Goal: Transaction & Acquisition: Book appointment/travel/reservation

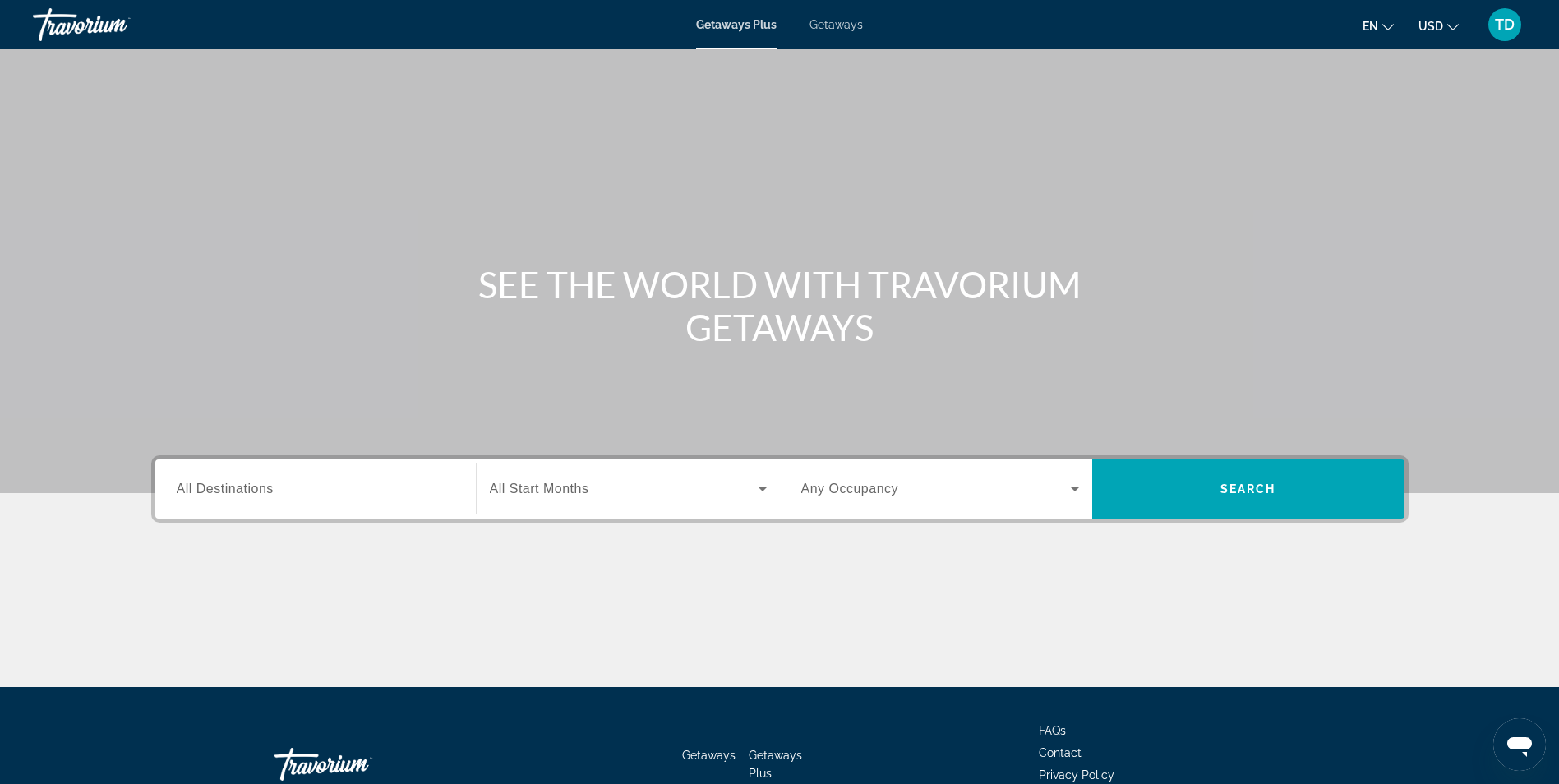
click at [834, 22] on span "Getaways" at bounding box center [836, 24] width 53 height 13
click at [326, 495] on input "Destination All Destinations" at bounding box center [315, 490] width 278 height 20
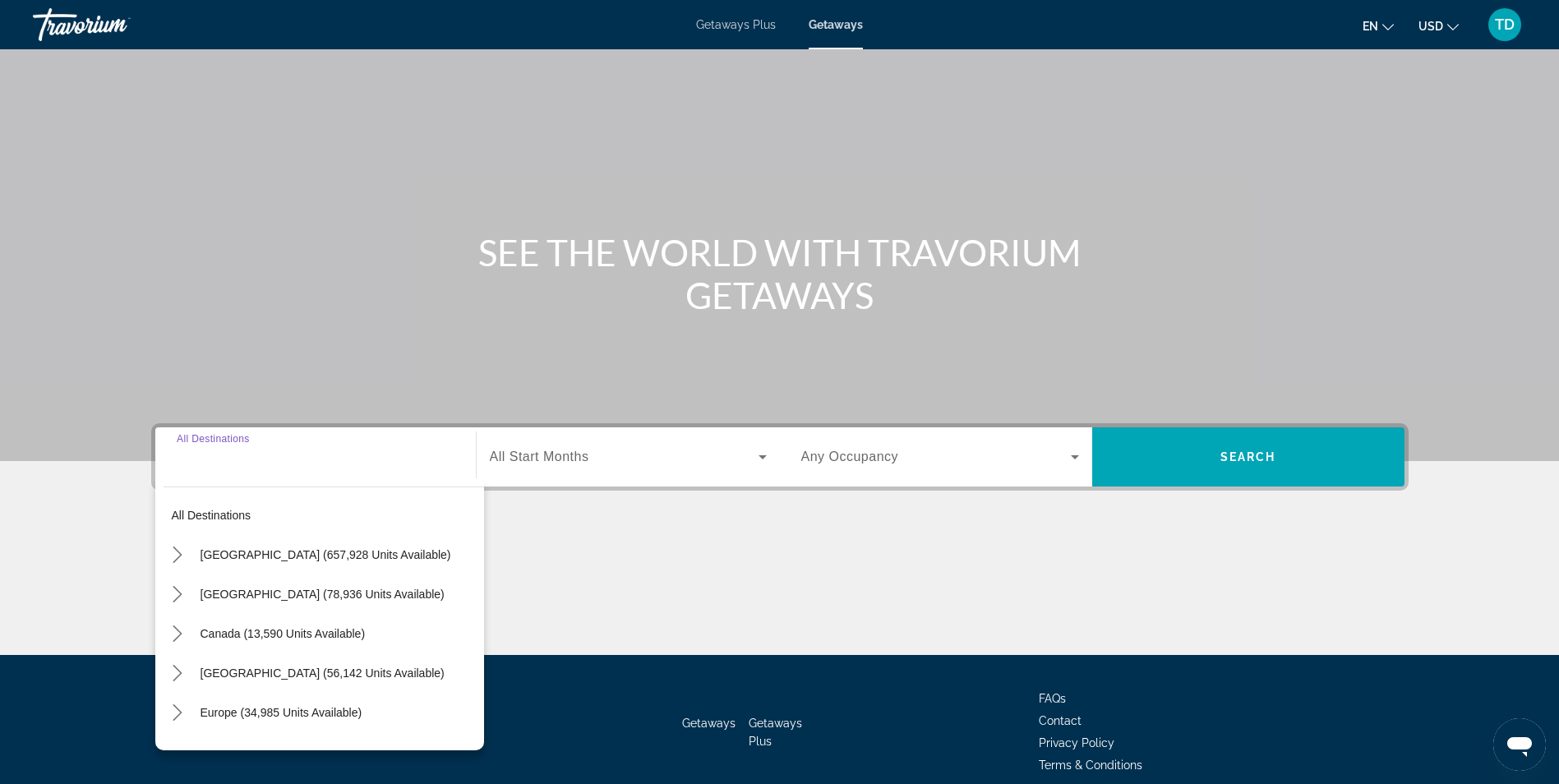
scroll to position [104, 0]
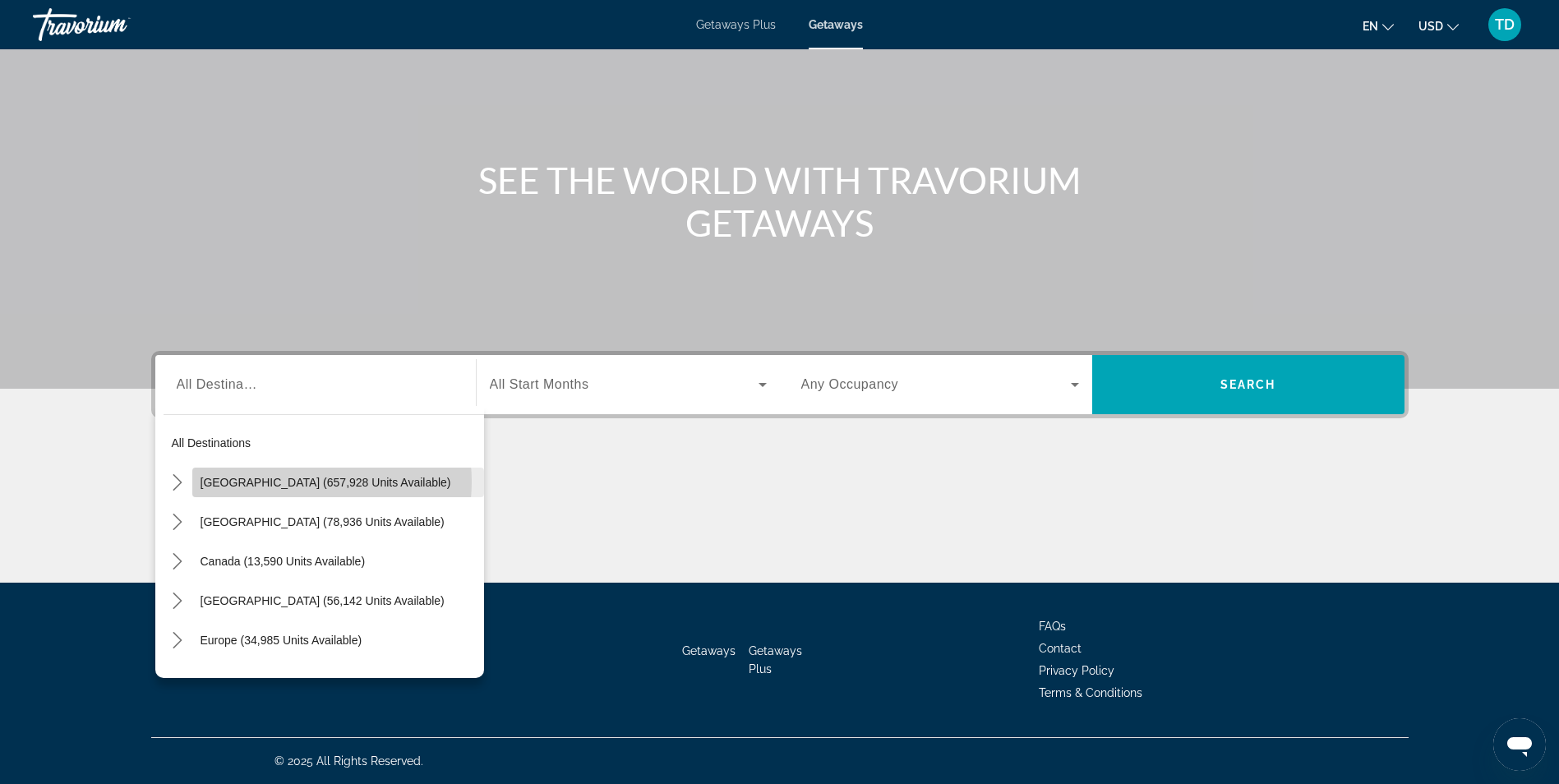
click at [293, 481] on span "United States (657,928 units available)" at bounding box center [325, 482] width 251 height 13
type input "**********"
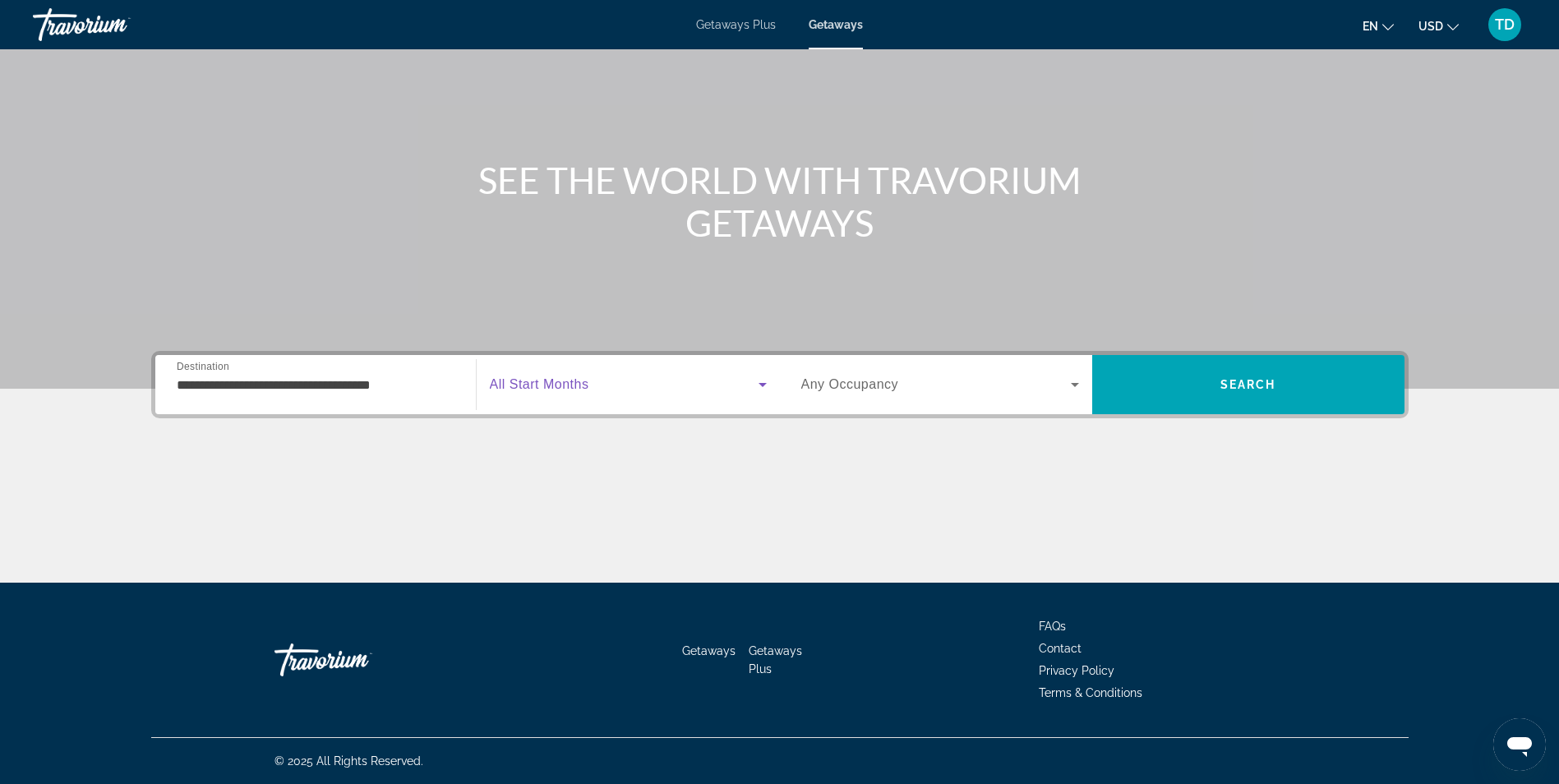
click at [601, 391] on span "Search widget" at bounding box center [624, 384] width 268 height 20
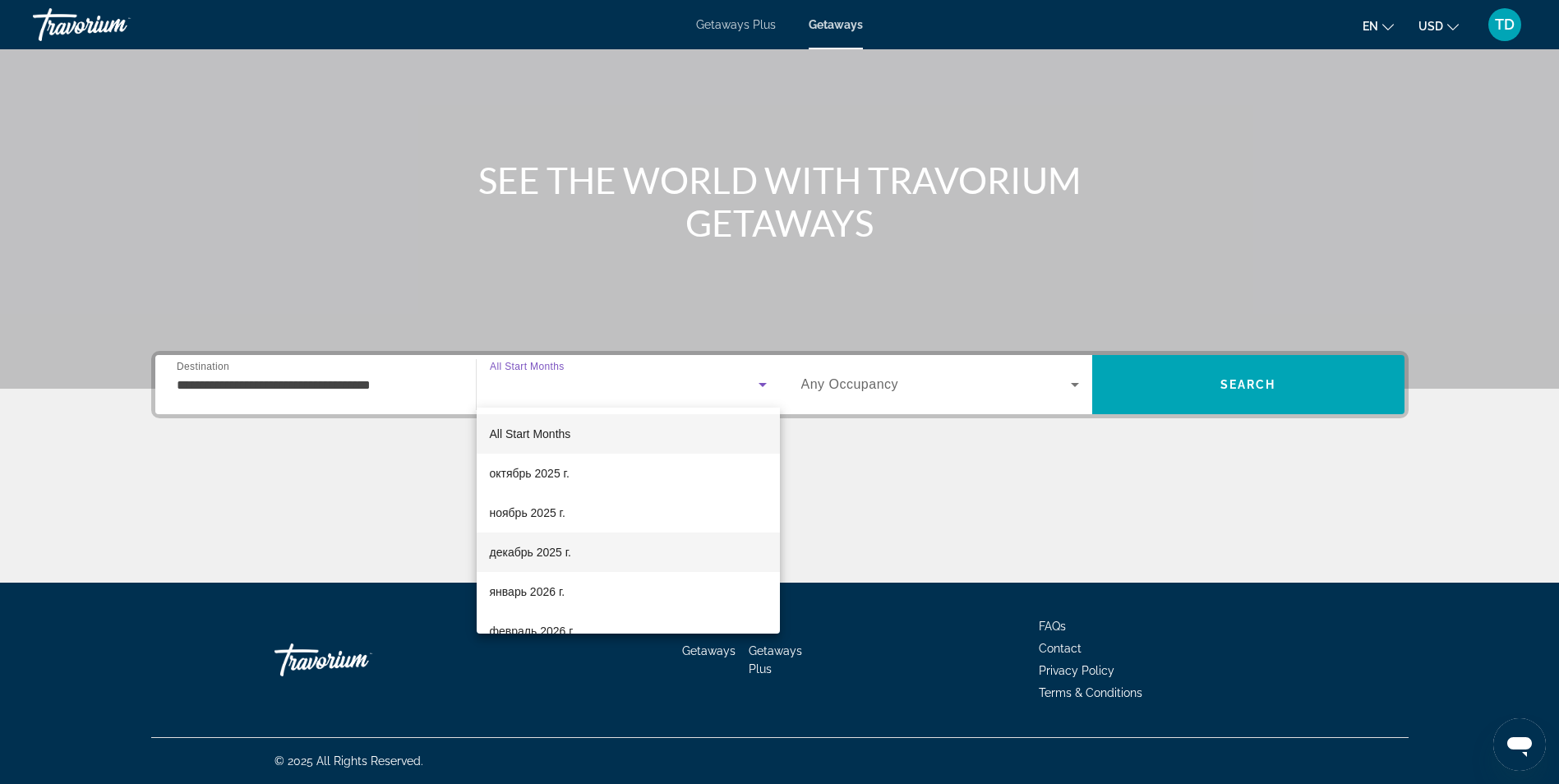
click at [550, 548] on span "декабрь 2025 г." at bounding box center [531, 552] width 81 height 20
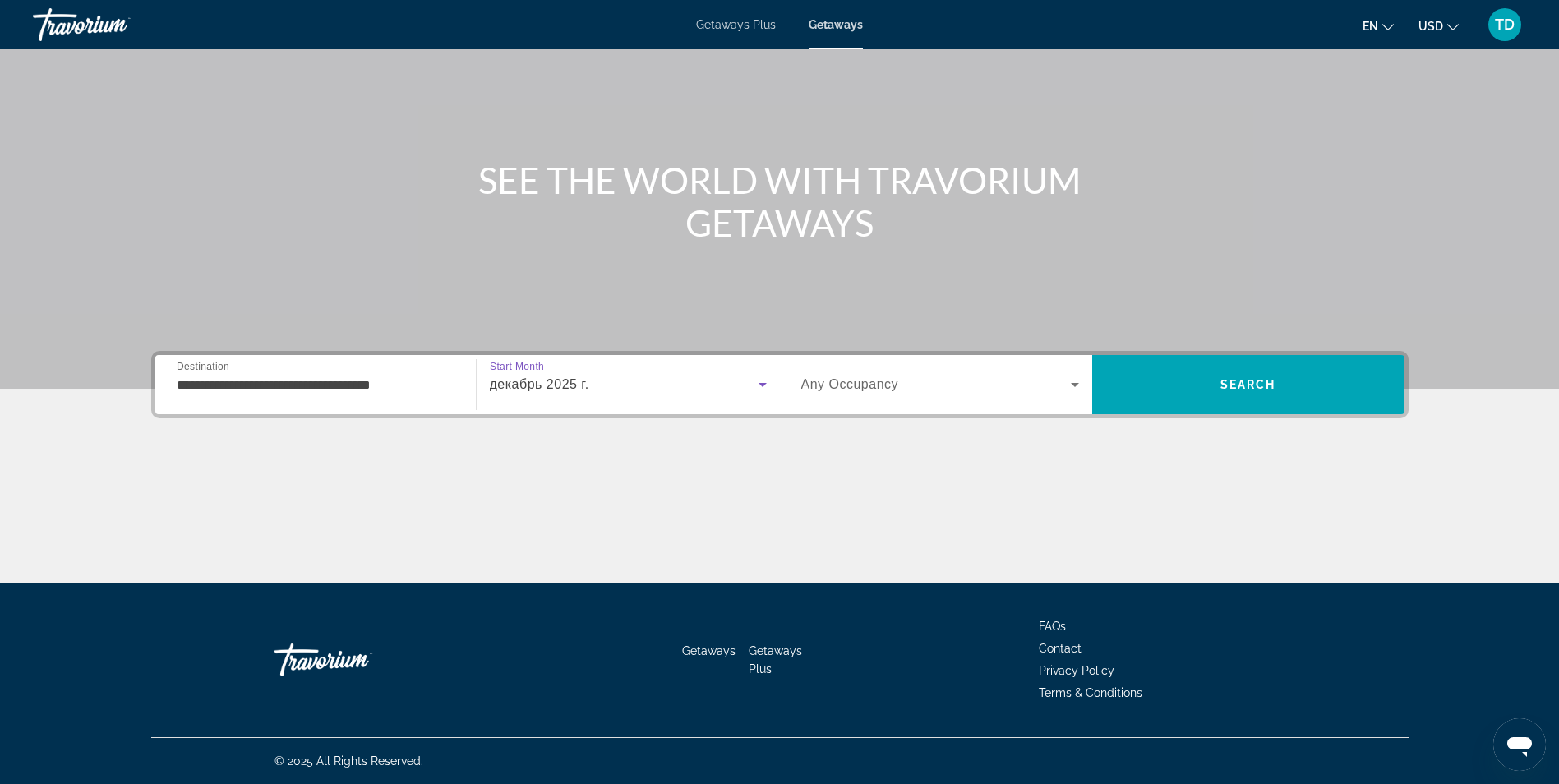
click at [884, 399] on div "Search widget" at bounding box center [940, 384] width 278 height 46
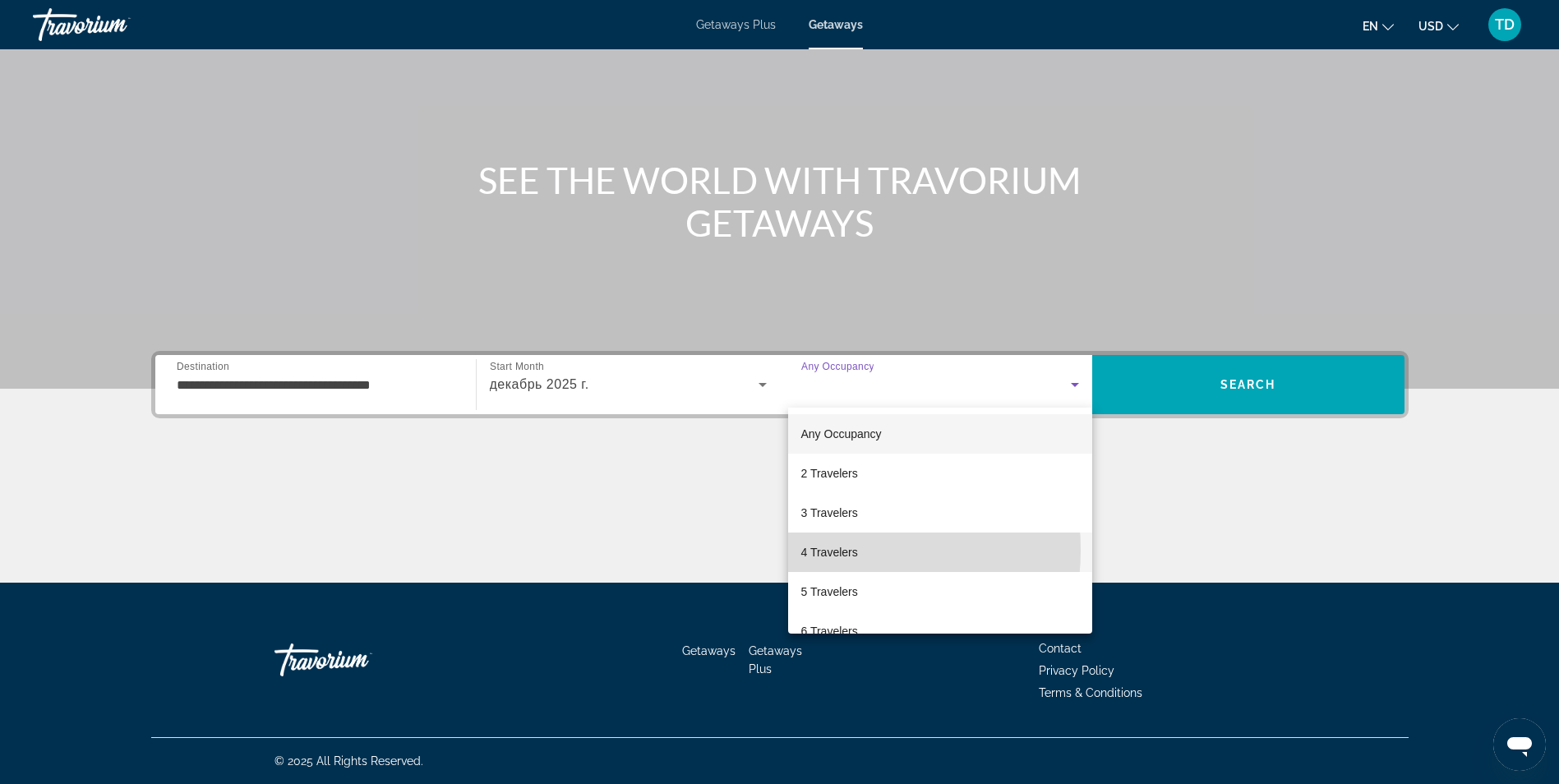
click at [817, 549] on span "4 Travelers" at bounding box center [829, 552] width 56 height 20
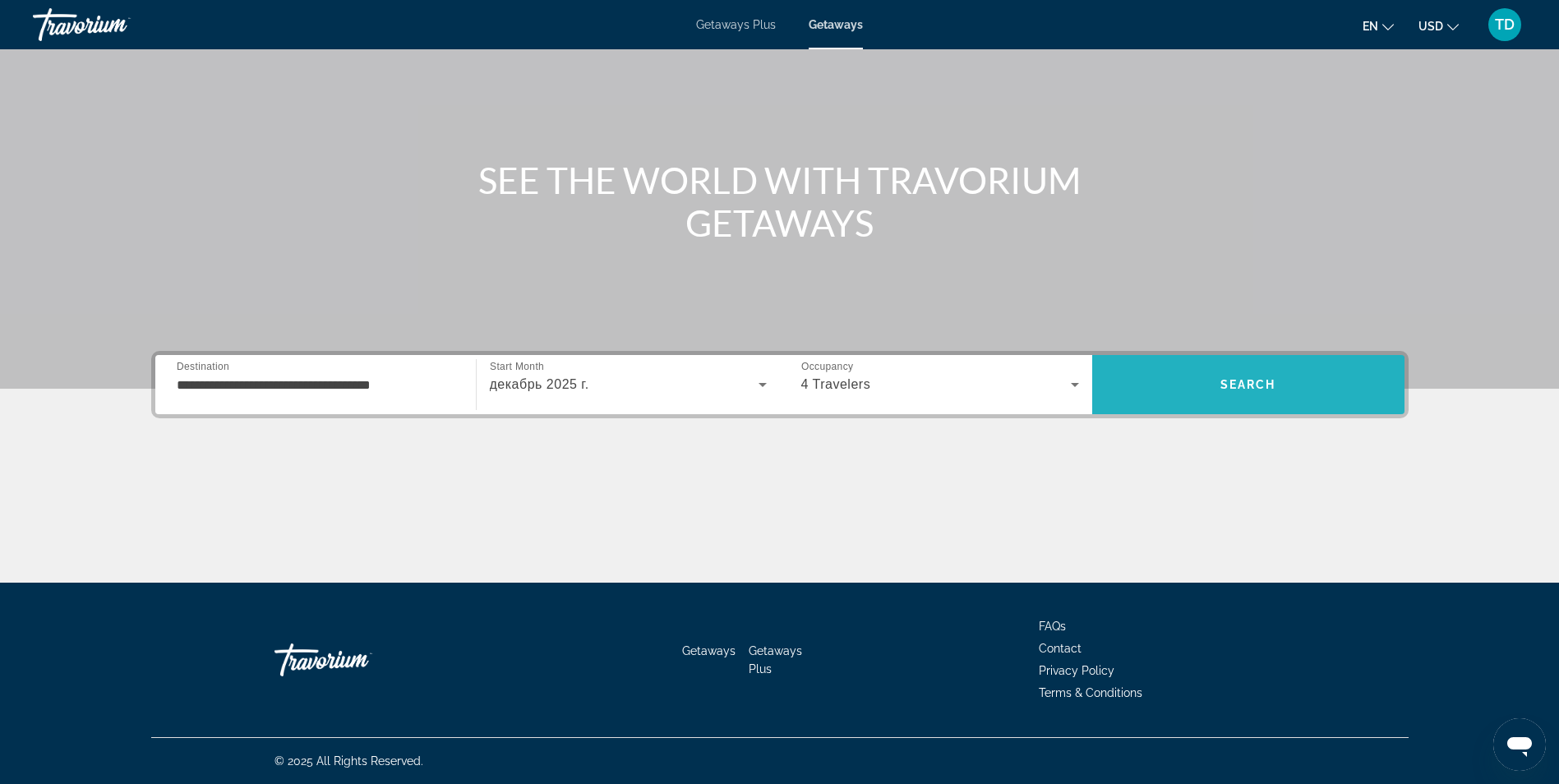
click at [1232, 393] on span "Search" at bounding box center [1248, 384] width 312 height 40
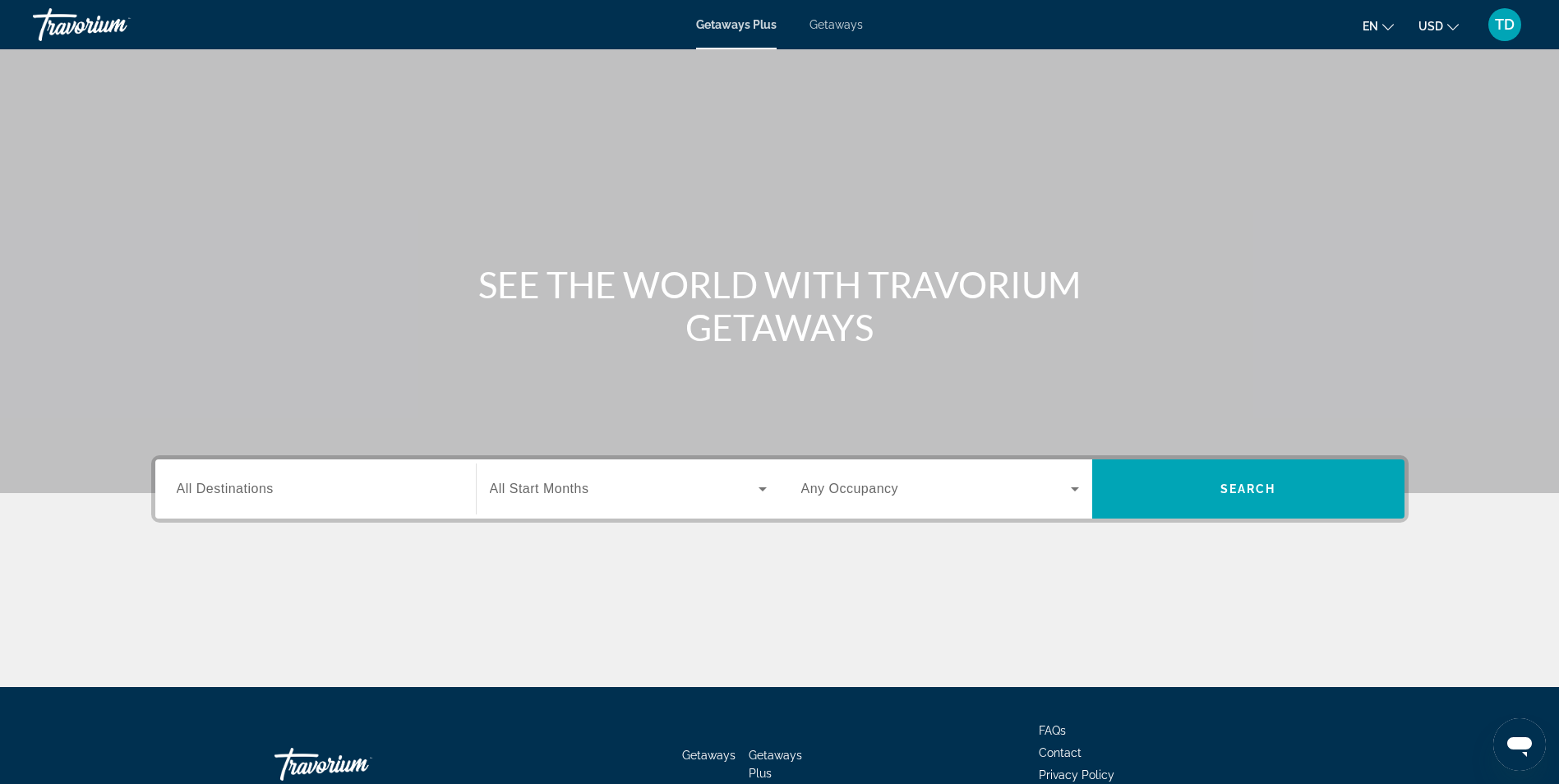
click at [278, 474] on div "Search widget" at bounding box center [315, 489] width 278 height 47
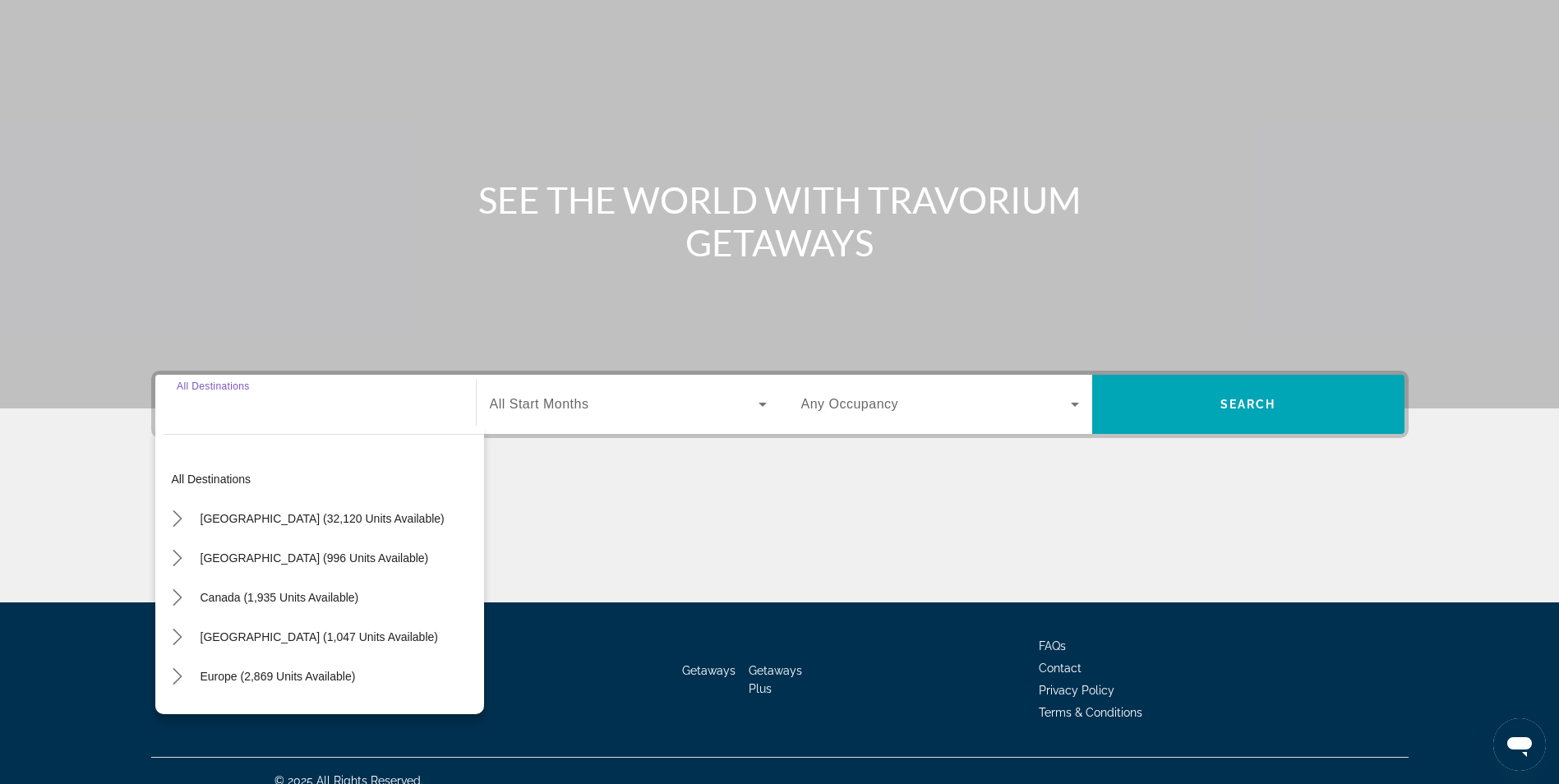
scroll to position [104, 0]
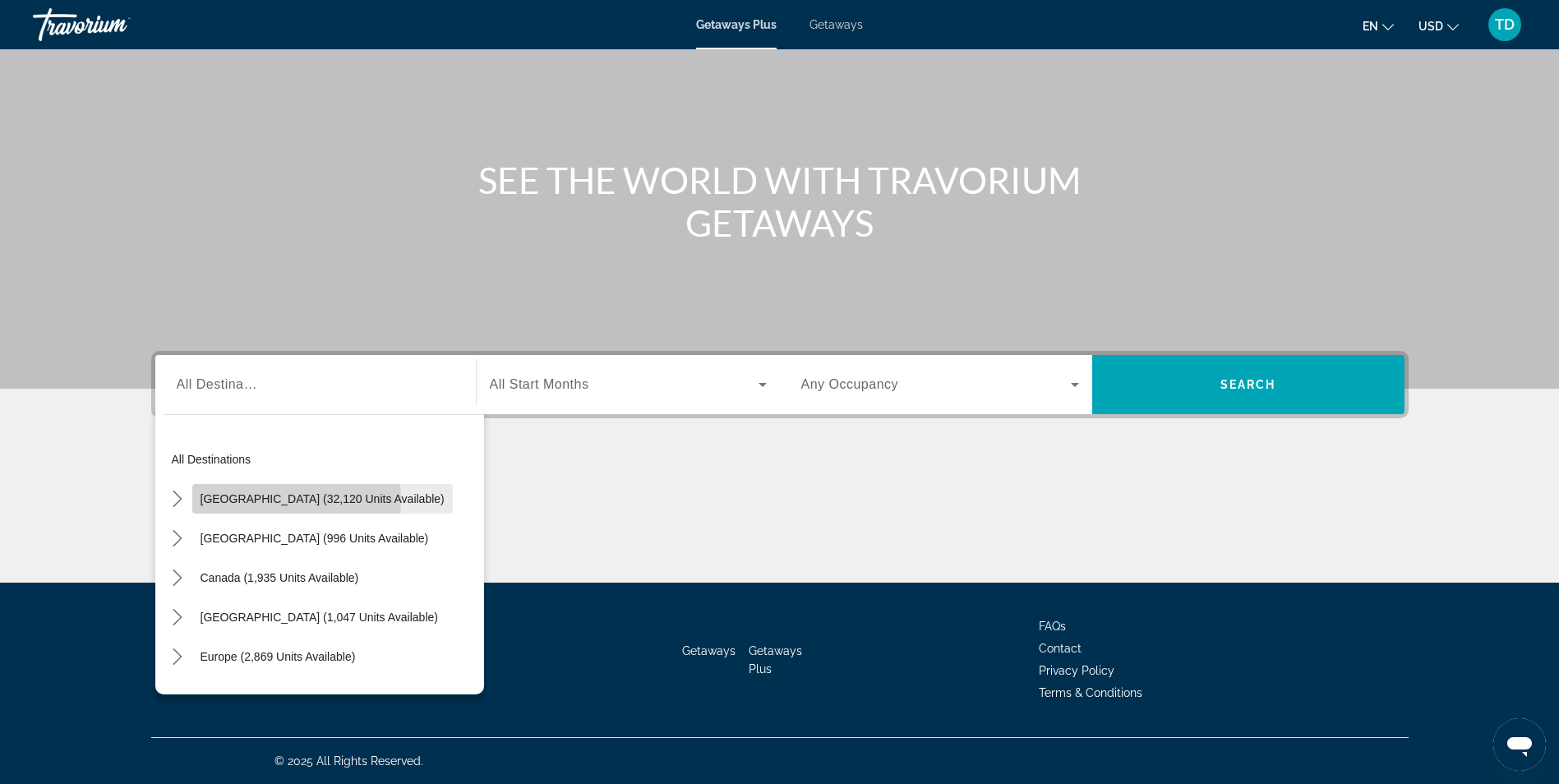
click at [265, 500] on span "[GEOGRAPHIC_DATA] (32,120 units available)" at bounding box center [322, 498] width 244 height 13
type input "**********"
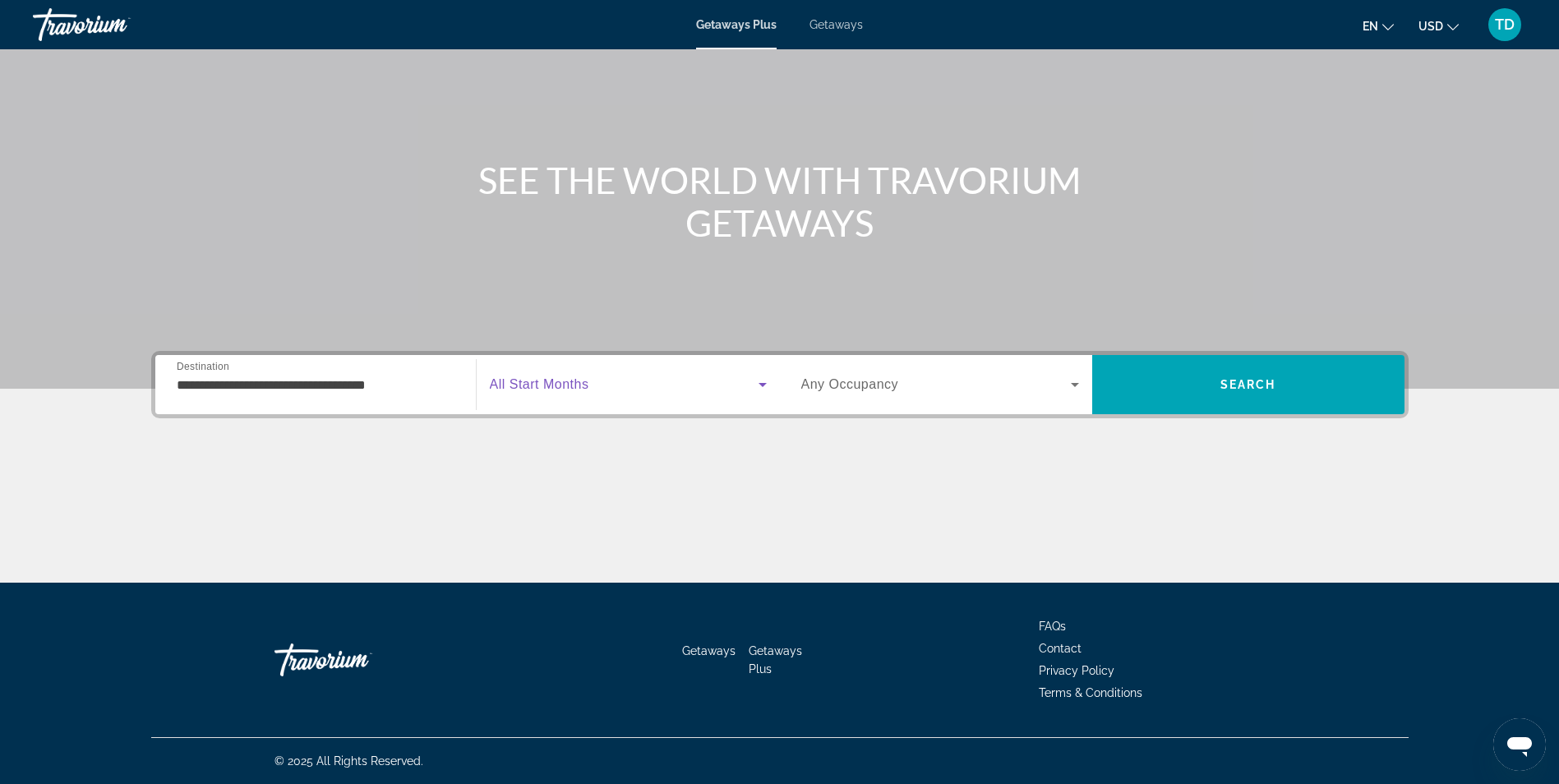
click at [616, 389] on span "Search widget" at bounding box center [624, 384] width 268 height 20
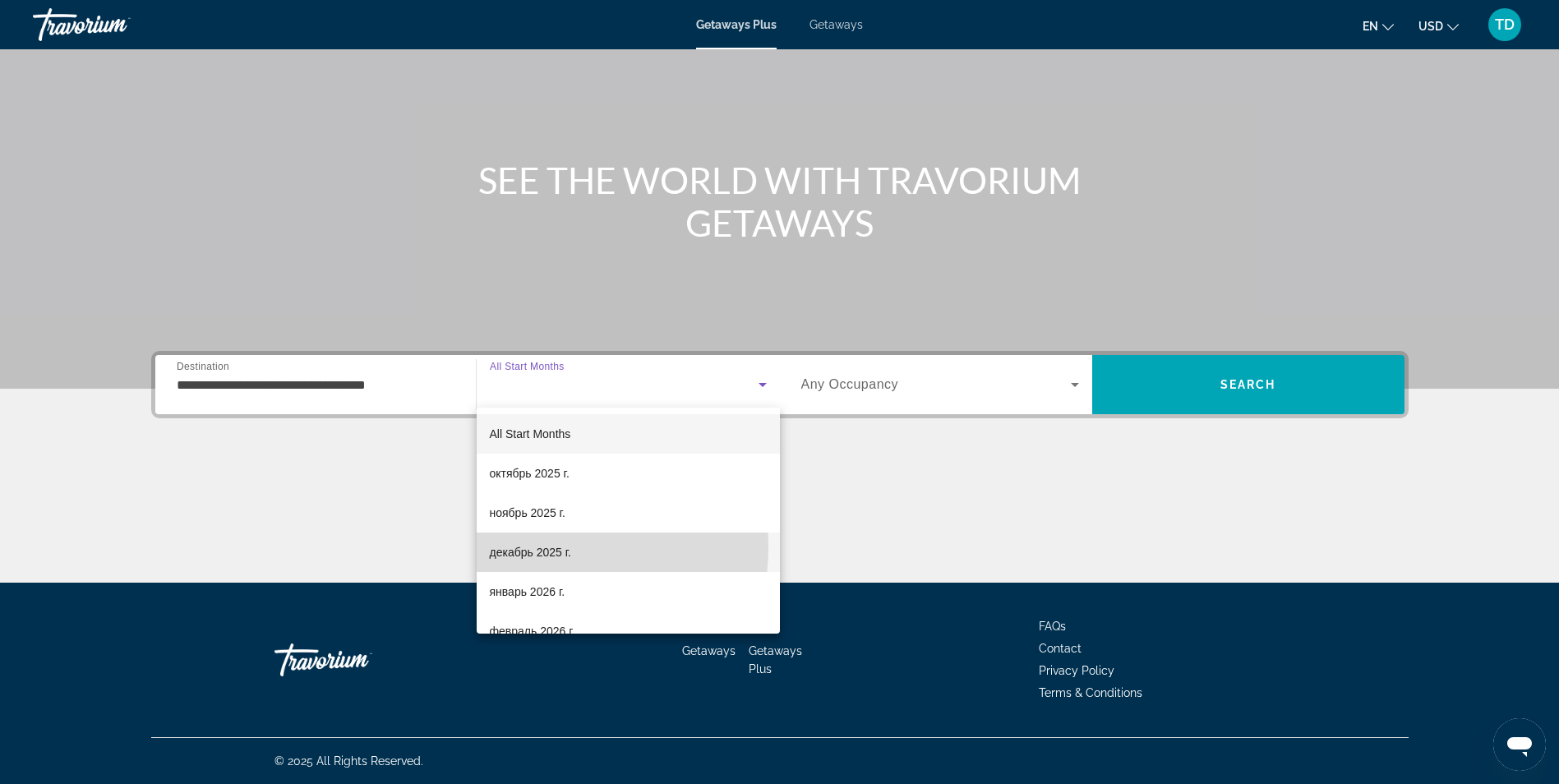
click at [519, 546] on span "декабрь 2025 г." at bounding box center [531, 552] width 81 height 20
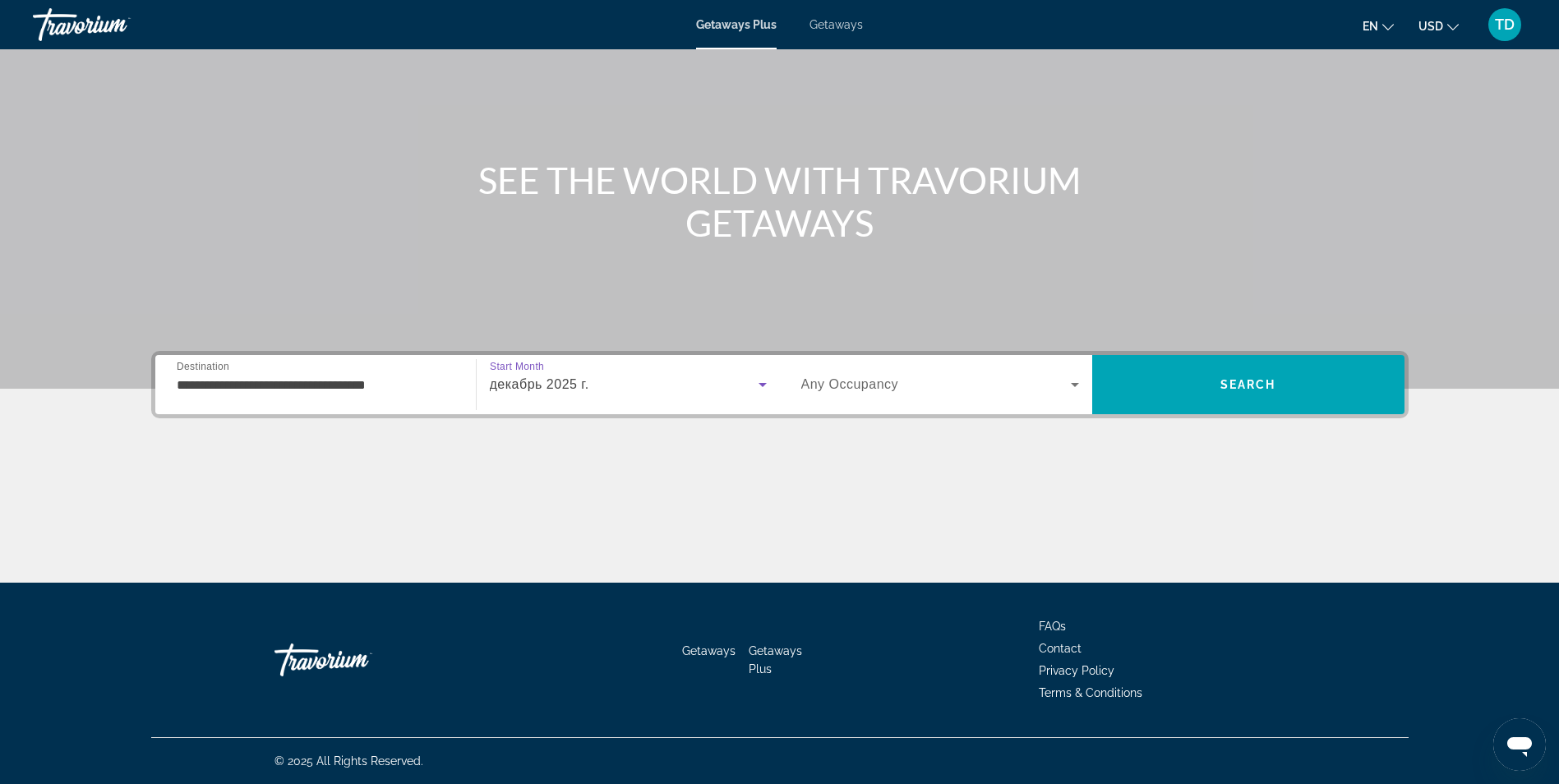
click at [819, 407] on div "Search widget" at bounding box center [940, 384] width 278 height 46
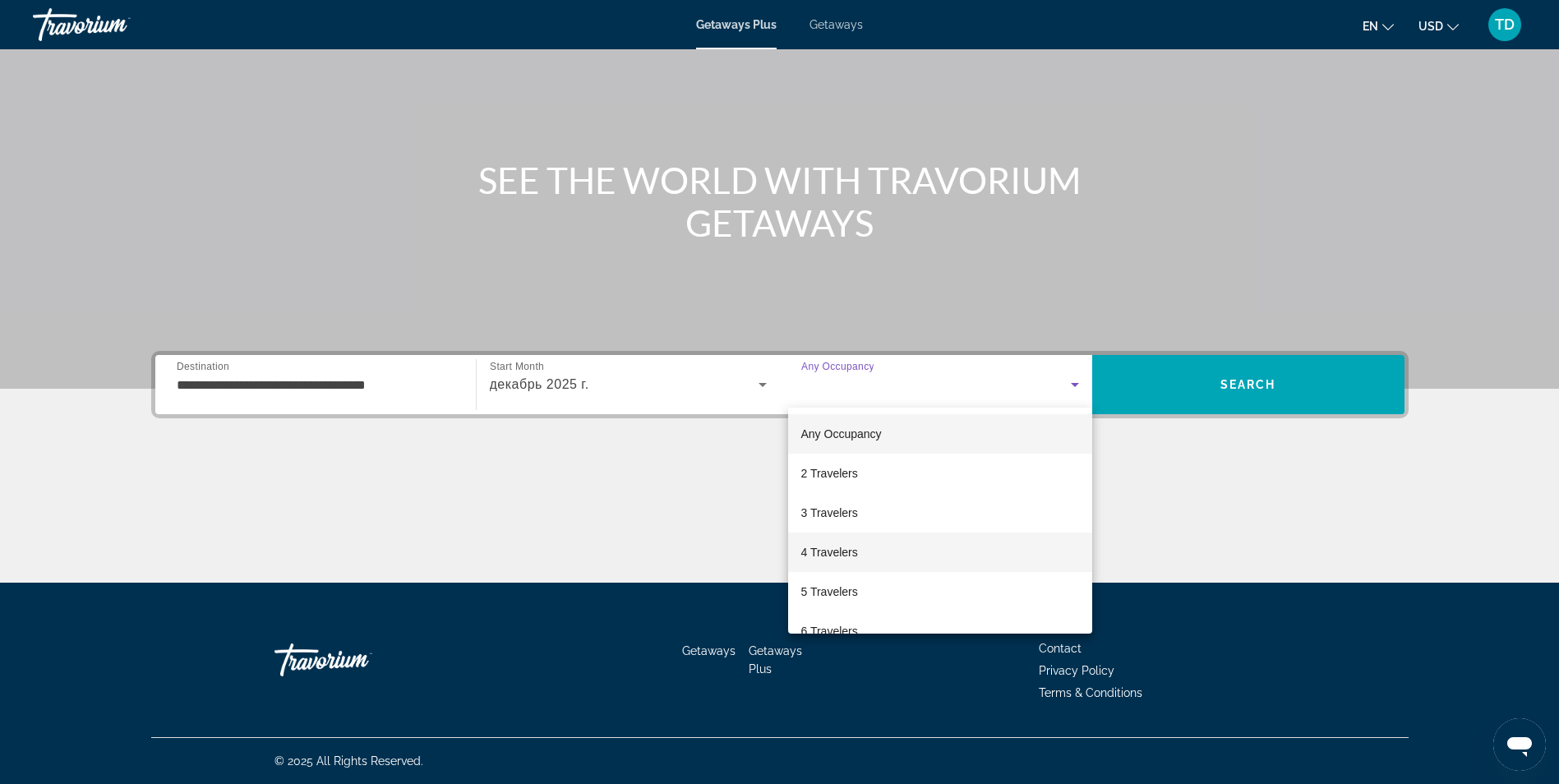
click at [806, 544] on span "4 Travelers" at bounding box center [829, 552] width 56 height 20
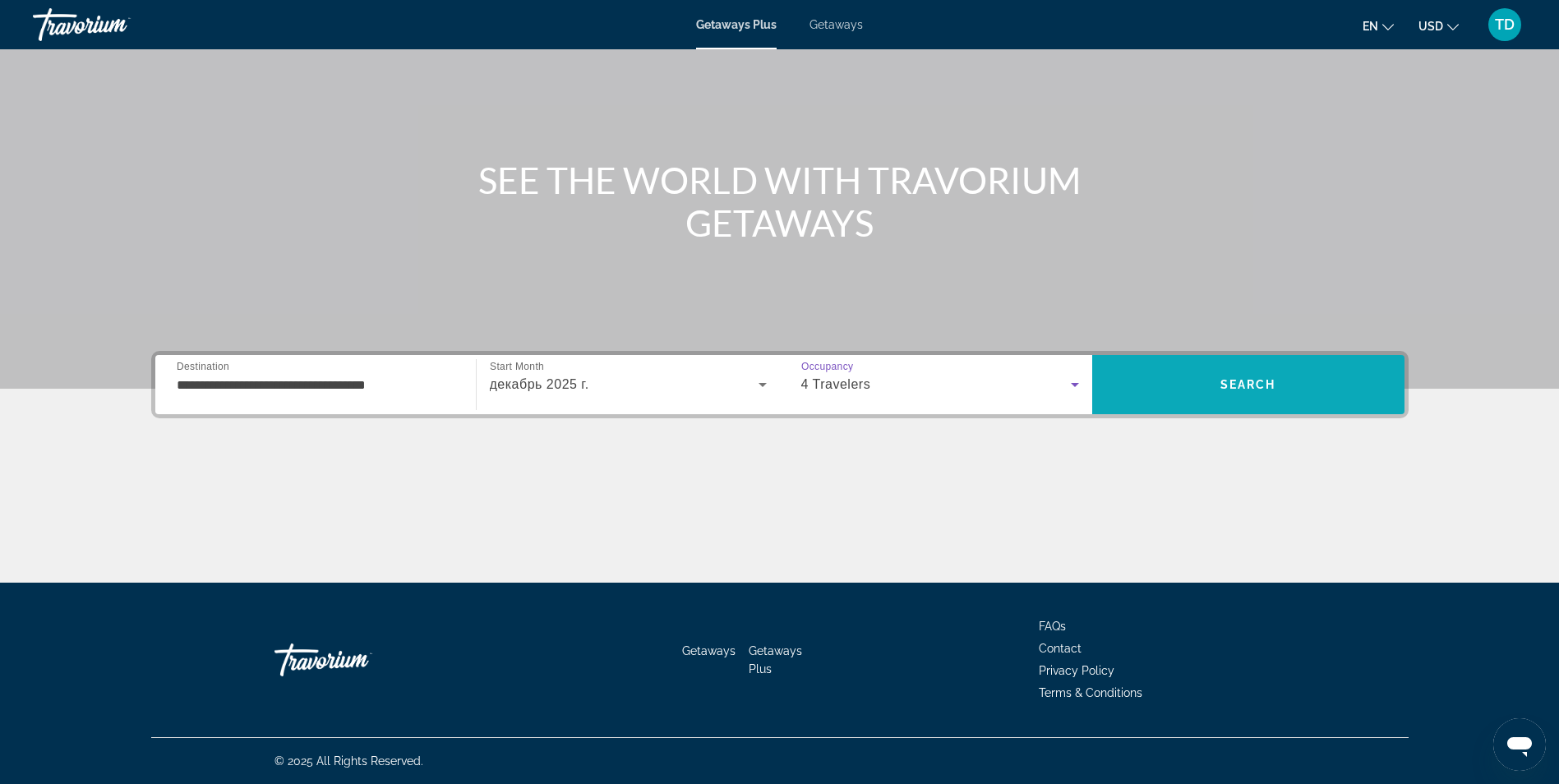
click at [1187, 385] on span "Search" at bounding box center [1248, 384] width 312 height 40
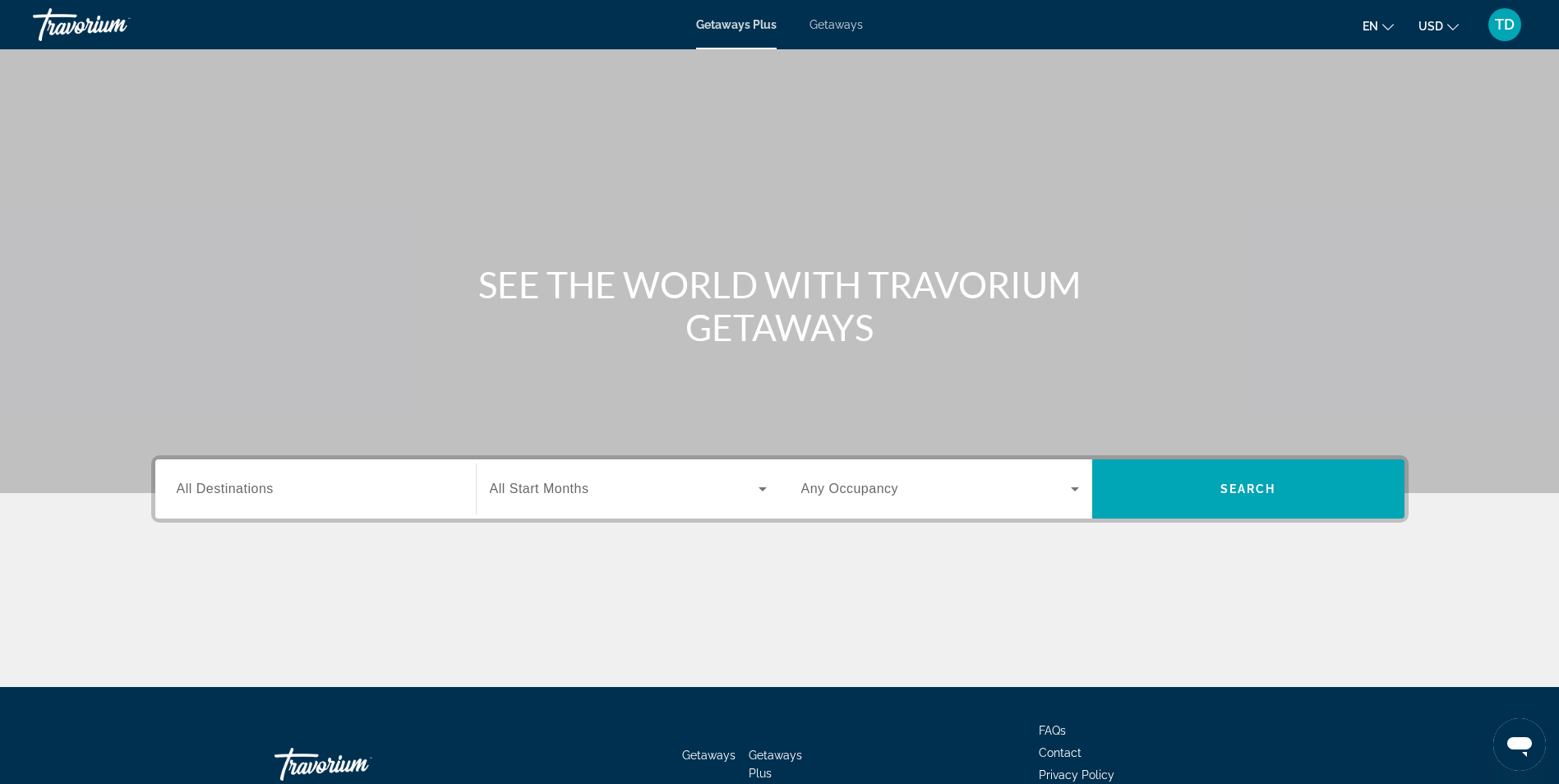
click at [184, 475] on div "Search widget" at bounding box center [315, 489] width 278 height 47
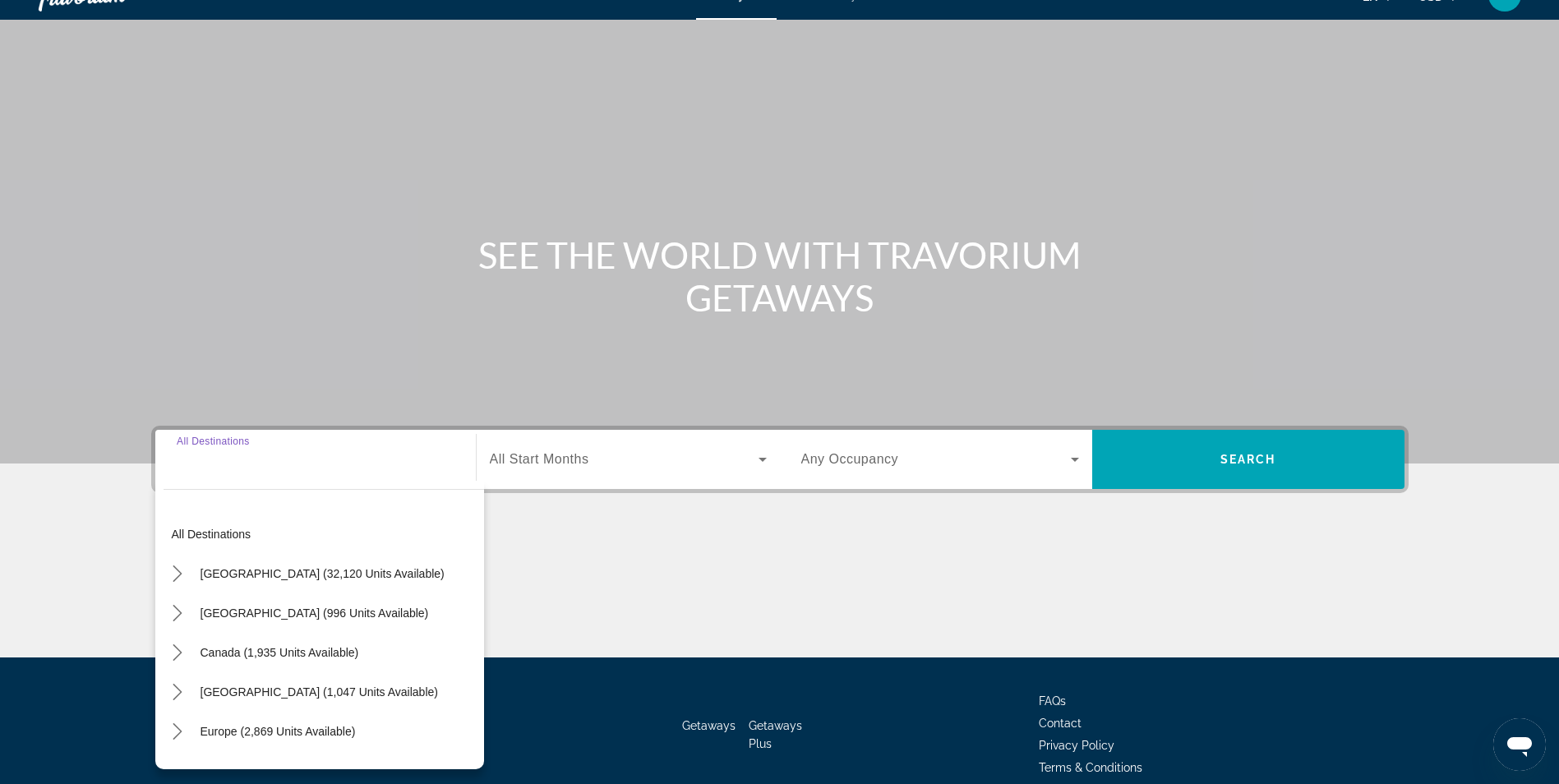
scroll to position [104, 0]
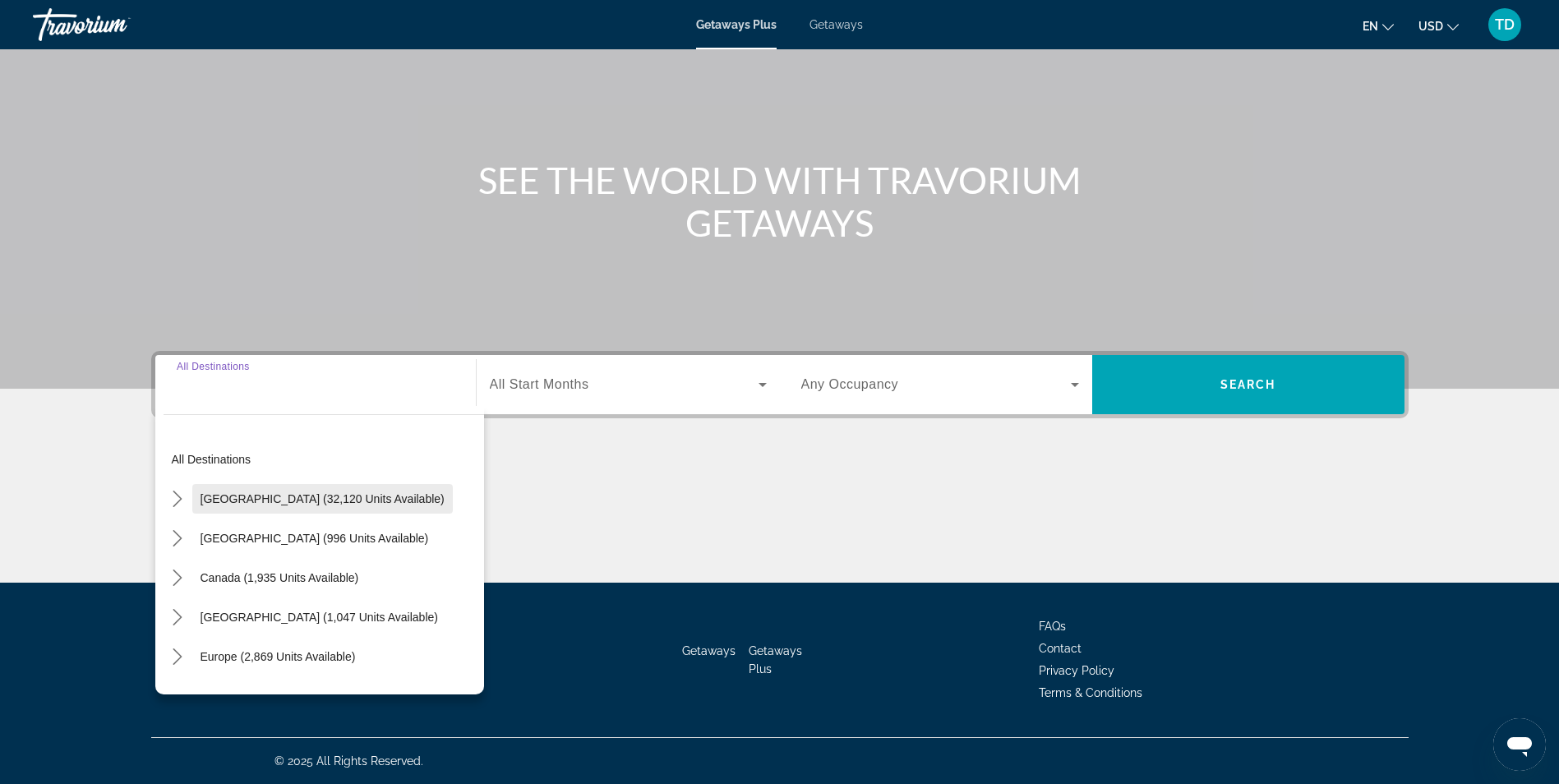
click at [228, 487] on span "Select destination: United States (32,120 units available)" at bounding box center [322, 499] width 260 height 40
type input "**********"
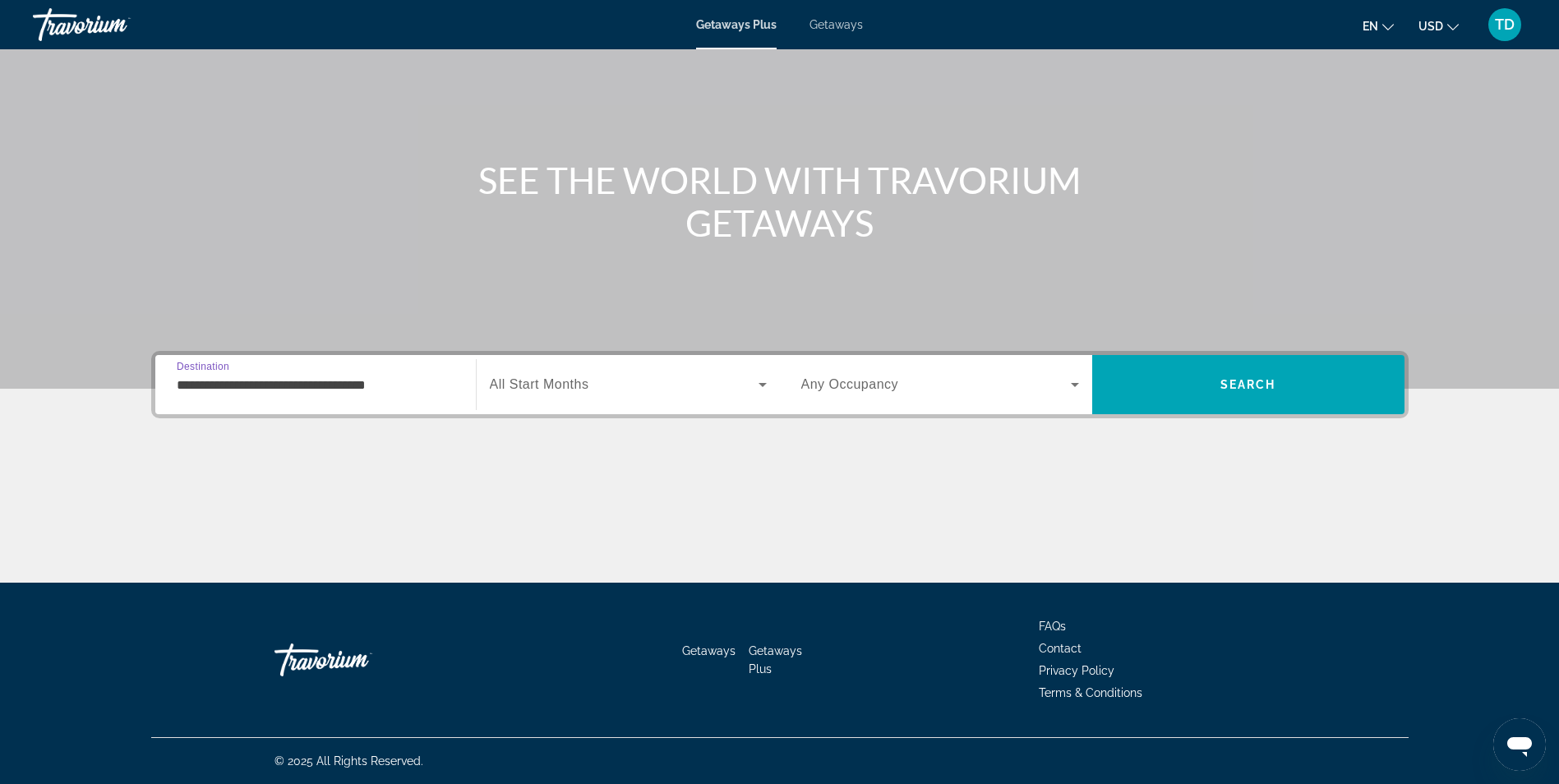
click at [606, 403] on div "Search widget" at bounding box center [629, 384] width 277 height 46
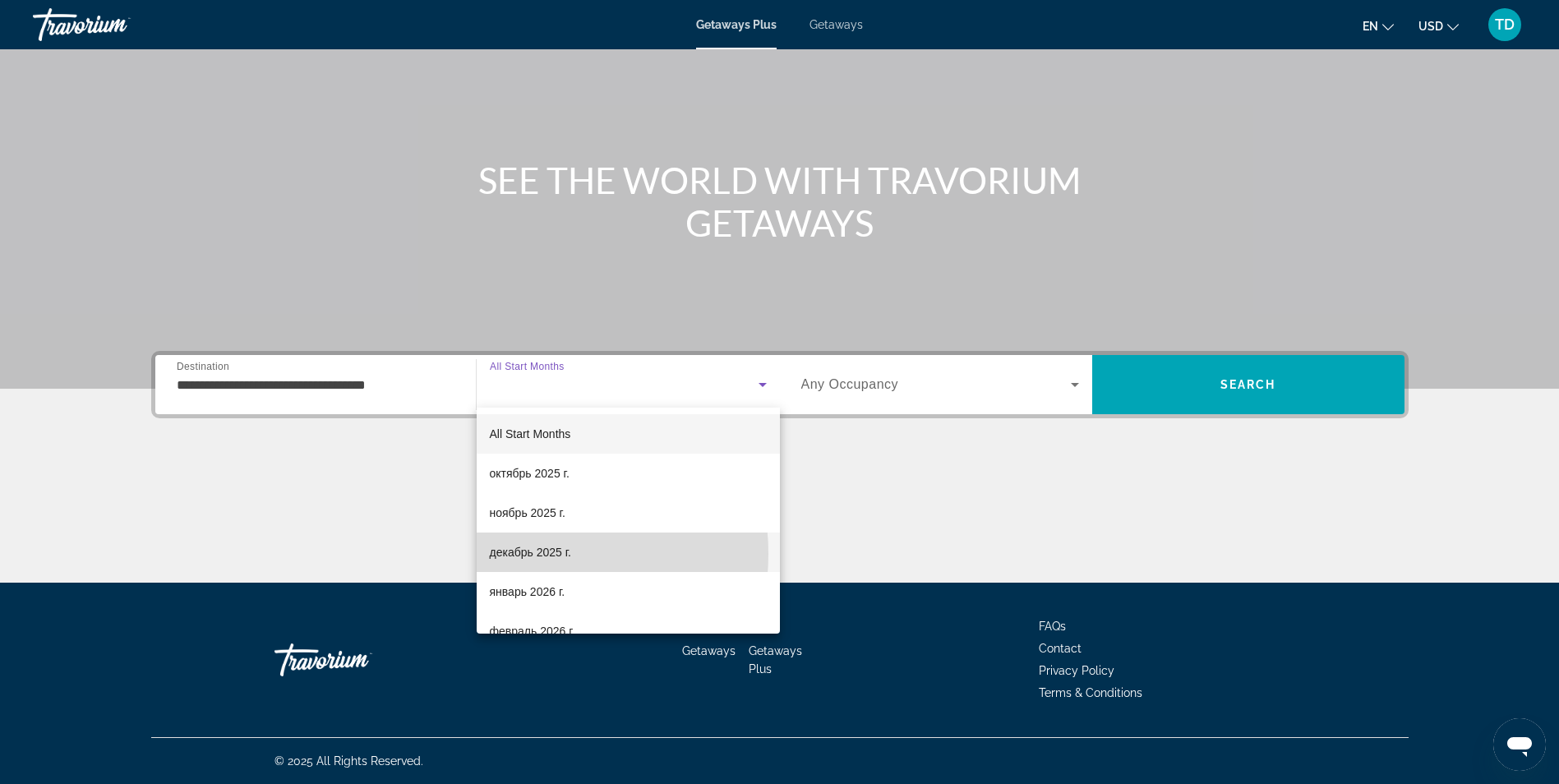
click at [523, 553] on span "декабрь 2025 г." at bounding box center [531, 552] width 81 height 20
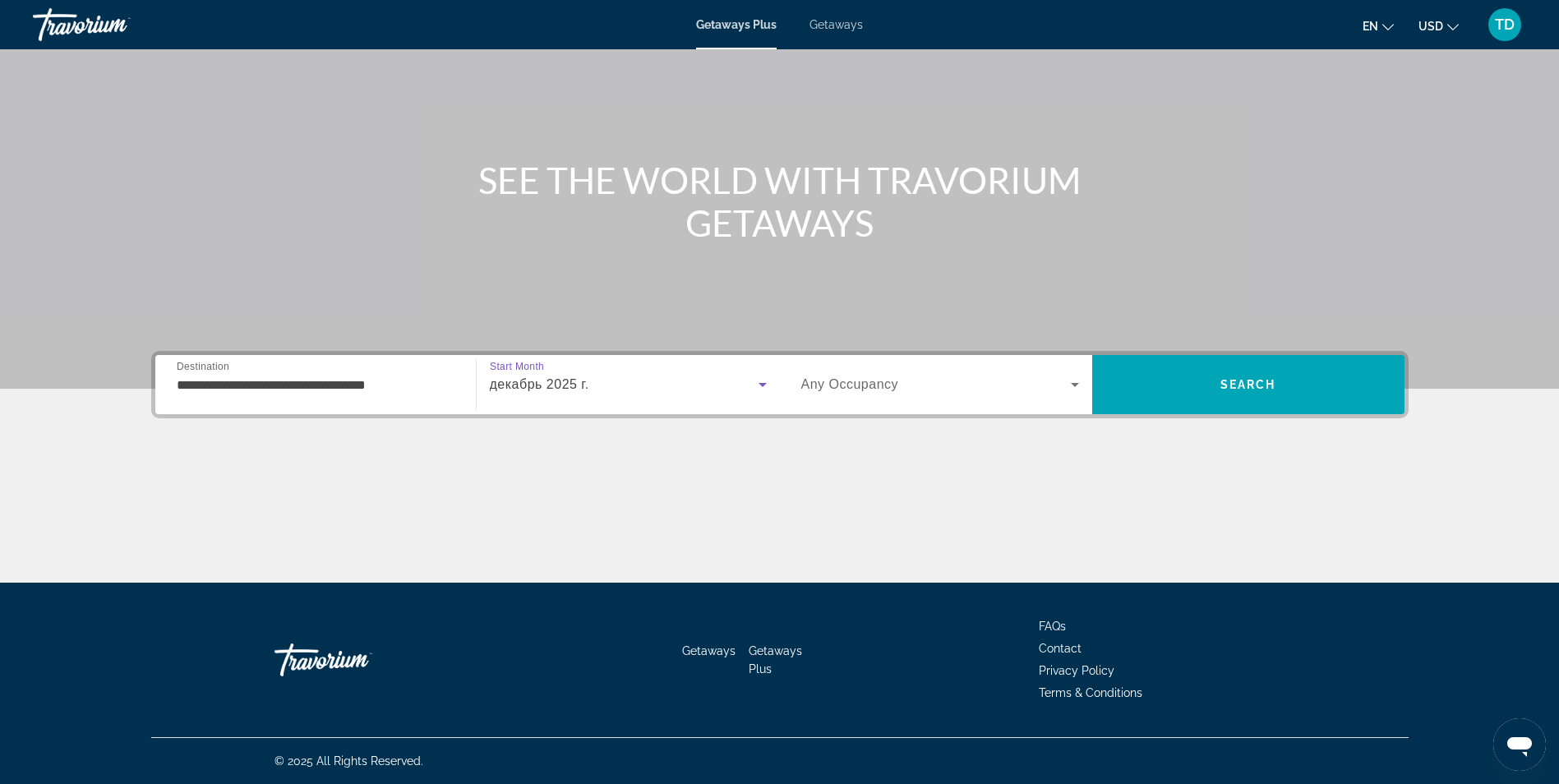
click at [887, 378] on span "Any Occupancy" at bounding box center [850, 384] width 98 height 14
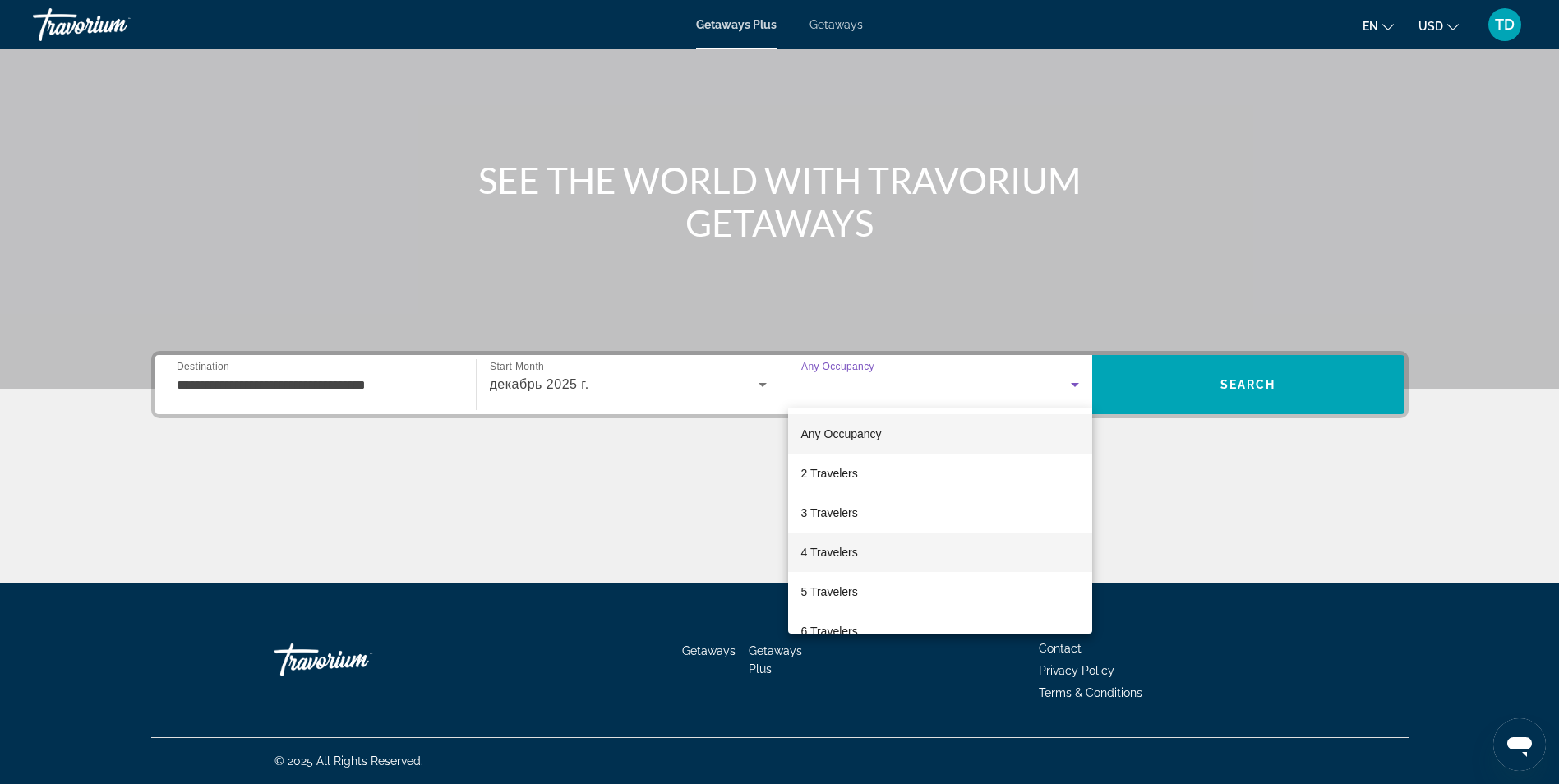
click at [820, 561] on span "4 Travelers" at bounding box center [829, 552] width 56 height 20
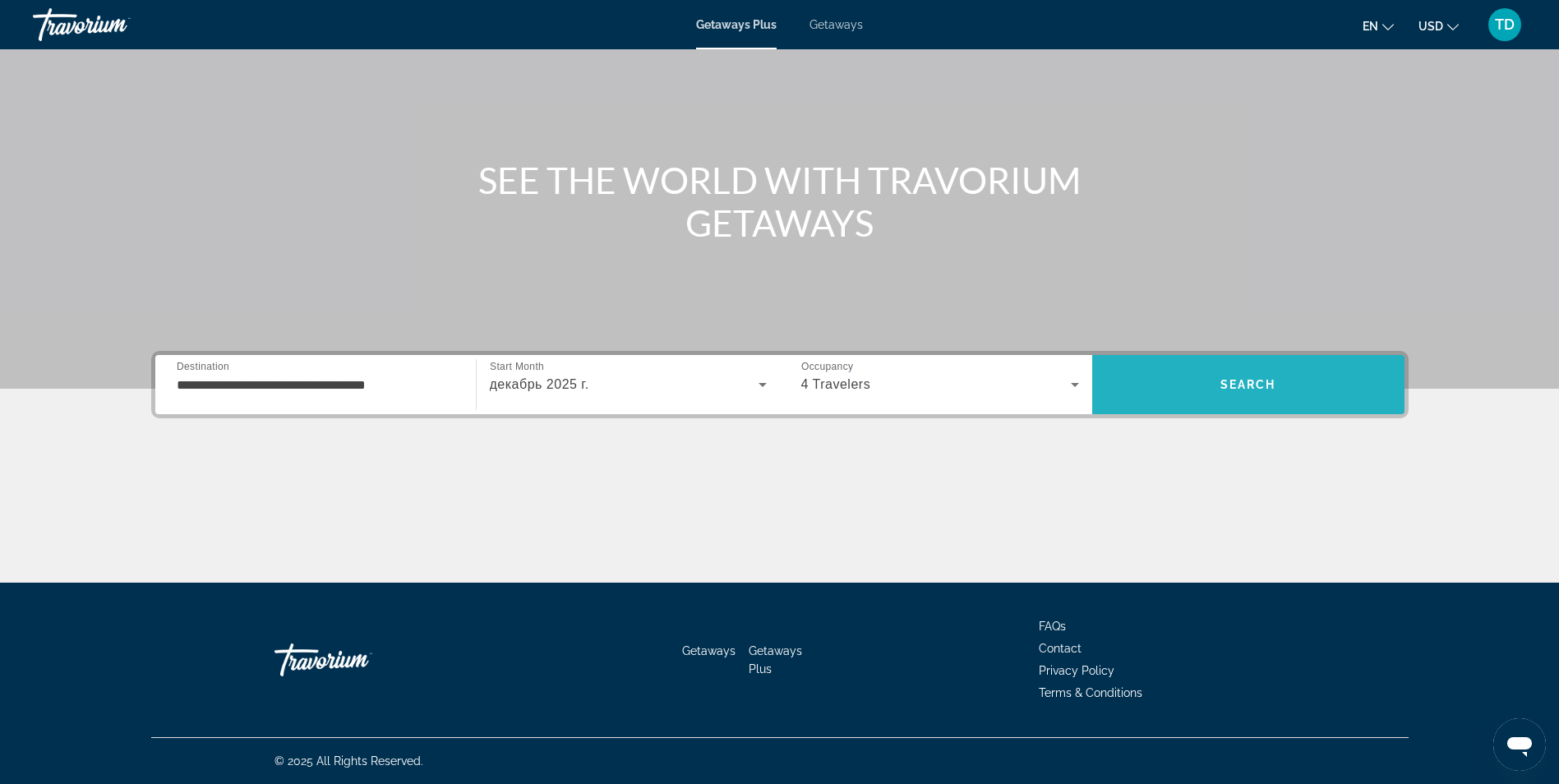
click at [1209, 384] on span "Search" at bounding box center [1248, 384] width 312 height 40
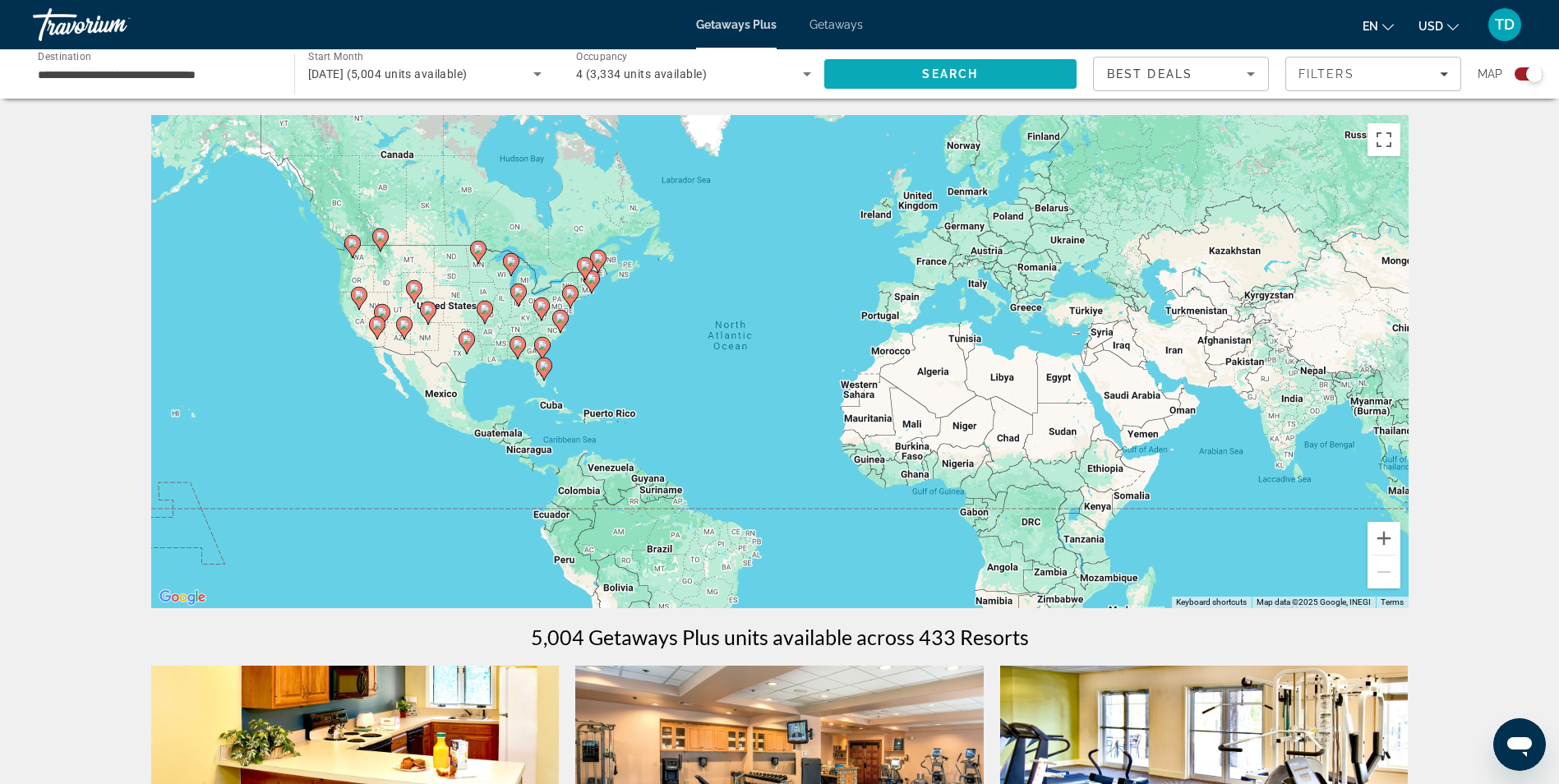
click at [971, 74] on span "Search" at bounding box center [950, 73] width 55 height 13
click at [1186, 79] on span "Best Deals" at bounding box center [1150, 73] width 85 height 13
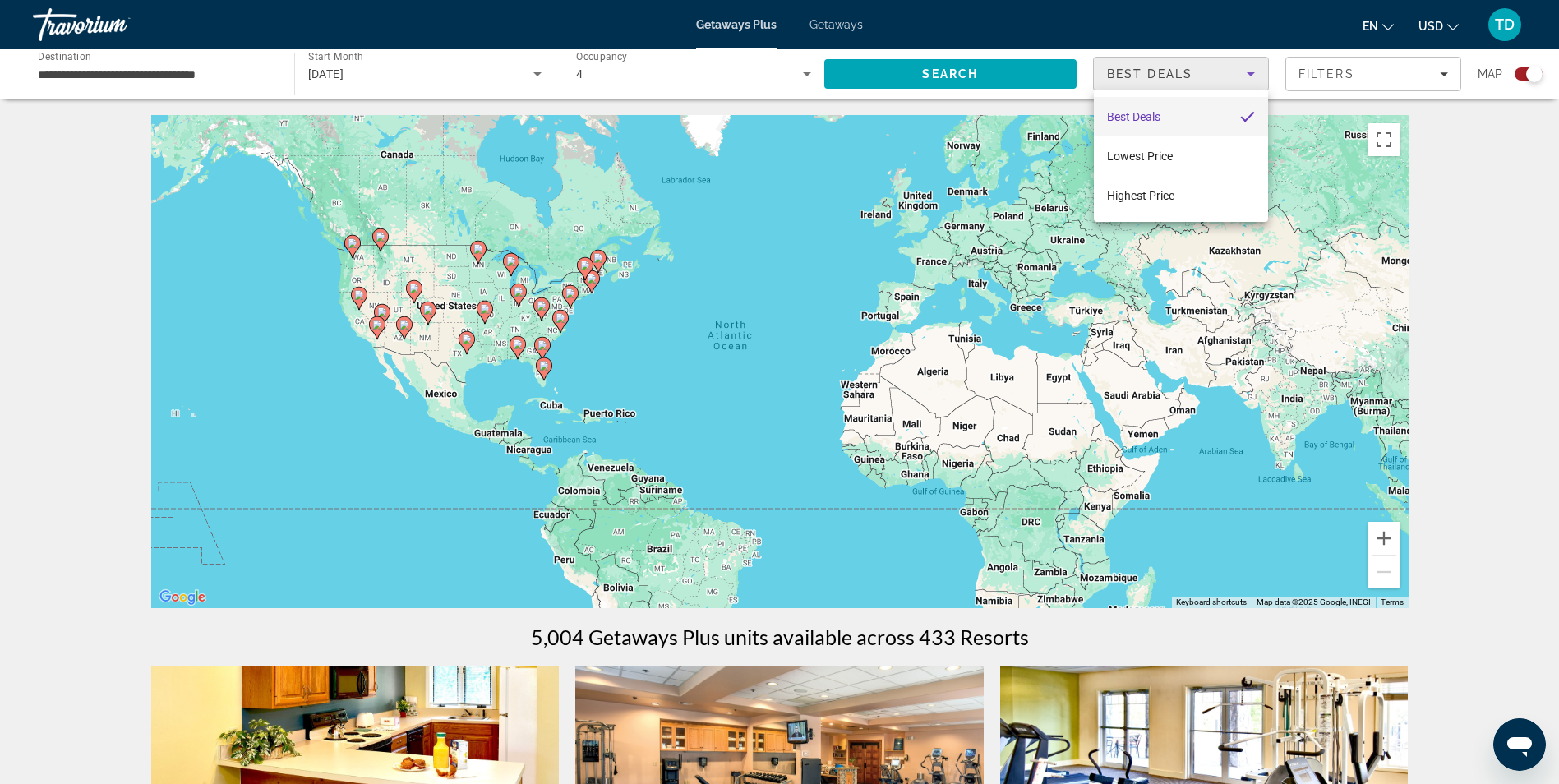
click at [1315, 72] on div at bounding box center [780, 392] width 1559 height 784
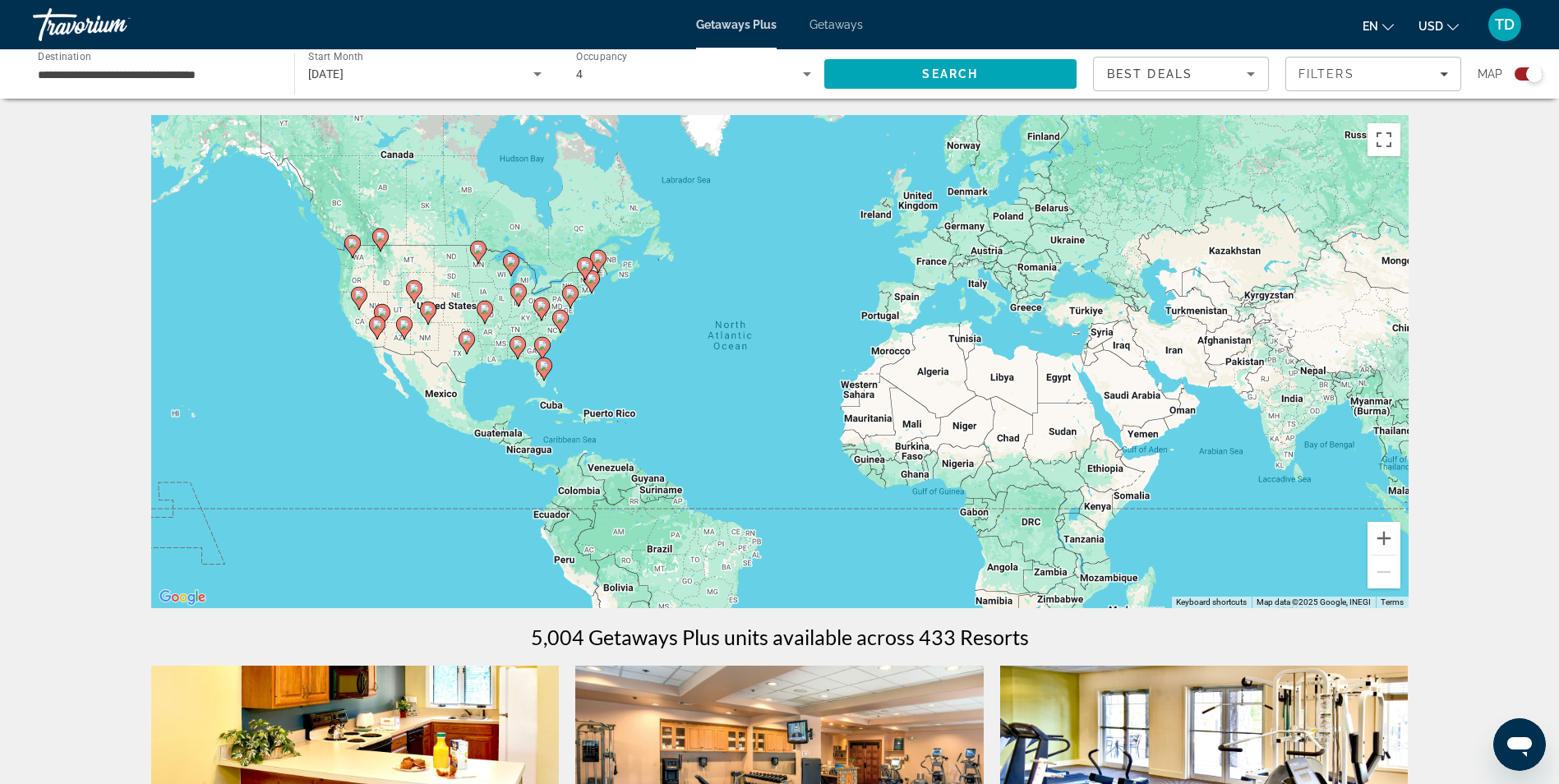
click at [1315, 72] on span "Filters" at bounding box center [1326, 73] width 55 height 13
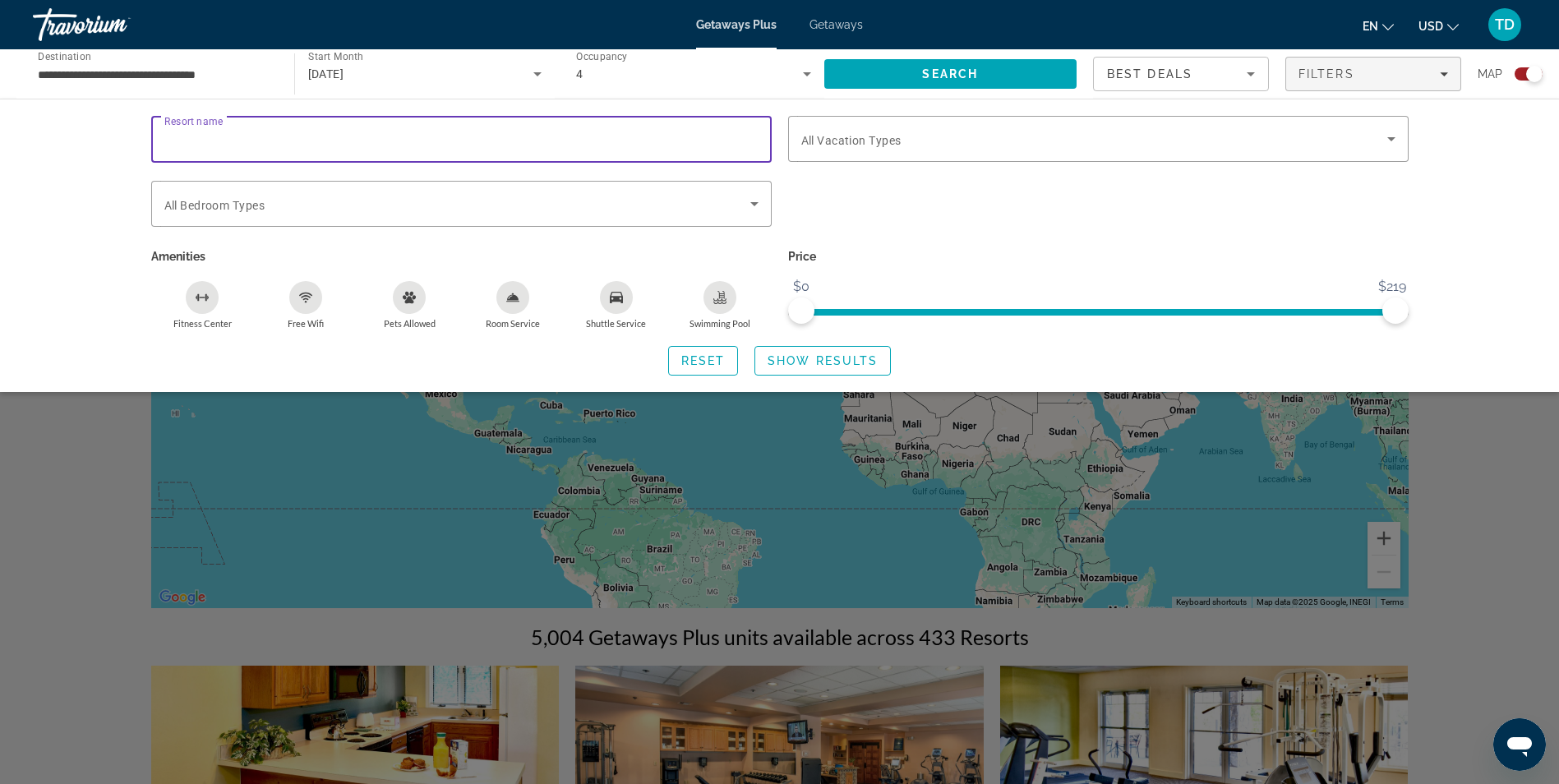
click at [273, 133] on input "Resort name" at bounding box center [462, 140] width 594 height 20
type input "**********"
click at [974, 73] on span "Search" at bounding box center [950, 73] width 55 height 13
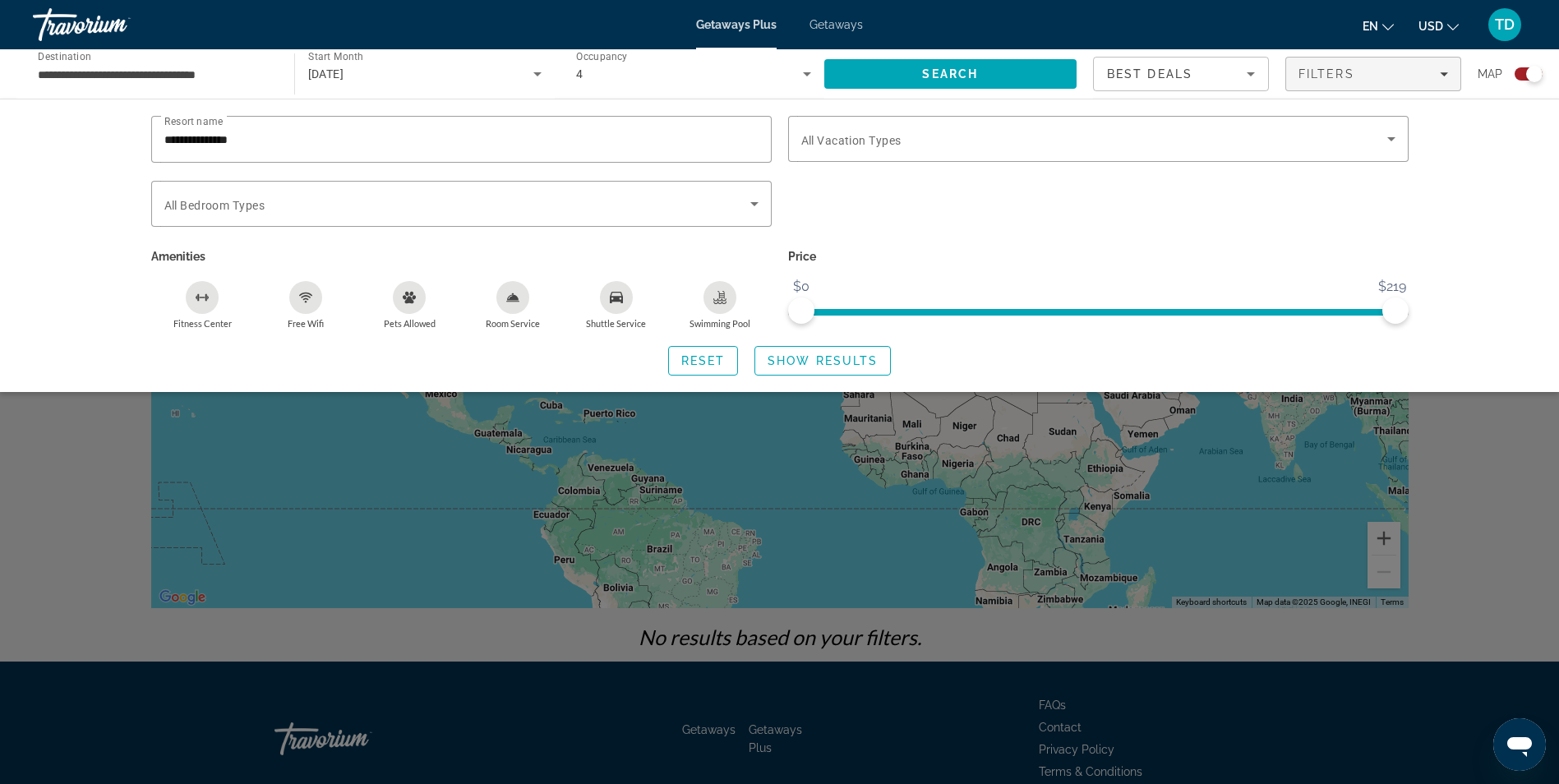
drag, startPoint x: 557, startPoint y: 477, endPoint x: 587, endPoint y: 376, distance: 105.4
click at [558, 477] on div "Search widget" at bounding box center [780, 515] width 1559 height 538
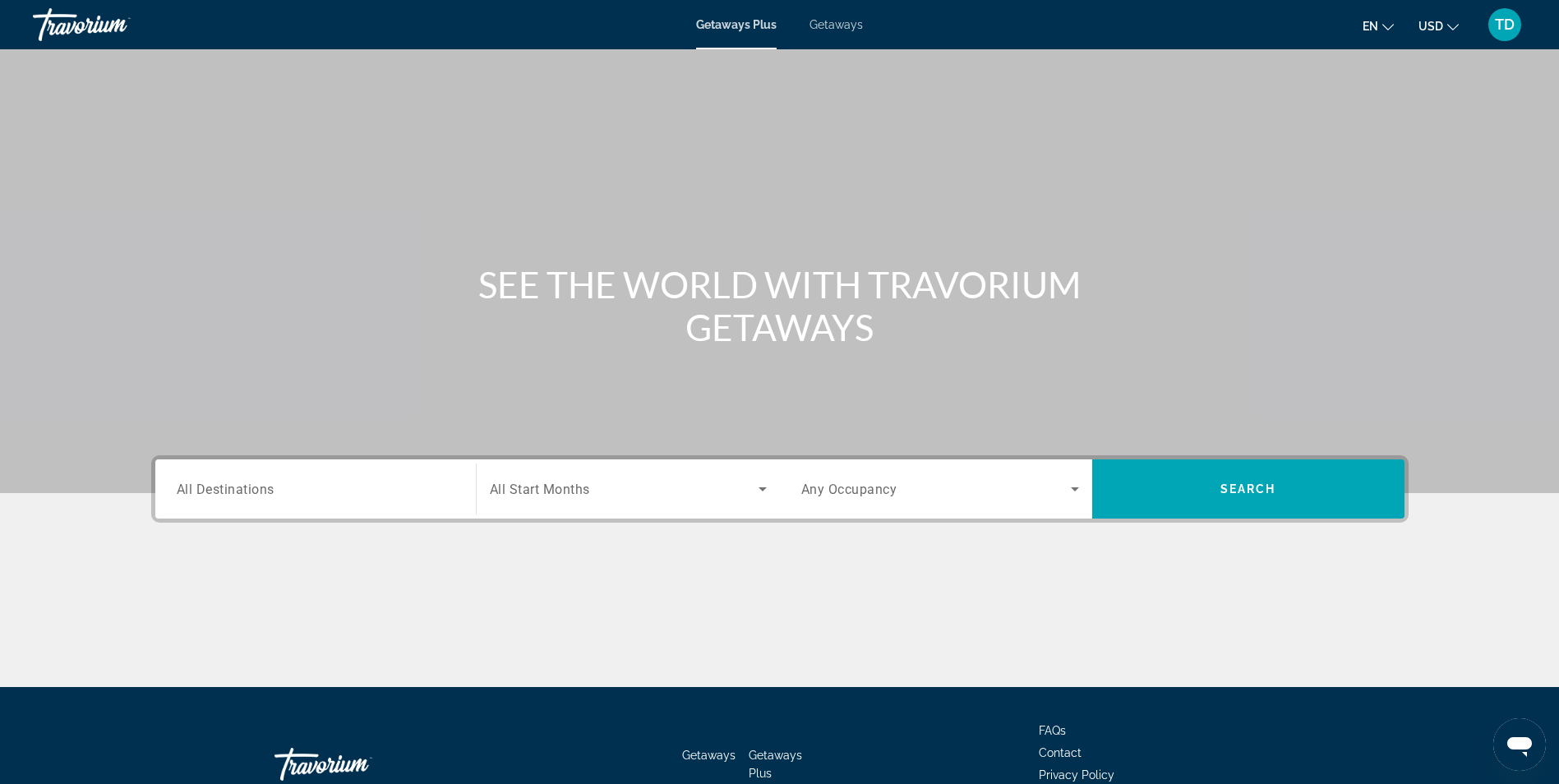
click at [265, 495] on span "All Destinations" at bounding box center [225, 488] width 98 height 16
click at [265, 495] on input "Destination All Destinations" at bounding box center [315, 490] width 278 height 20
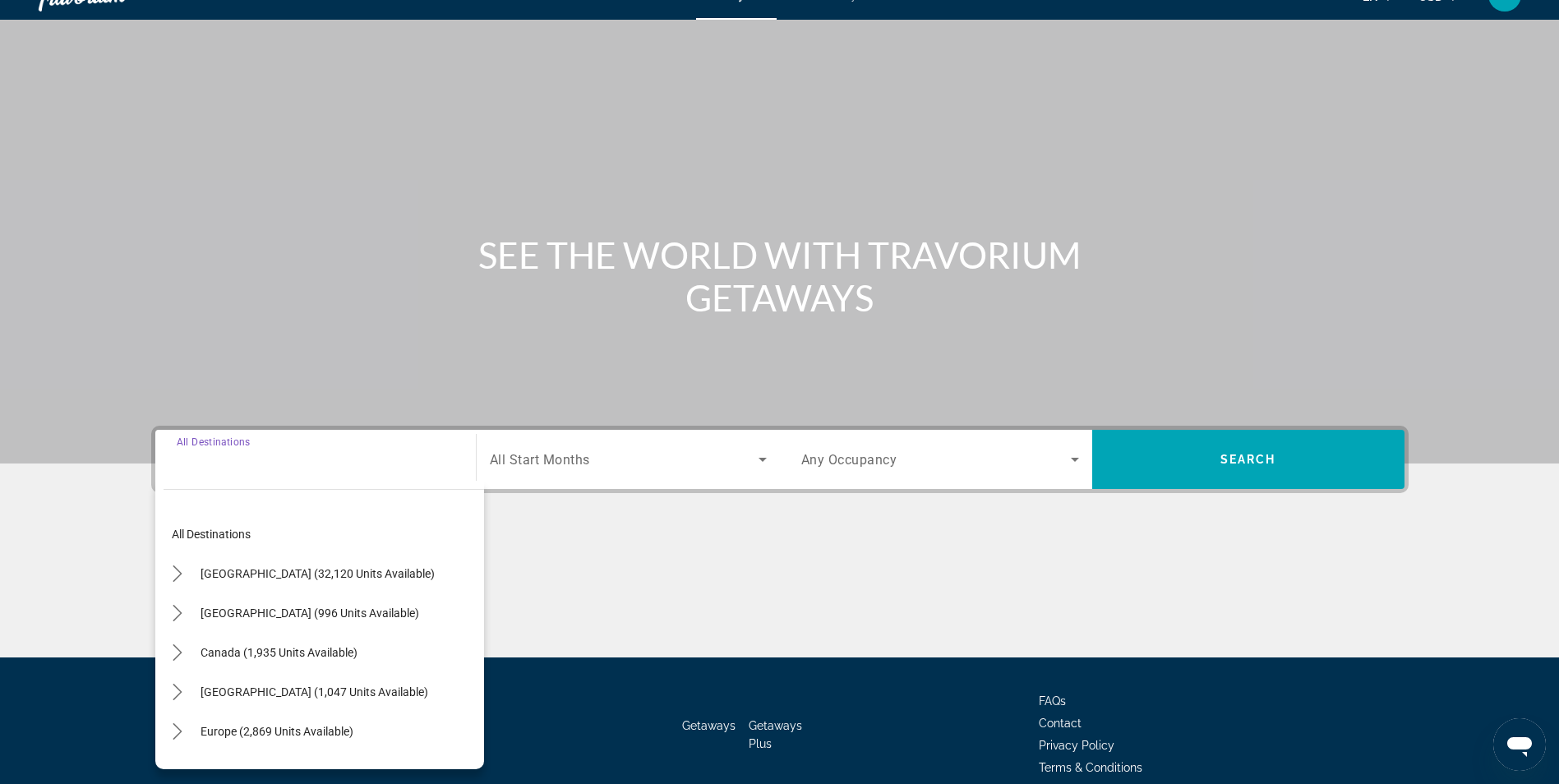
scroll to position [104, 0]
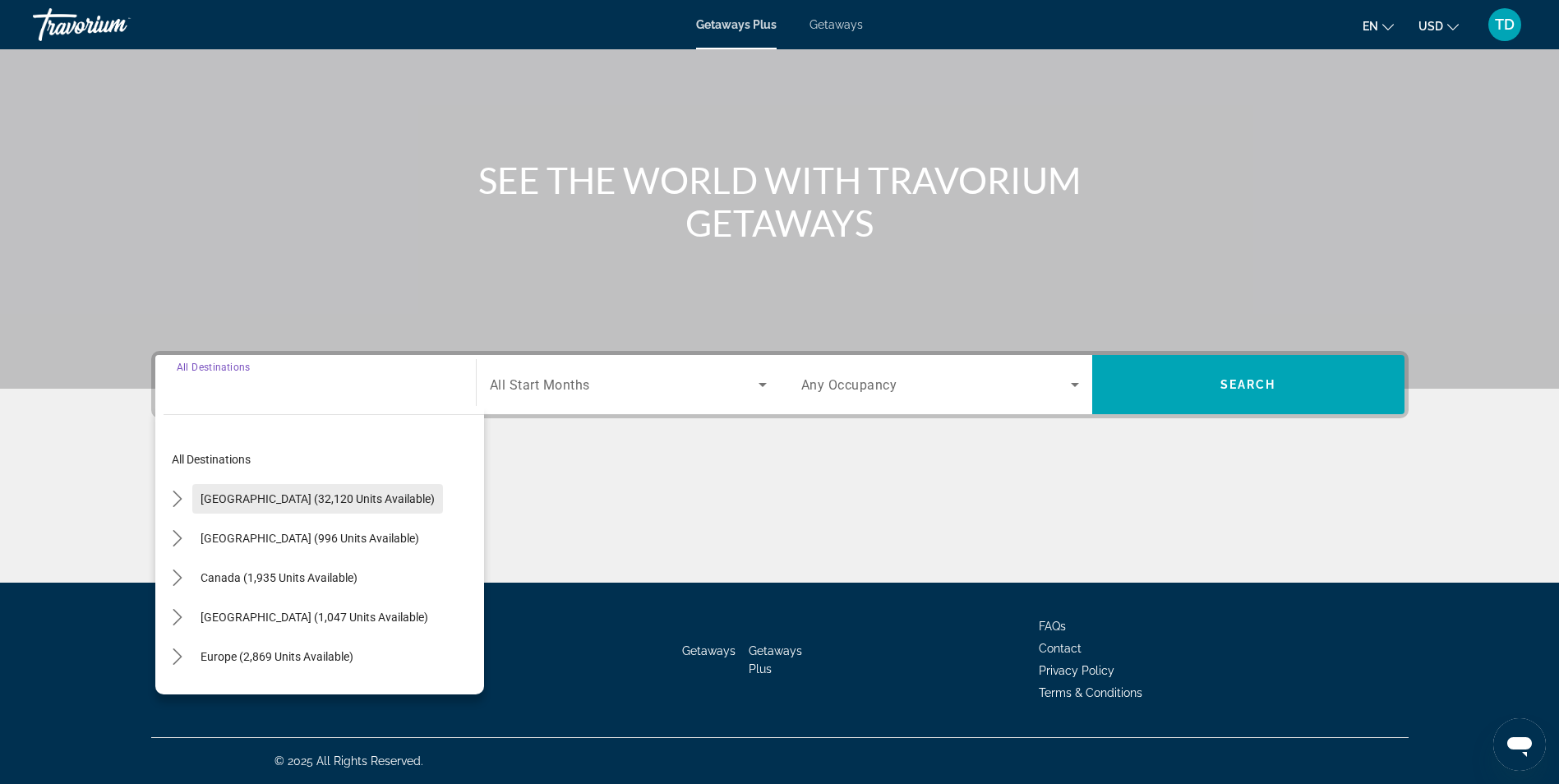
click at [245, 487] on span "Select destination: United States (32,120 units available)" at bounding box center [317, 499] width 251 height 40
type input "**********"
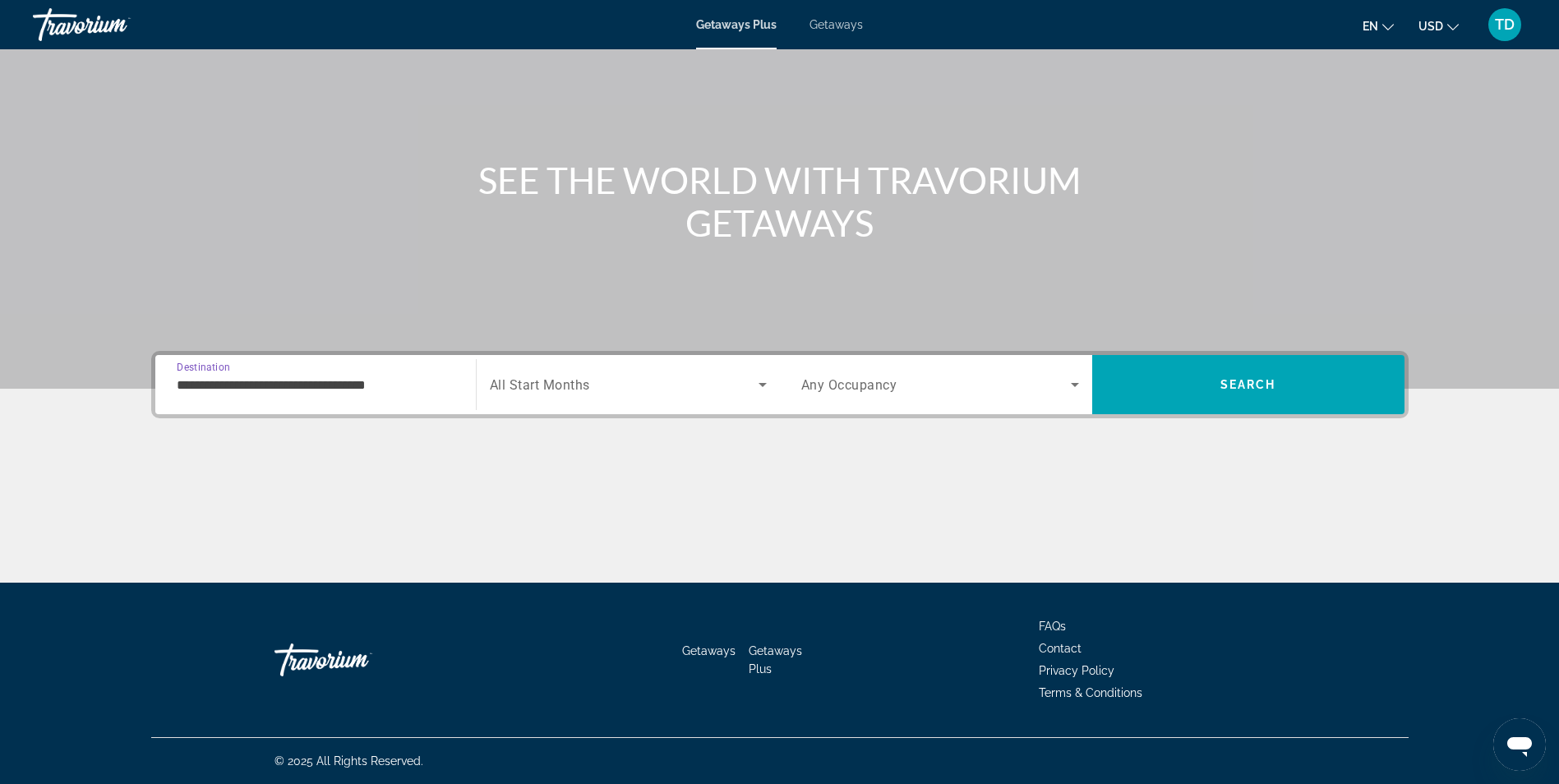
click at [612, 385] on span "Search widget" at bounding box center [624, 384] width 268 height 20
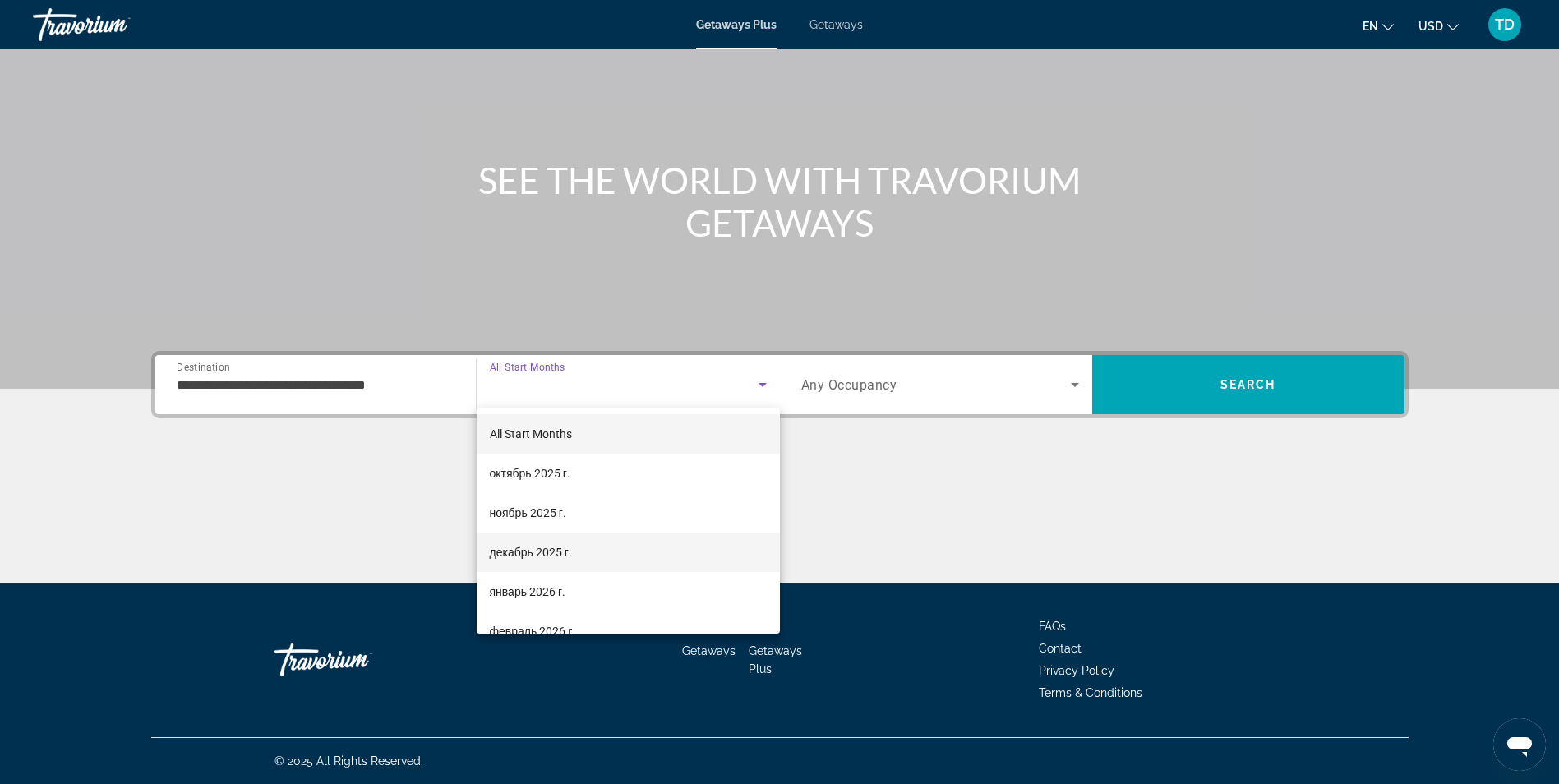
click at [516, 557] on span "декабрь 2025 г." at bounding box center [531, 552] width 82 height 20
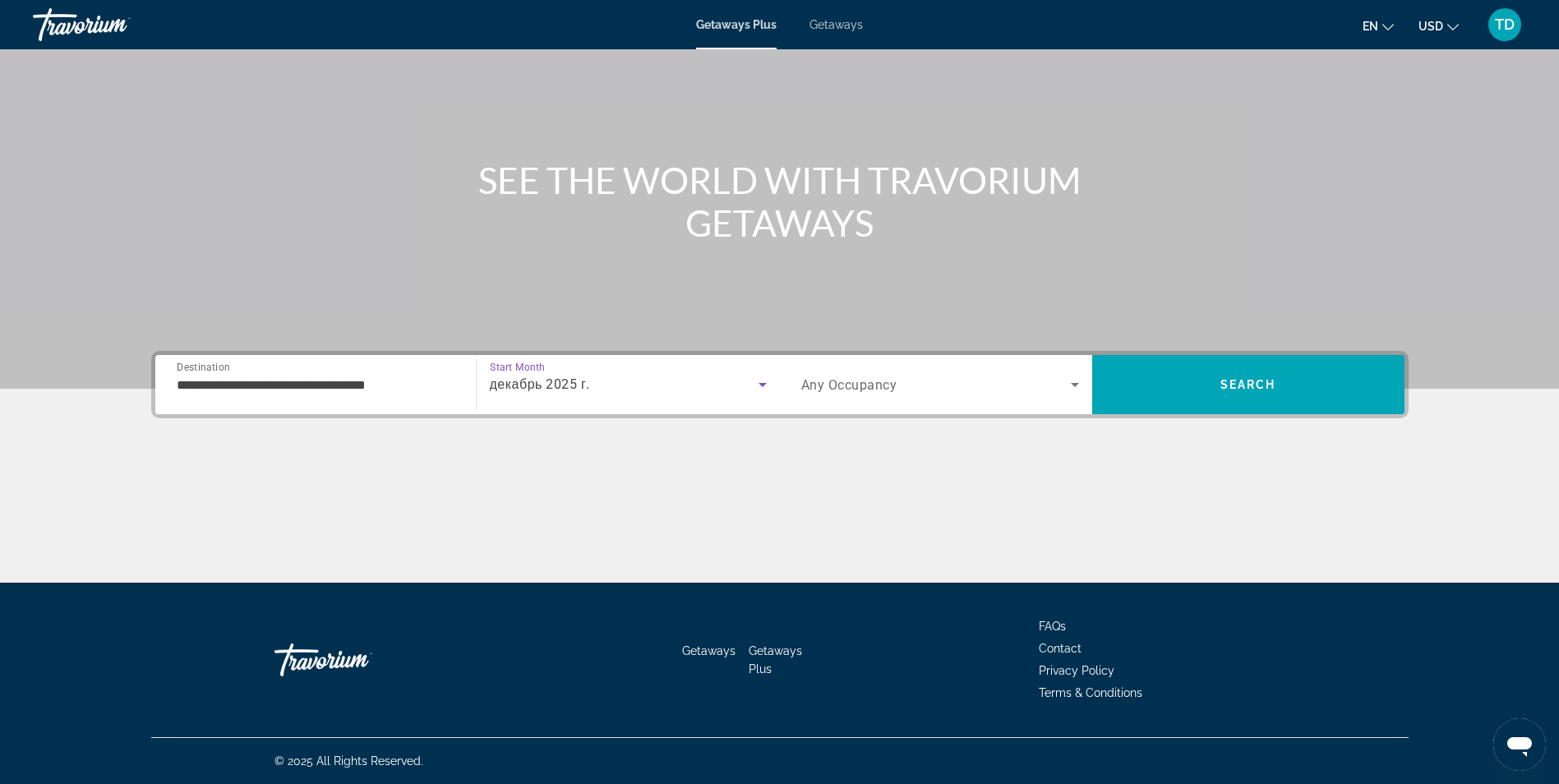
click at [853, 394] on span "Search widget" at bounding box center [936, 384] width 269 height 20
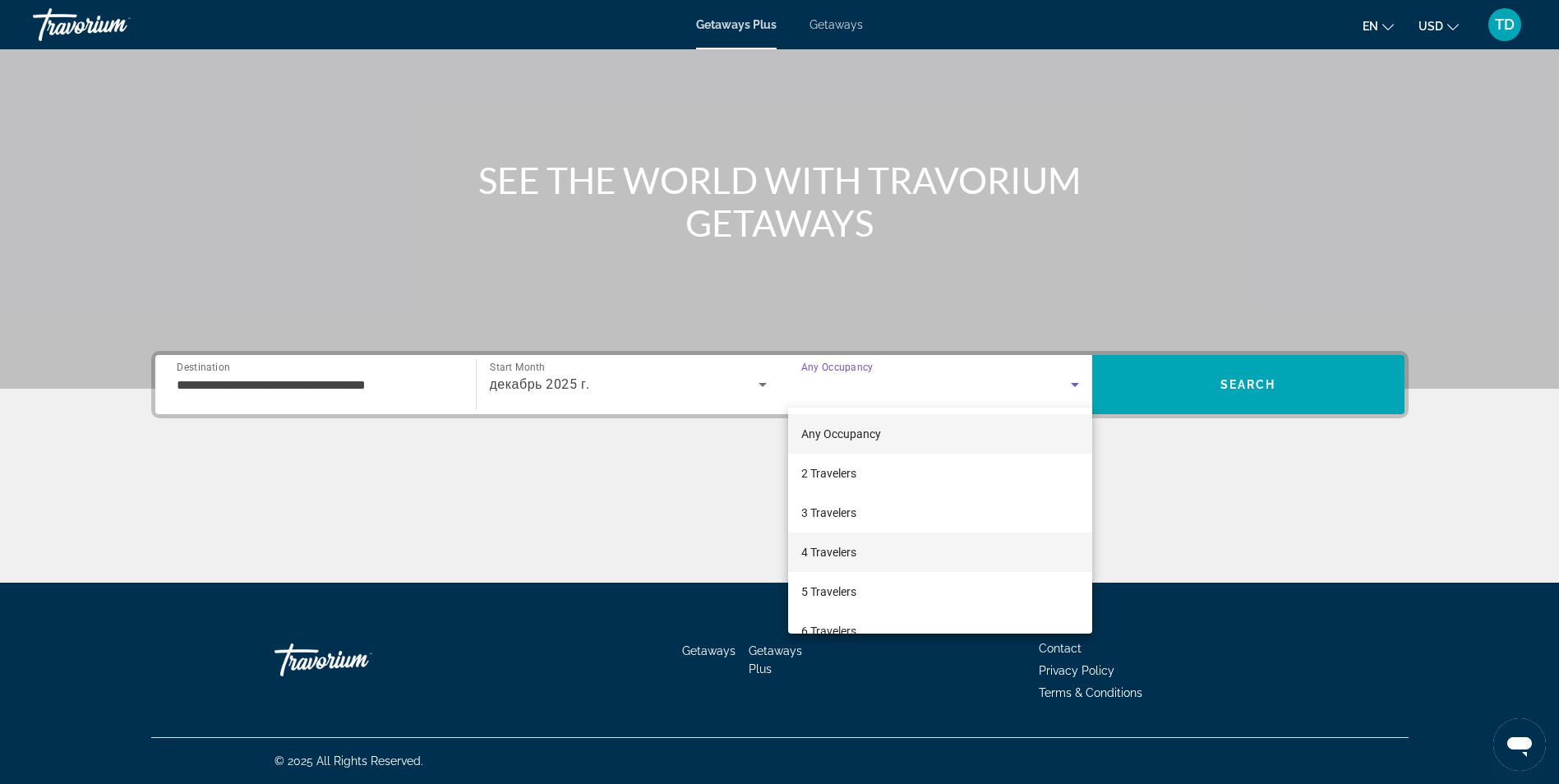
click at [816, 541] on mat-option "4 Travelers" at bounding box center [940, 552] width 304 height 40
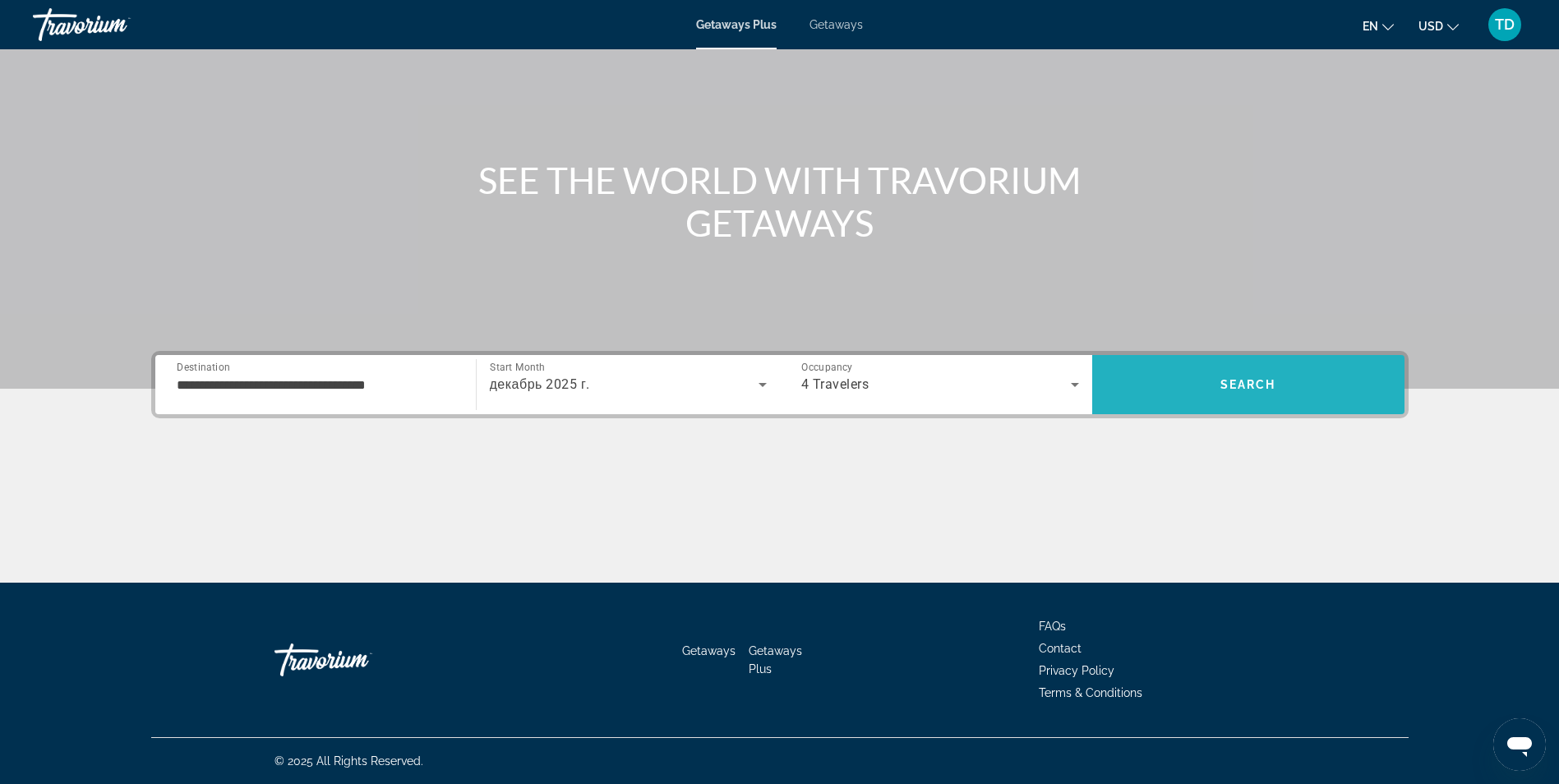
click at [1254, 375] on span "Search" at bounding box center [1248, 384] width 312 height 40
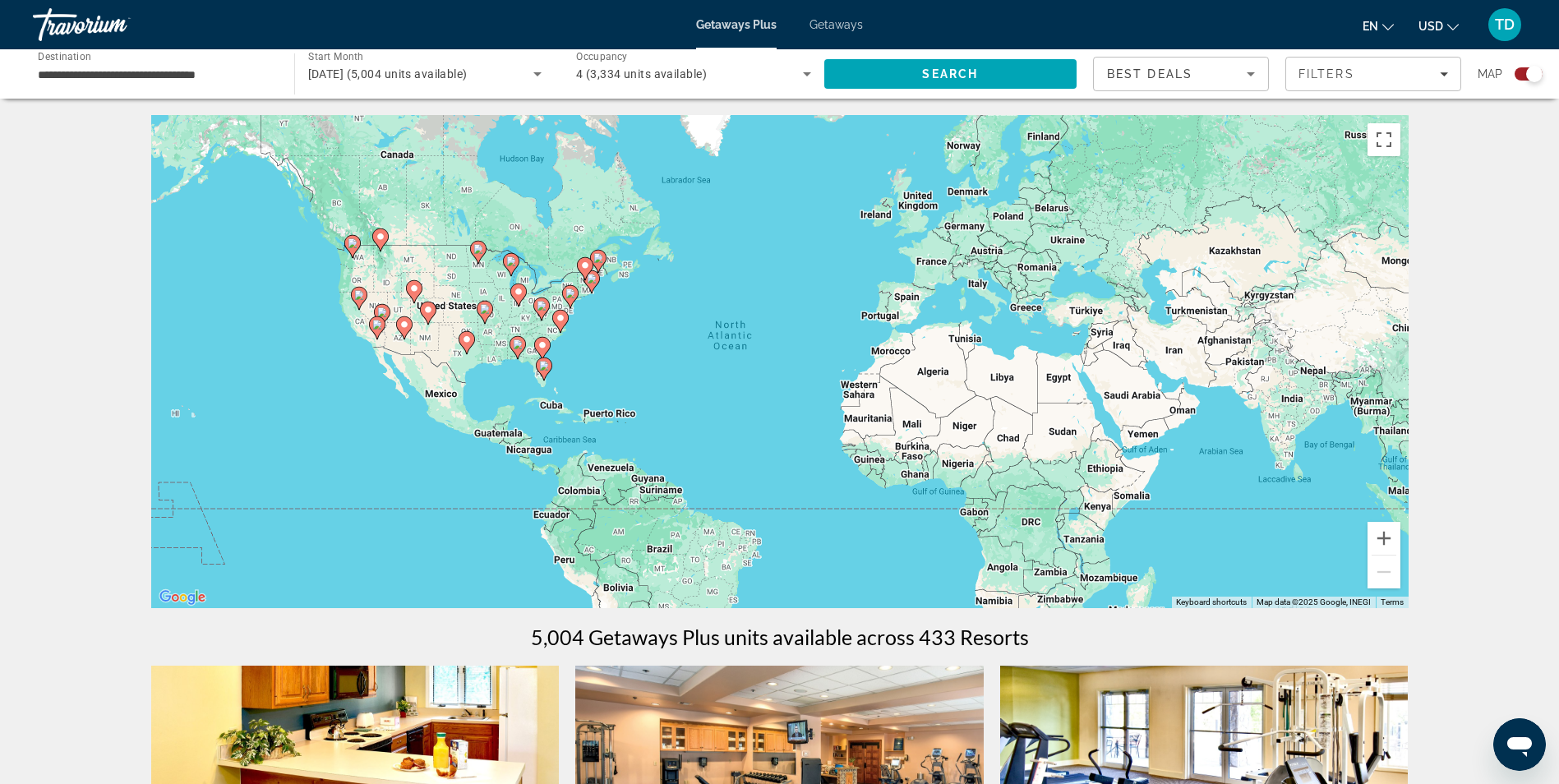
click at [755, 87] on div "4 (3,334 units available)" at bounding box center [693, 73] width 235 height 46
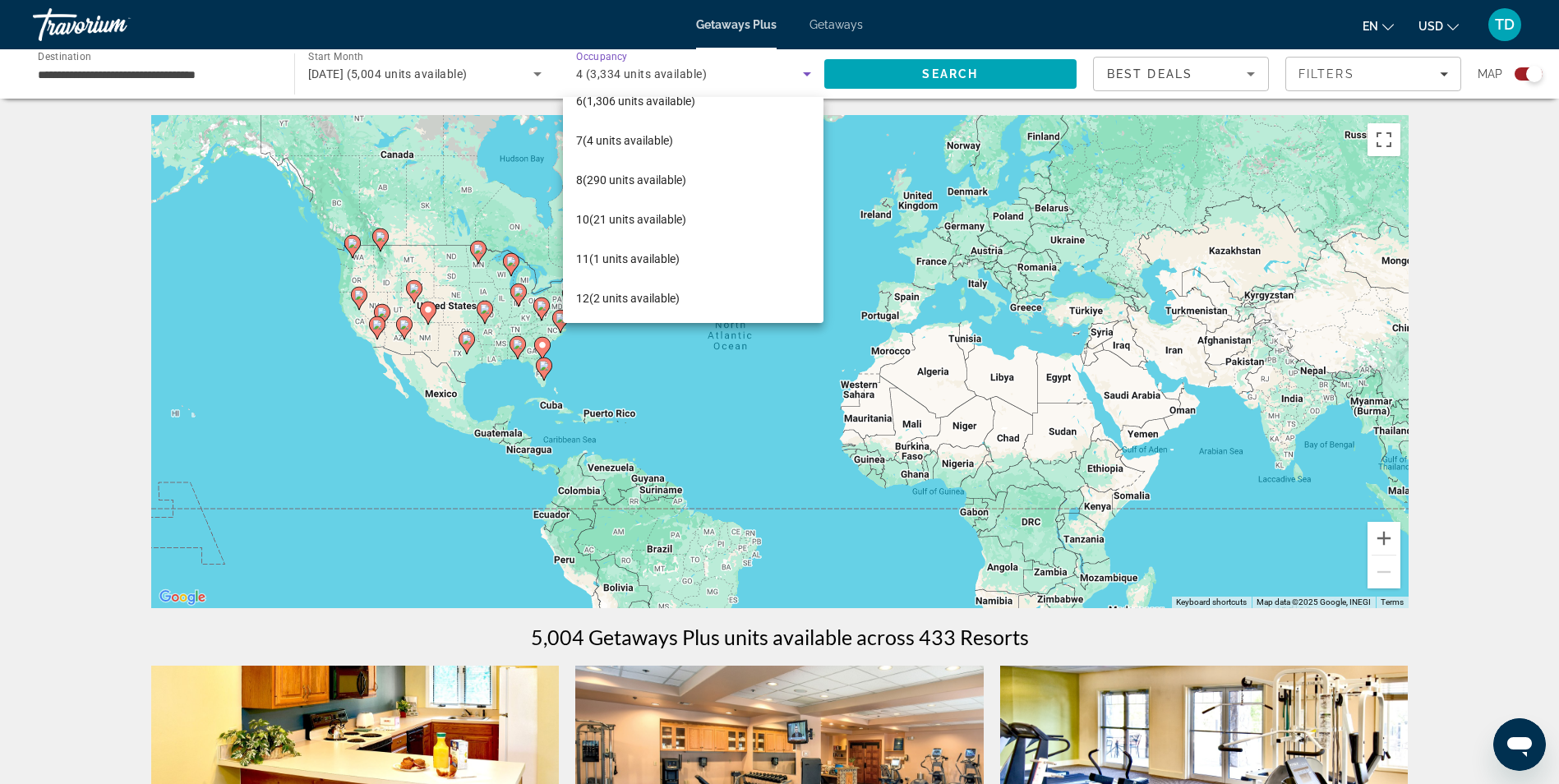
scroll to position [143, 0]
click at [1499, 167] on div at bounding box center [780, 392] width 1559 height 784
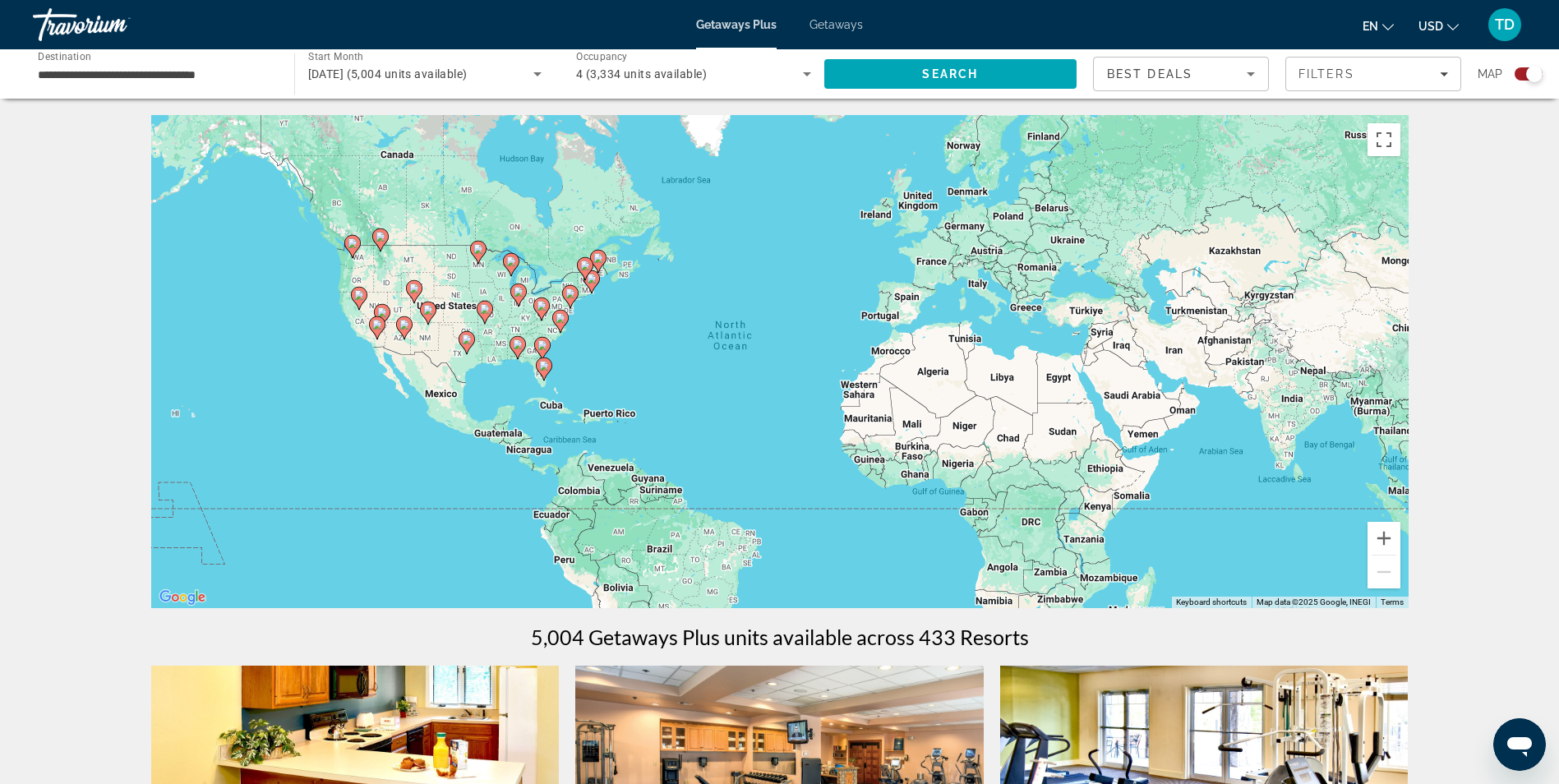
click at [1205, 80] on div "Best Deals" at bounding box center [1177, 74] width 140 height 20
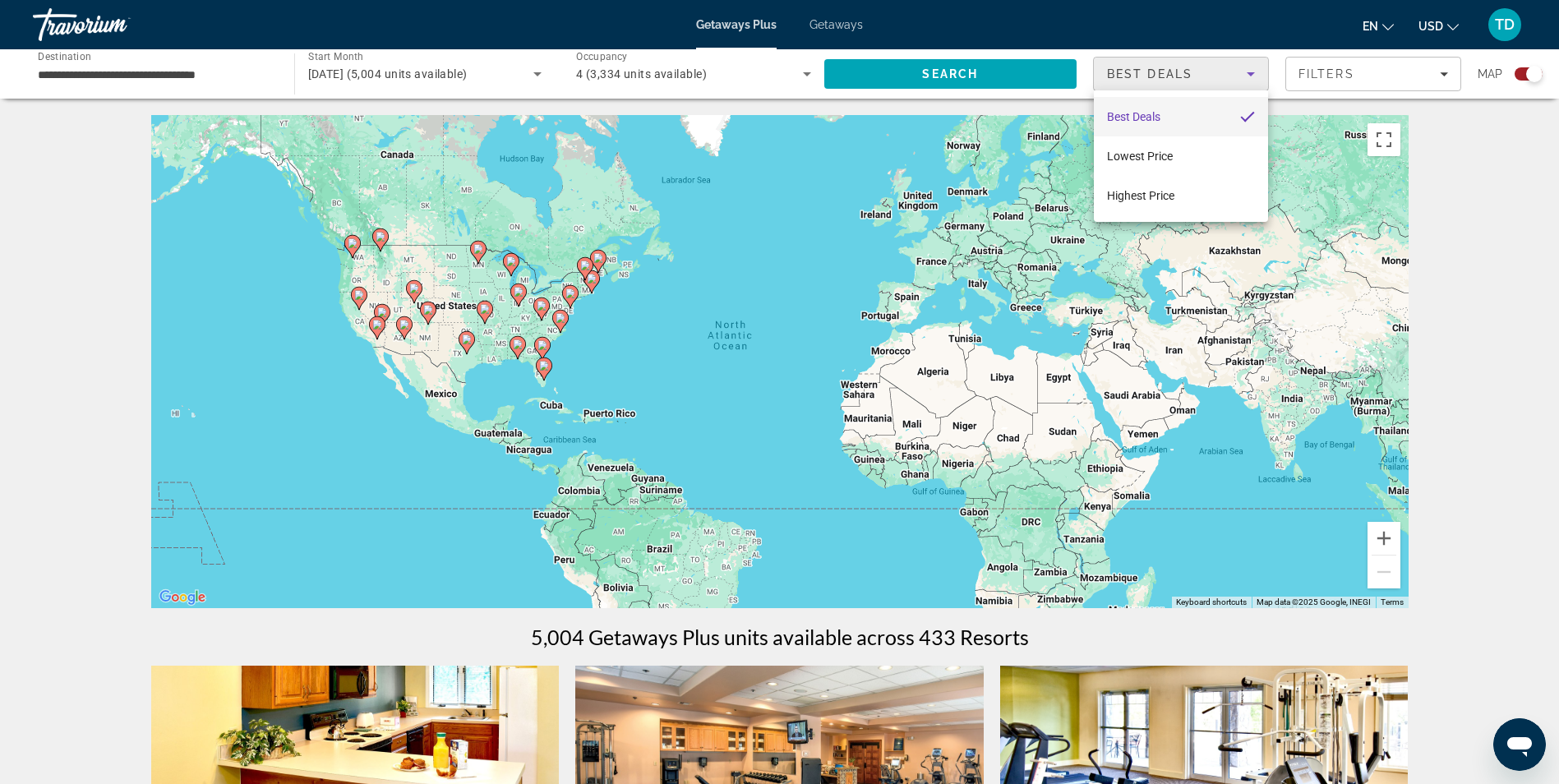
click at [1360, 70] on div at bounding box center [780, 392] width 1559 height 784
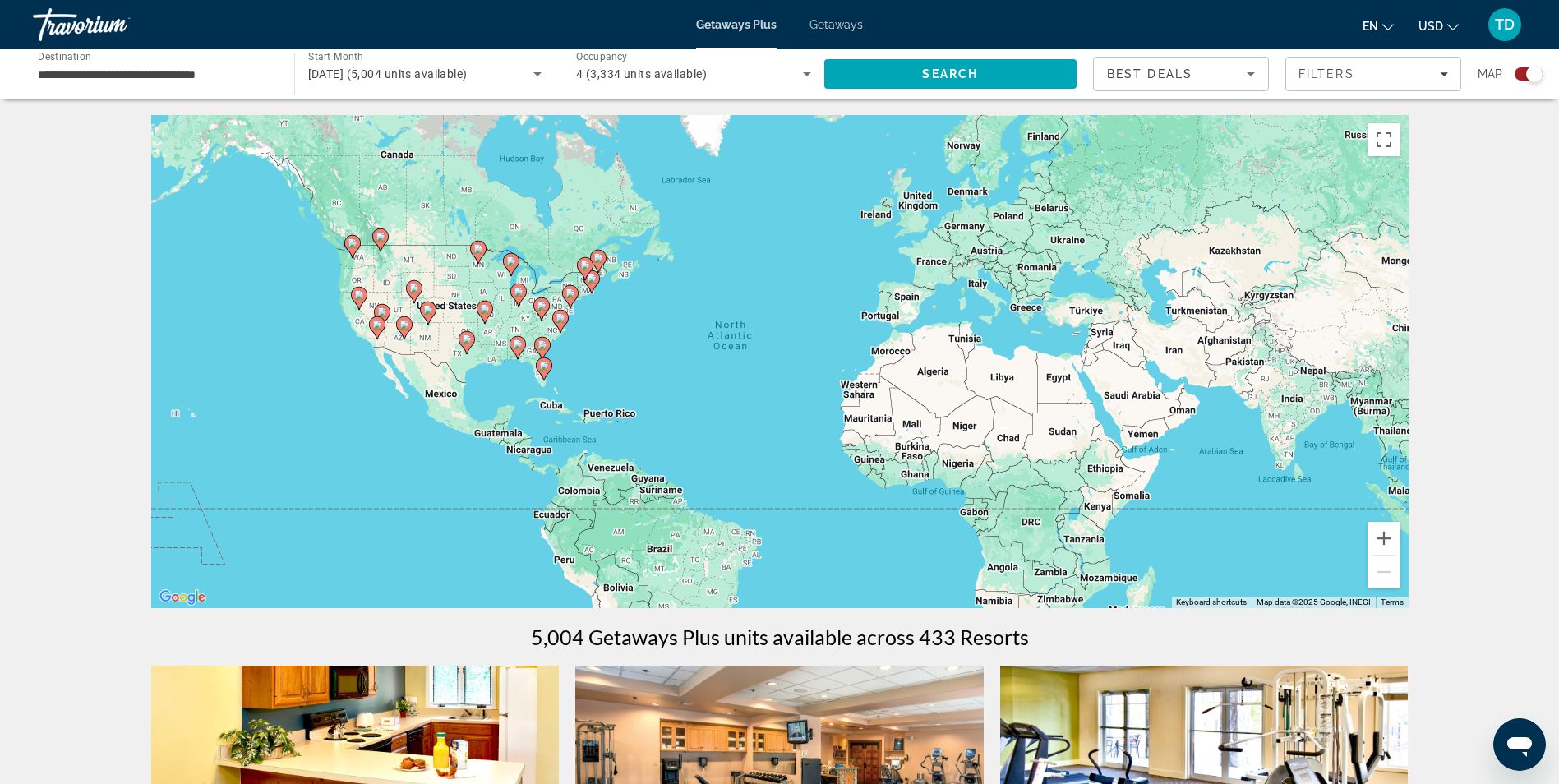
click at [1360, 70] on div "Filters" at bounding box center [1373, 73] width 150 height 13
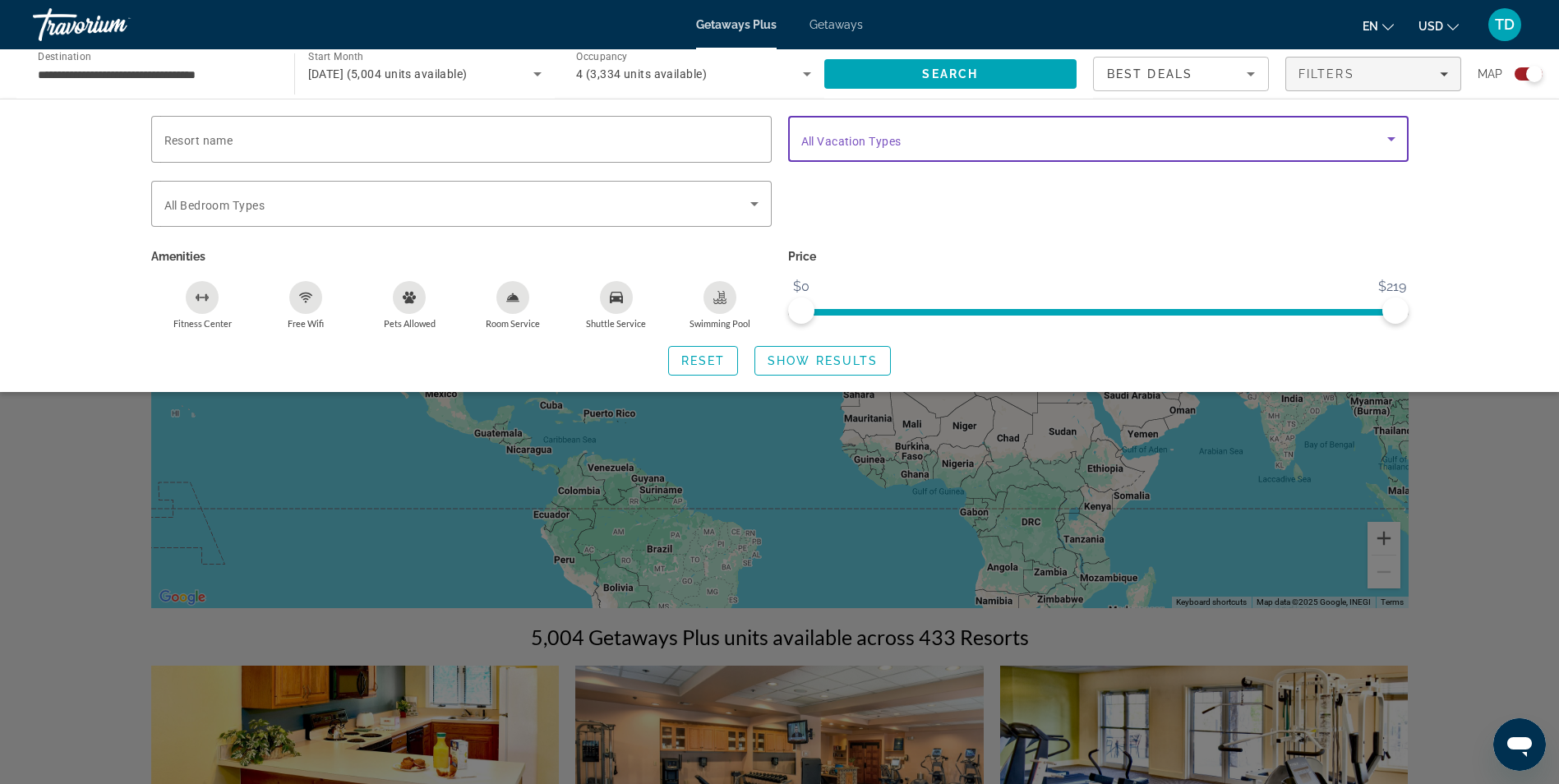
click at [966, 143] on span "Search widget" at bounding box center [1094, 139] width 586 height 20
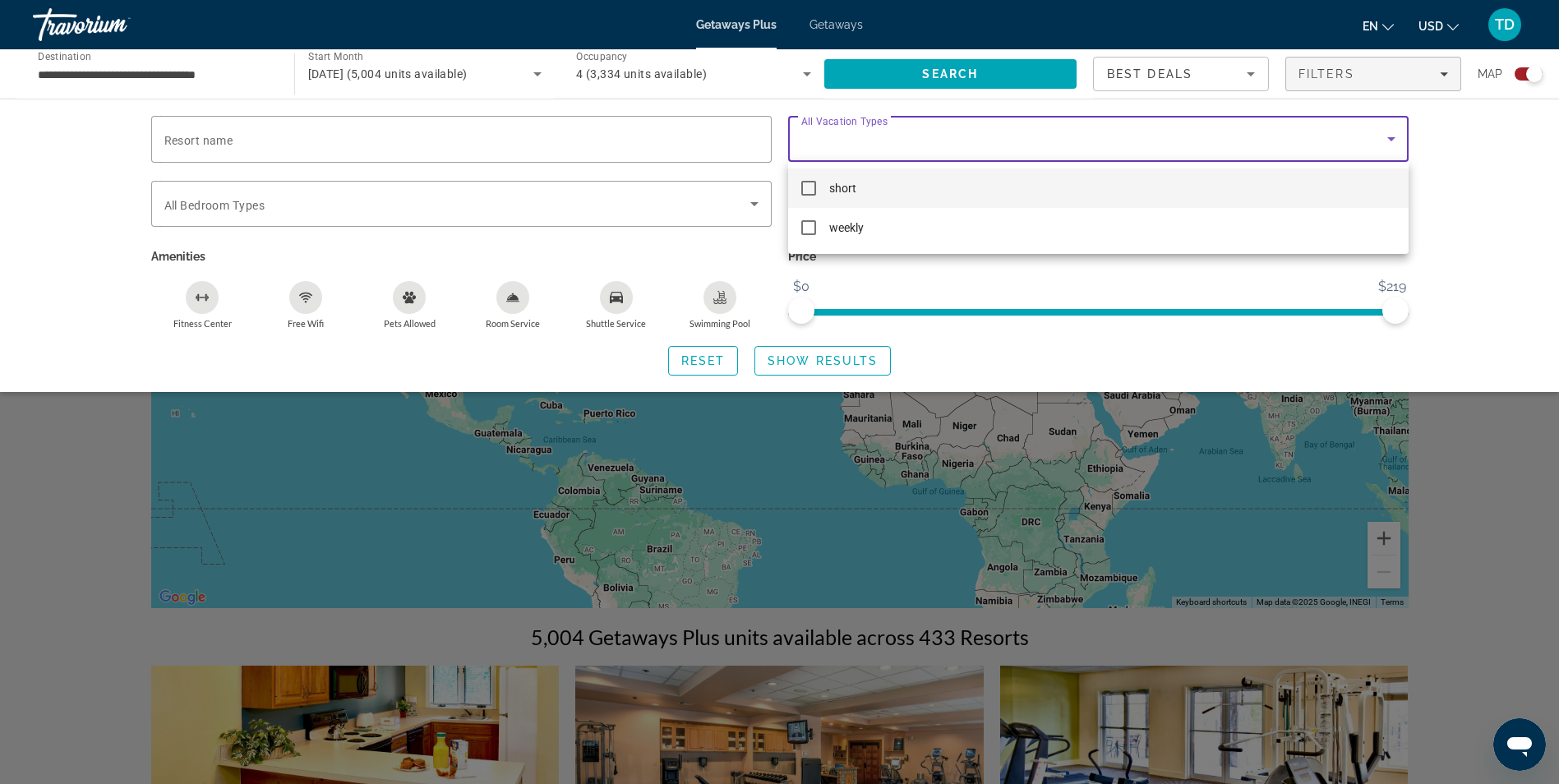
click at [1166, 82] on div at bounding box center [780, 392] width 1559 height 784
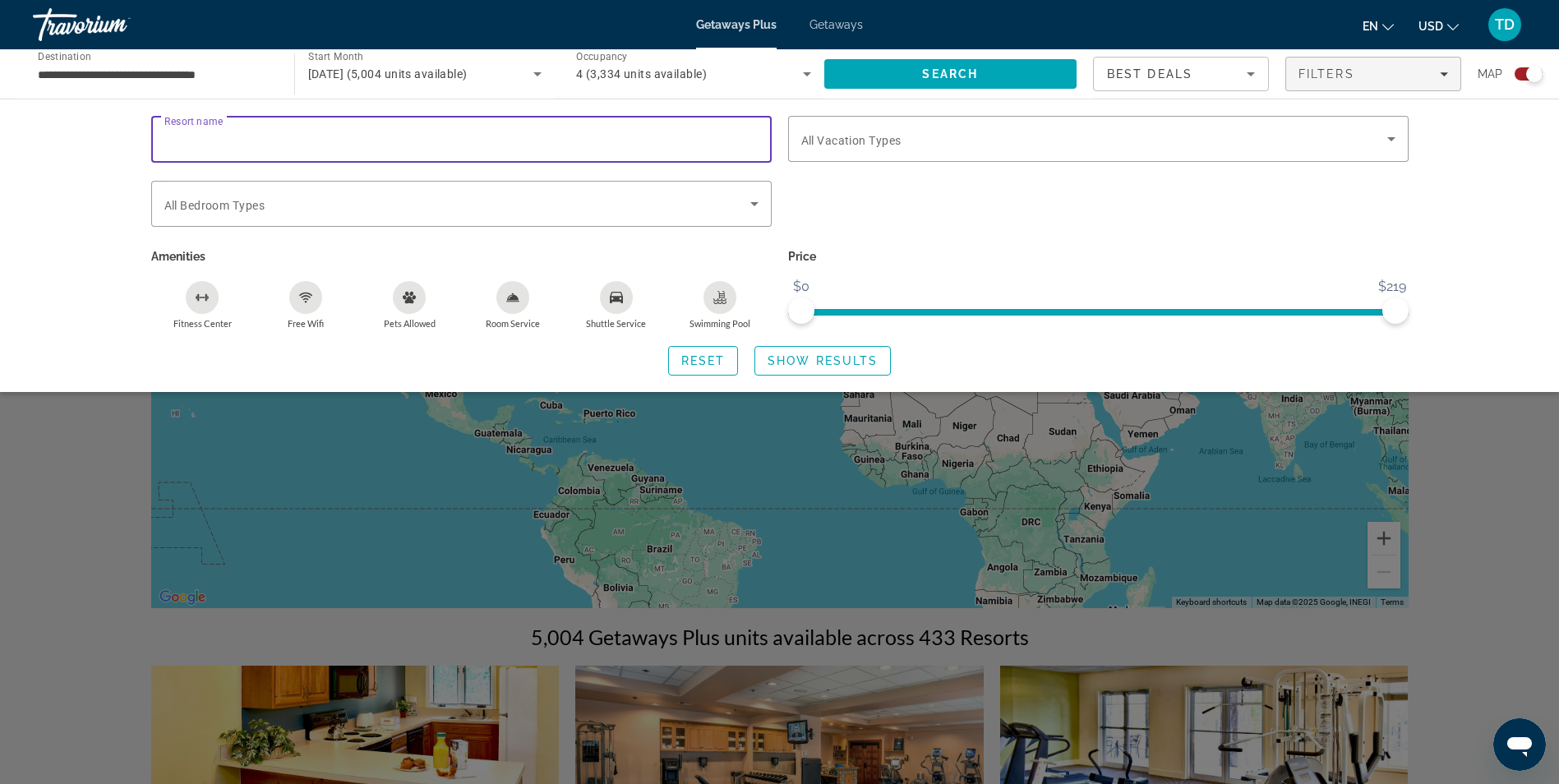
click at [320, 143] on input "Resort name" at bounding box center [462, 140] width 594 height 20
click at [442, 134] on input "Resort name" at bounding box center [462, 140] width 594 height 20
paste input "**********"
type input "**********"
click at [940, 81] on span "Search" at bounding box center [951, 74] width 254 height 40
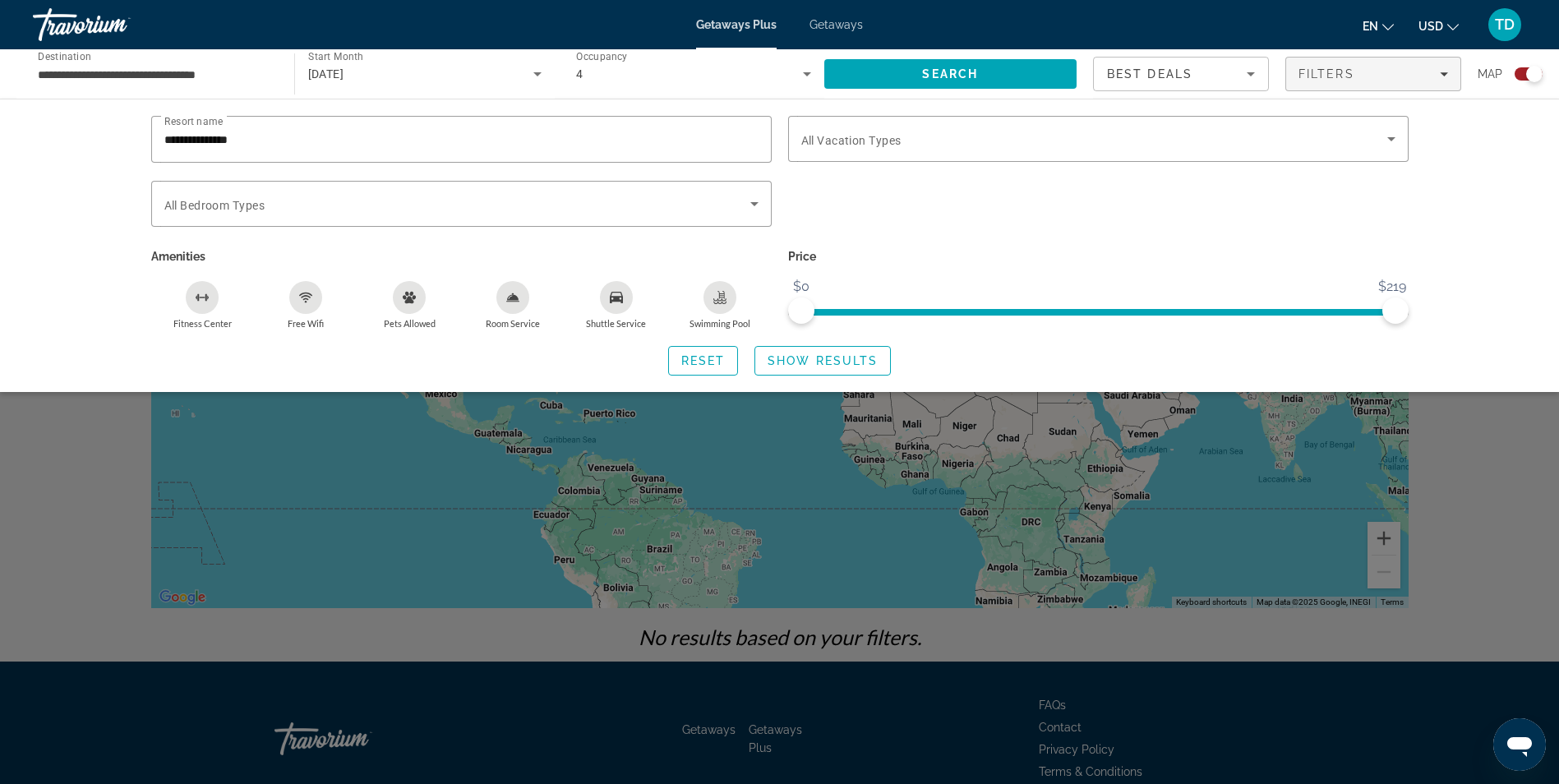
drag, startPoint x: 299, startPoint y: 139, endPoint x: 0, endPoint y: 38, distance: 315.6
click at [0, 79] on html "**********" at bounding box center [780, 392] width 1559 height 784
click at [1228, 485] on div "Search widget" at bounding box center [780, 515] width 1559 height 538
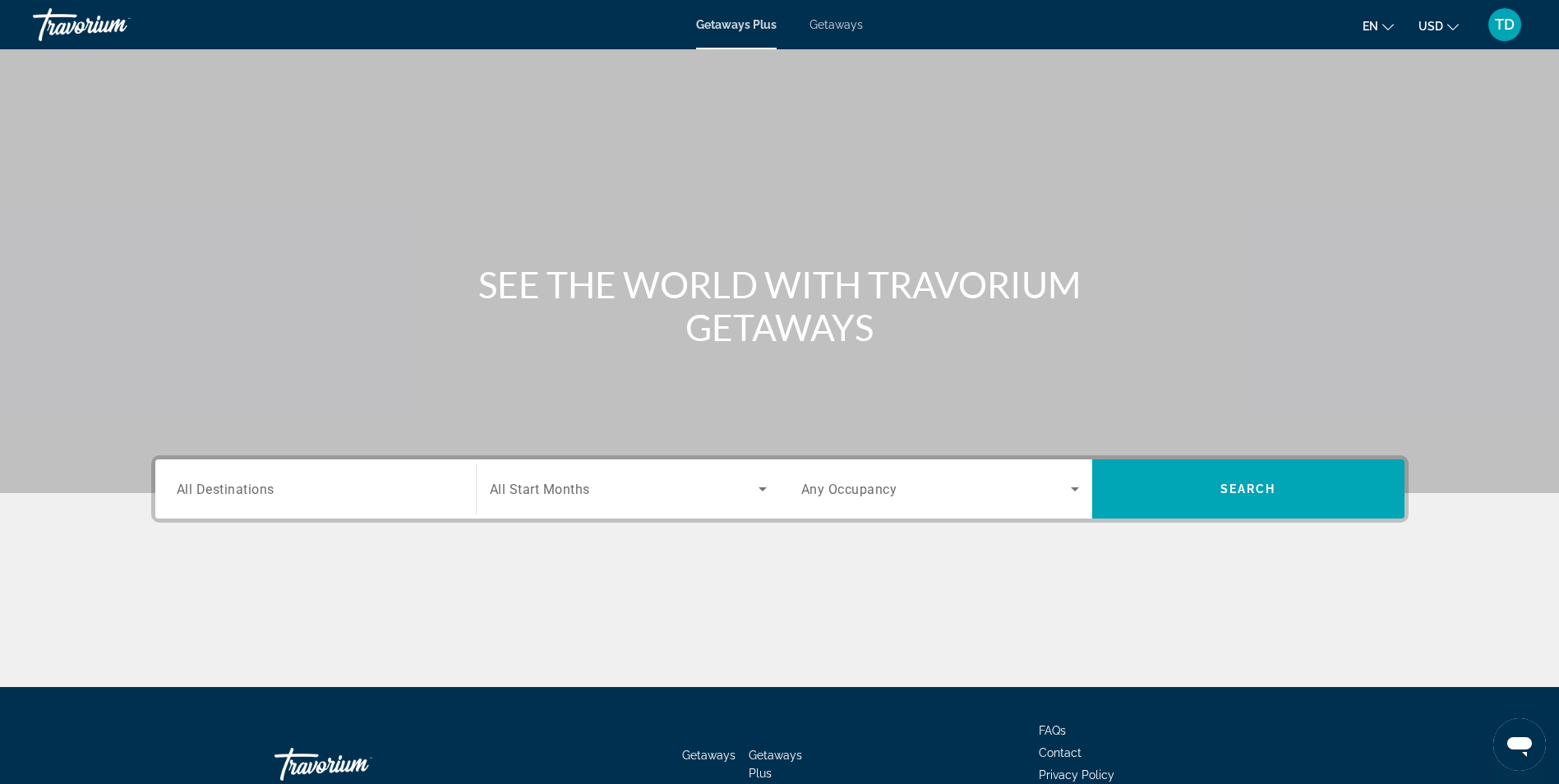
click at [249, 491] on span "All Destinations" at bounding box center [225, 488] width 98 height 16
click at [249, 491] on input "Destination All Destinations" at bounding box center [315, 490] width 278 height 20
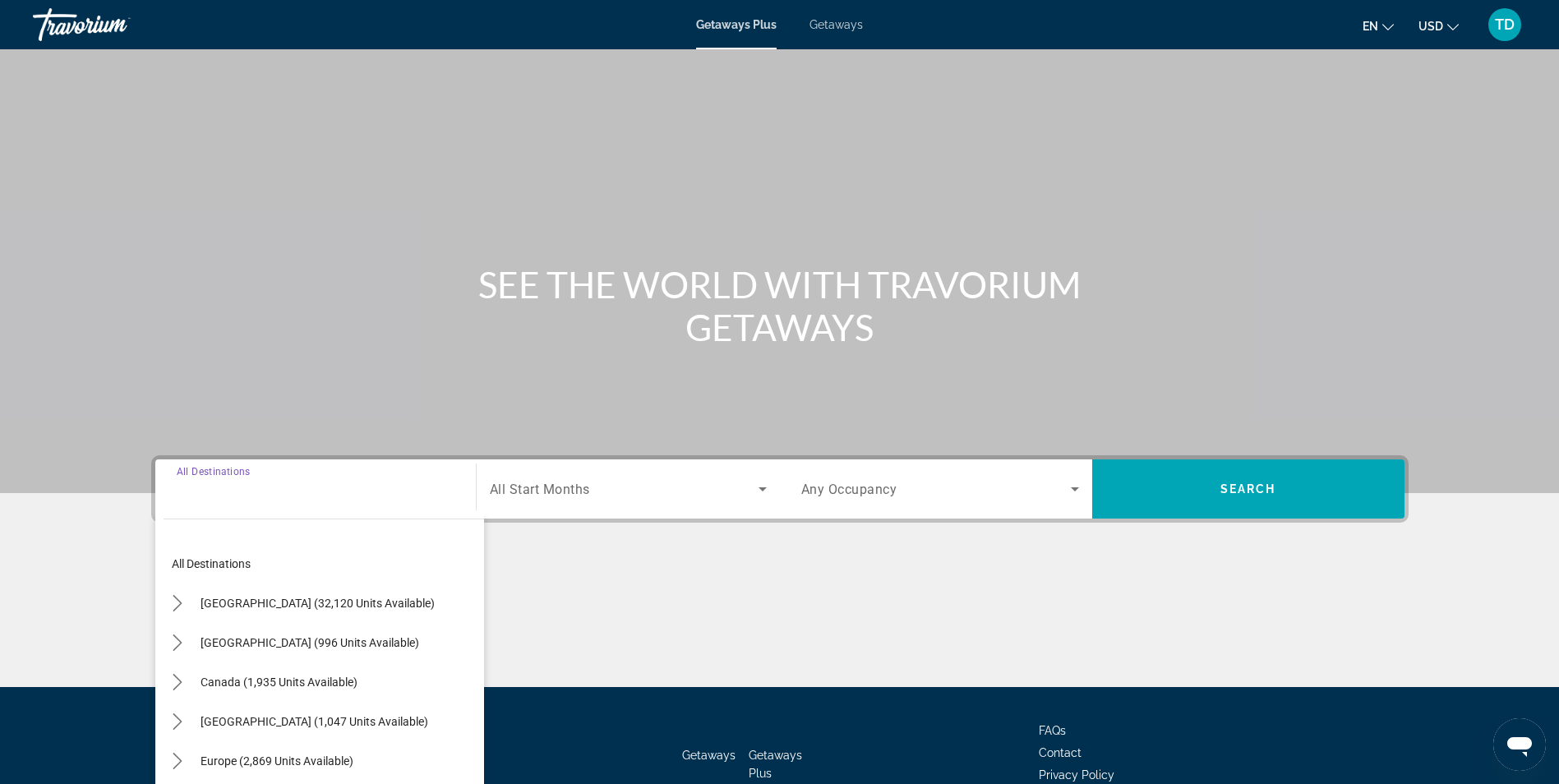
scroll to position [104, 0]
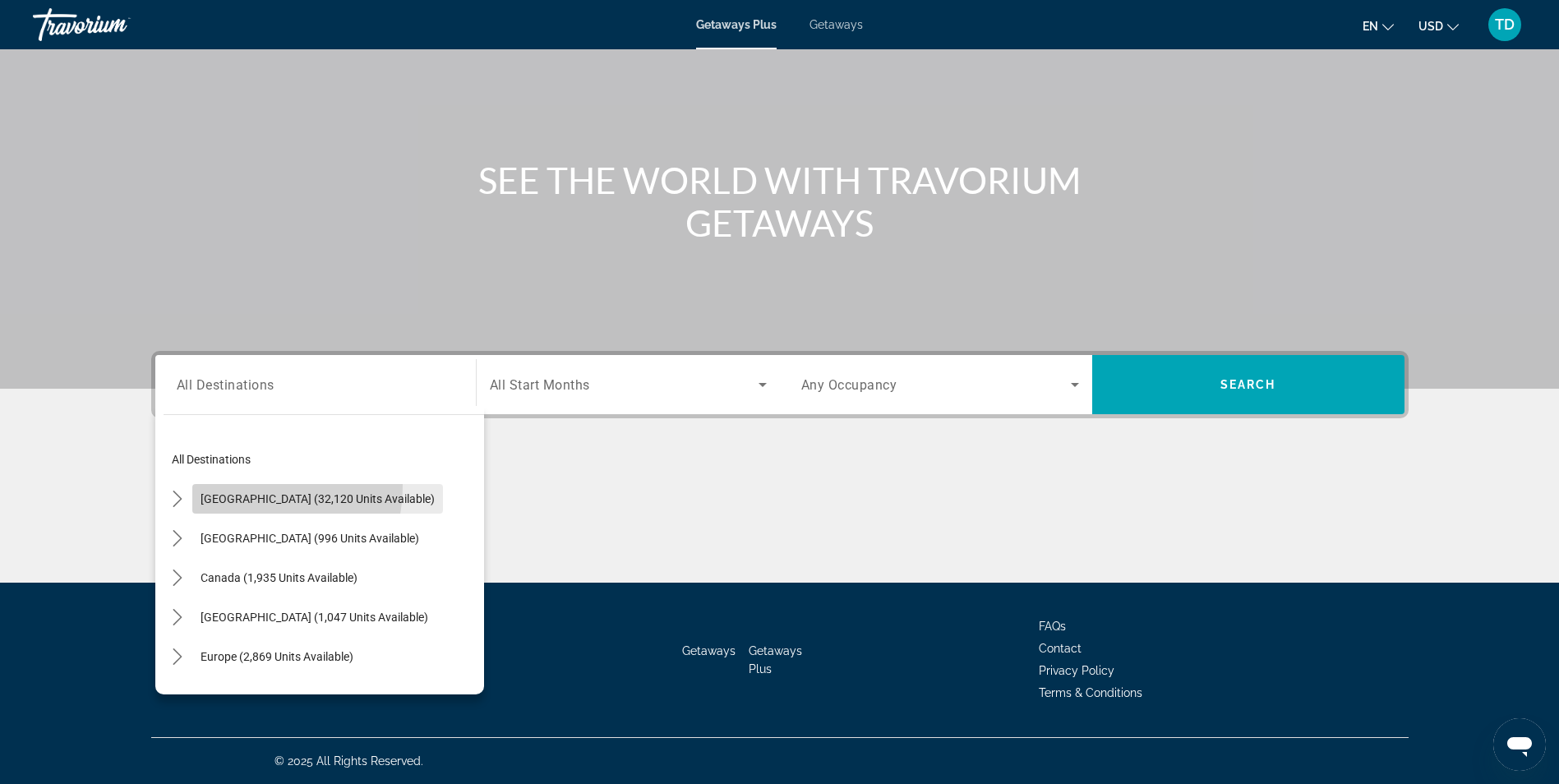
click at [226, 485] on span "Select destination: United States (32,120 units available)" at bounding box center [317, 499] width 251 height 40
type input "**********"
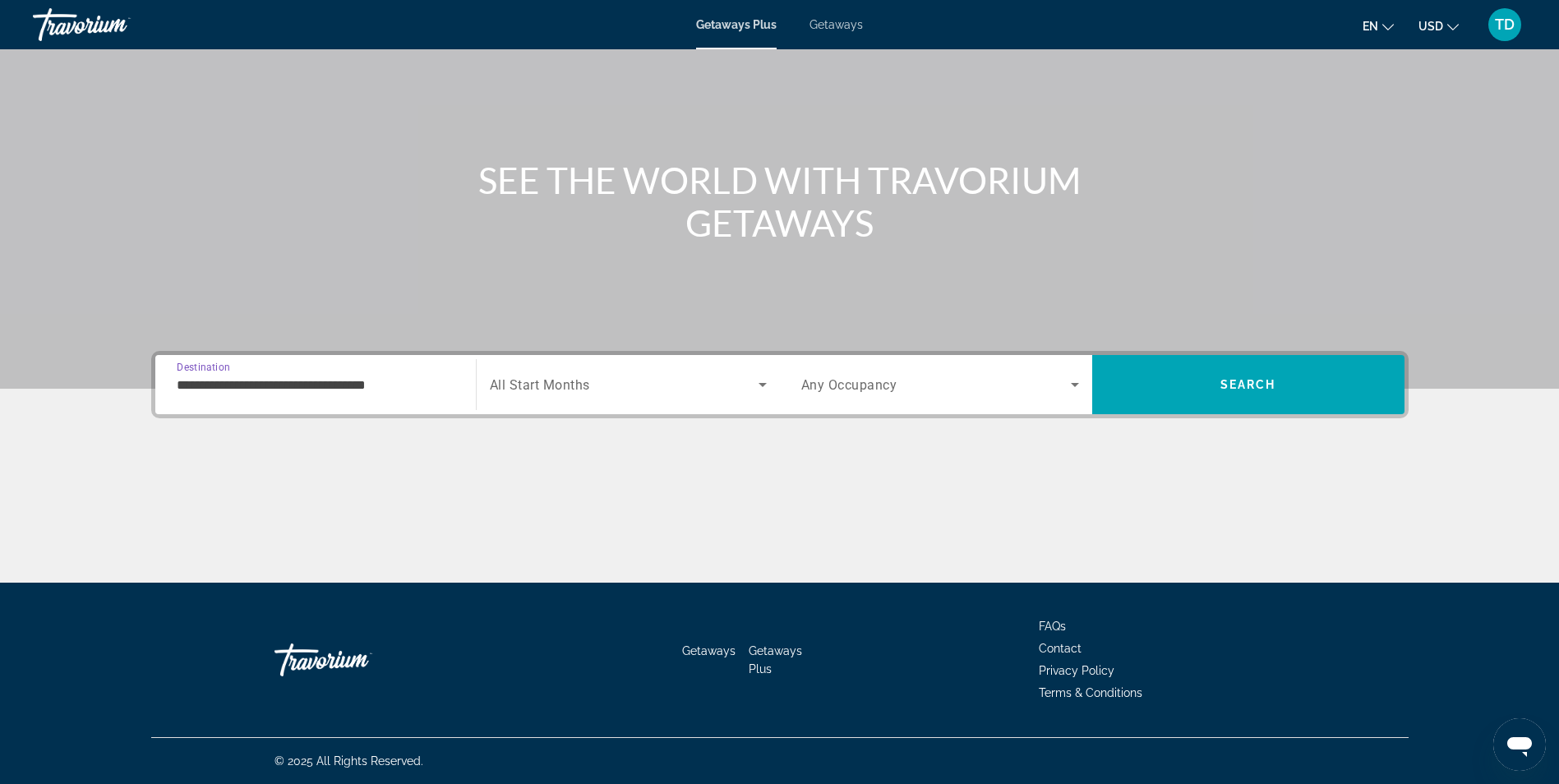
click at [620, 378] on span "Search widget" at bounding box center [624, 384] width 268 height 20
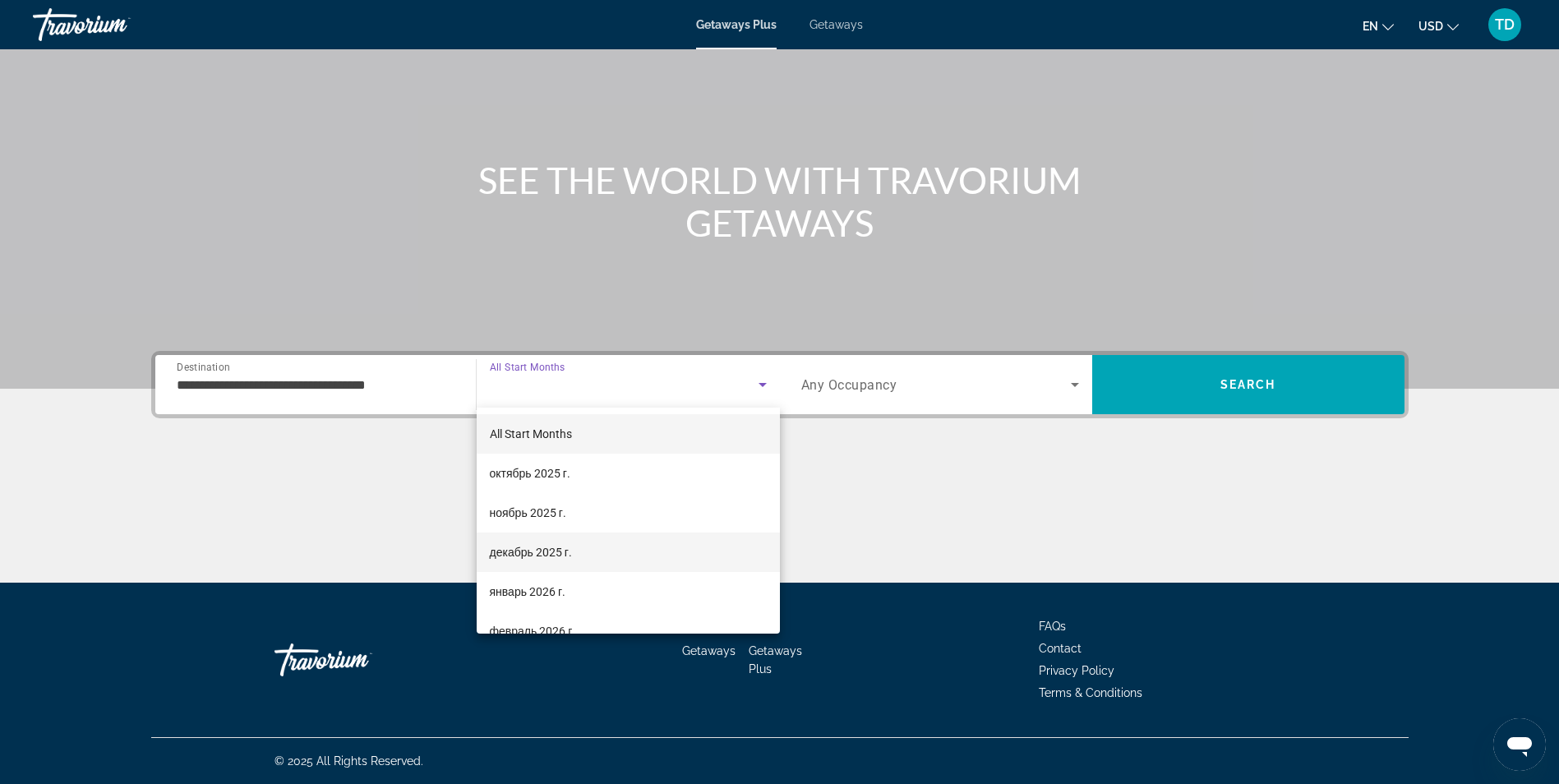
click at [503, 556] on span "декабрь 2025 г." at bounding box center [531, 552] width 82 height 20
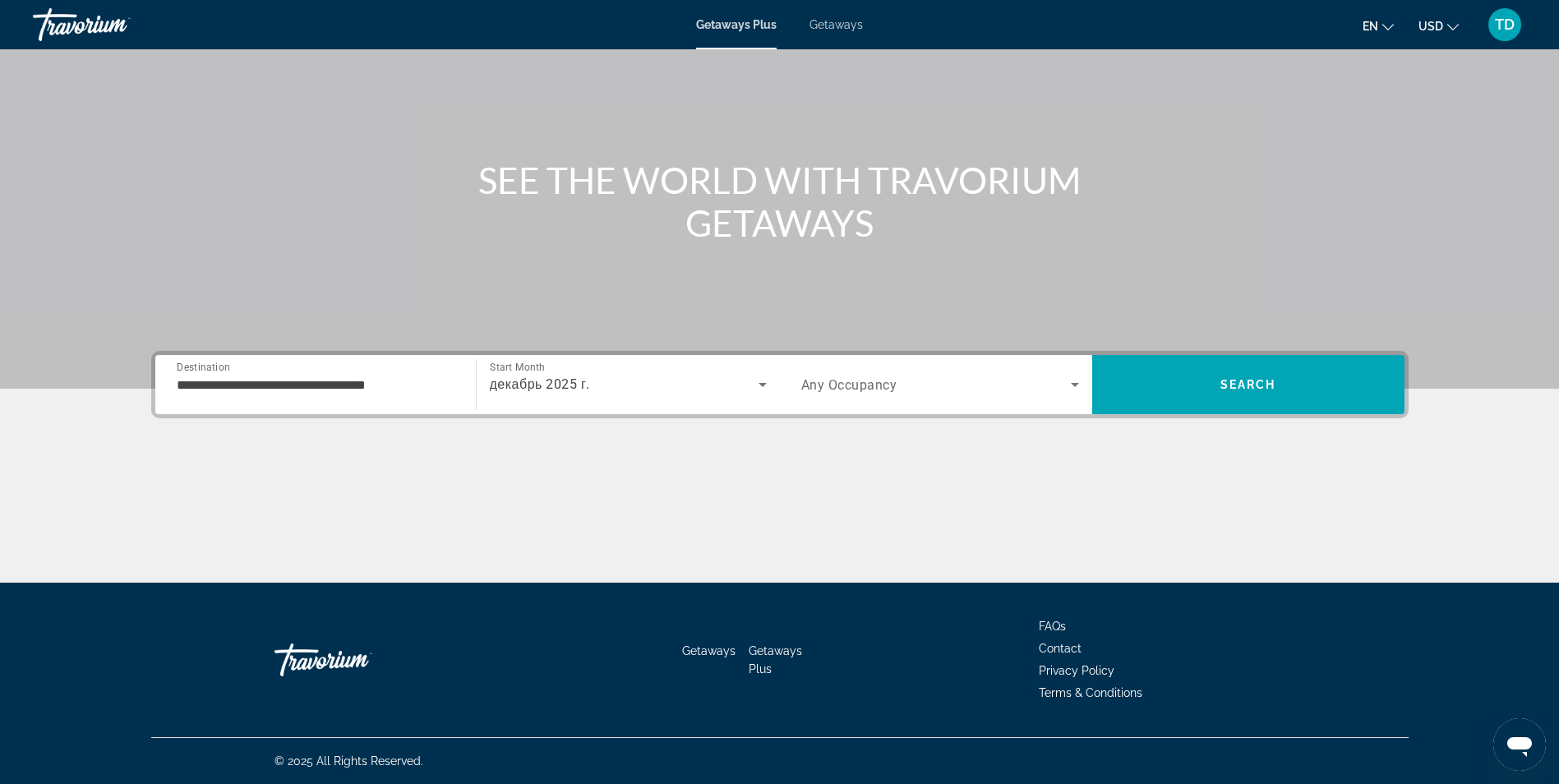
click at [838, 402] on div "Search widget" at bounding box center [940, 384] width 278 height 46
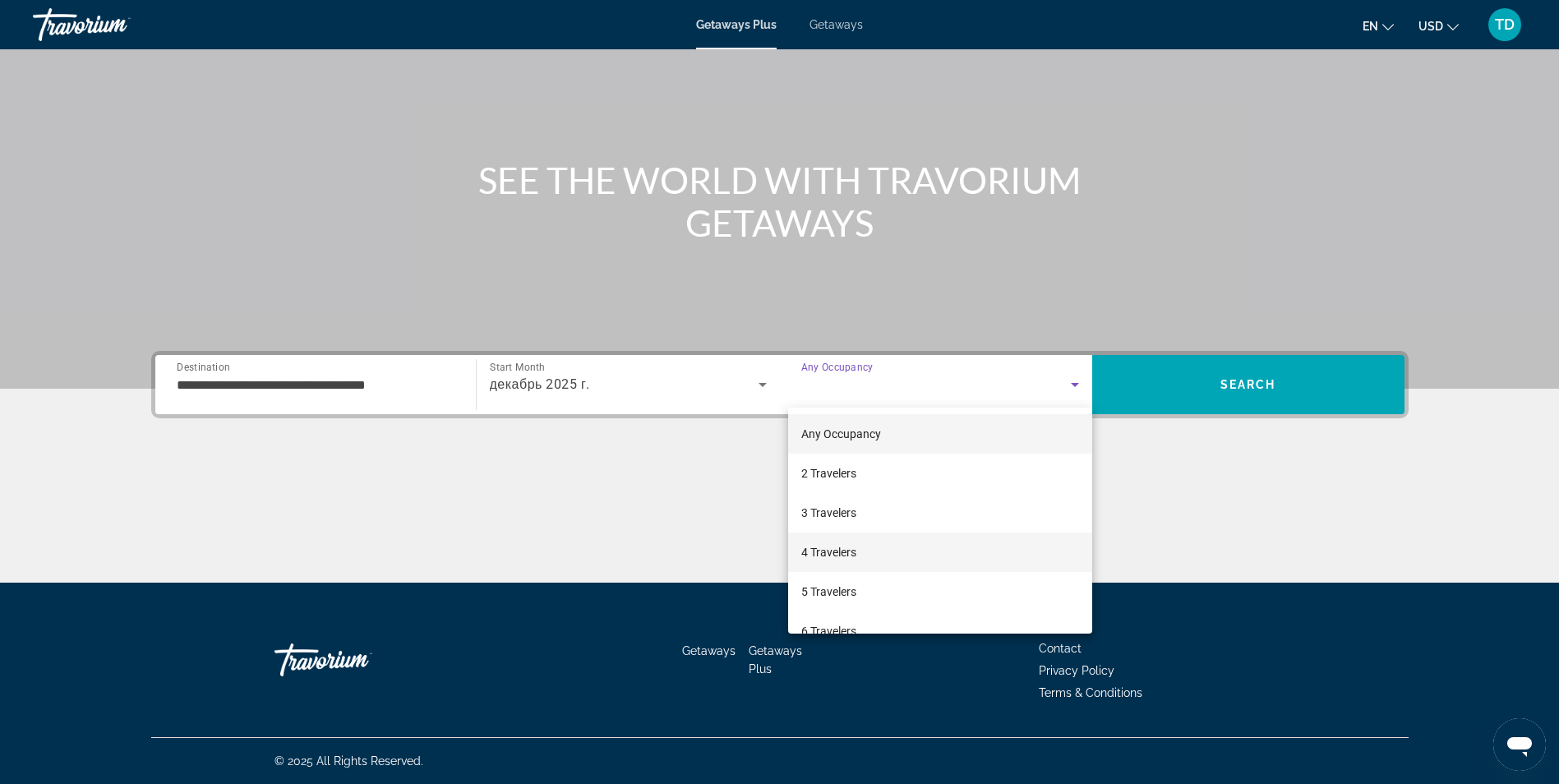
click at [826, 557] on span "4 Travelers" at bounding box center [829, 552] width 55 height 20
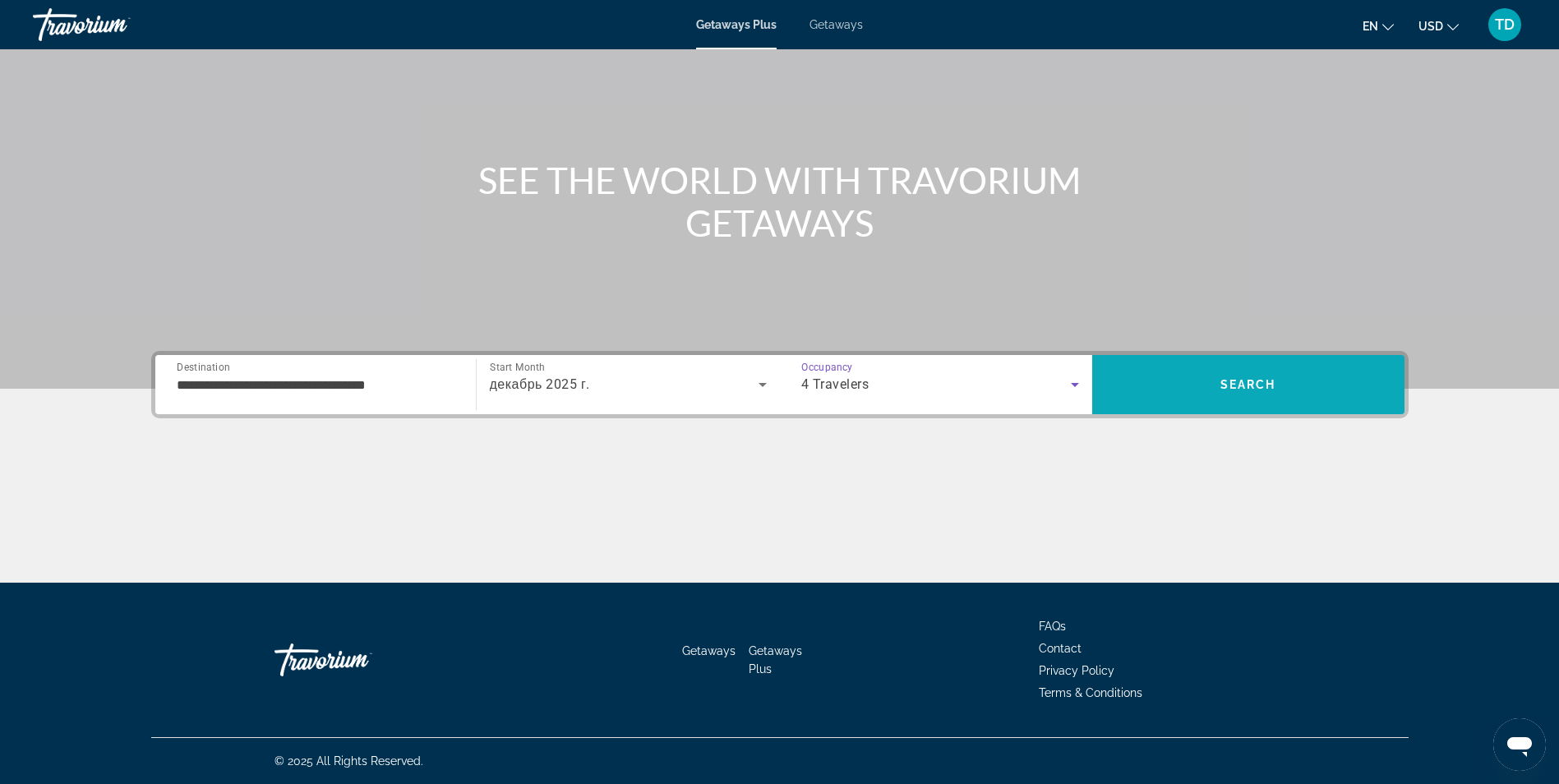
click at [1277, 387] on span "Search" at bounding box center [1248, 384] width 312 height 40
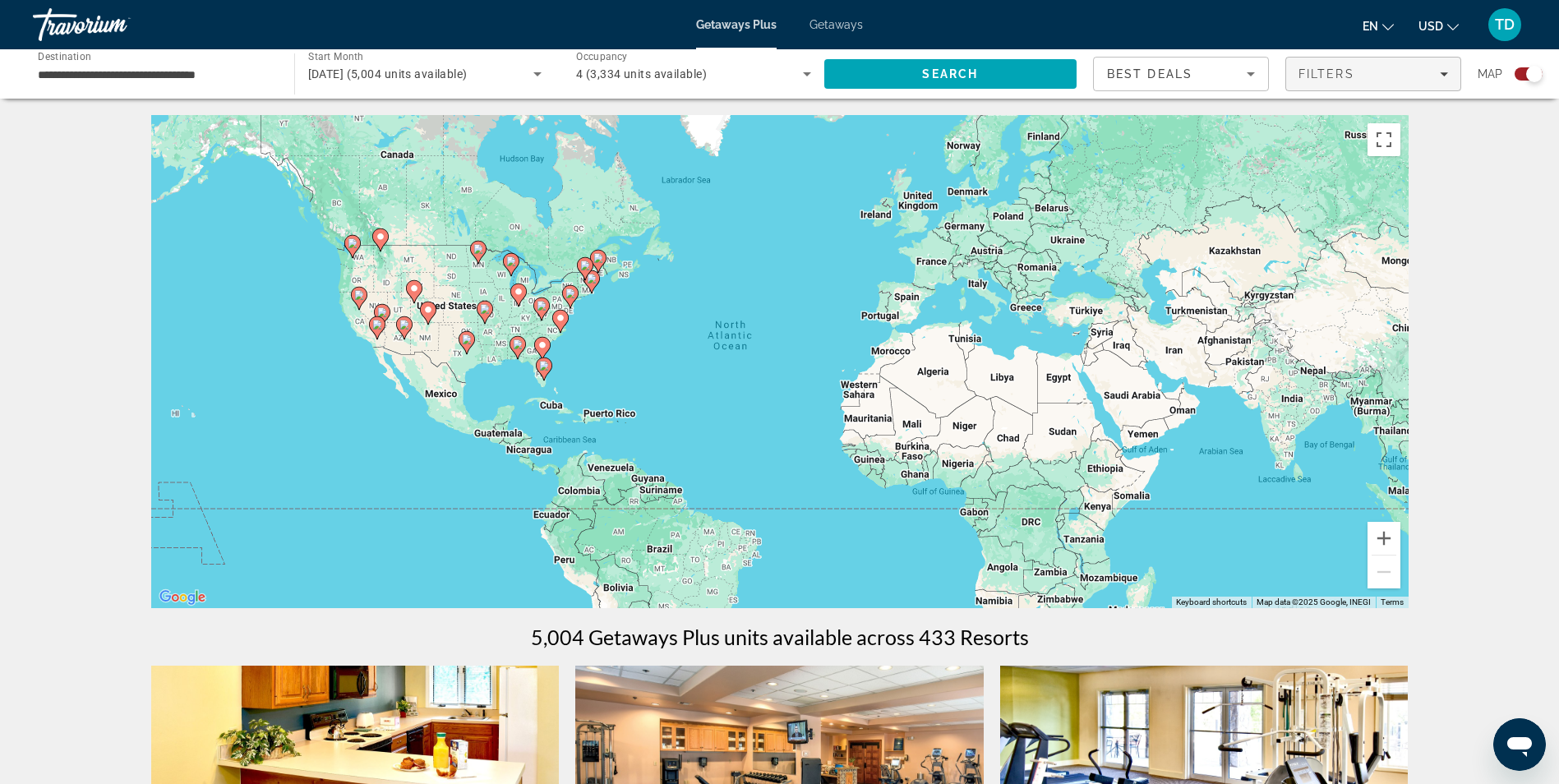
click at [1352, 75] on span "Filters" at bounding box center [1326, 73] width 55 height 13
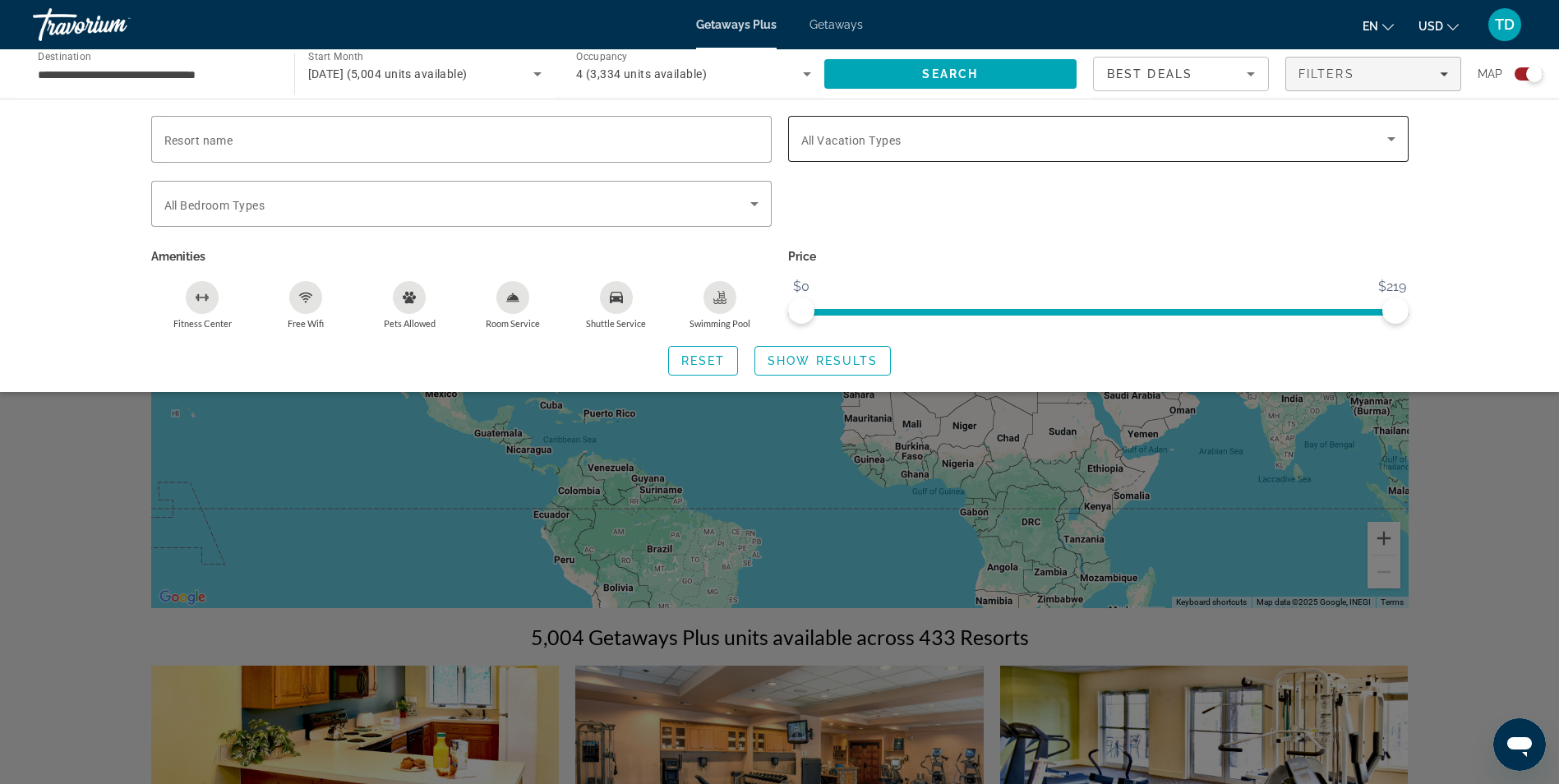
click at [899, 131] on span "Search widget" at bounding box center [1094, 139] width 586 height 20
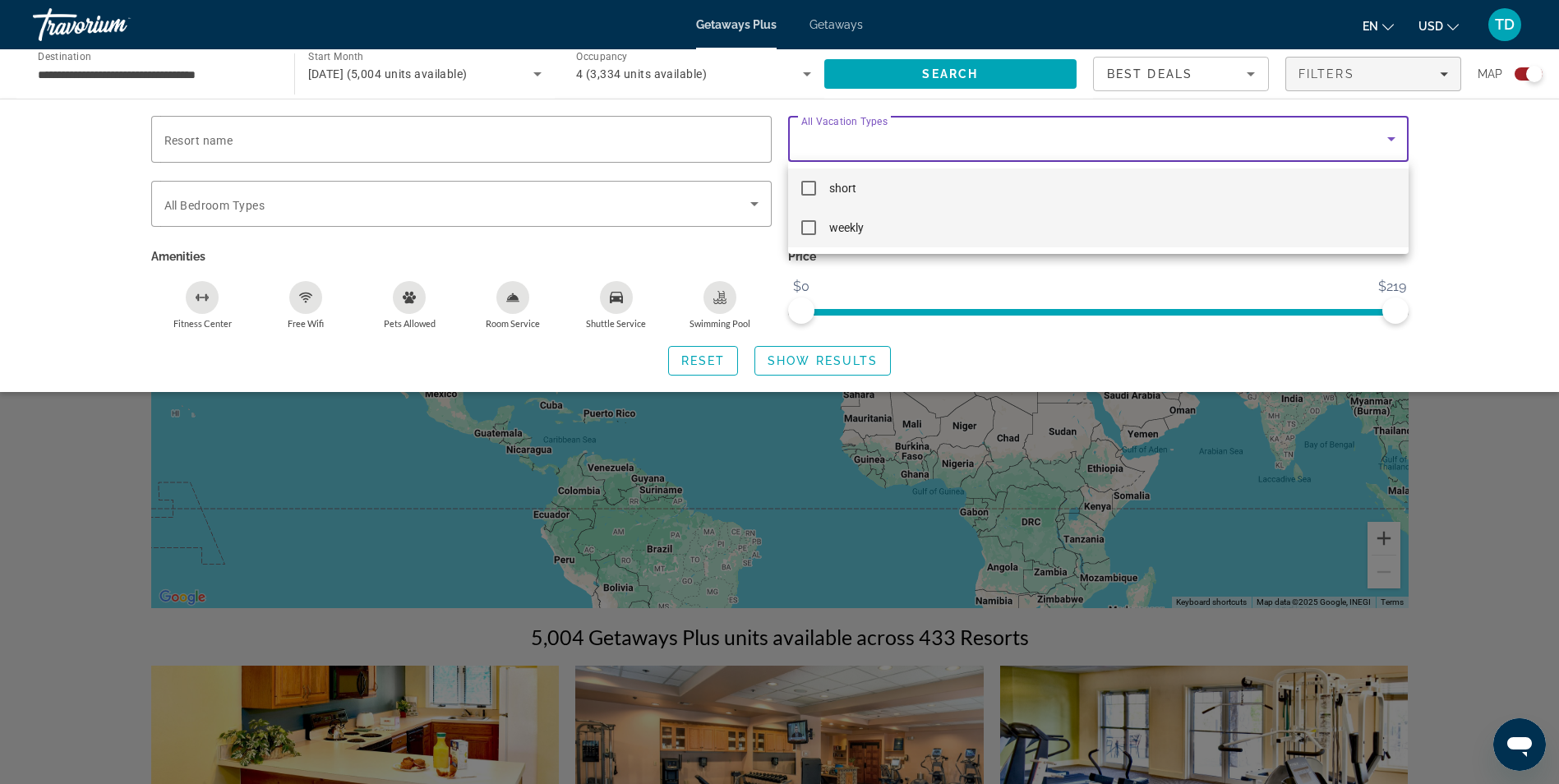
click at [819, 228] on mat-option "weekly" at bounding box center [1098, 228] width 621 height 40
click at [986, 84] on div at bounding box center [780, 392] width 1559 height 784
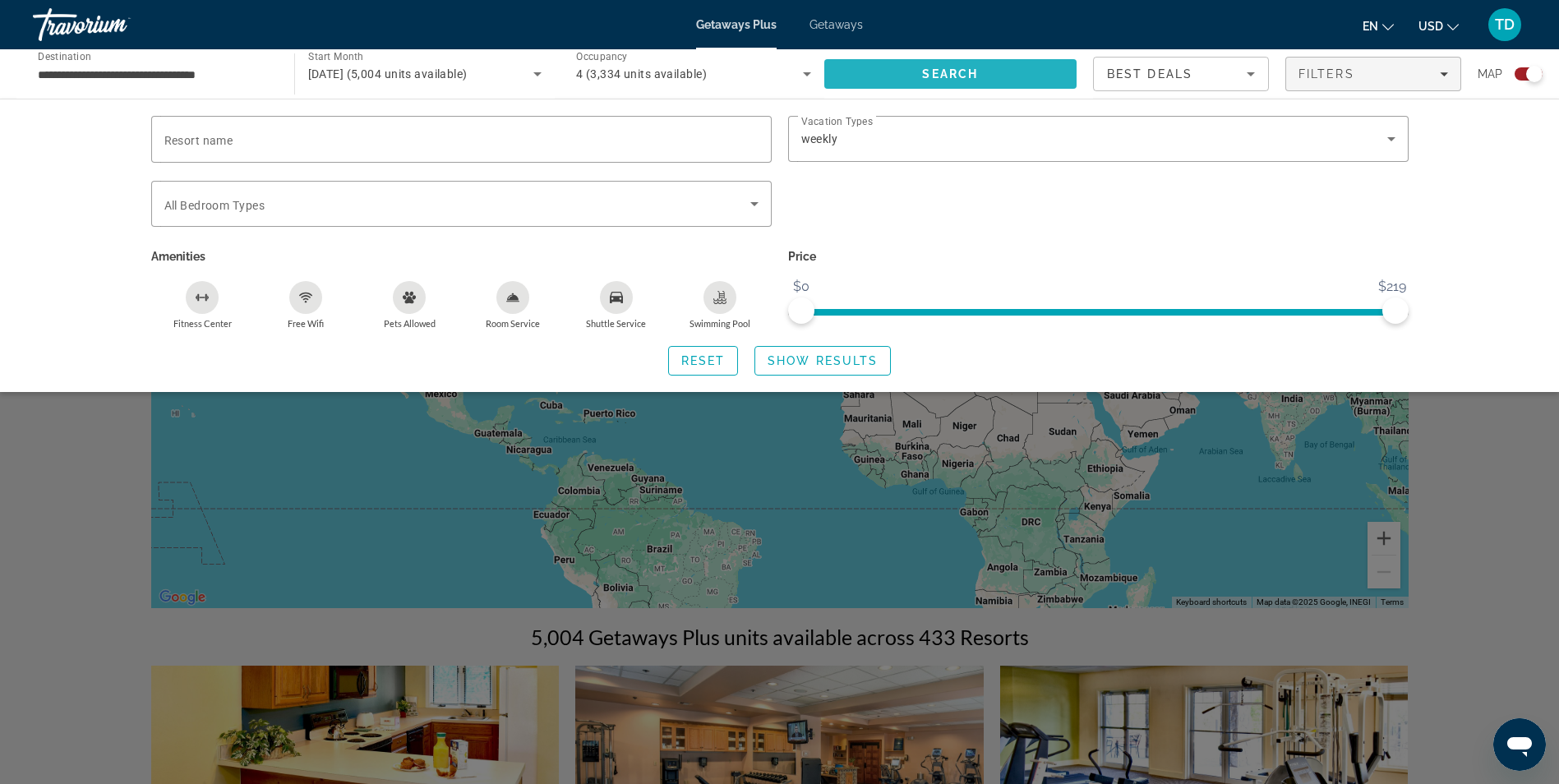
click at [986, 70] on span "Search" at bounding box center [951, 74] width 254 height 40
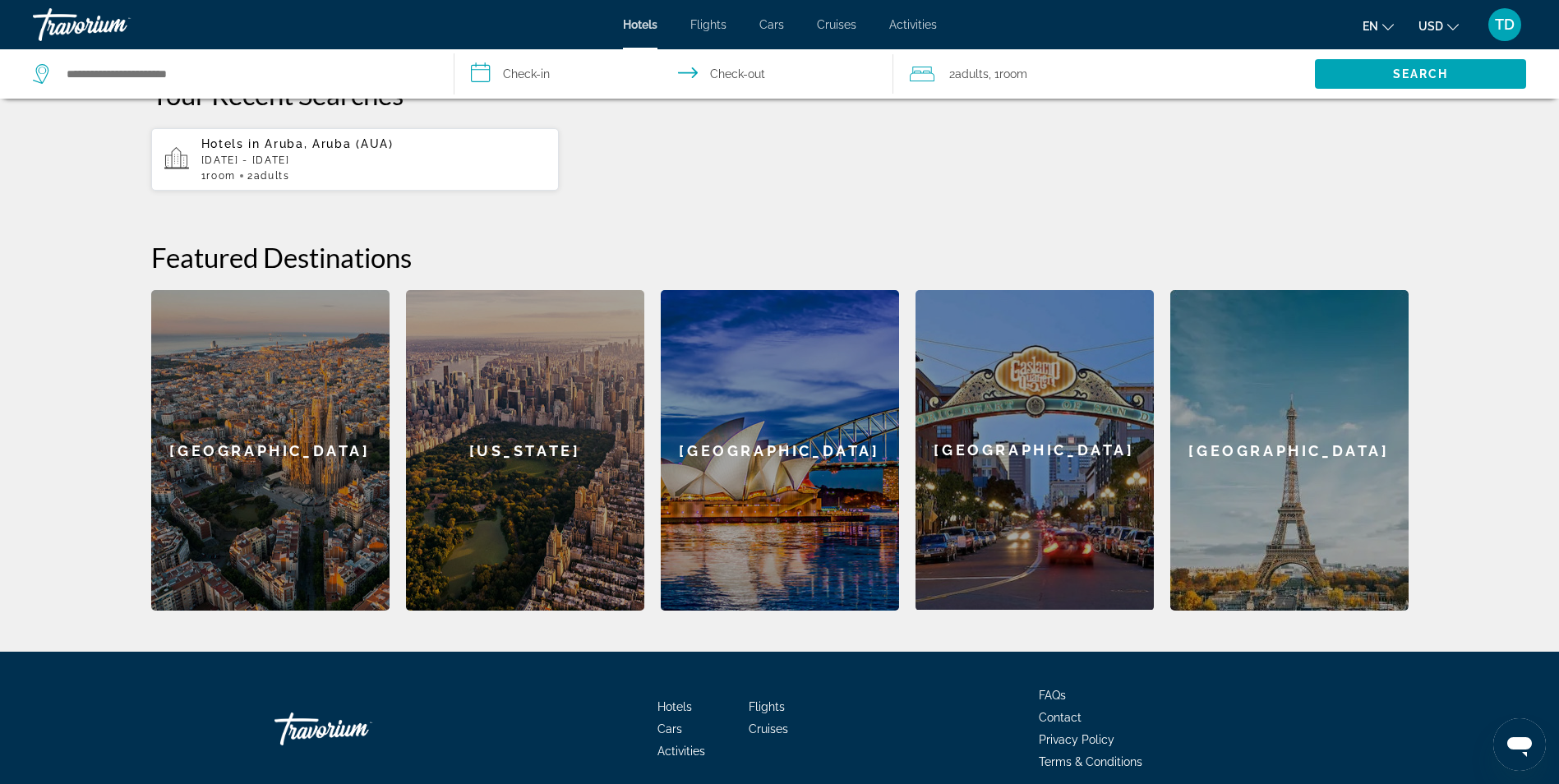
scroll to position [144, 0]
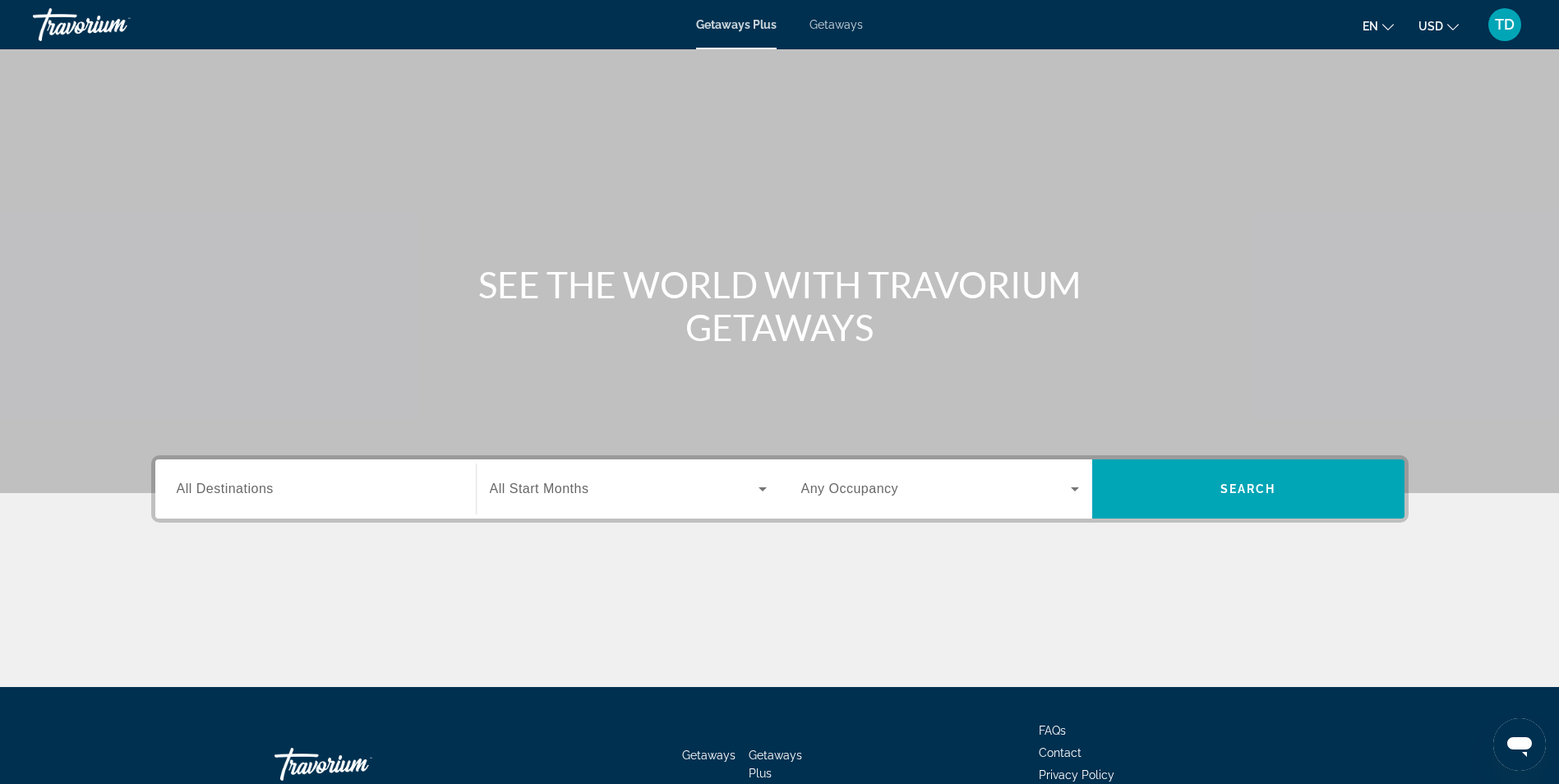
click at [217, 495] on span "All Destinations" at bounding box center [225, 488] width 97 height 14
click at [217, 496] on input "Destination All Destinations" at bounding box center [315, 490] width 278 height 20
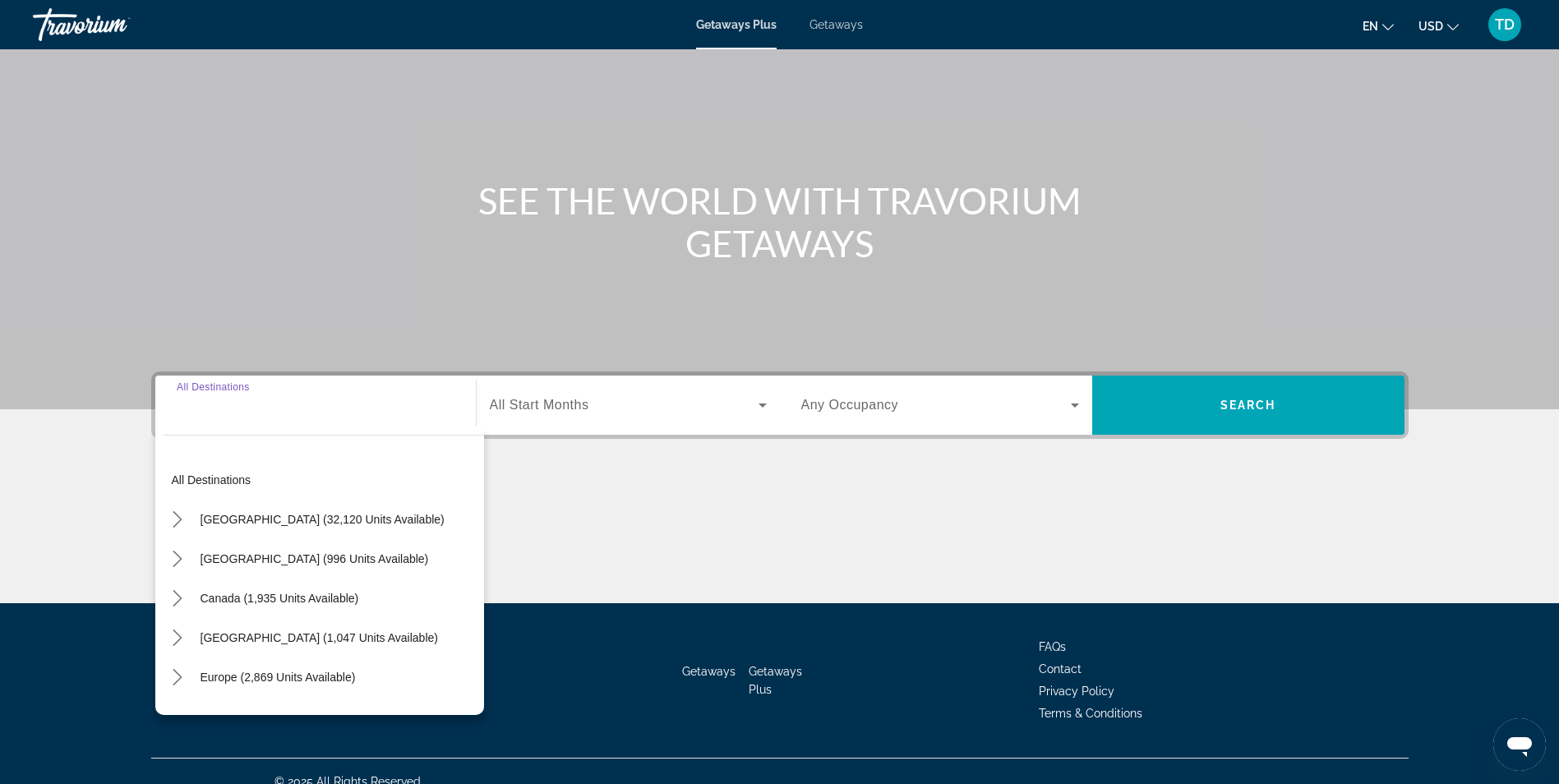
scroll to position [104, 0]
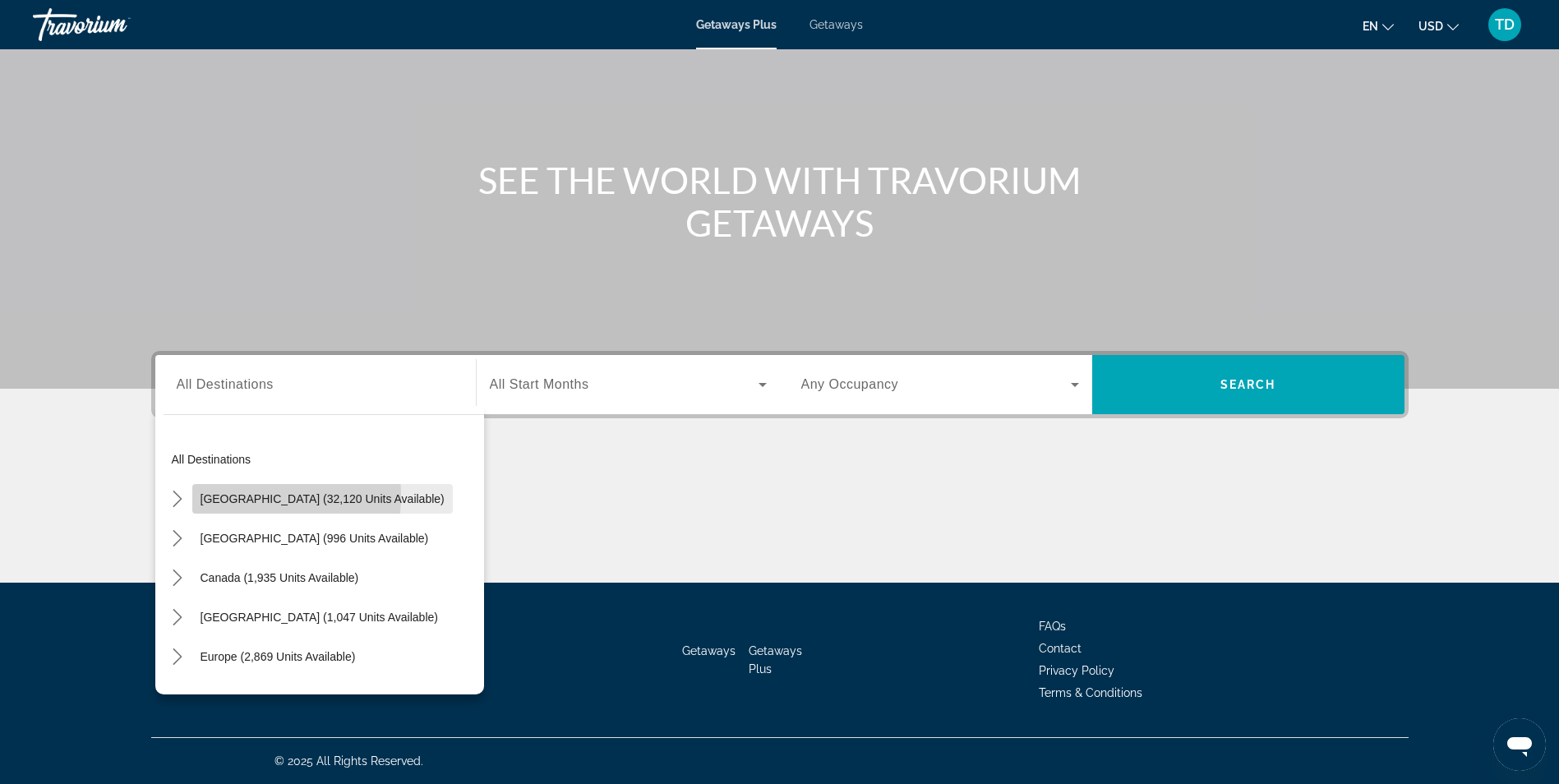
click at [218, 495] on span "[GEOGRAPHIC_DATA] (32,120 units available)" at bounding box center [322, 498] width 244 height 13
type input "**********"
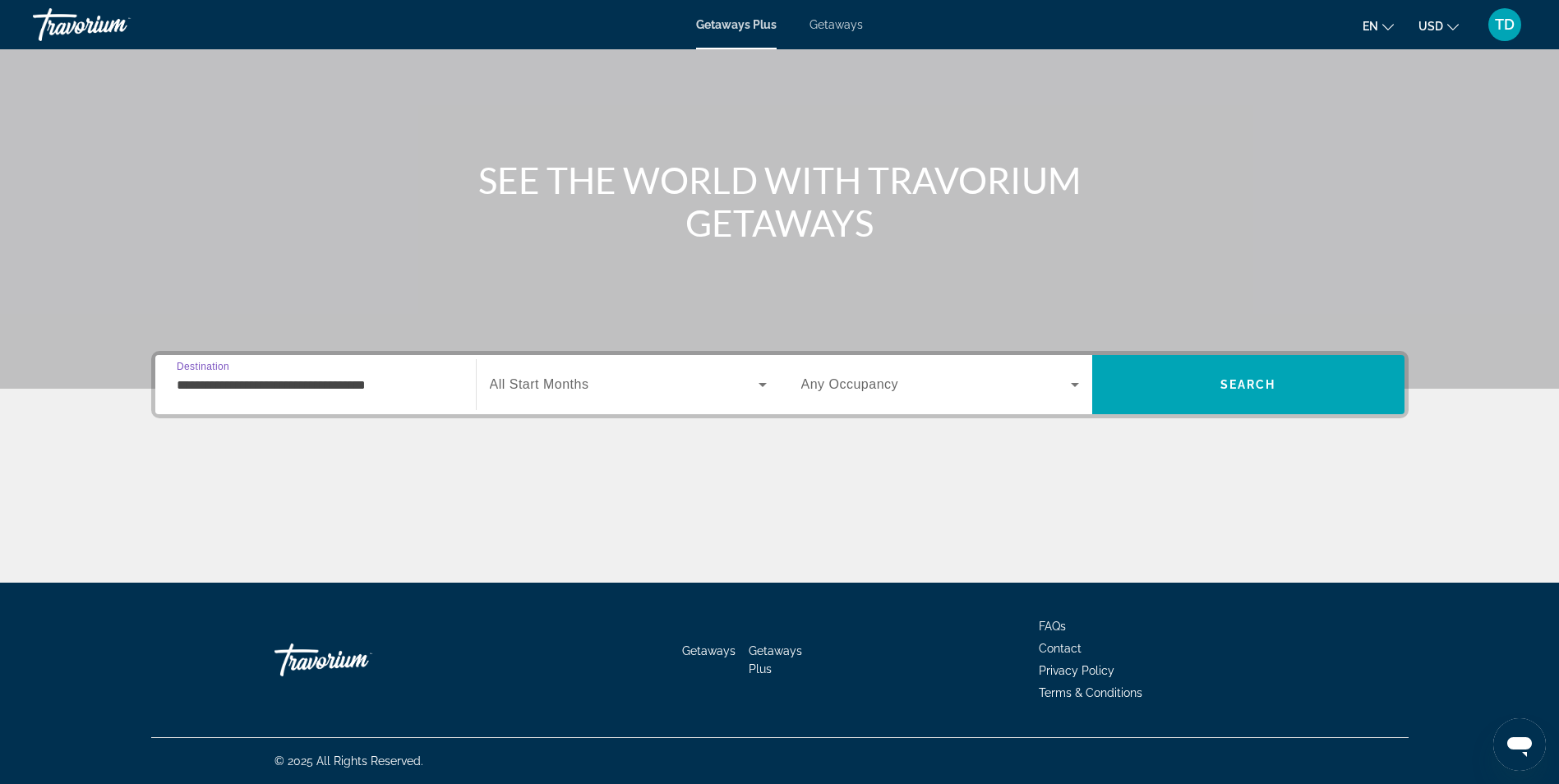
click at [635, 403] on div "Search widget" at bounding box center [629, 384] width 277 height 46
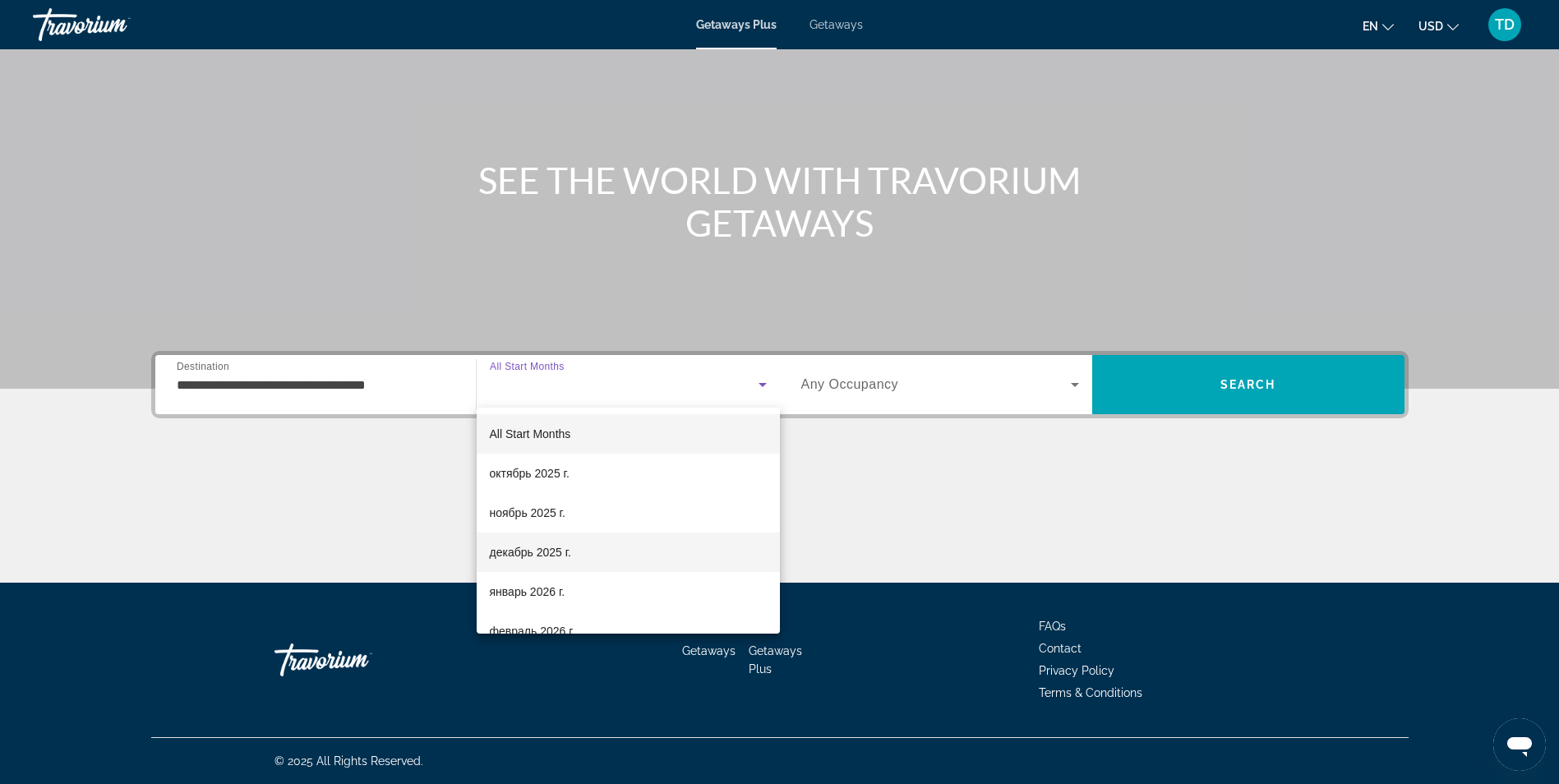
click at [514, 554] on span "декабрь 2025 г." at bounding box center [531, 552] width 81 height 20
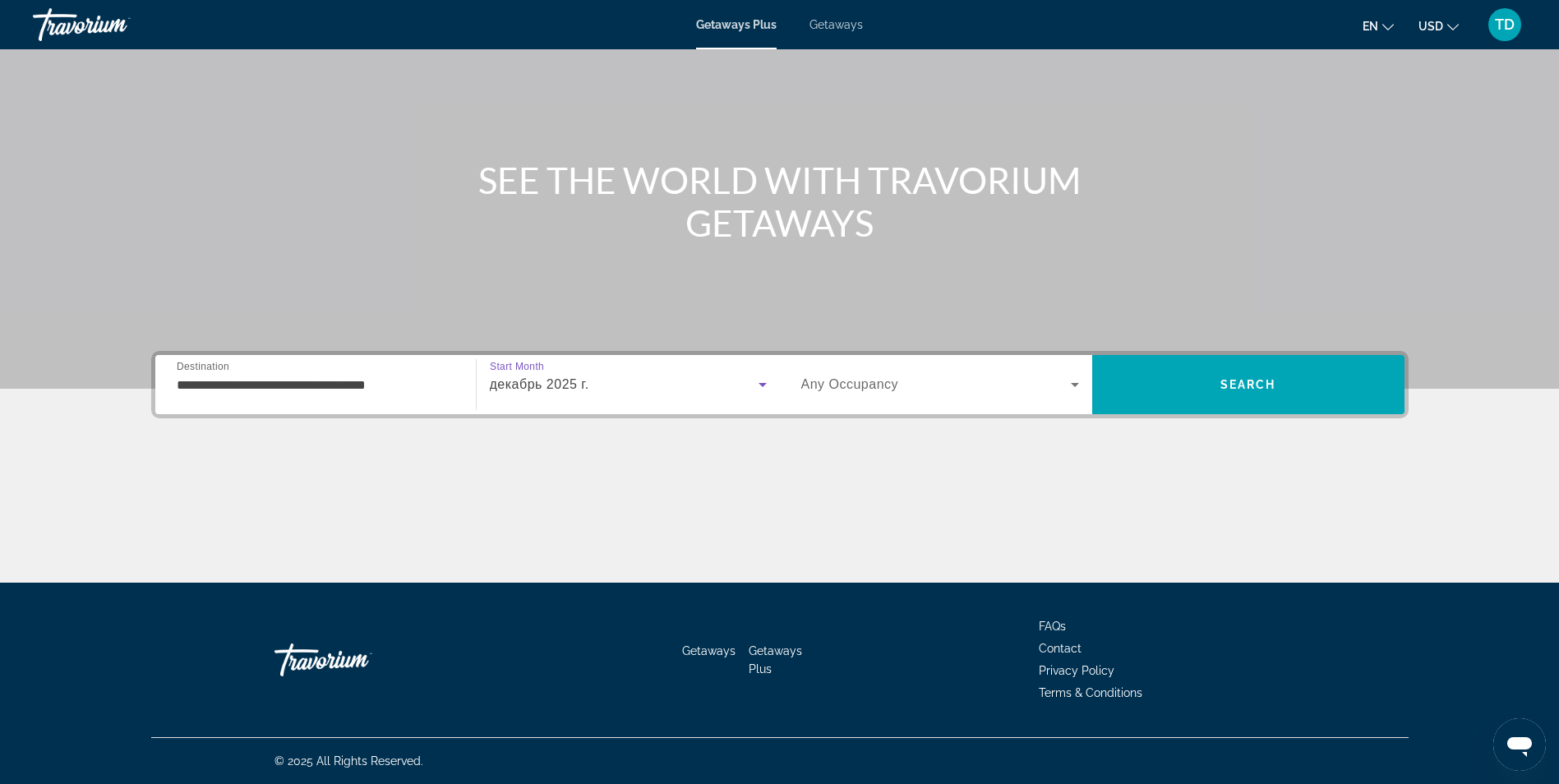
click at [920, 394] on span "Search widget" at bounding box center [936, 384] width 269 height 20
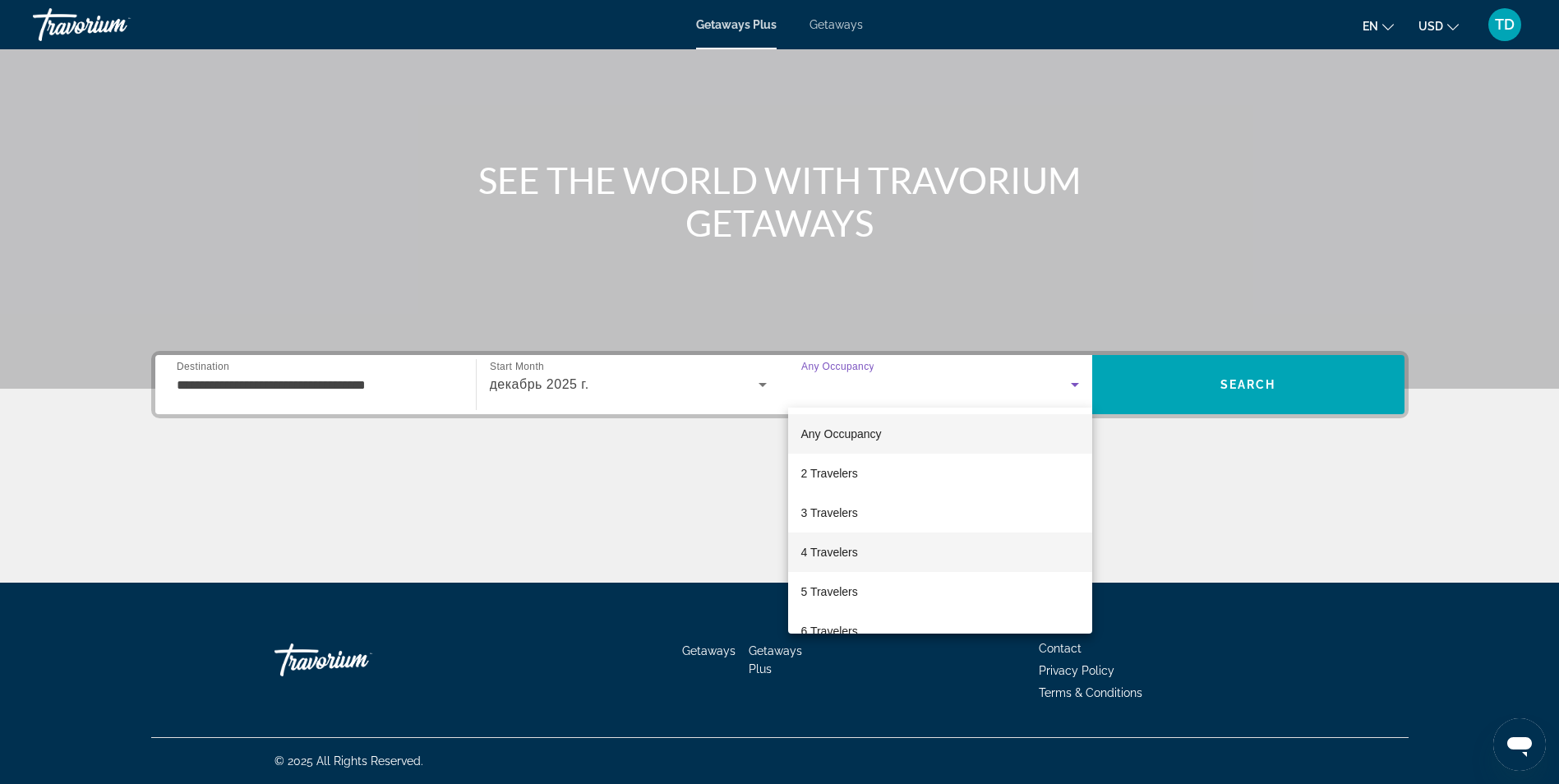
click at [843, 548] on span "4 Travelers" at bounding box center [829, 552] width 56 height 20
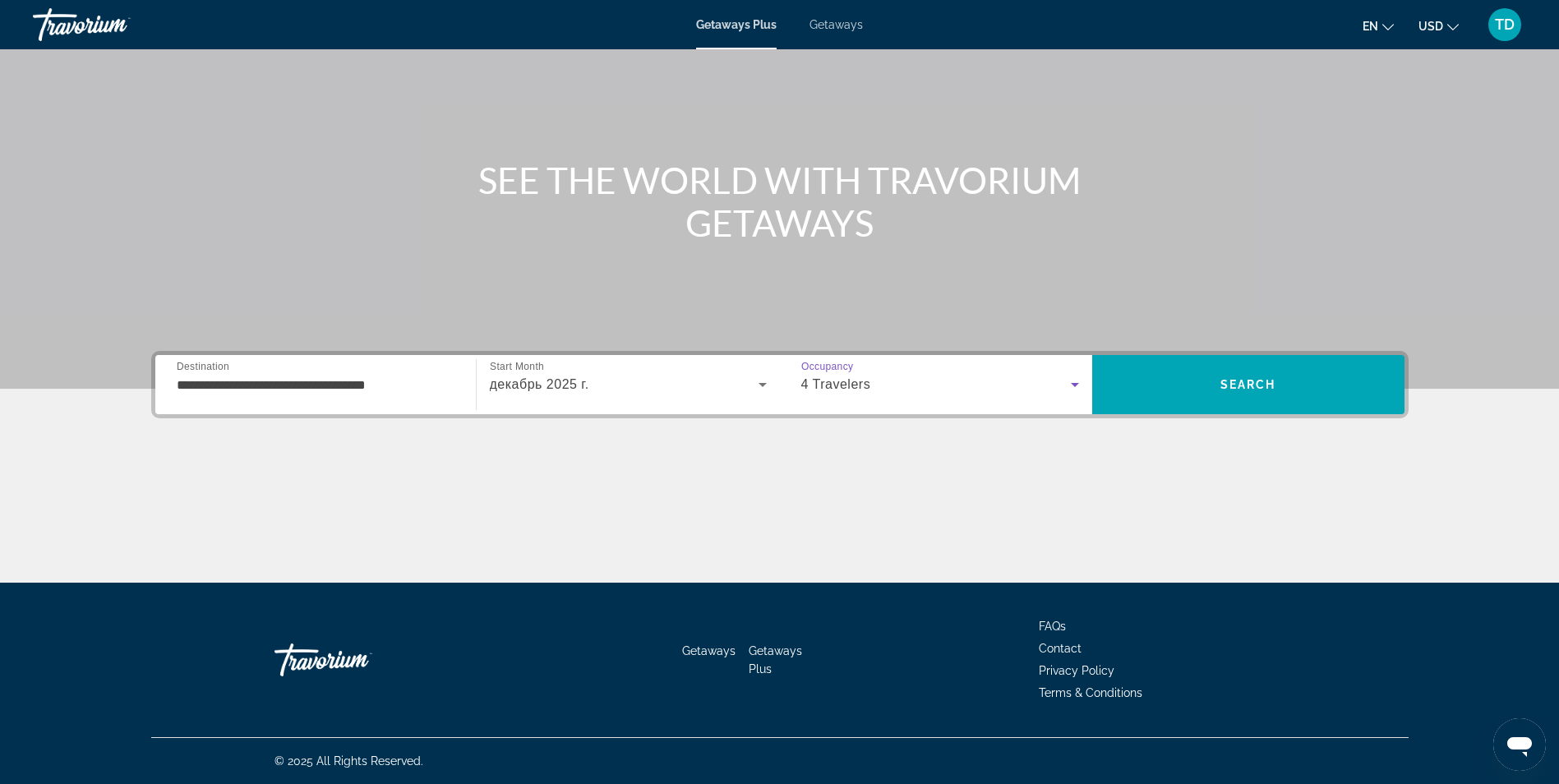
click at [1237, 417] on div "**********" at bounding box center [780, 384] width 1258 height 67
click at [1228, 389] on span "Search" at bounding box center [1248, 384] width 55 height 13
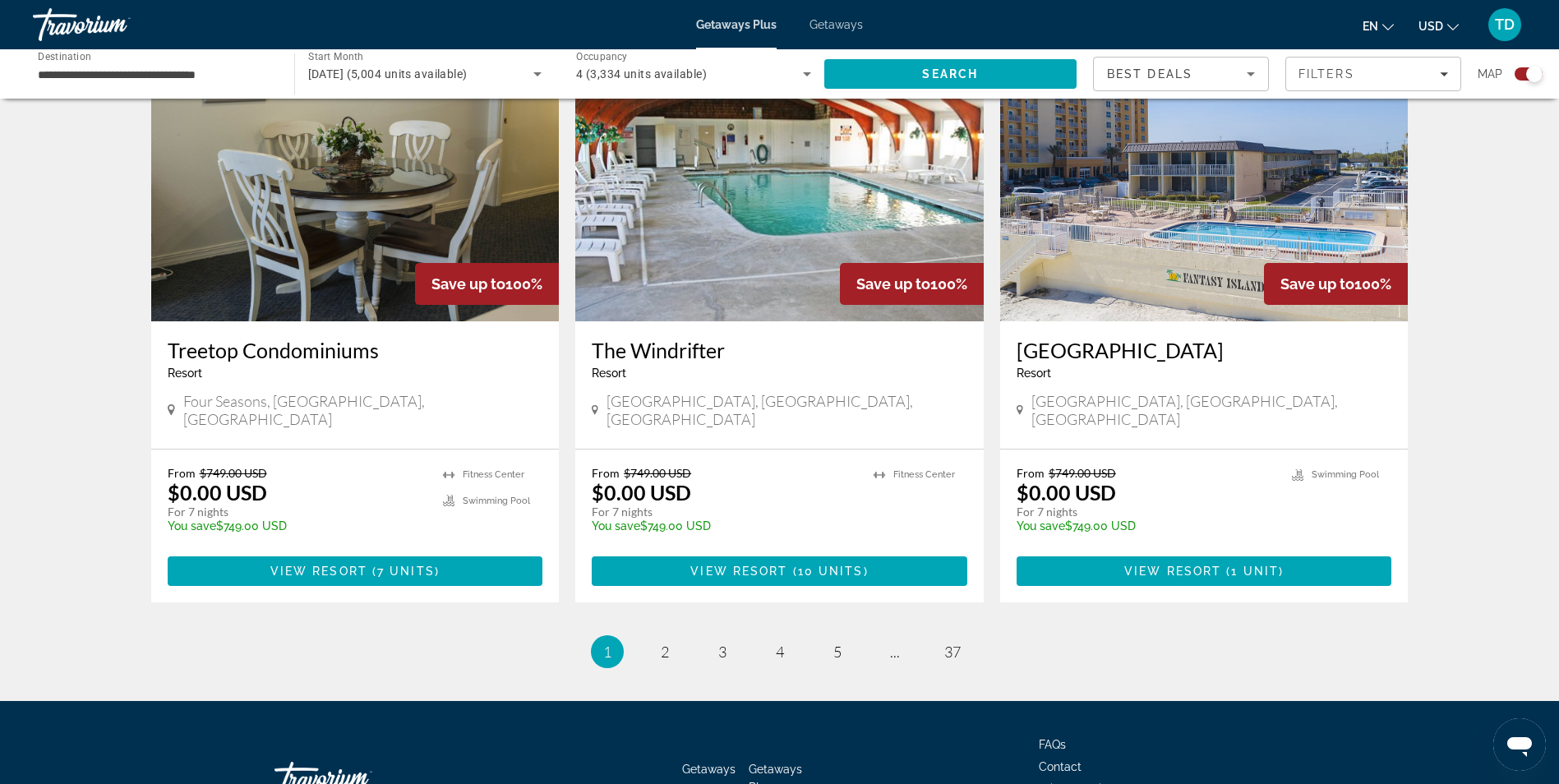
scroll to position [2432, 0]
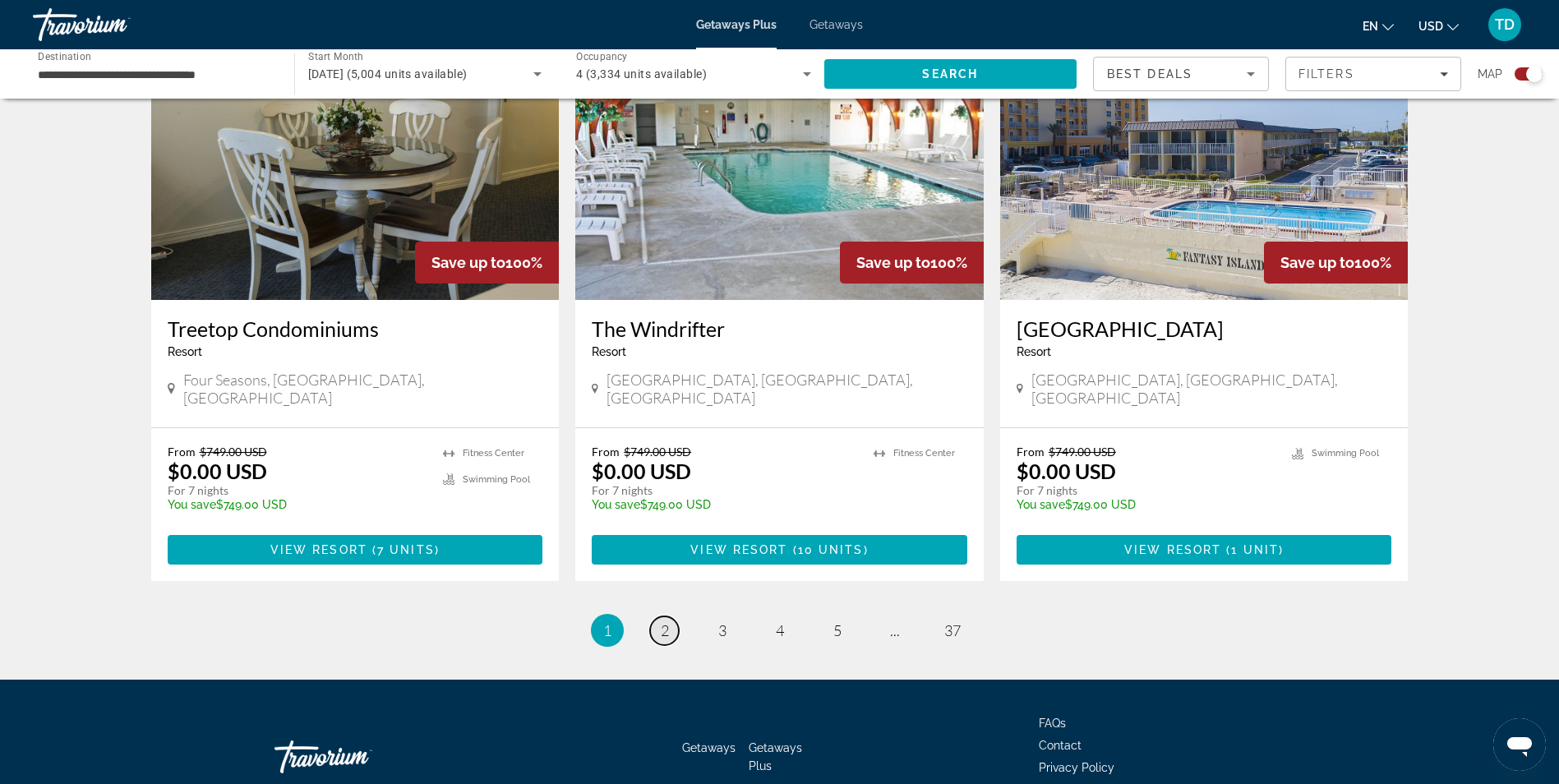
click at [668, 616] on link "page 2" at bounding box center [664, 630] width 29 height 29
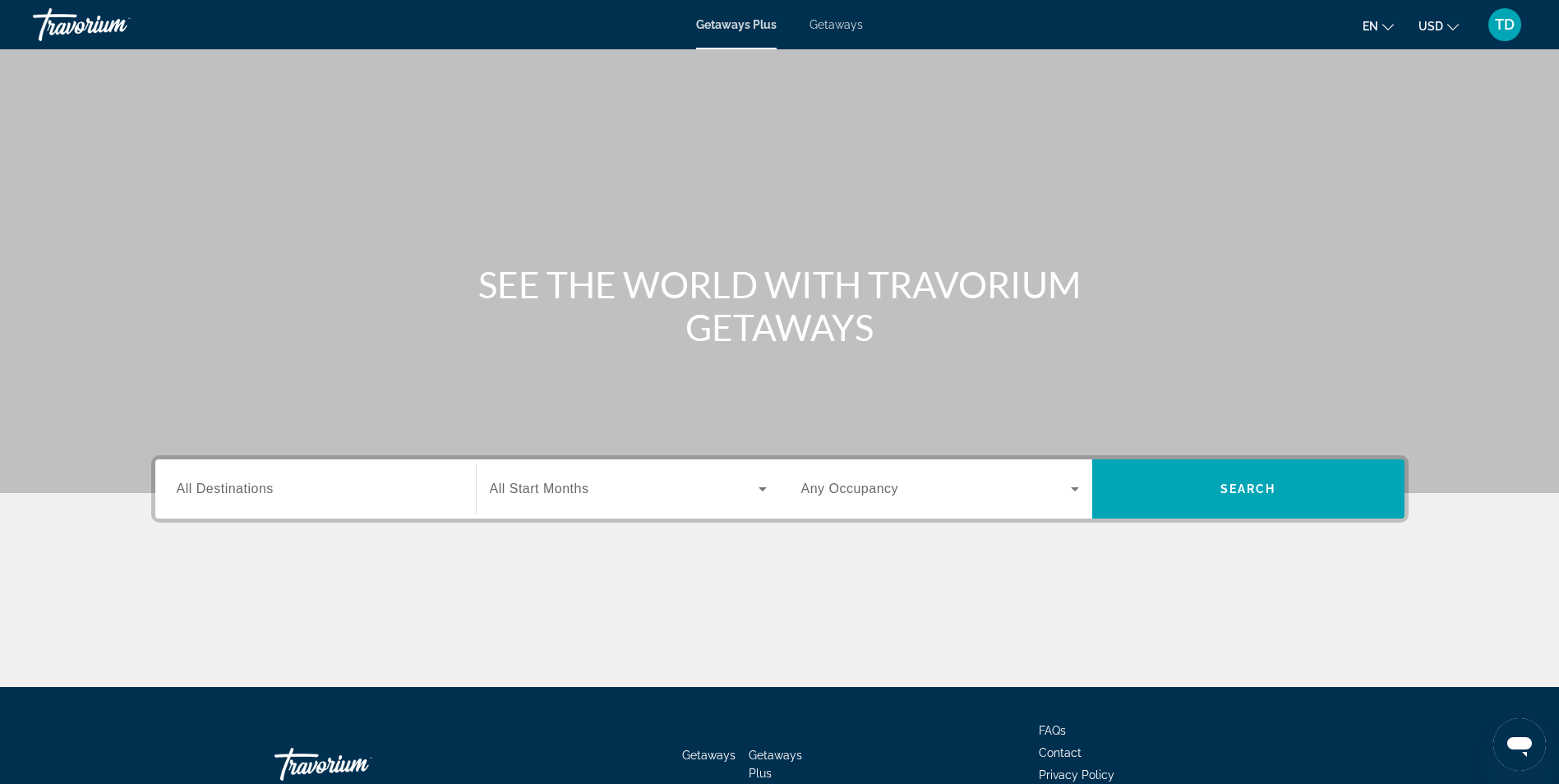
click at [241, 460] on div "Destination All Destinations" at bounding box center [315, 489] width 304 height 59
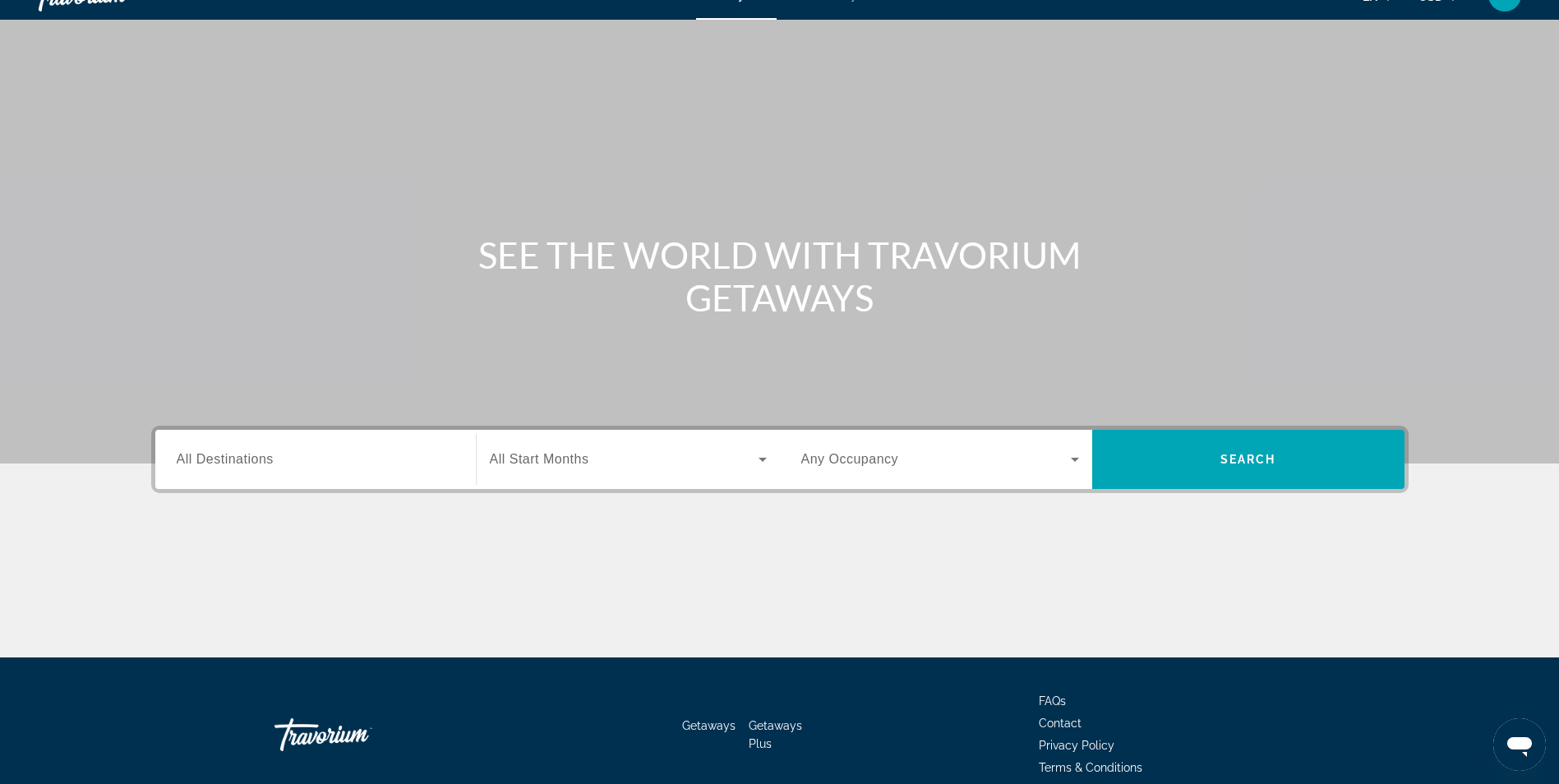
scroll to position [104, 0]
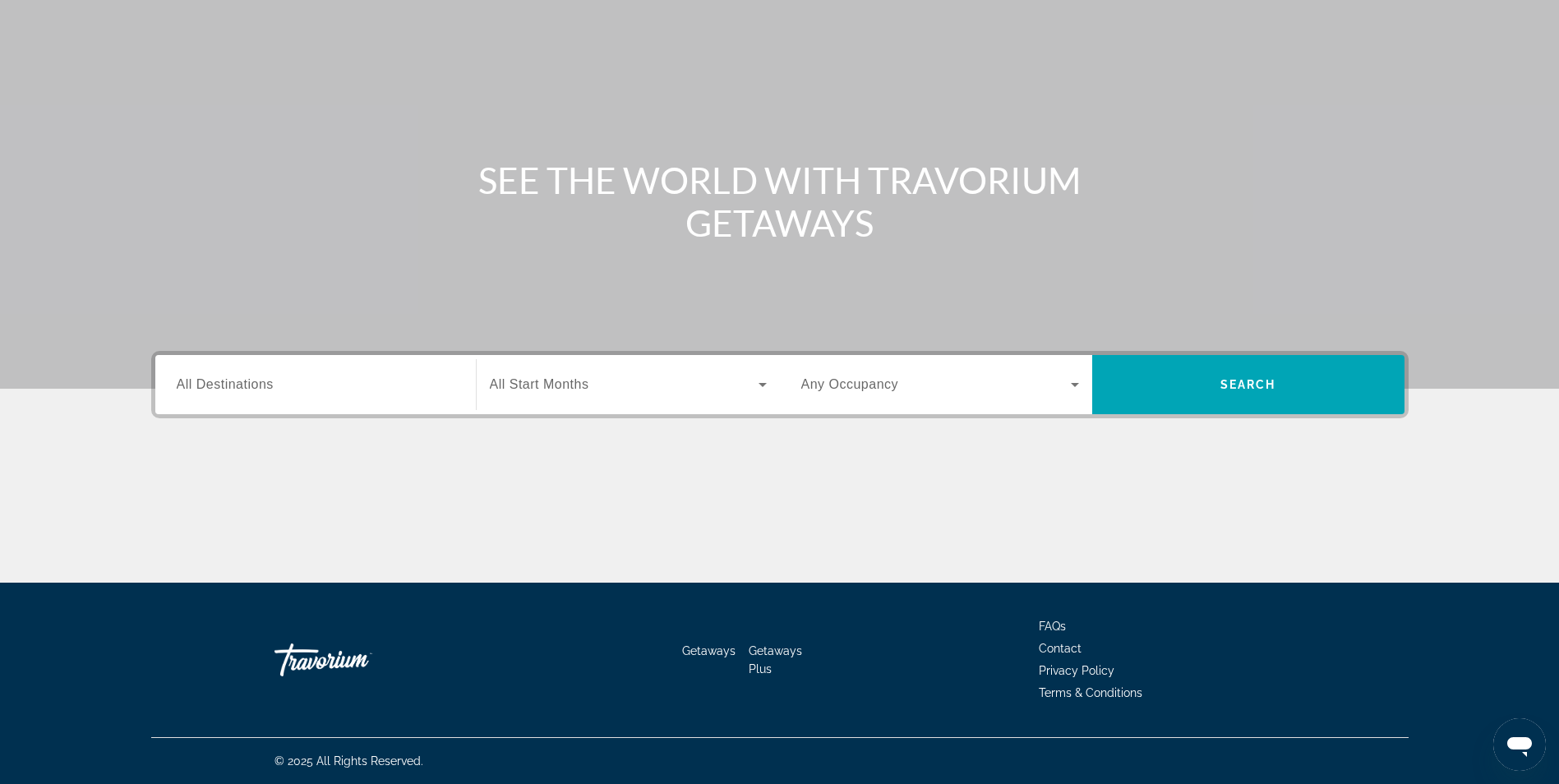
click at [234, 485] on div "Main content" at bounding box center [780, 521] width 1258 height 123
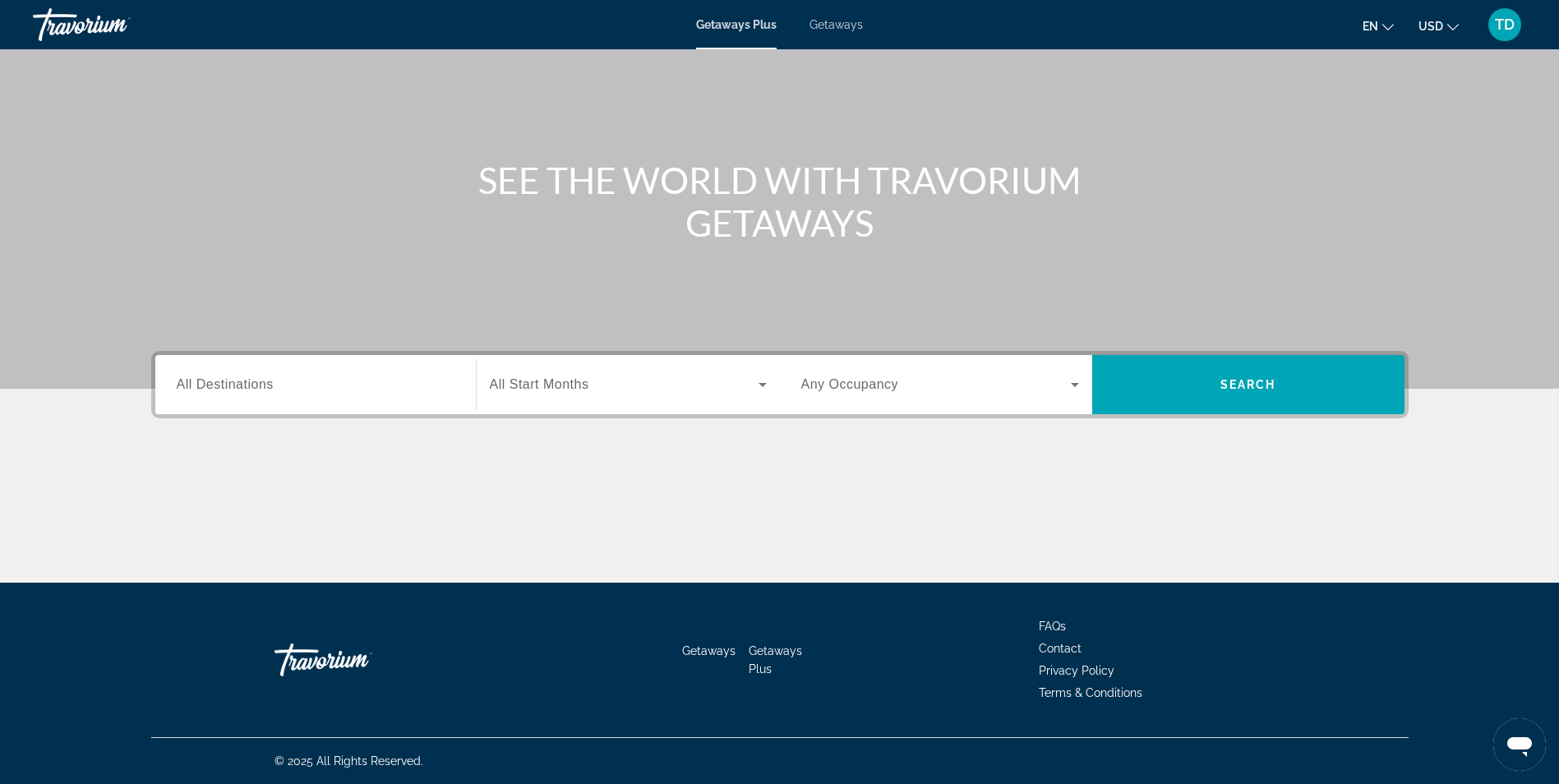
click at [257, 346] on div "Main content" at bounding box center [780, 143] width 1559 height 493
click at [248, 384] on span "All Destinations" at bounding box center [225, 384] width 97 height 14
click at [248, 384] on input "Destination All Destinations" at bounding box center [315, 385] width 278 height 20
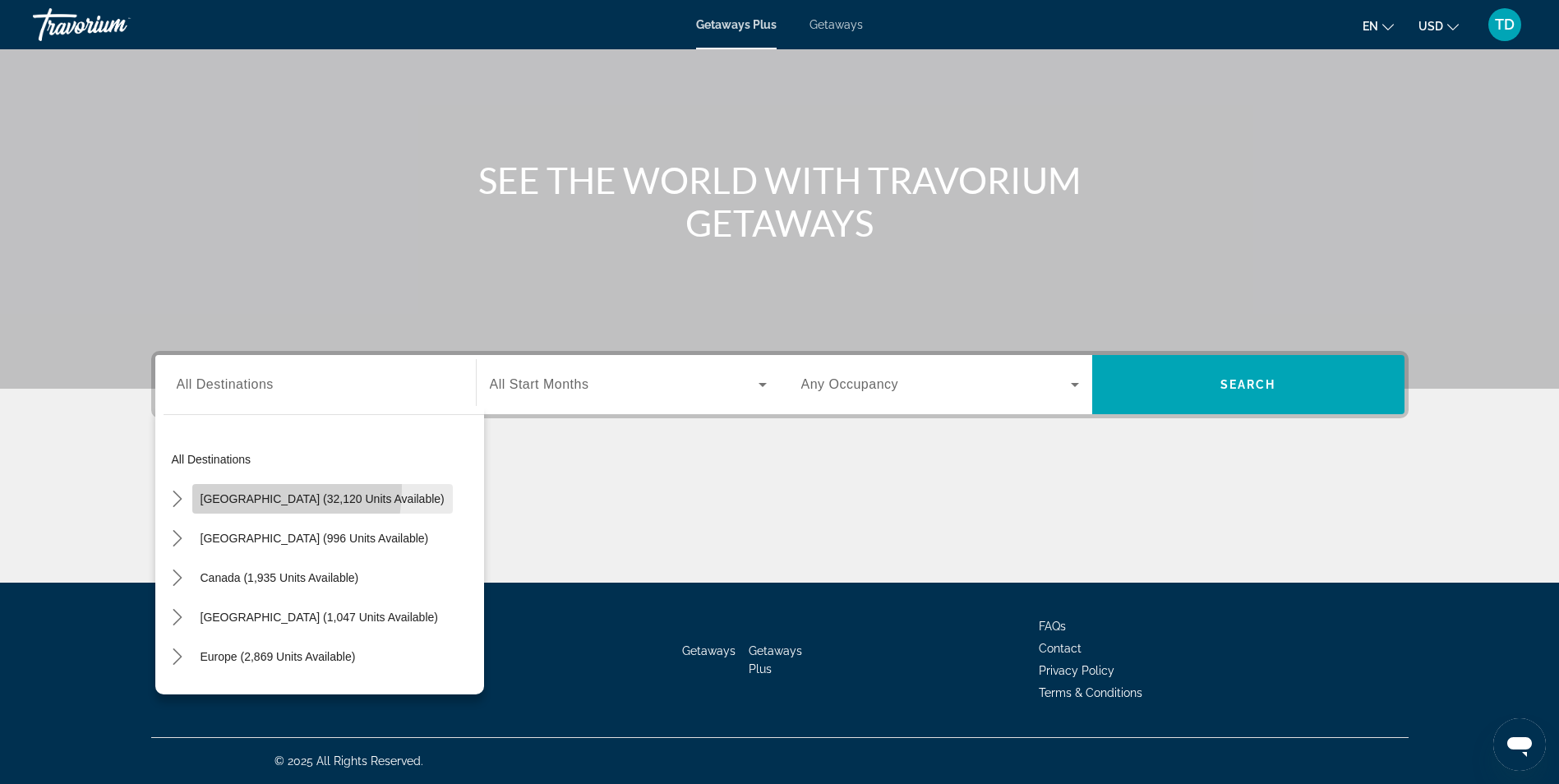
click at [207, 486] on span "Select destination: United States (32,120 units available)" at bounding box center [322, 499] width 260 height 40
type input "**********"
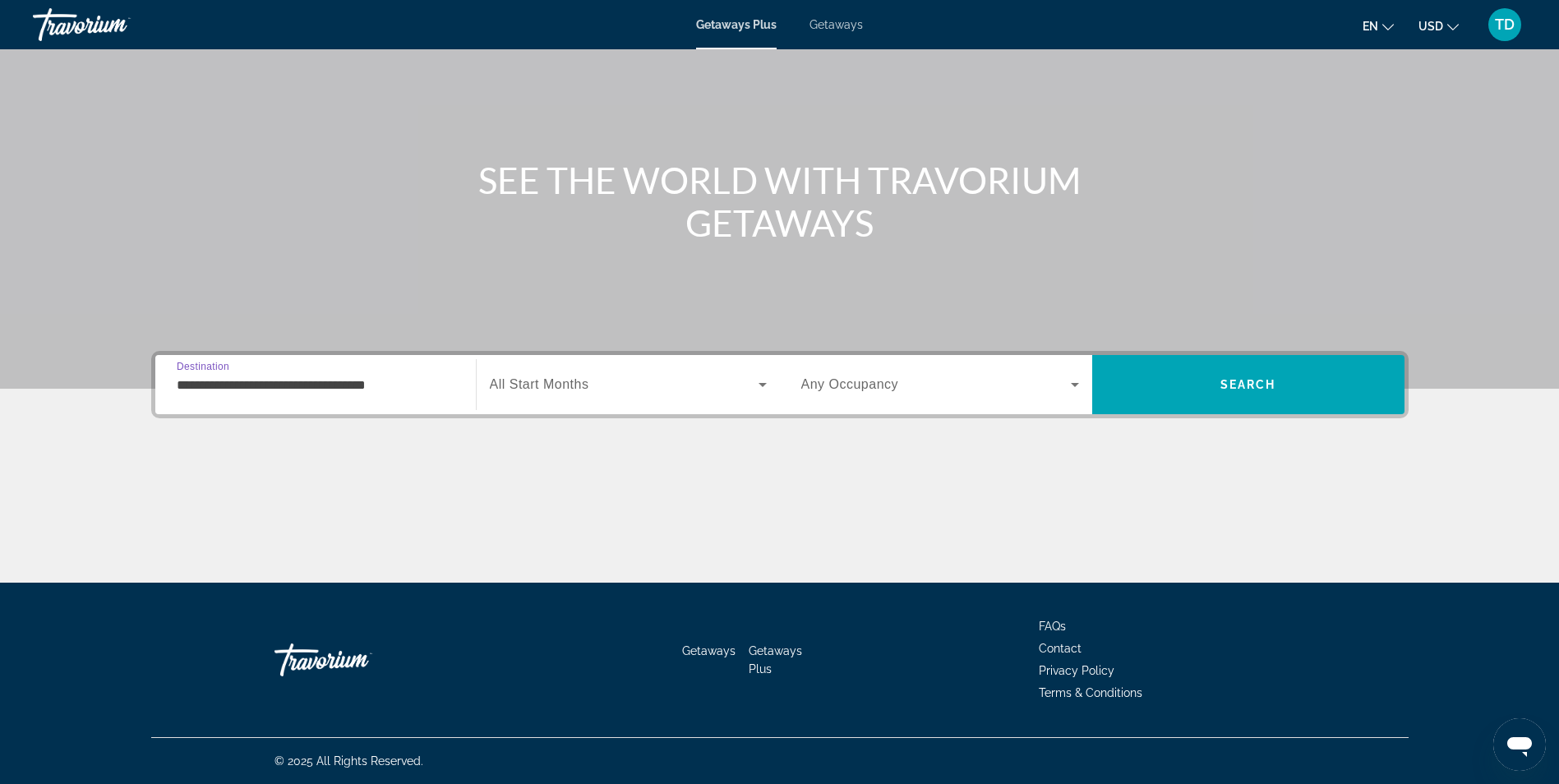
click at [598, 382] on span "Search widget" at bounding box center [624, 384] width 268 height 20
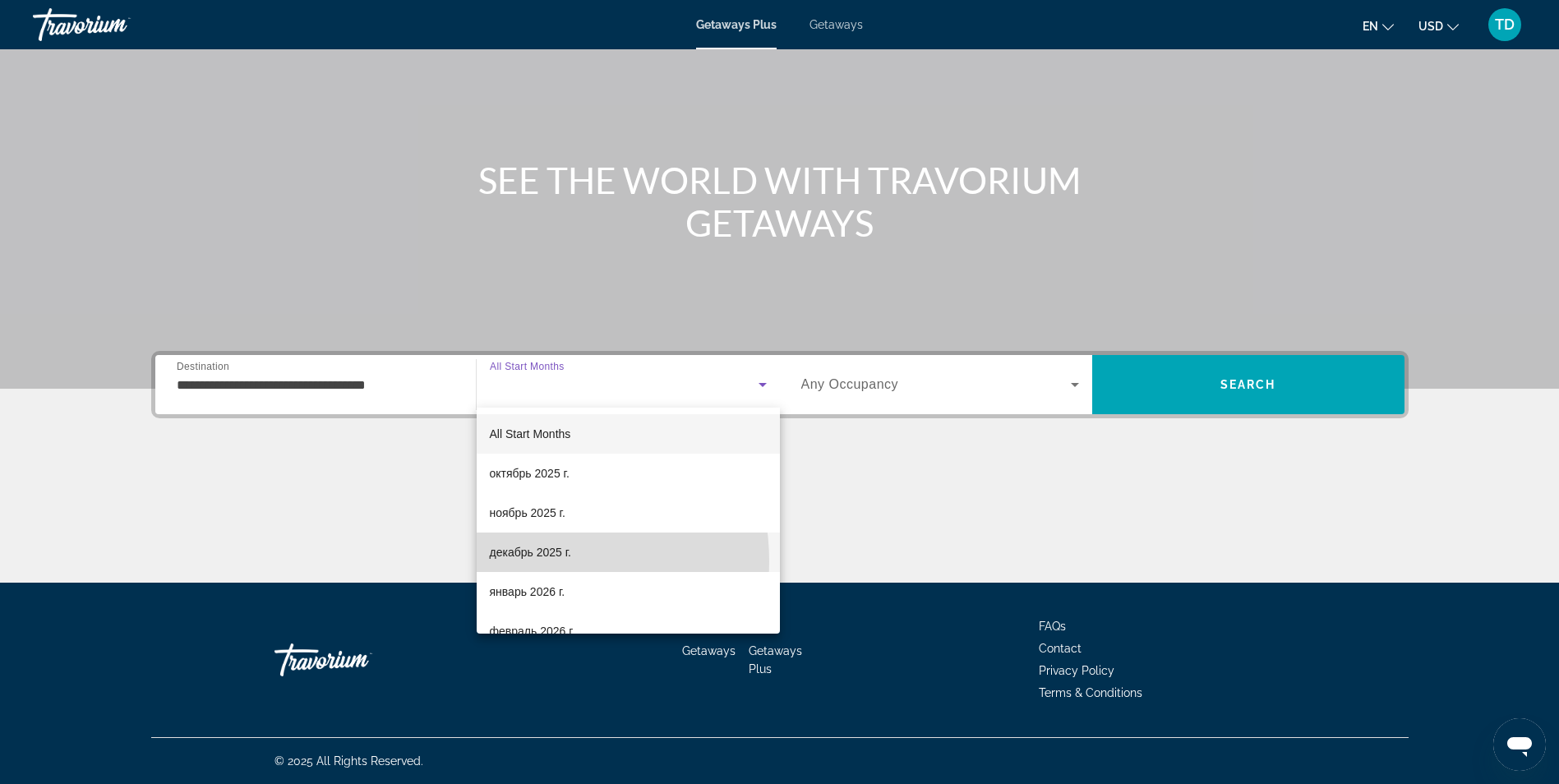
click at [516, 561] on span "декабрь 2025 г." at bounding box center [531, 552] width 81 height 20
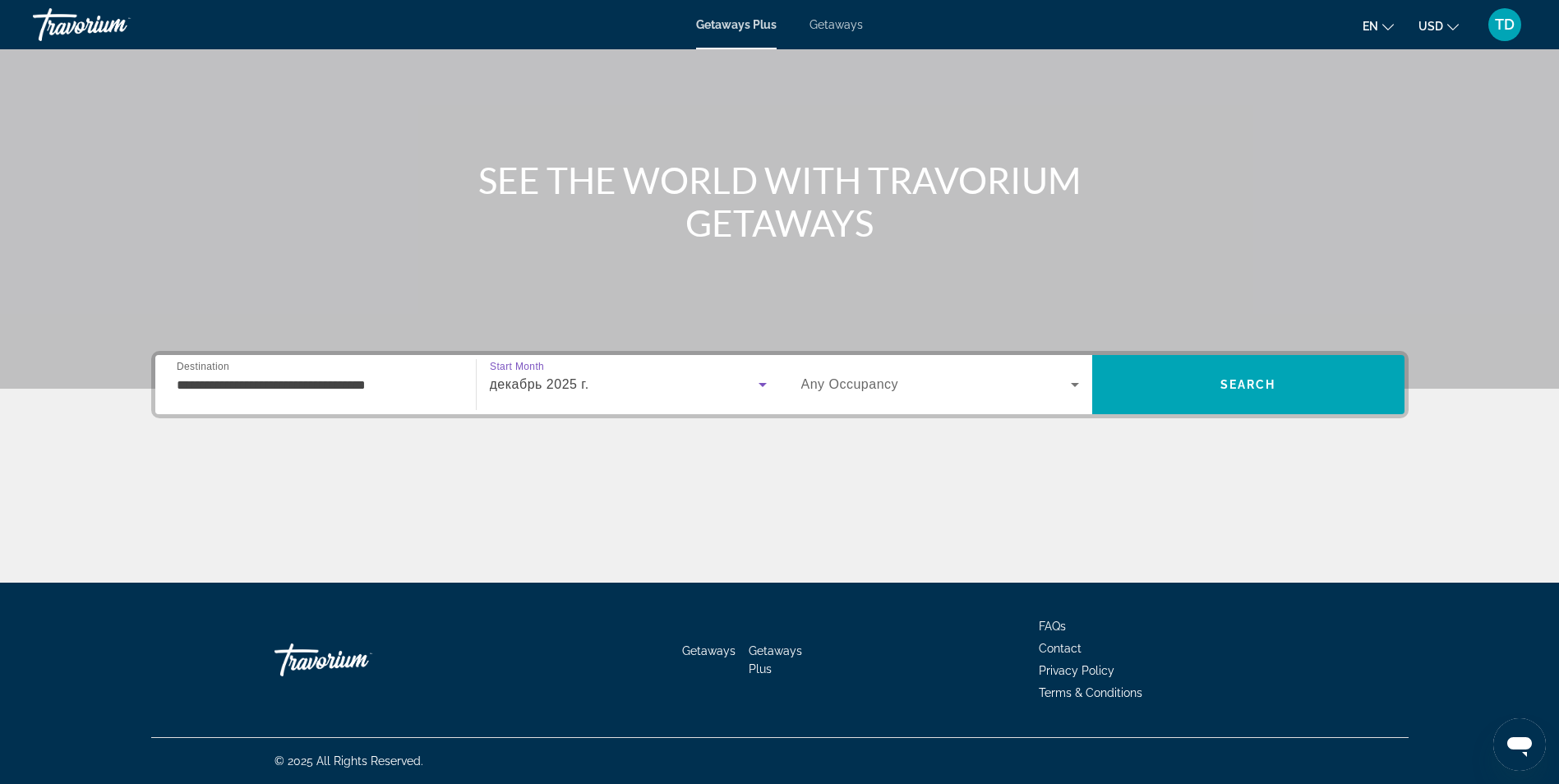
click at [867, 394] on div "Search widget" at bounding box center [940, 384] width 278 height 46
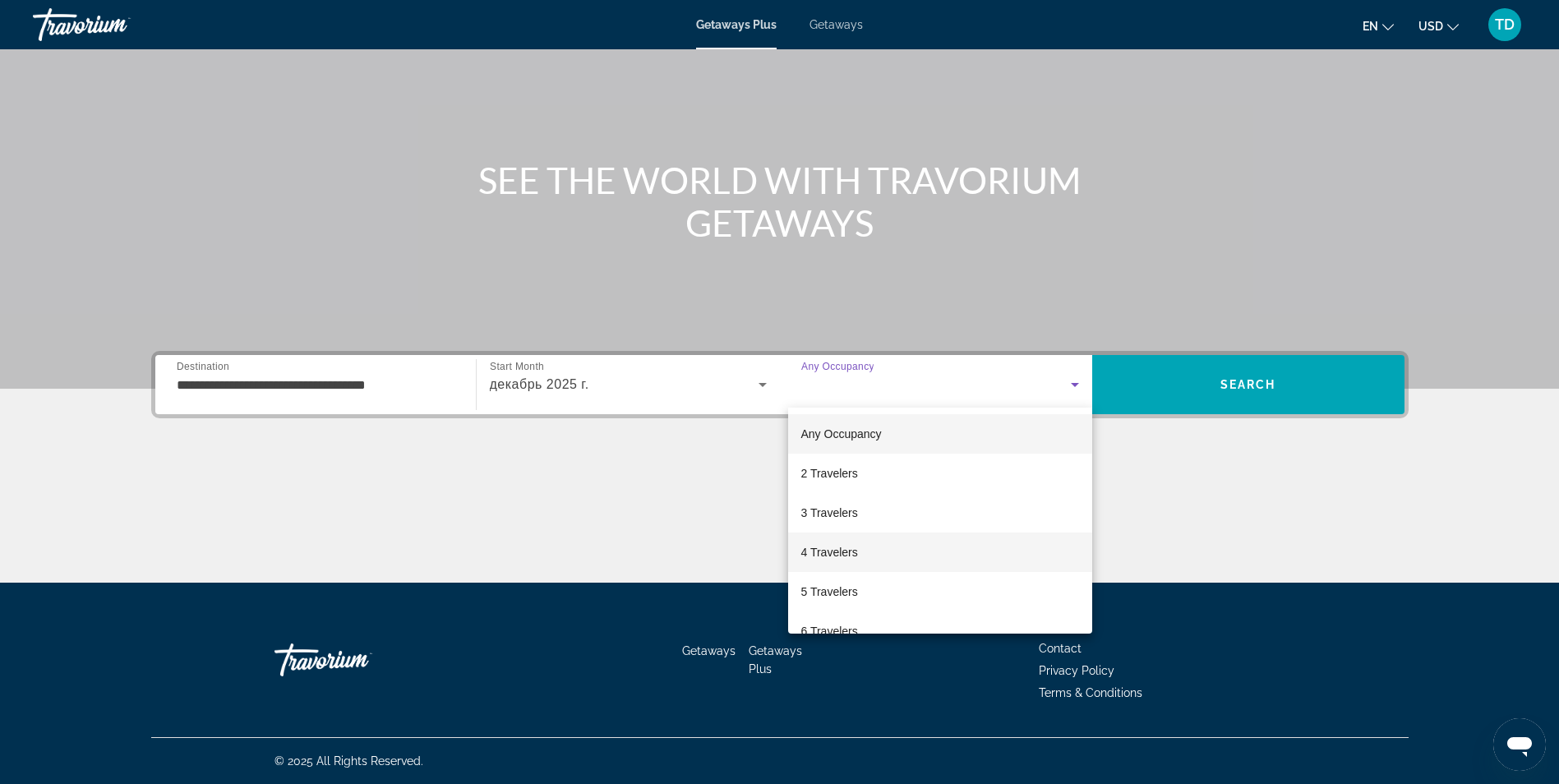
click at [805, 554] on span "4 Travelers" at bounding box center [829, 552] width 56 height 20
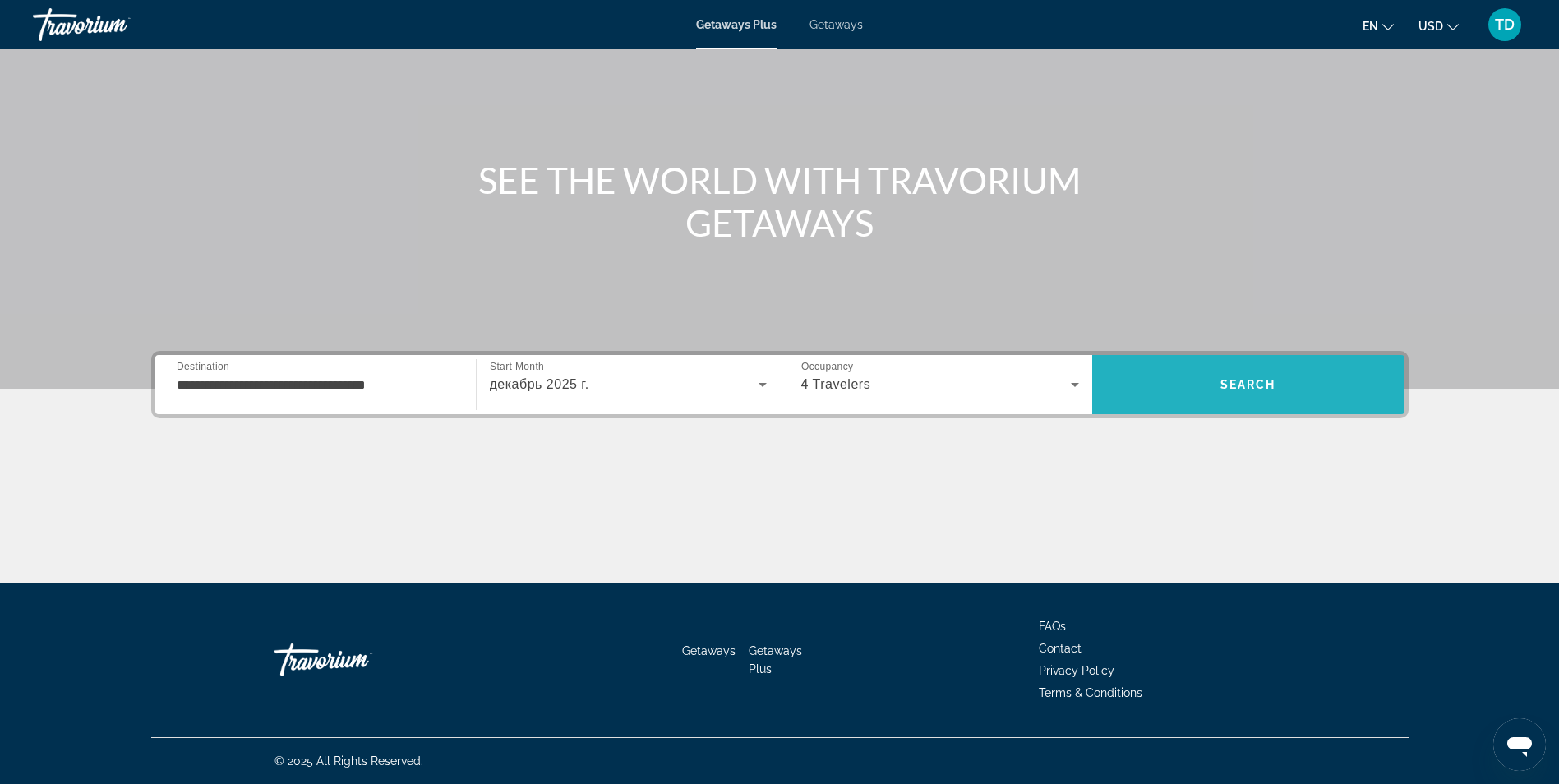
click at [1193, 380] on span "Search" at bounding box center [1248, 384] width 312 height 40
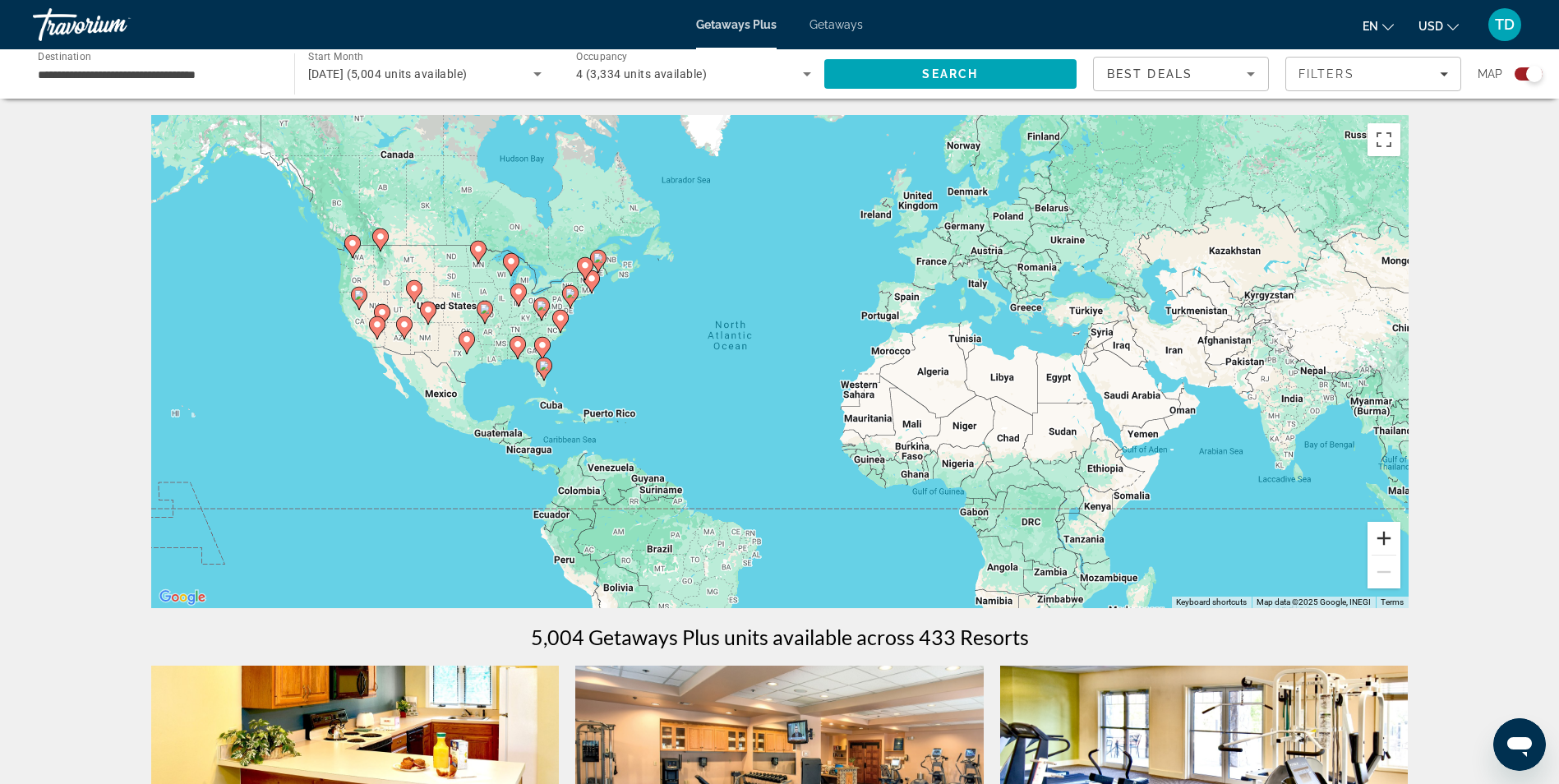
click at [1390, 537] on button "Zoom in" at bounding box center [1384, 538] width 33 height 33
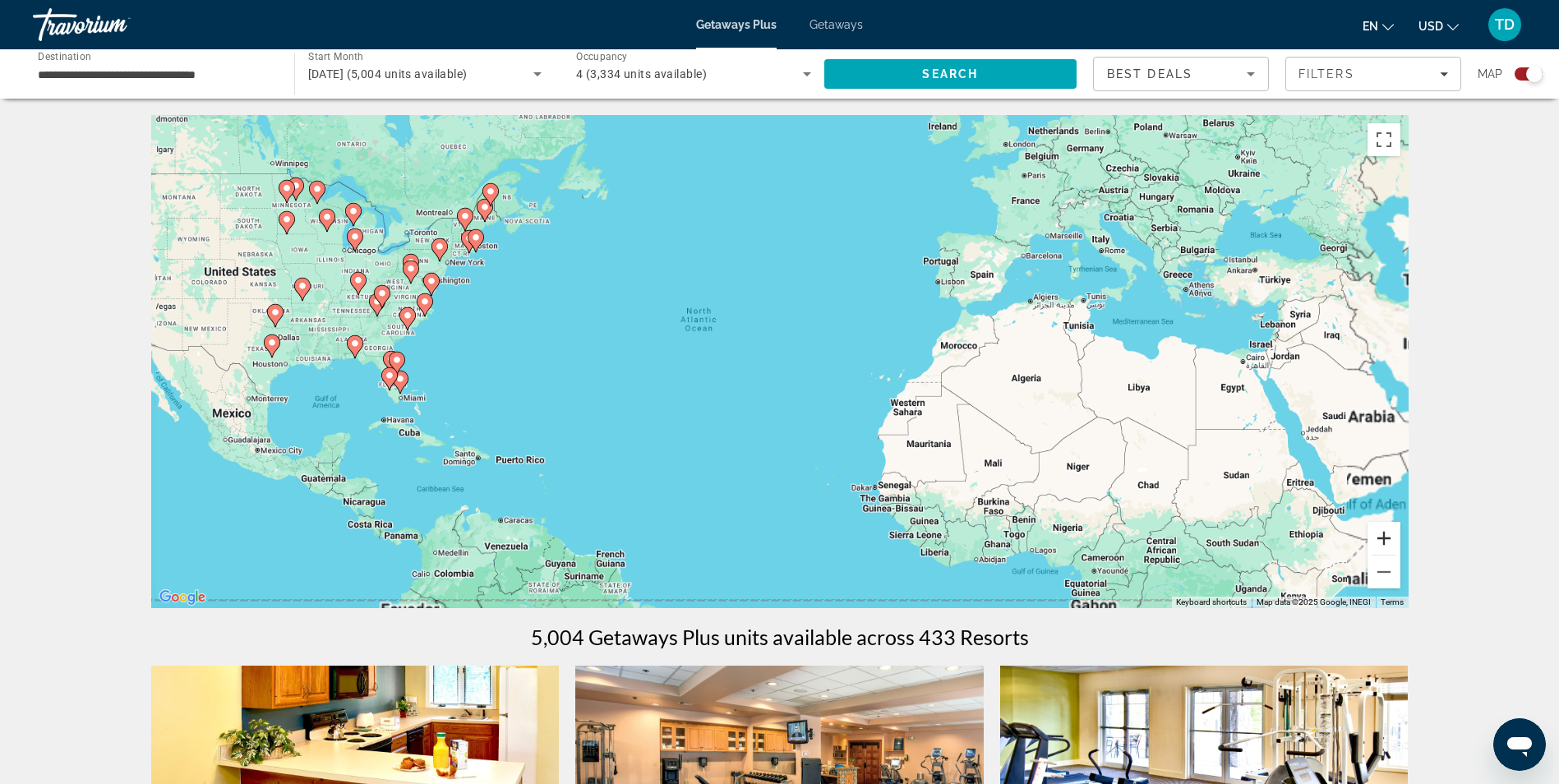
click at [1390, 537] on button "Zoom in" at bounding box center [1384, 538] width 33 height 33
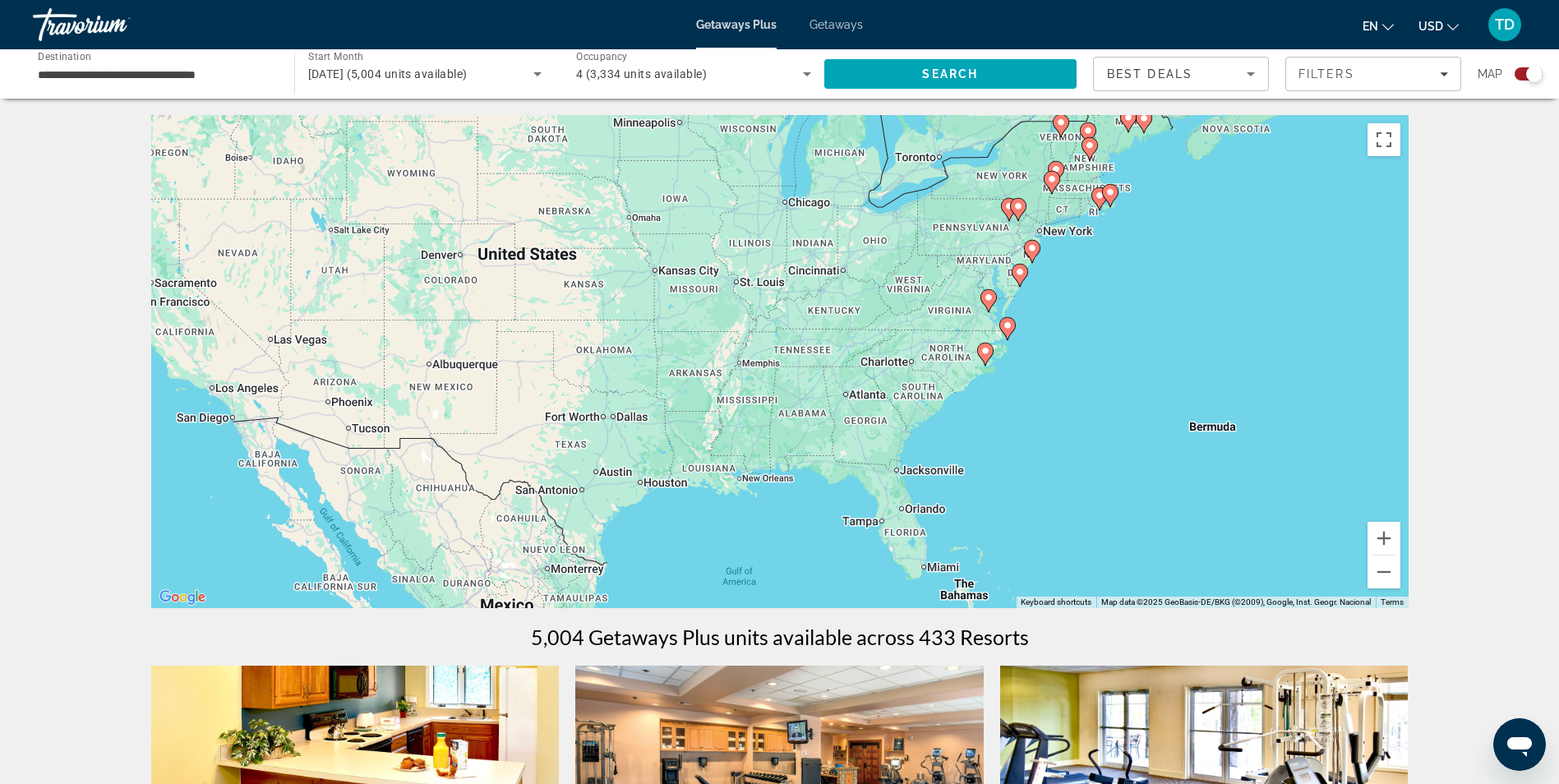
drag, startPoint x: 512, startPoint y: 336, endPoint x: 1464, endPoint y: 450, distance: 958.8
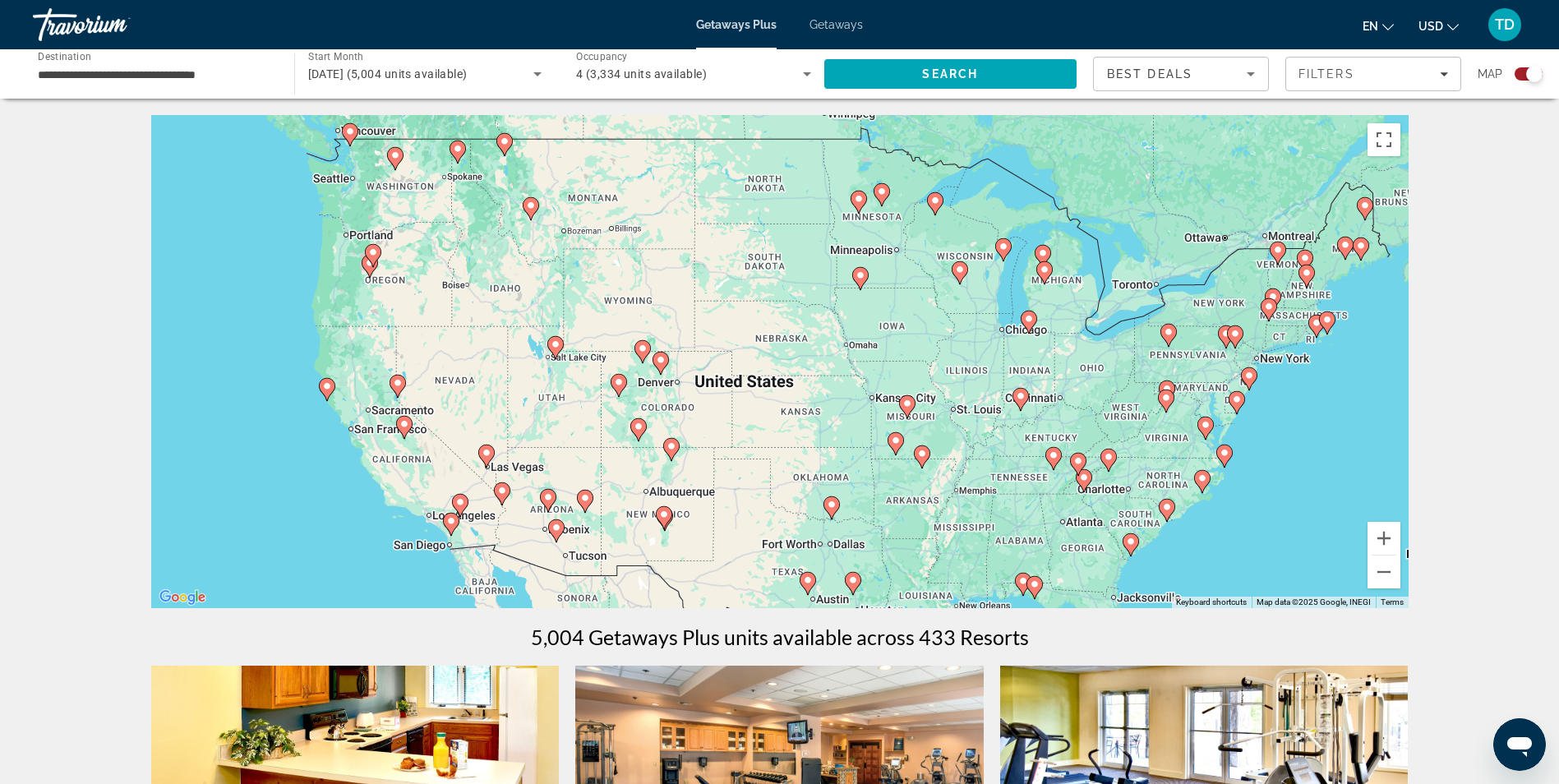
drag, startPoint x: 1148, startPoint y: 410, endPoint x: 1366, endPoint y: 539, distance: 253.3
click at [1366, 539] on div "To activate drag with keyboard, press Alt + Enter. Once in keyboard drag state,…" at bounding box center [780, 361] width 1258 height 493
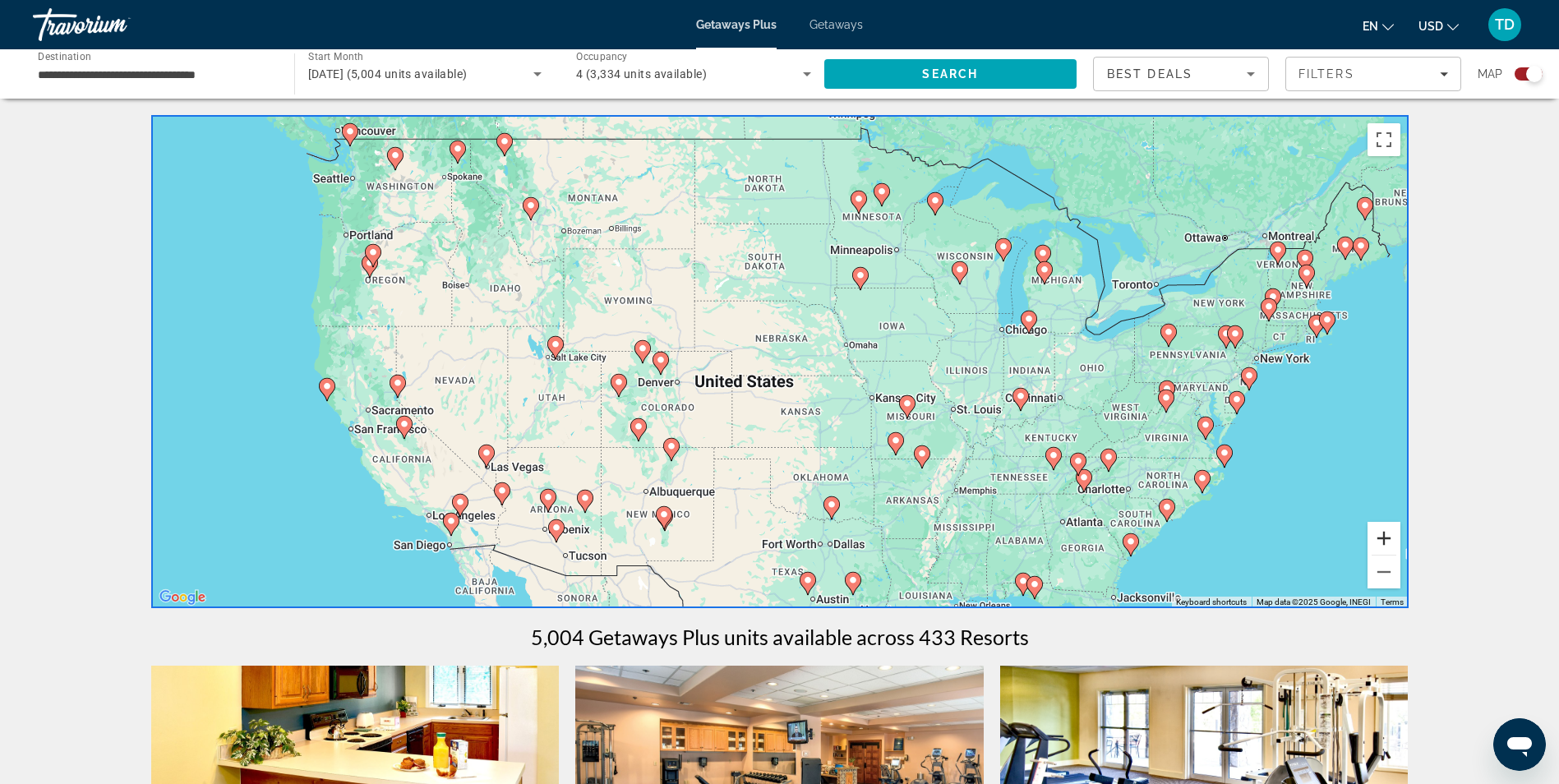
click at [1390, 528] on button "Zoom in" at bounding box center [1384, 538] width 33 height 33
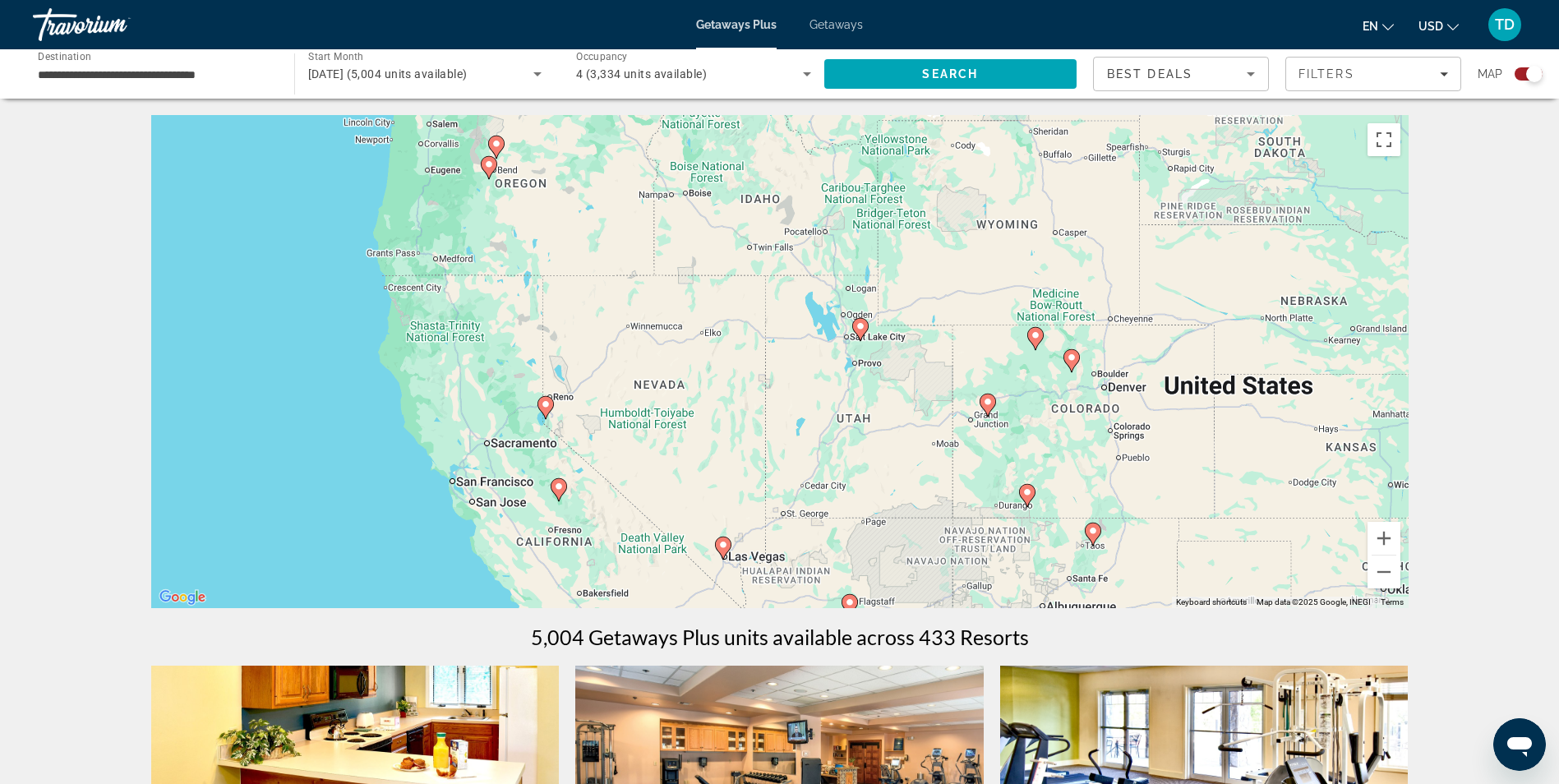
drag, startPoint x: 300, startPoint y: 431, endPoint x: 790, endPoint y: 415, distance: 490.3
click at [790, 415] on div "To activate drag with keyboard, press Alt + Enter. Once in keyboard drag state,…" at bounding box center [780, 361] width 1258 height 493
click at [1385, 537] on button "Zoom in" at bounding box center [1384, 538] width 33 height 33
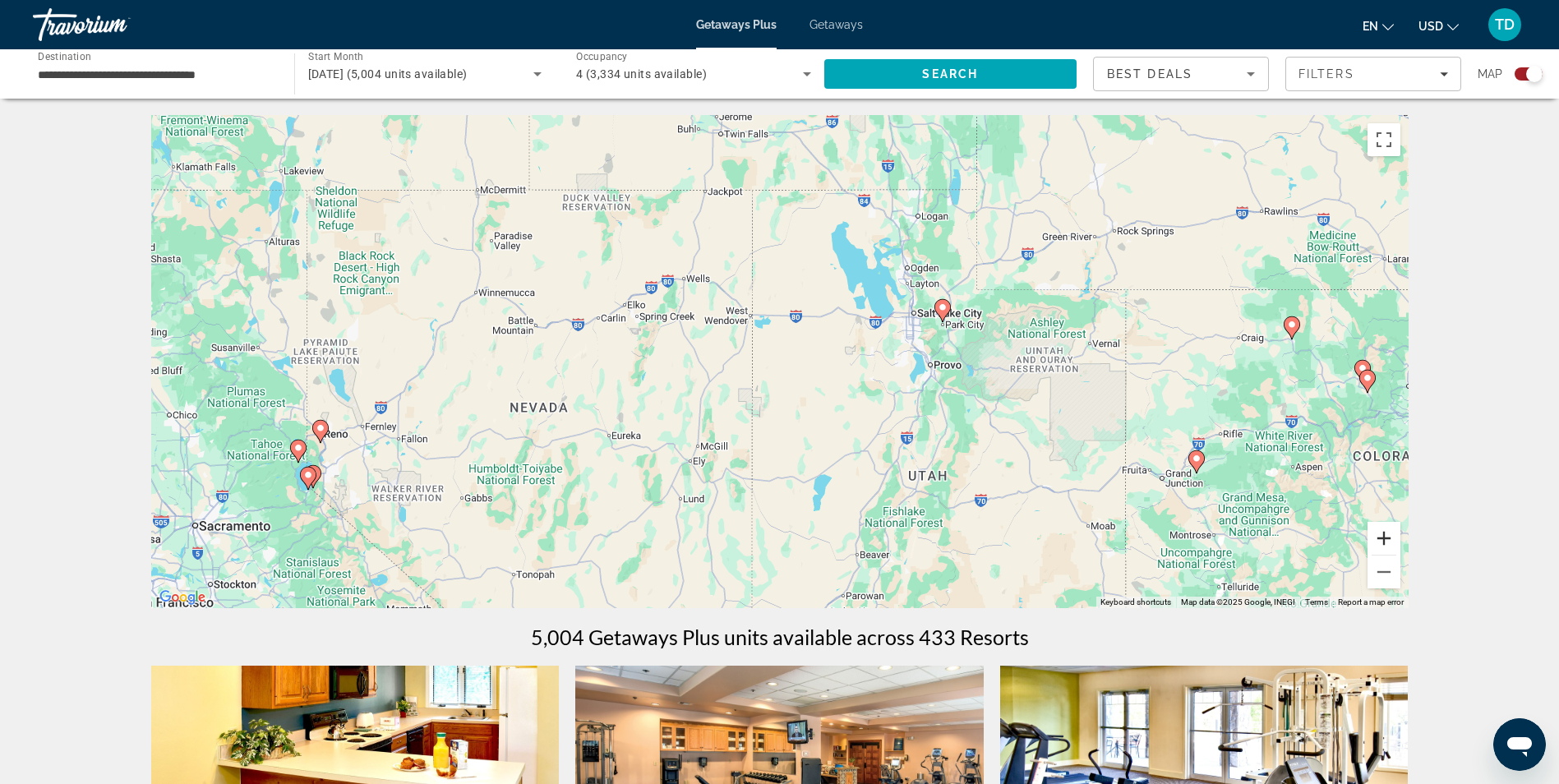
click at [1385, 537] on button "Zoom in" at bounding box center [1384, 538] width 33 height 33
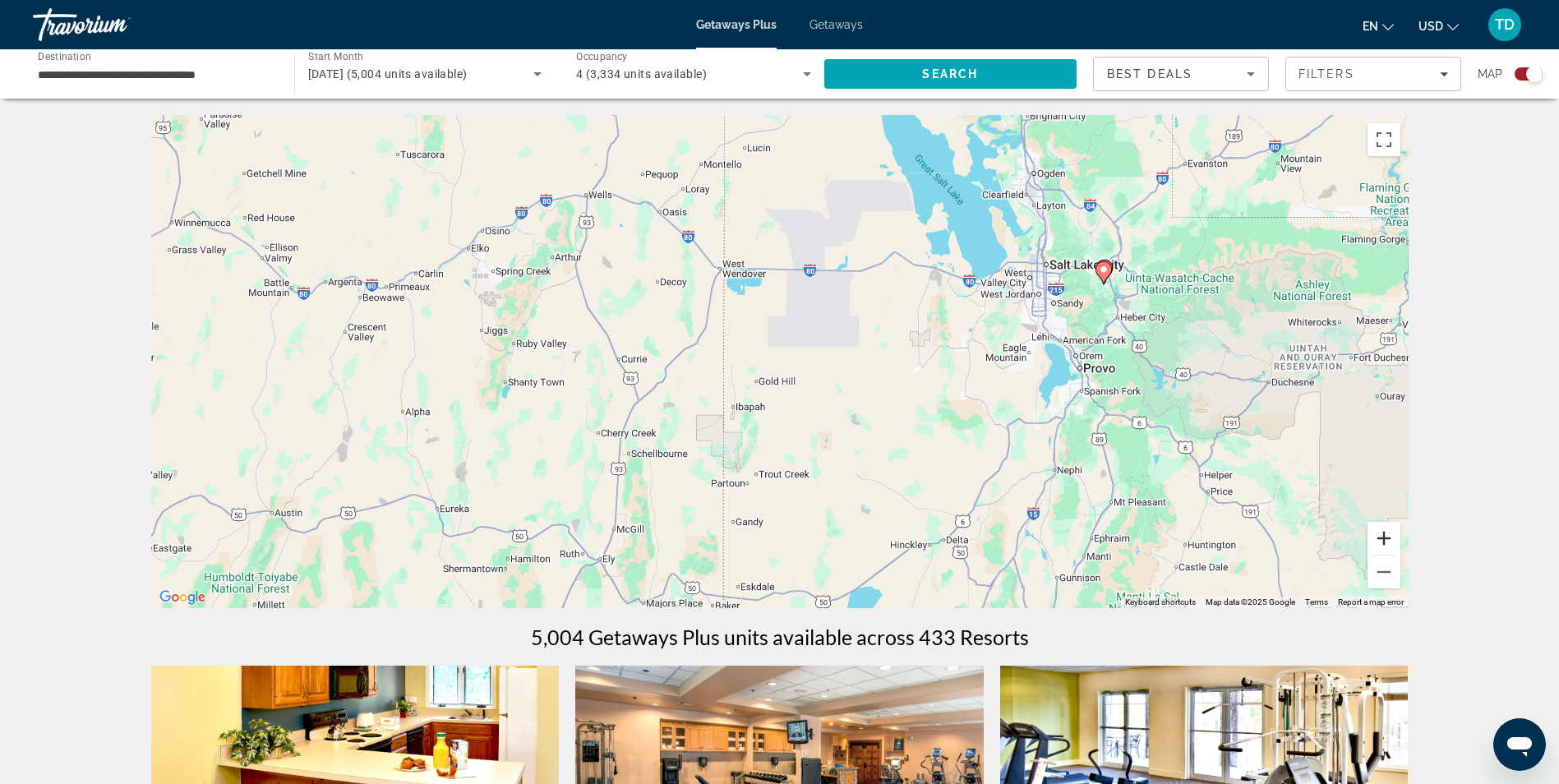
click at [1385, 537] on button "Zoom in" at bounding box center [1384, 538] width 33 height 33
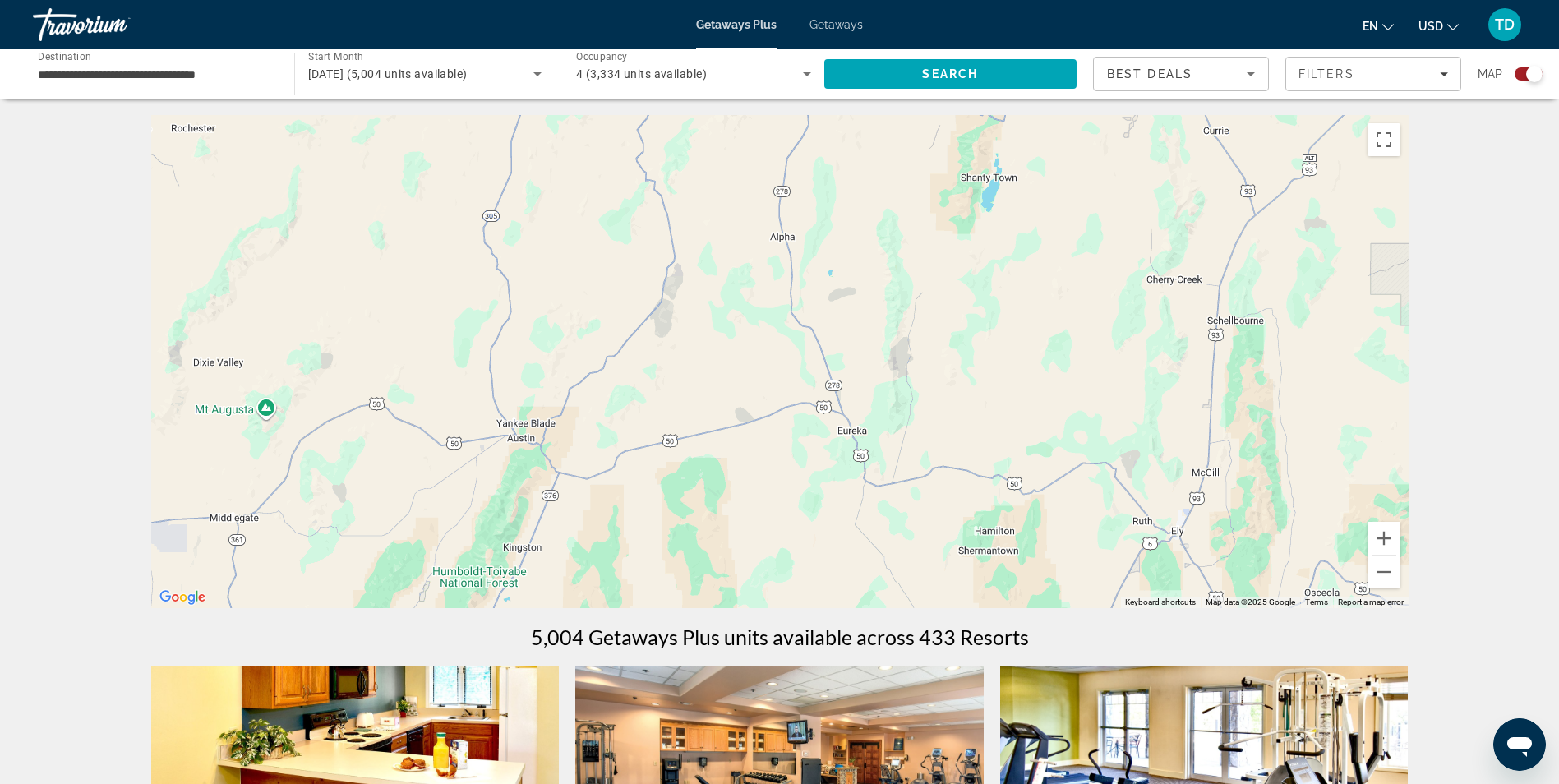
drag, startPoint x: 315, startPoint y: 451, endPoint x: 1081, endPoint y: 230, distance: 797.2
click at [1081, 230] on div "To activate drag with keyboard, press Alt + Enter. Once in keyboard drag state,…" at bounding box center [780, 361] width 1258 height 493
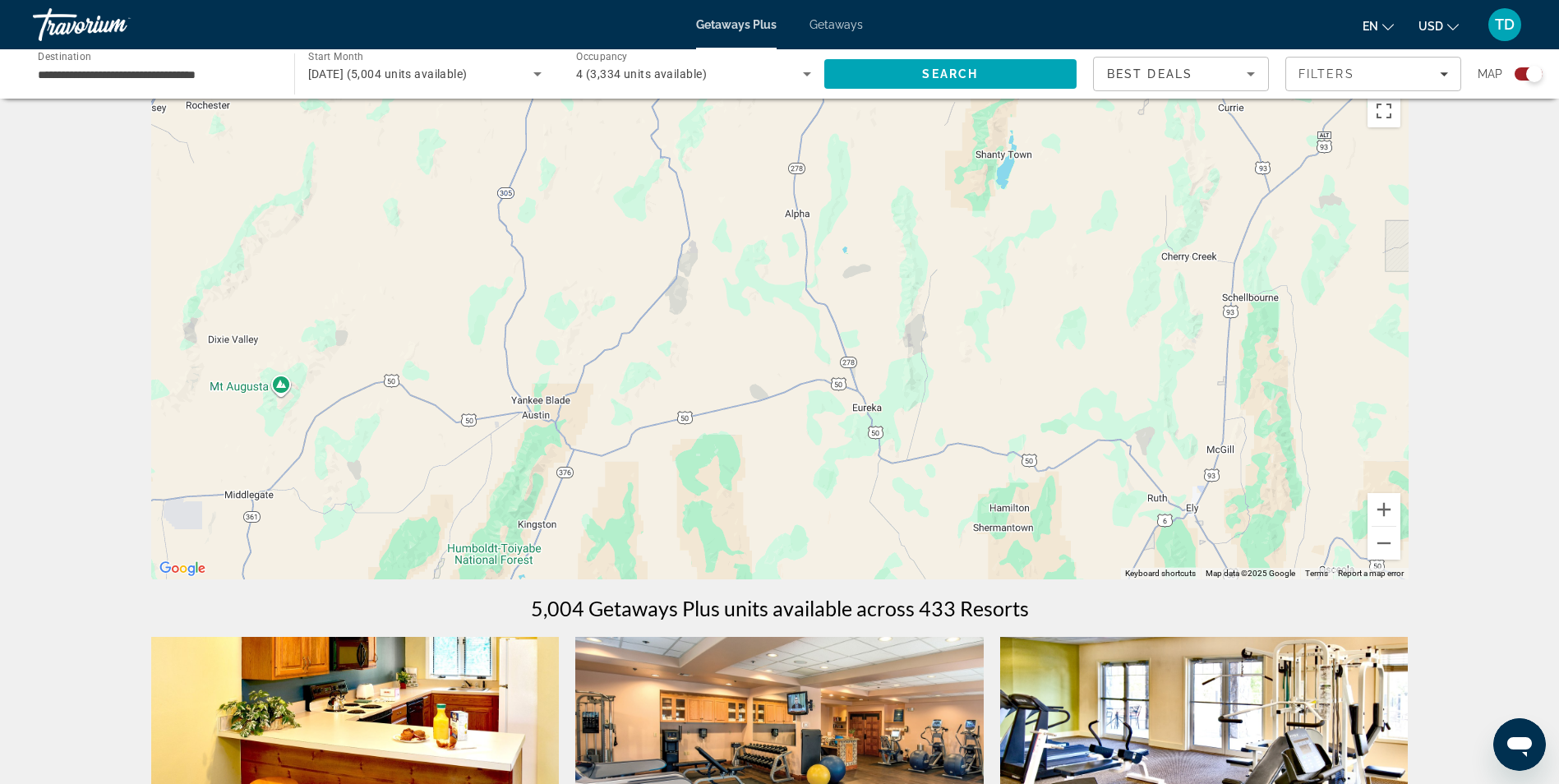
scroll to position [246, 0]
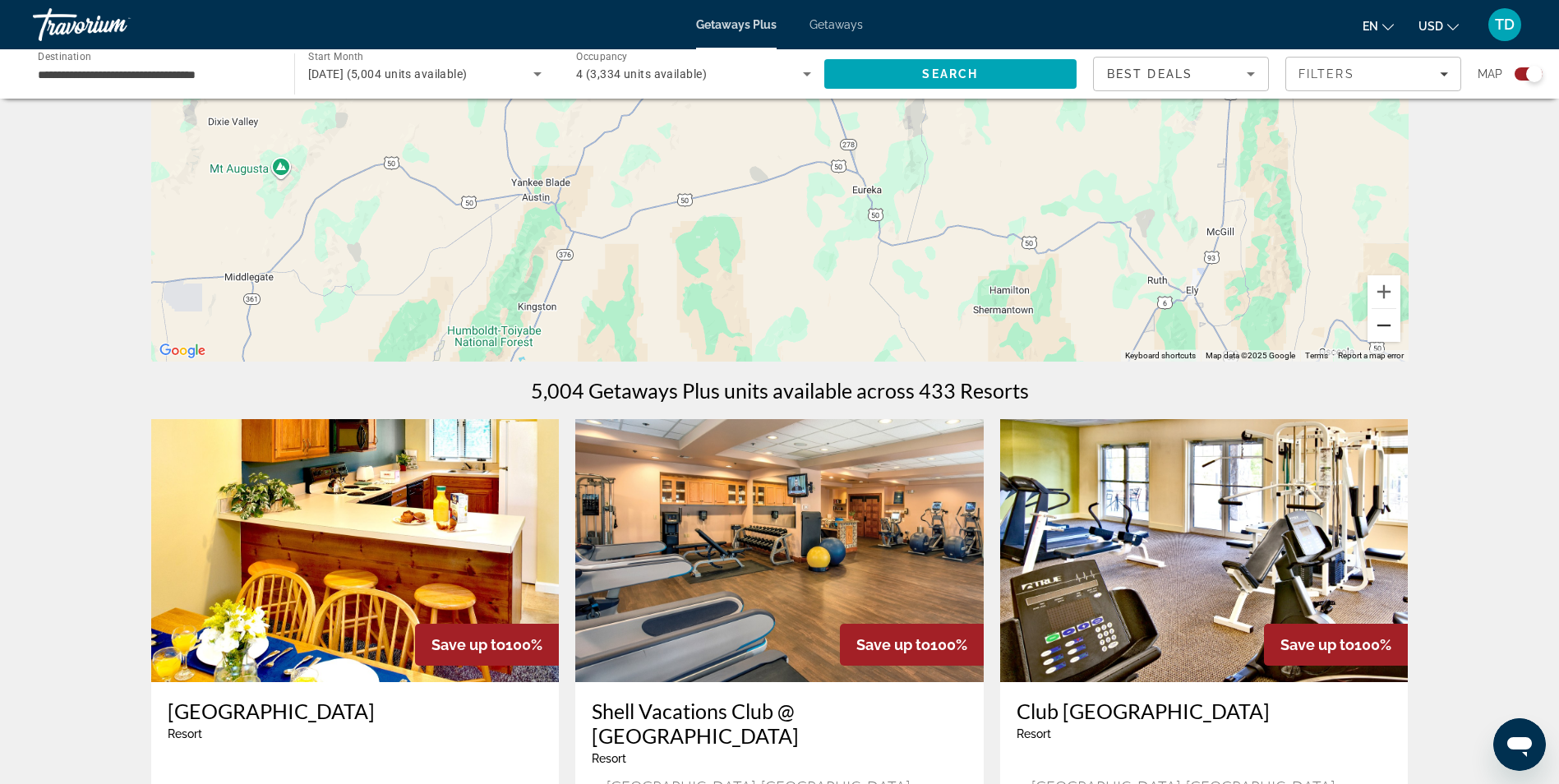
click at [1389, 336] on button "Zoom out" at bounding box center [1384, 325] width 33 height 33
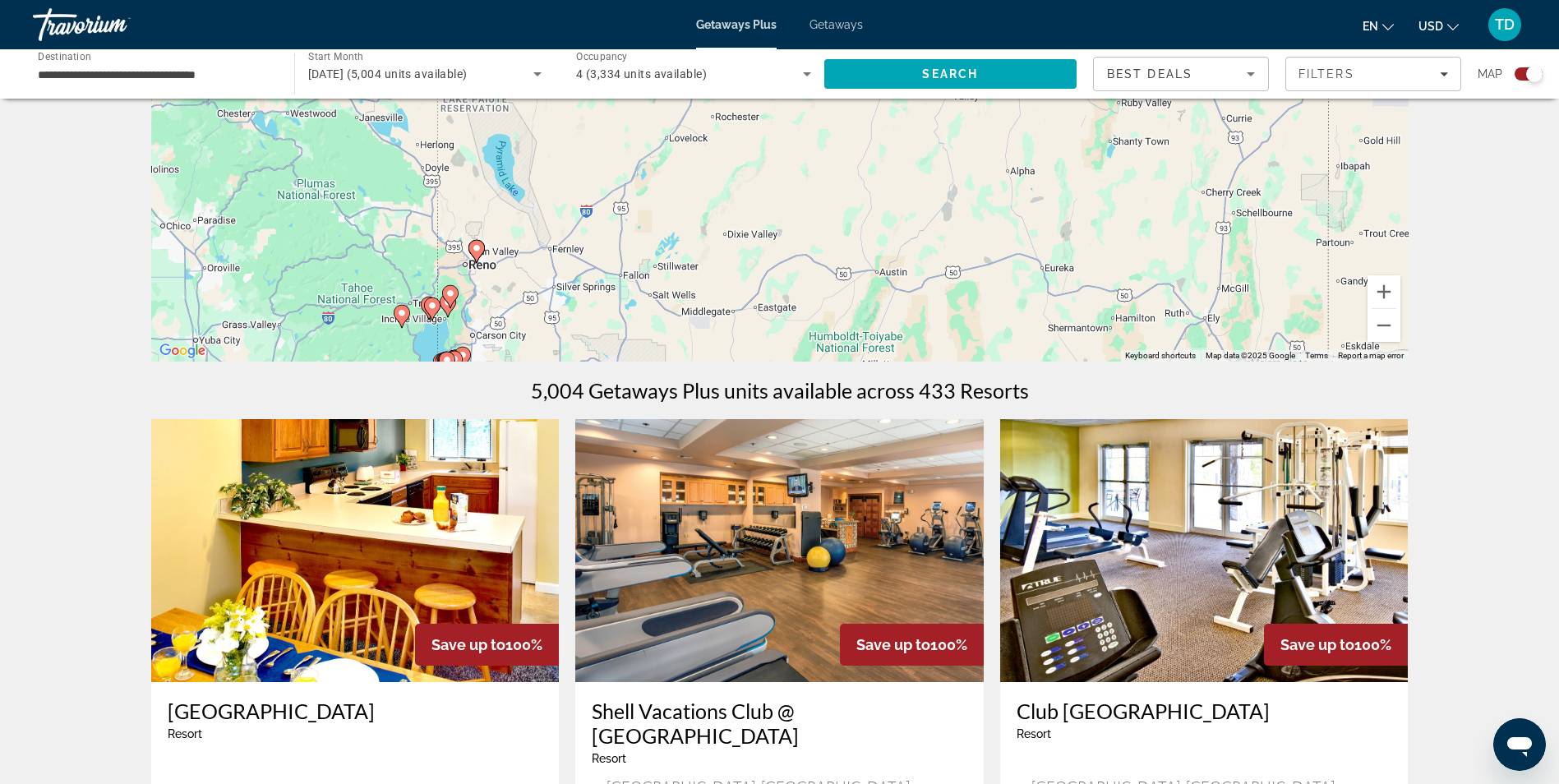
drag, startPoint x: 558, startPoint y: 218, endPoint x: 878, endPoint y: 385, distance: 361.0
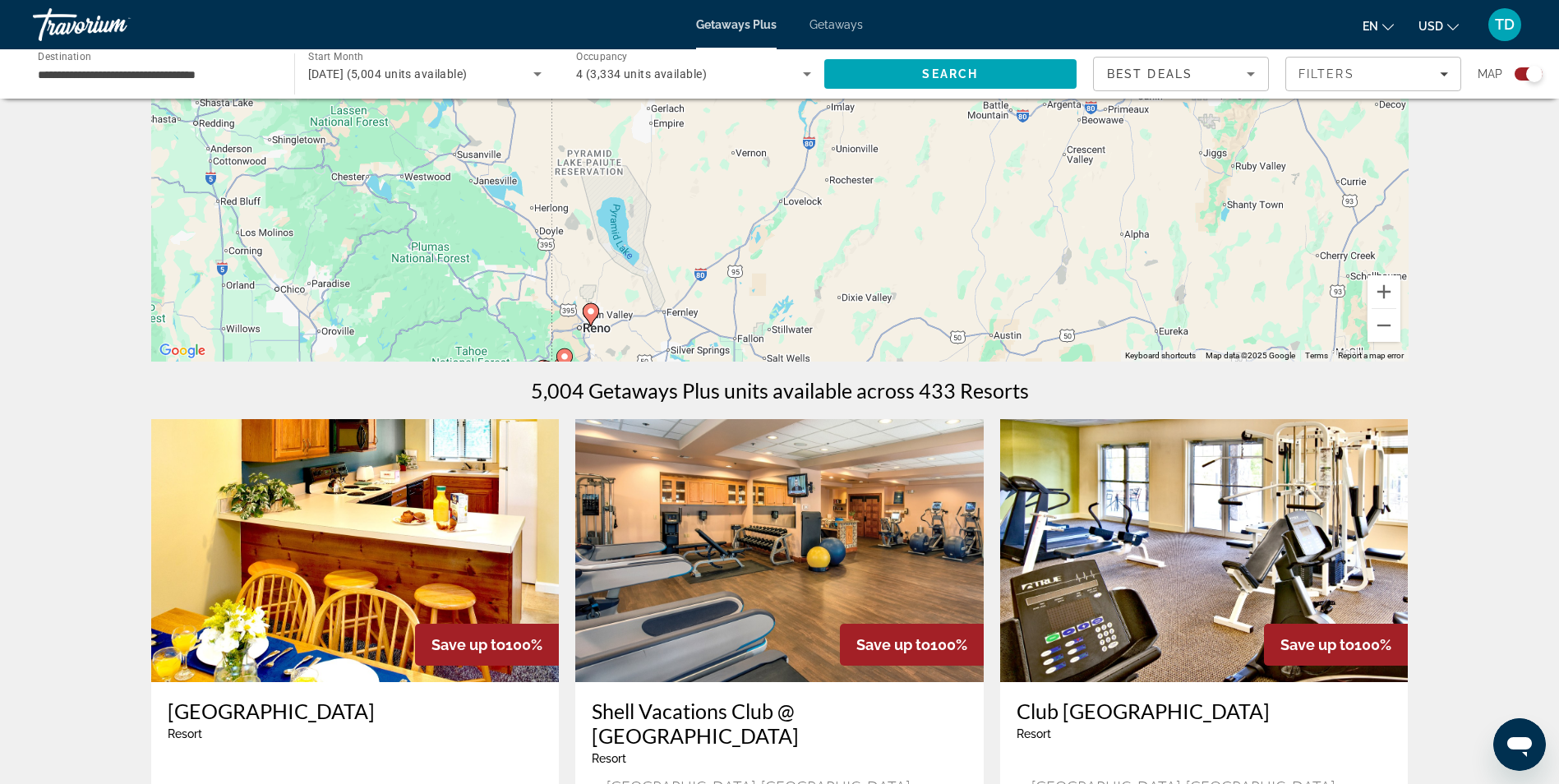
click at [589, 315] on image "Main content" at bounding box center [591, 312] width 10 height 10
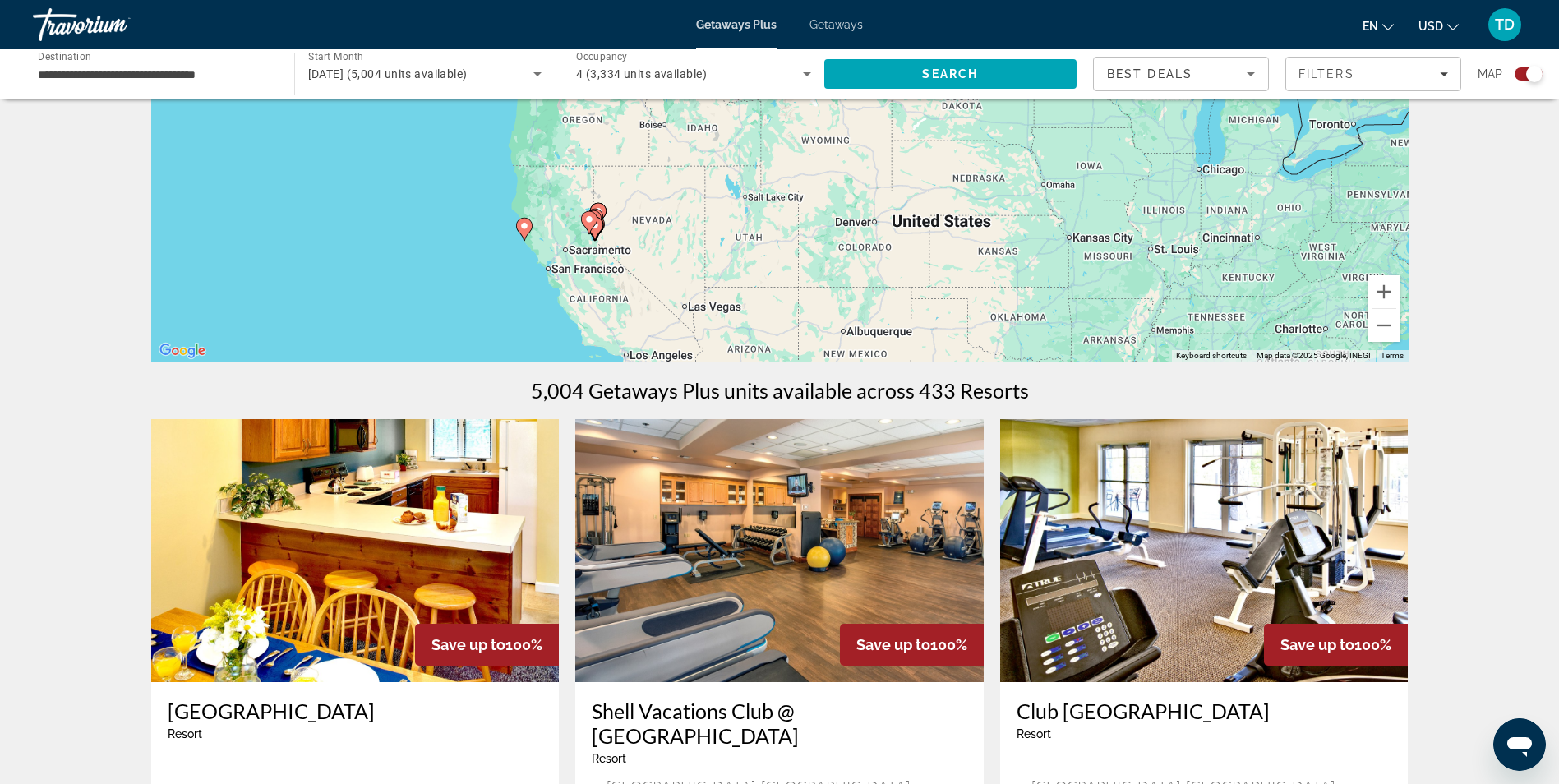
drag, startPoint x: 844, startPoint y: 182, endPoint x: 666, endPoint y: 339, distance: 237.3
click at [660, 292] on div "To activate drag with keyboard, press Alt + Enter. Once in keyboard drag state,…" at bounding box center [780, 115] width 1258 height 493
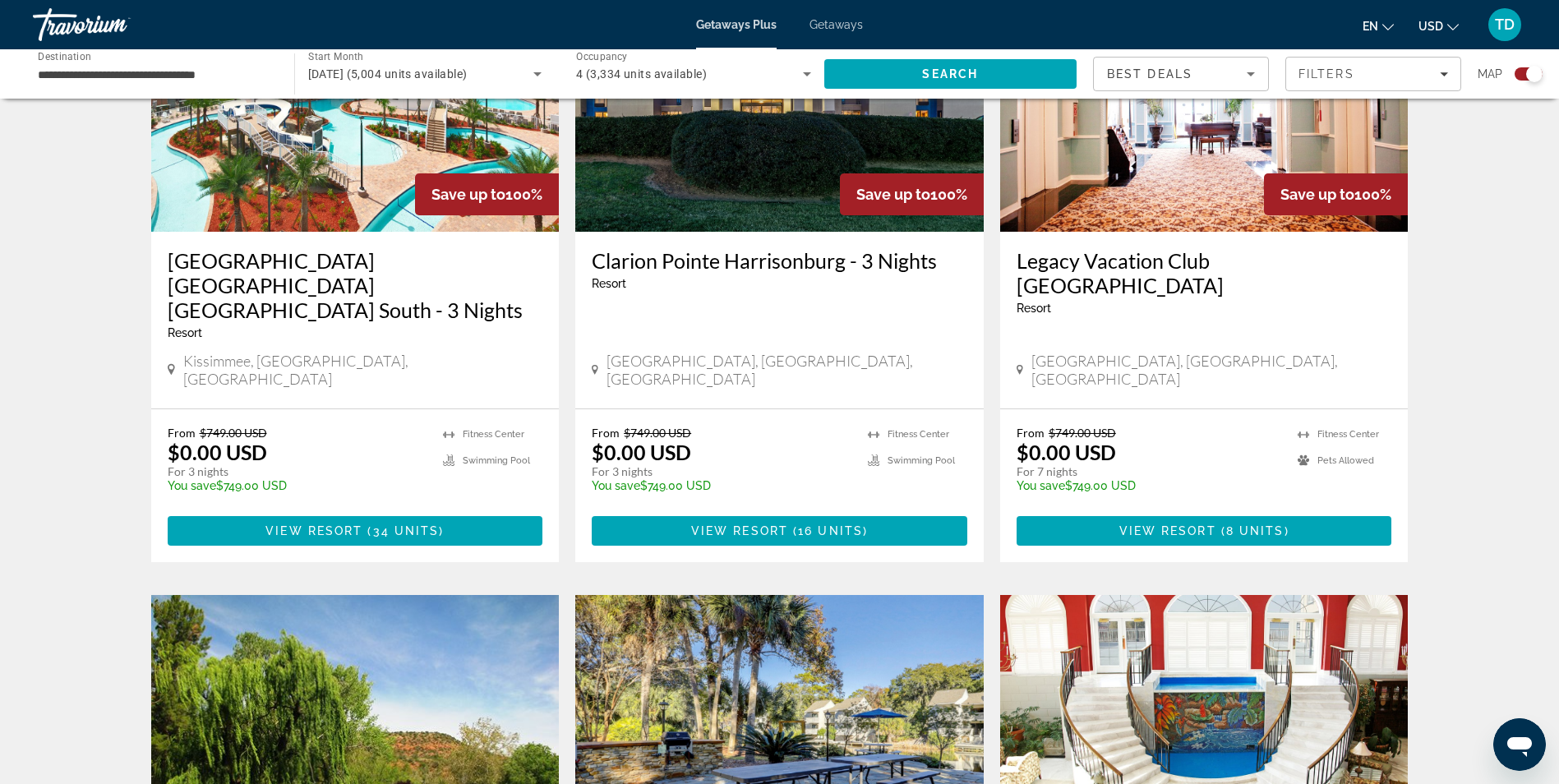
scroll to position [0, 0]
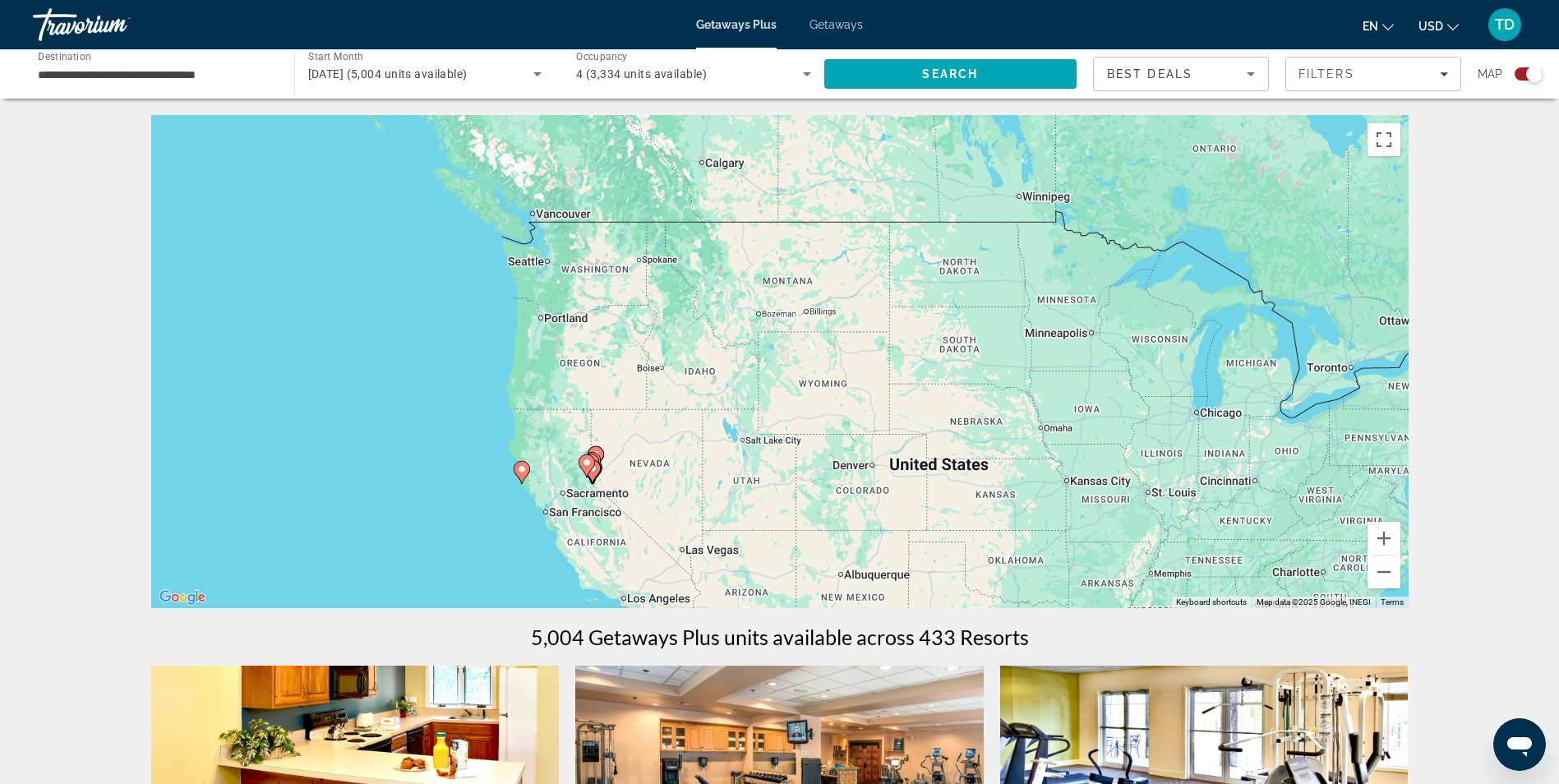
click at [823, 27] on span "Getaways" at bounding box center [836, 24] width 53 height 13
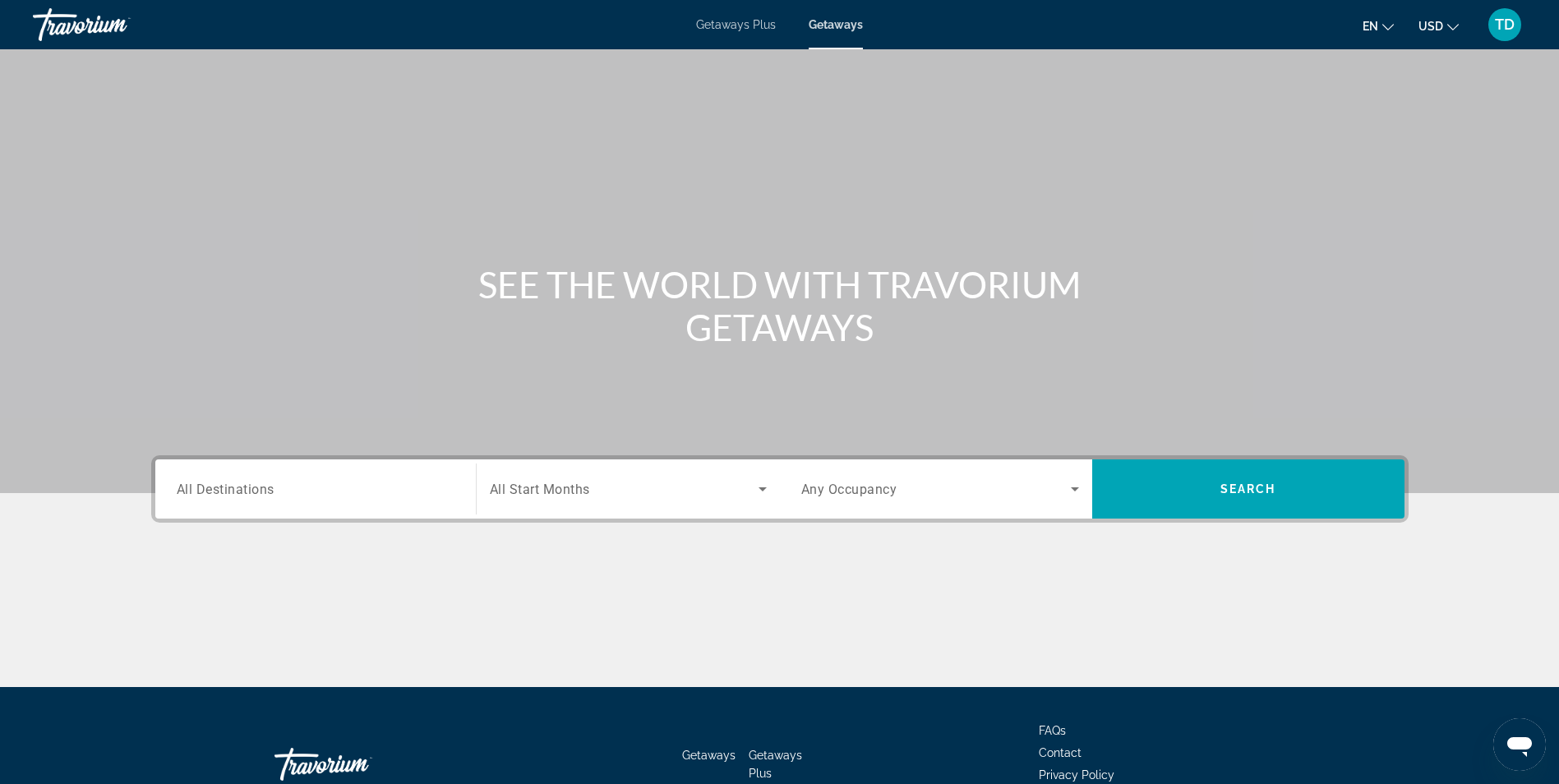
click at [249, 491] on span "All Destinations" at bounding box center [225, 488] width 98 height 16
click at [249, 491] on input "Destination All Destinations" at bounding box center [315, 490] width 278 height 20
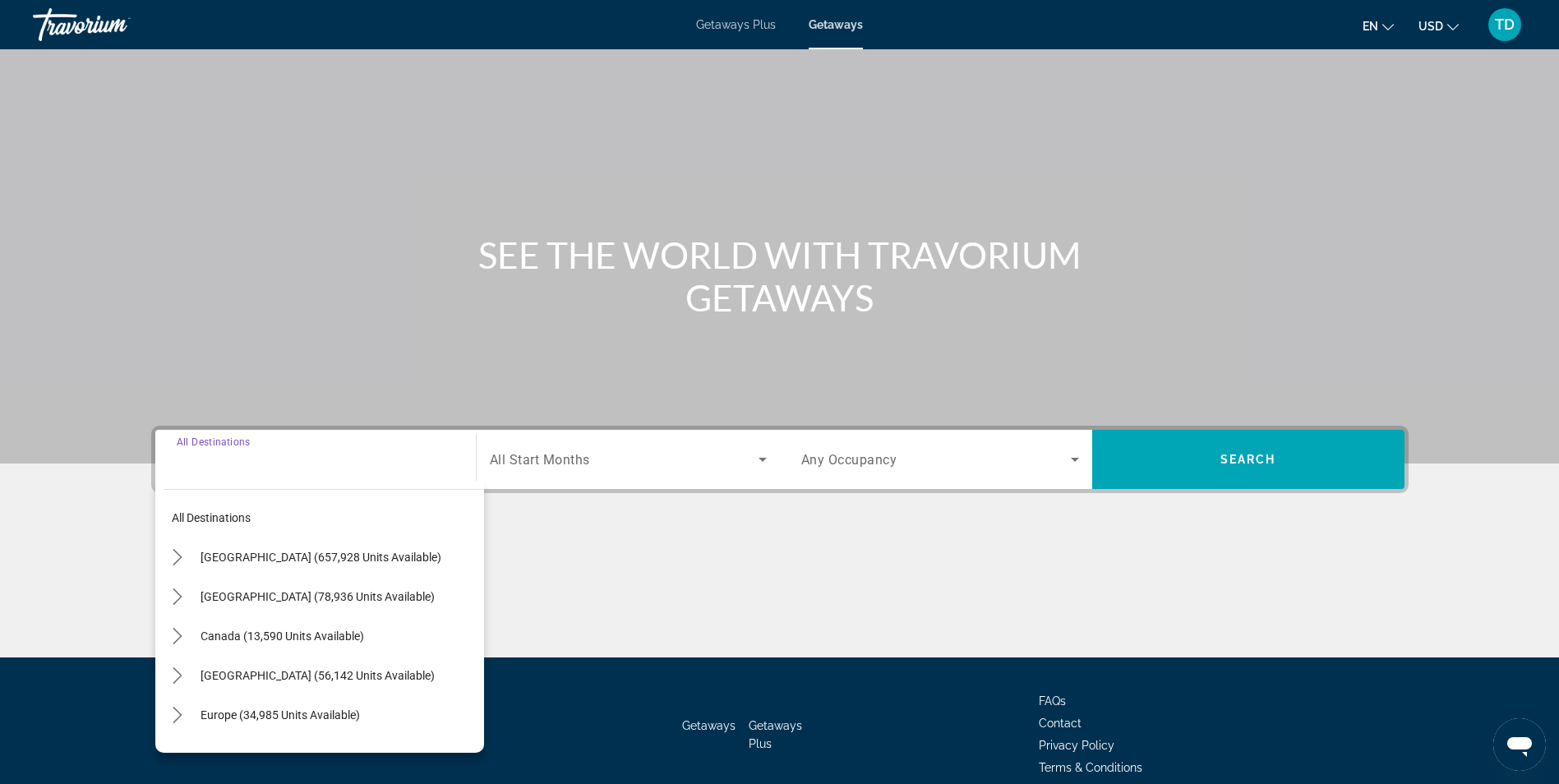
scroll to position [104, 0]
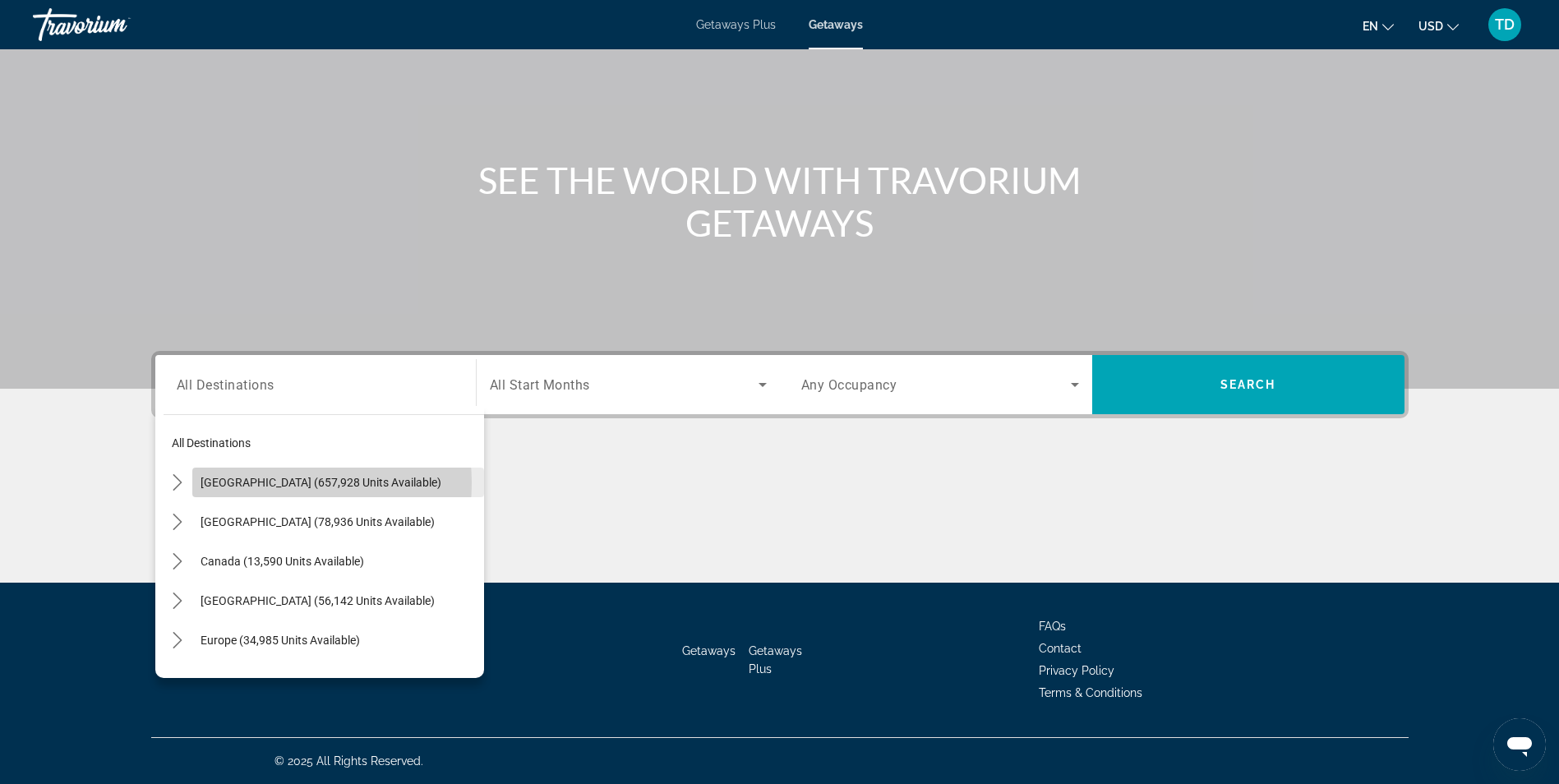
click at [259, 483] on span "[GEOGRAPHIC_DATA] (657,928 units available)" at bounding box center [320, 482] width 241 height 13
type input "**********"
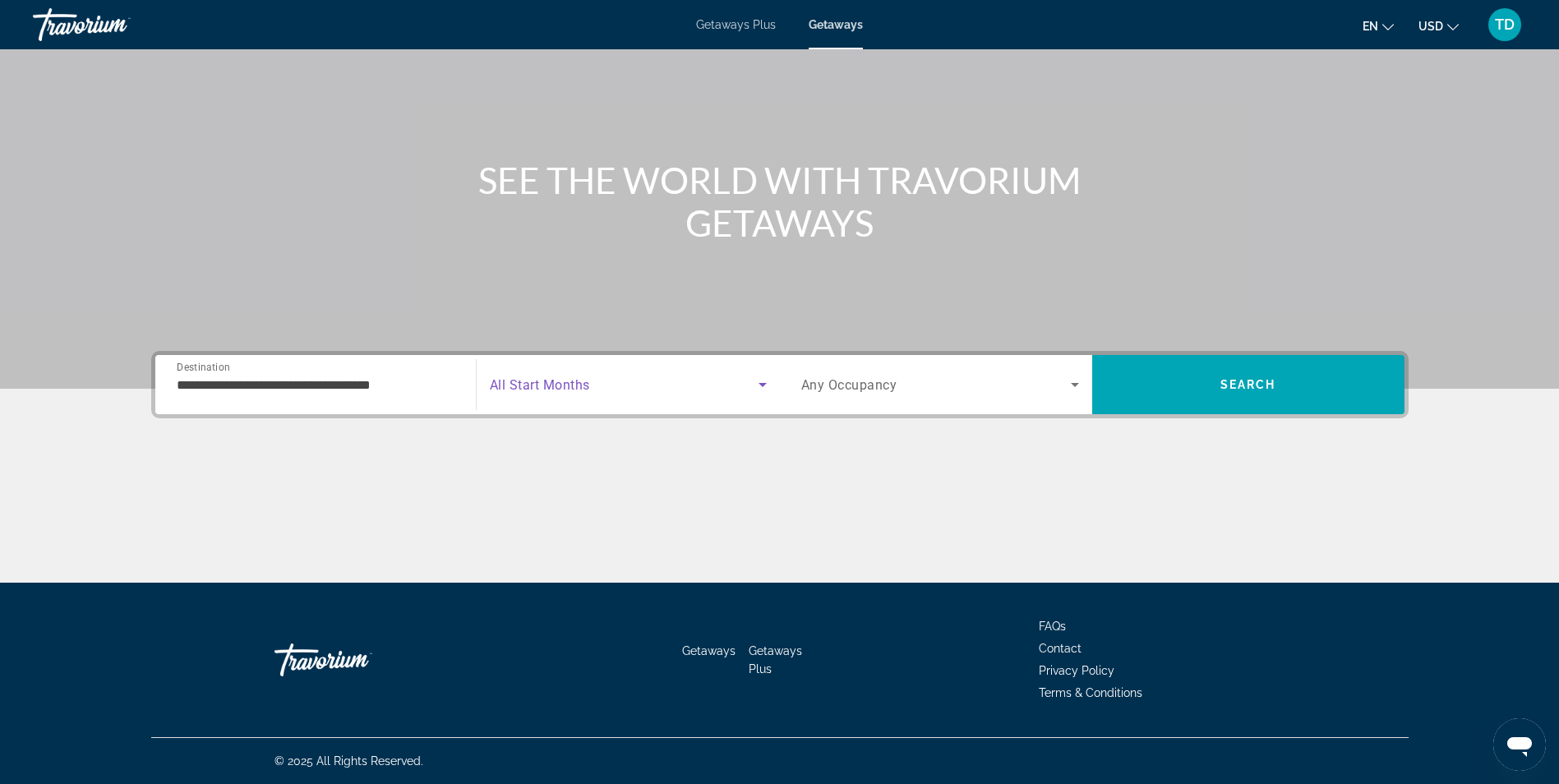
click at [619, 384] on span "Search widget" at bounding box center [624, 384] width 268 height 20
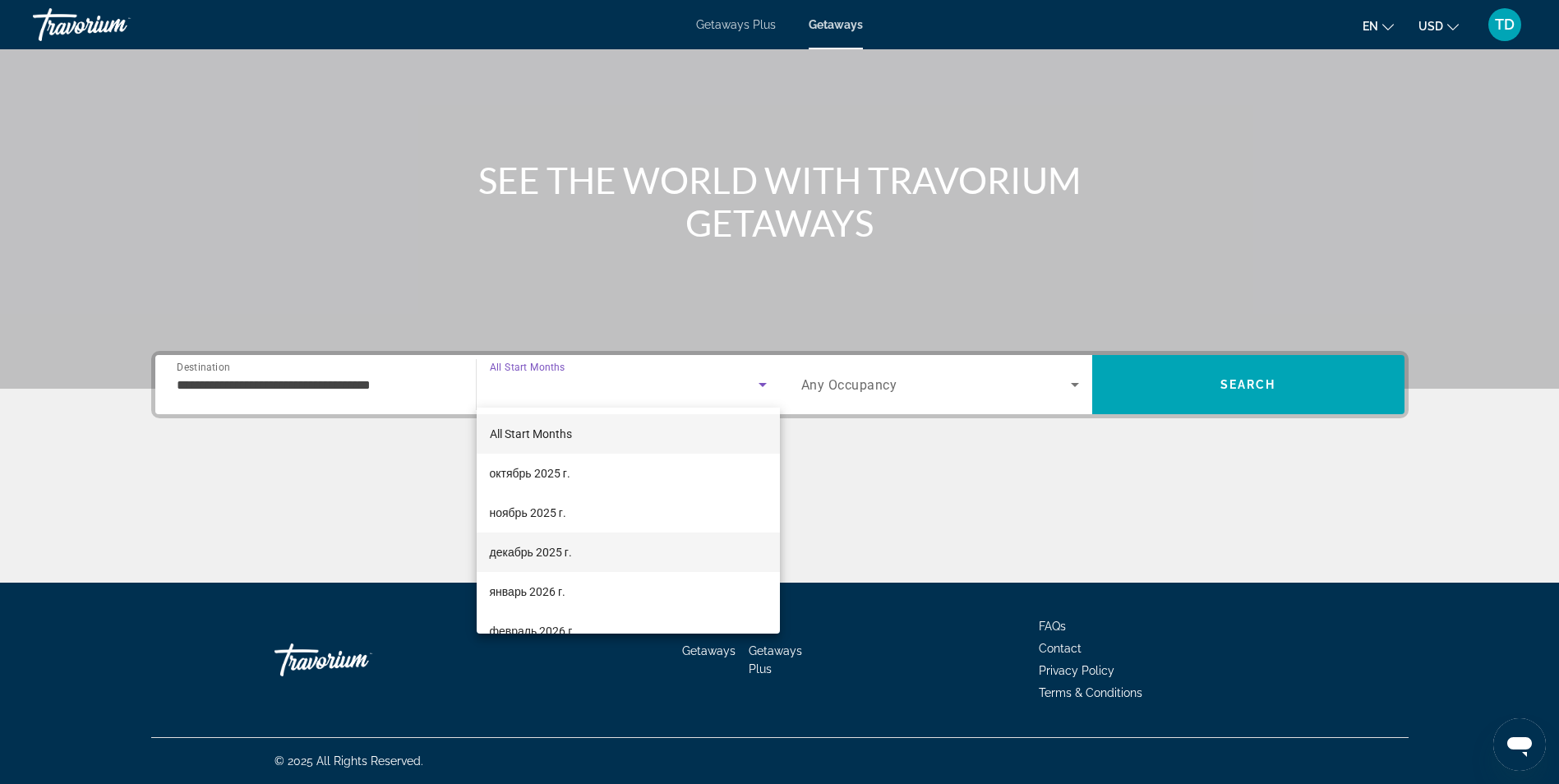
click at [523, 554] on span "декабрь 2025 г." at bounding box center [531, 552] width 82 height 20
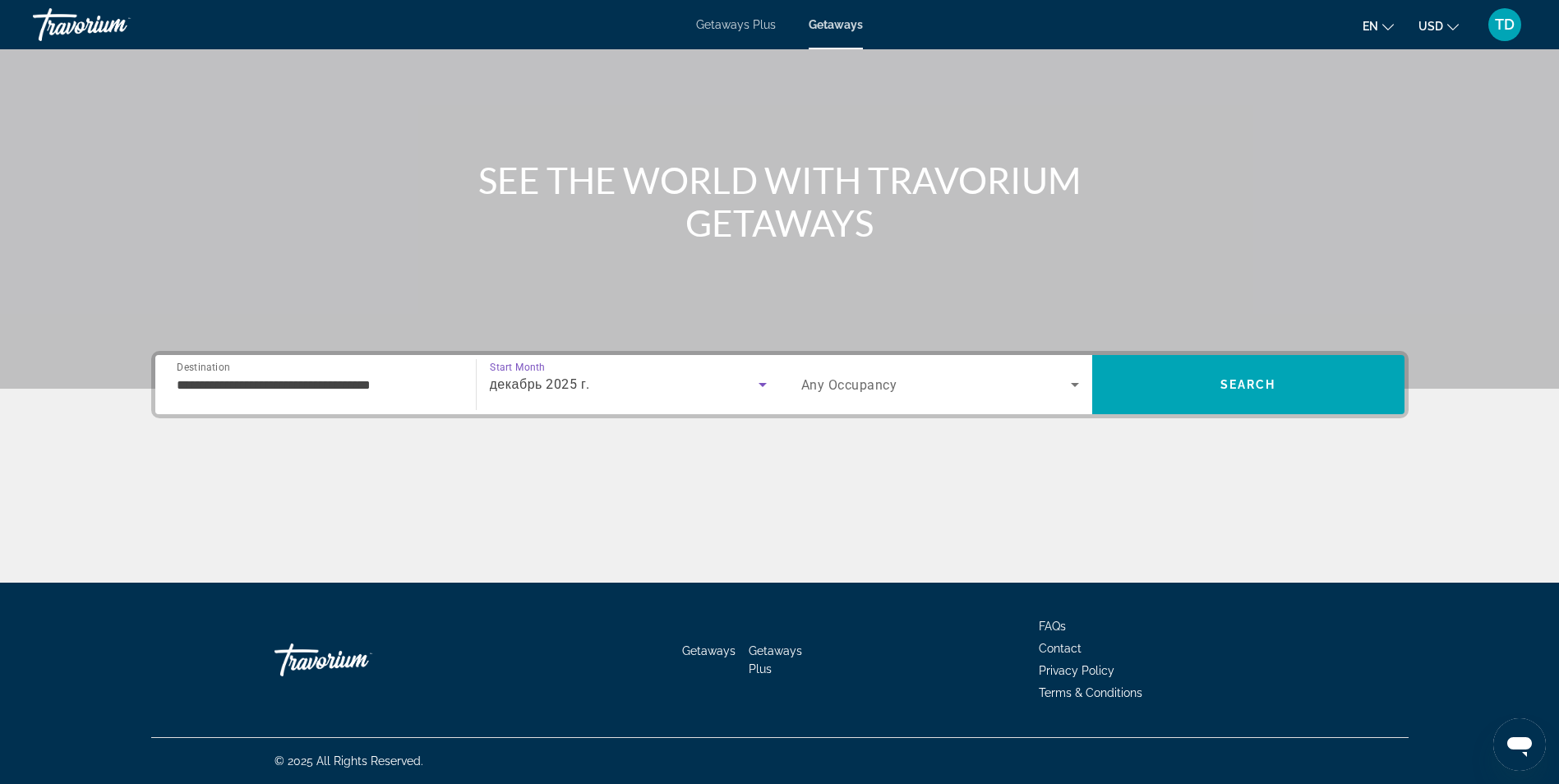
click at [877, 397] on div "Search widget" at bounding box center [940, 384] width 278 height 46
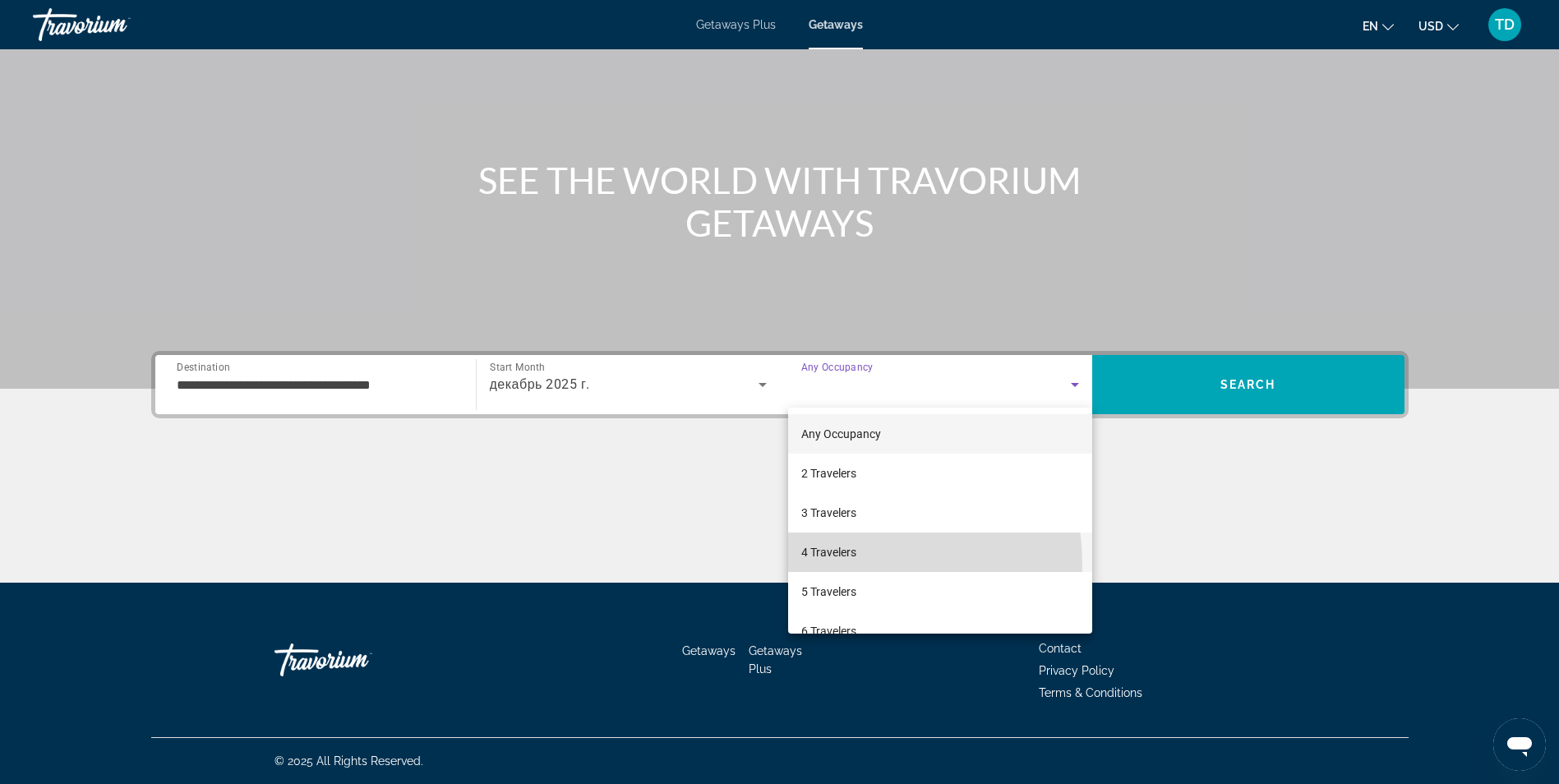
click at [829, 565] on mat-option "4 Travelers" at bounding box center [940, 552] width 304 height 40
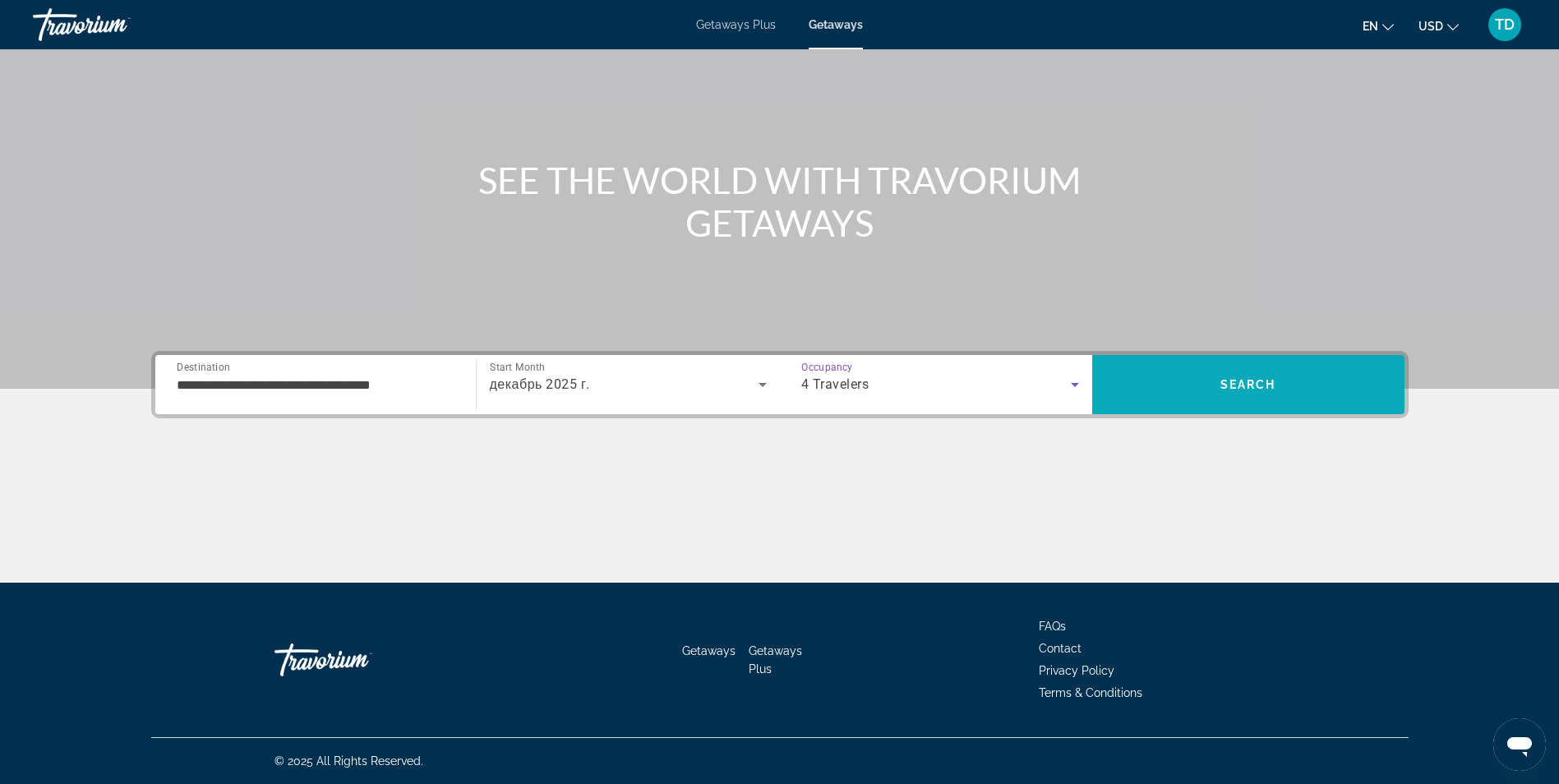
click at [1209, 379] on span "Search" at bounding box center [1248, 384] width 312 height 40
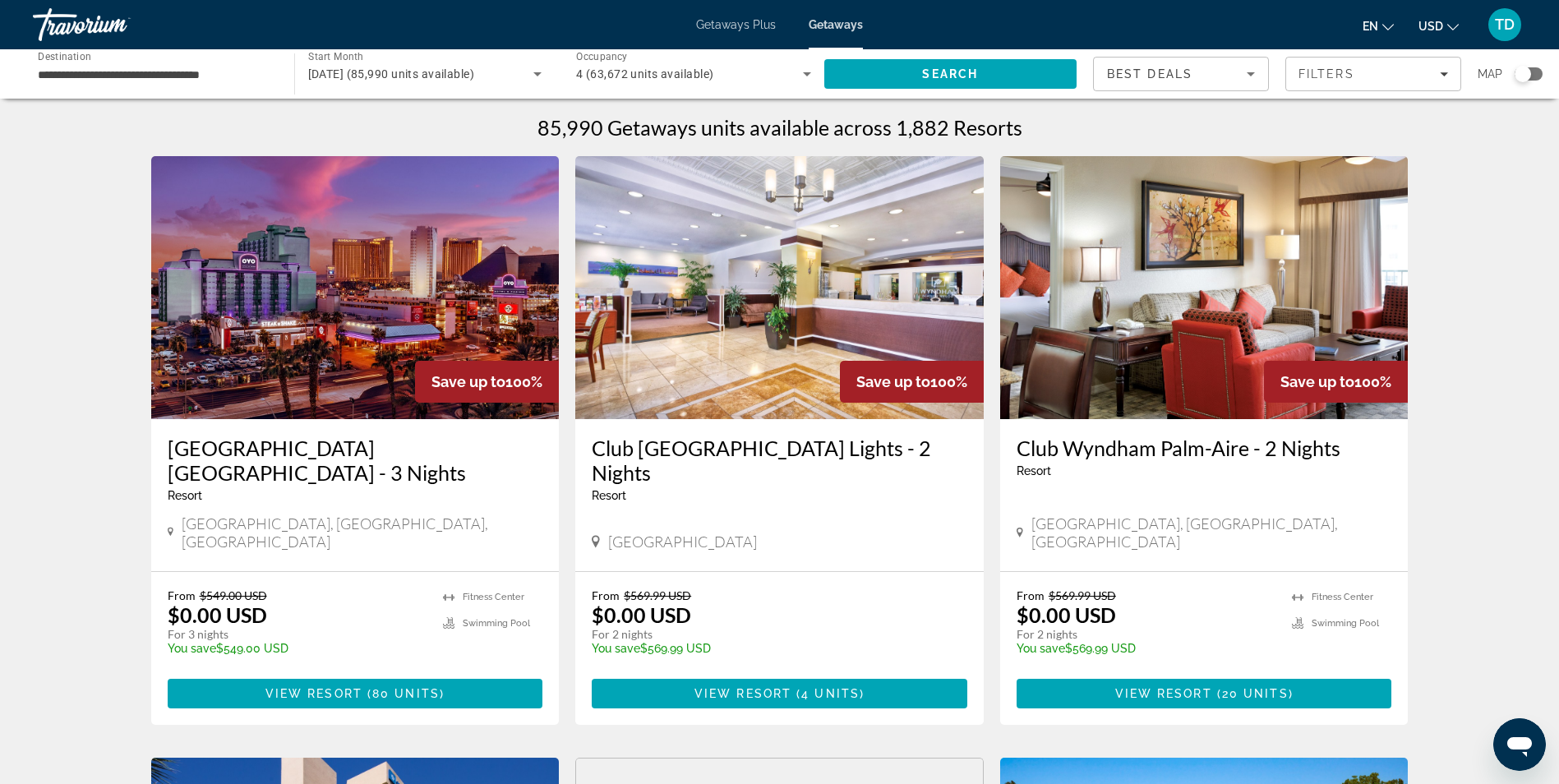
click at [1183, 67] on span "Best Deals" at bounding box center [1150, 73] width 85 height 13
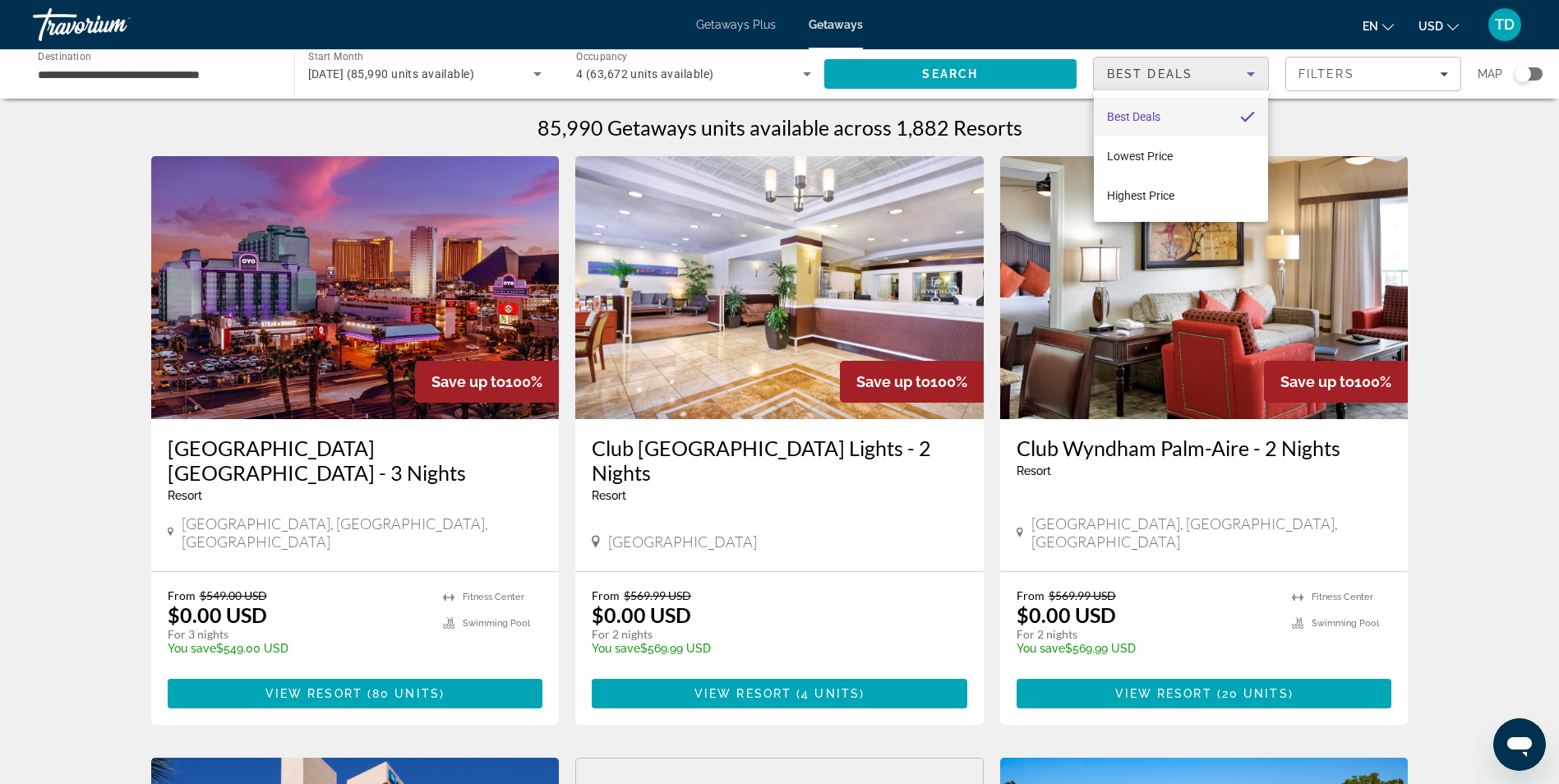
click at [1192, 69] on div at bounding box center [780, 392] width 1559 height 784
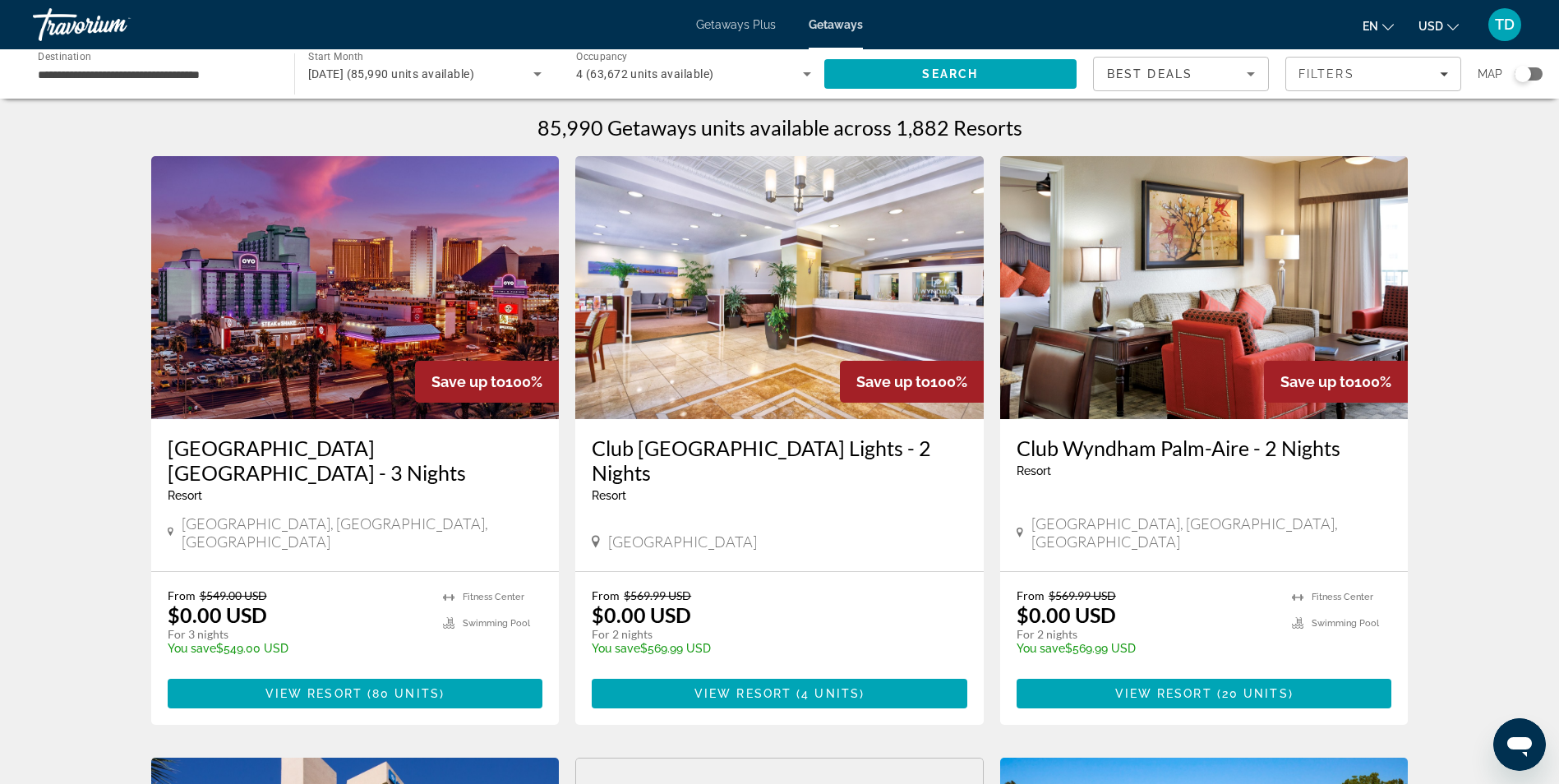
click at [1192, 69] on span "Best Deals" at bounding box center [1150, 73] width 85 height 13
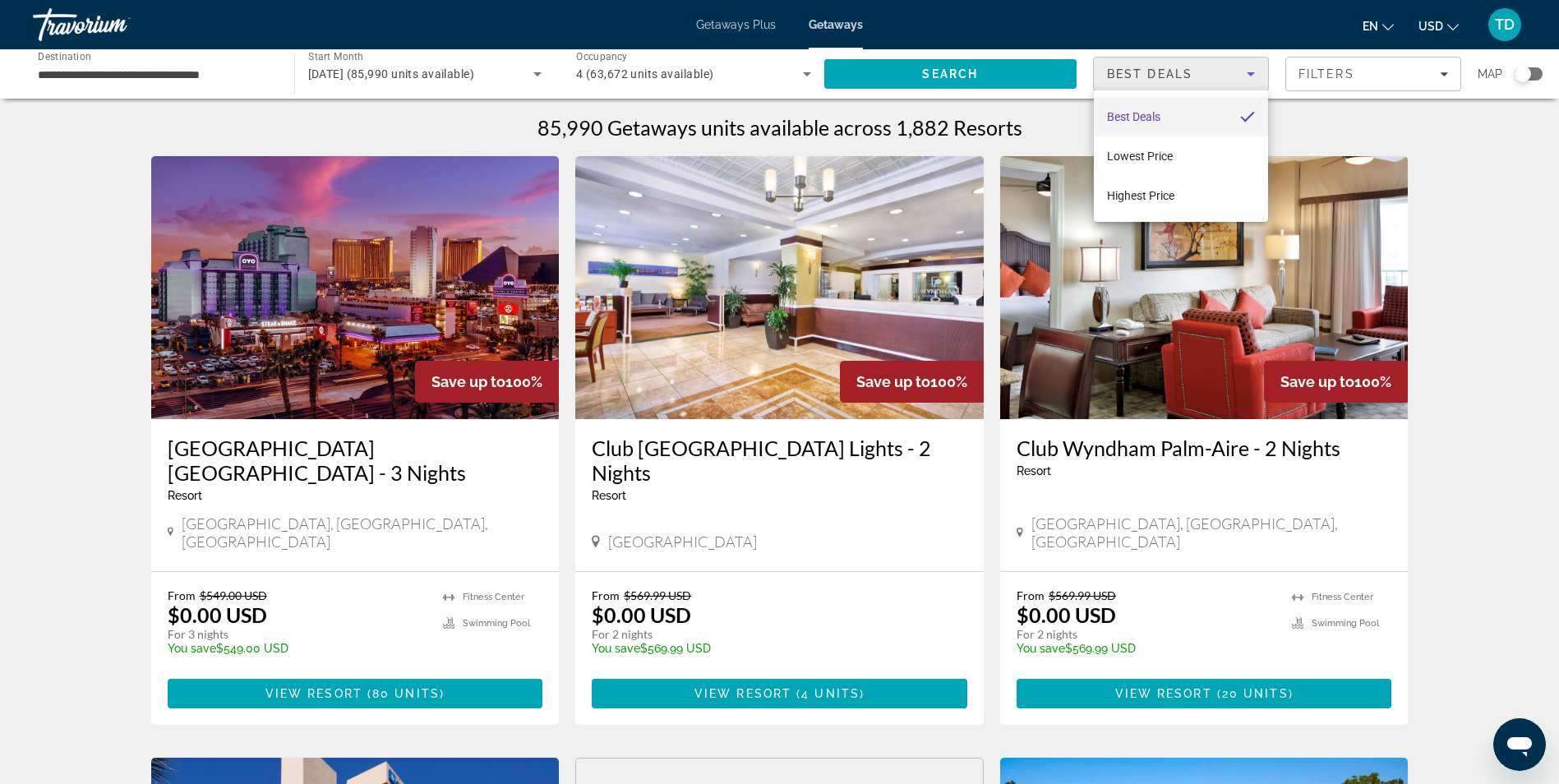
click at [648, 68] on div at bounding box center [780, 392] width 1559 height 784
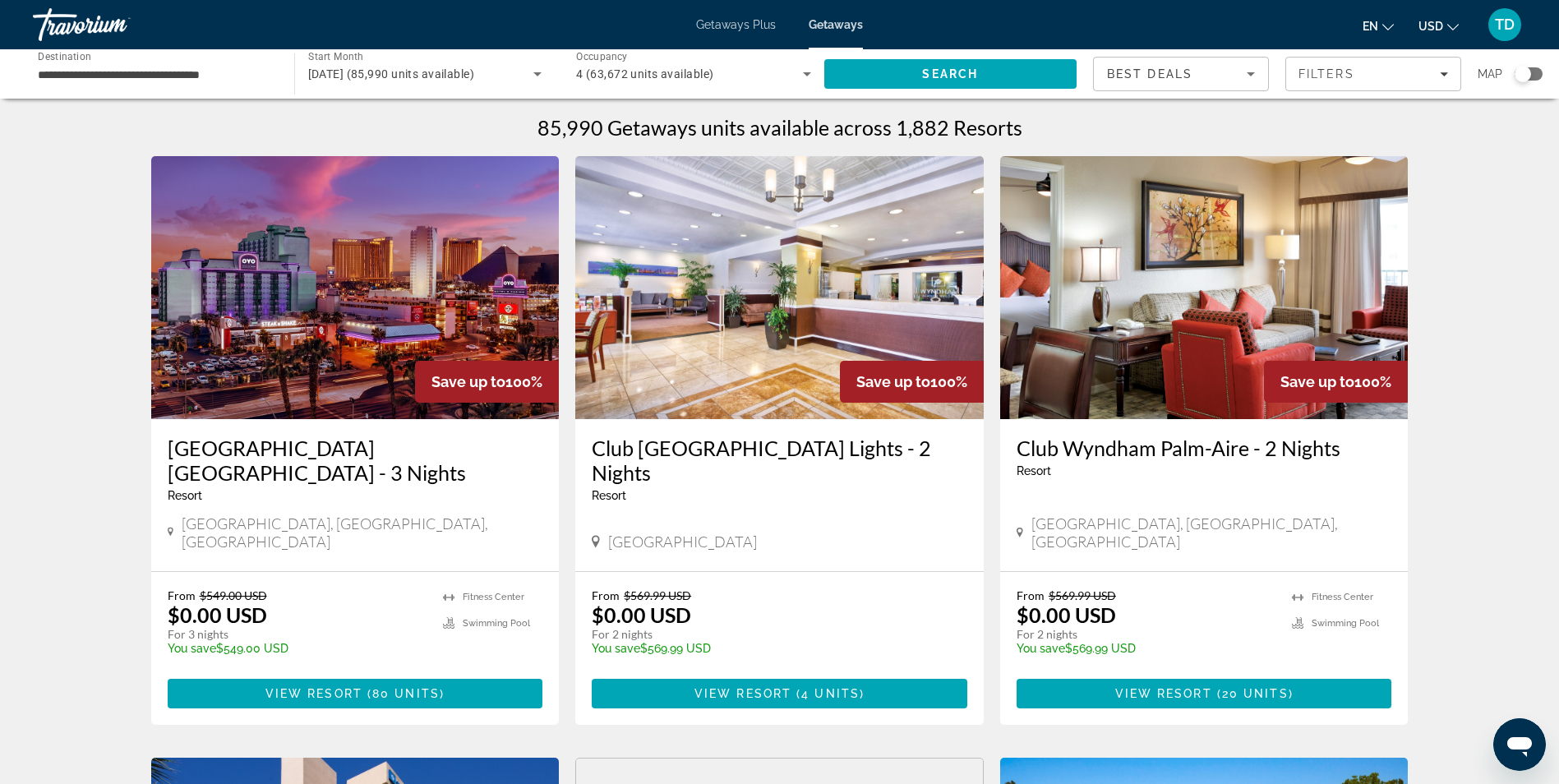
click at [682, 75] on span "4 (63,672 units available)" at bounding box center [645, 73] width 138 height 13
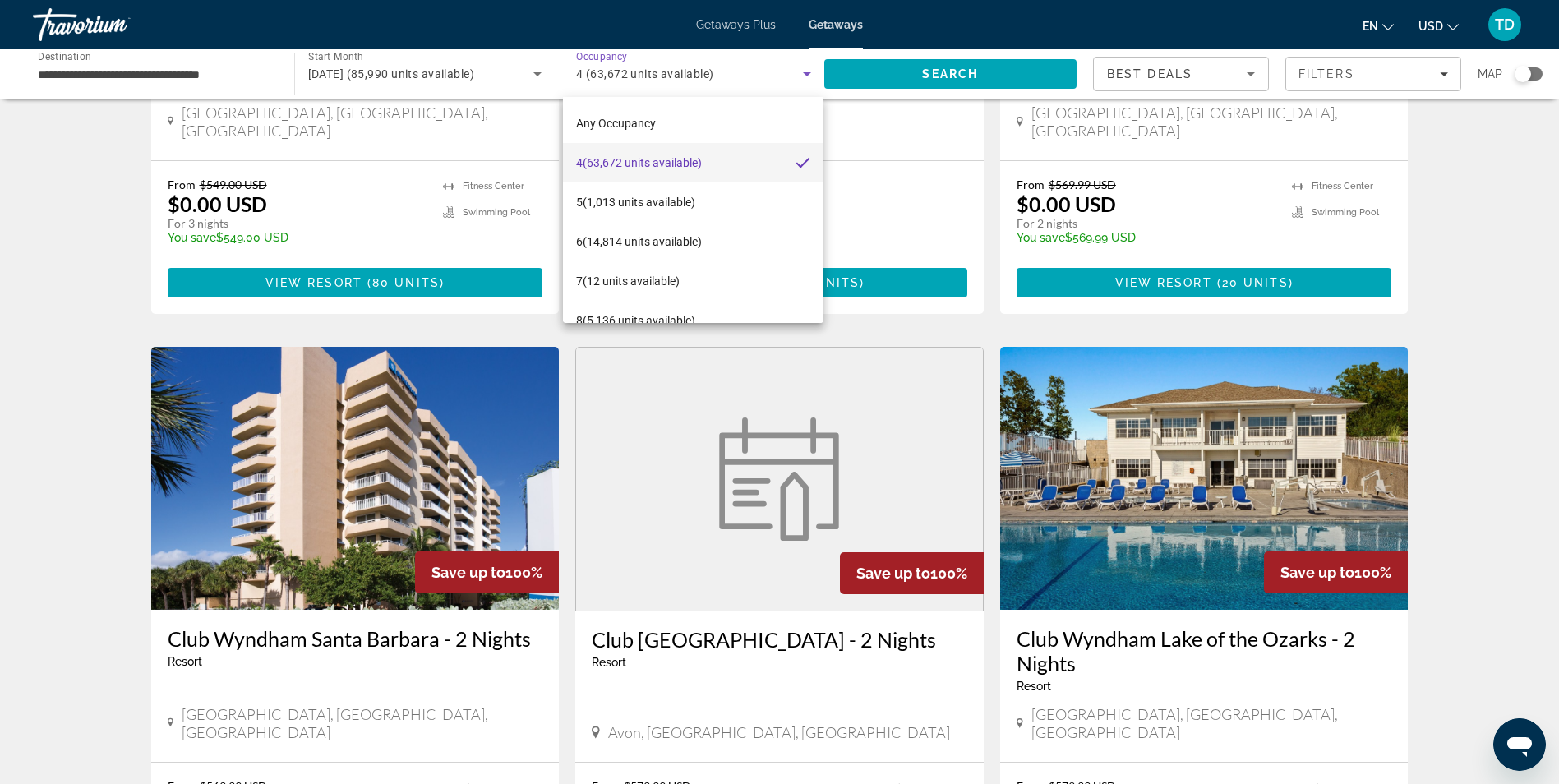
click at [2, 345] on div at bounding box center [780, 392] width 1559 height 784
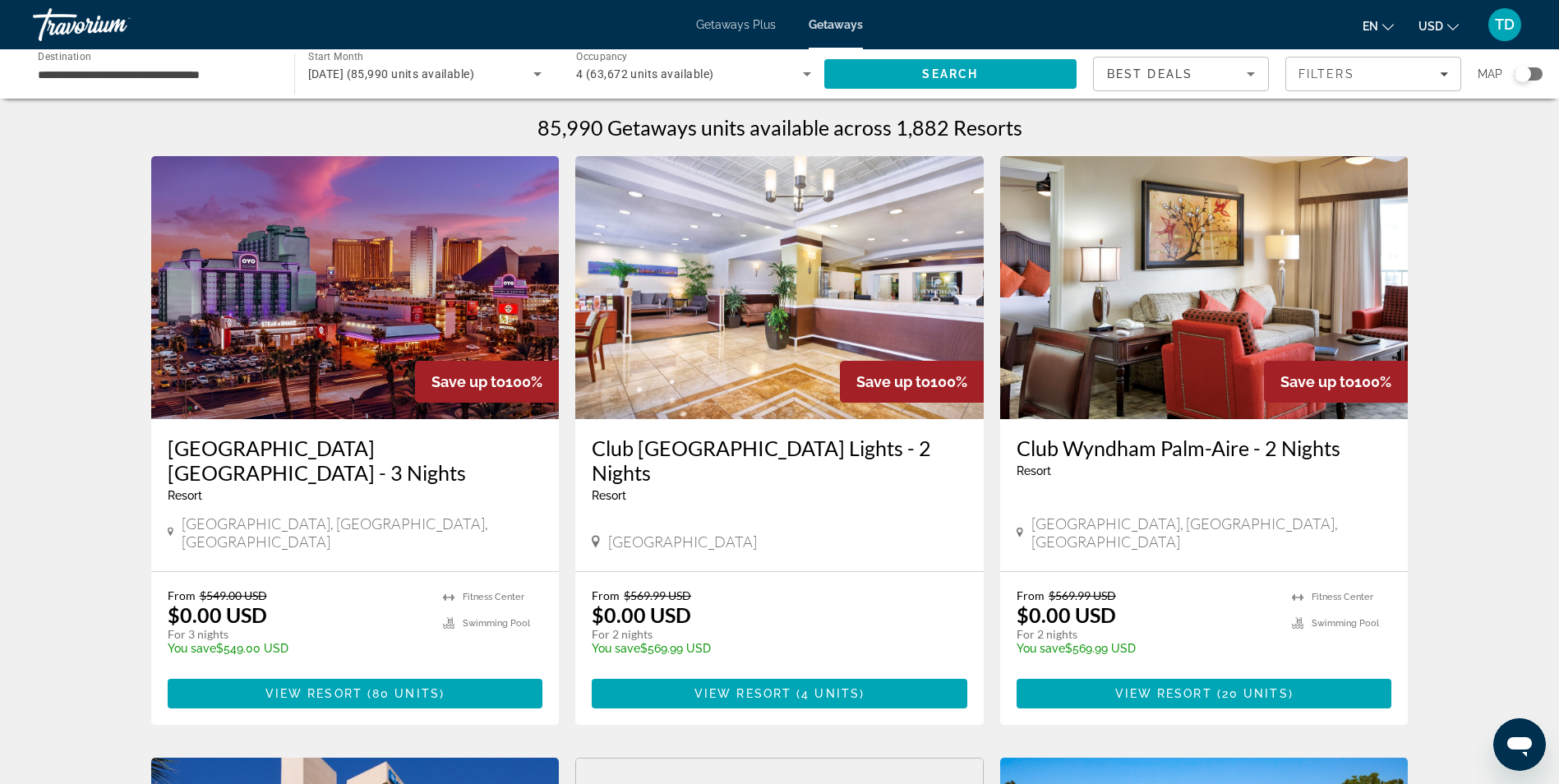
click at [713, 67] on div "4 (63,672 units available)" at bounding box center [689, 74] width 227 height 20
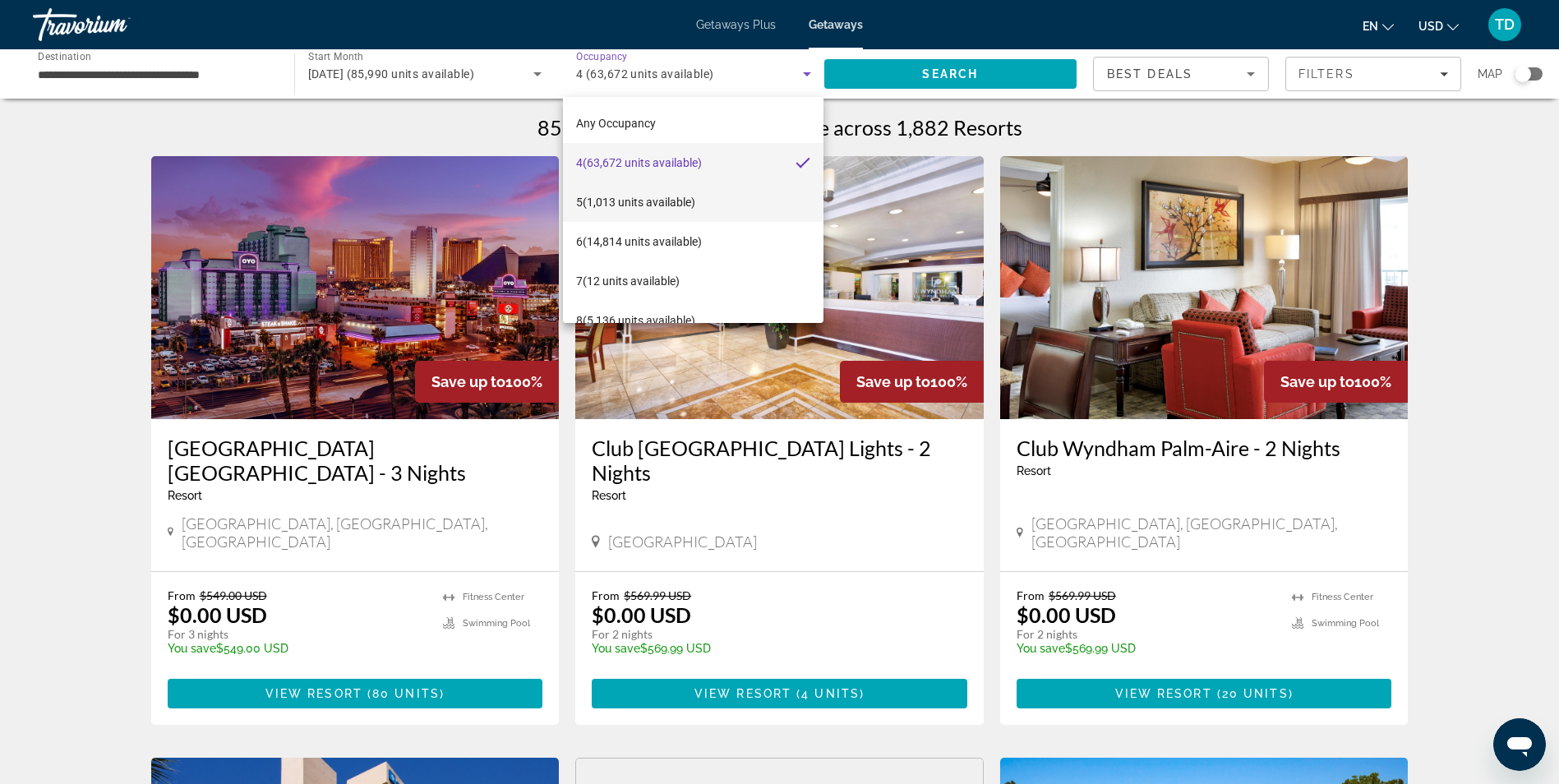
click at [677, 191] on mat-option "5 (1,013 units available)" at bounding box center [692, 202] width 260 height 40
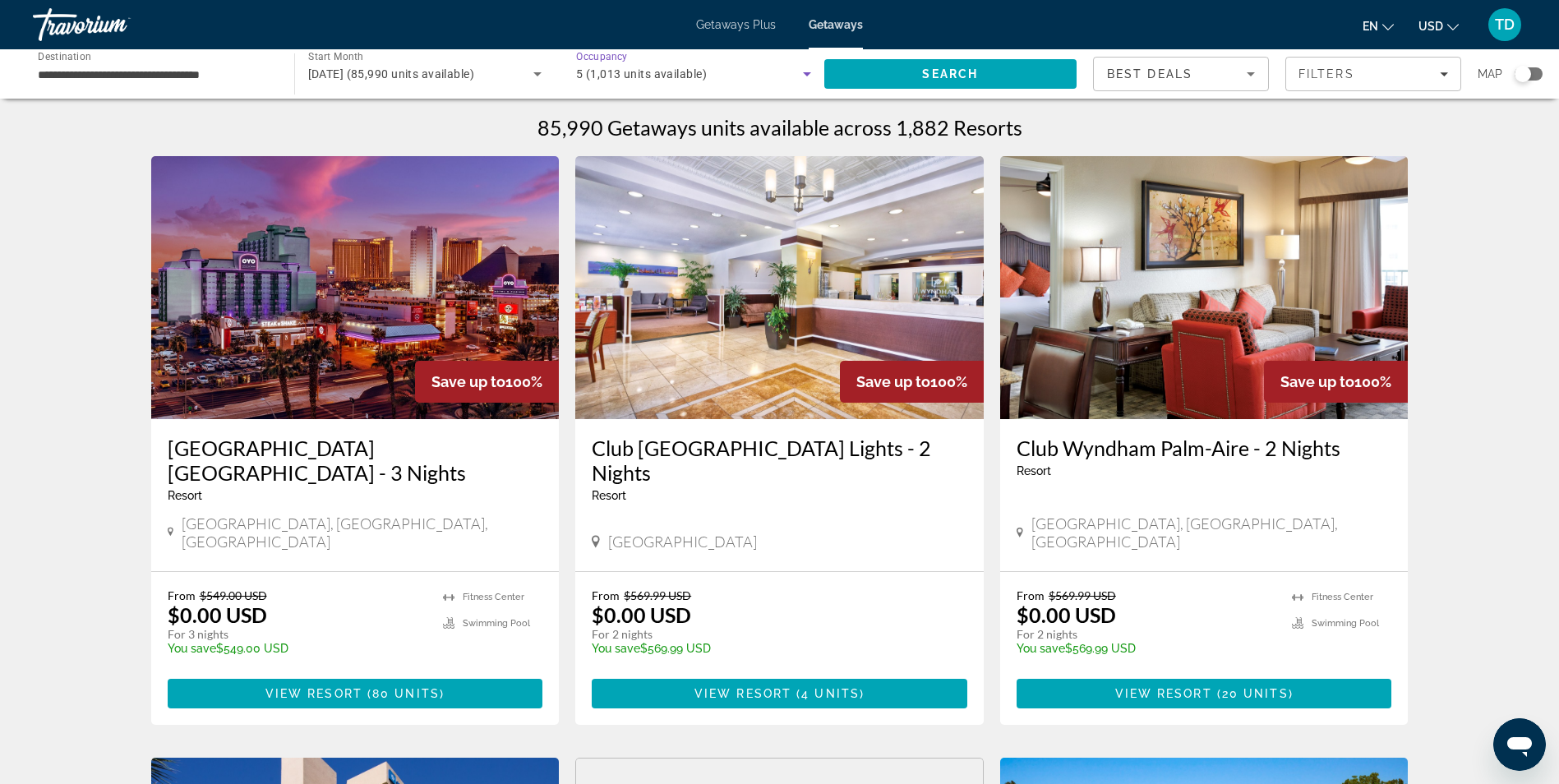
click at [655, 79] on span "5 (1,013 units available)" at bounding box center [642, 73] width 131 height 13
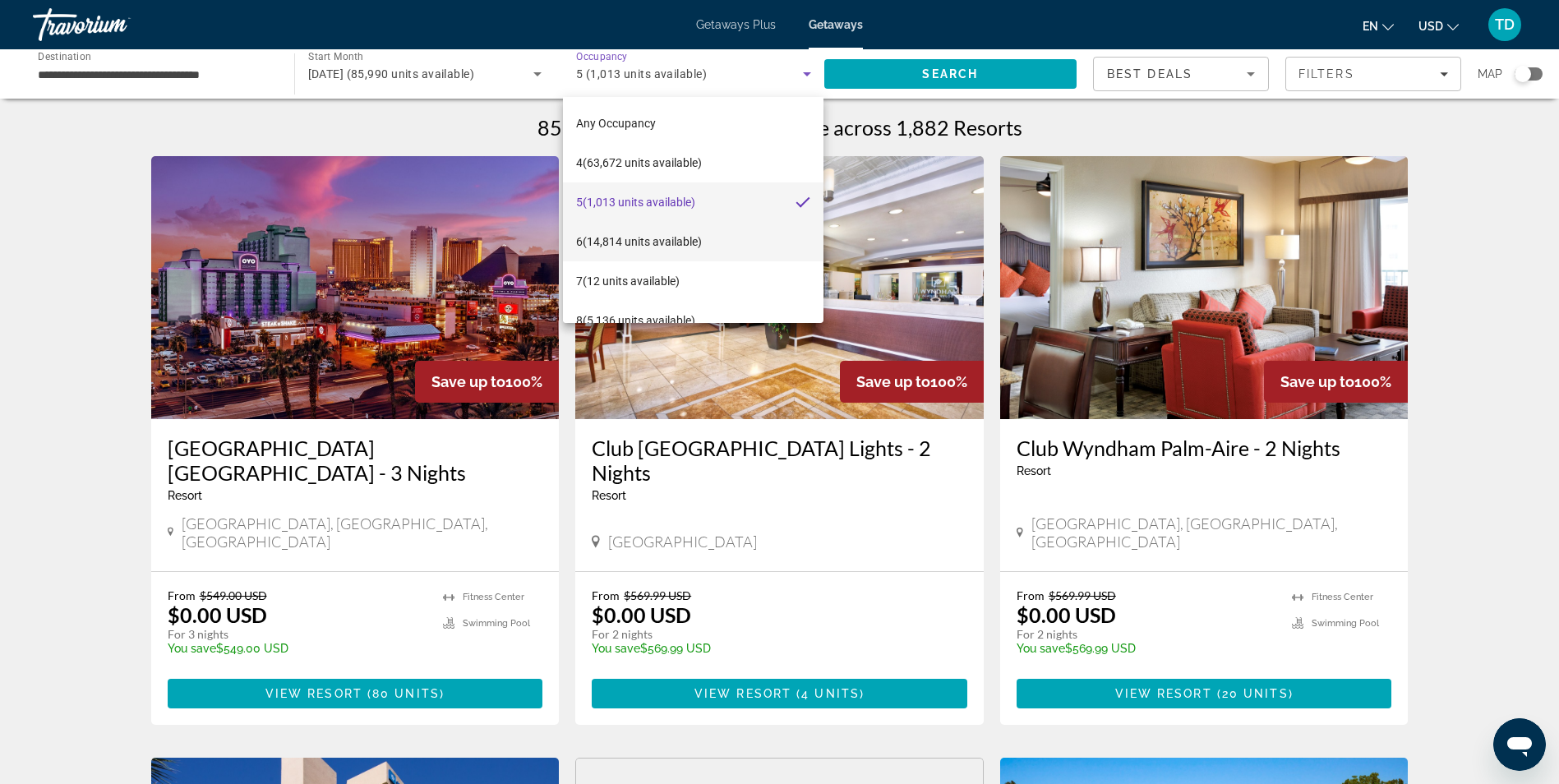
click at [617, 237] on span "6 (14,814 units available)" at bounding box center [639, 242] width 126 height 20
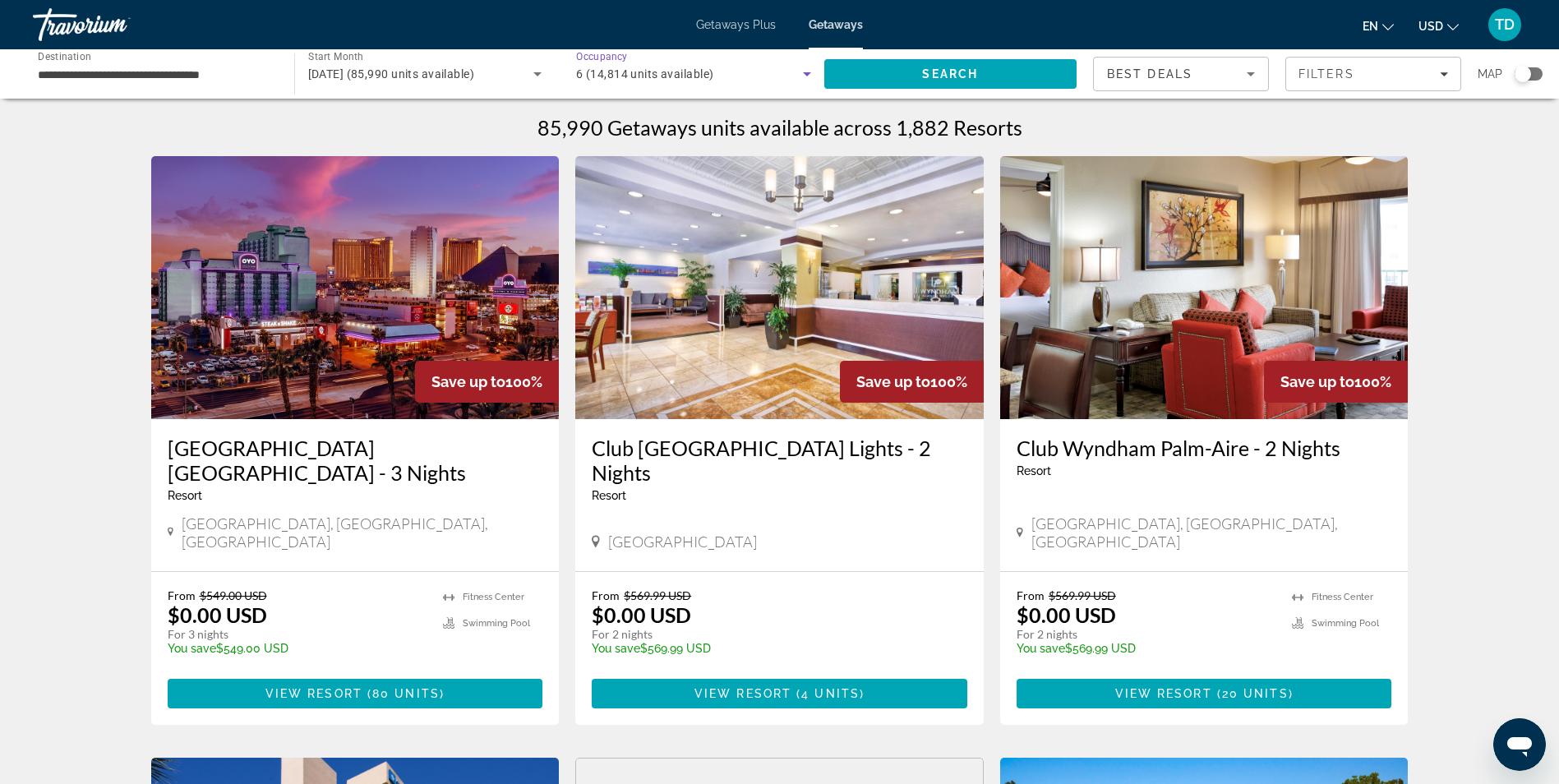
click at [687, 67] on span "6 (14,814 units available)" at bounding box center [645, 73] width 138 height 13
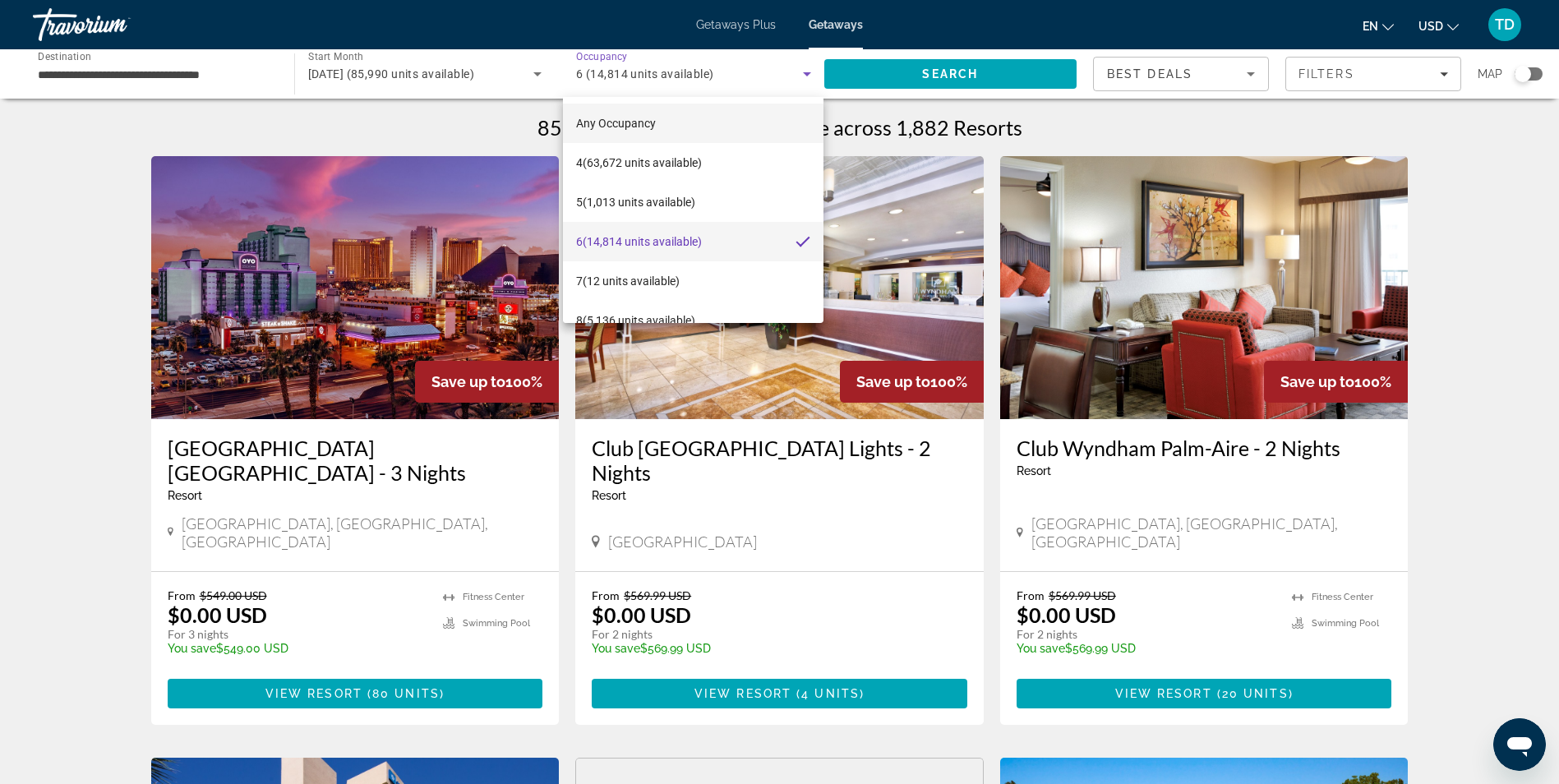
click at [619, 125] on span "Any Occupancy" at bounding box center [616, 123] width 79 height 13
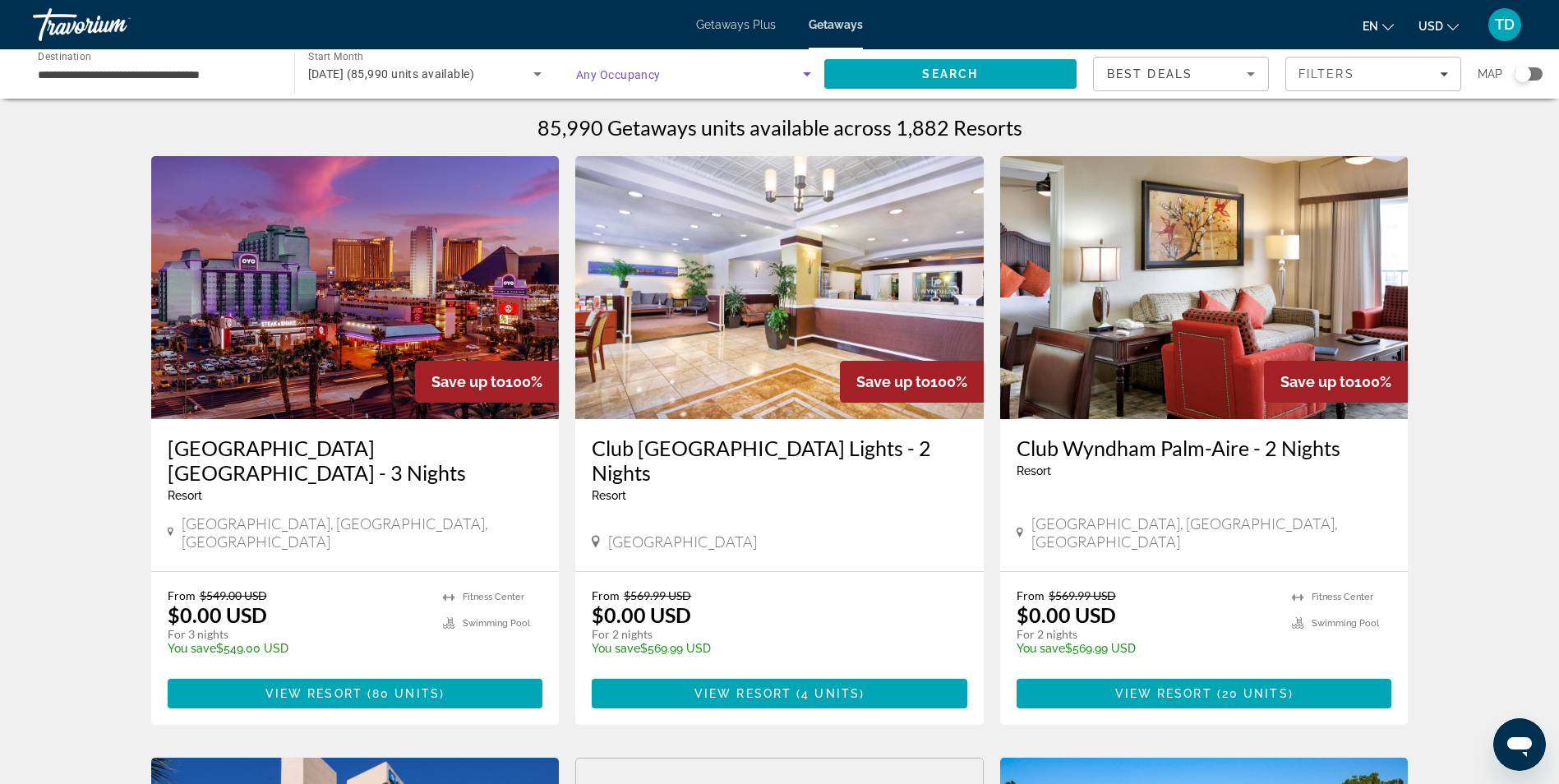
drag, startPoint x: 1462, startPoint y: 244, endPoint x: 1463, endPoint y: 226, distance: 18.0
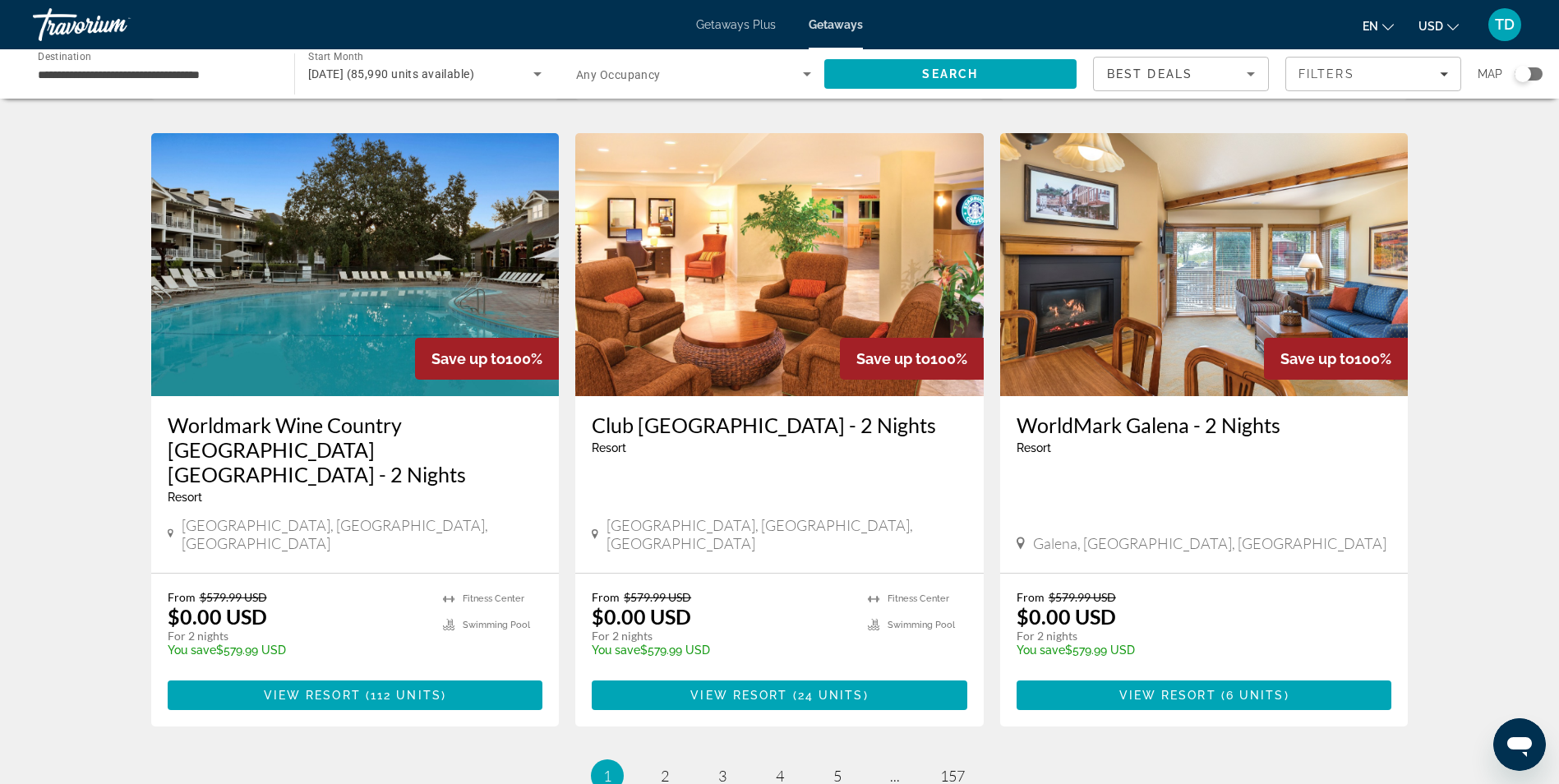
scroll to position [1808, 0]
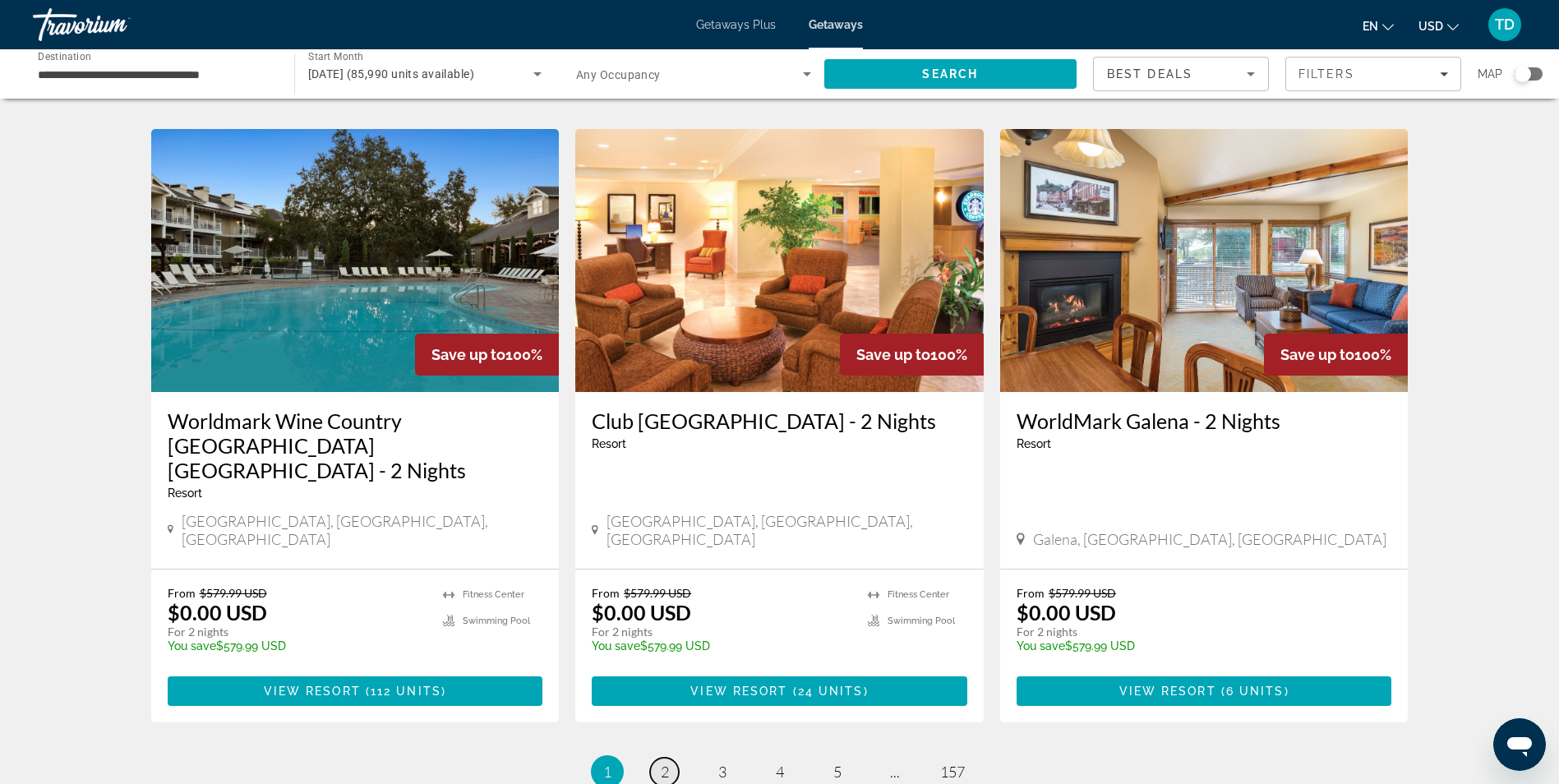
click at [661, 762] on span "2" at bounding box center [665, 771] width 8 height 18
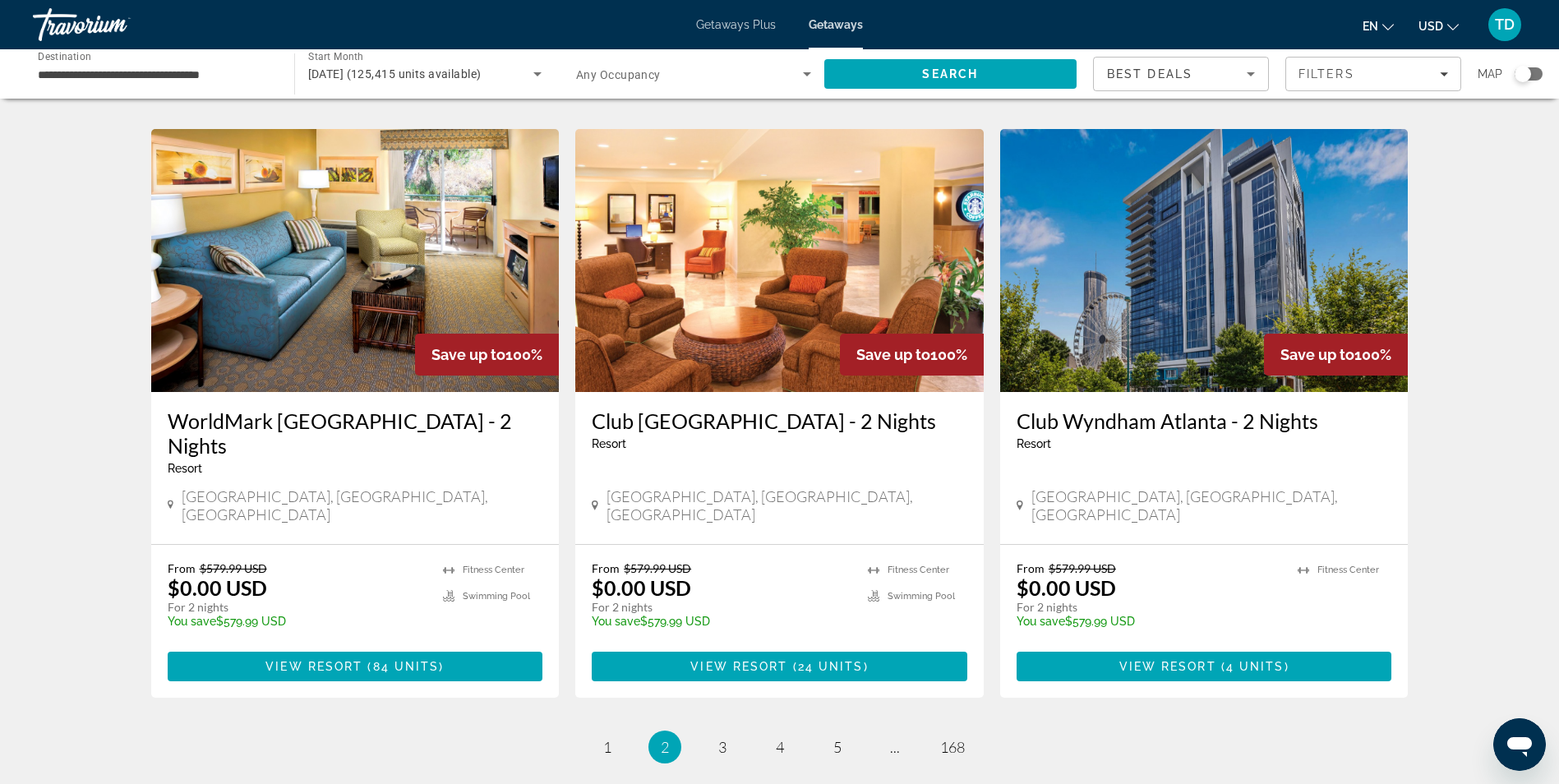
scroll to position [1890, 0]
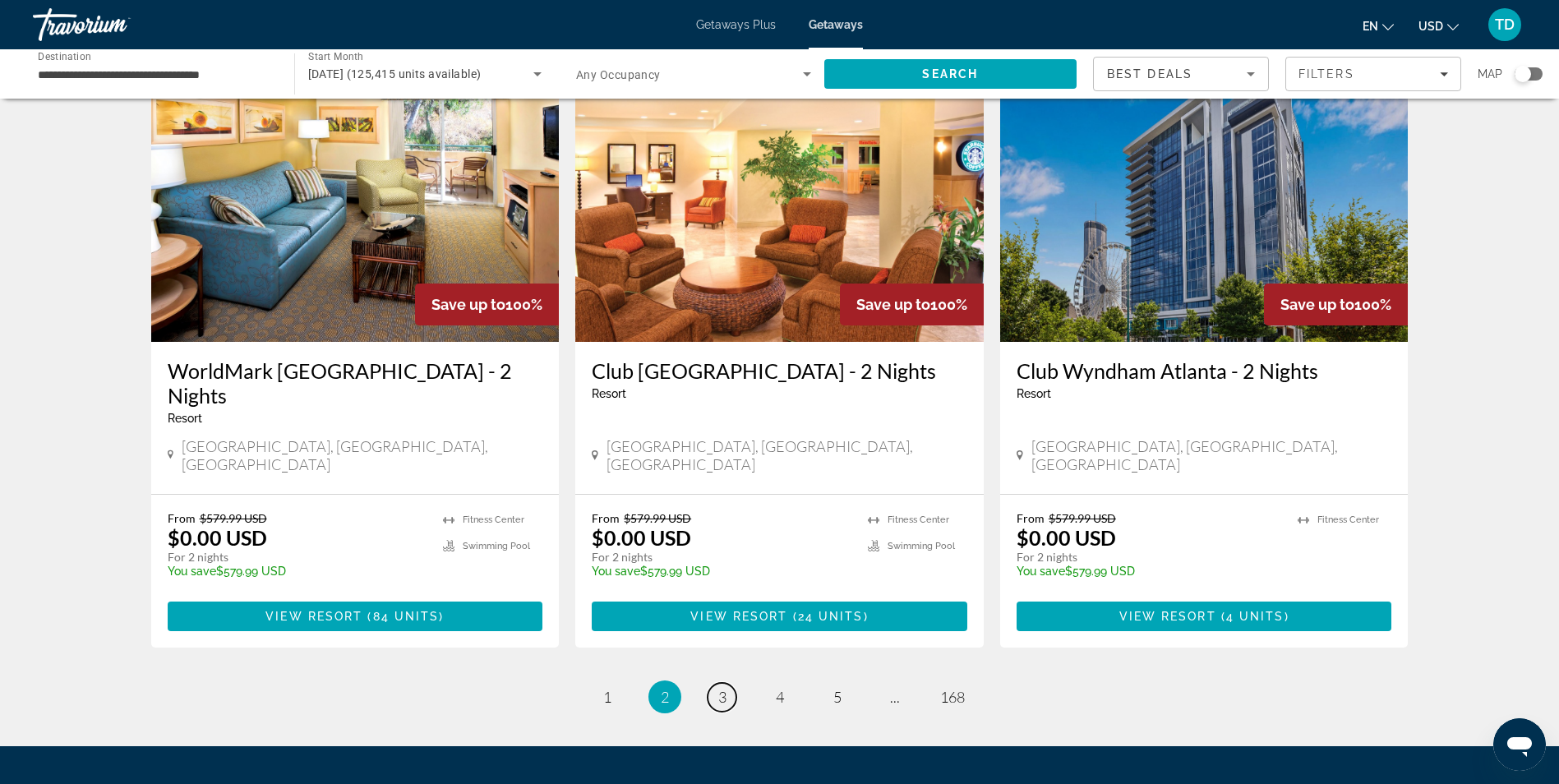
click at [713, 683] on link "page 3" at bounding box center [722, 697] width 29 height 29
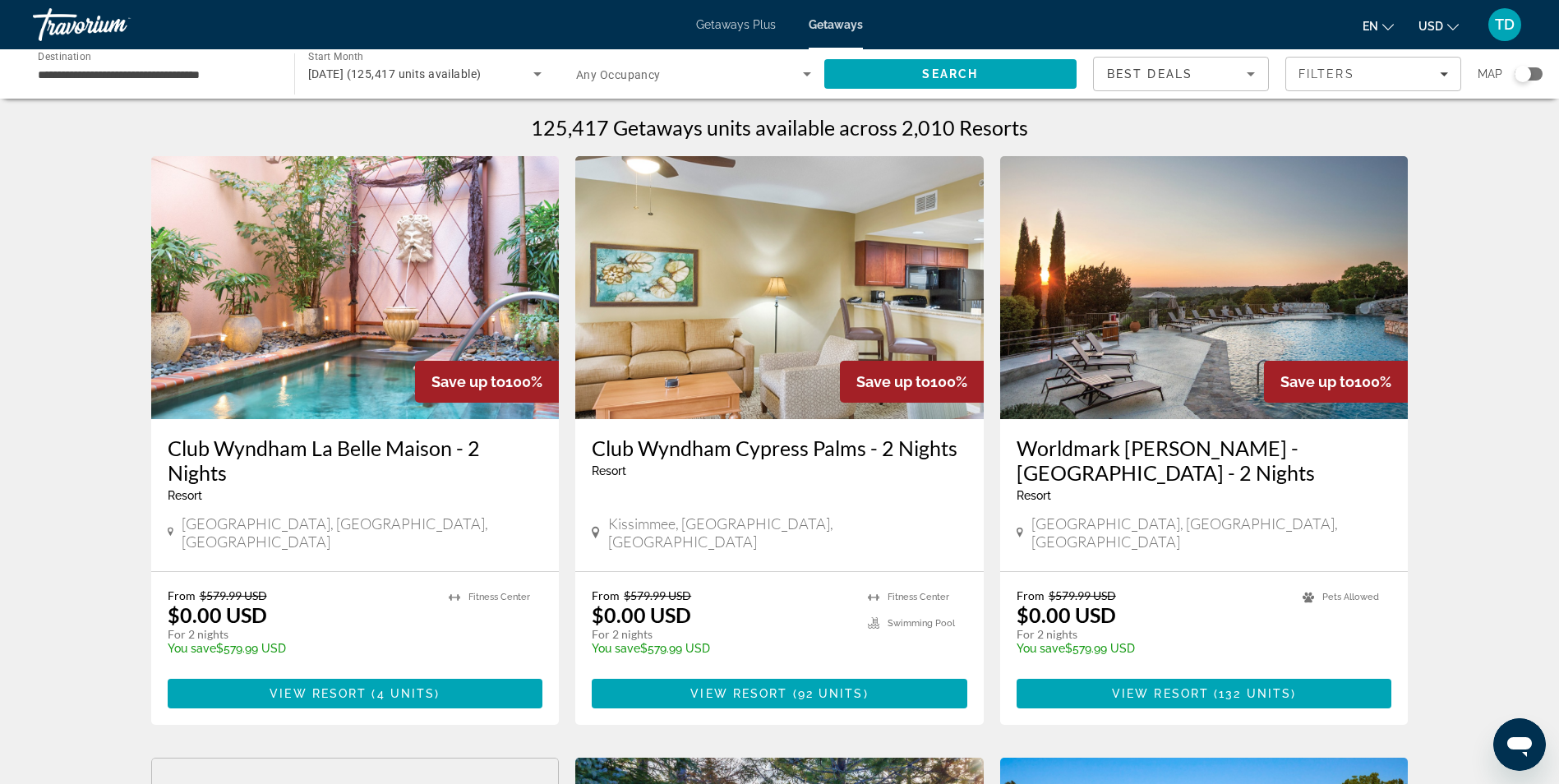
click at [1540, 79] on div "Search widget" at bounding box center [1522, 73] width 41 height 13
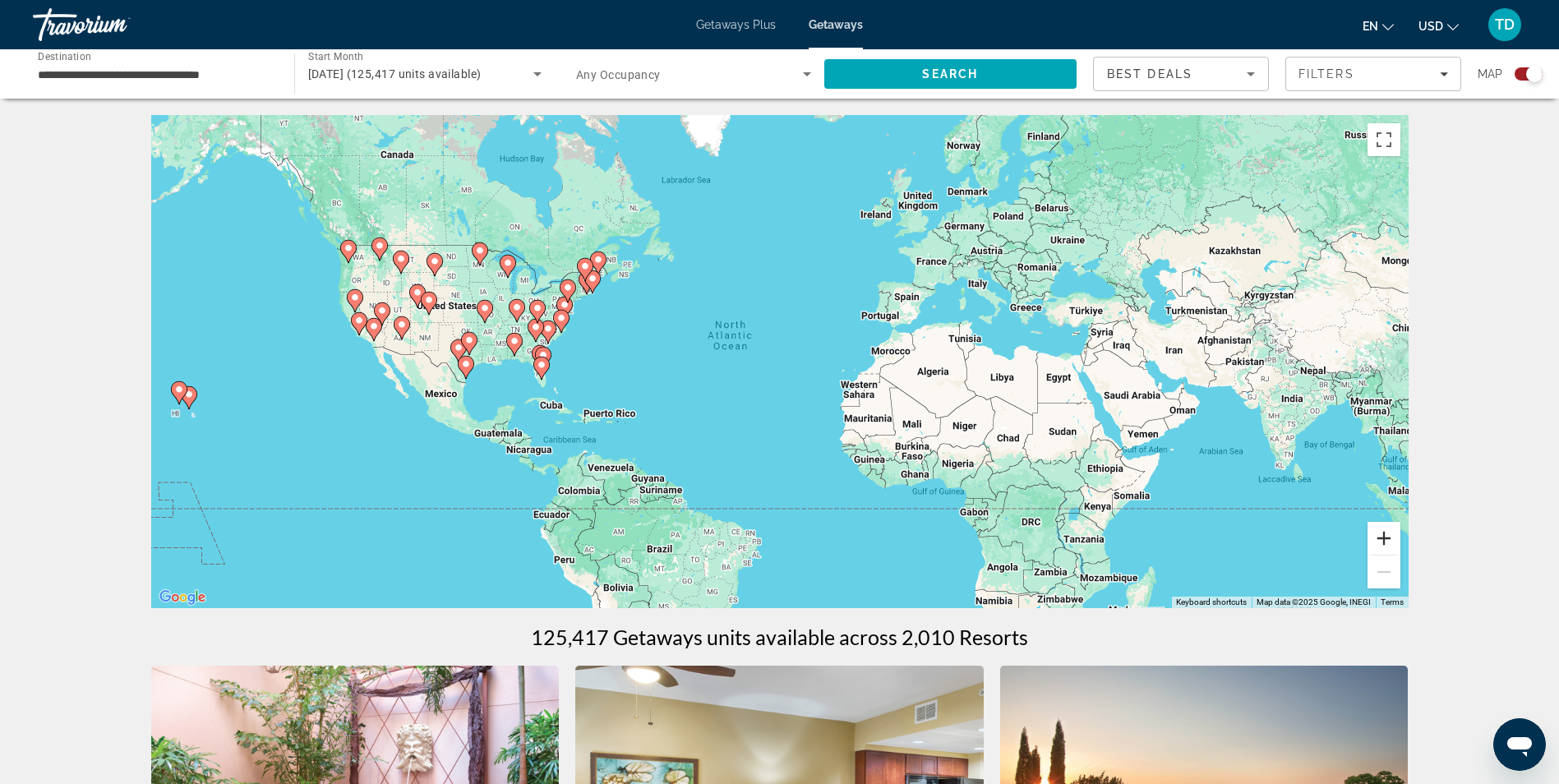
click at [1384, 539] on button "Zoom in" at bounding box center [1384, 538] width 33 height 33
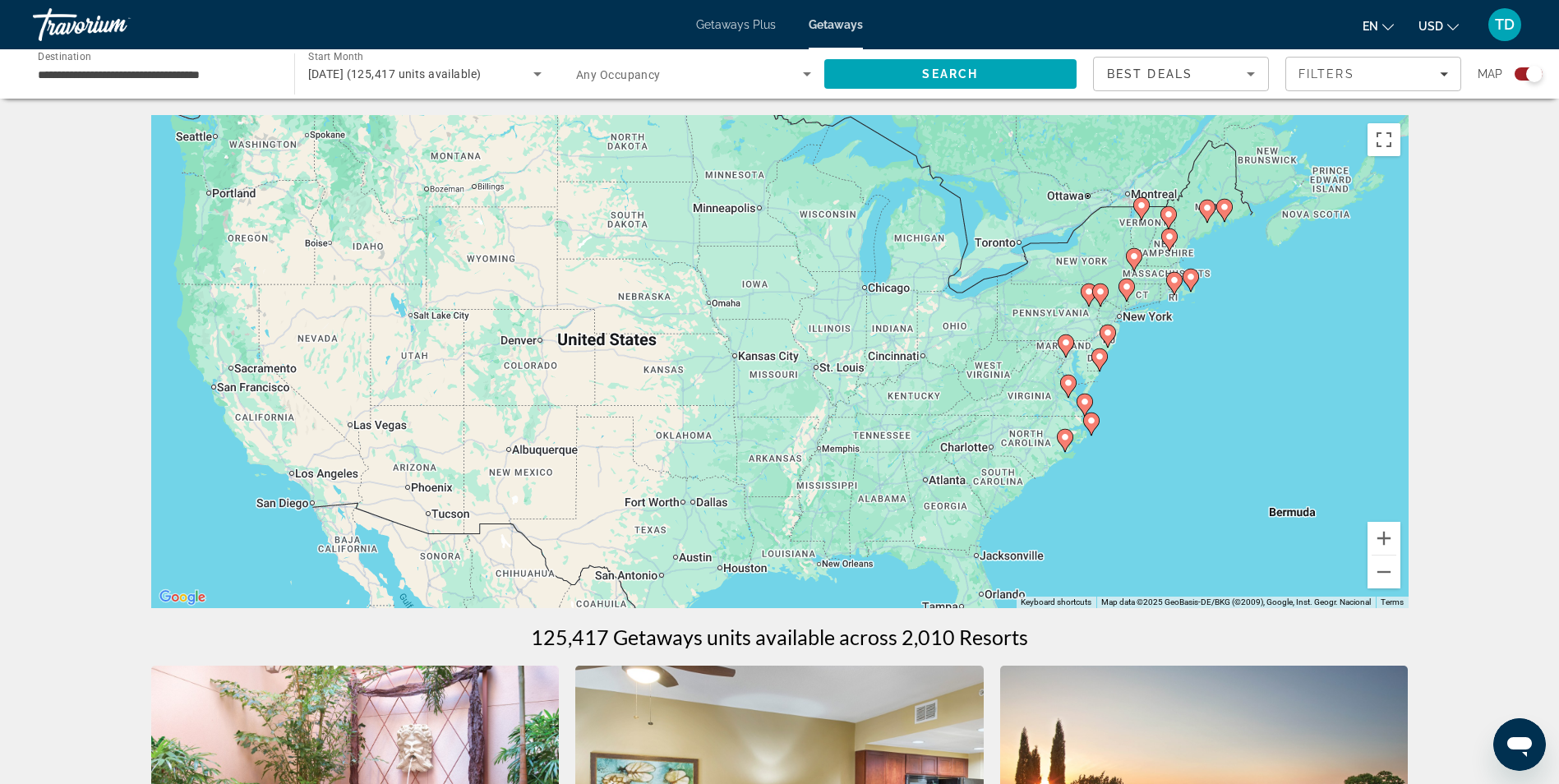
drag, startPoint x: 360, startPoint y: 334, endPoint x: 1505, endPoint y: 534, distance: 1162.3
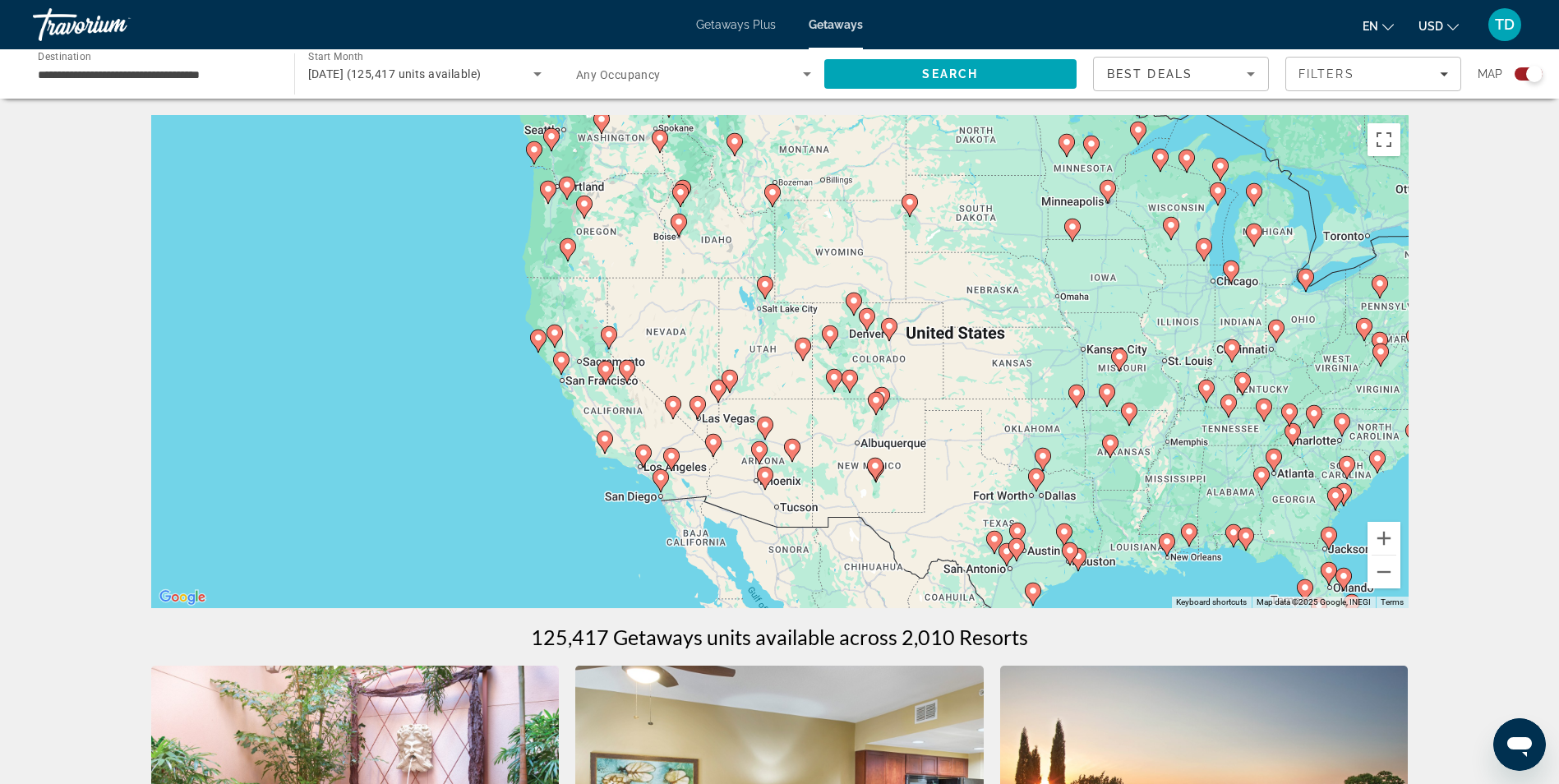
drag, startPoint x: 654, startPoint y: 263, endPoint x: 984, endPoint y: 268, distance: 330.0
click at [984, 268] on div "To activate drag with keyboard, press Alt + Enter. Once in keyboard drag state,…" at bounding box center [780, 361] width 1258 height 493
click at [1371, 544] on button "Zoom in" at bounding box center [1384, 538] width 33 height 33
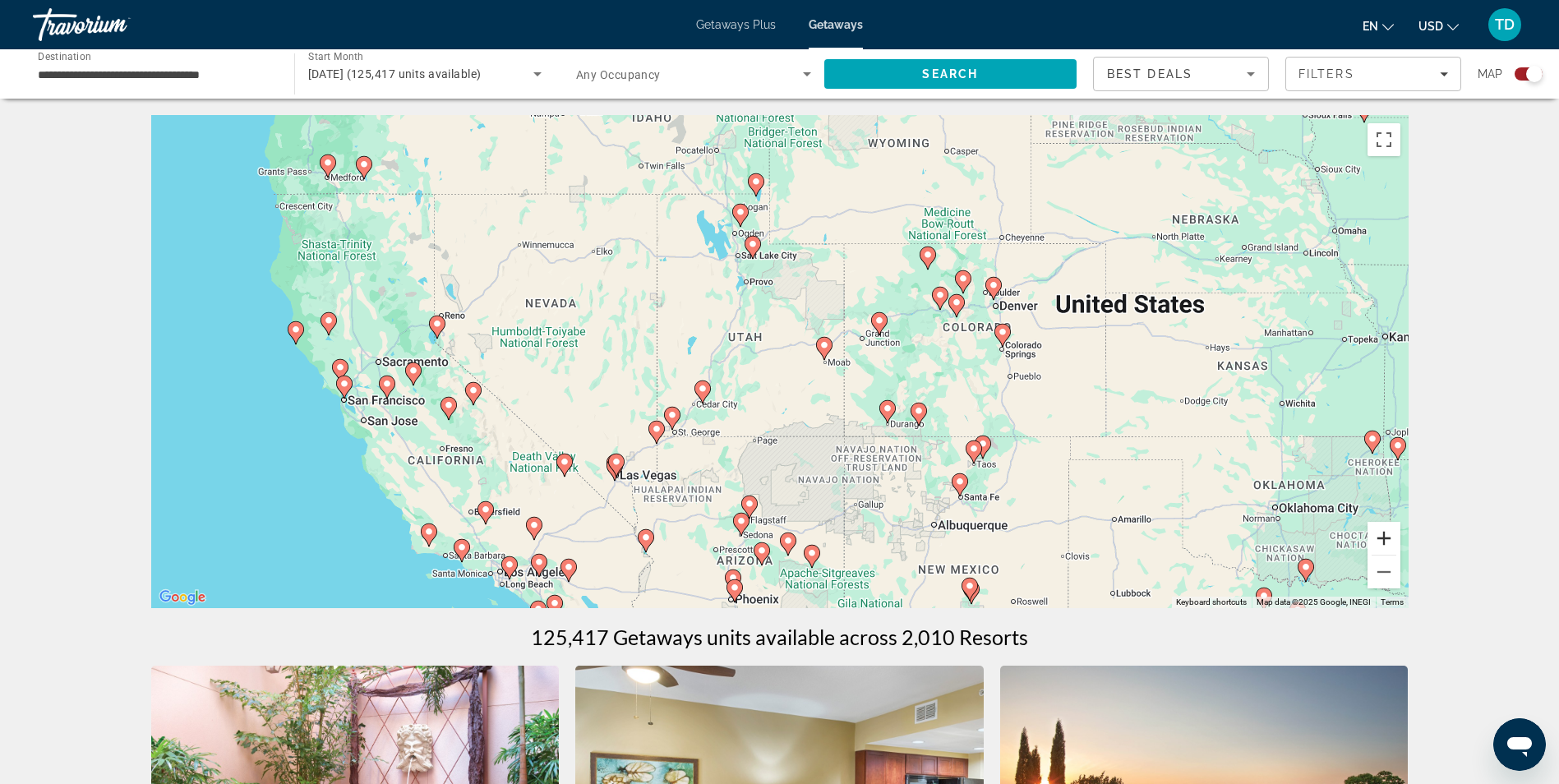
click at [1381, 531] on button "Zoom in" at bounding box center [1384, 538] width 33 height 33
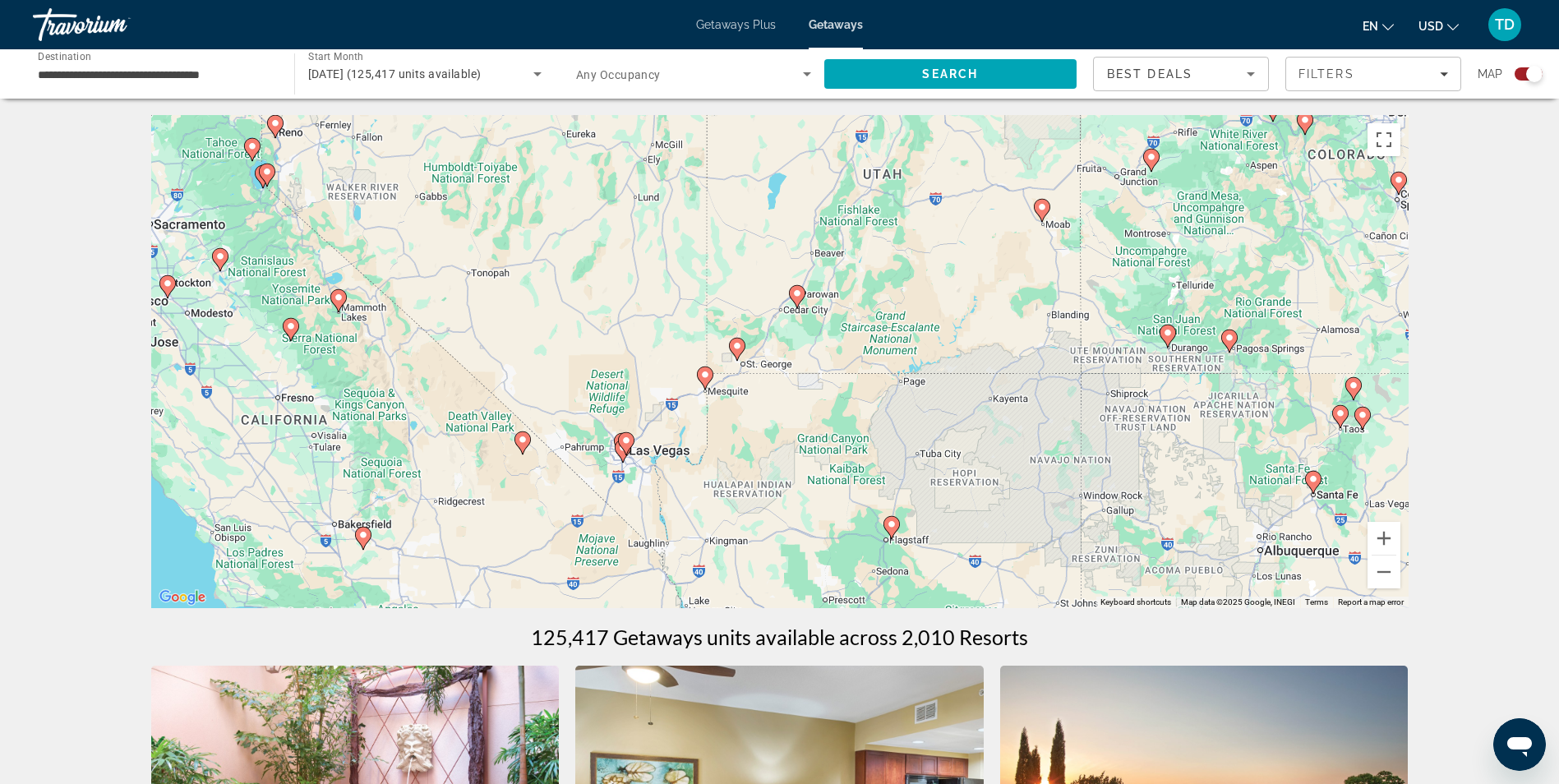
drag, startPoint x: 427, startPoint y: 340, endPoint x: 683, endPoint y: 379, distance: 259.0
click at [608, 202] on div "To activate drag with keyboard, press Alt + Enter. Once in keyboard drag state,…" at bounding box center [780, 361] width 1258 height 493
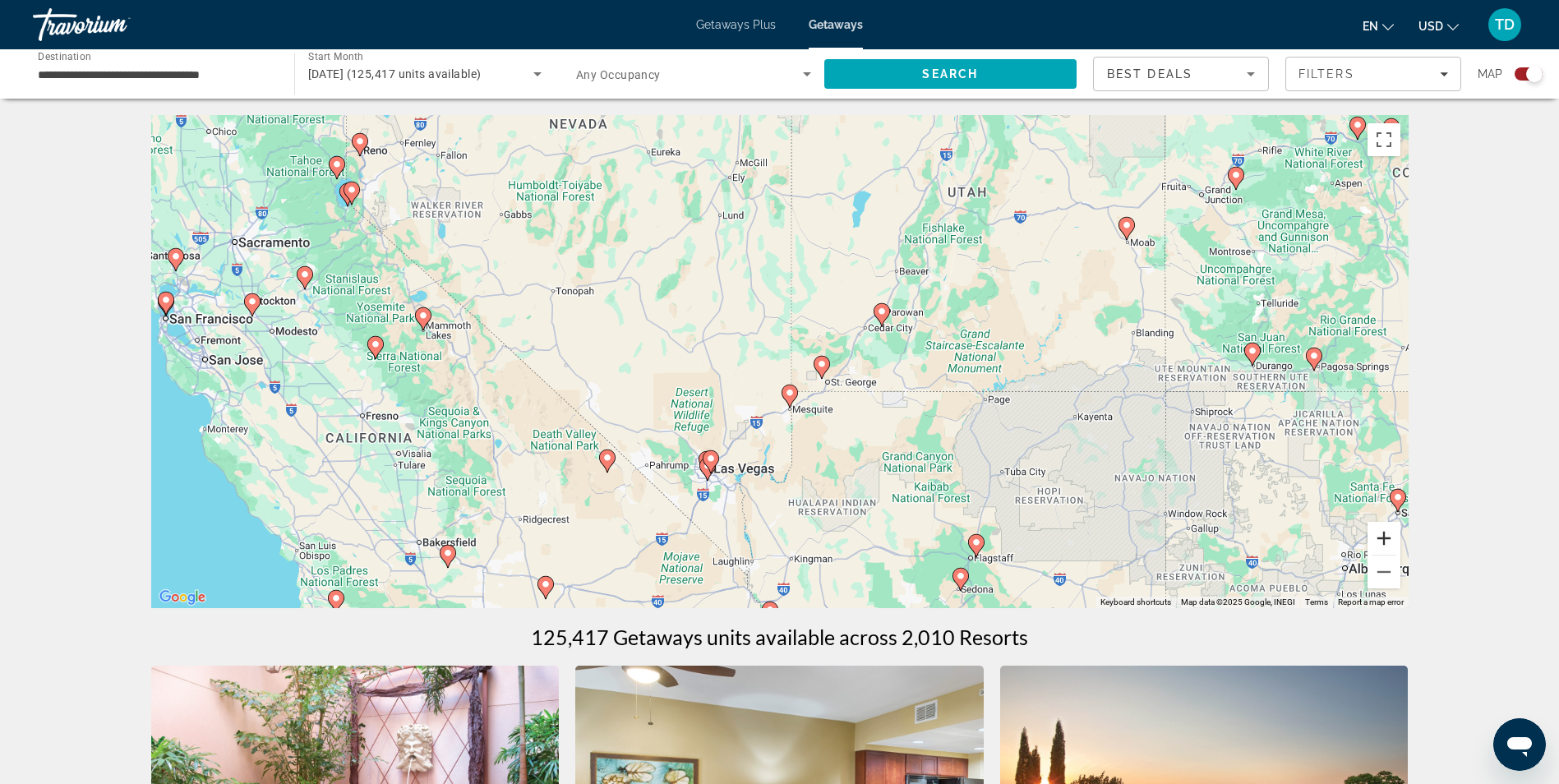
click at [1381, 538] on button "Zoom in" at bounding box center [1384, 538] width 33 height 33
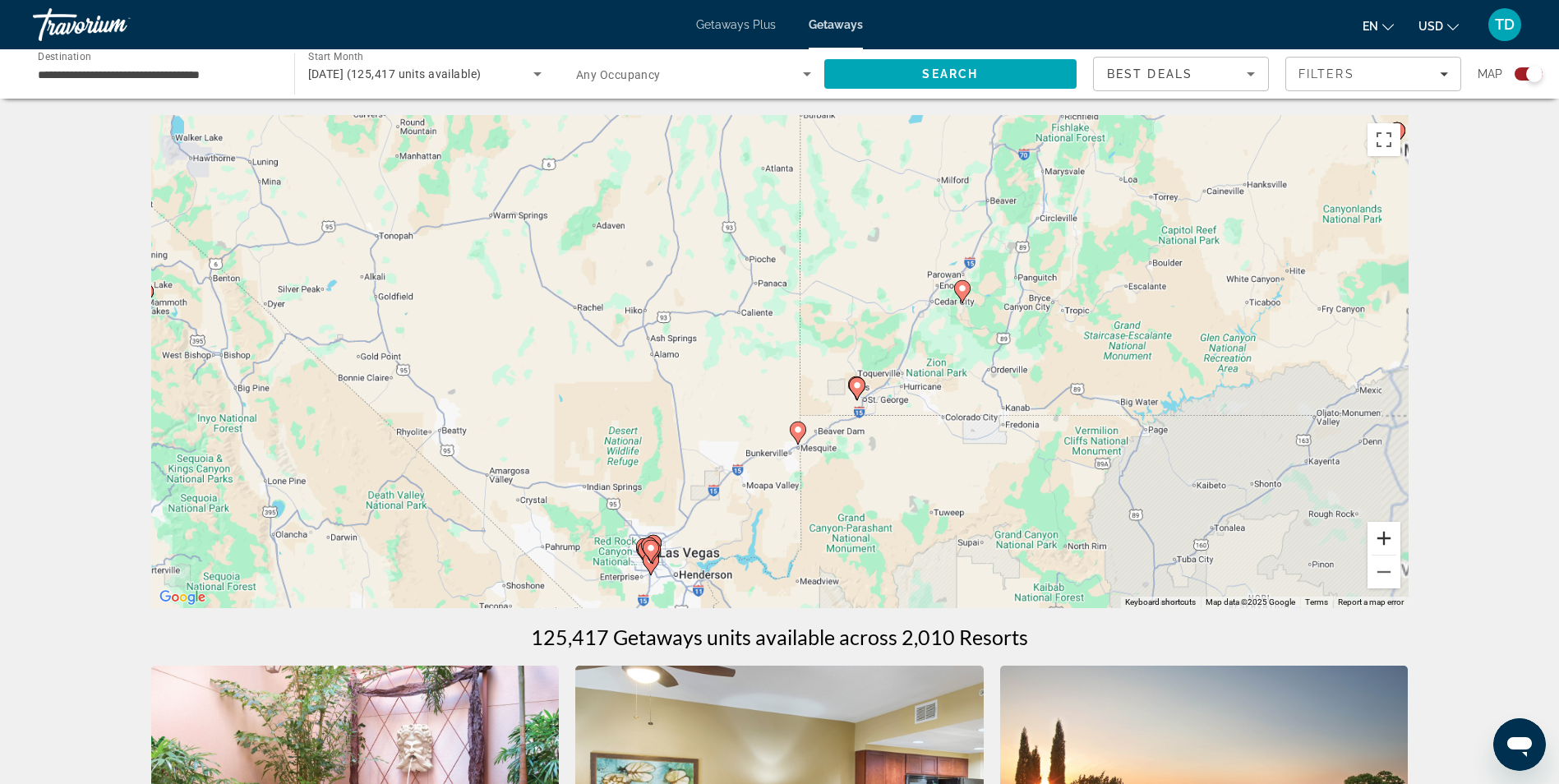
click at [1382, 539] on button "Zoom in" at bounding box center [1384, 538] width 33 height 33
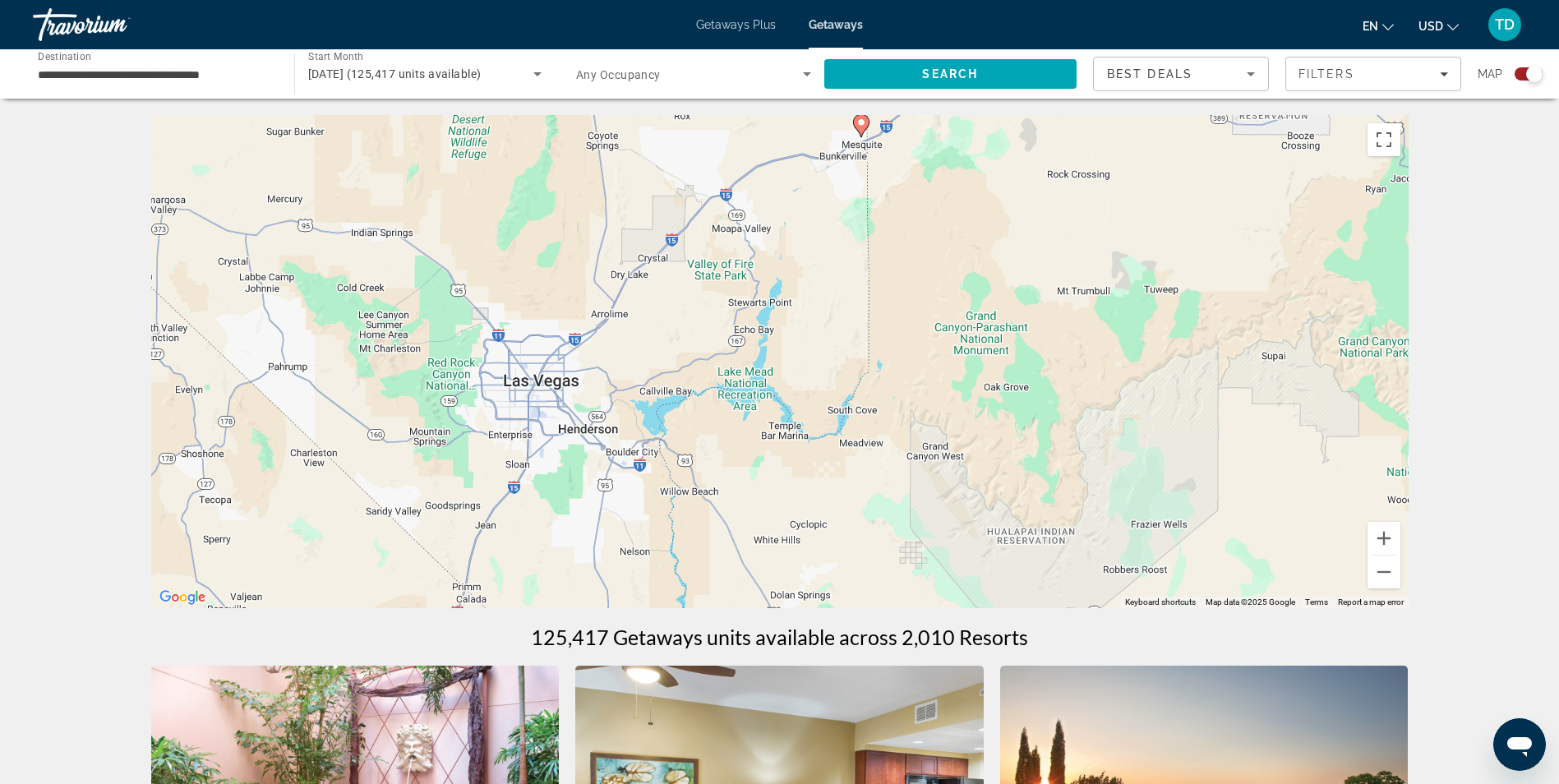
drag, startPoint x: 598, startPoint y: 486, endPoint x: 640, endPoint y: 74, distance: 414.1
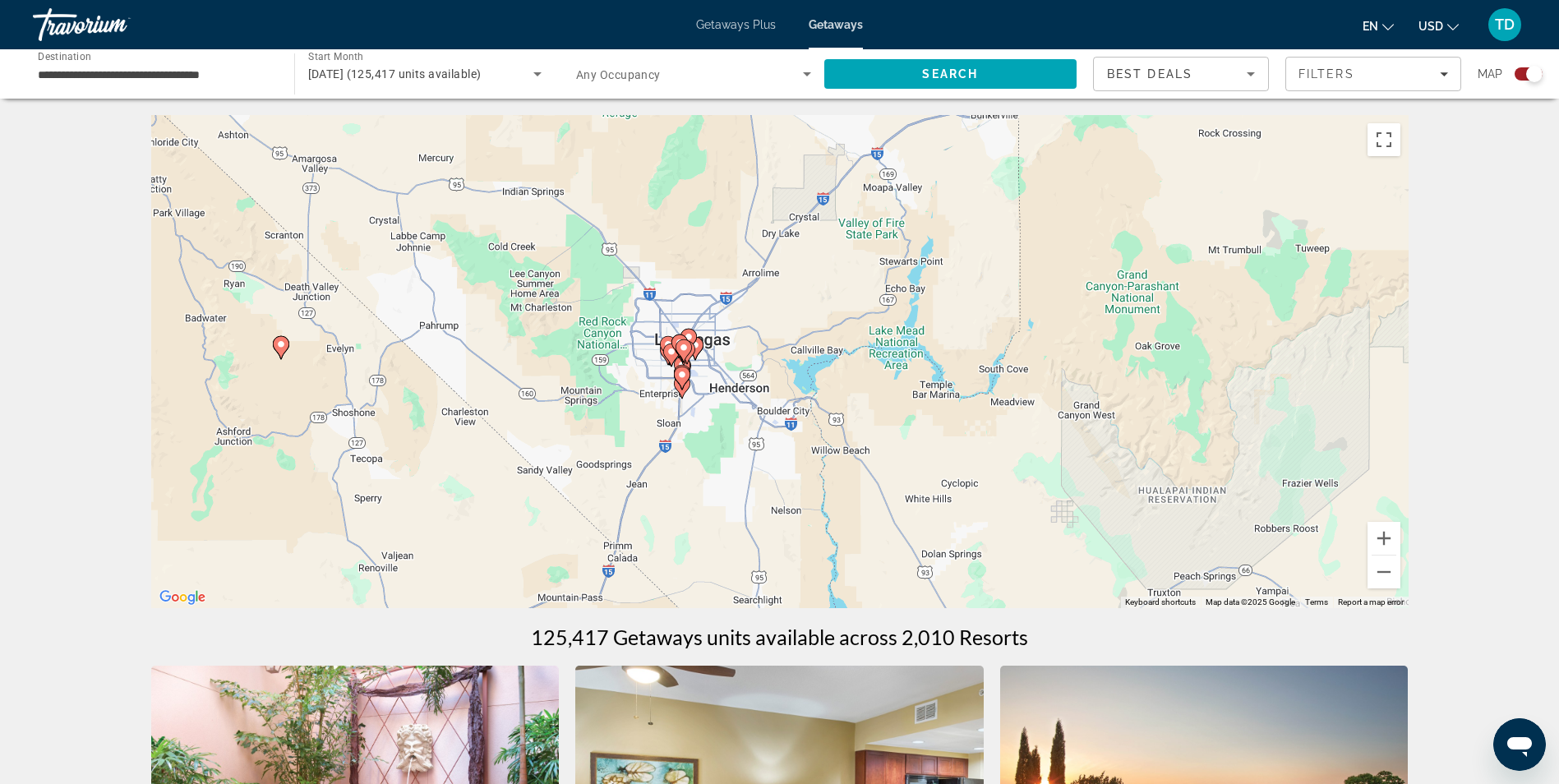
drag, startPoint x: 742, startPoint y: 374, endPoint x: 911, endPoint y: 410, distance: 172.8
click at [883, 386] on div "To activate drag with keyboard, press Alt + Enter. Once in keyboard drag state,…" at bounding box center [780, 361] width 1258 height 493
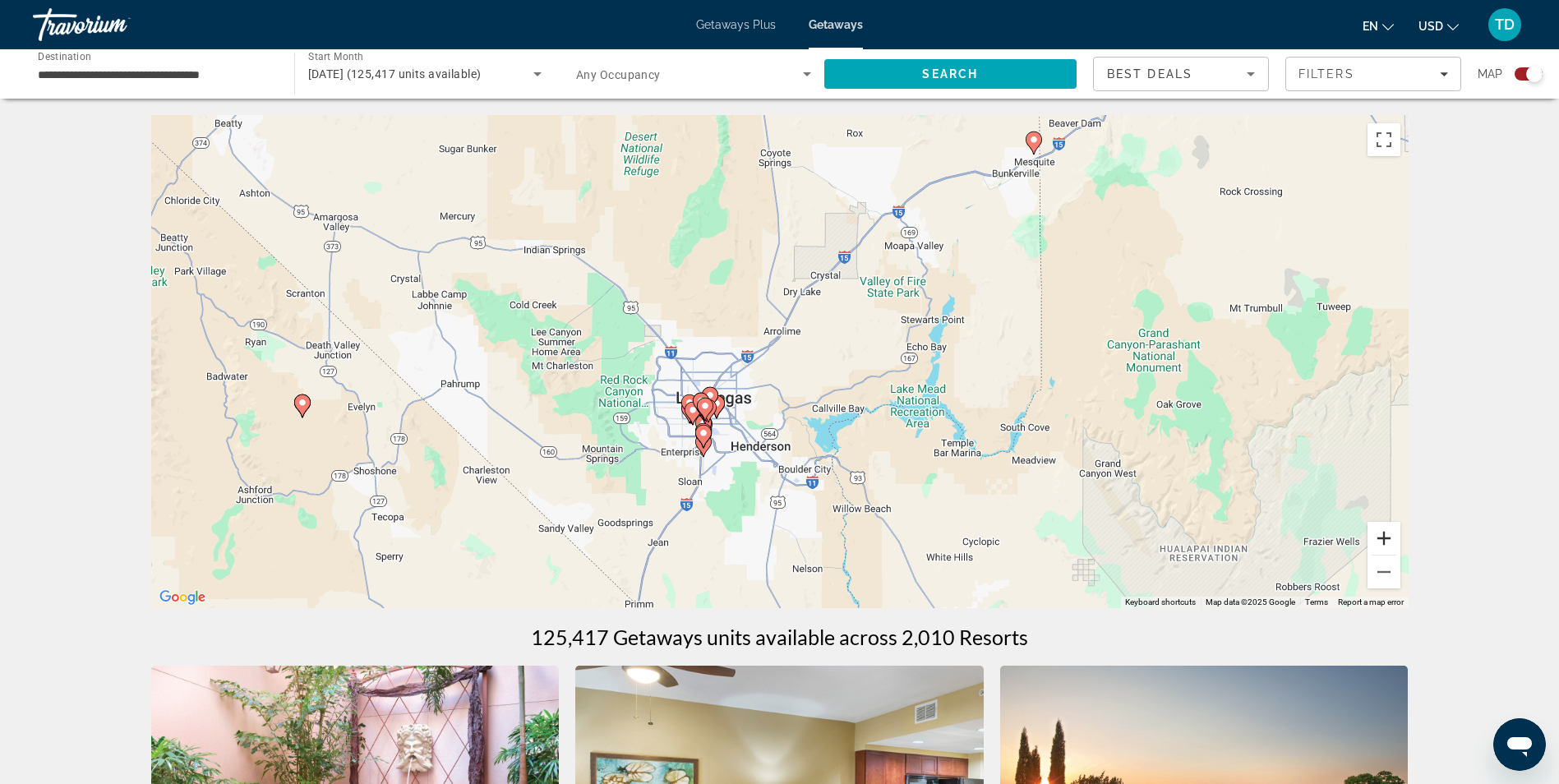
click at [1390, 542] on button "Zoom in" at bounding box center [1384, 538] width 33 height 33
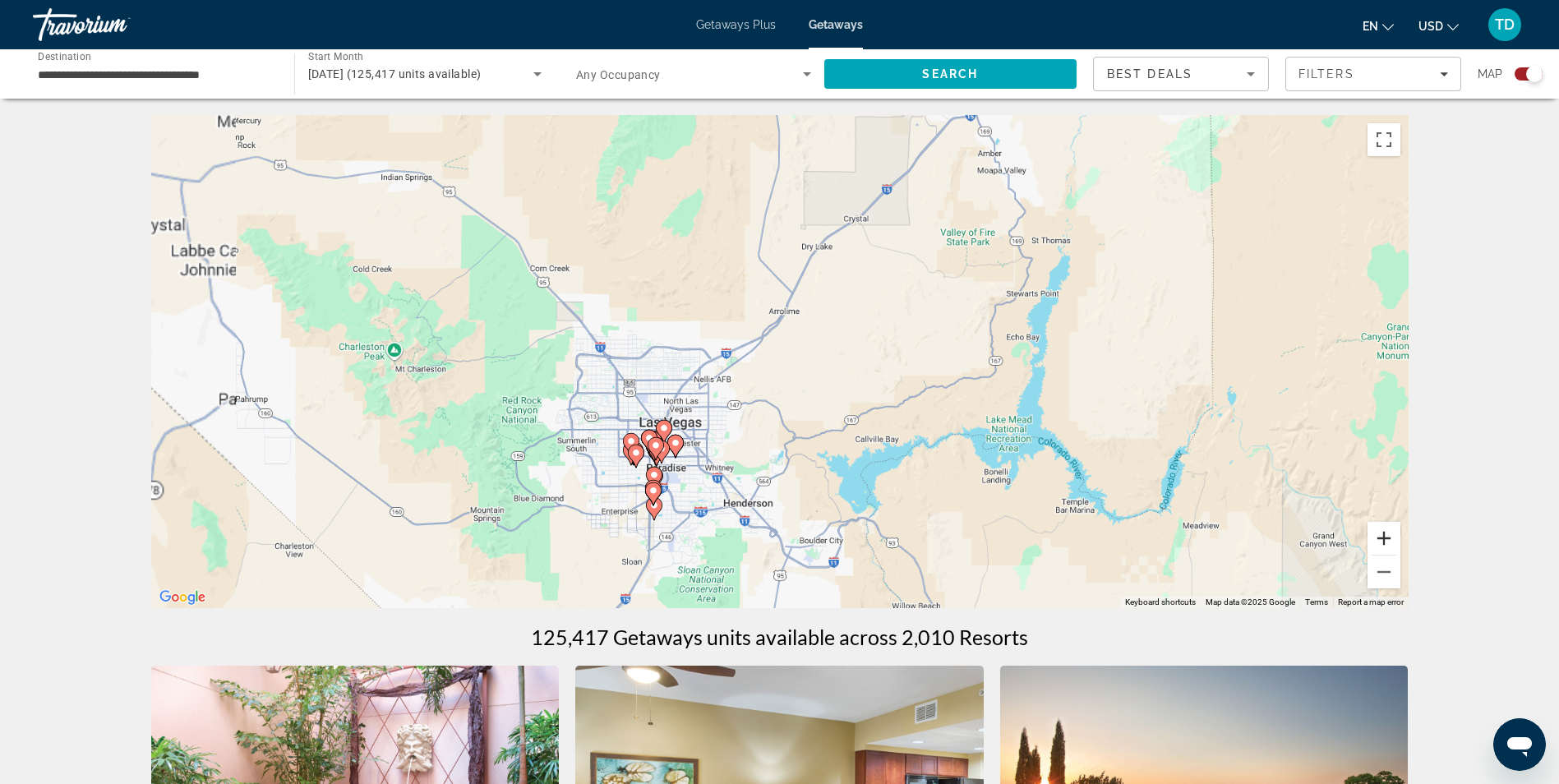
click at [1380, 539] on button "Zoom in" at bounding box center [1384, 538] width 33 height 33
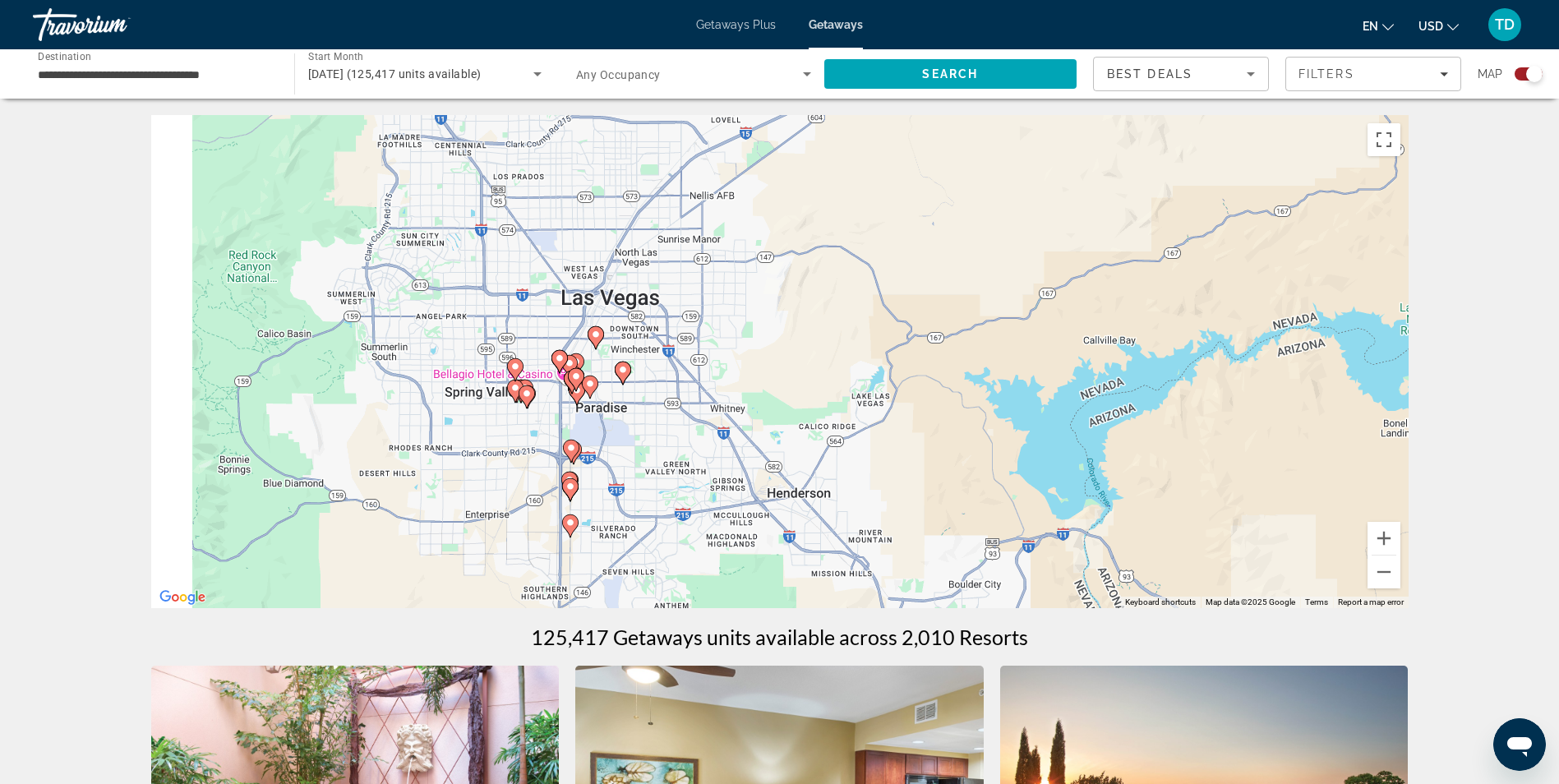
drag, startPoint x: 851, startPoint y: 328, endPoint x: 949, endPoint y: 234, distance: 135.8
click at [947, 229] on div "To activate drag with keyboard, press Alt + Enter. Once in keyboard drag state,…" at bounding box center [780, 361] width 1258 height 493
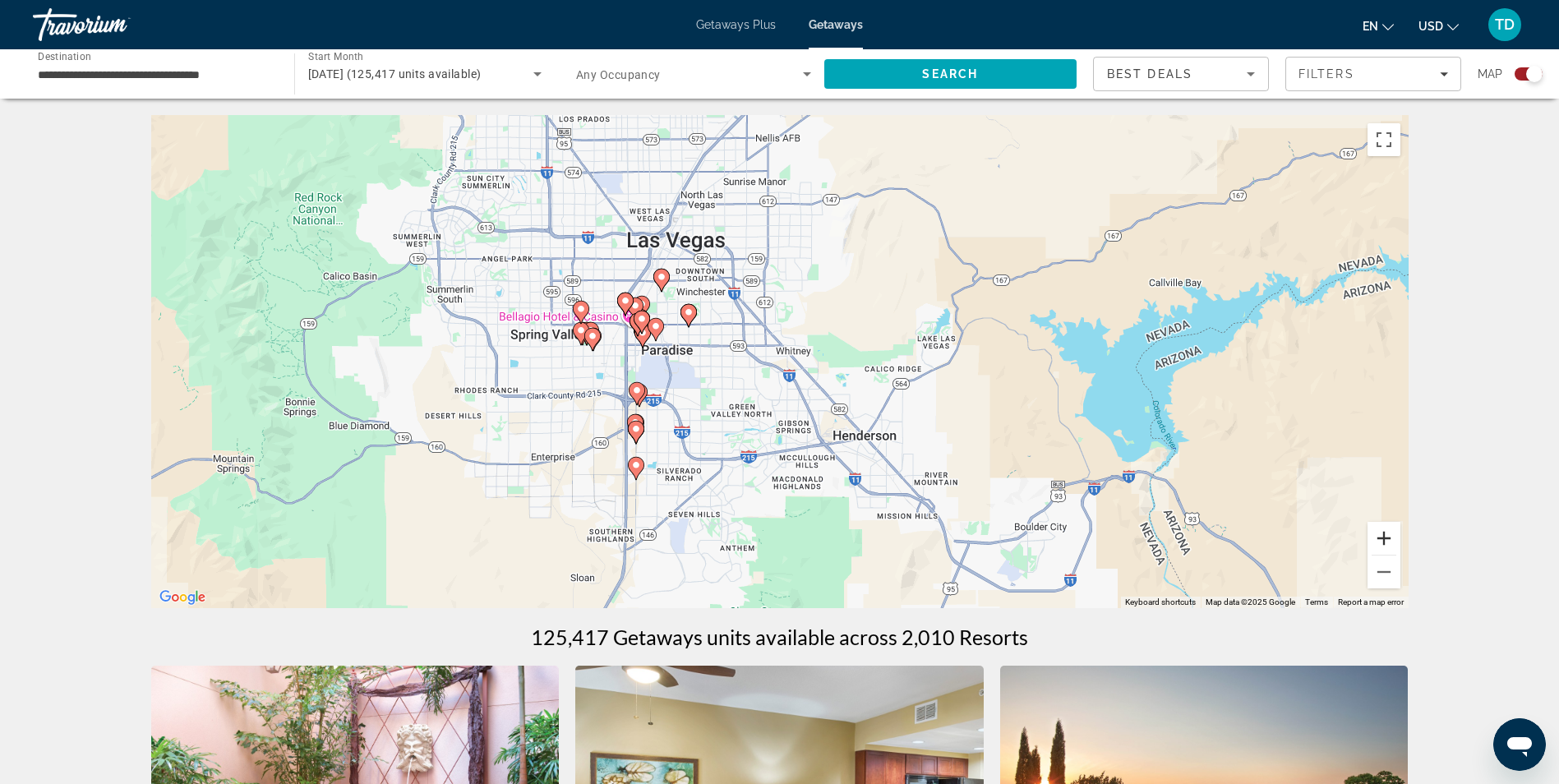
click at [1385, 540] on button "Zoom in" at bounding box center [1384, 538] width 33 height 33
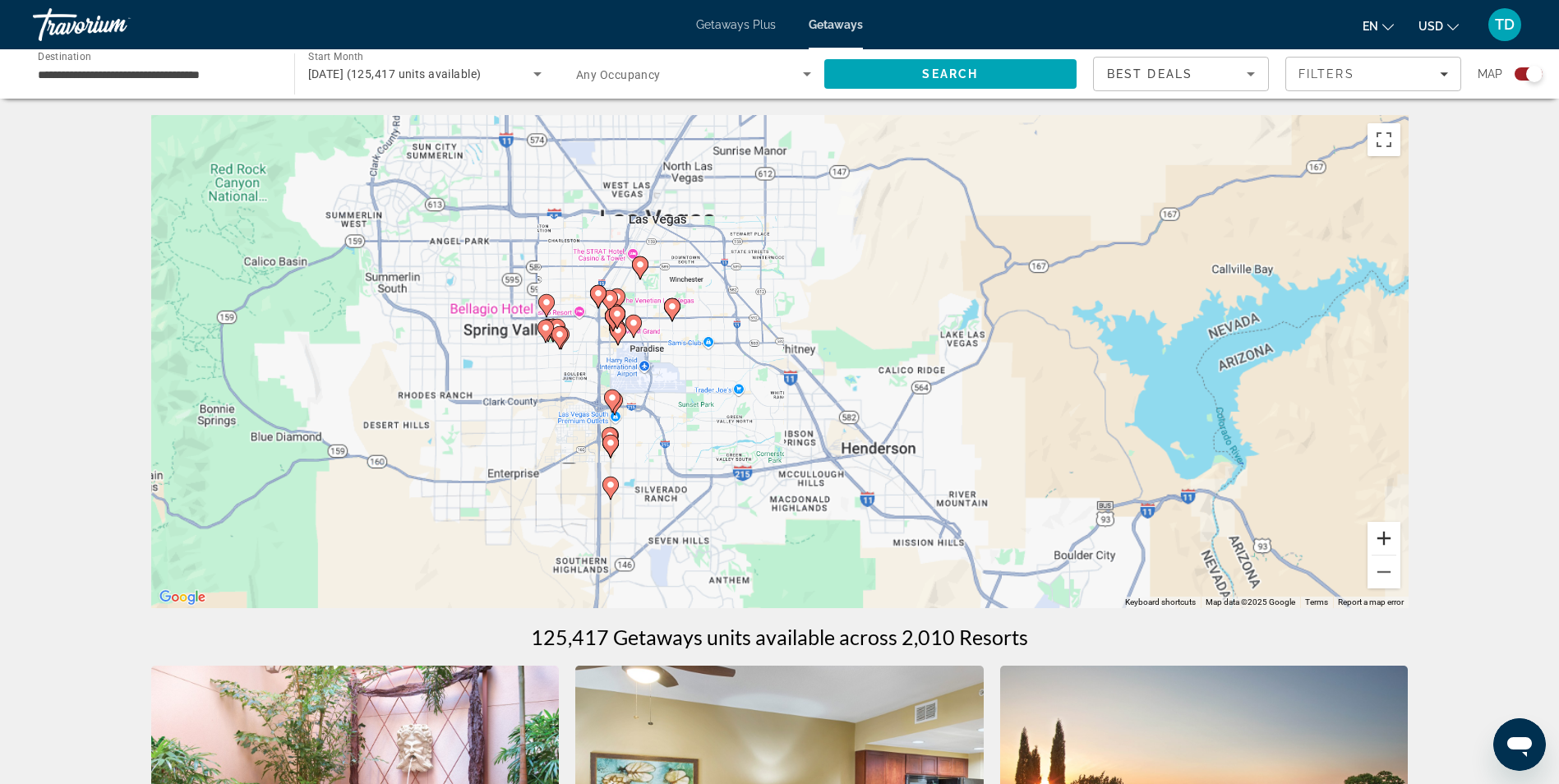
click at [1385, 539] on button "Zoom in" at bounding box center [1384, 538] width 33 height 33
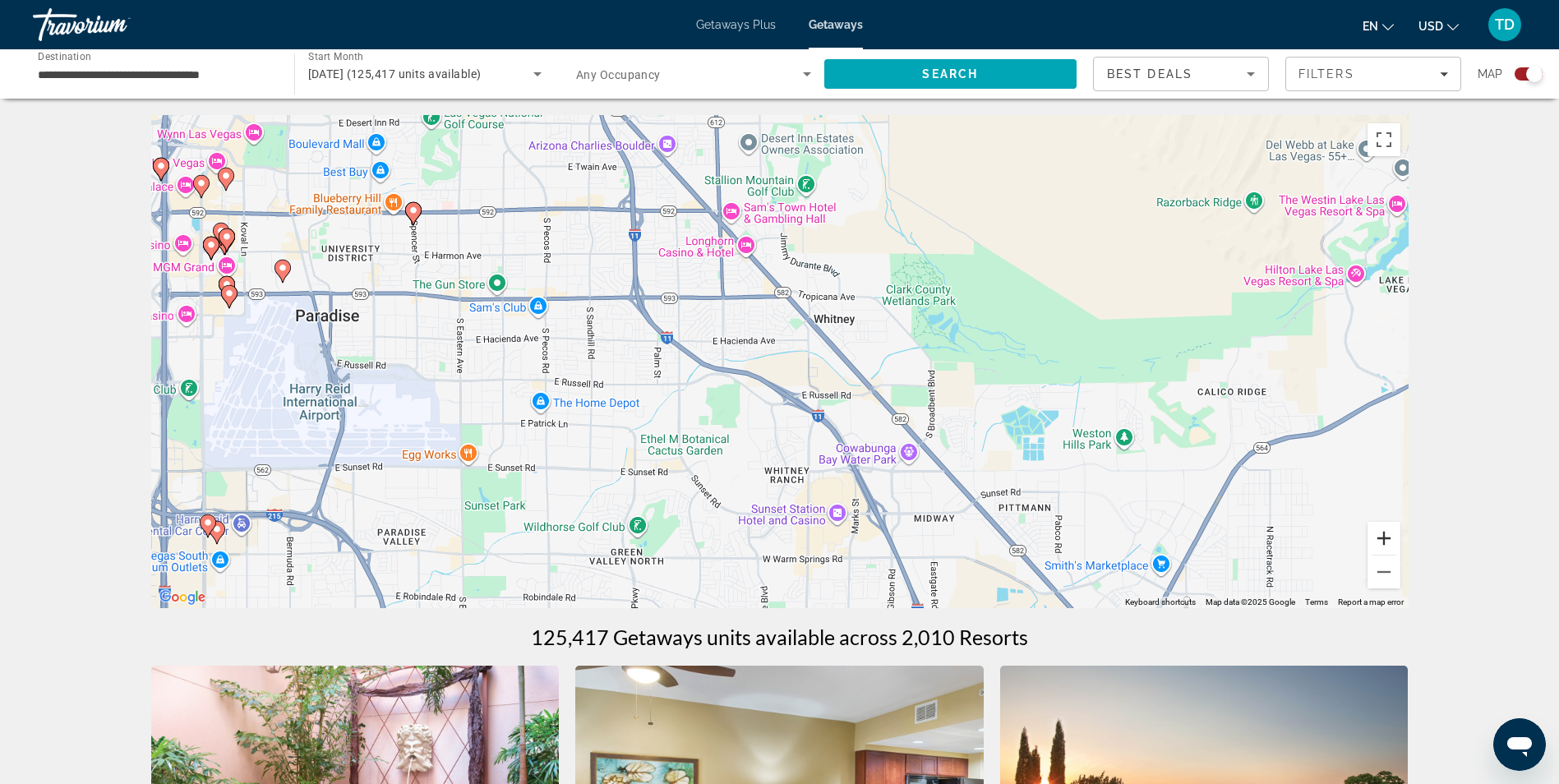
scroll to position [82, 0]
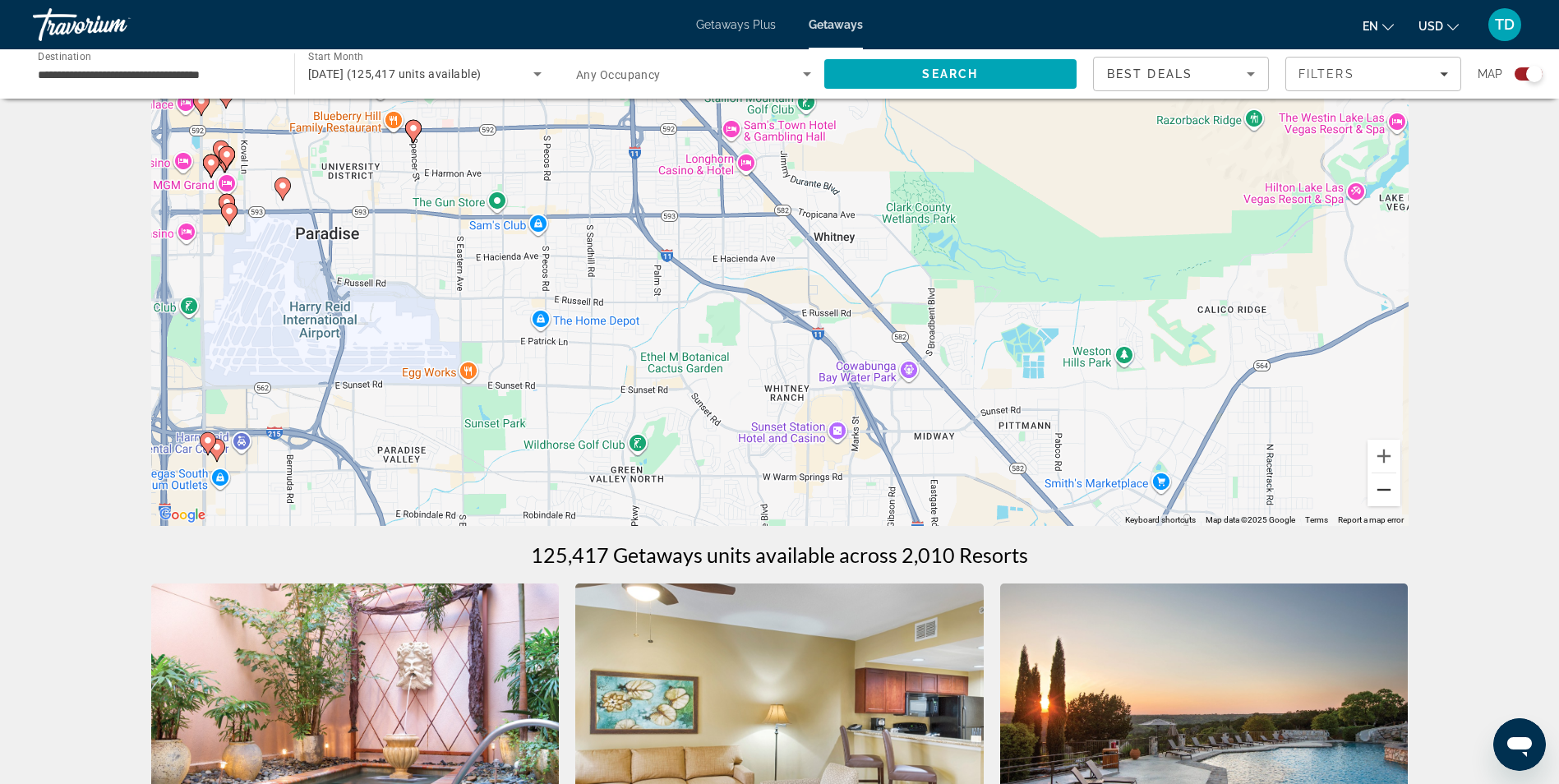
click at [1391, 491] on button "Zoom out" at bounding box center [1384, 489] width 33 height 33
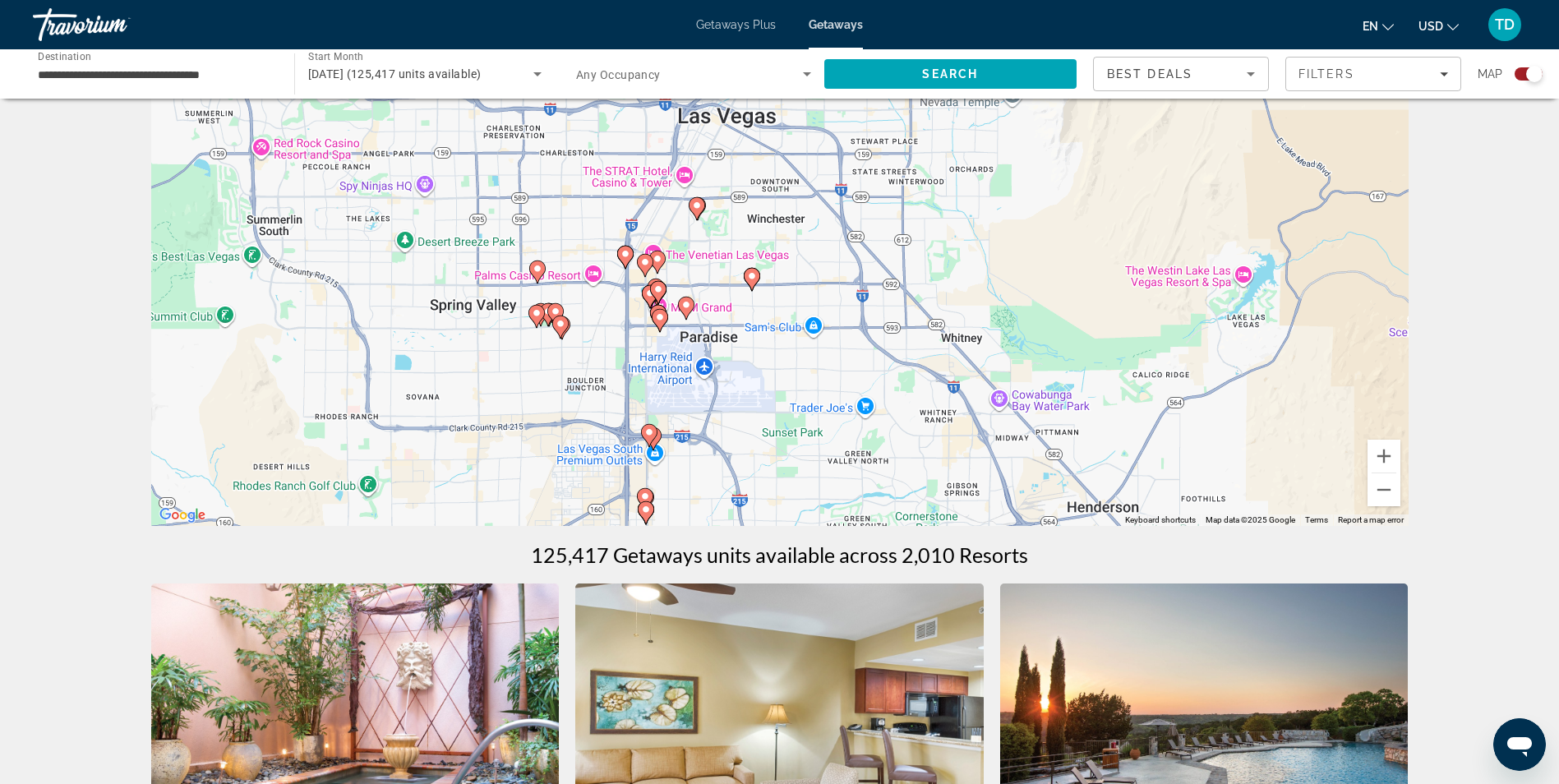
drag, startPoint x: 868, startPoint y: 366, endPoint x: 1023, endPoint y: 449, distance: 175.8
click at [1023, 449] on div "To activate drag with keyboard, press Alt + Enter. Once in keyboard drag state,…" at bounding box center [780, 279] width 1258 height 493
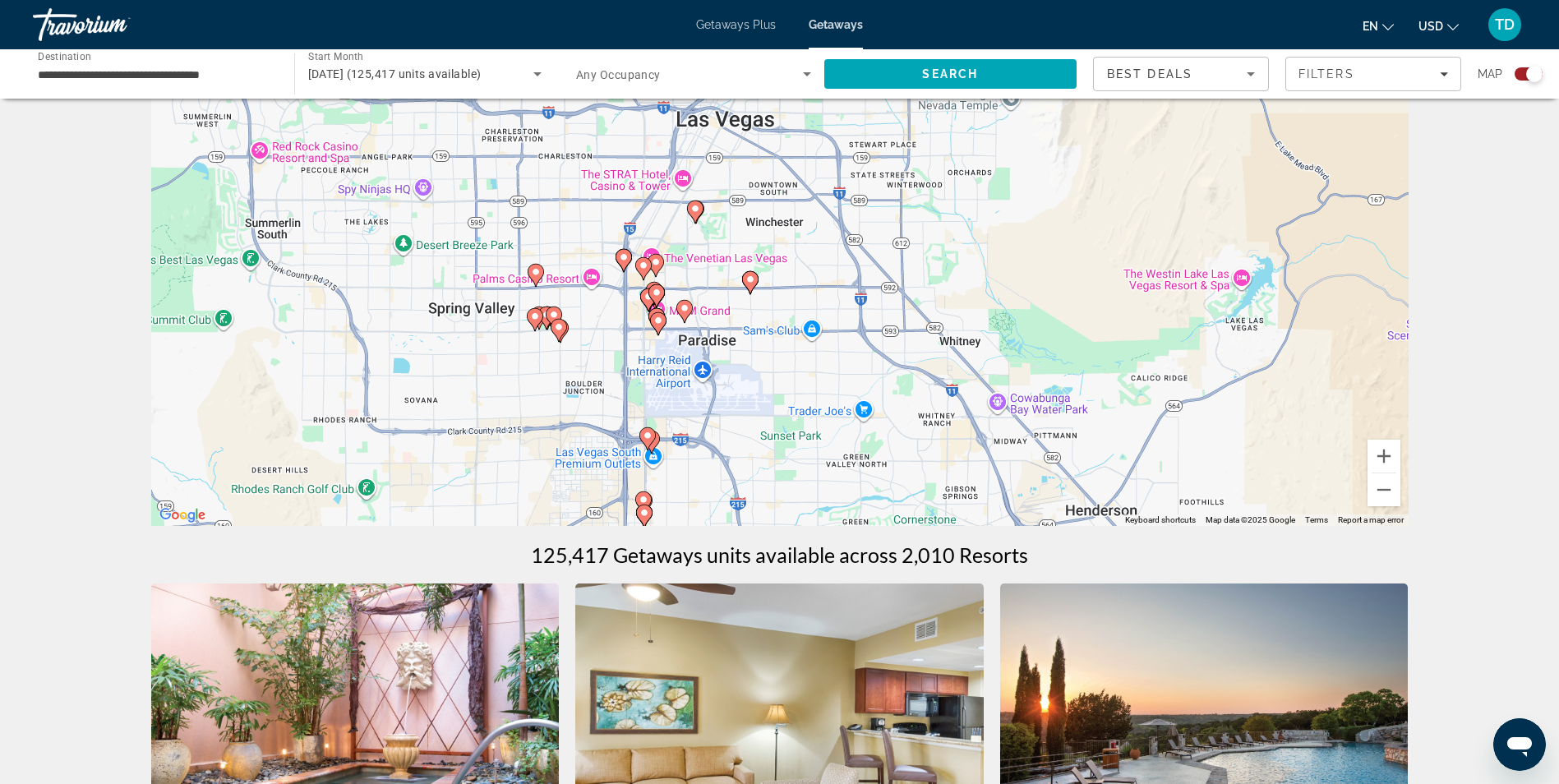
click at [697, 207] on image "Main content" at bounding box center [695, 209] width 10 height 10
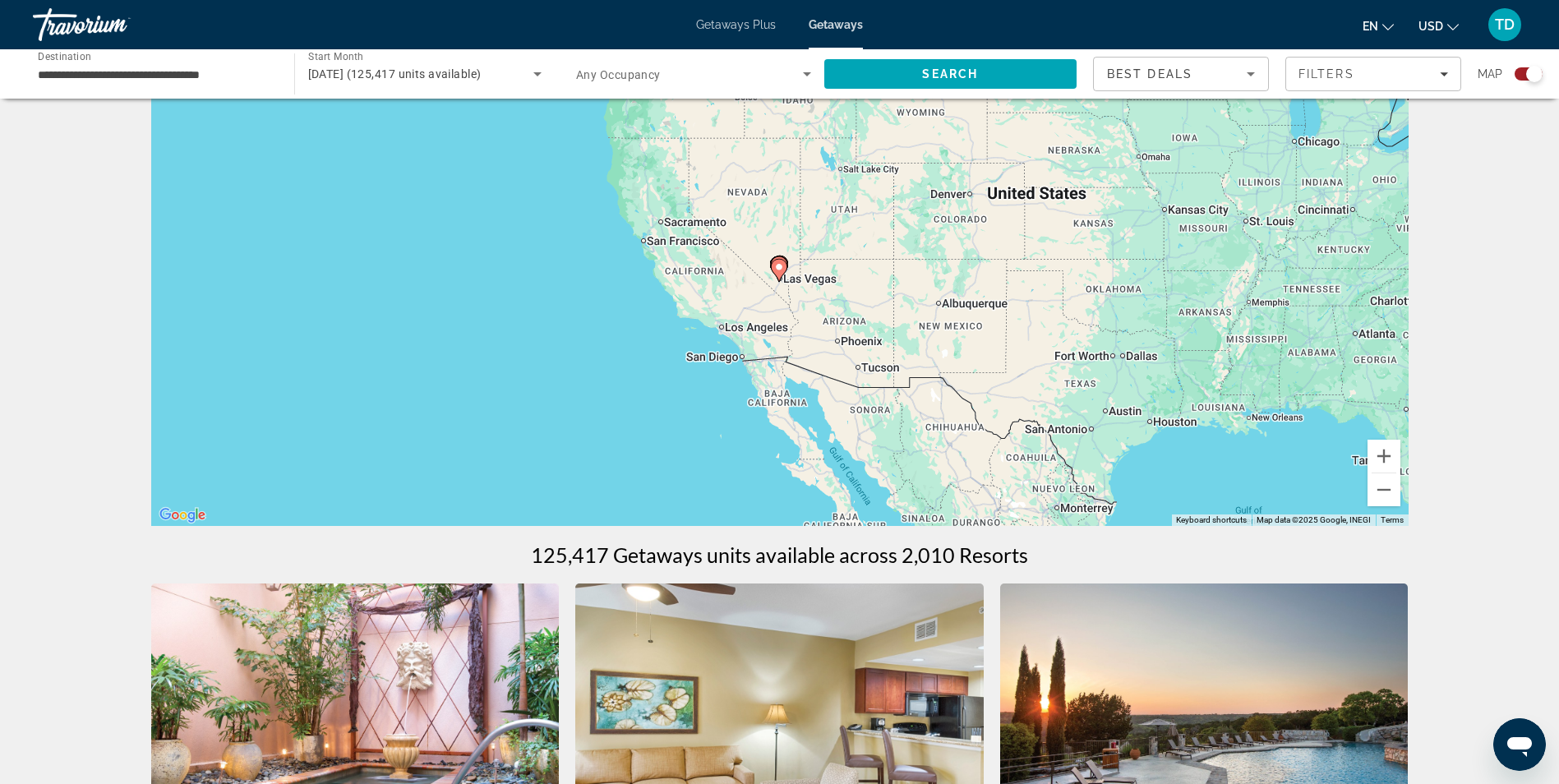
click at [780, 271] on image "Main content" at bounding box center [780, 267] width 10 height 10
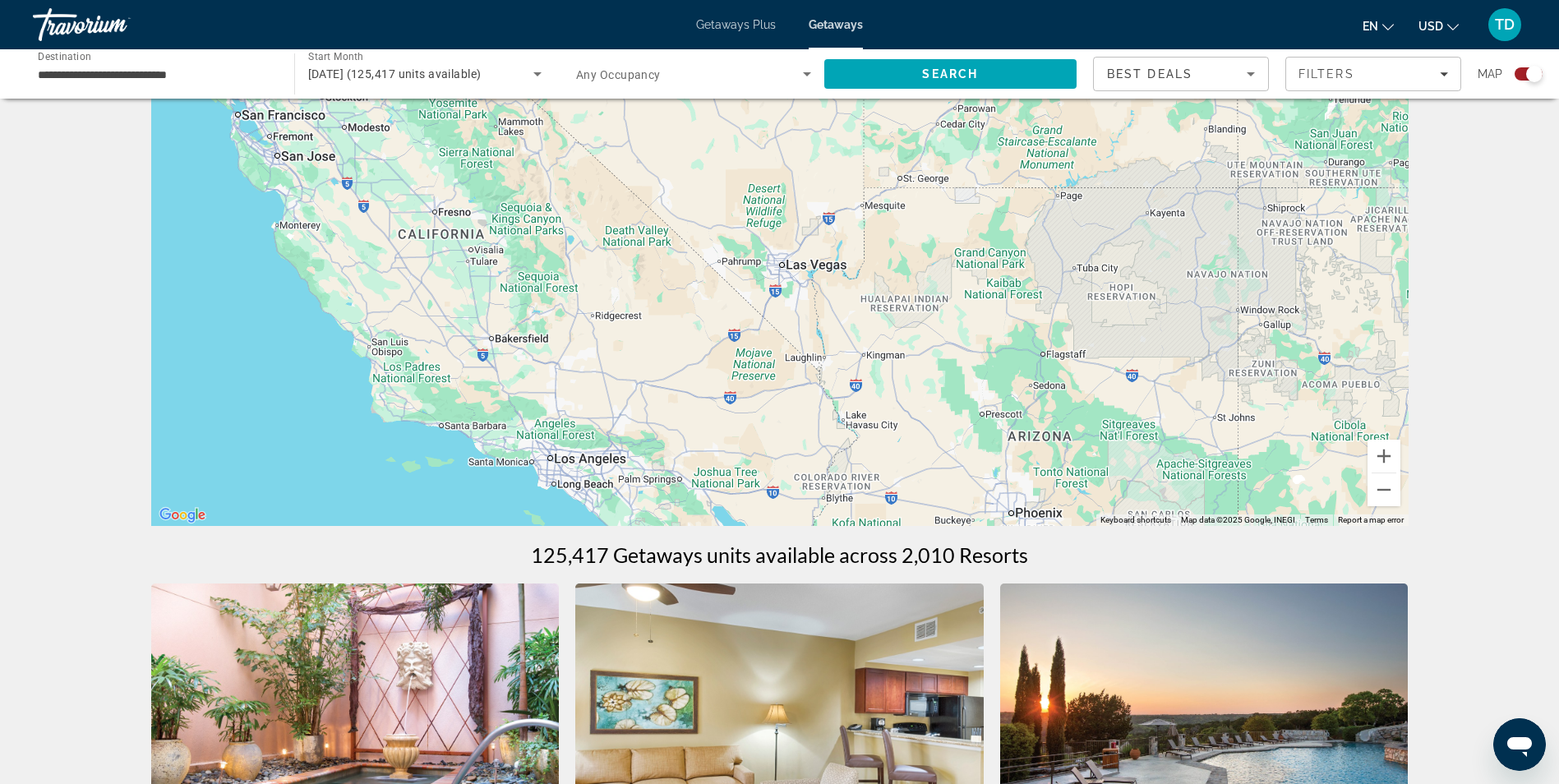
type input "**********"
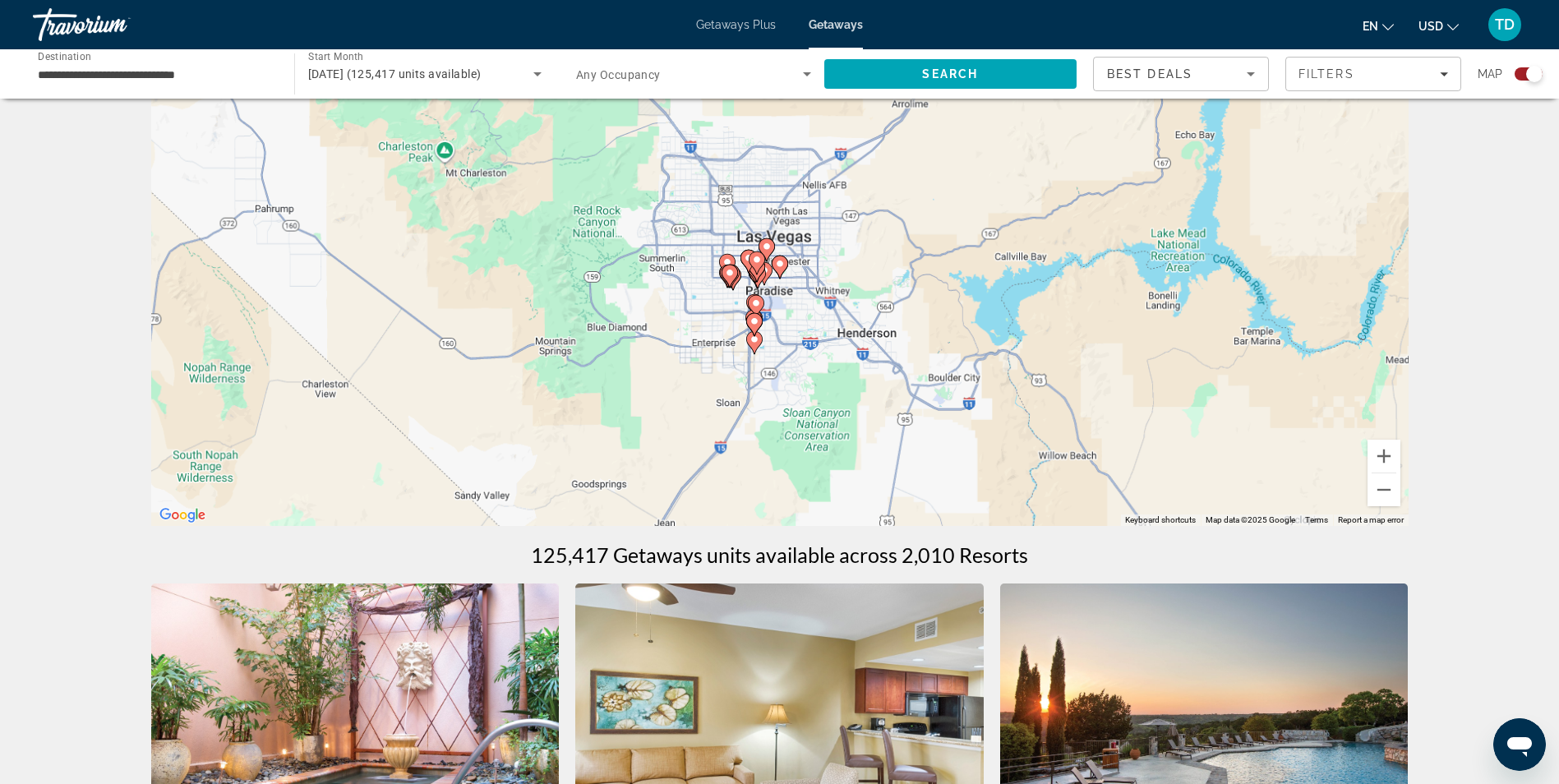
click at [761, 266] on icon "Main content" at bounding box center [757, 262] width 17 height 23
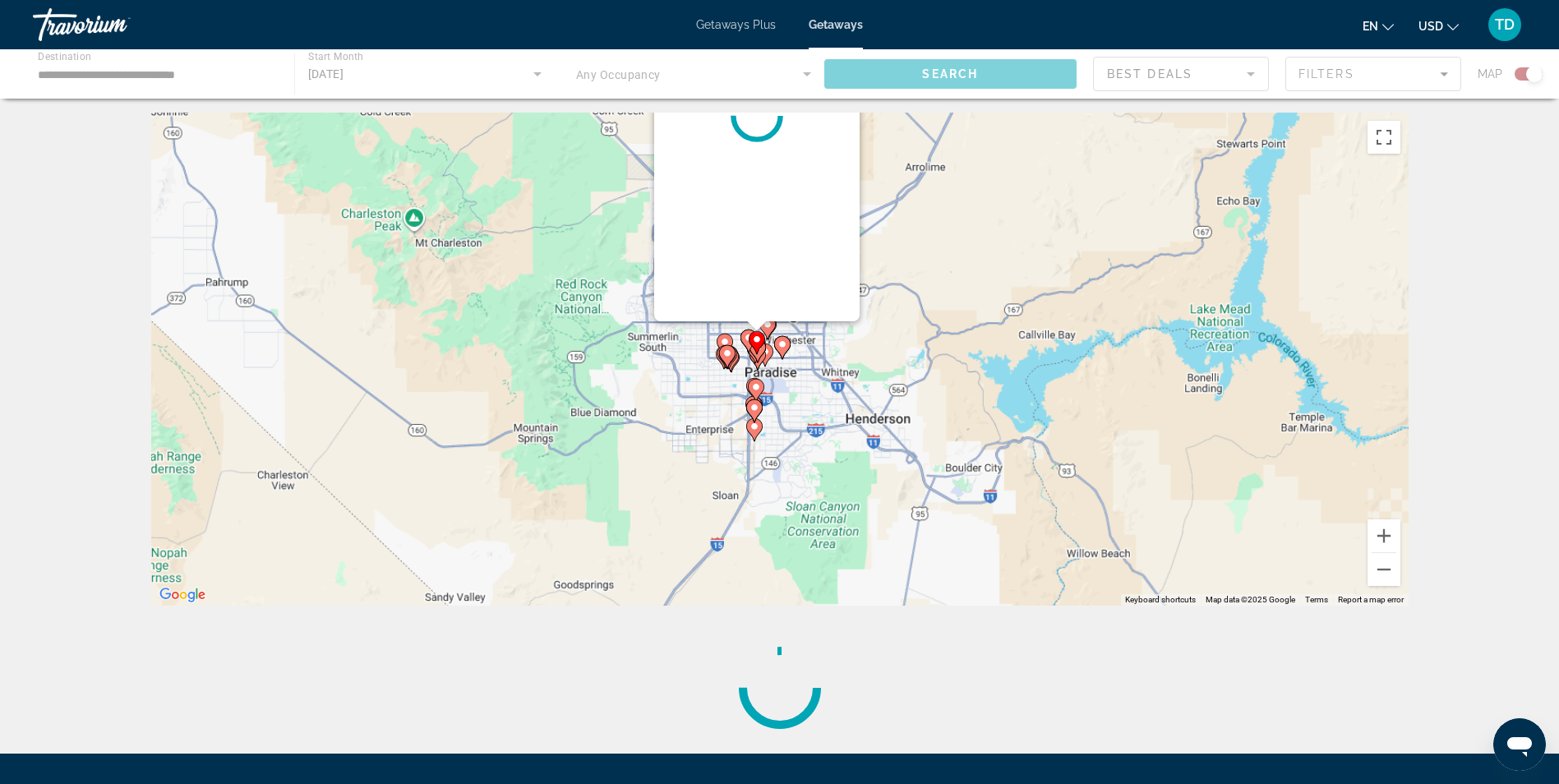
scroll to position [0, 0]
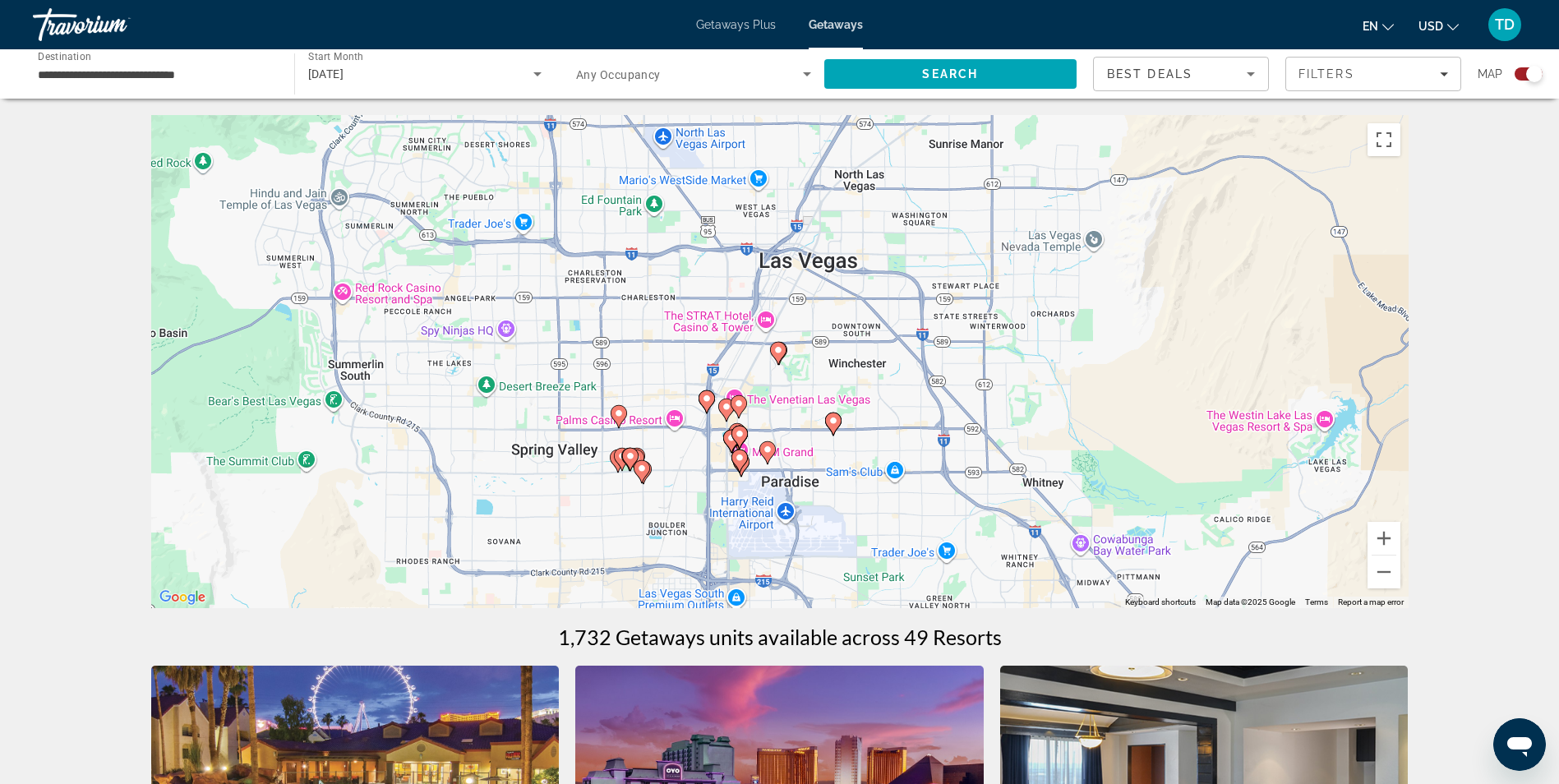
drag, startPoint x: 979, startPoint y: 379, endPoint x: 945, endPoint y: 205, distance: 177.3
click at [945, 205] on div "To activate drag with keyboard, press Alt + Enter. Once in keyboard drag state,…" at bounding box center [780, 361] width 1258 height 493
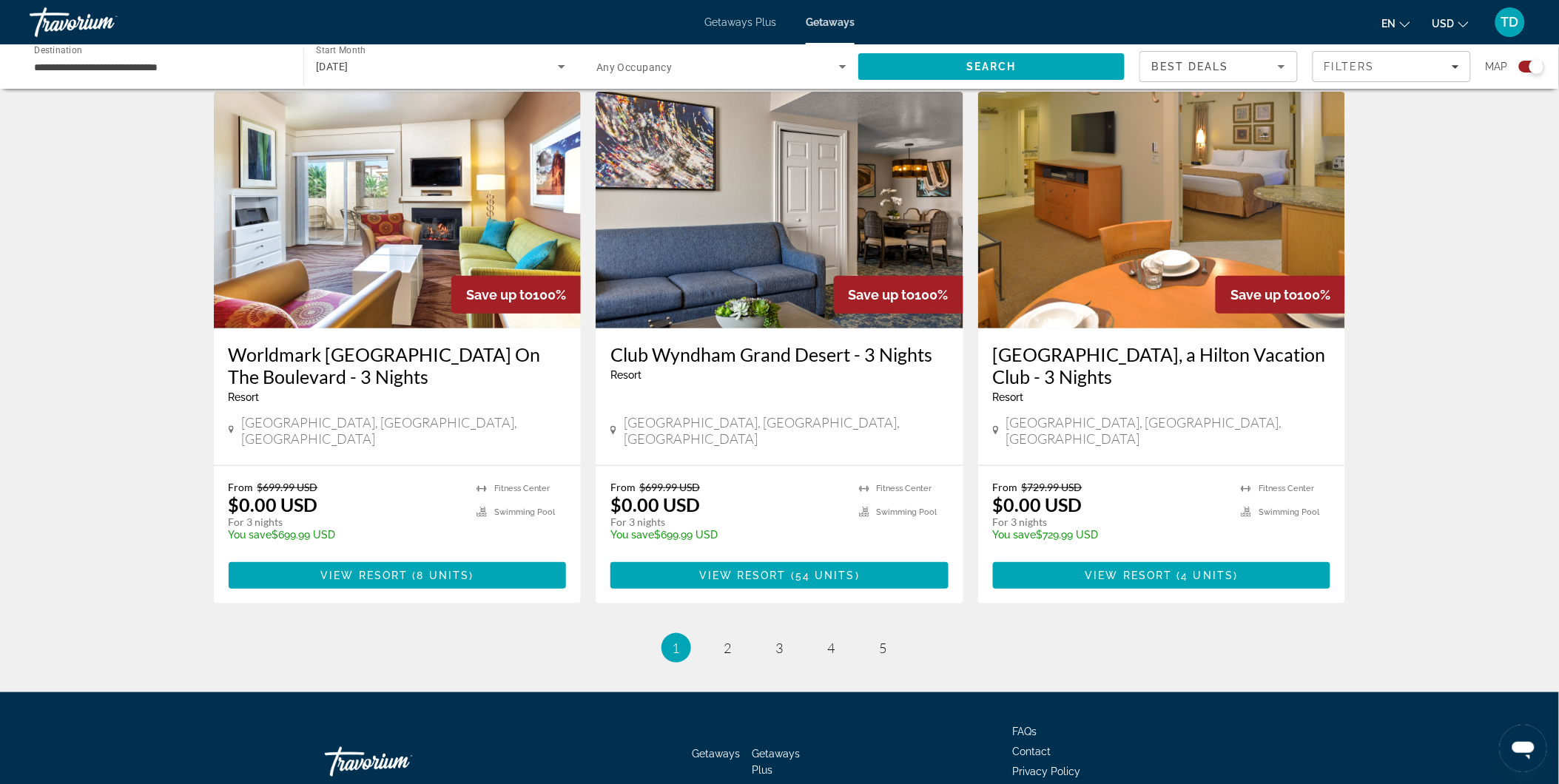
scroll to position [2155, 0]
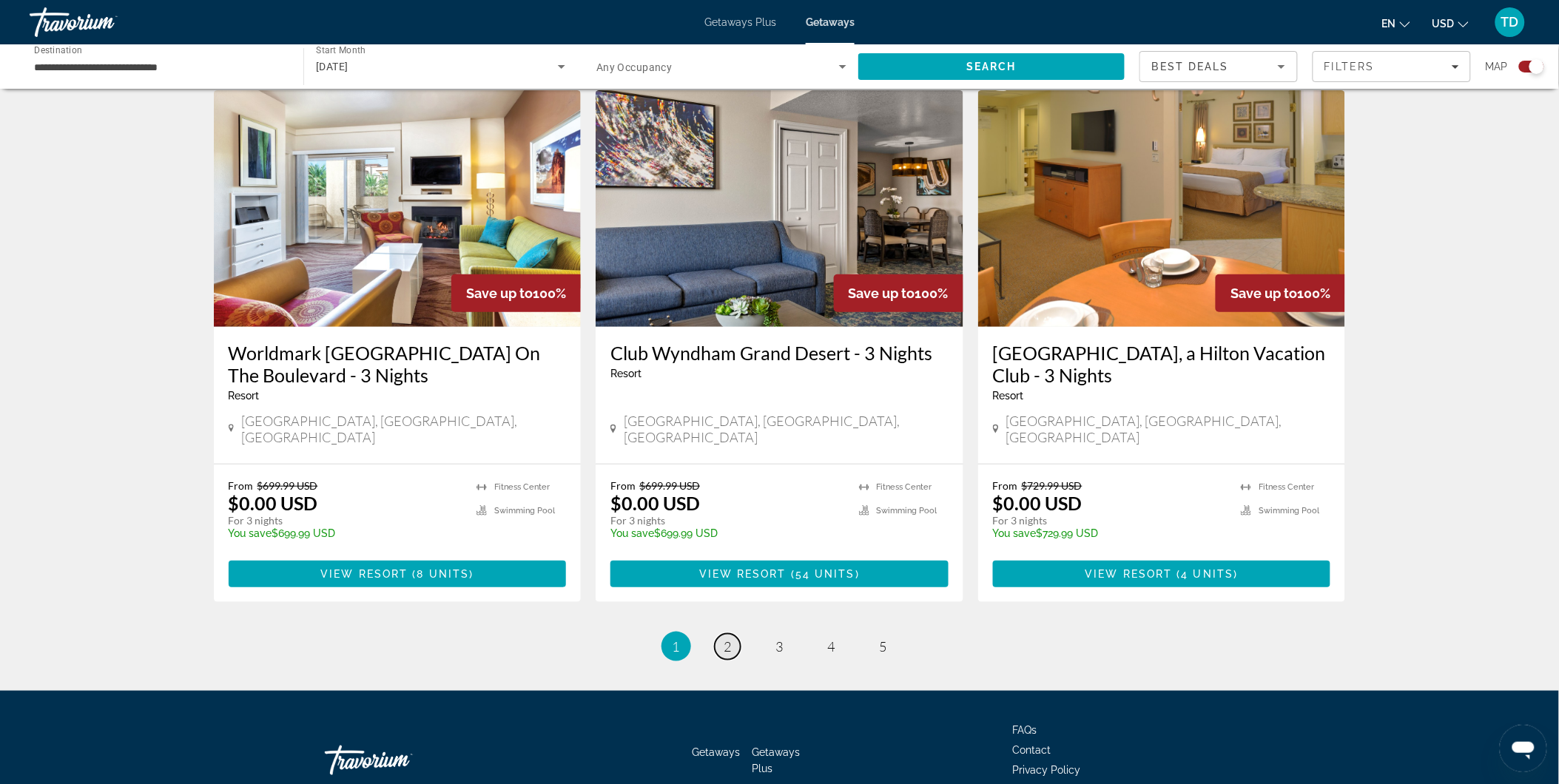
click at [727, 638] on span "2" at bounding box center [727, 646] width 7 height 16
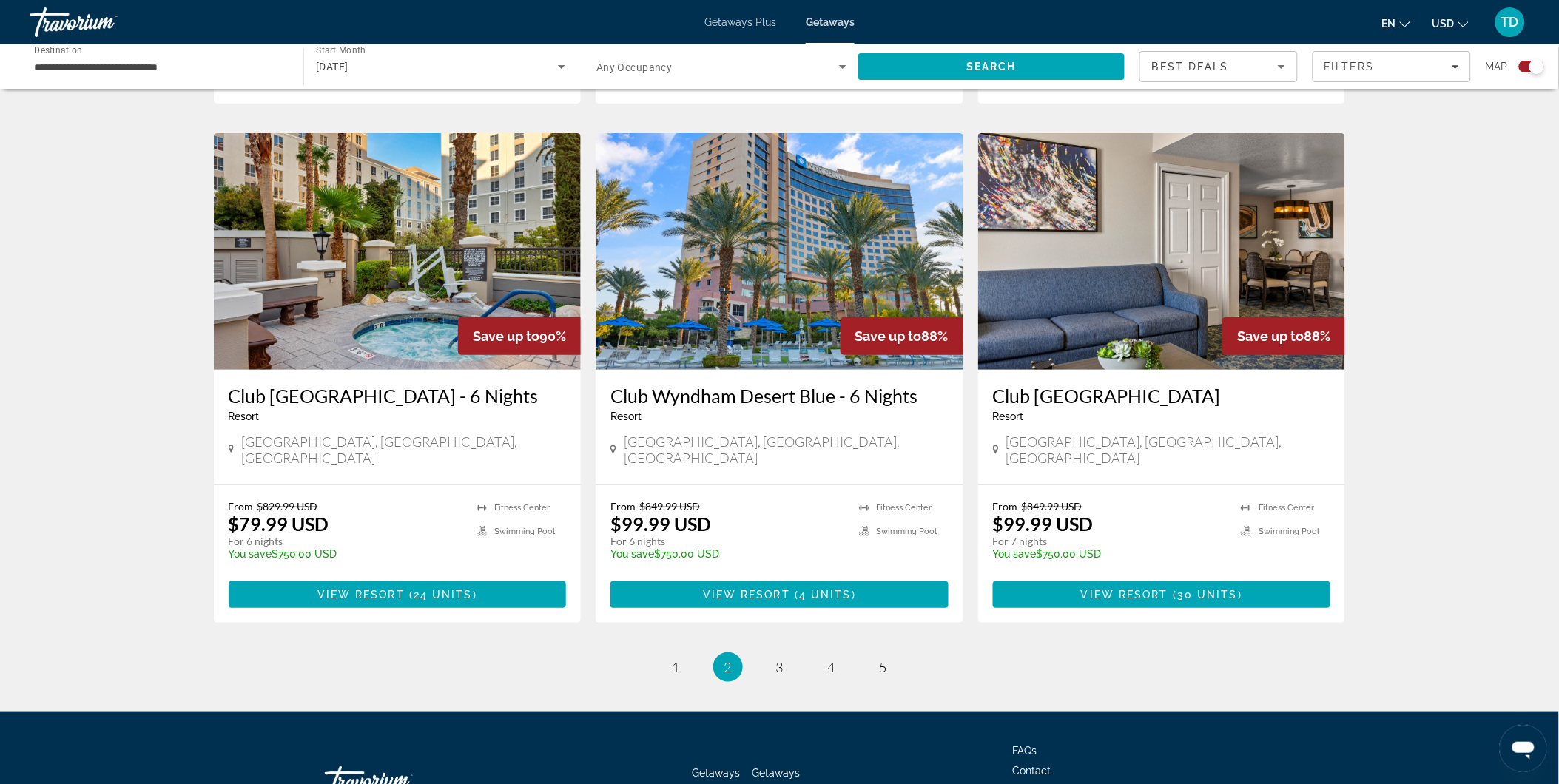
scroll to position [2133, 0]
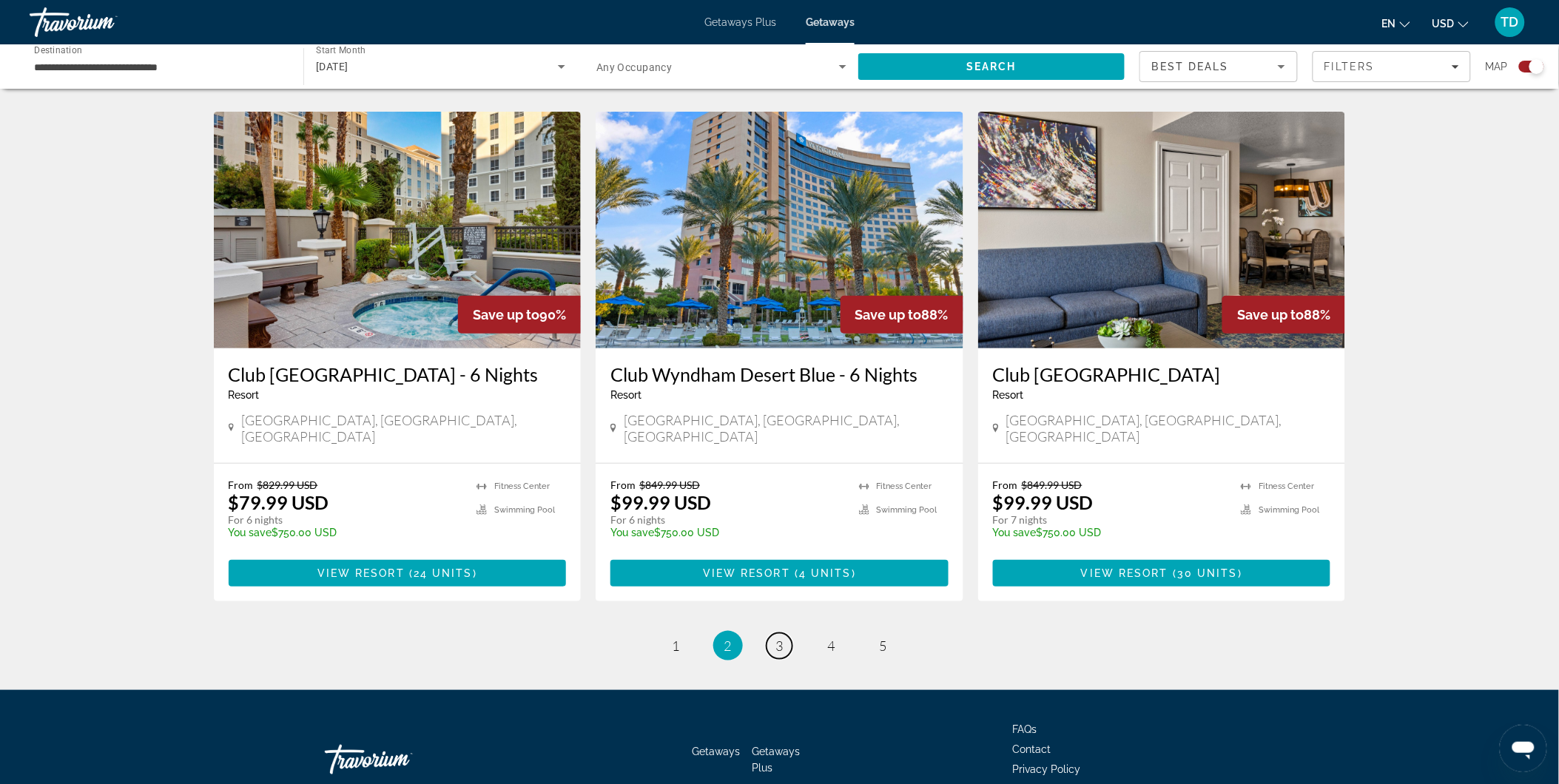
click at [781, 637] on span "3" at bounding box center [780, 645] width 7 height 16
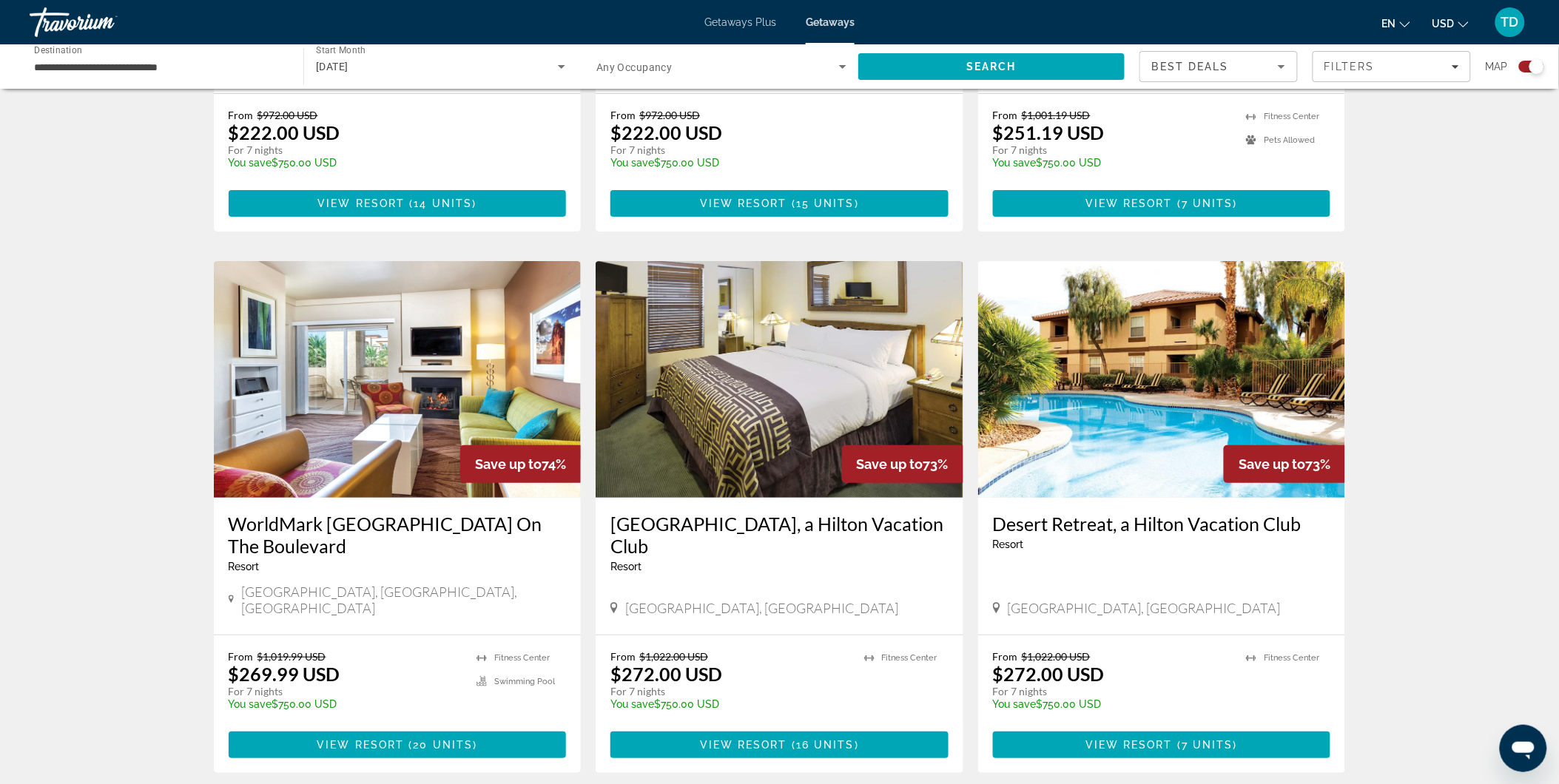
scroll to position [1971, 0]
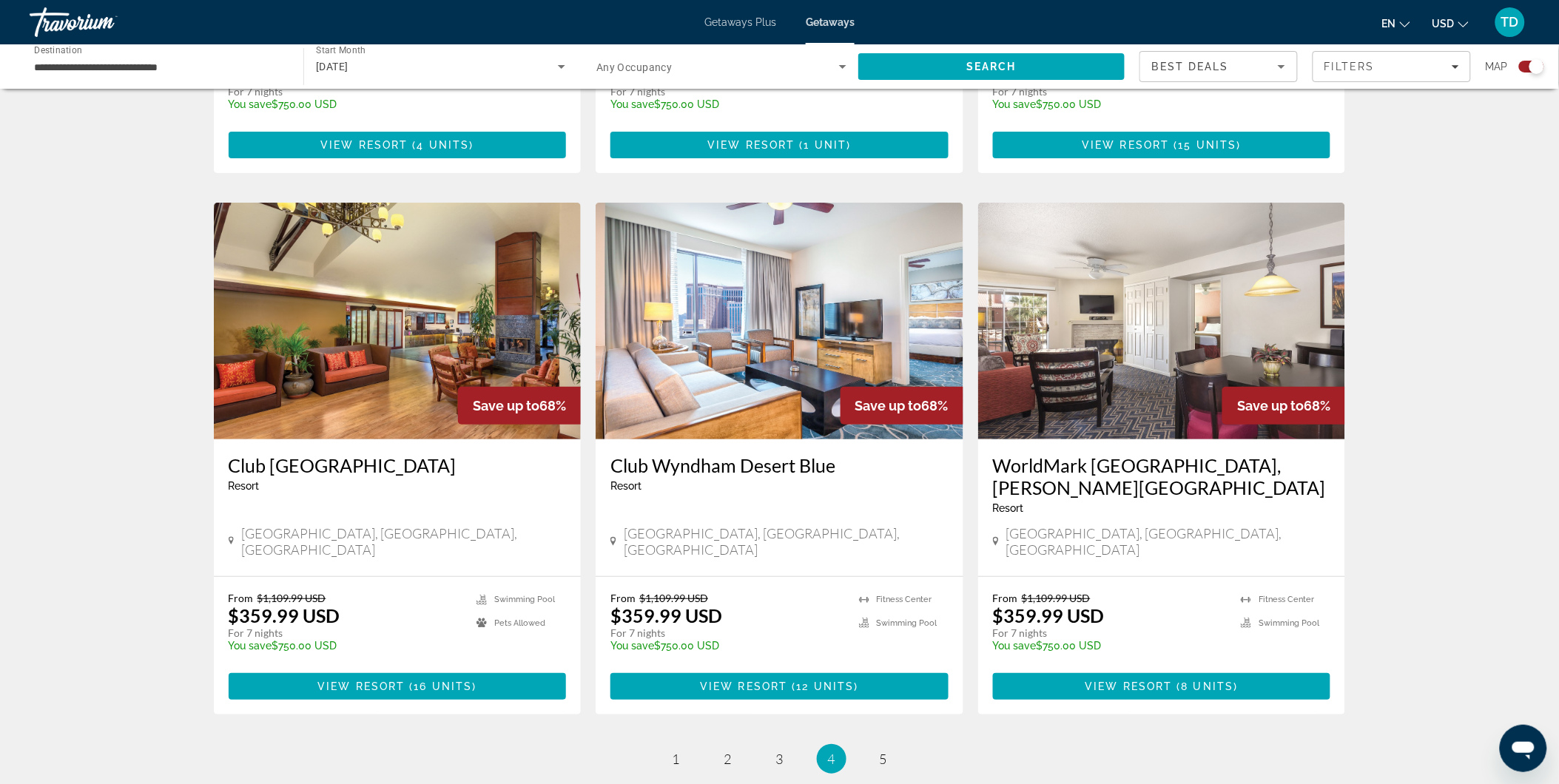
scroll to position [1971, 0]
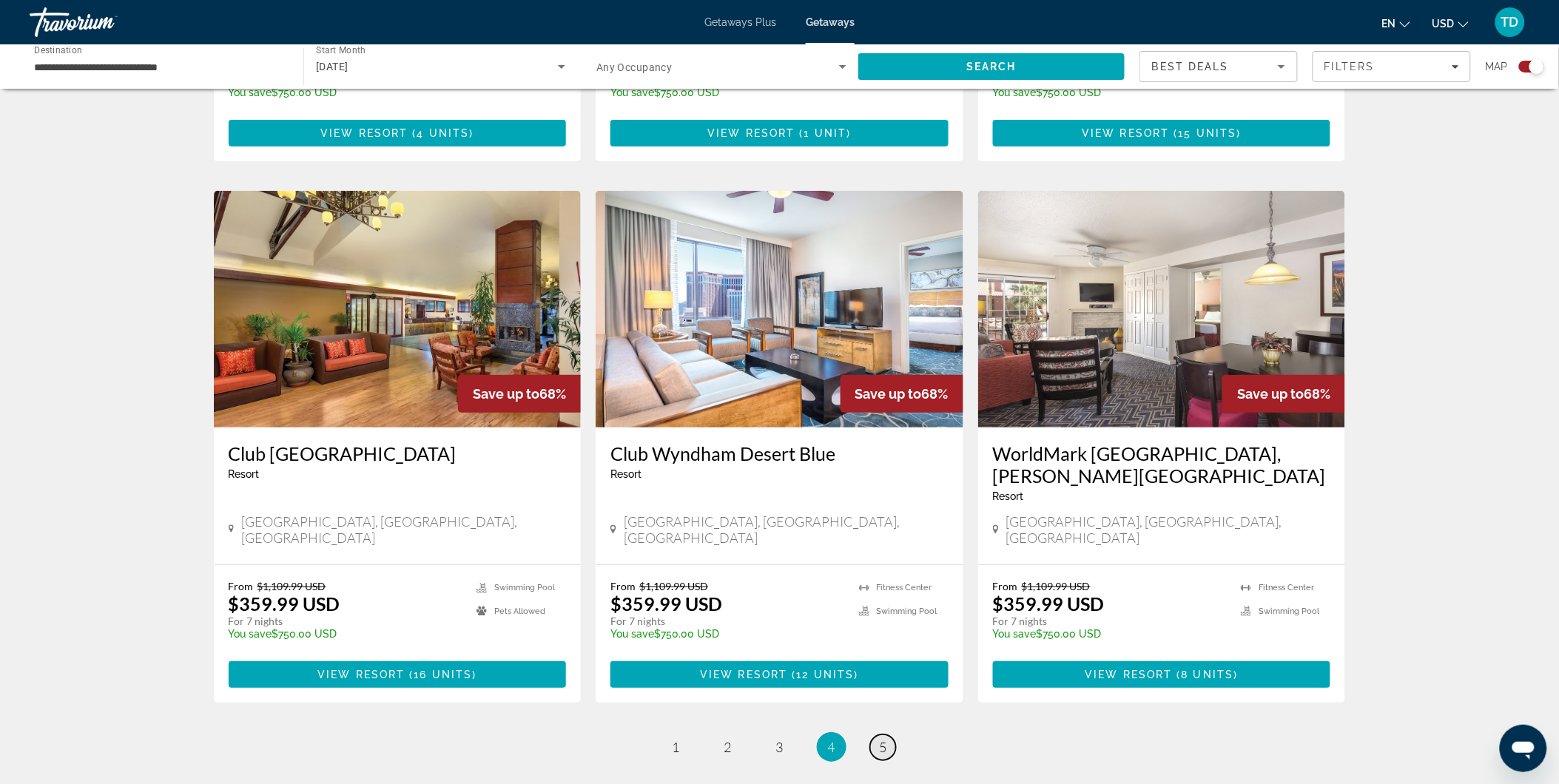
click at [890, 705] on link "page 5" at bounding box center [882, 747] width 26 height 26
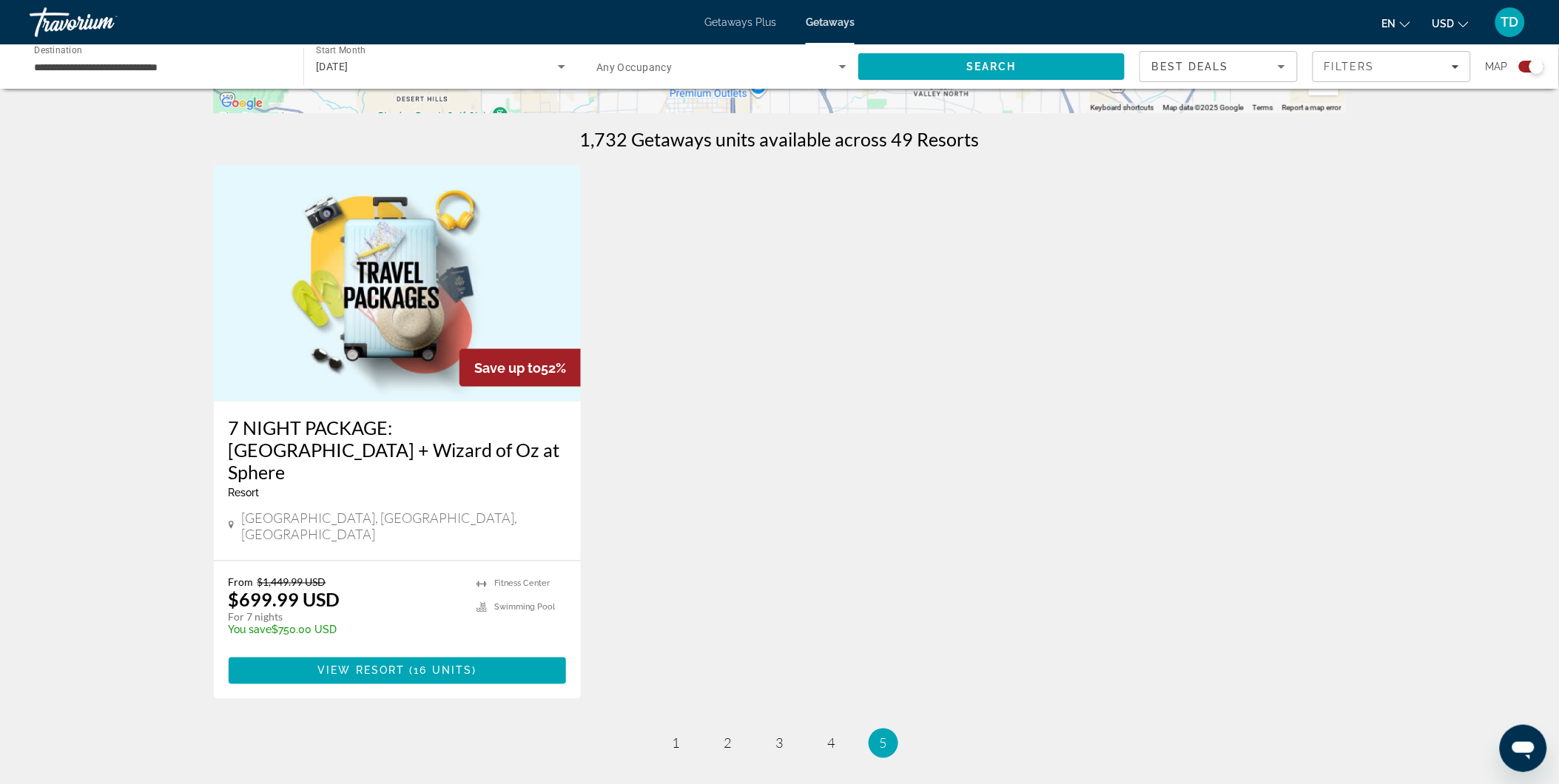
scroll to position [575, 0]
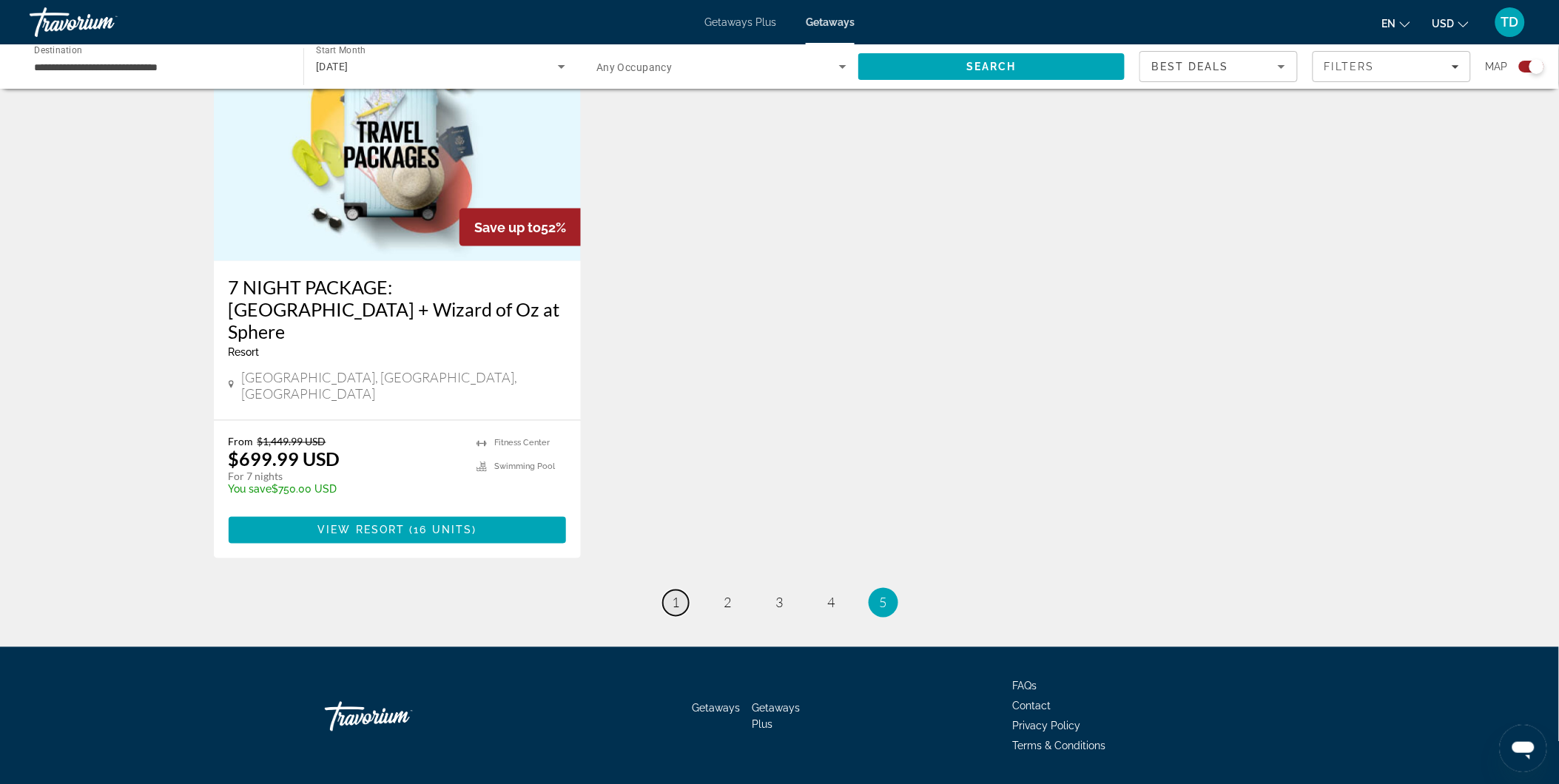
click at [682, 590] on link "page 1" at bounding box center [676, 602] width 26 height 26
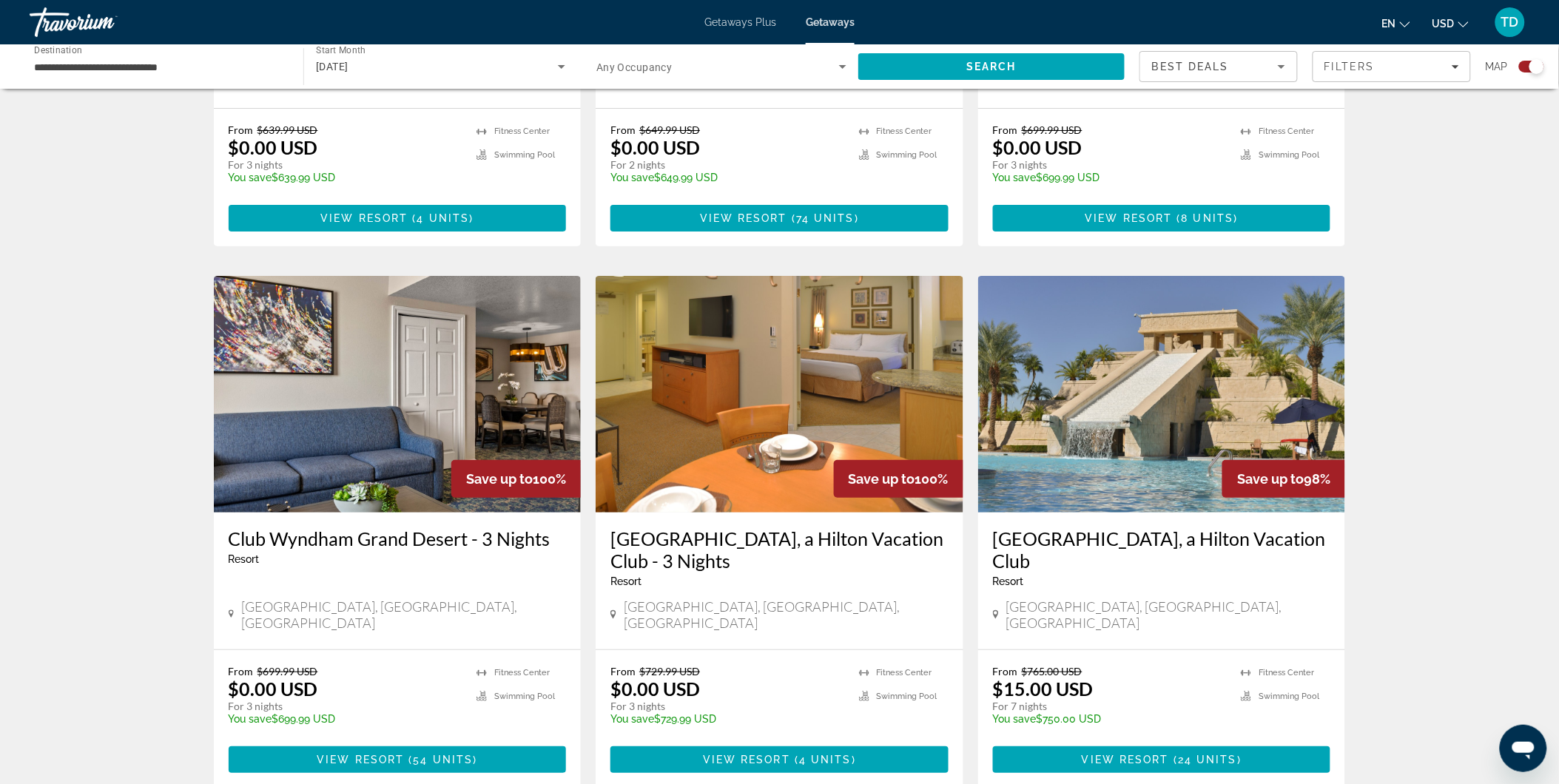
scroll to position [2052, 0]
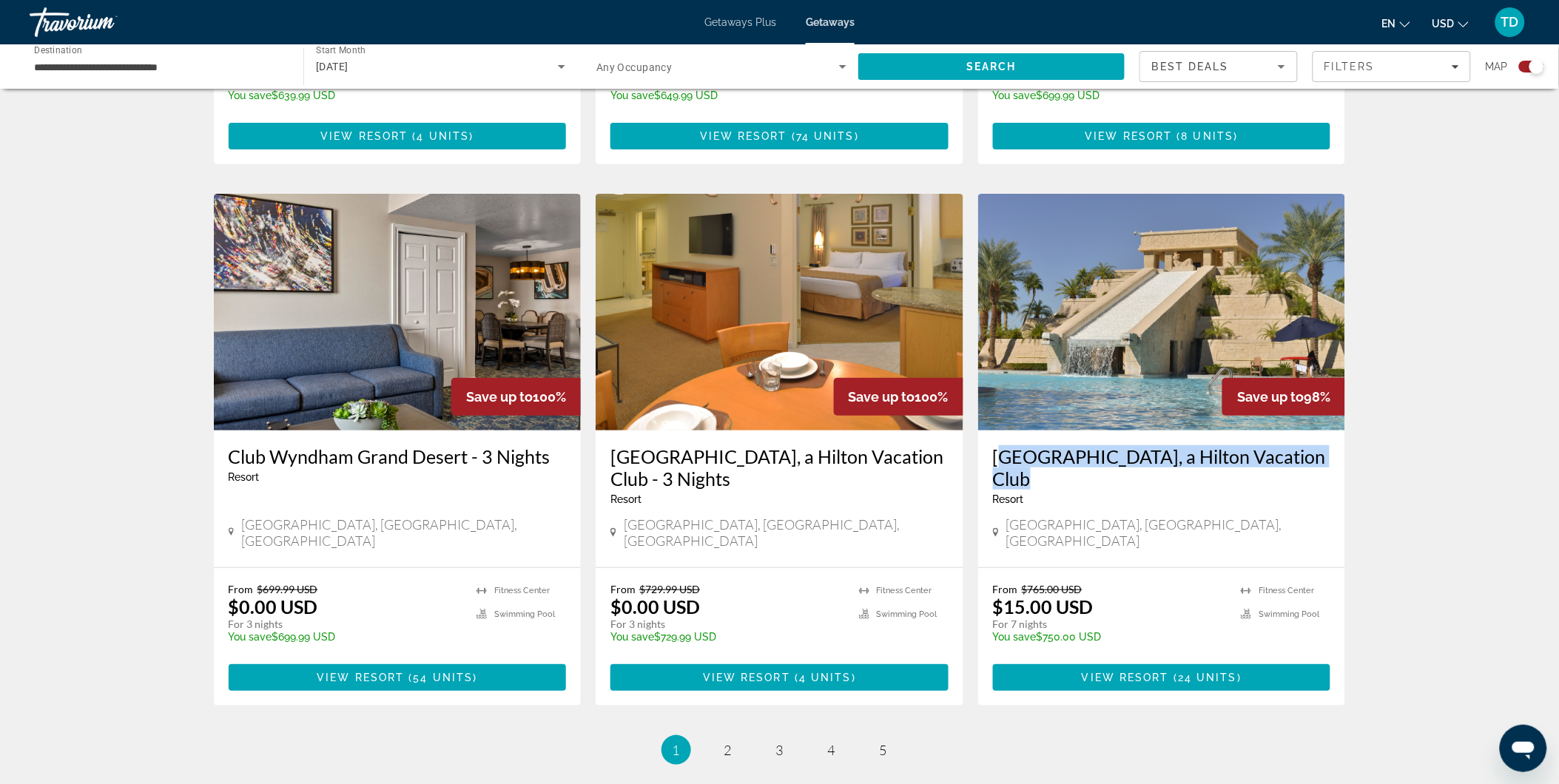
drag, startPoint x: 1337, startPoint y: 366, endPoint x: 994, endPoint y: 356, distance: 343.1
click at [994, 430] on div "Cancun Las Vegas, a Hilton Vacation Club Resort - This is an adults only resort…" at bounding box center [1161, 499] width 367 height 137
drag, startPoint x: 994, startPoint y: 356, endPoint x: 1023, endPoint y: 363, distance: 29.8
copy h3 "Cancun Las Vegas, a Hilton Vacation Club"
click at [734, 705] on link "page 2" at bounding box center [727, 749] width 26 height 26
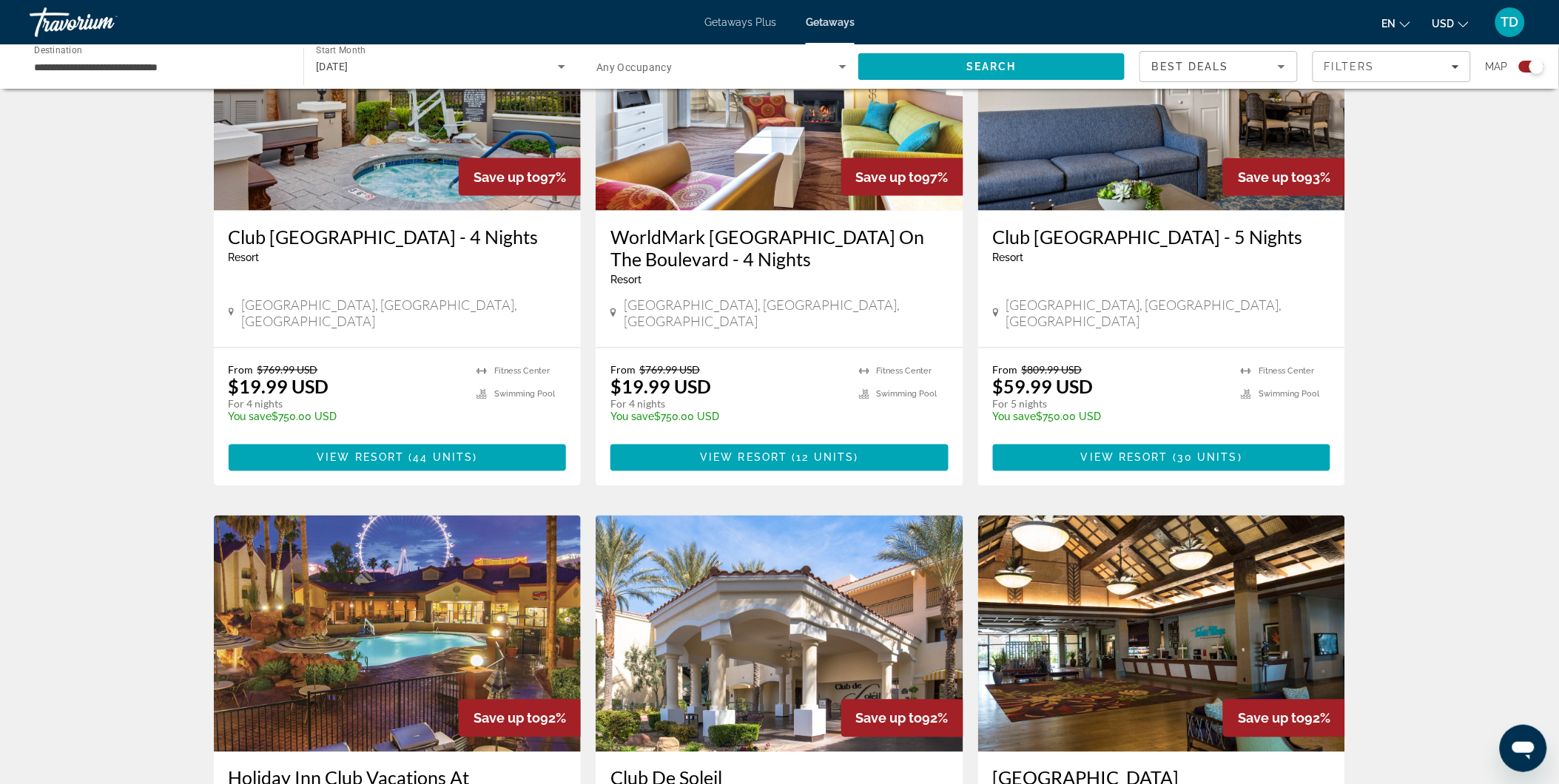
scroll to position [903, 0]
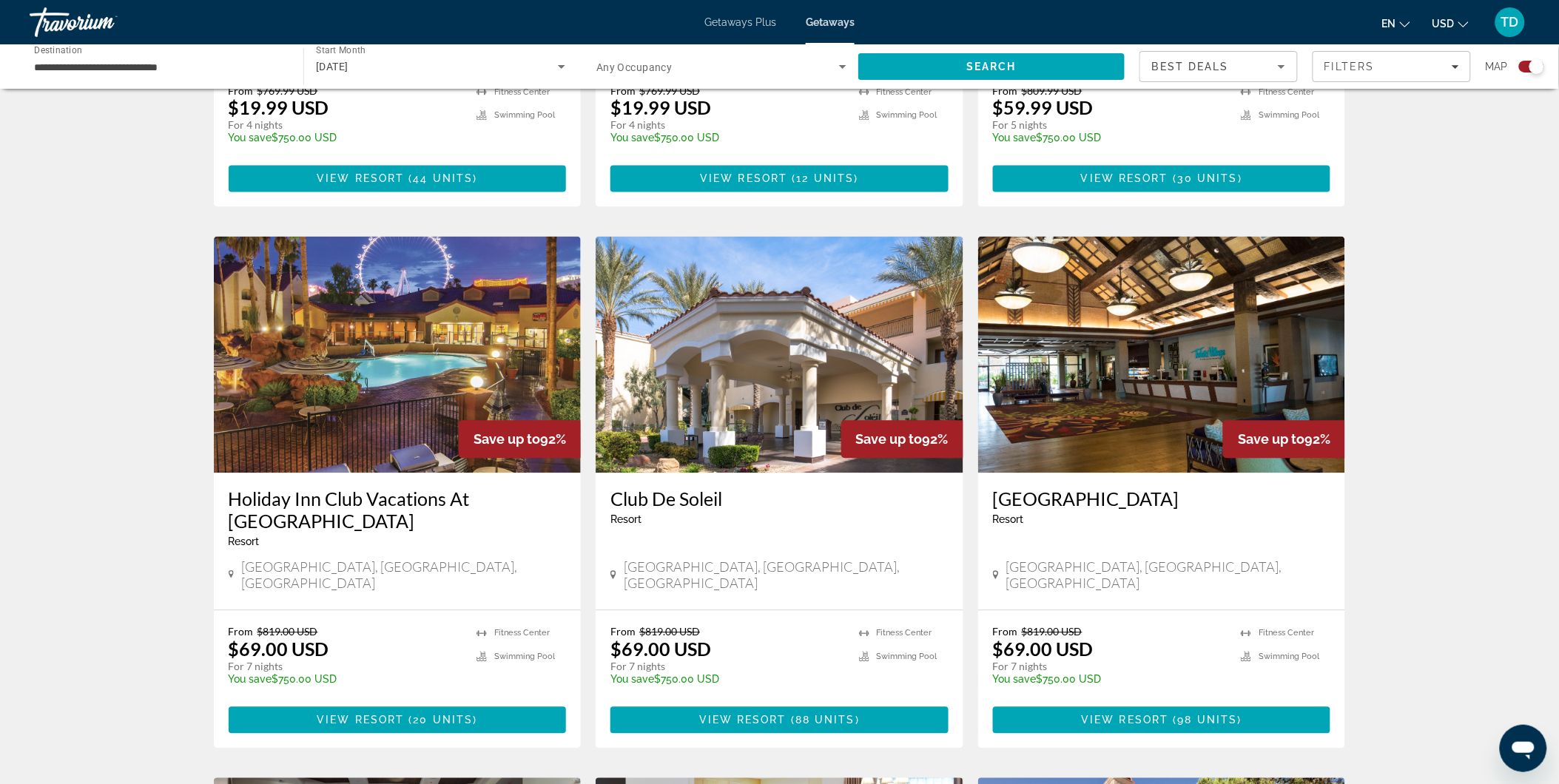
drag, startPoint x: 227, startPoint y: 480, endPoint x: 538, endPoint y: 496, distance: 311.4
click at [538, 496] on div "Holiday Inn Club Vacations At Desert Club Resort Resort - This is an adults onl…" at bounding box center [398, 542] width 367 height 137
drag, startPoint x: 538, startPoint y: 496, endPoint x: 499, endPoint y: 480, distance: 42.2
copy h3 "Holiday Inn Club Vacations At Desert Club Resort"
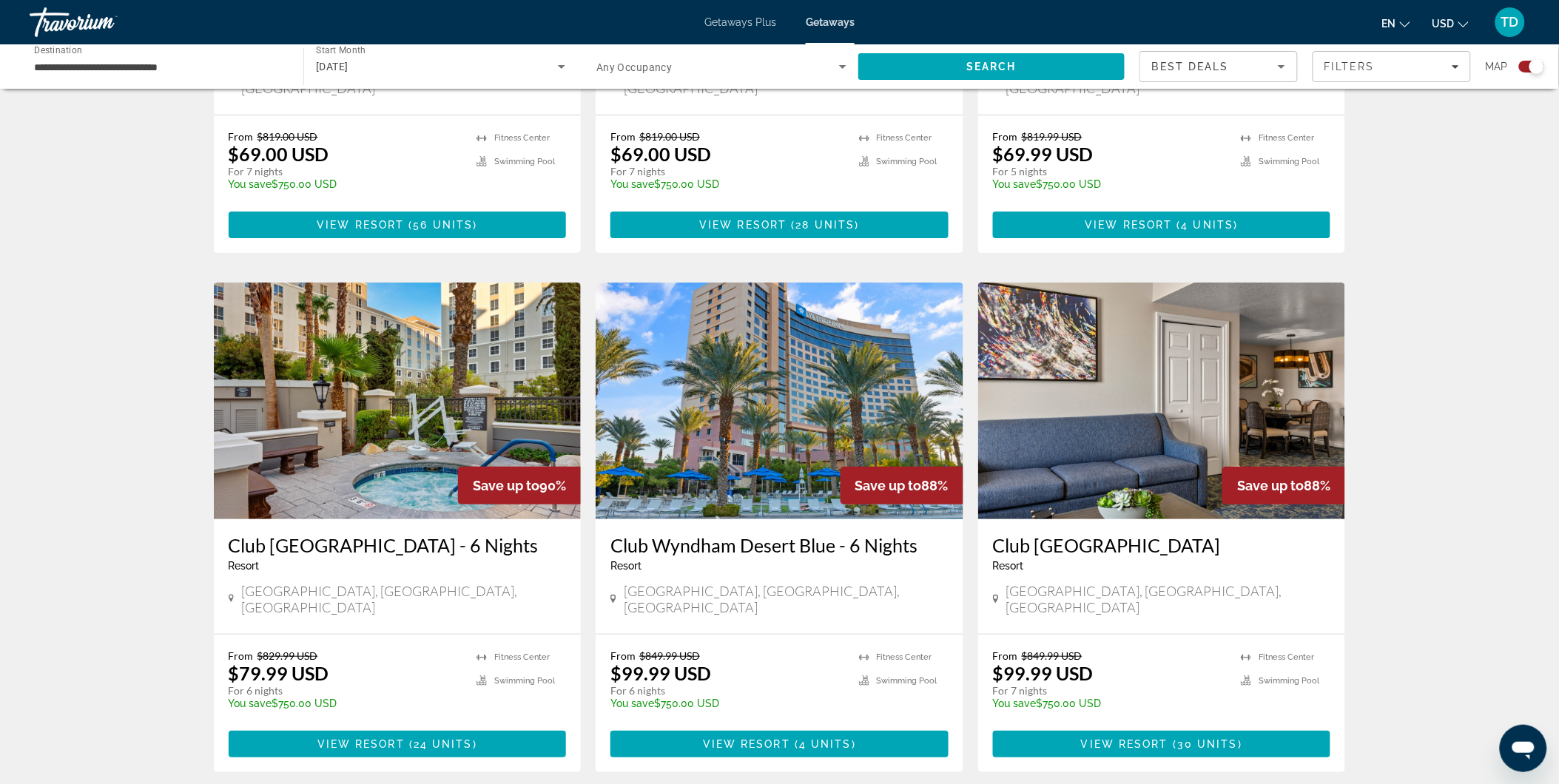
scroll to position [2054, 0]
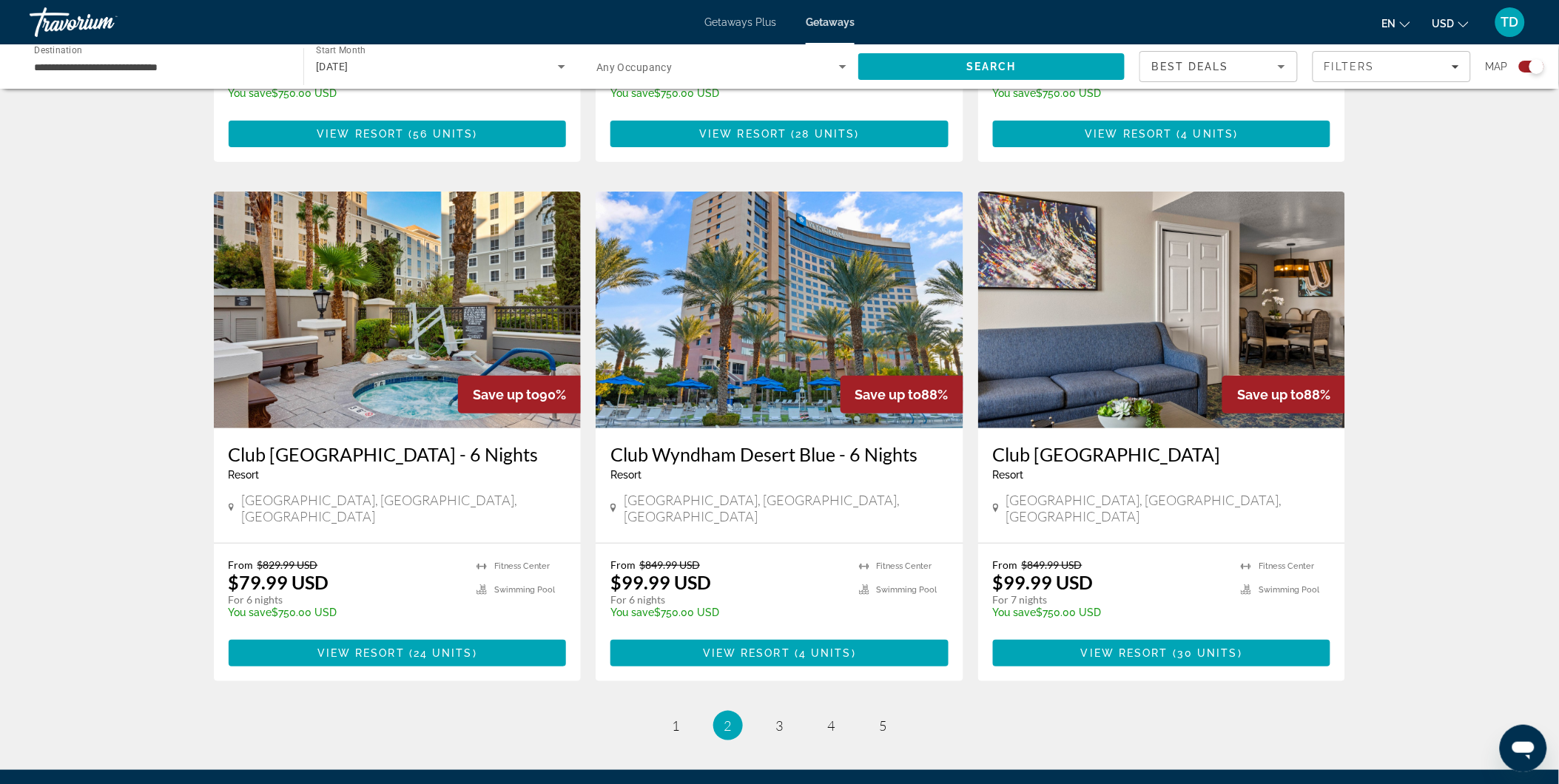
copy h3 "Holiday Inn Club Vacations At Desert Club Resort"
click at [773, 705] on link "page 3" at bounding box center [779, 725] width 26 height 26
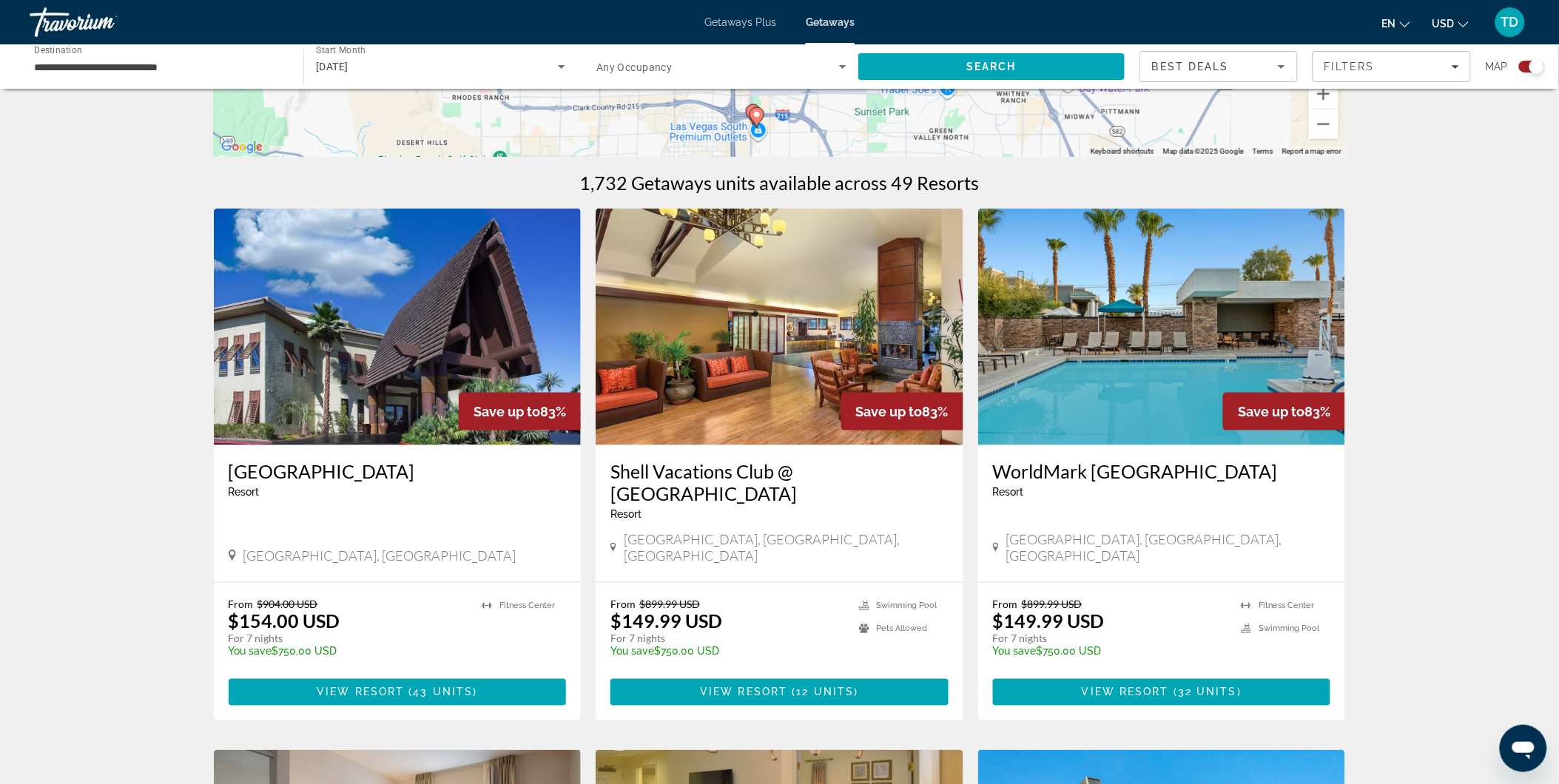
scroll to position [411, 0]
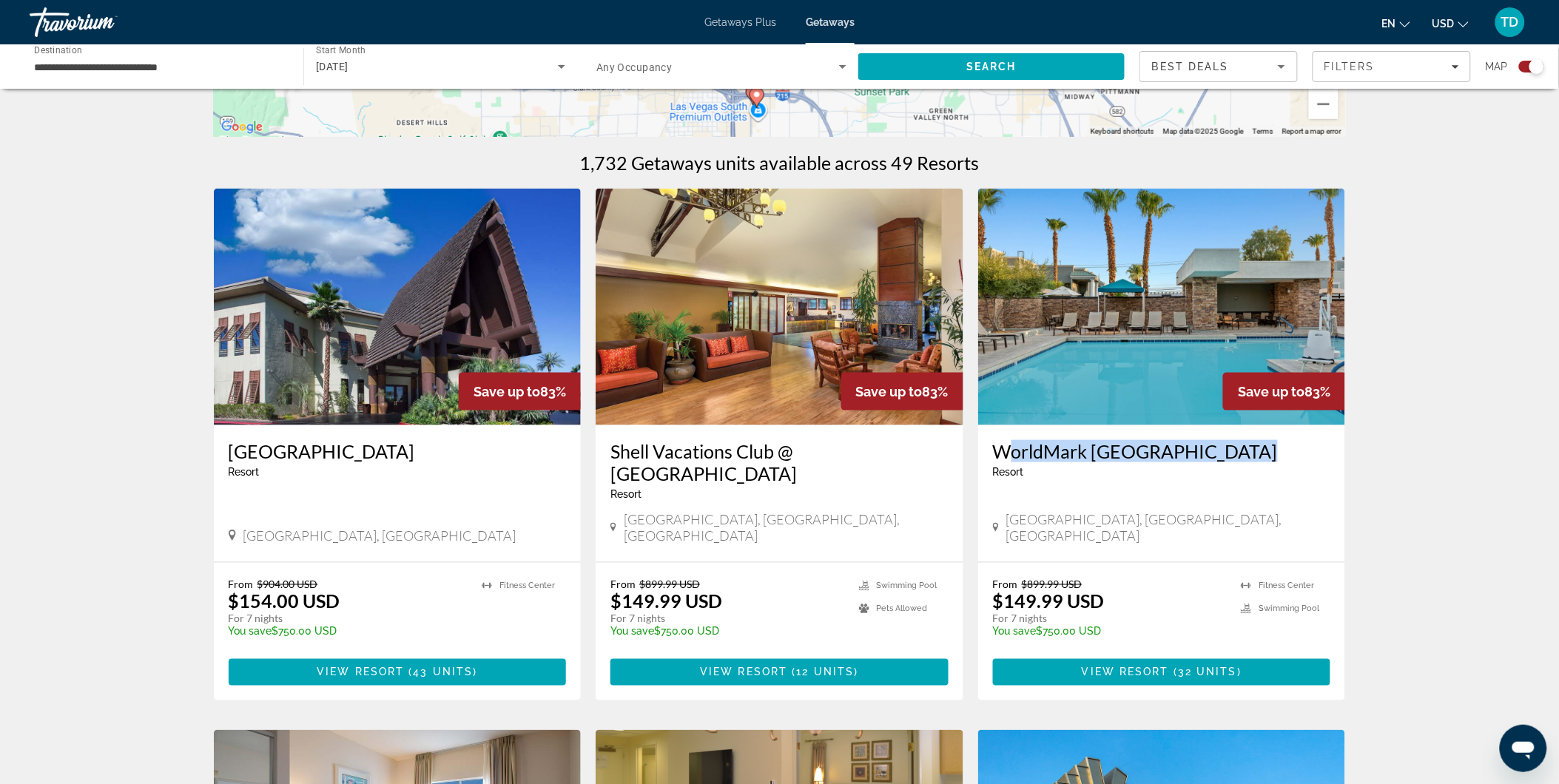
drag, startPoint x: 991, startPoint y: 455, endPoint x: 1237, endPoint y: 451, distance: 246.0
click at [1237, 451] on div "WorldMark Tropicana Avenue Resort - This is an adults only resort Las Vegas, NV…" at bounding box center [1161, 494] width 367 height 137
drag, startPoint x: 1237, startPoint y: 451, endPoint x: 1185, endPoint y: 450, distance: 52.0
copy h3 "WorldMark Tropicana Avenue"
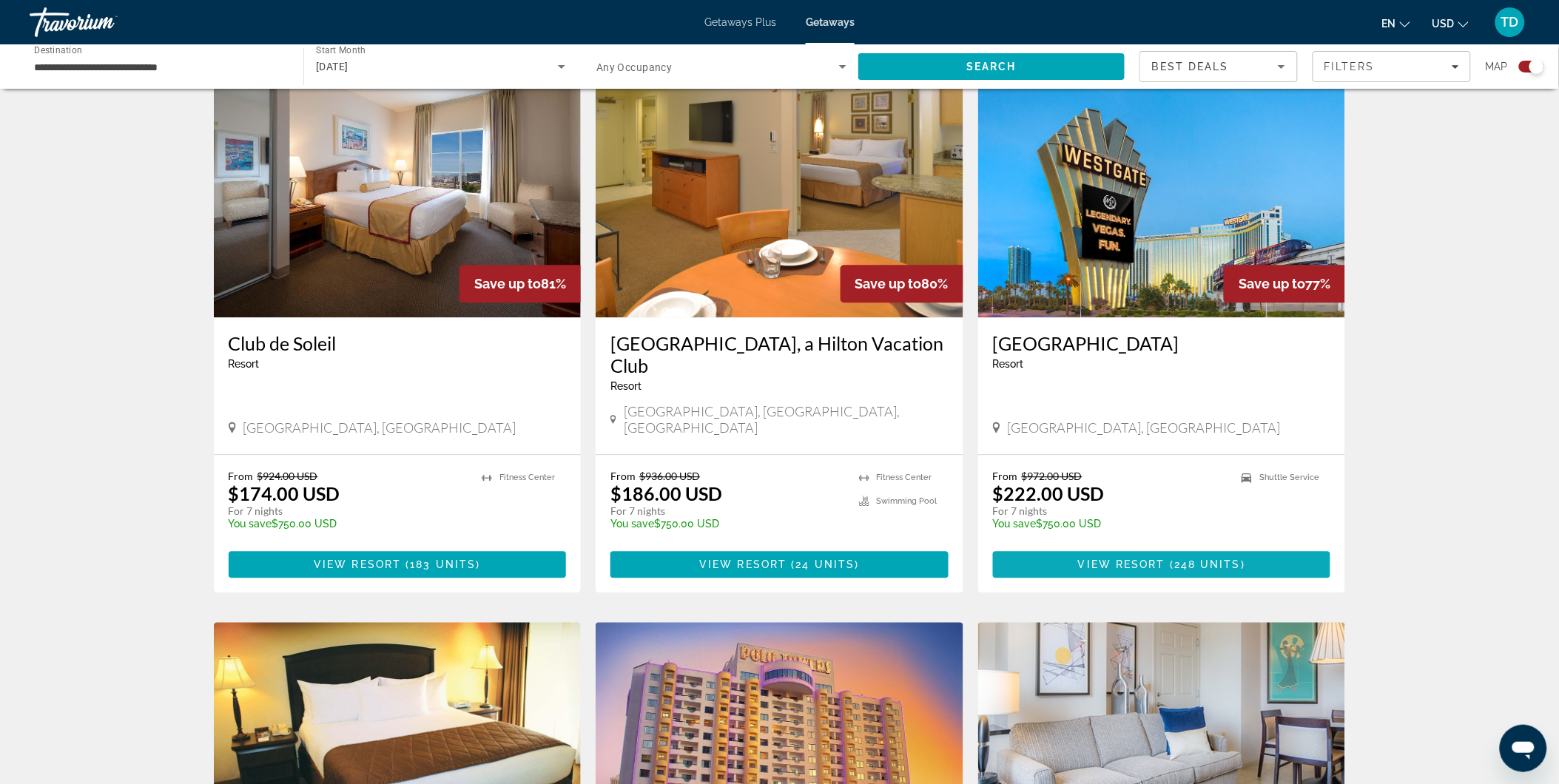
scroll to position [985, 0]
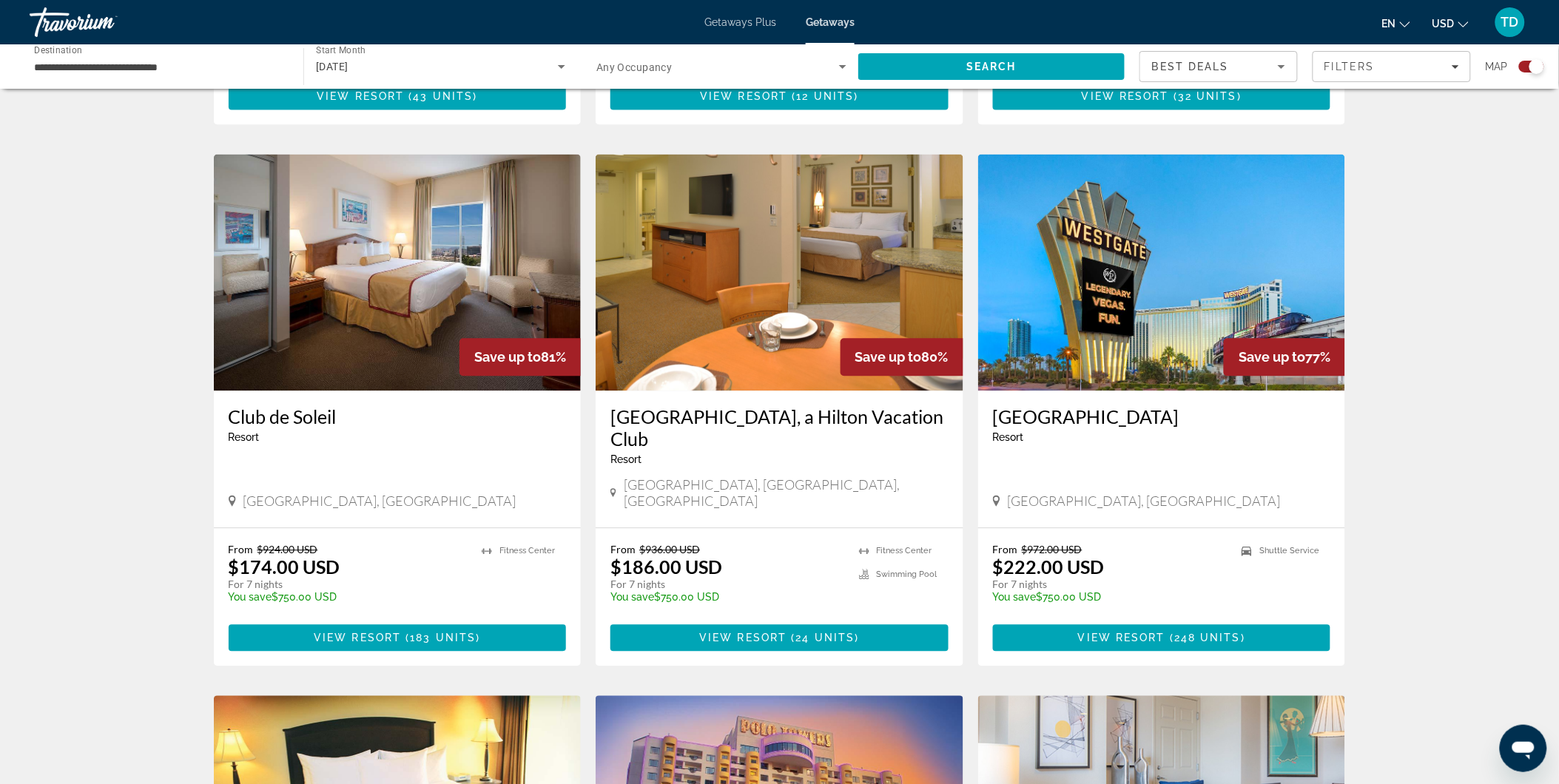
drag, startPoint x: 988, startPoint y: 397, endPoint x: 1318, endPoint y: 408, distance: 330.2
click at [1317, 408] on div "Westgate Las Vegas Resort and Casino Resort - This is an adults only resort Las…" at bounding box center [1161, 460] width 367 height 137
drag, startPoint x: 1318, startPoint y: 408, endPoint x: 1268, endPoint y: 397, distance: 51.2
copy h3 "Westgate Las Vegas Resort and Casino"
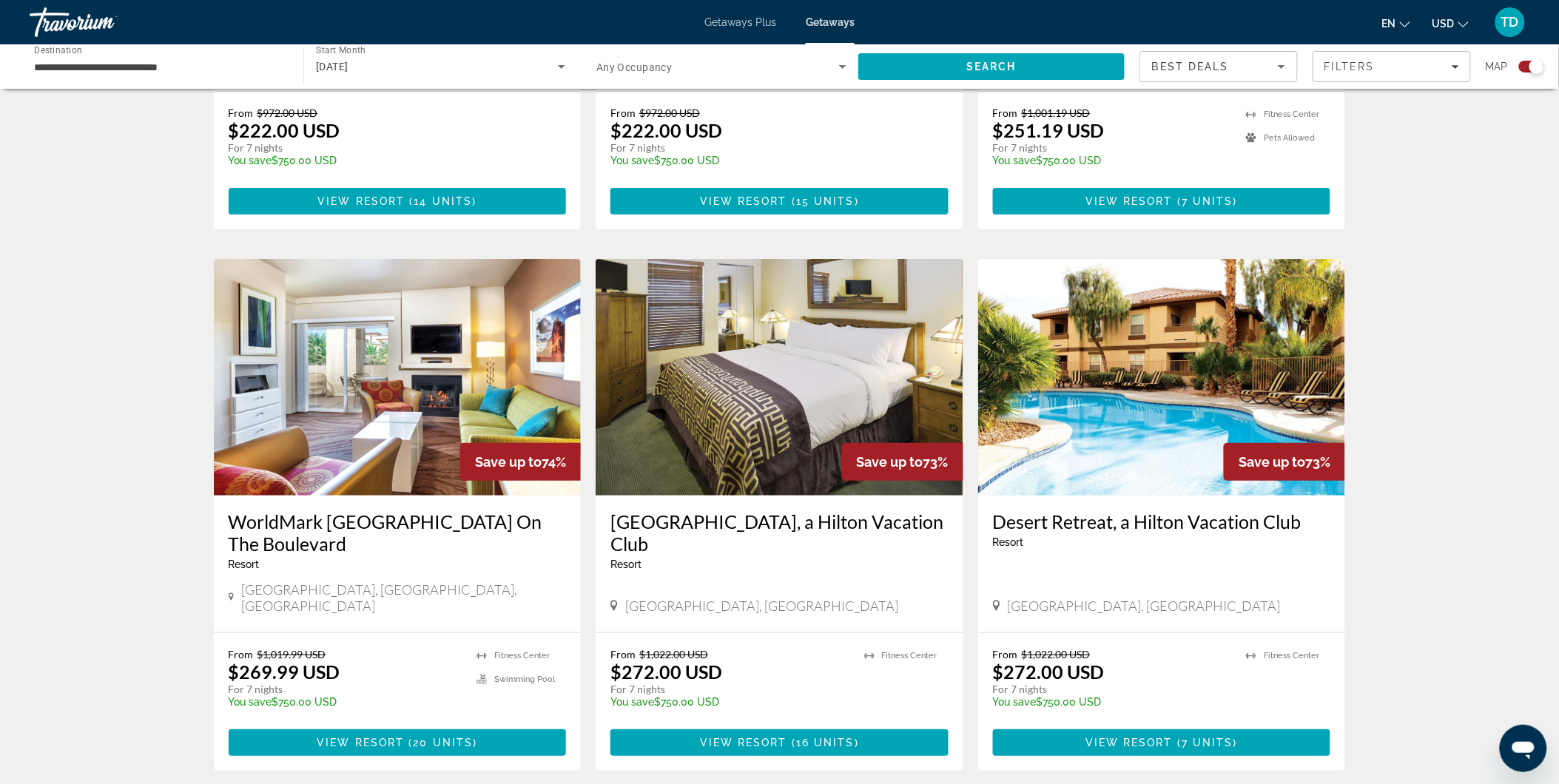
scroll to position [1971, 0]
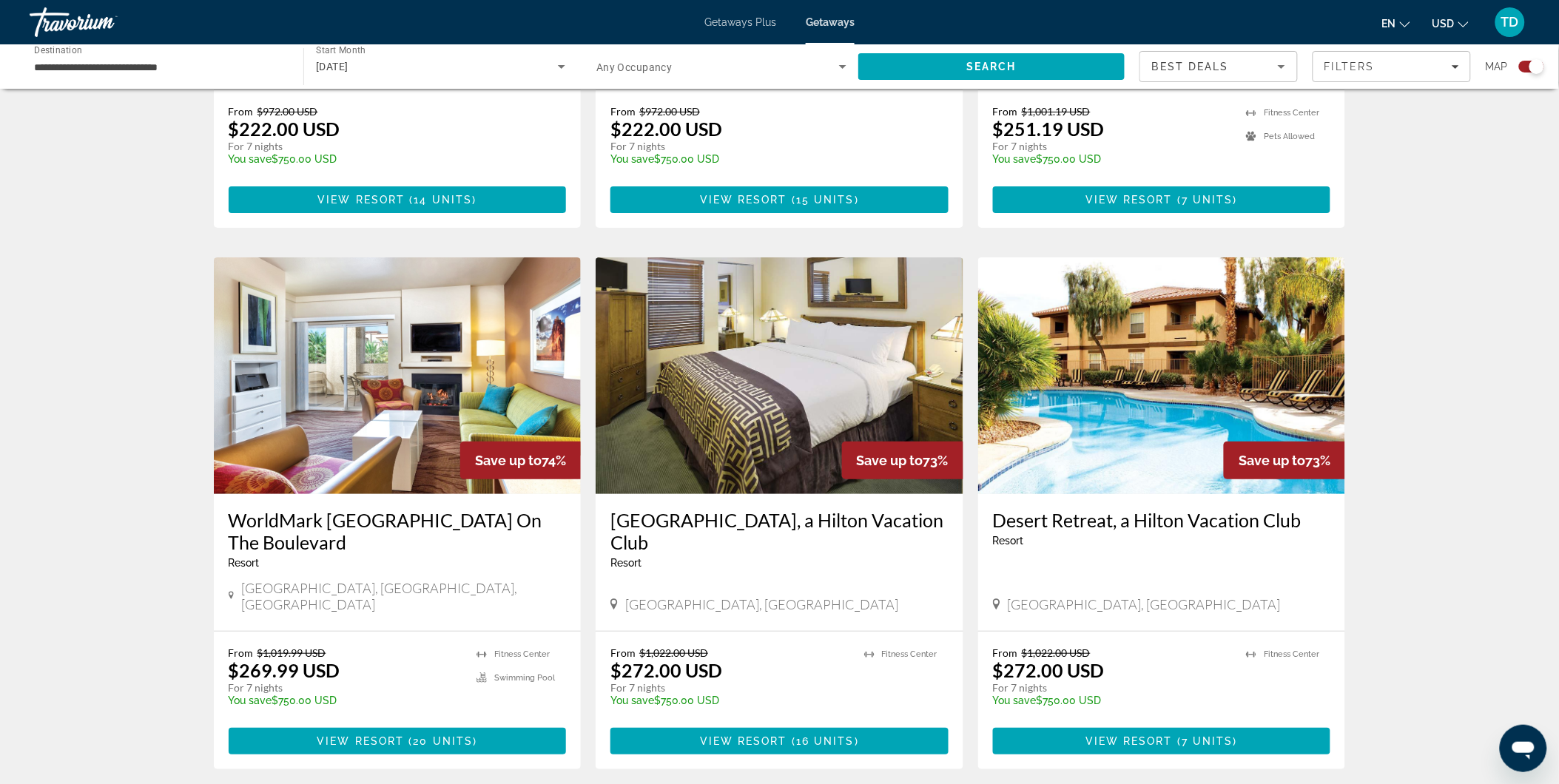
drag, startPoint x: 989, startPoint y: 444, endPoint x: 1300, endPoint y: 442, distance: 311.0
click at [1300, 494] on div "Desert Retreat, a Hilton Vacation Club Resort - This is an adults only resort L…" at bounding box center [1161, 562] width 367 height 137
drag, startPoint x: 1300, startPoint y: 442, endPoint x: 1267, endPoint y: 437, distance: 33.4
copy h3 "Desert Retreat, a Hilton Vacation Club"
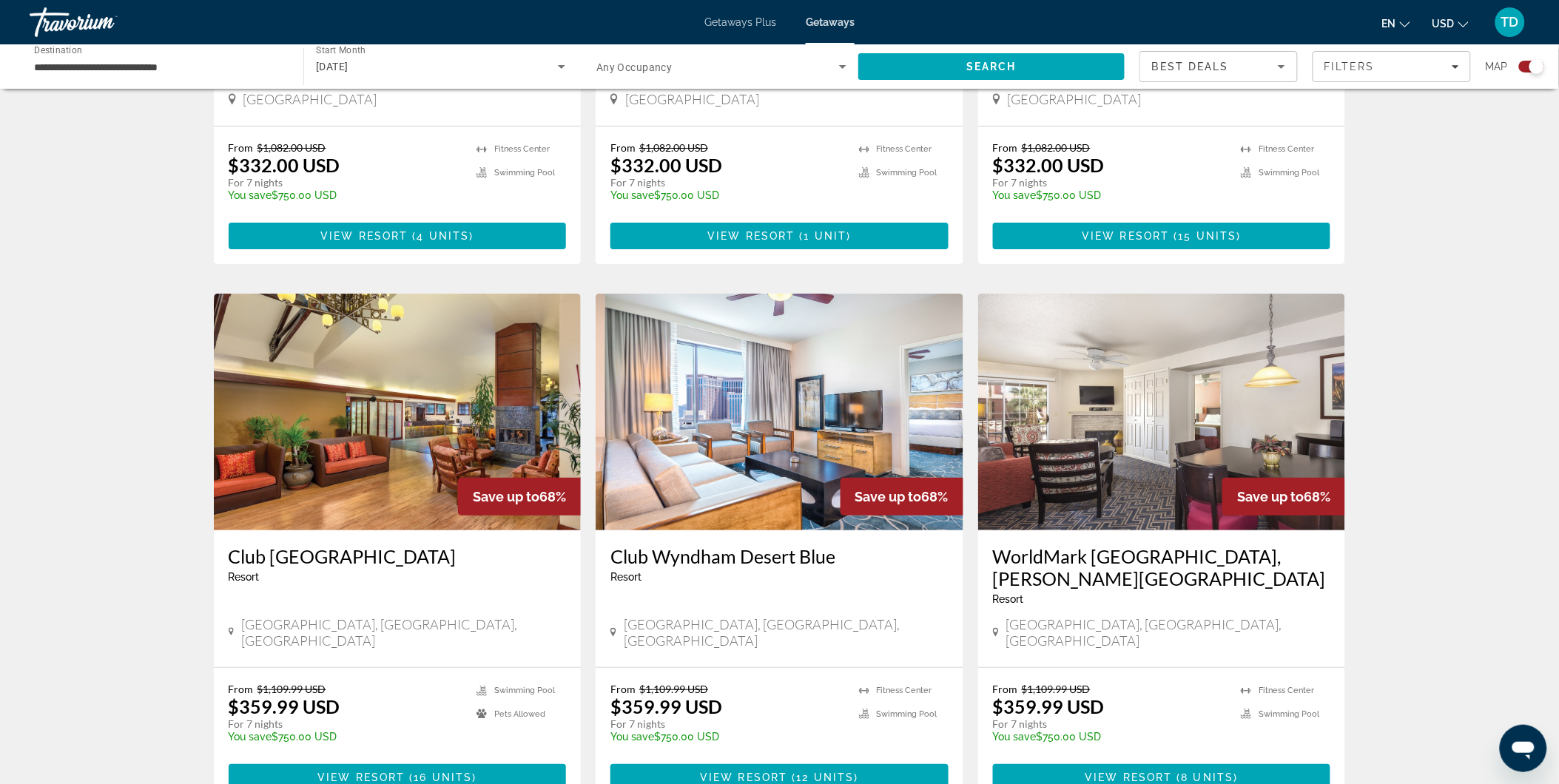
scroll to position [1971, 0]
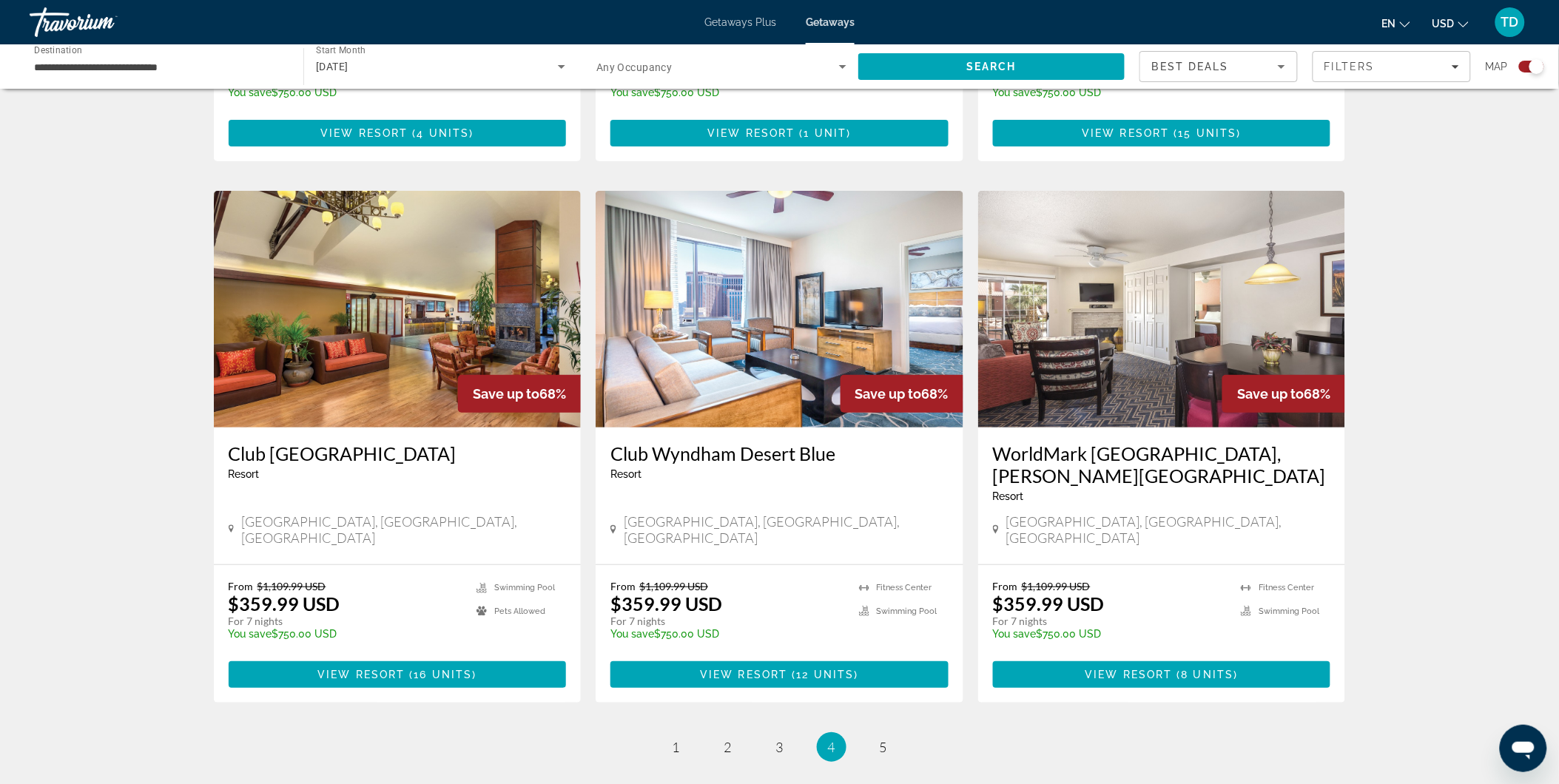
drag, startPoint x: 604, startPoint y: 424, endPoint x: 833, endPoint y: 424, distance: 229.0
click at [833, 428] on div "Club Wyndham Desert Blue Resort - This is an adults only resort Las Vegas, NV, …" at bounding box center [779, 496] width 367 height 137
drag, startPoint x: 833, startPoint y: 424, endPoint x: 751, endPoint y: 415, distance: 82.5
copy h3 "Club Wyndham Desert Blue"
click at [877, 705] on link "page 5" at bounding box center [882, 747] width 26 height 26
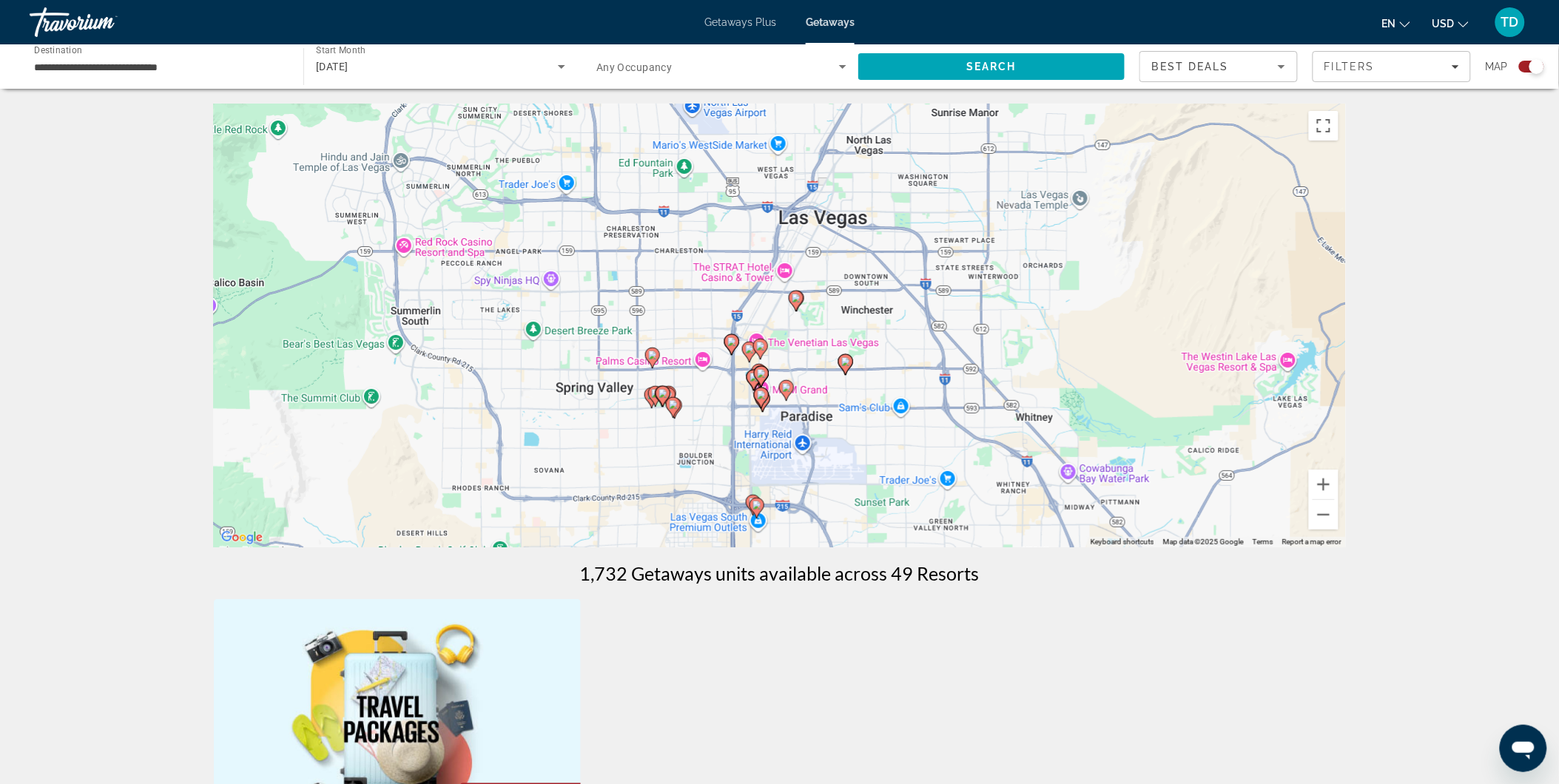
click at [799, 303] on icon "Main content" at bounding box center [795, 301] width 13 height 20
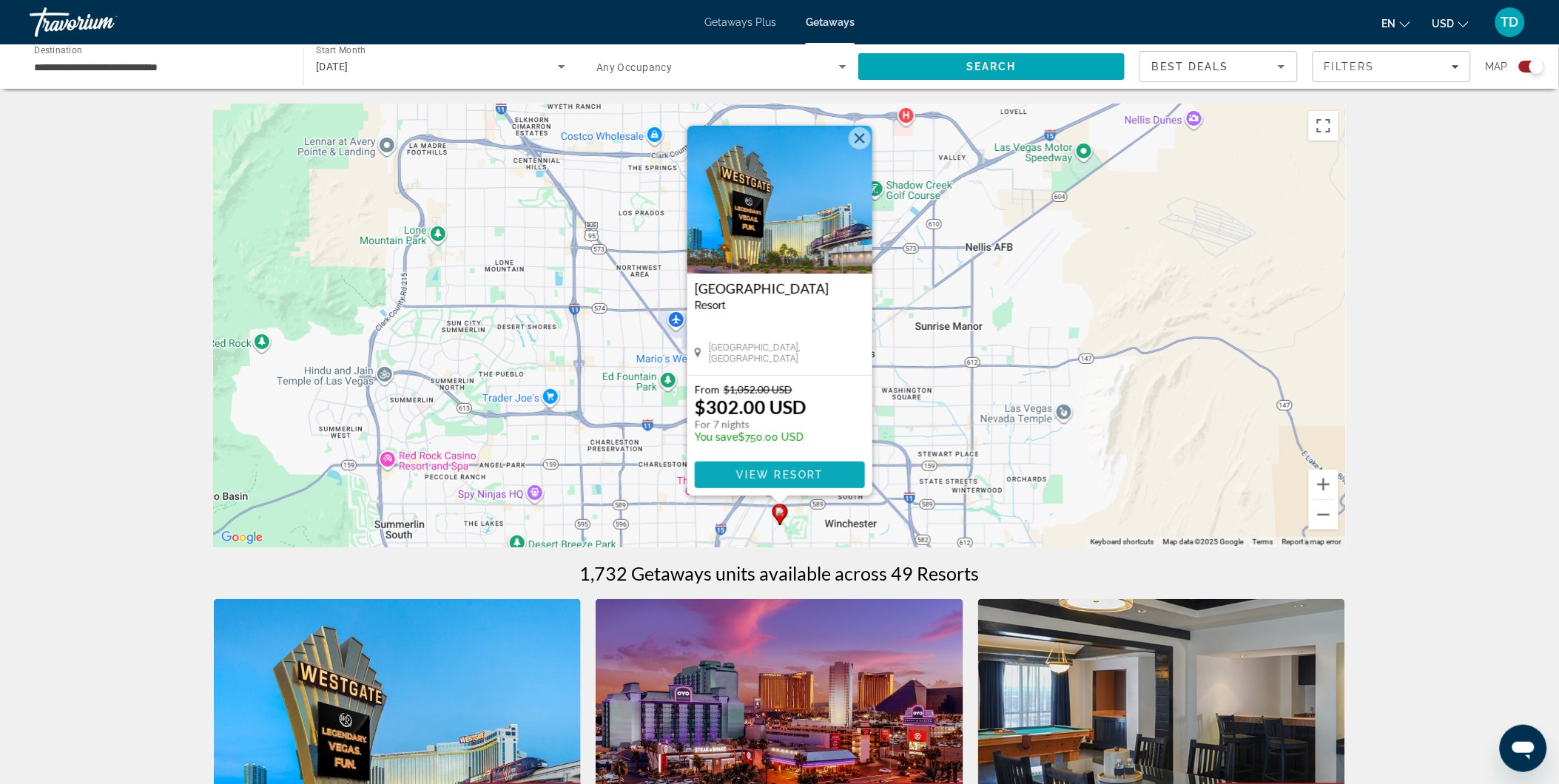
click at [779, 477] on span "View Resort" at bounding box center [779, 474] width 87 height 12
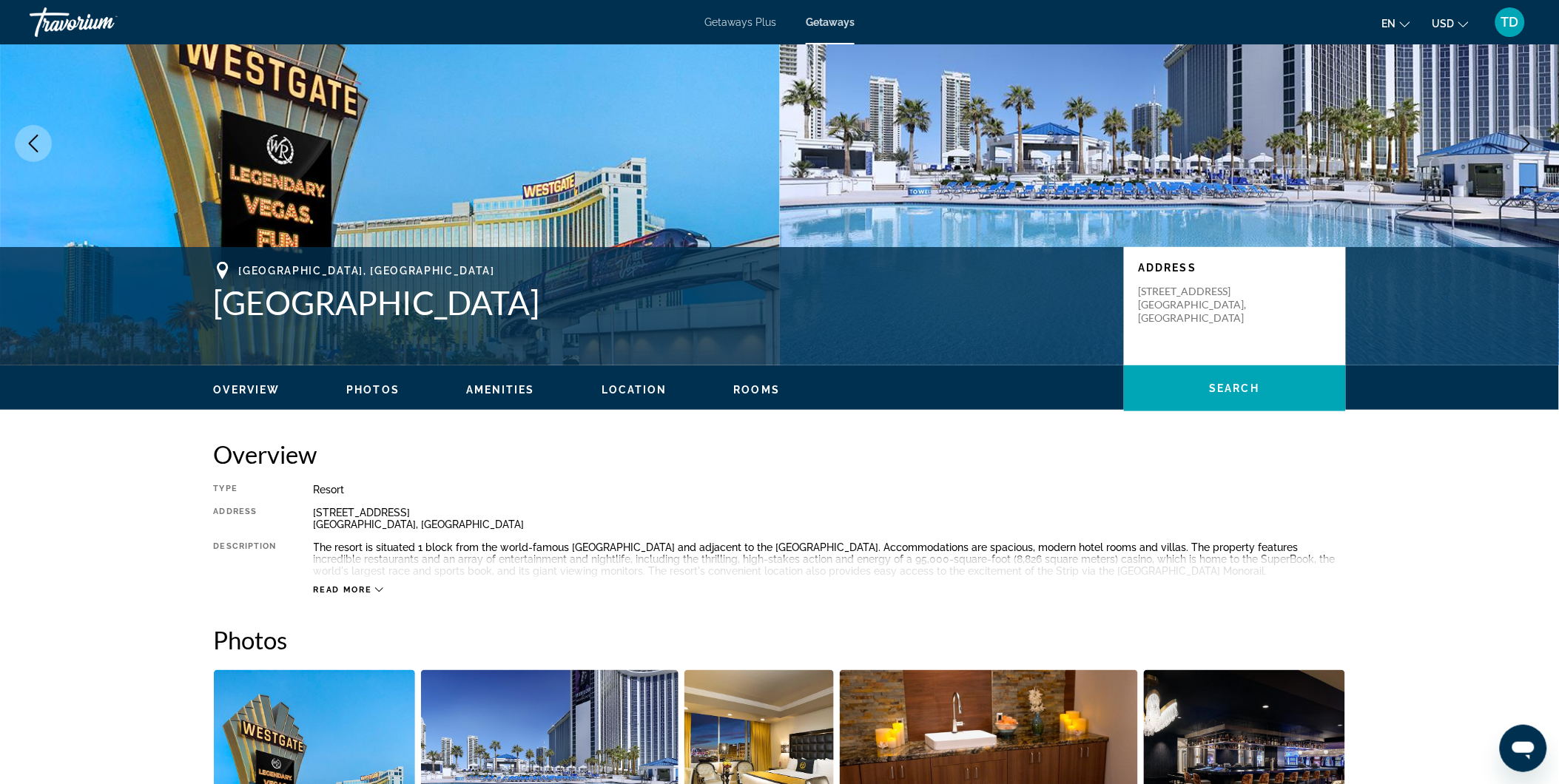
scroll to position [82, 0]
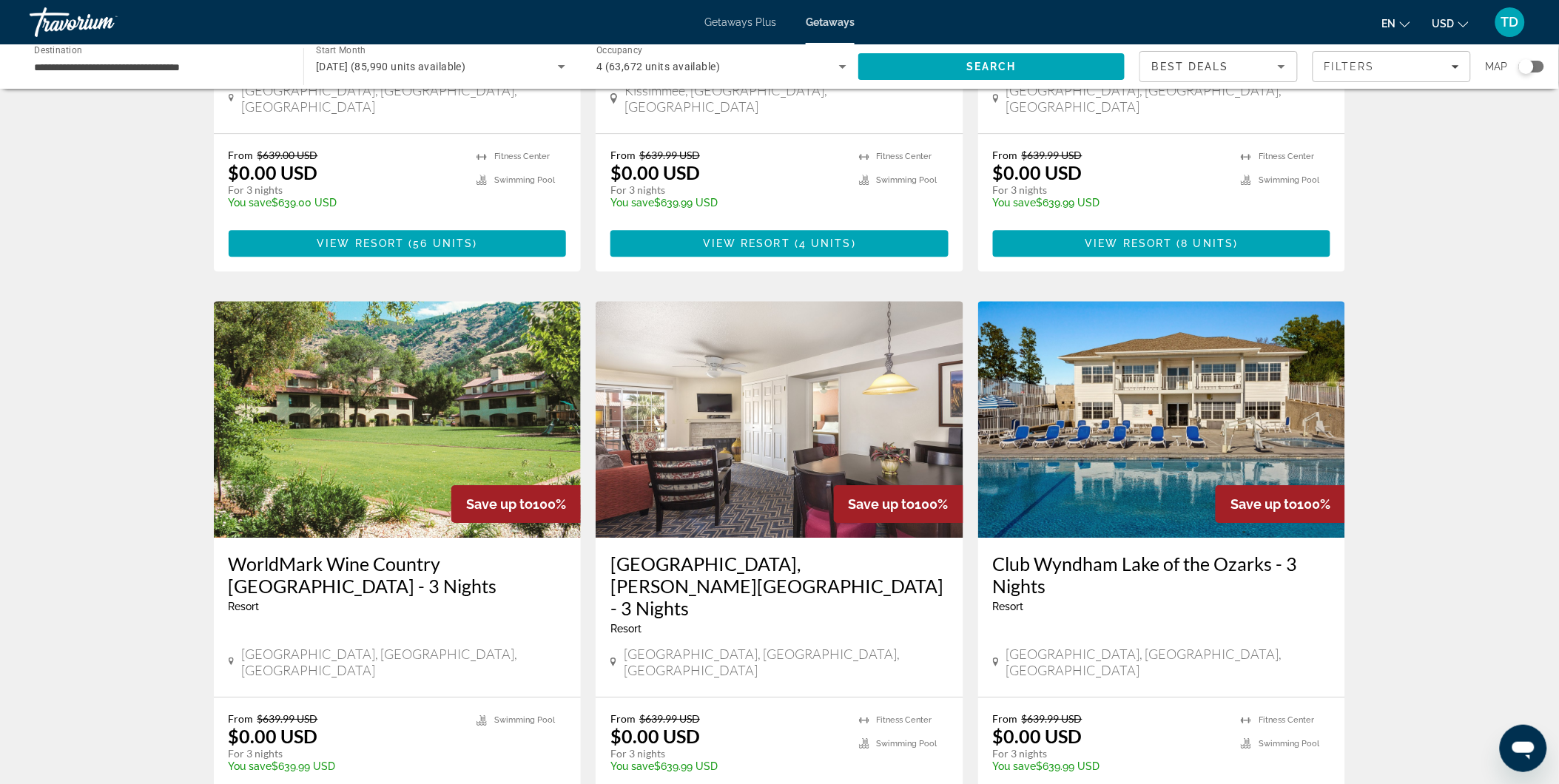
scroll to position [1697, 0]
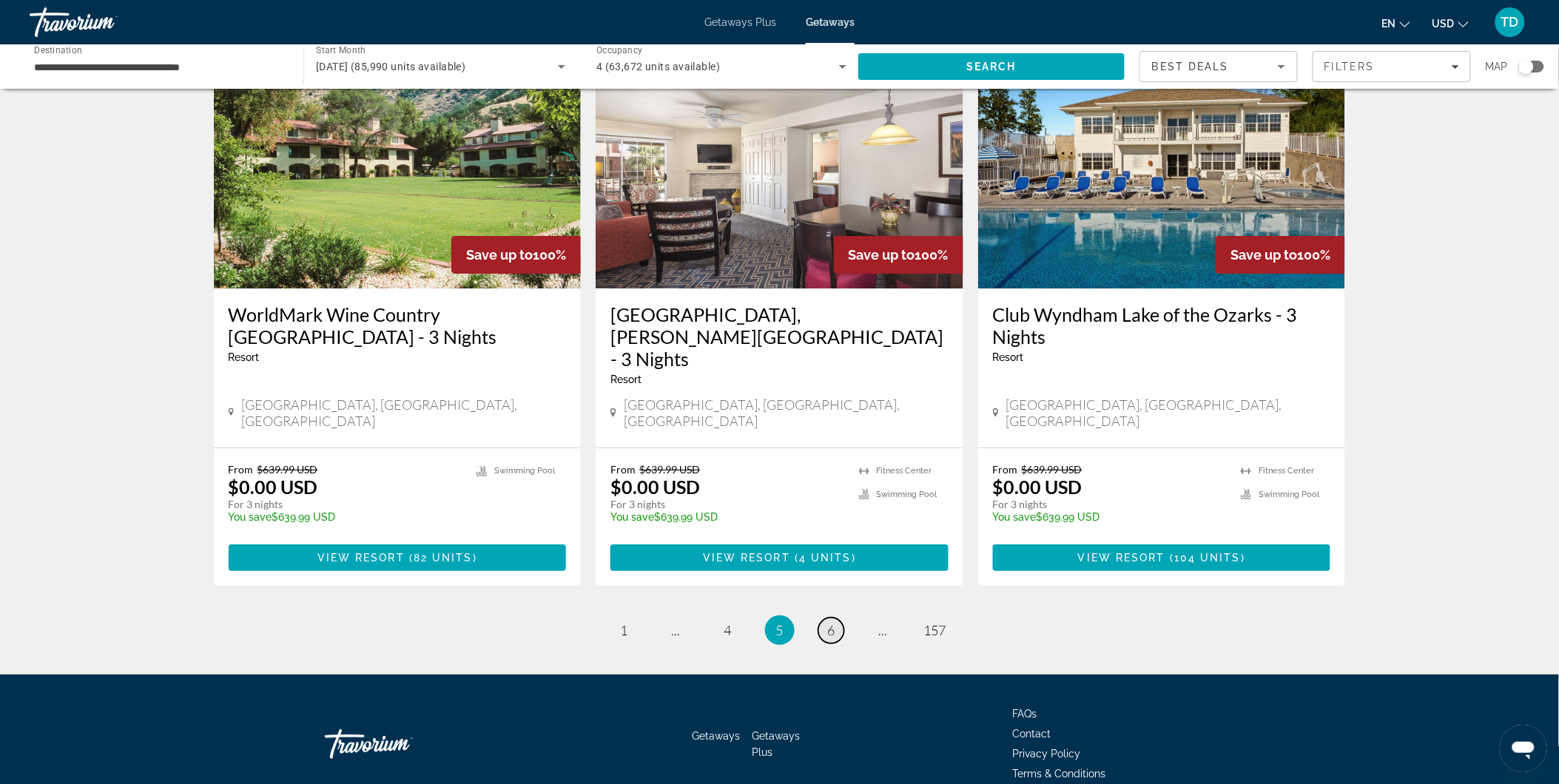
click at [825, 617] on link "page 6" at bounding box center [831, 630] width 26 height 26
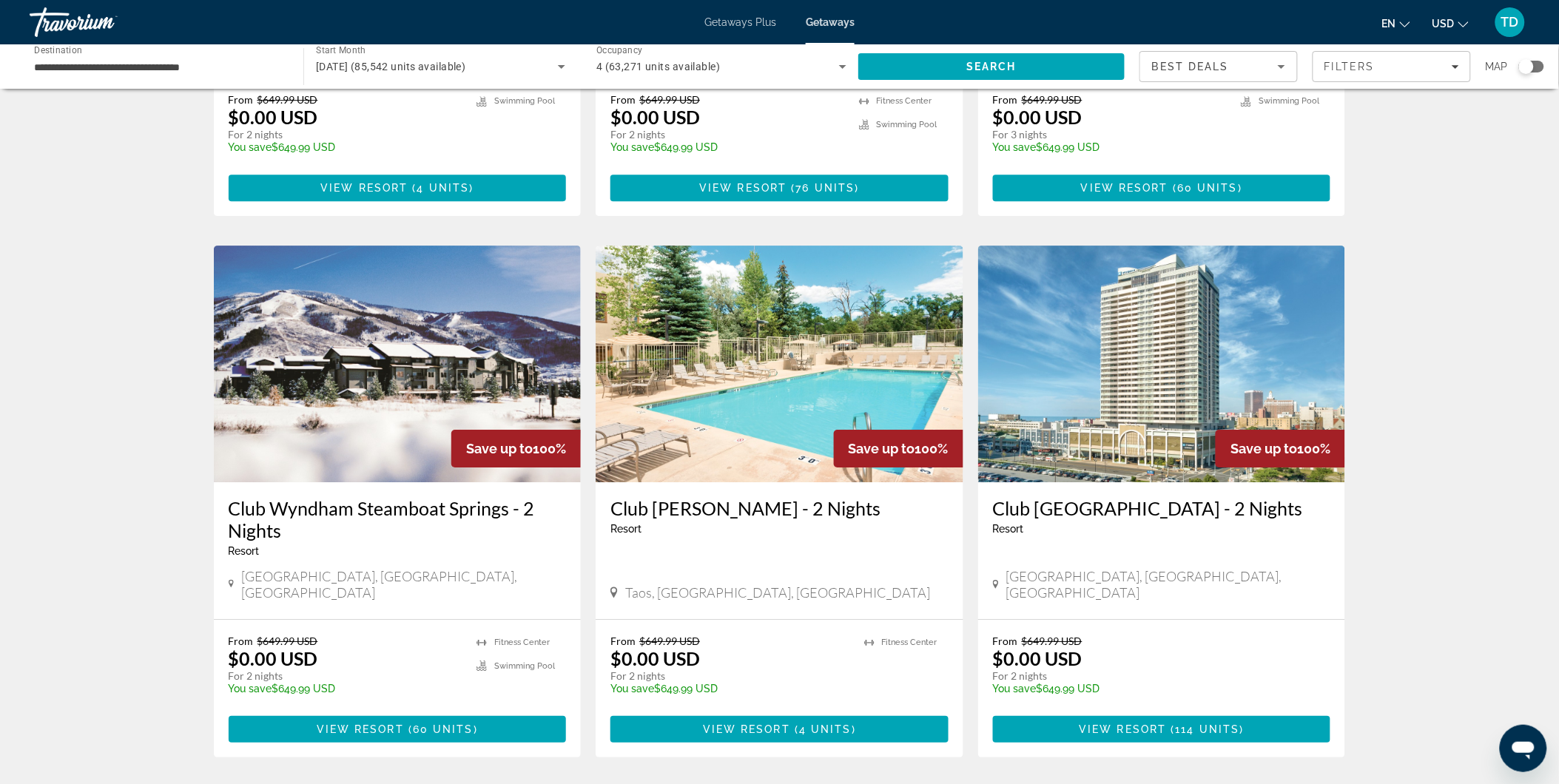
scroll to position [1533, 0]
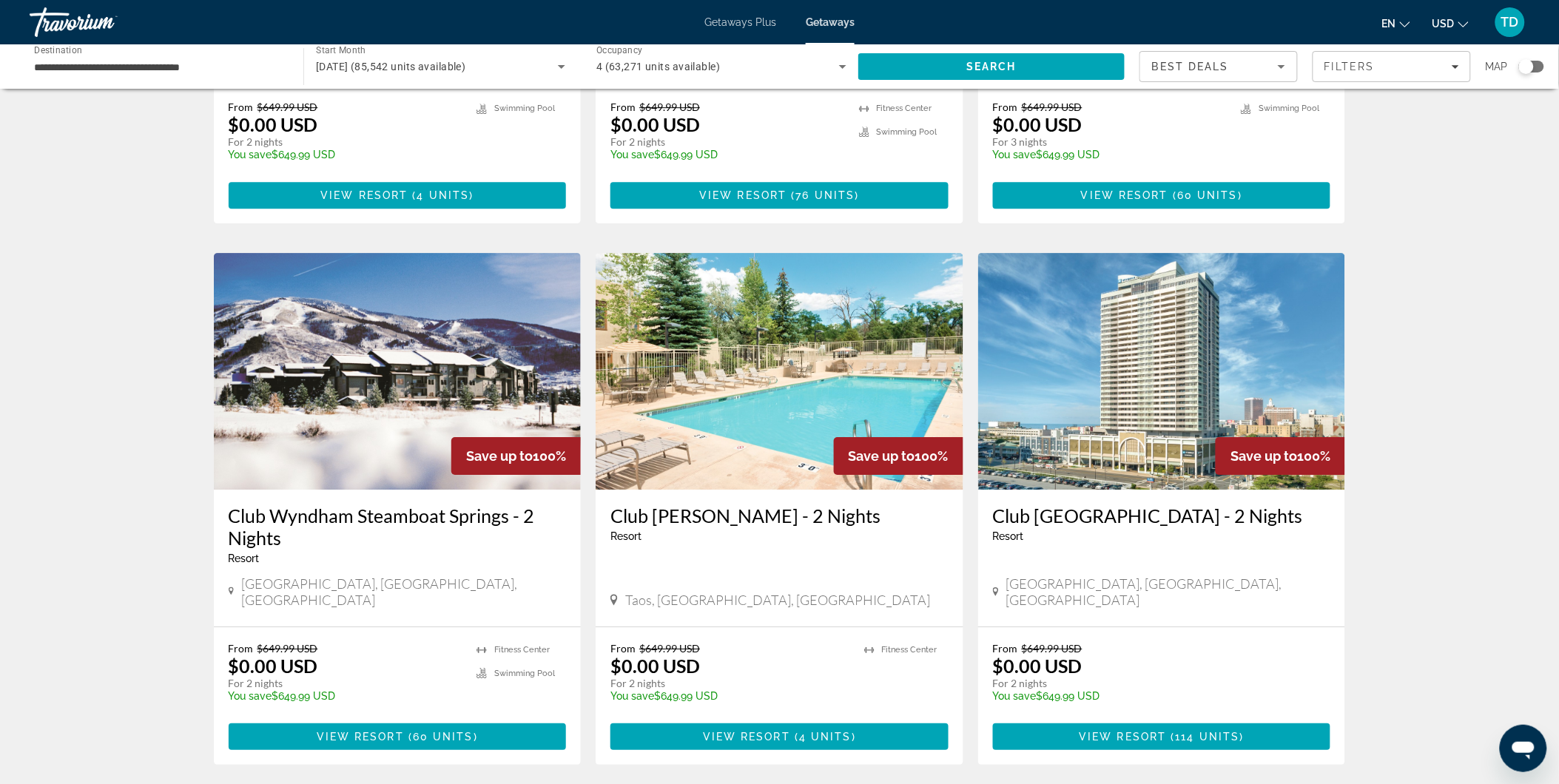
click at [367, 291] on img "Main content" at bounding box center [398, 372] width 367 height 237
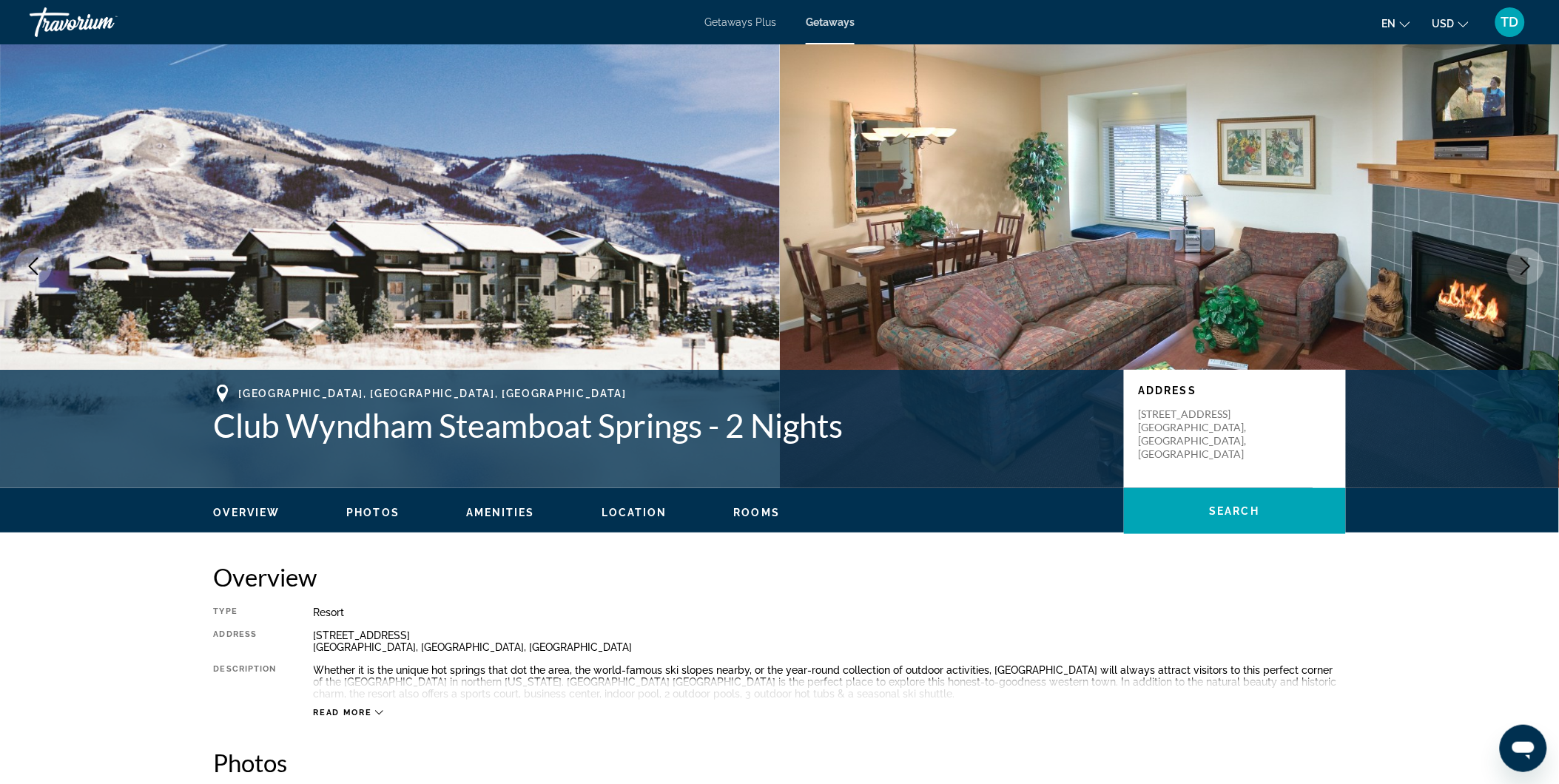
click at [1414, 258] on icon "Next image" at bounding box center [1525, 266] width 18 height 18
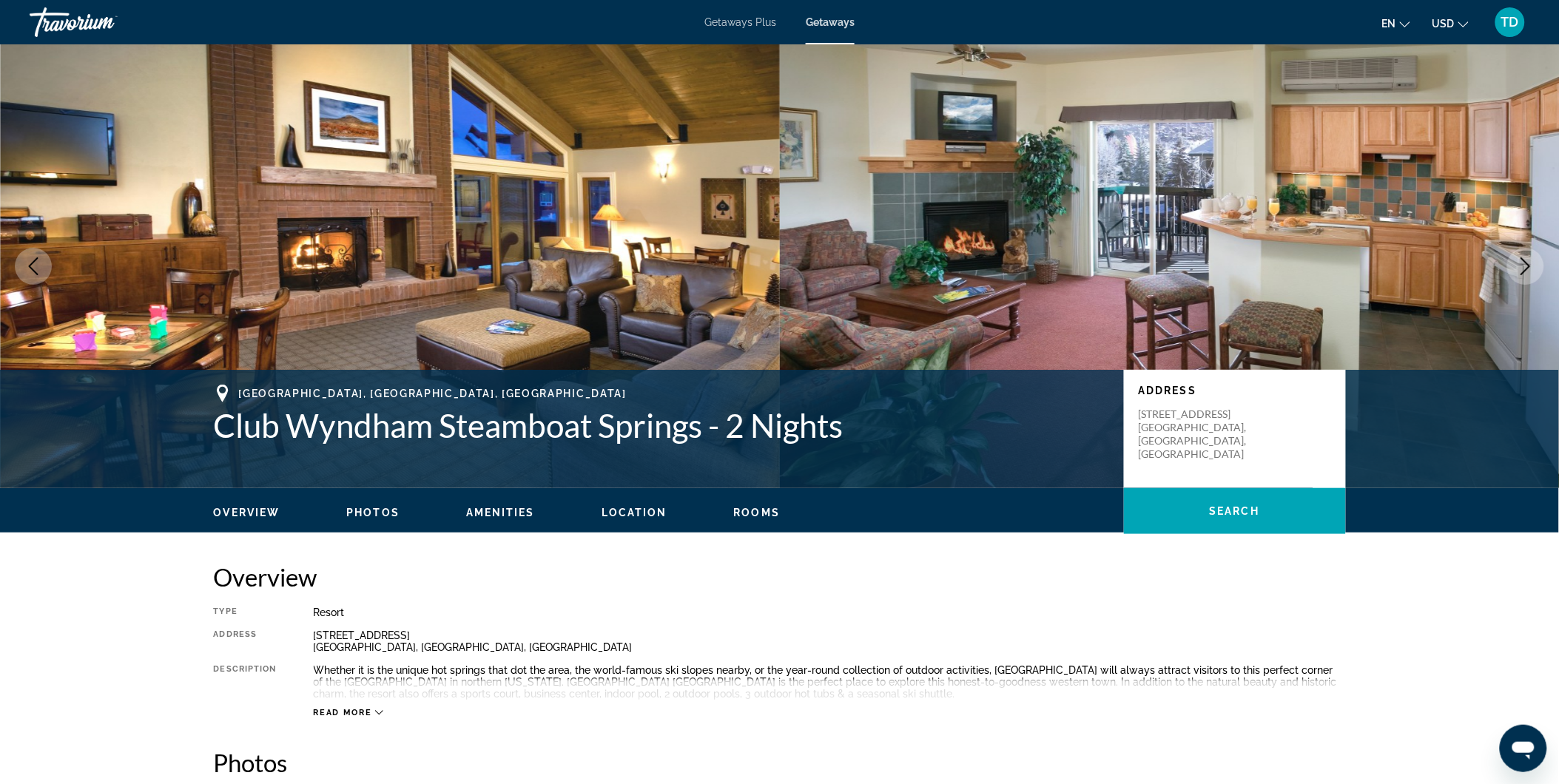
click at [1414, 260] on icon "Next image" at bounding box center [1525, 266] width 18 height 18
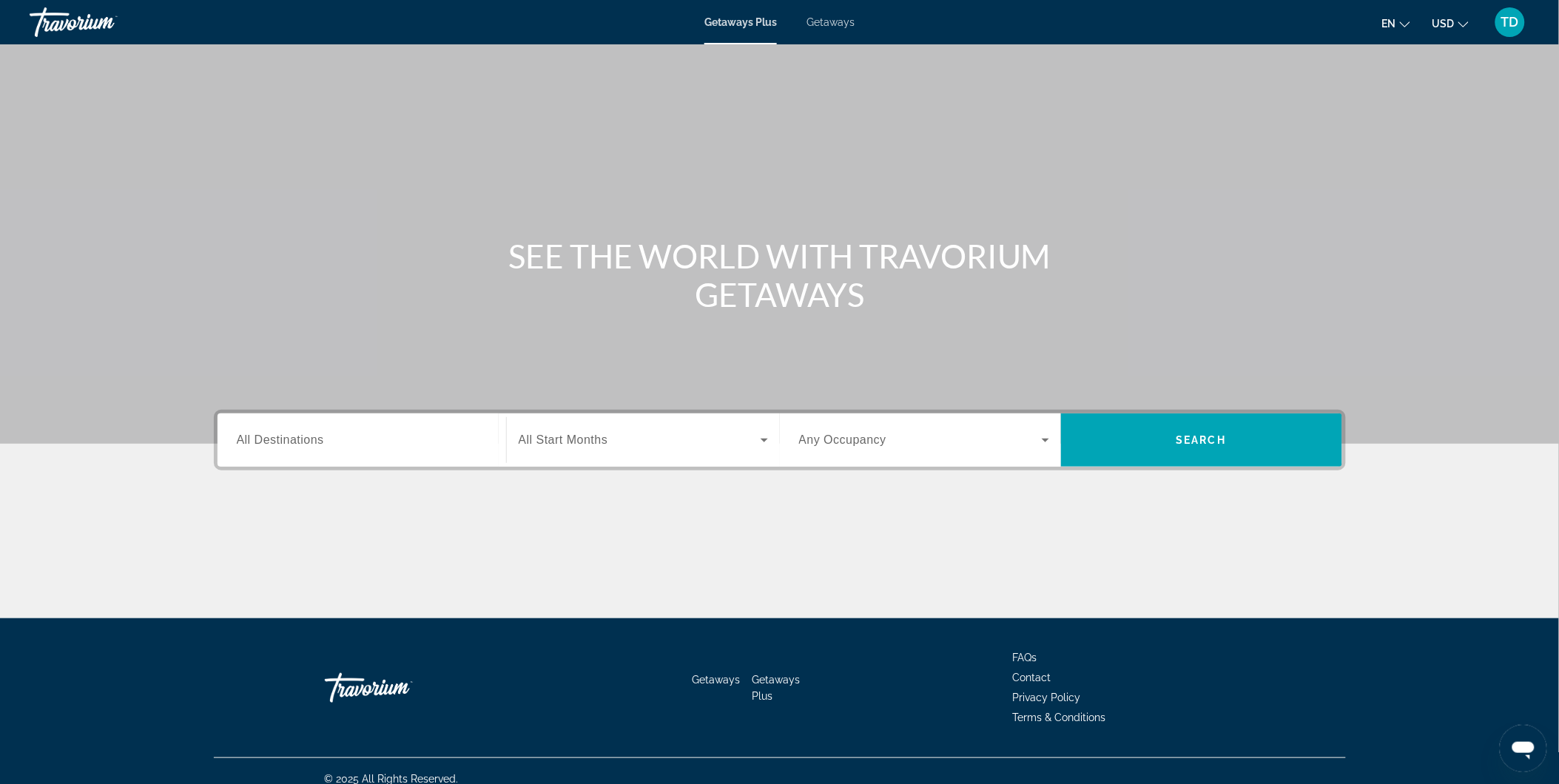
click at [815, 19] on span "Getaways" at bounding box center [831, 21] width 48 height 12
click at [267, 456] on div "Search widget" at bounding box center [362, 440] width 250 height 42
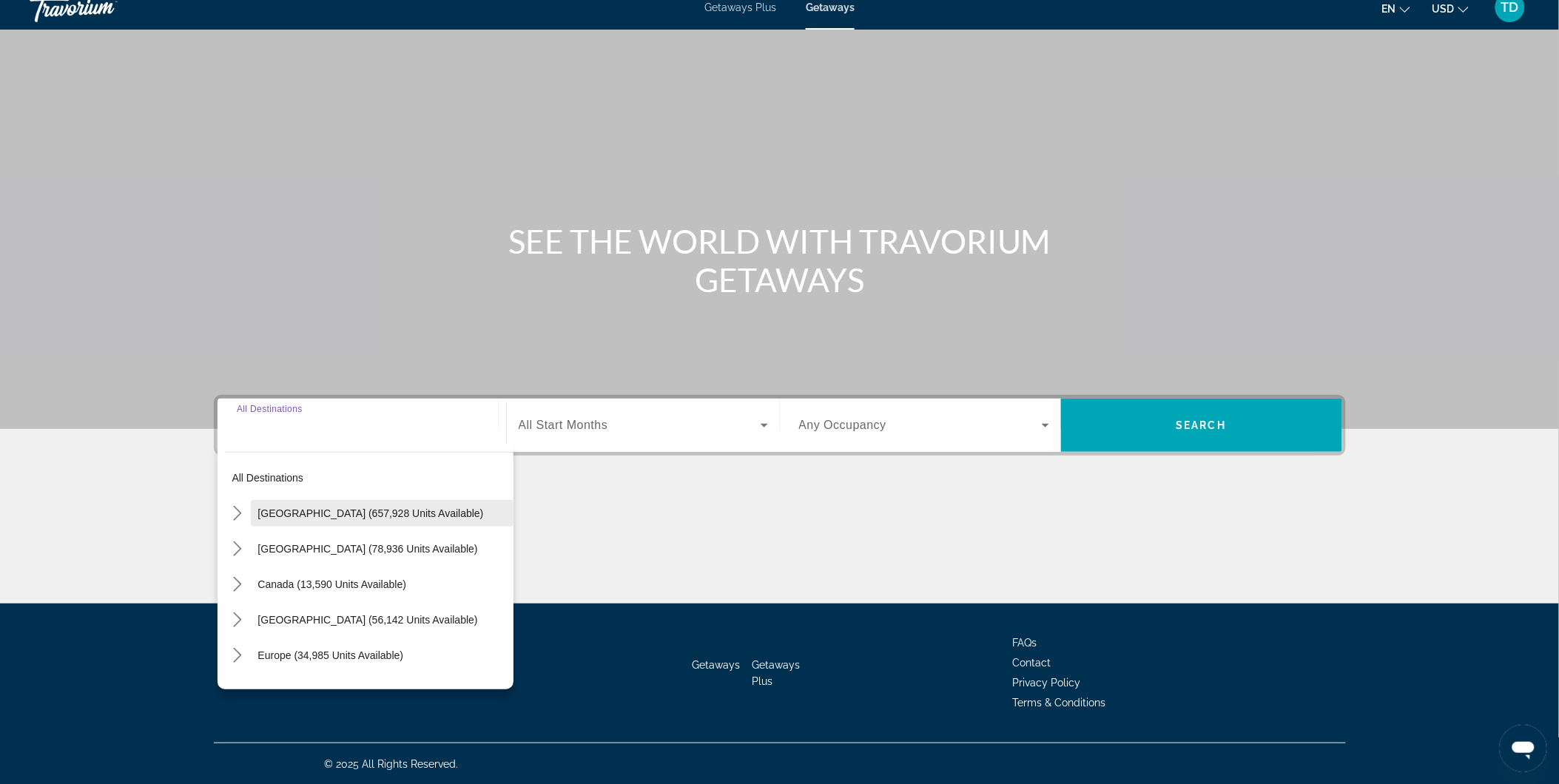
click at [259, 507] on span "[GEOGRAPHIC_DATA] (657,928 units available)" at bounding box center [371, 512] width 226 height 12
type input "**********"
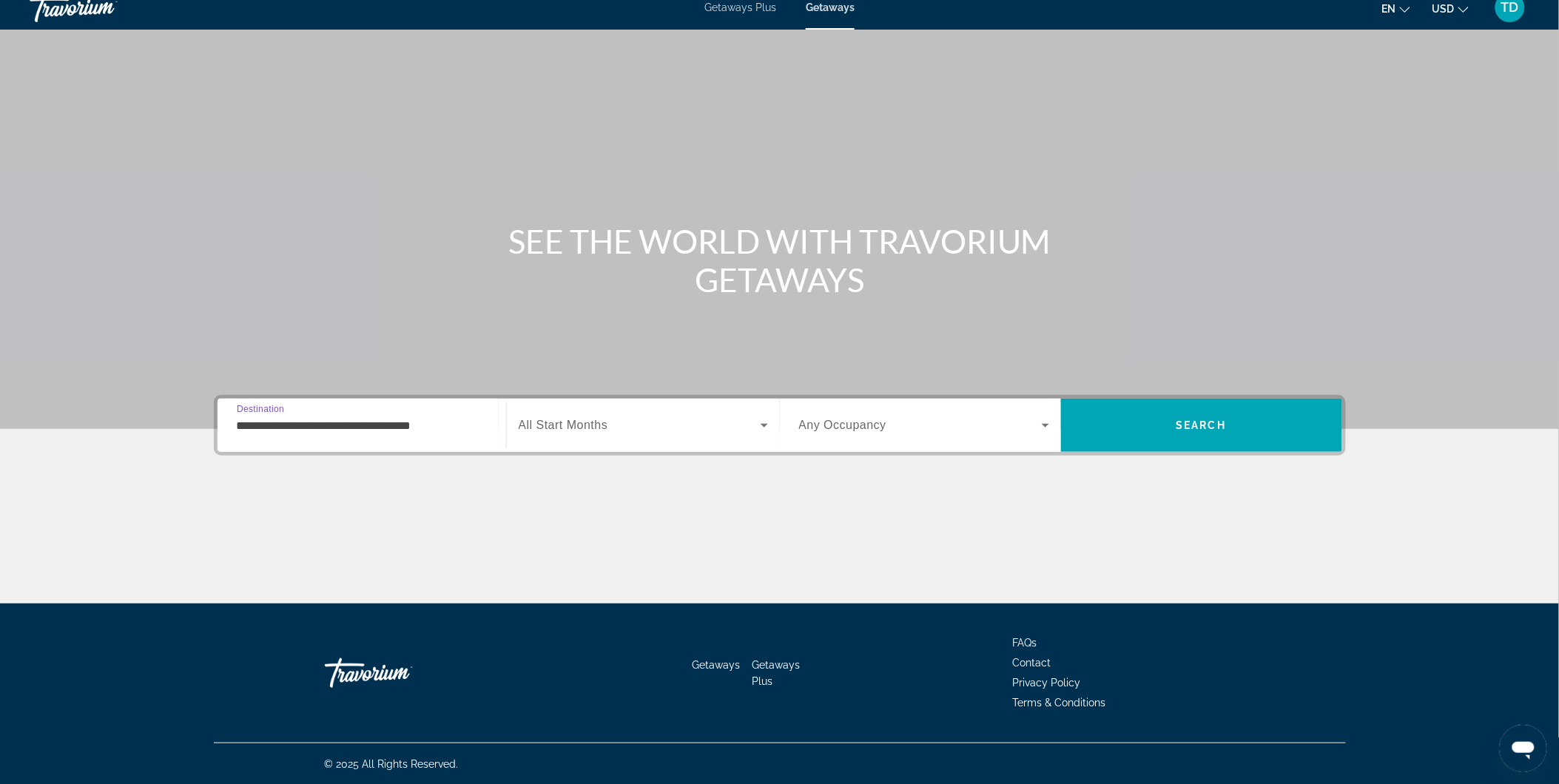
click at [621, 419] on span "Search widget" at bounding box center [639, 425] width 242 height 18
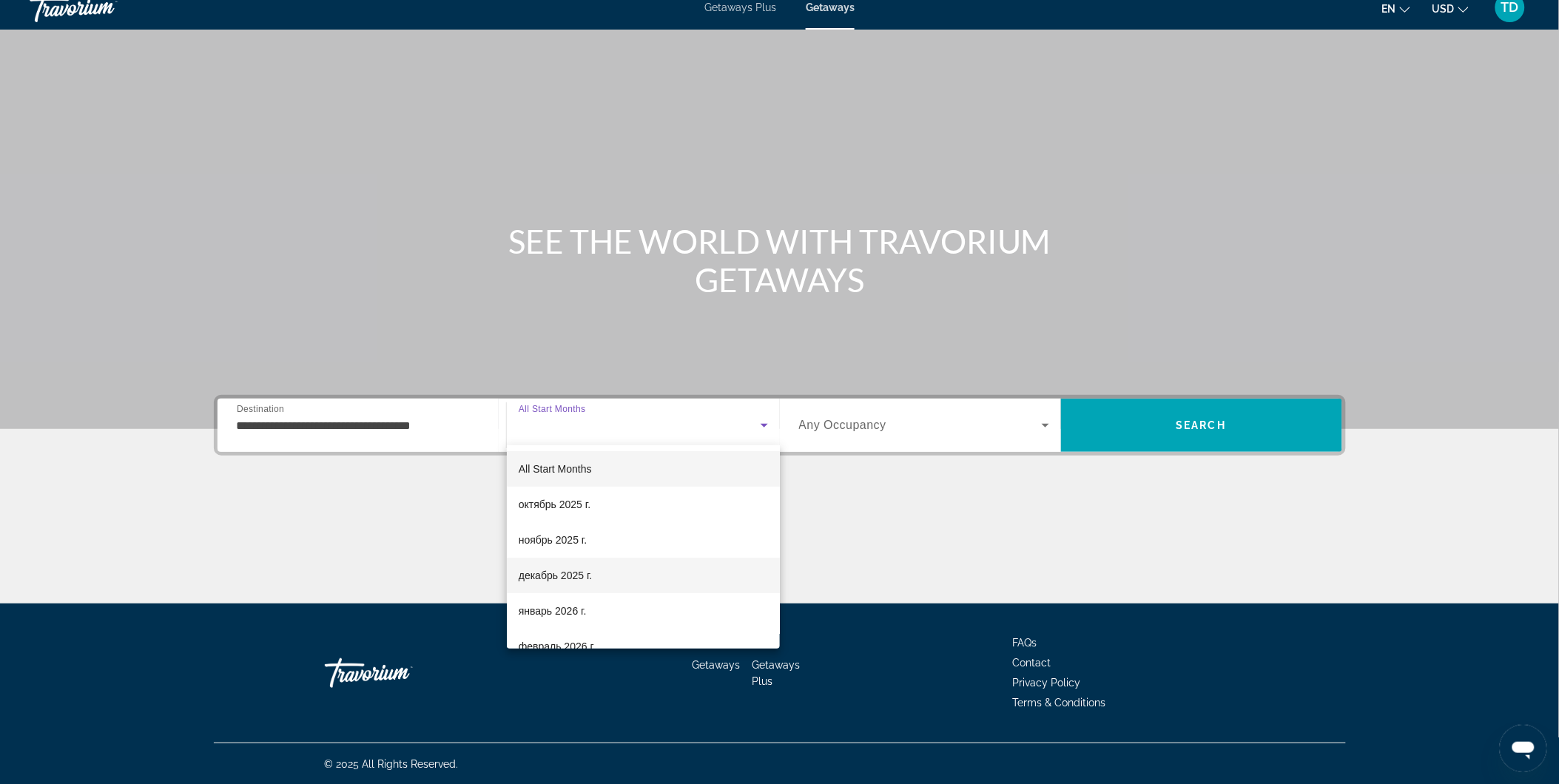
click at [521, 569] on span "декабрь 2025 г." at bounding box center [555, 576] width 73 height 18
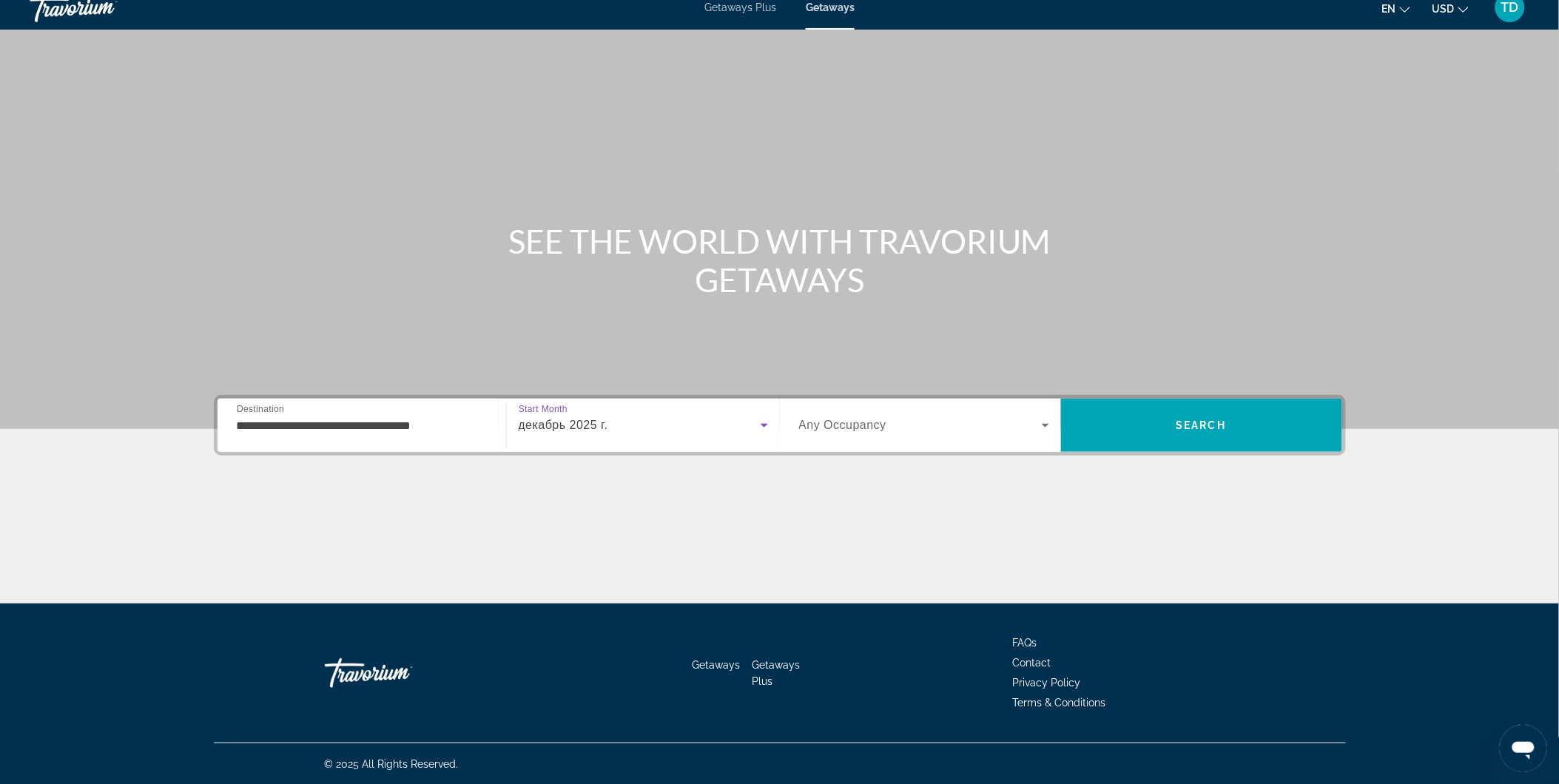
click at [855, 415] on div "Search widget" at bounding box center [923, 425] width 250 height 41
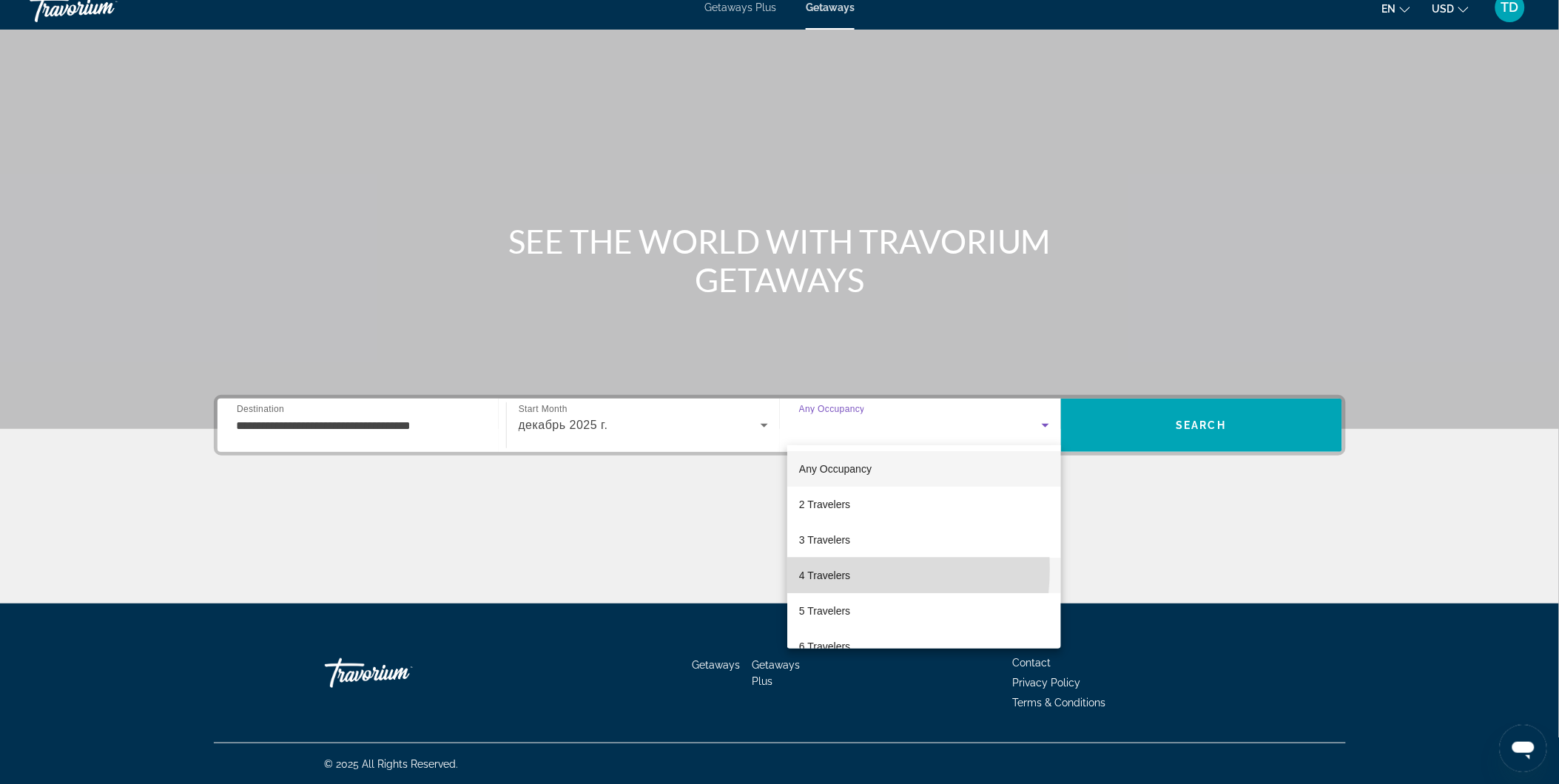
click at [805, 568] on span "4 Travelers" at bounding box center [824, 576] width 51 height 18
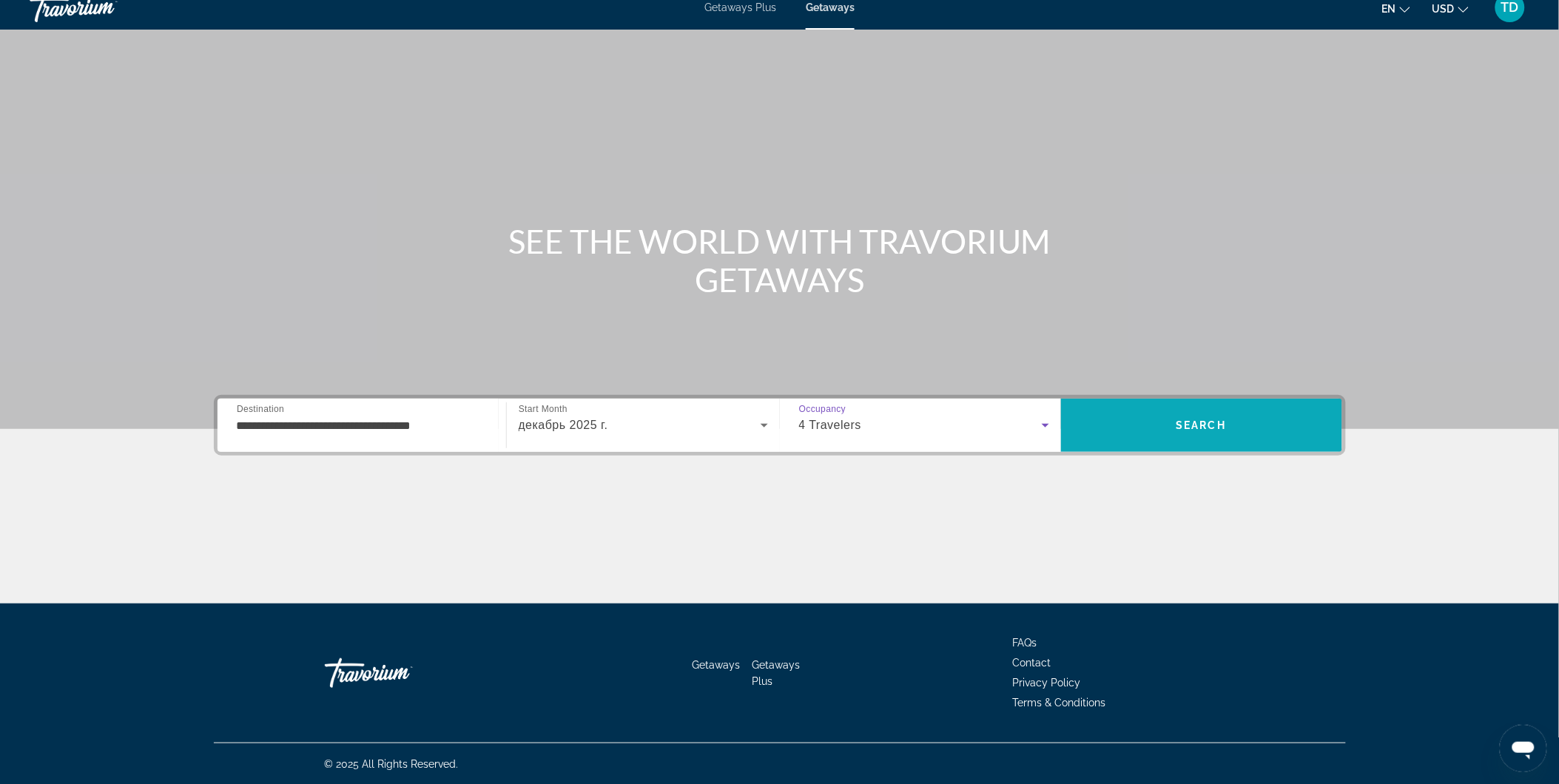
click at [1145, 402] on span "Search" at bounding box center [1201, 425] width 281 height 53
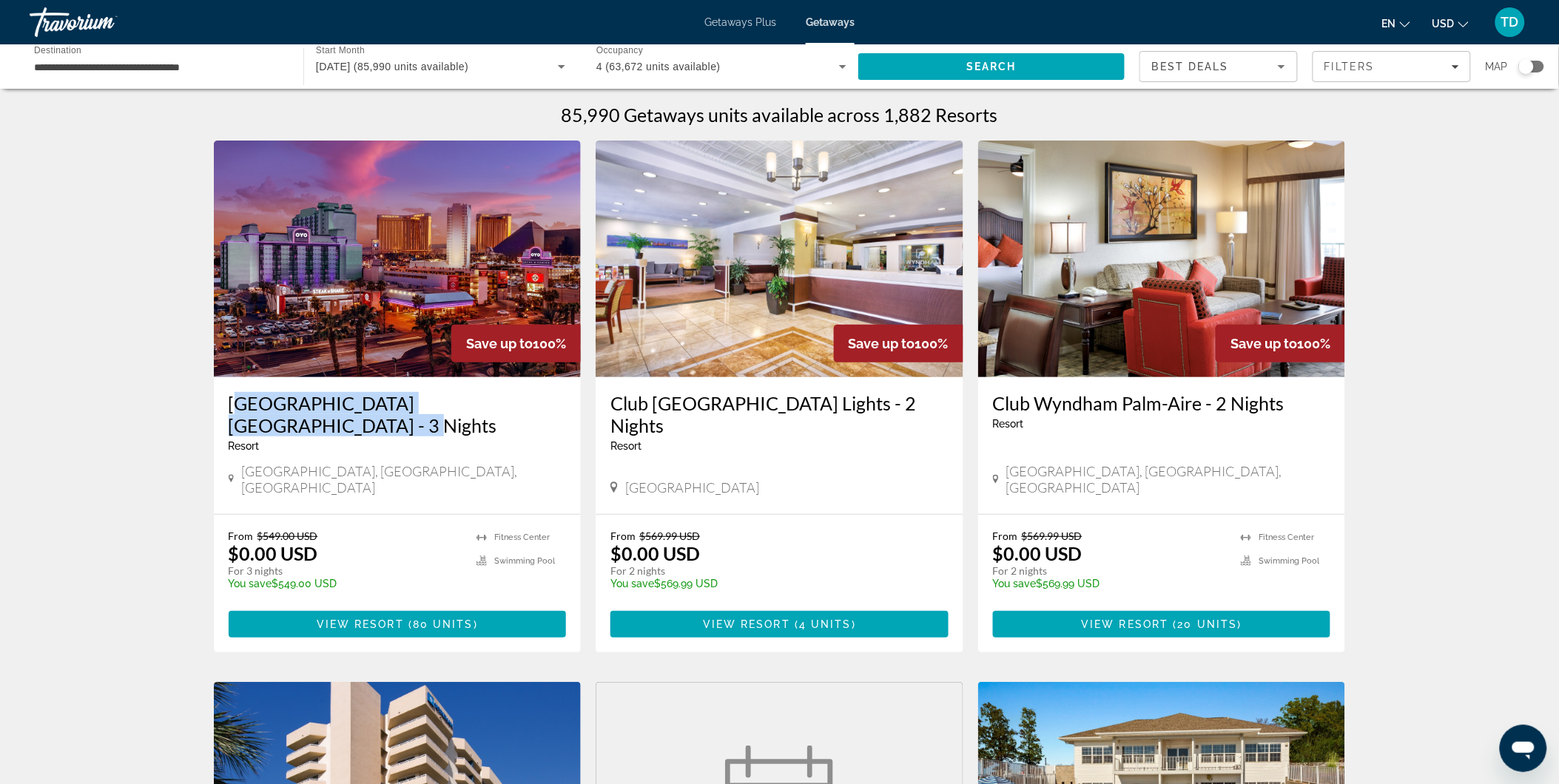
drag, startPoint x: 217, startPoint y: 404, endPoint x: 551, endPoint y: 394, distance: 334.1
click at [552, 395] on div "[GEOGRAPHIC_DATA] [GEOGRAPHIC_DATA] - 3 Nights Resort - This is an adults only …" at bounding box center [398, 445] width 367 height 137
drag, startPoint x: 551, startPoint y: 394, endPoint x: 418, endPoint y: 432, distance: 138.3
click at [476, 437] on div "[GEOGRAPHIC_DATA] [GEOGRAPHIC_DATA] - 3 Nights Resort - This is an adults only …" at bounding box center [397, 428] width 338 height 71
drag, startPoint x: 216, startPoint y: 402, endPoint x: 477, endPoint y: 402, distance: 261.0
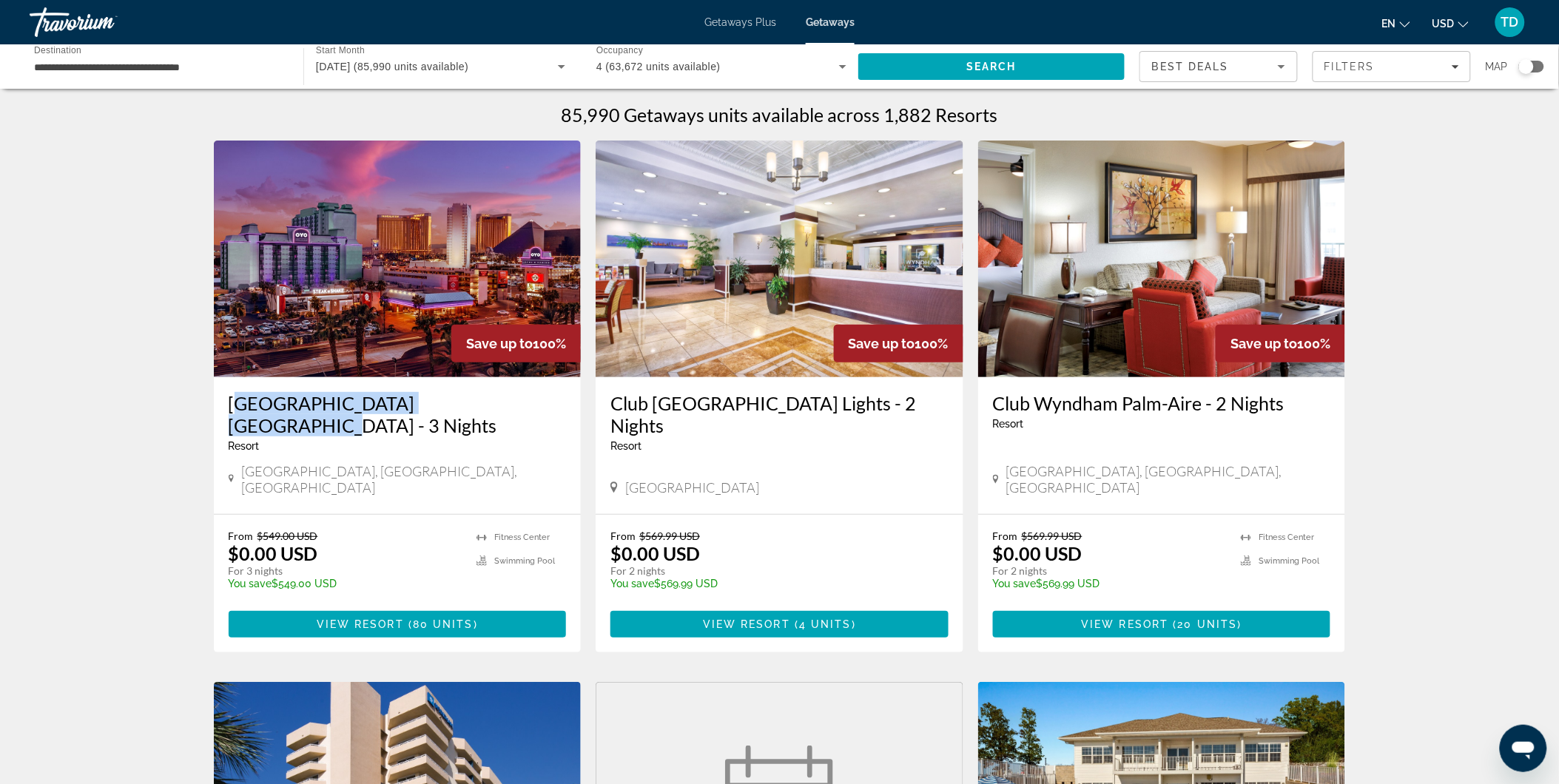
click at [478, 402] on div "[GEOGRAPHIC_DATA] [GEOGRAPHIC_DATA] - 3 Nights Resort - This is an adults only …" at bounding box center [398, 445] width 367 height 137
drag, startPoint x: 477, startPoint y: 402, endPoint x: 464, endPoint y: 400, distance: 13.2
copy h3 "[GEOGRAPHIC_DATA] [GEOGRAPHIC_DATA]"
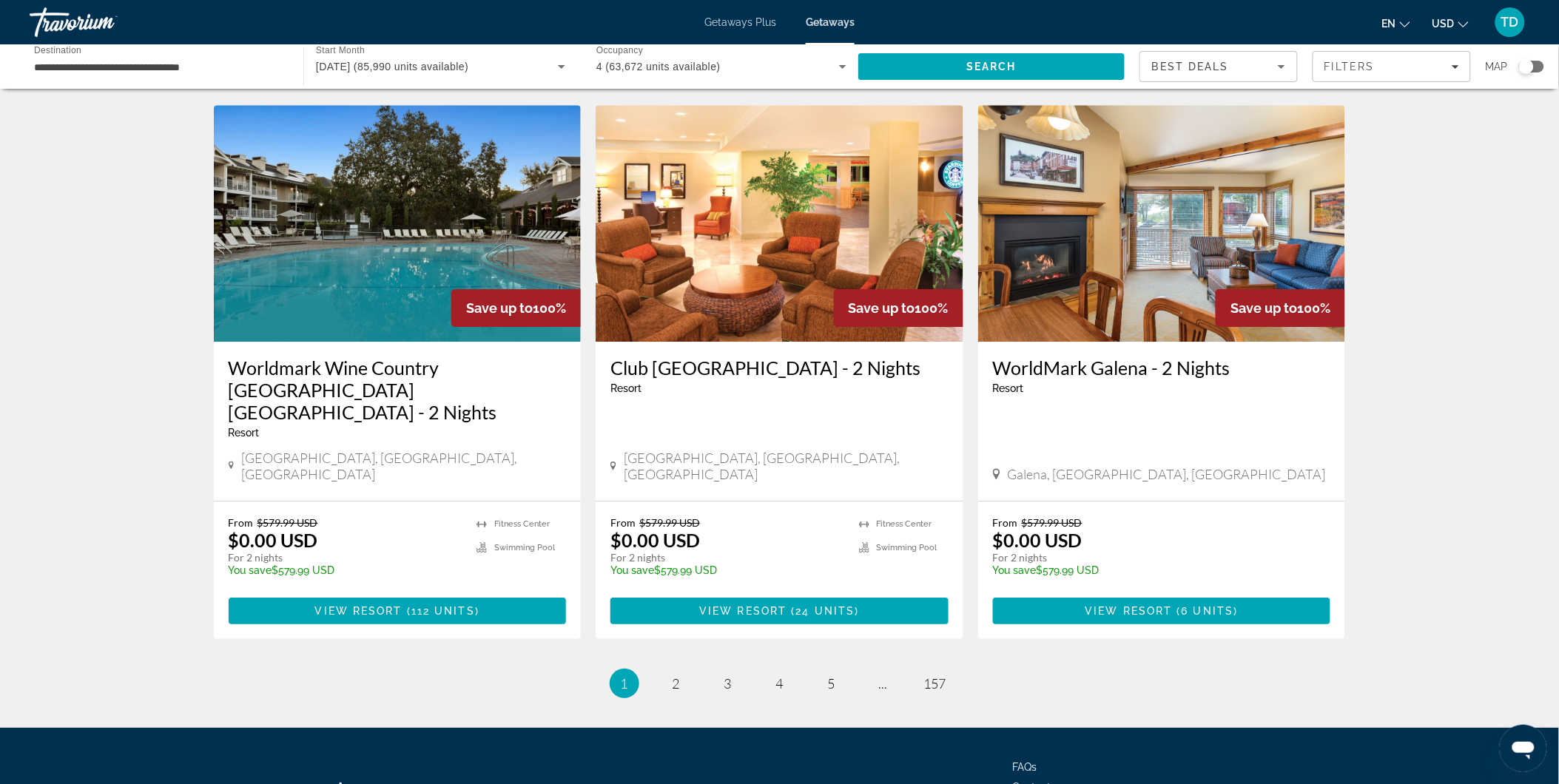
scroll to position [1643, 0]
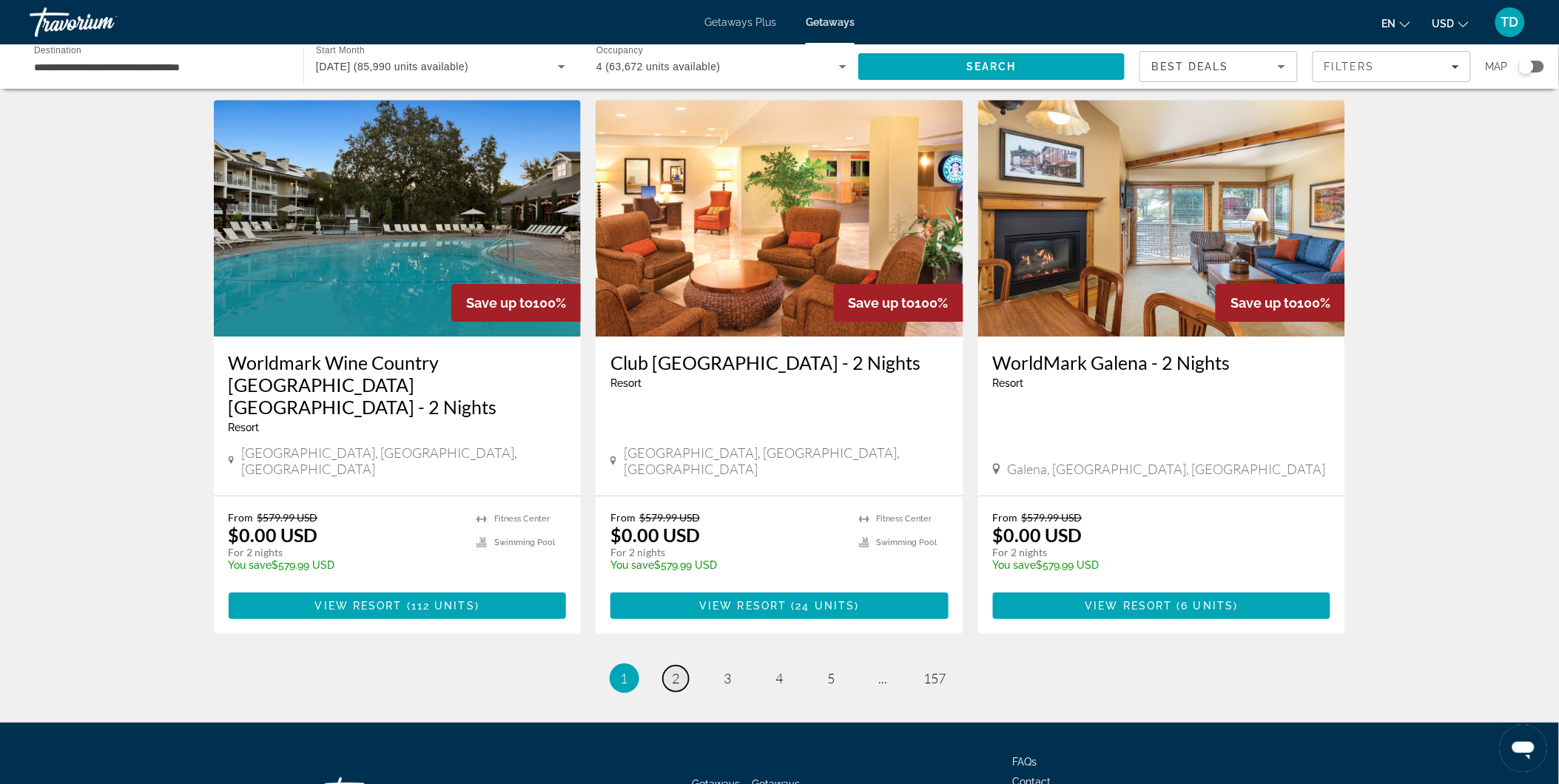
click at [667, 666] on link "page 2" at bounding box center [676, 678] width 26 height 26
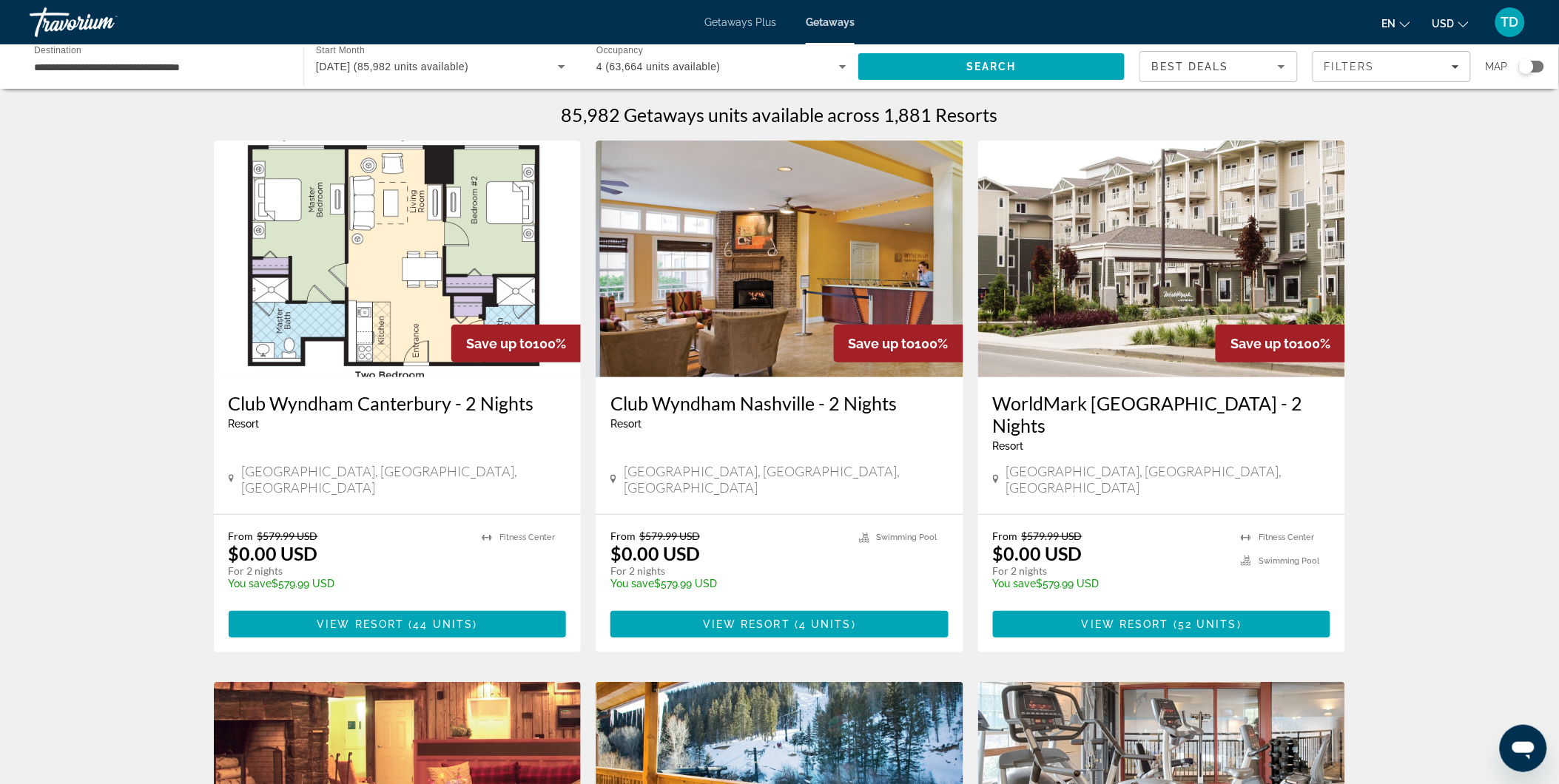
click at [754, 11] on div "Getaways Plus Getaways en English Español Français Italiano Português русский U…" at bounding box center [779, 21] width 1559 height 38
click at [751, 20] on span "Getaways Plus" at bounding box center [740, 21] width 71 height 12
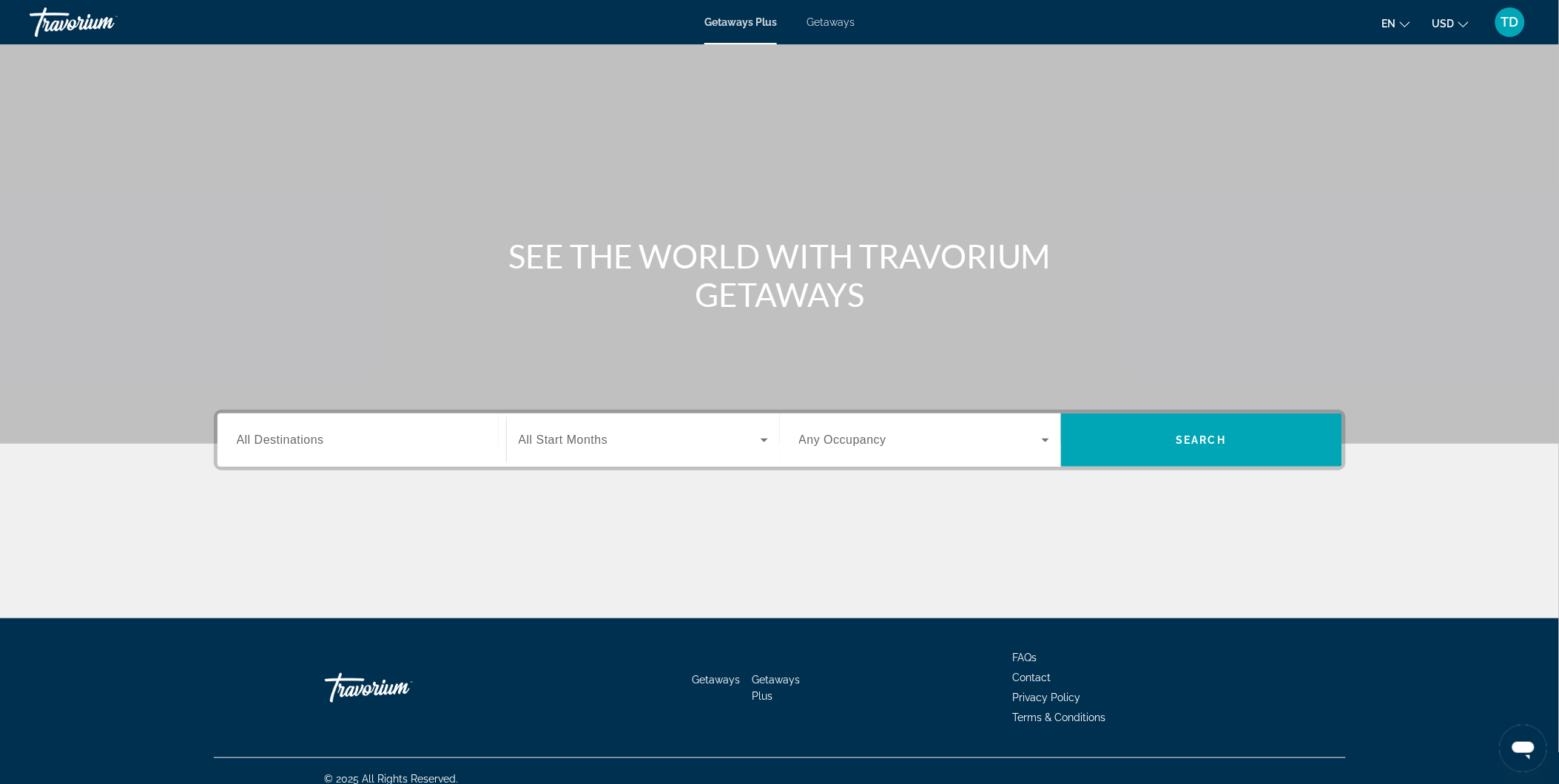
click at [303, 438] on span "All Destinations" at bounding box center [281, 439] width 87 height 12
click at [303, 438] on input "Destination All Destinations" at bounding box center [362, 441] width 250 height 18
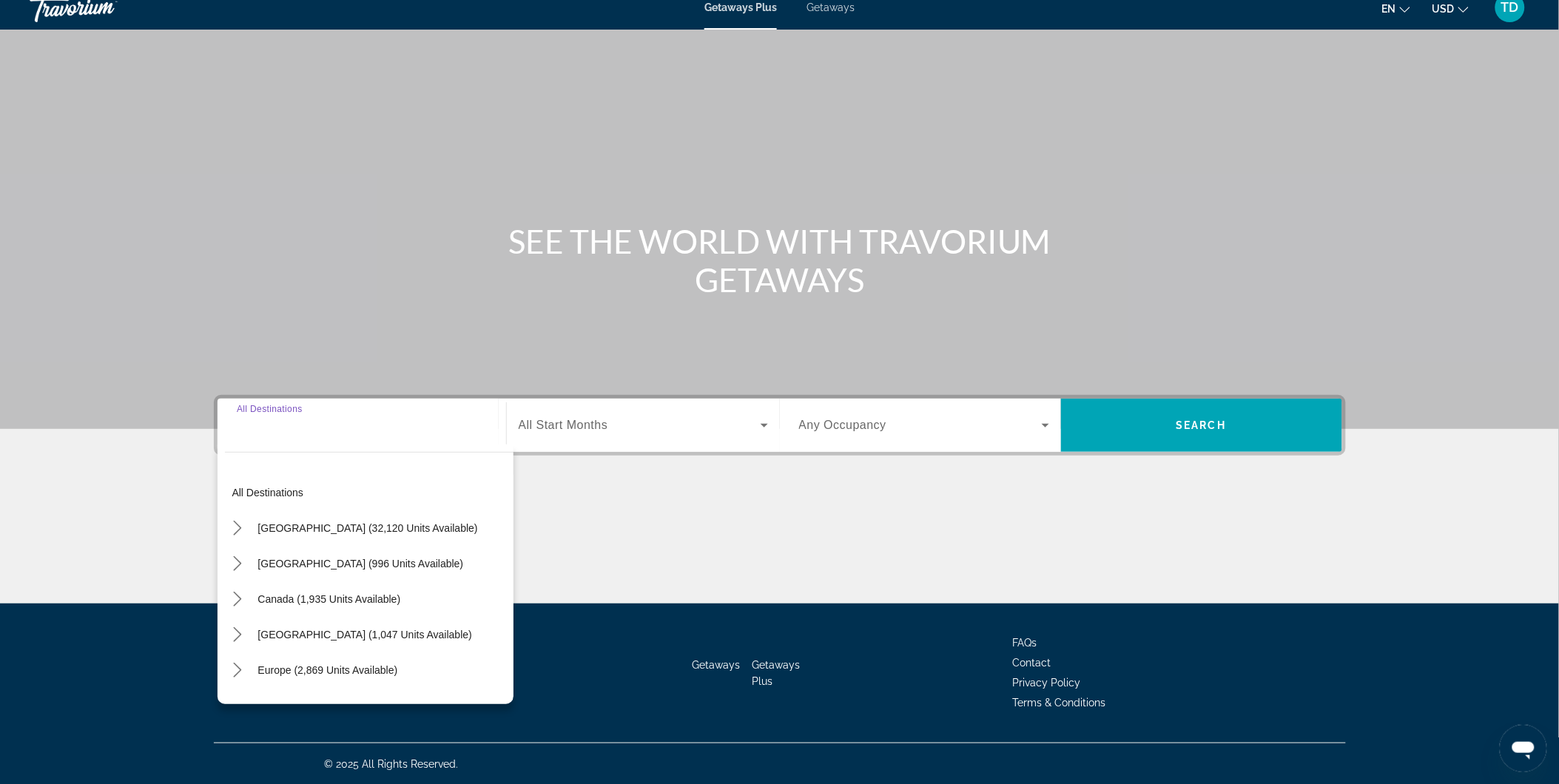
click at [281, 535] on span "Select destination: United States (32,120 units available)" at bounding box center [367, 528] width 234 height 36
type input "**********"
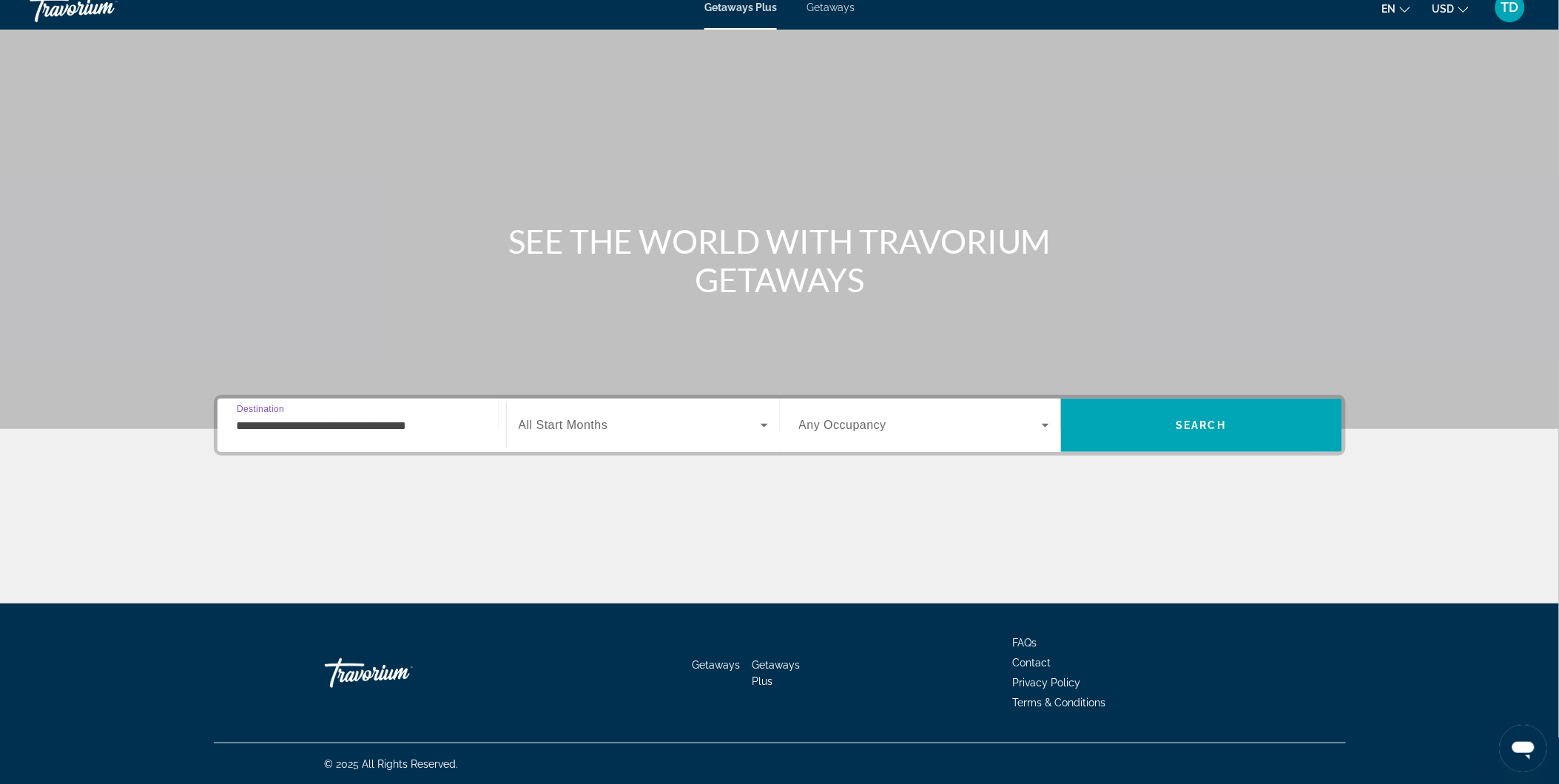
click at [644, 422] on span "Search widget" at bounding box center [639, 425] width 242 height 18
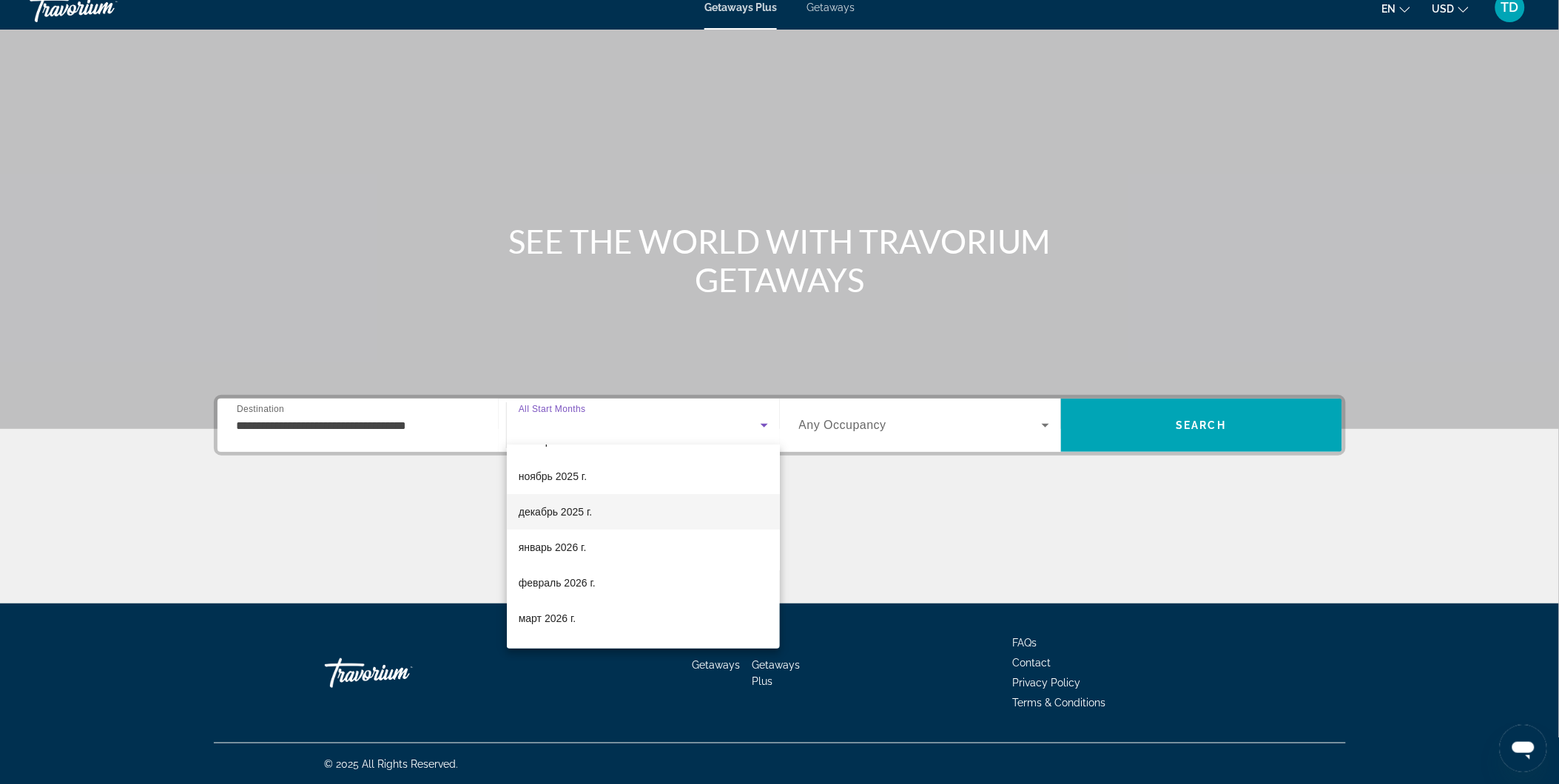
scroll to position [82, 0]
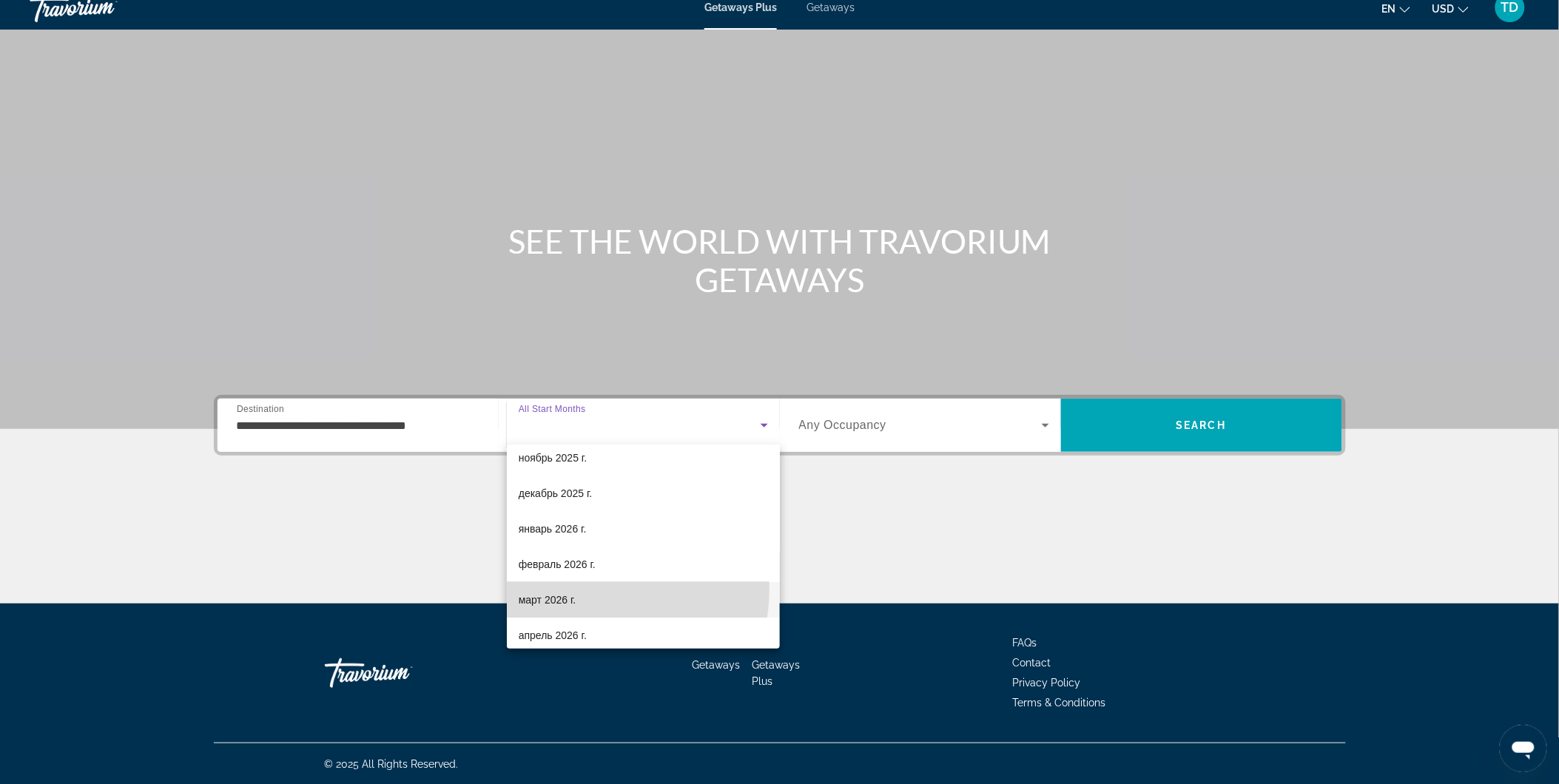
click at [548, 585] on mat-option "март 2026 г." at bounding box center [643, 600] width 273 height 36
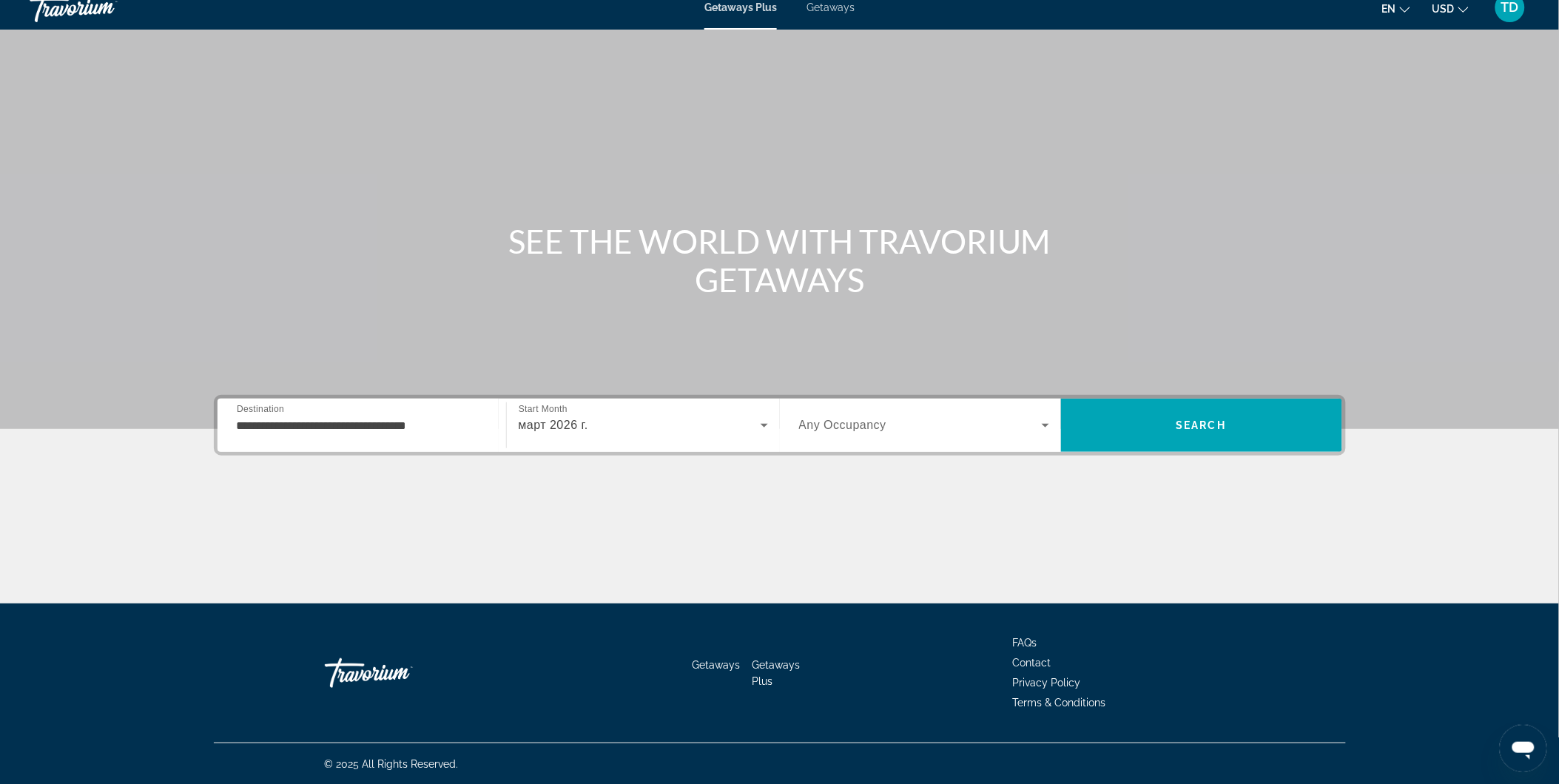
click at [820, 421] on span "Any Occupancy" at bounding box center [842, 425] width 88 height 12
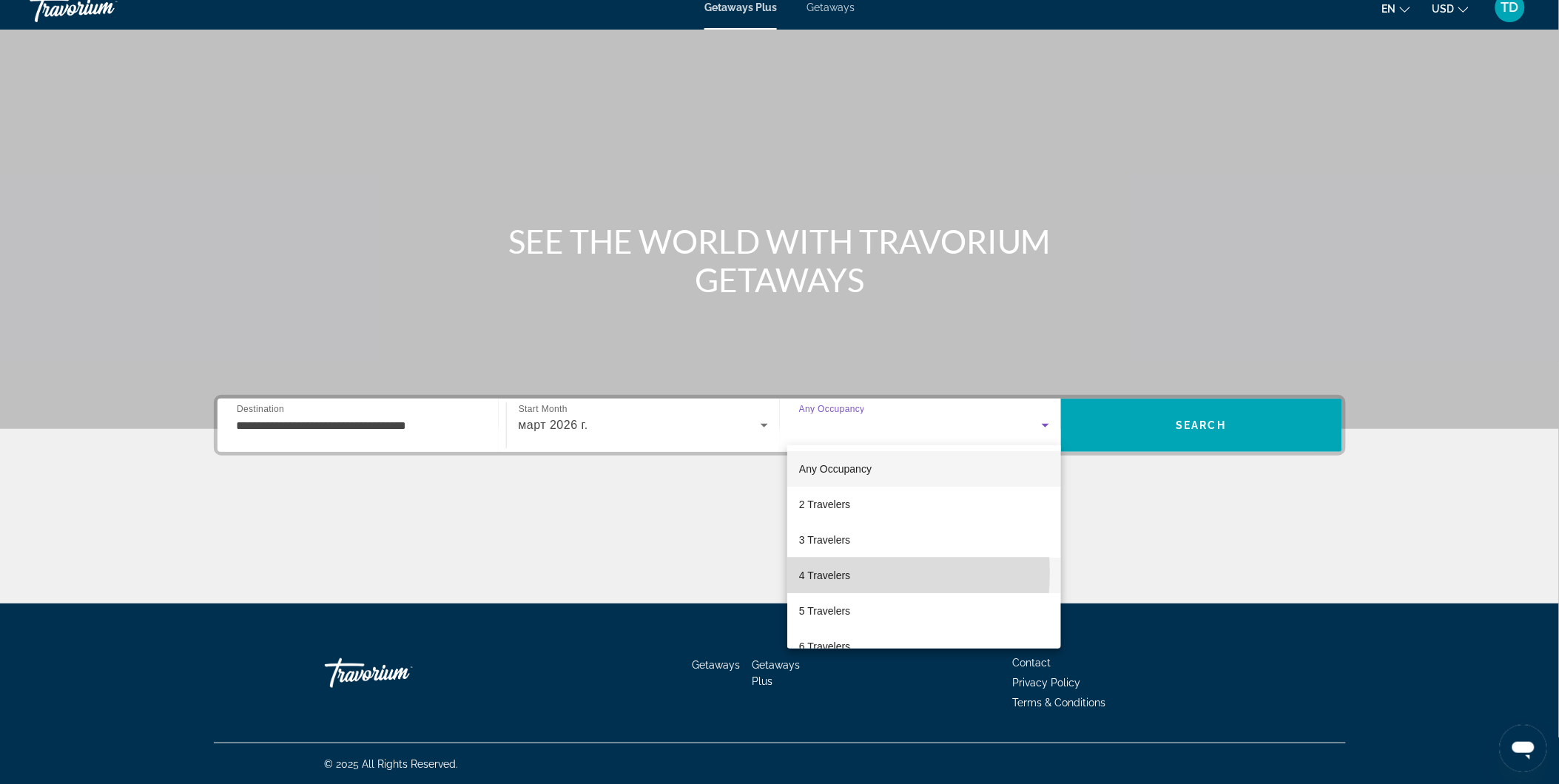
click at [814, 572] on span "4 Travelers" at bounding box center [824, 576] width 51 height 18
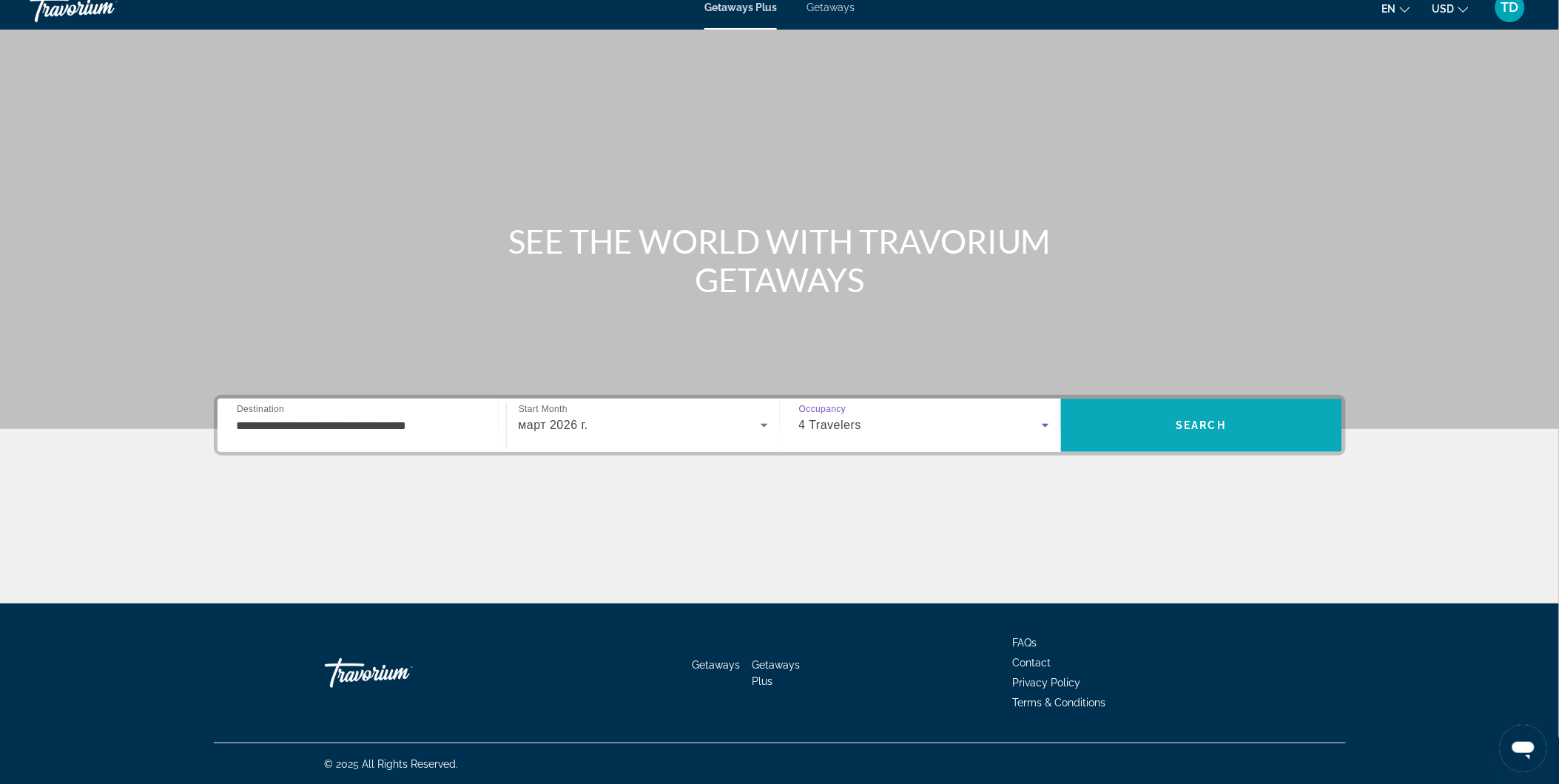
click at [1120, 425] on span "Search" at bounding box center [1201, 425] width 281 height 36
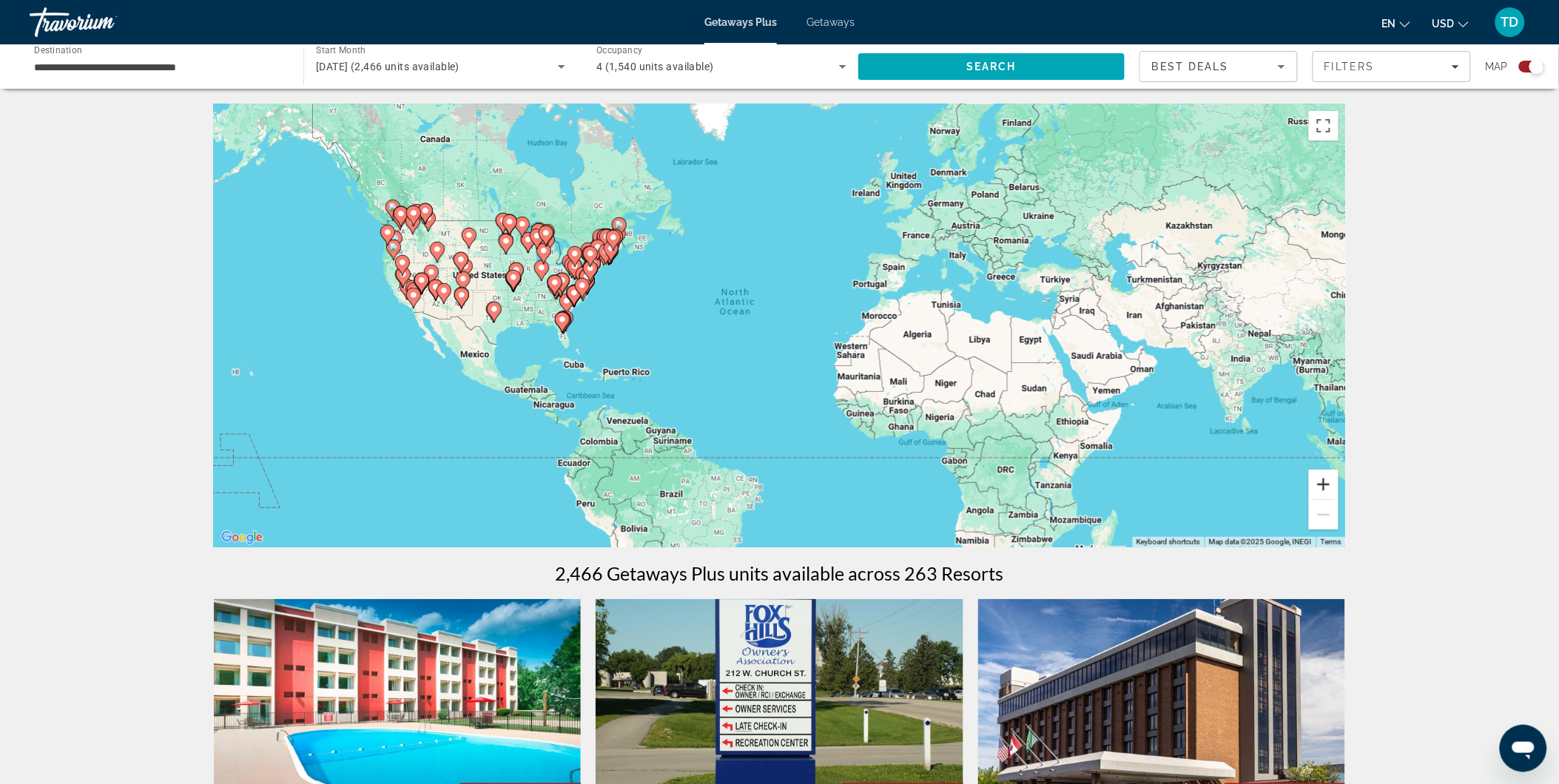
click at [1324, 486] on button "Zoom in" at bounding box center [1323, 484] width 29 height 29
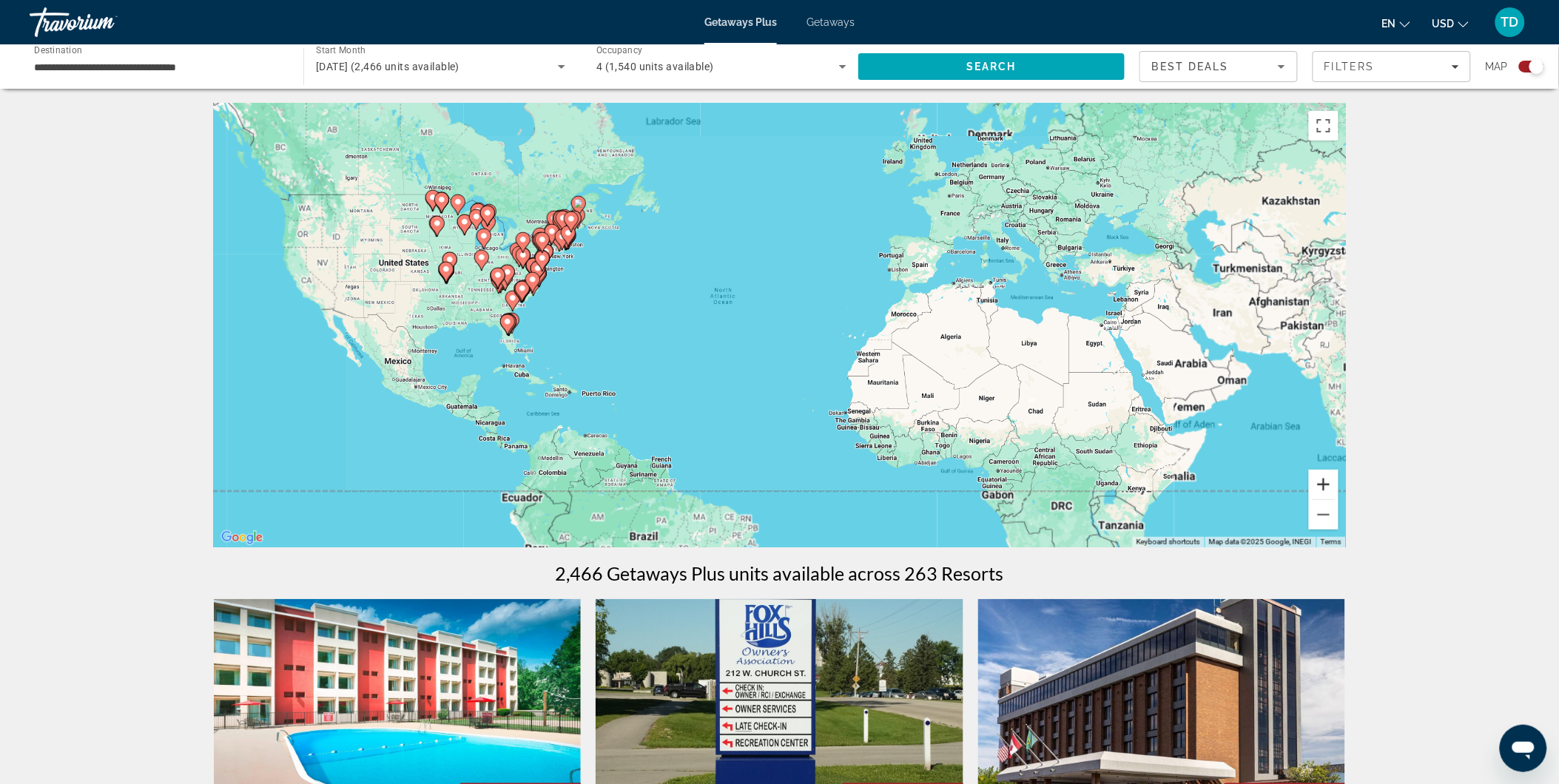
click at [1324, 486] on button "Zoom in" at bounding box center [1323, 484] width 29 height 29
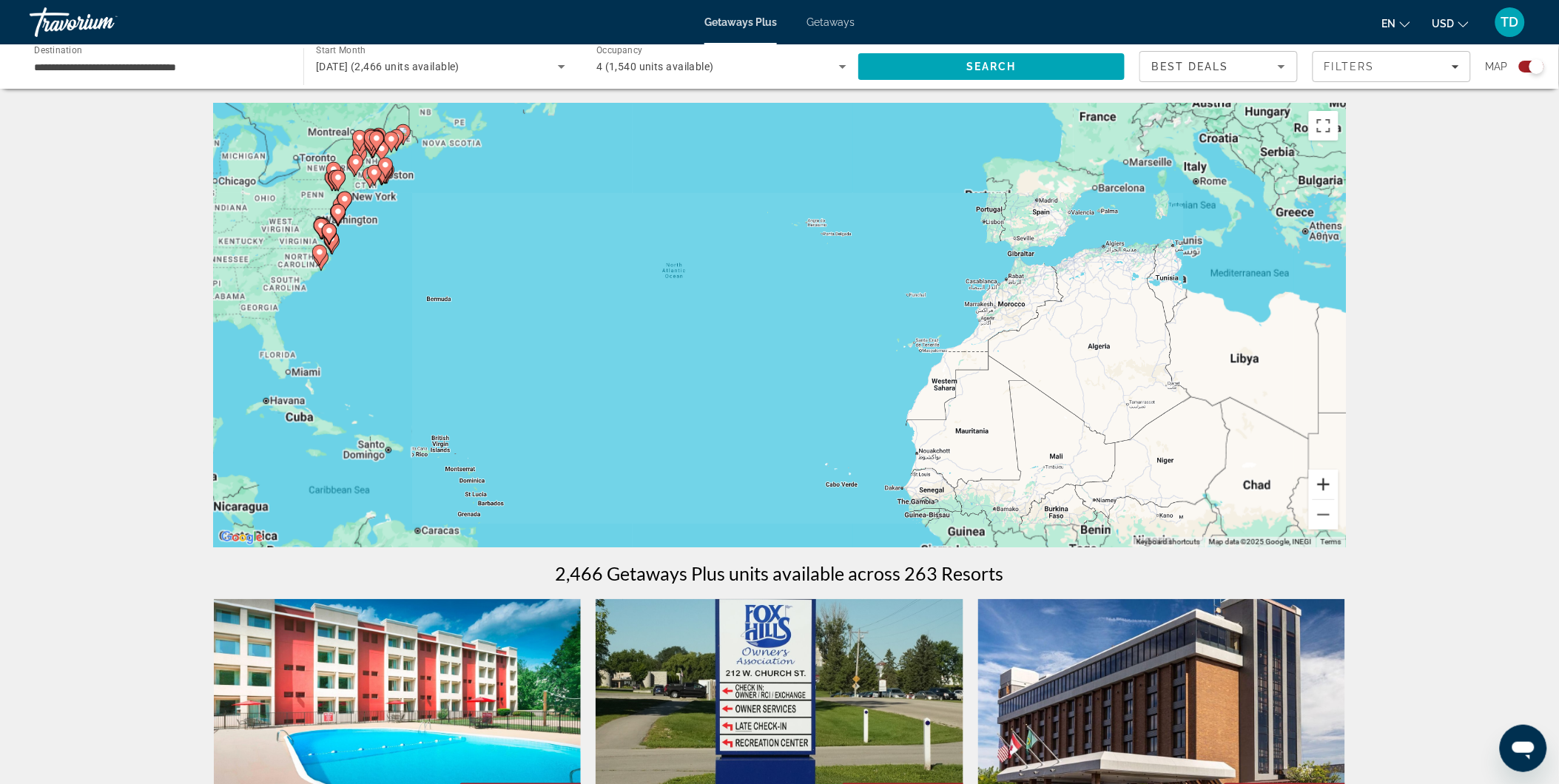
click at [1324, 486] on button "Zoom in" at bounding box center [1323, 484] width 29 height 29
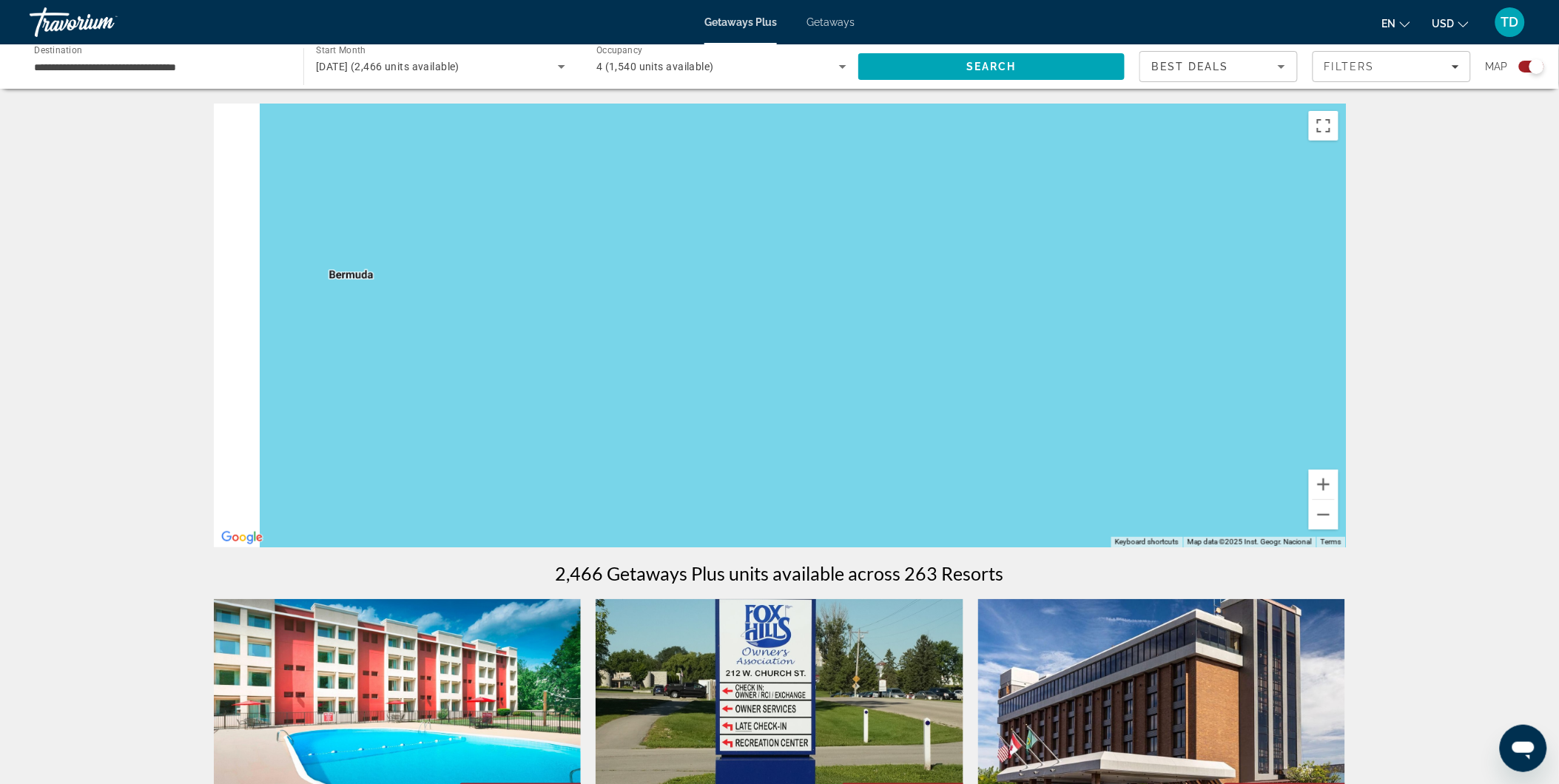
drag, startPoint x: 557, startPoint y: 337, endPoint x: 1333, endPoint y: 408, distance: 779.2
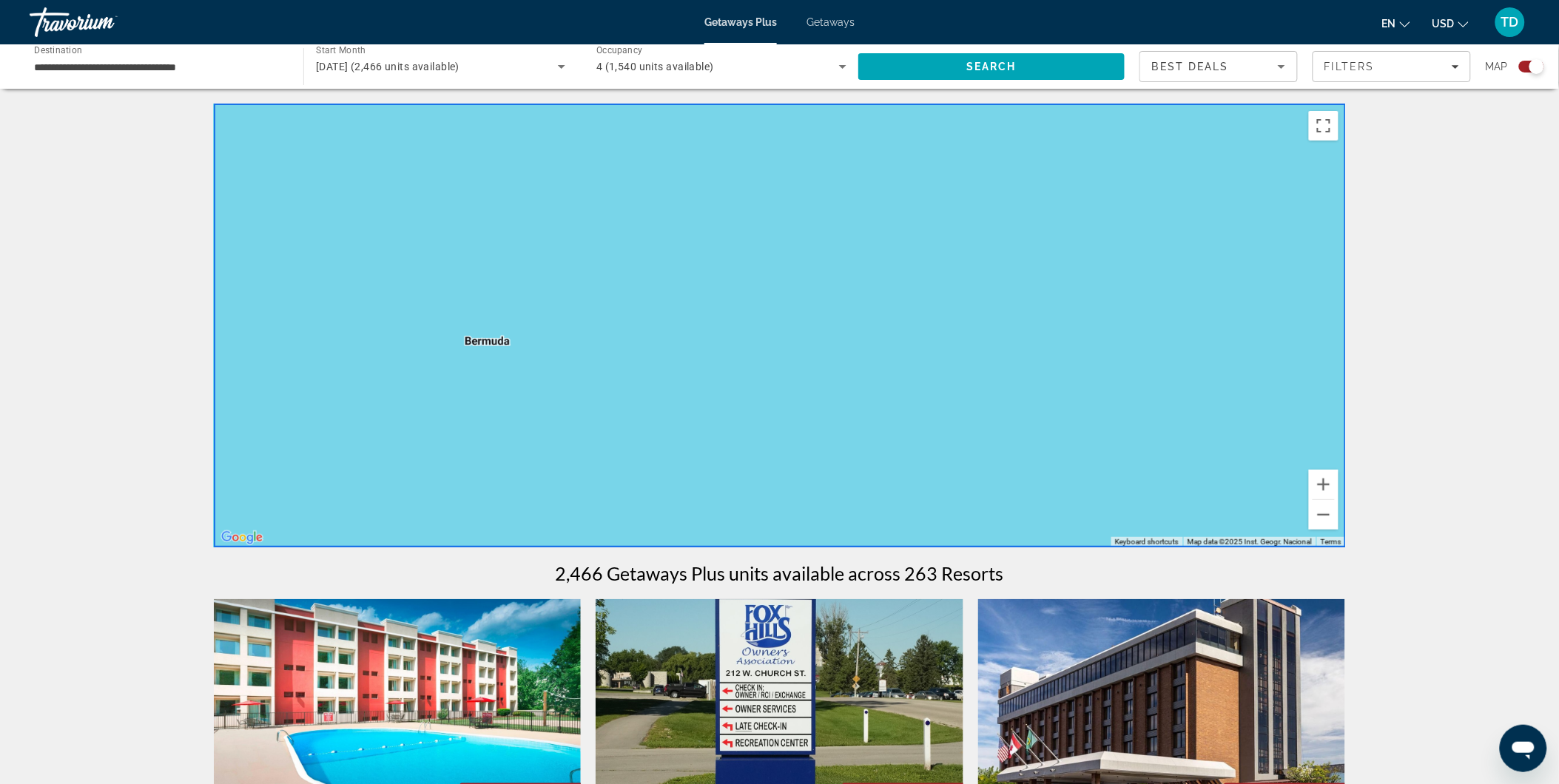
drag, startPoint x: 883, startPoint y: 249, endPoint x: 907, endPoint y: 250, distance: 24.0
click at [907, 241] on div "To activate drag with keyboard, press Alt + Enter. Once in keyboard drag state,…" at bounding box center [780, 325] width 1132 height 444
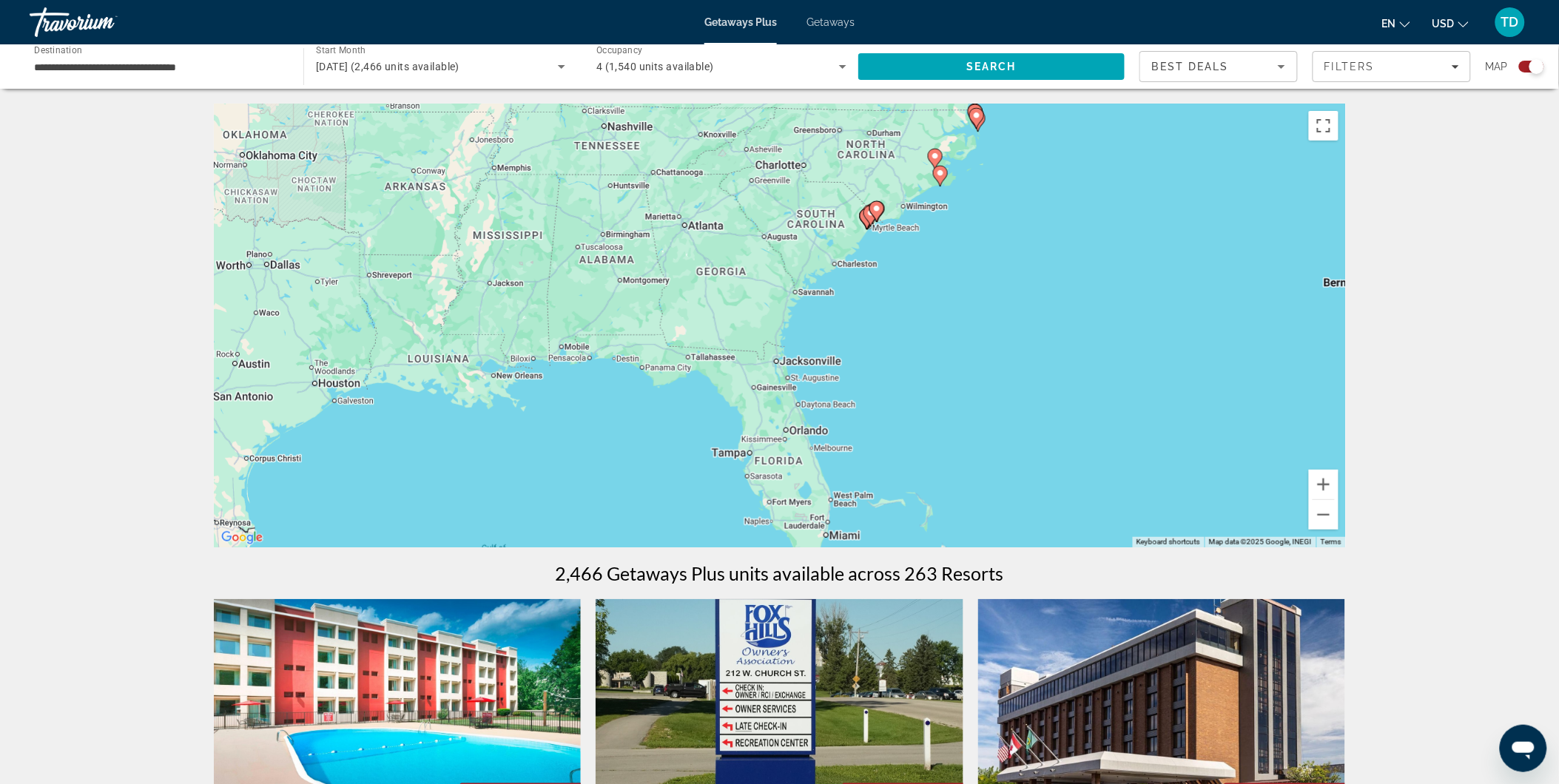
drag, startPoint x: 645, startPoint y: 267, endPoint x: 242, endPoint y: 474, distance: 453.1
click at [242, 474] on div "To activate drag with keyboard, press Alt + Enter. Once in keyboard drag state,…" at bounding box center [780, 325] width 1132 height 444
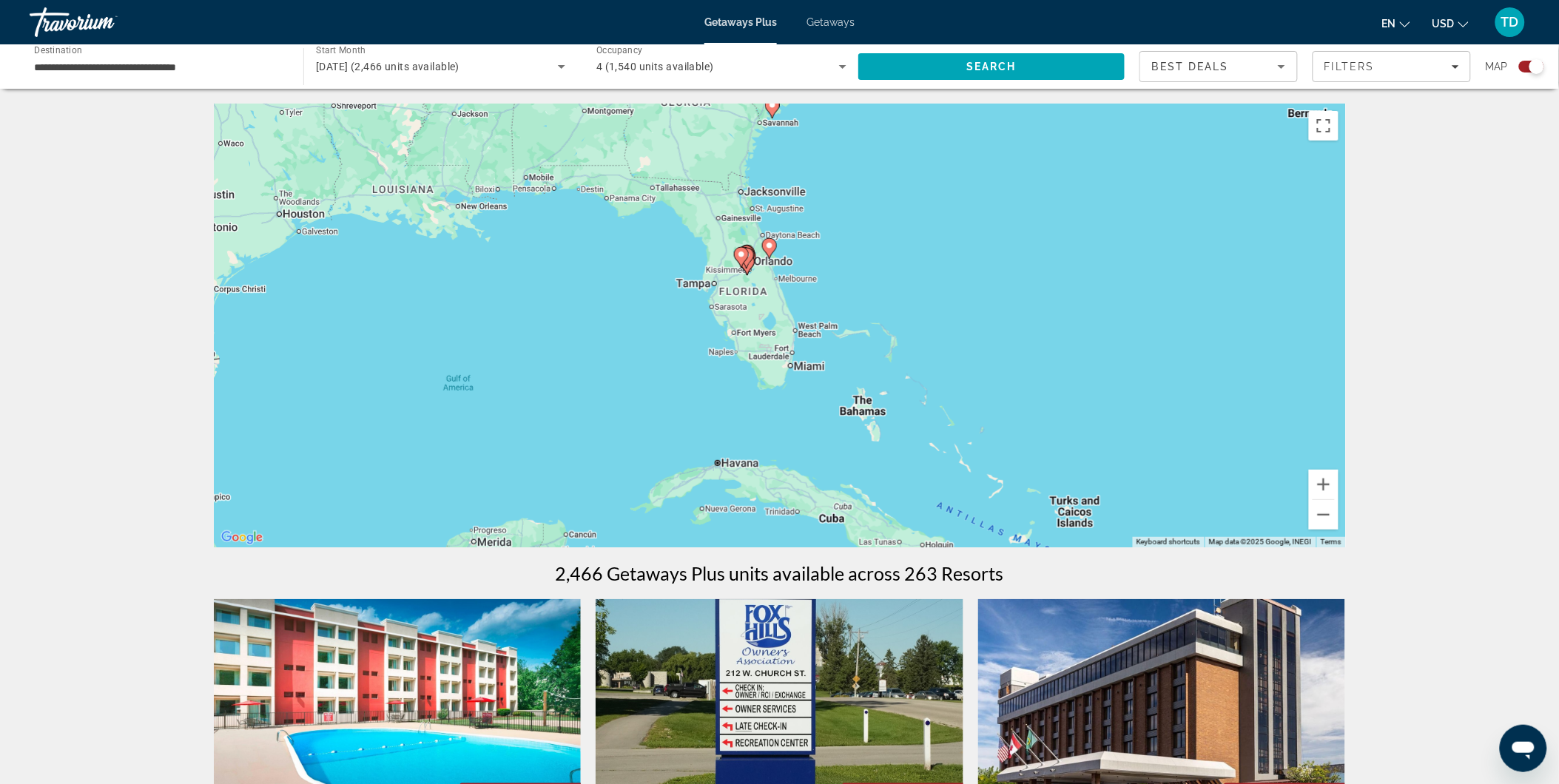
drag, startPoint x: 864, startPoint y: 304, endPoint x: 847, endPoint y: 220, distance: 85.7
click at [847, 220] on div "To activate drag with keyboard, press Alt + Enter. Once in keyboard drag state,…" at bounding box center [780, 325] width 1132 height 444
click at [1326, 490] on button "Zoom in" at bounding box center [1323, 484] width 29 height 29
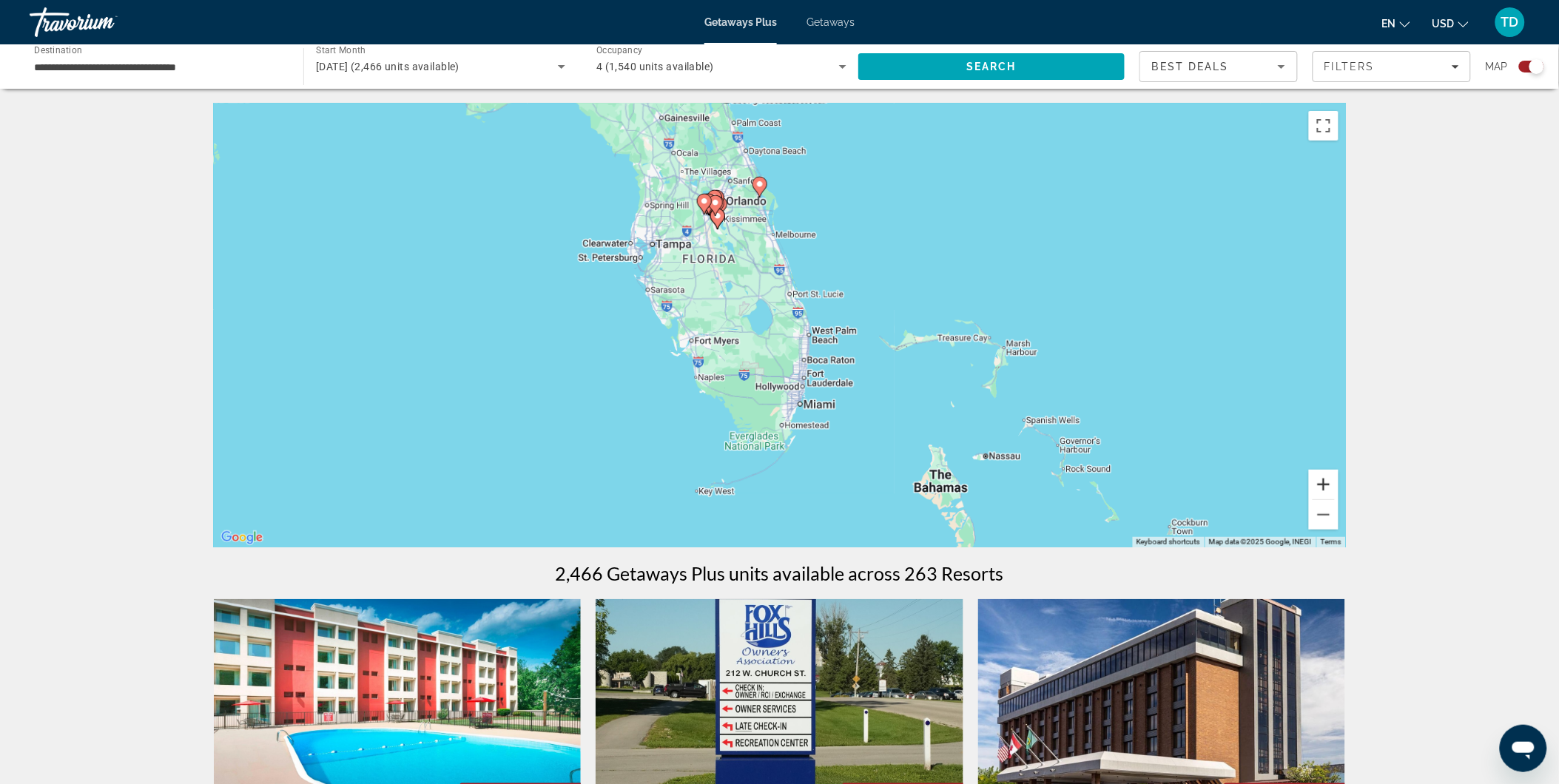
click at [1320, 489] on button "Zoom in" at bounding box center [1323, 484] width 29 height 29
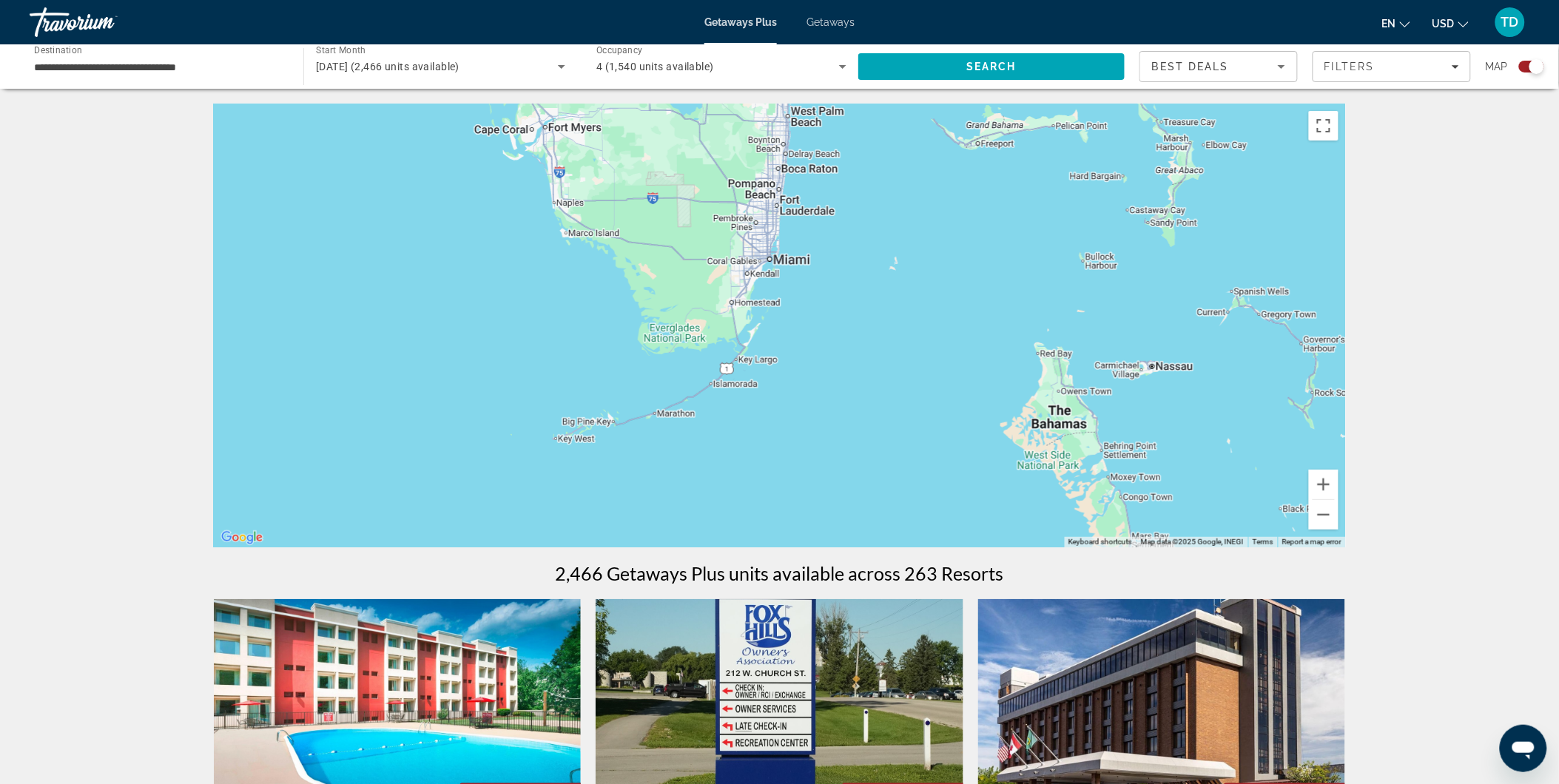
drag, startPoint x: 972, startPoint y: 344, endPoint x: 920, endPoint y: 114, distance: 235.8
click at [920, 114] on div "To activate drag with keyboard, press Alt + Enter. Once in keyboard drag state,…" at bounding box center [780, 325] width 1132 height 444
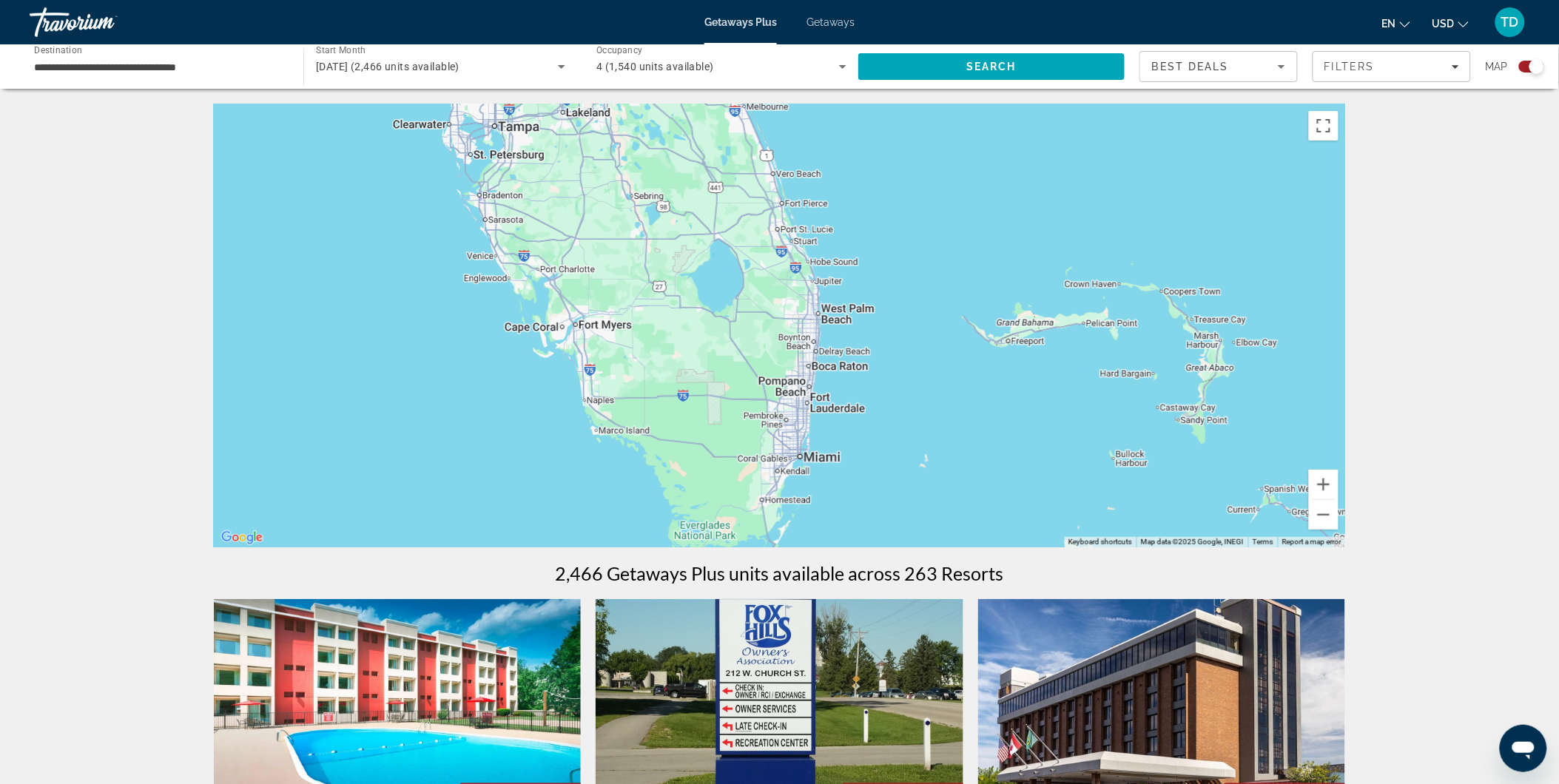
drag, startPoint x: 890, startPoint y: 194, endPoint x: 920, endPoint y: 389, distance: 197.3
click at [920, 389] on div "Main content" at bounding box center [780, 325] width 1132 height 444
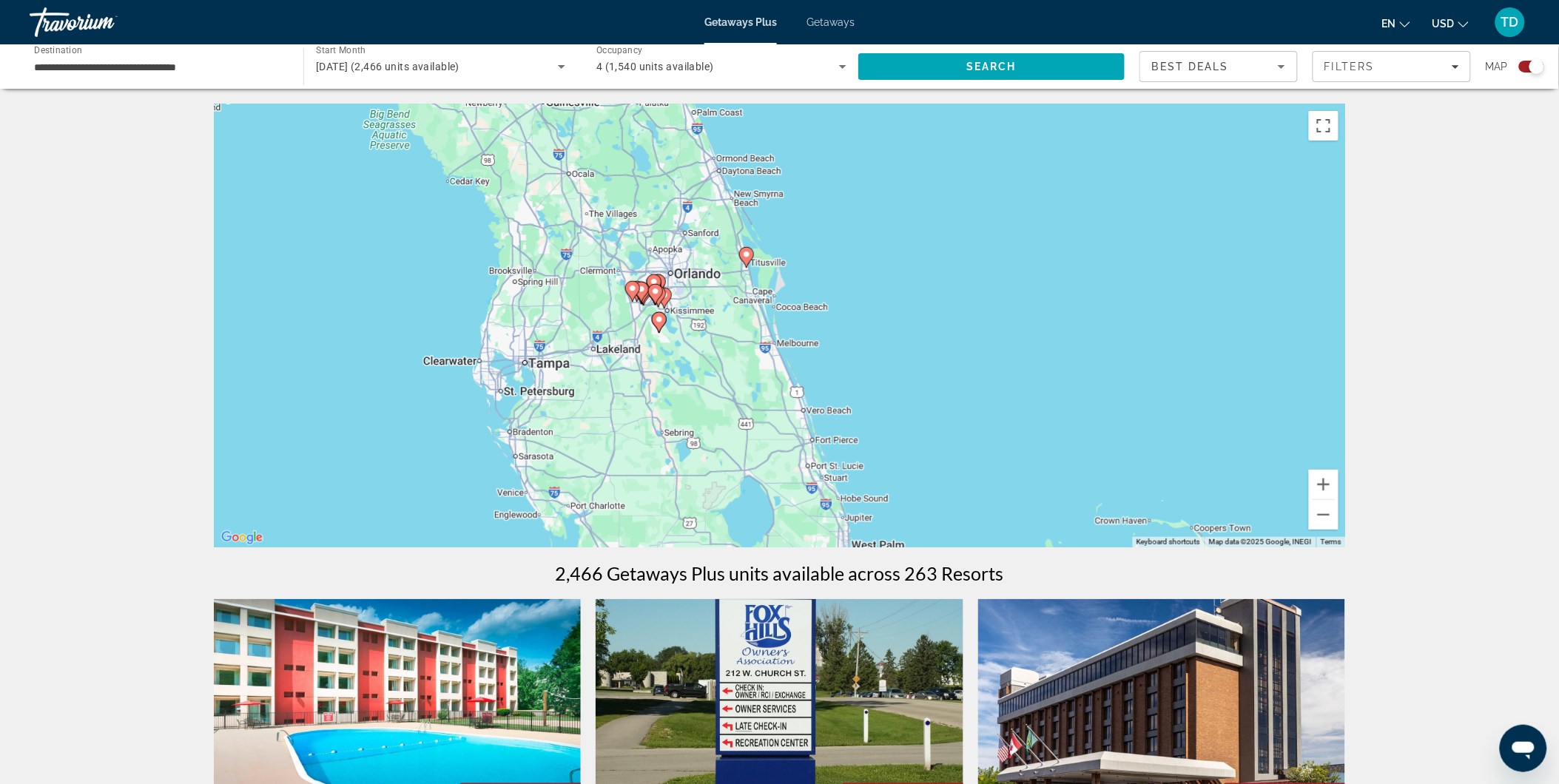
drag, startPoint x: 884, startPoint y: 209, endPoint x: 818, endPoint y: 330, distance: 137.8
click at [915, 448] on div "To activate drag with keyboard, press Alt + Enter. Once in keyboard drag state,…" at bounding box center [780, 325] width 1132 height 444
click at [1318, 485] on button "Zoom in" at bounding box center [1323, 484] width 29 height 29
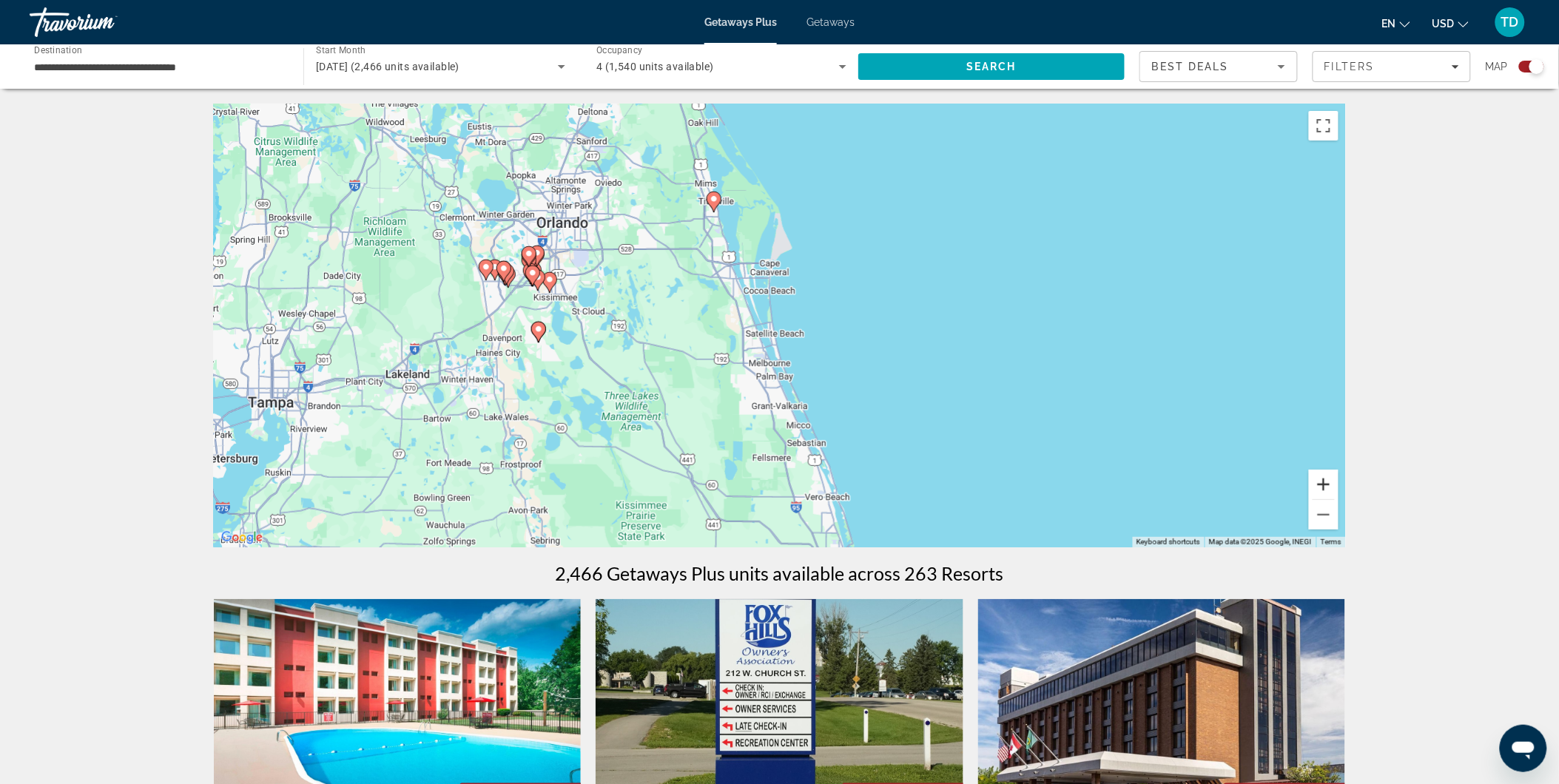
click at [1322, 485] on button "Zoom in" at bounding box center [1323, 484] width 29 height 29
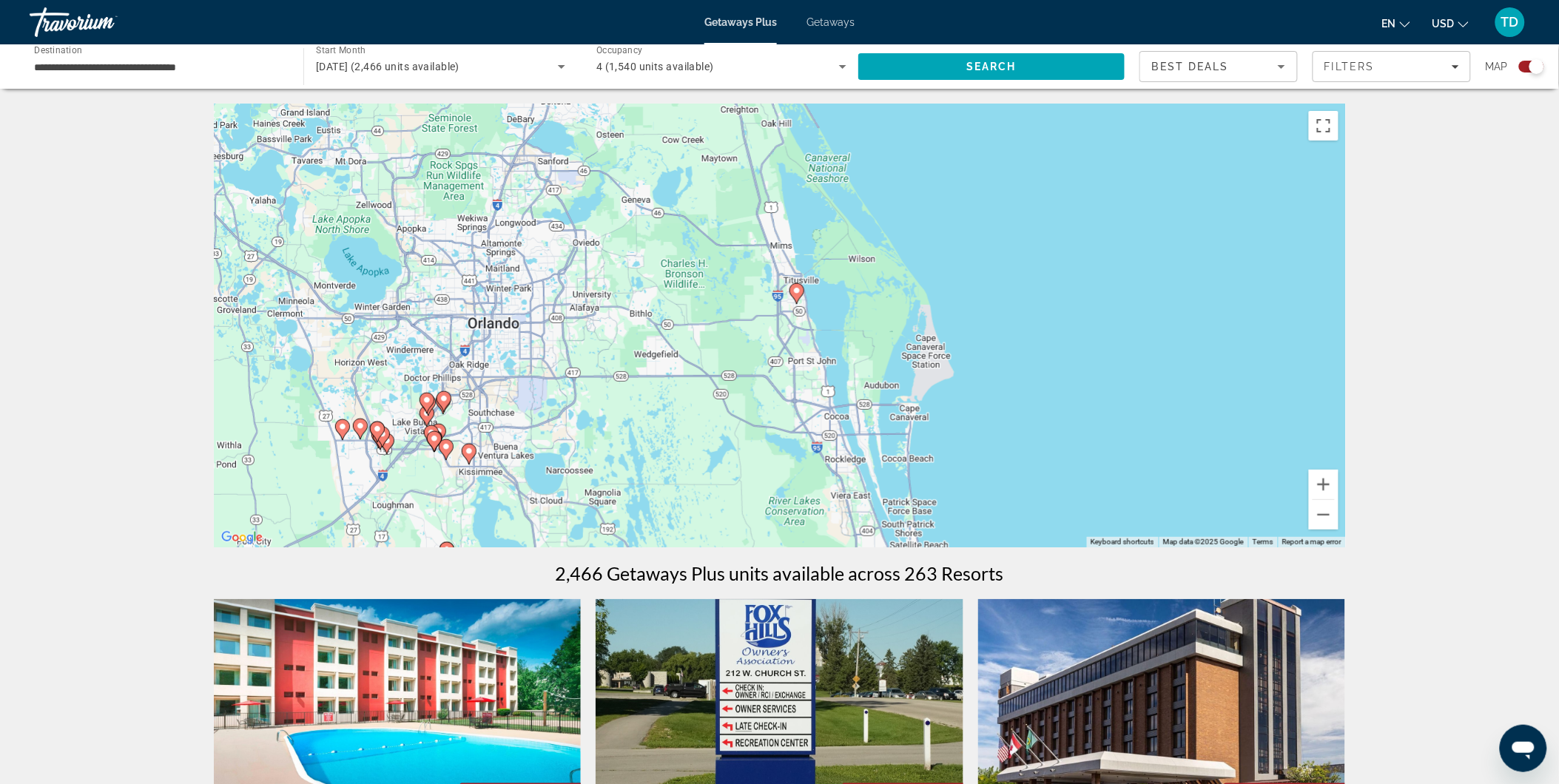
drag, startPoint x: 923, startPoint y: 235, endPoint x: 1083, endPoint y: 461, distance: 276.9
click at [1083, 461] on div "To activate drag with keyboard, press Alt + Enter. Once in keyboard drag state,…" at bounding box center [780, 325] width 1132 height 444
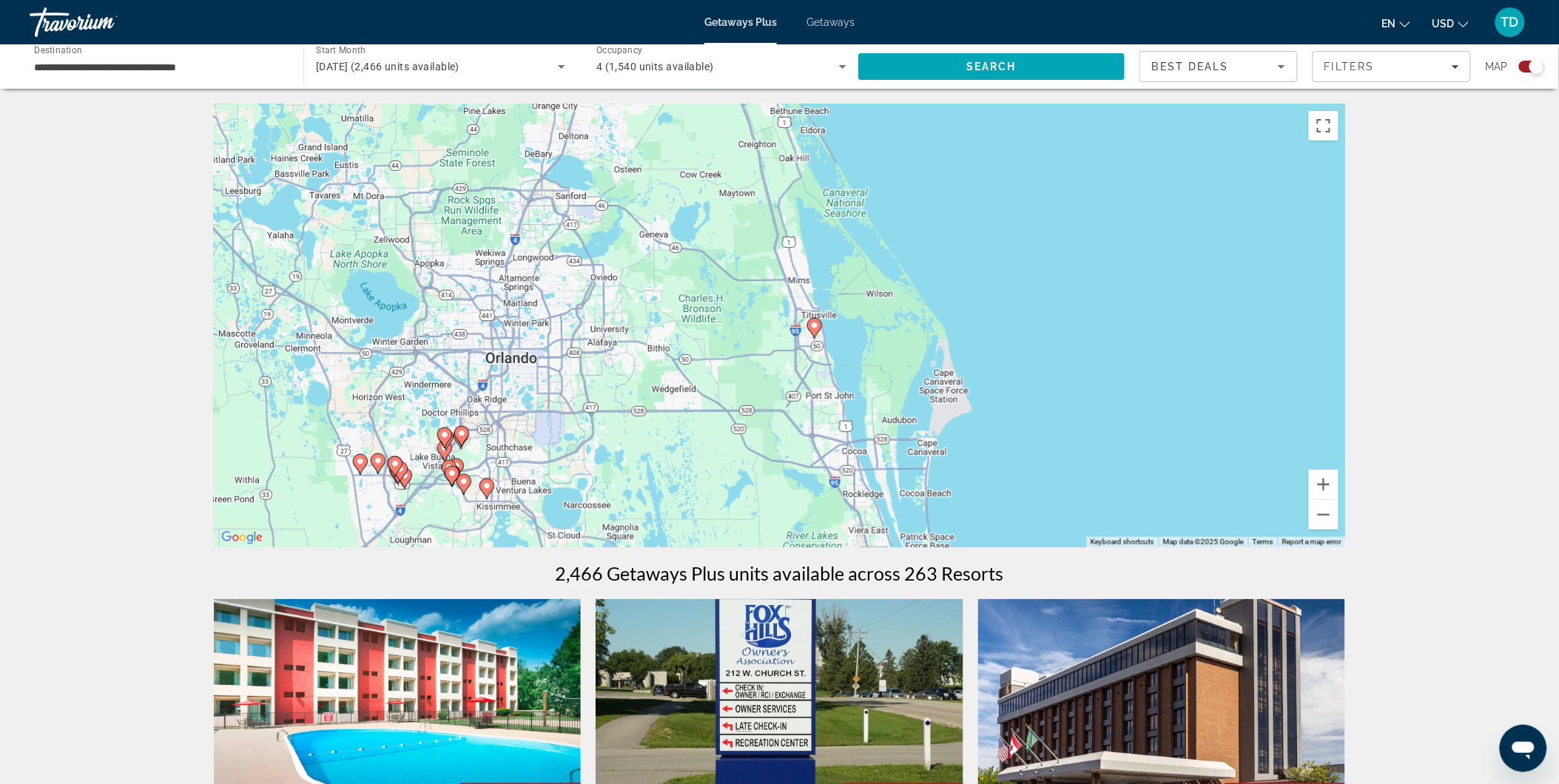
click at [811, 323] on image "Main content" at bounding box center [815, 325] width 9 height 9
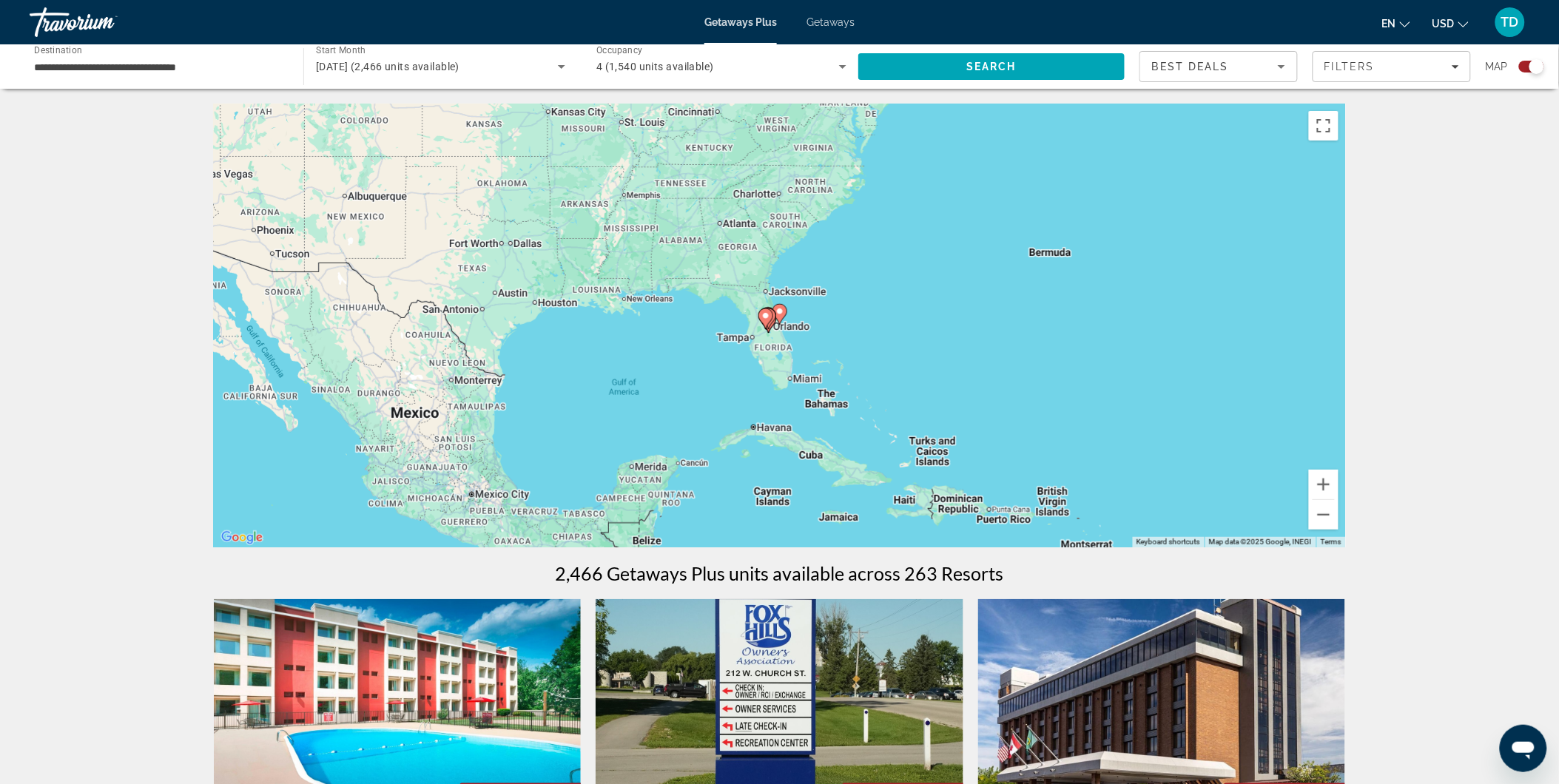
click at [772, 320] on gmp-advanced-marker "Main content" at bounding box center [766, 318] width 15 height 22
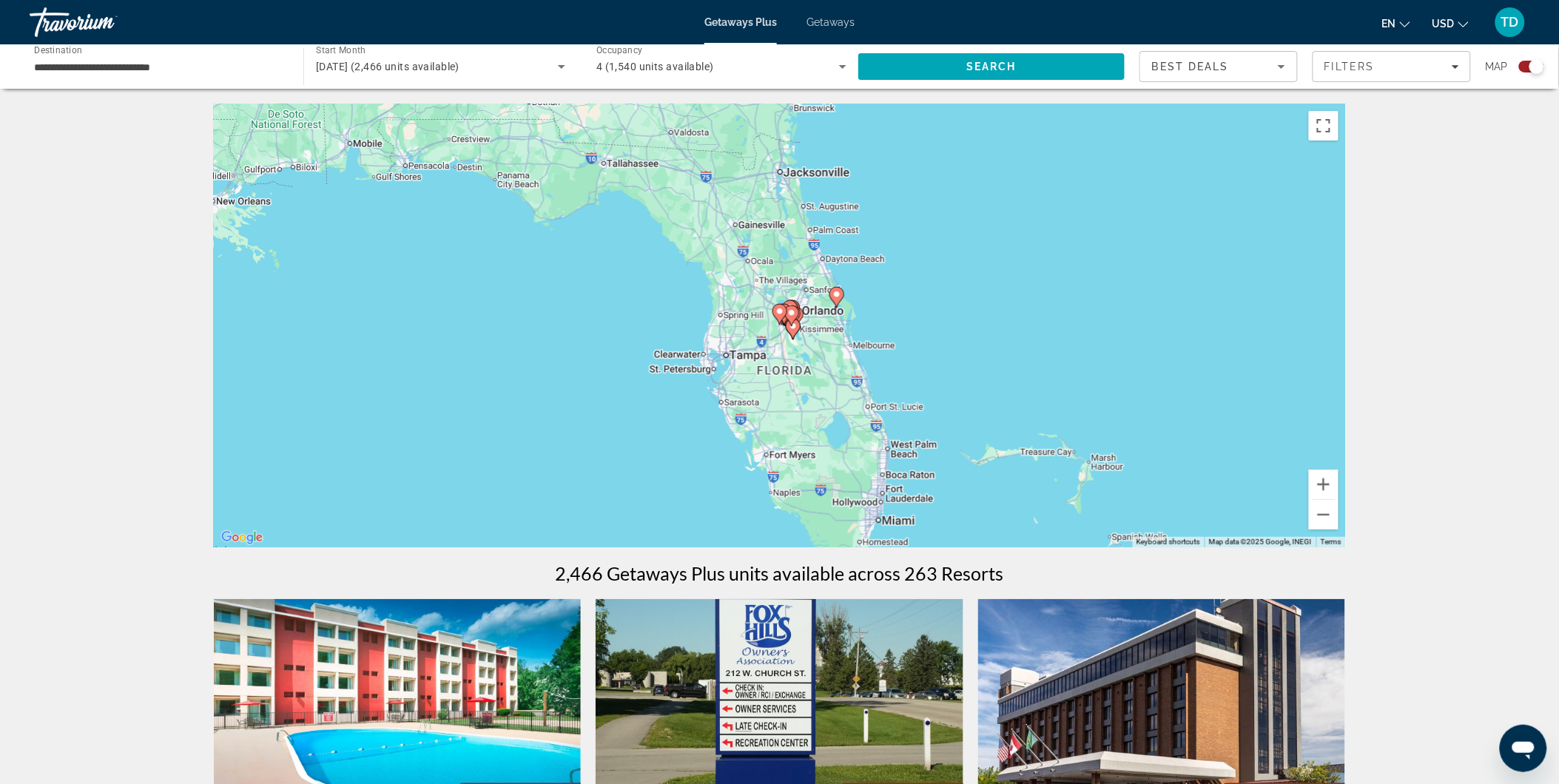
click at [793, 311] on image "Main content" at bounding box center [792, 313] width 9 height 9
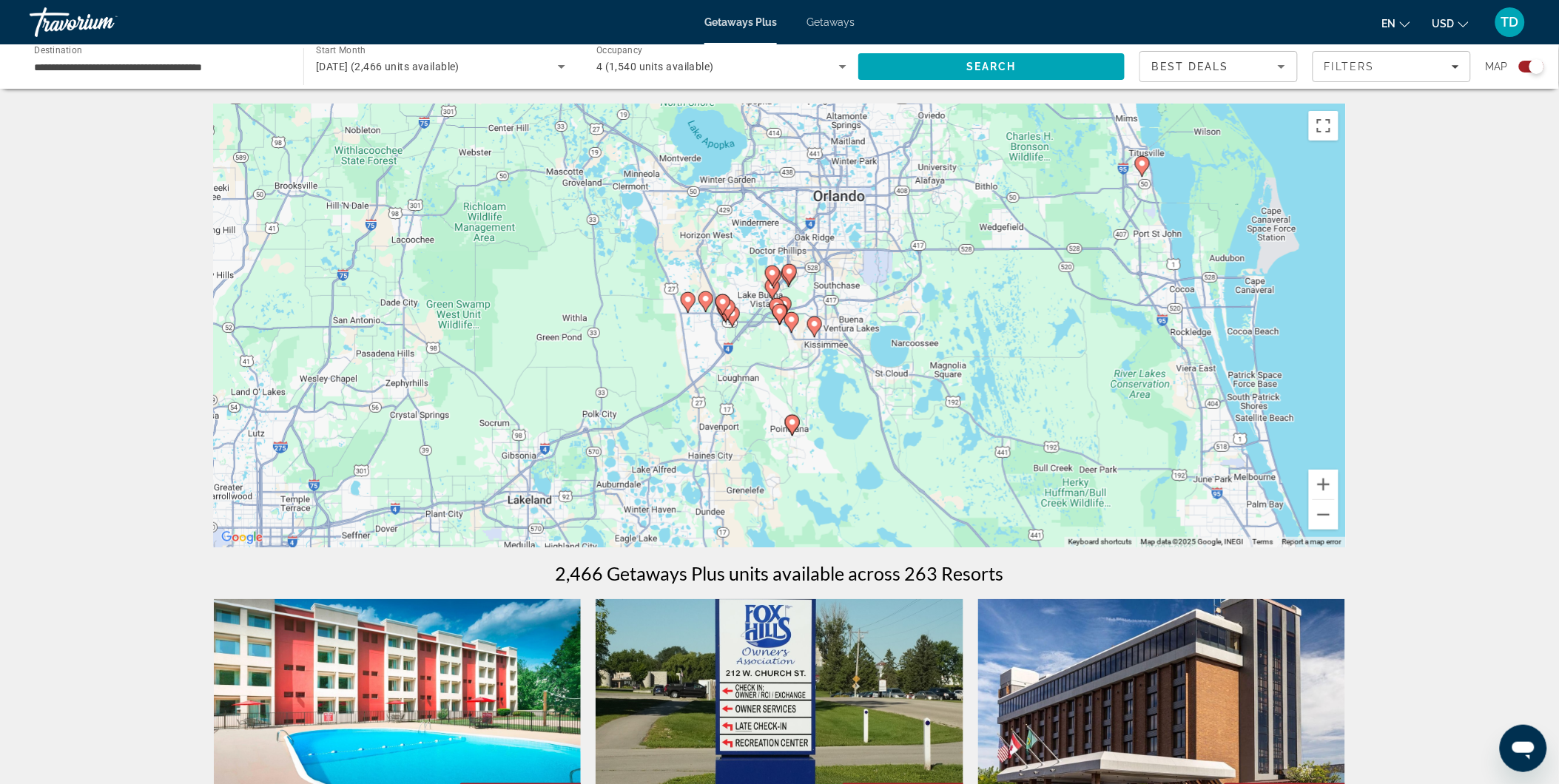
click at [1144, 176] on gmp-advanced-marker "Main content" at bounding box center [1142, 166] width 15 height 22
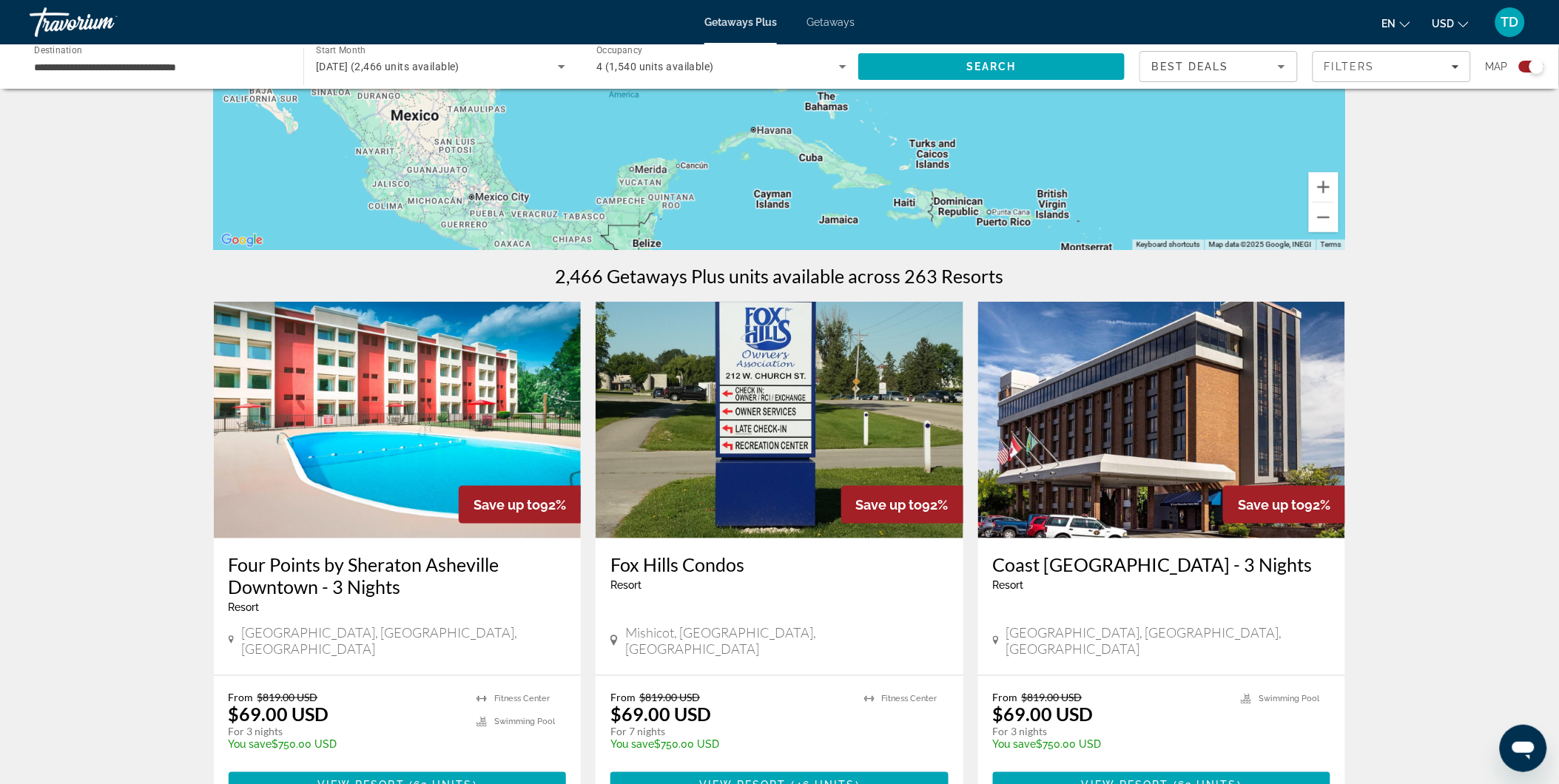
scroll to position [328, 0]
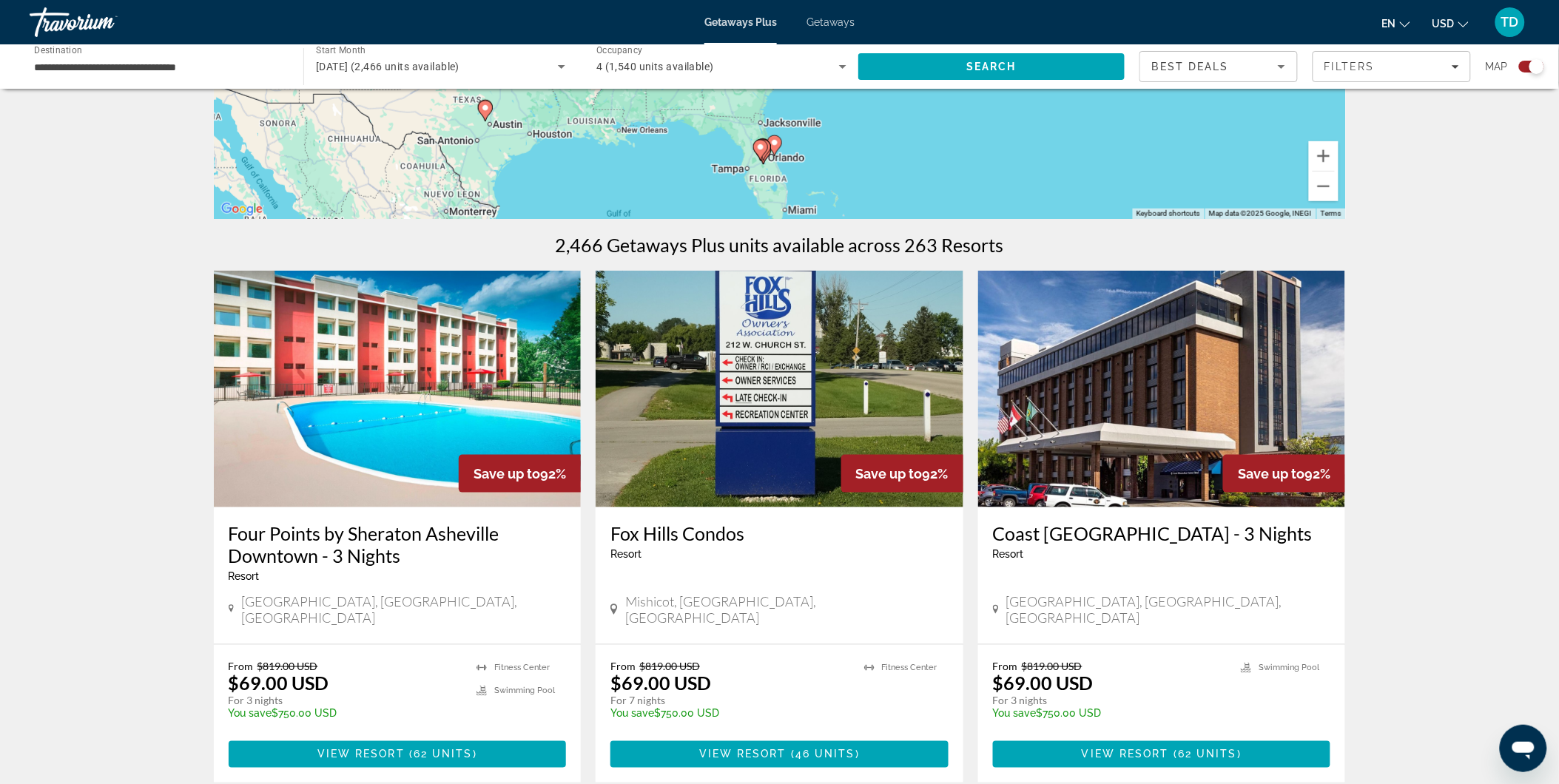
drag, startPoint x: 960, startPoint y: 204, endPoint x: 959, endPoint y: 290, distance: 86.0
click at [772, 152] on gmp-advanced-marker "Main content" at bounding box center [775, 145] width 15 height 22
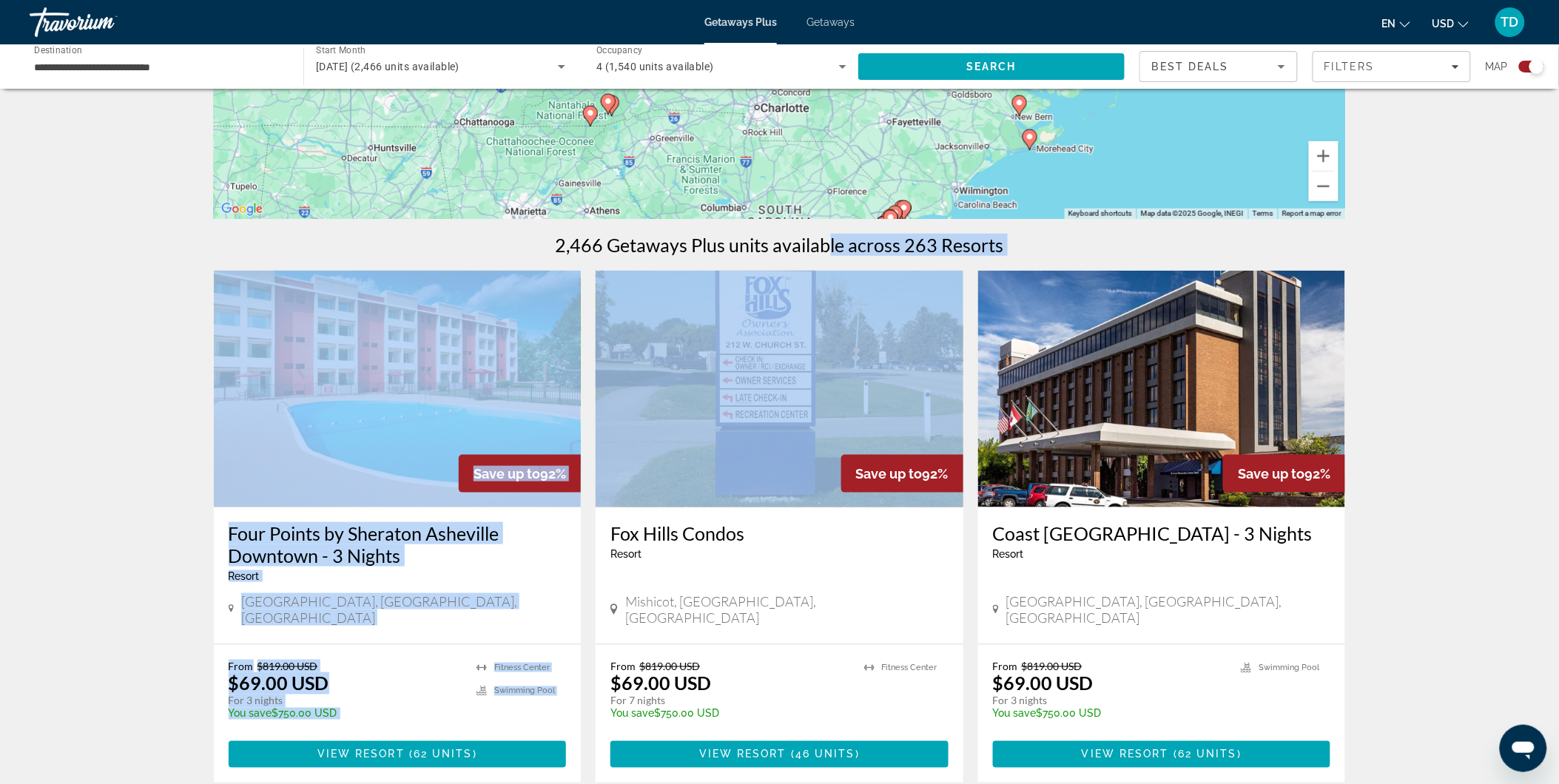
drag, startPoint x: 814, startPoint y: 290, endPoint x: 807, endPoint y: 331, distance: 41.6
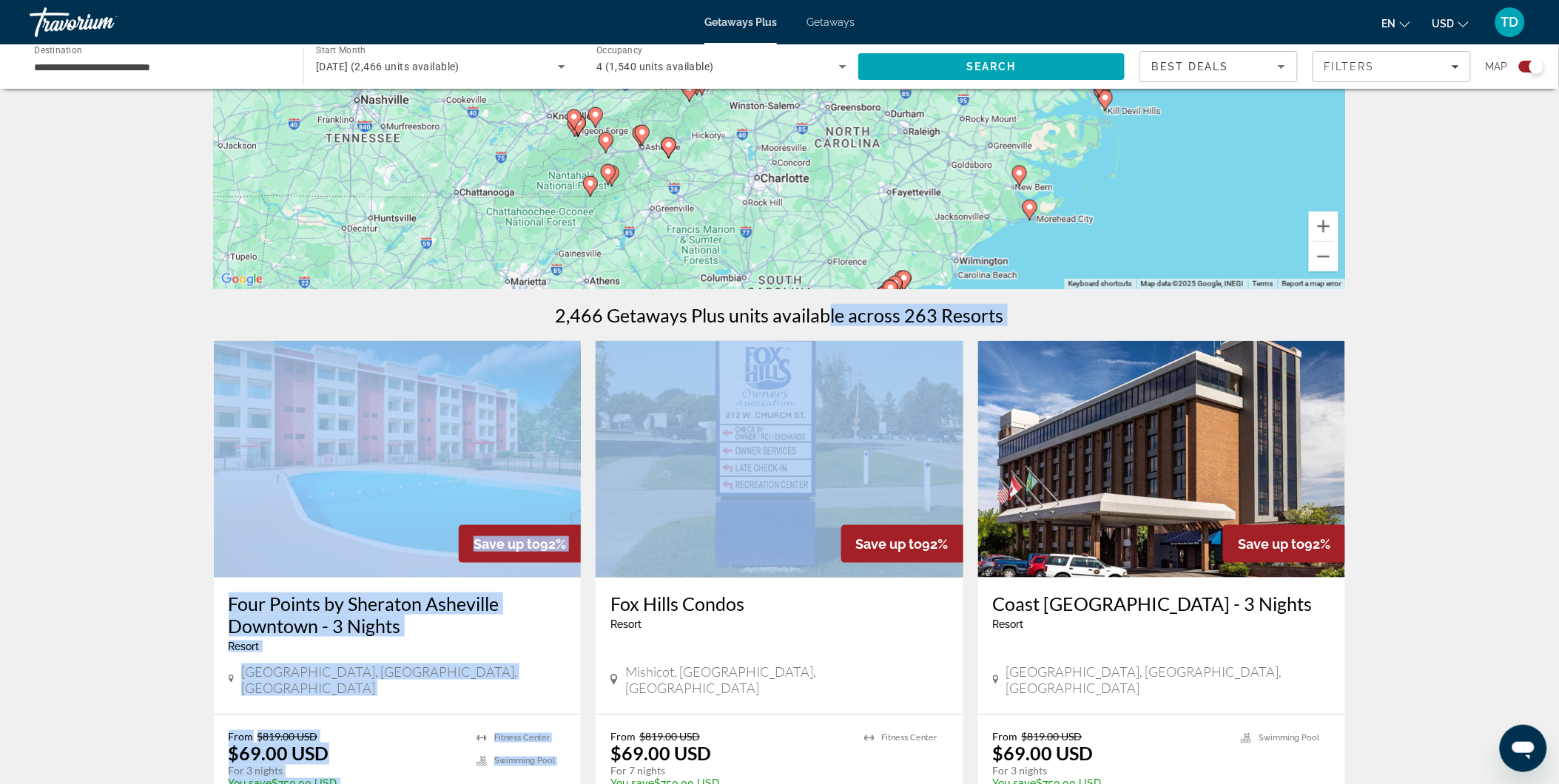
copy div "le across 263 Resorts Save up to 92% Four Points by [GEOGRAPHIC_DATA] - 3 Night…"
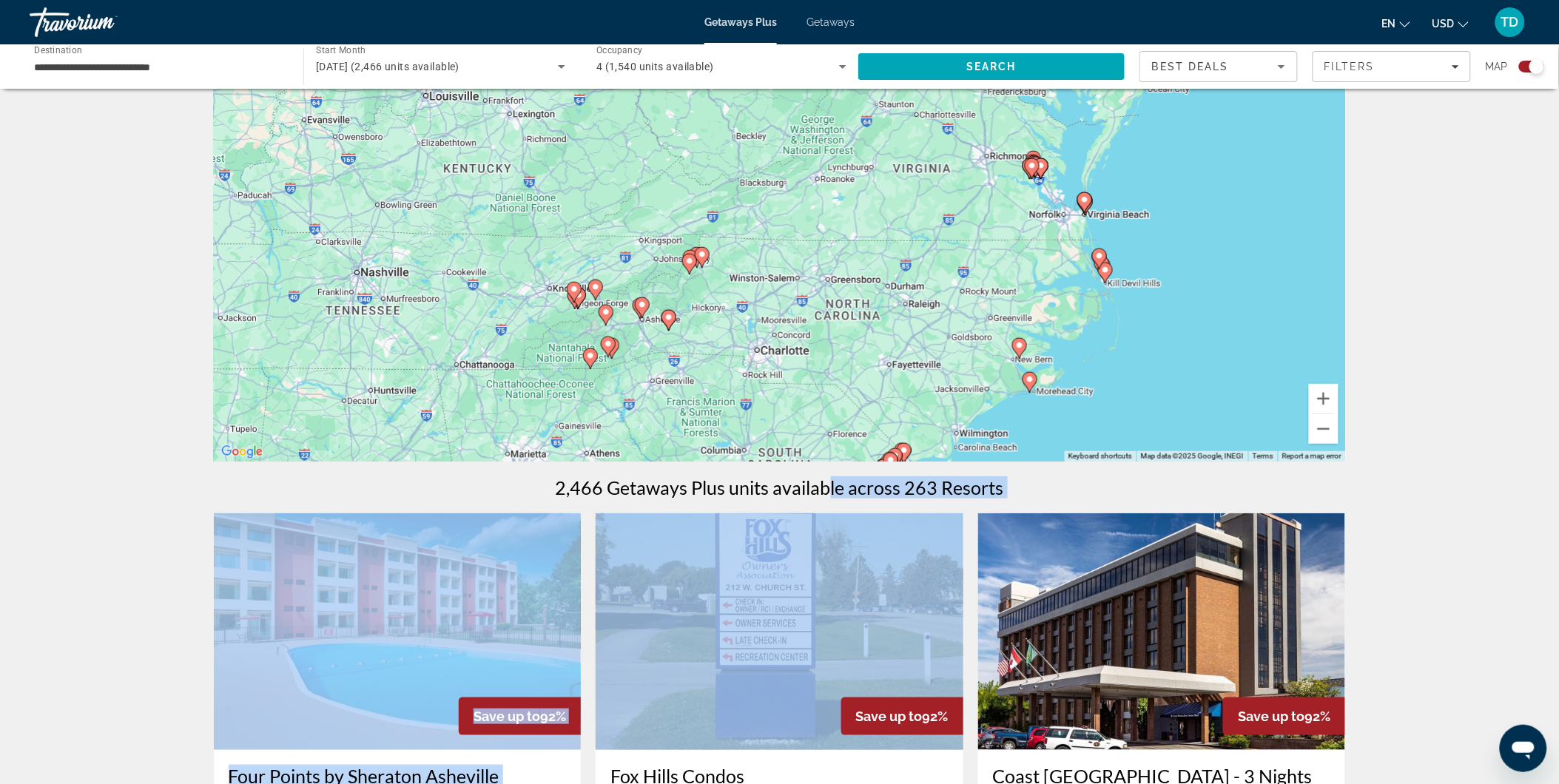
scroll to position [82, 0]
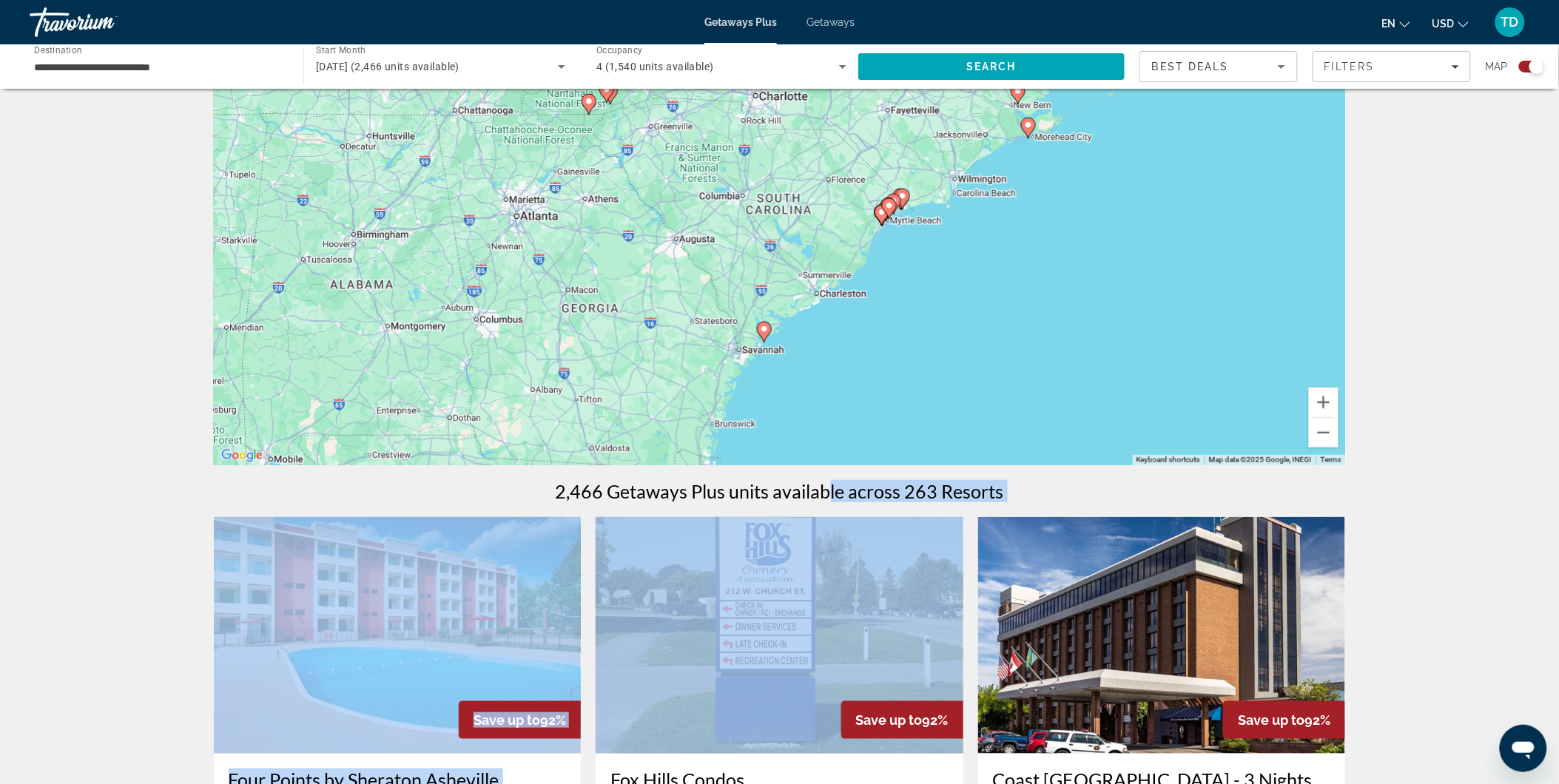
drag, startPoint x: 1143, startPoint y: 290, endPoint x: 1132, endPoint y: 90, distance: 200.3
click at [1132, 90] on div "To activate drag with keyboard, press Alt + Enter. Once in keyboard drag state,…" at bounding box center [780, 243] width 1132 height 444
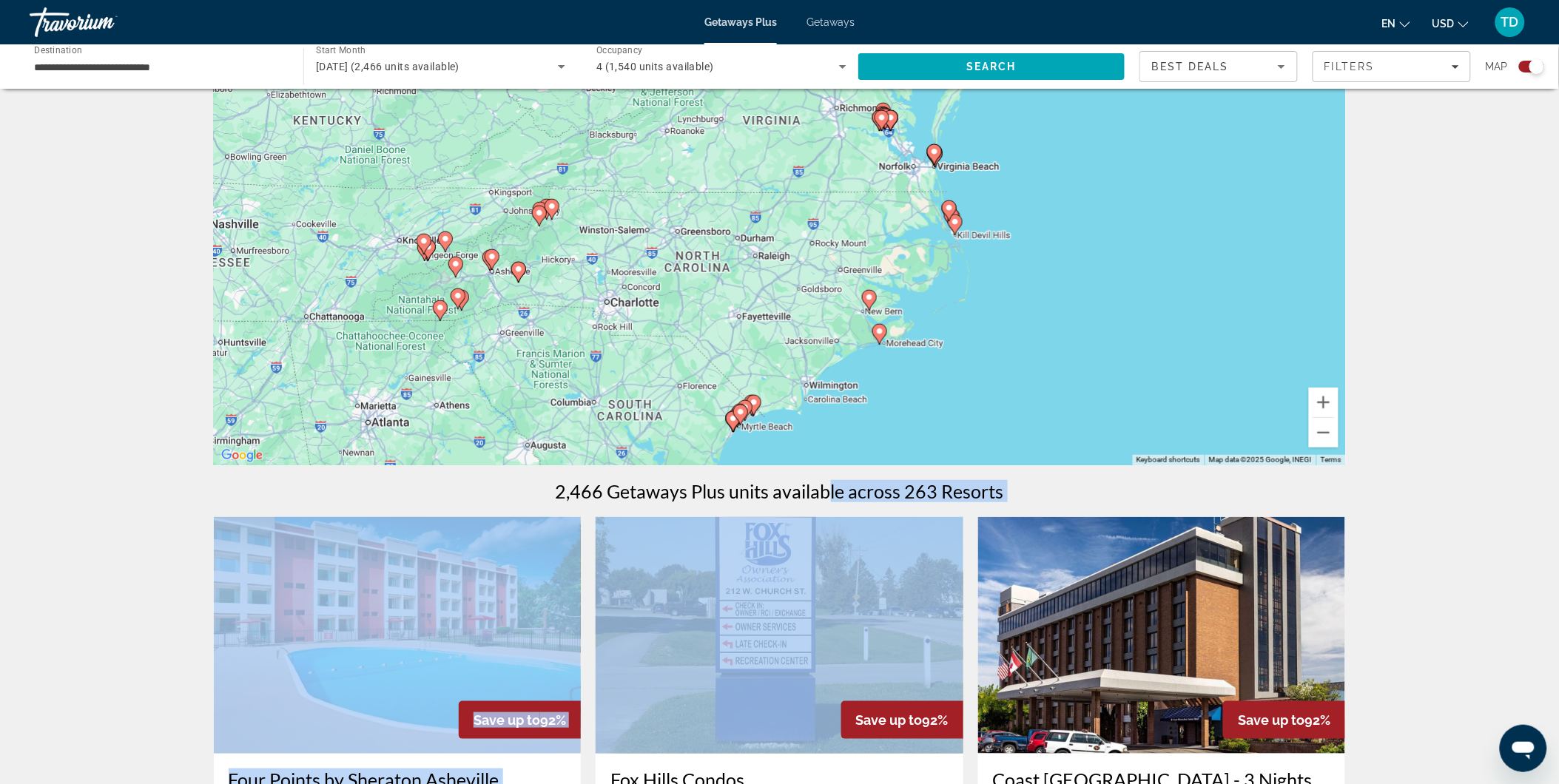
copy div "le across 263 Resorts Save up to 92% Four Points by [GEOGRAPHIC_DATA] - 3 Night…"
drag, startPoint x: 1007, startPoint y: 237, endPoint x: 856, endPoint y: 446, distance: 257.8
click at [856, 446] on div "To activate drag with keyboard, press Alt + Enter. Once in keyboard drag state,…" at bounding box center [780, 243] width 1132 height 444
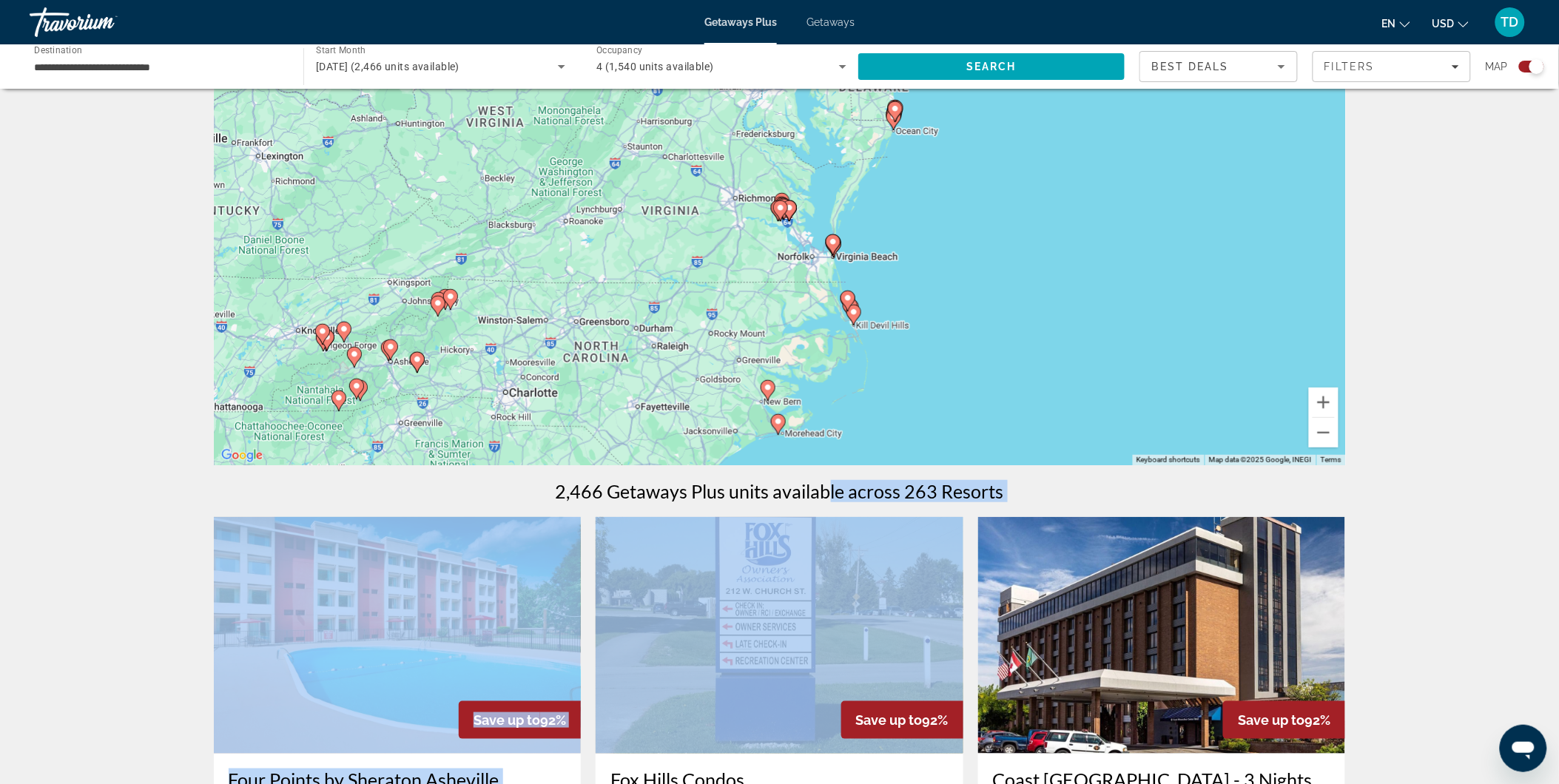
copy div "le across 263 Resorts Save up to 92% Four Points by [GEOGRAPHIC_DATA] - 3 Night…"
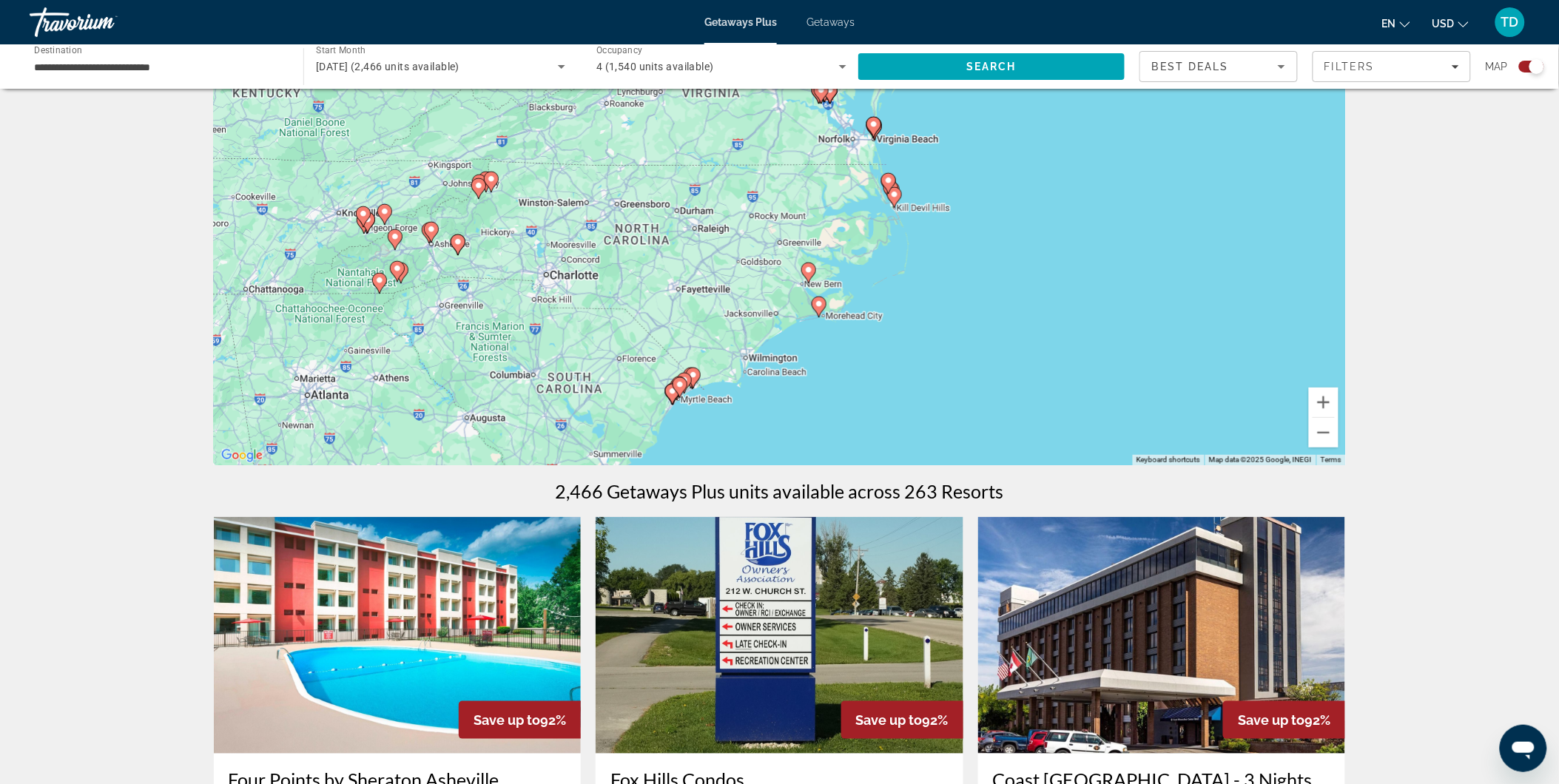
drag, startPoint x: 807, startPoint y: 223, endPoint x: 770, endPoint y: 118, distance: 111.3
click at [770, 106] on div "To activate drag with keyboard, press Alt + Enter. Once in keyboard drag state,…" at bounding box center [780, 243] width 1132 height 444
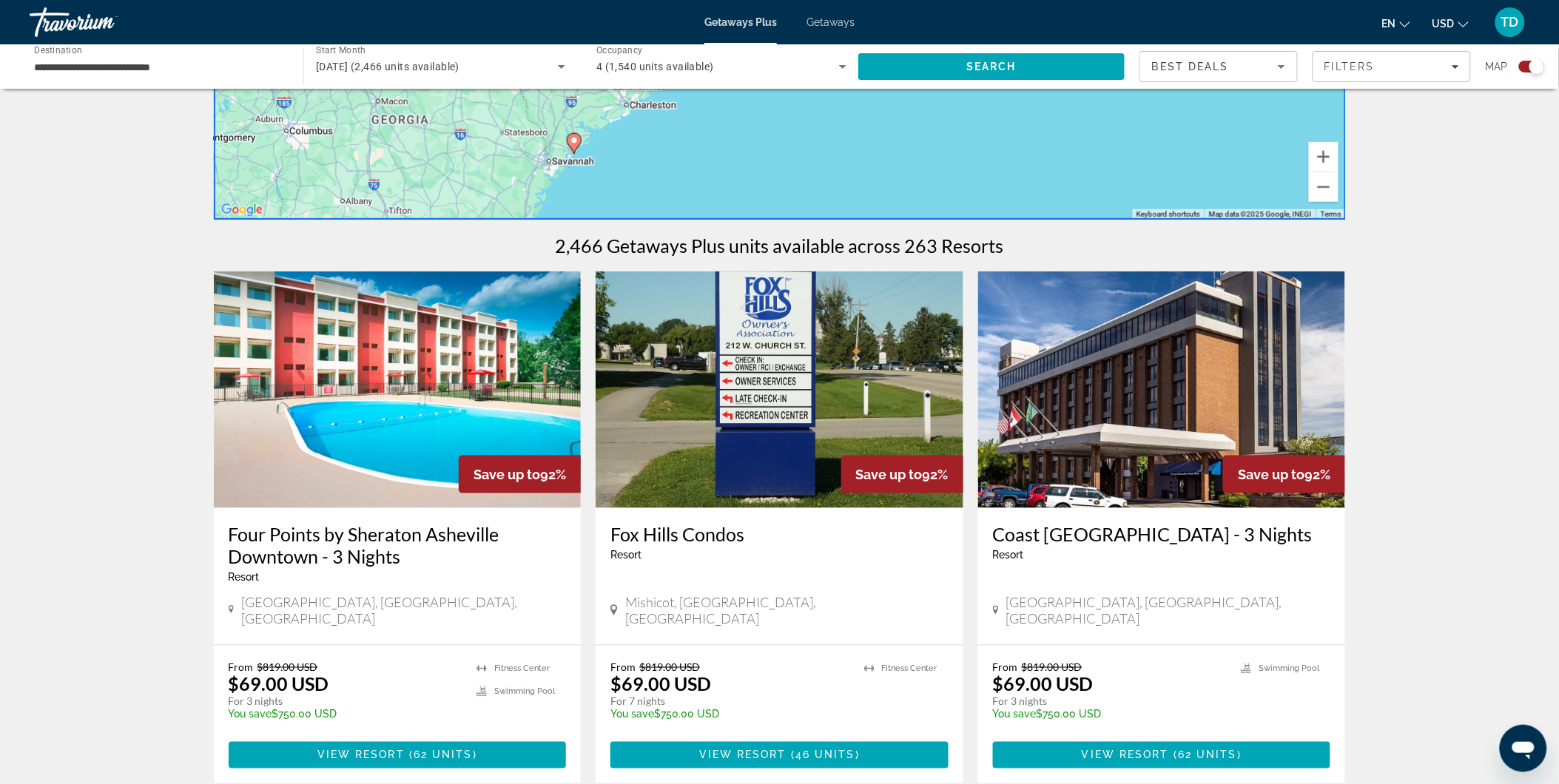
scroll to position [328, 0]
click at [1319, 192] on button "Zoom out" at bounding box center [1323, 186] width 29 height 29
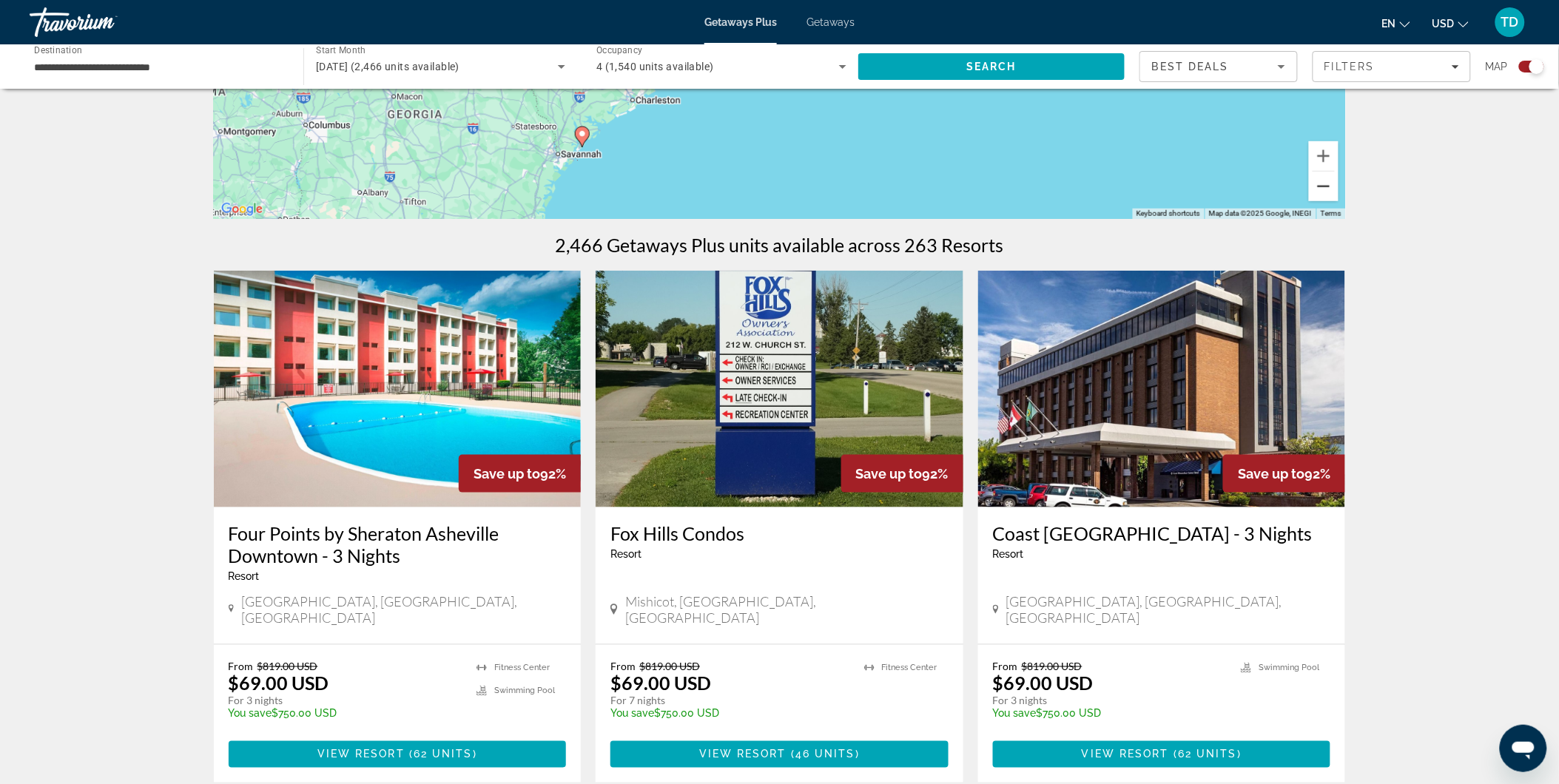
click at [1320, 193] on button "Zoom out" at bounding box center [1323, 186] width 29 height 29
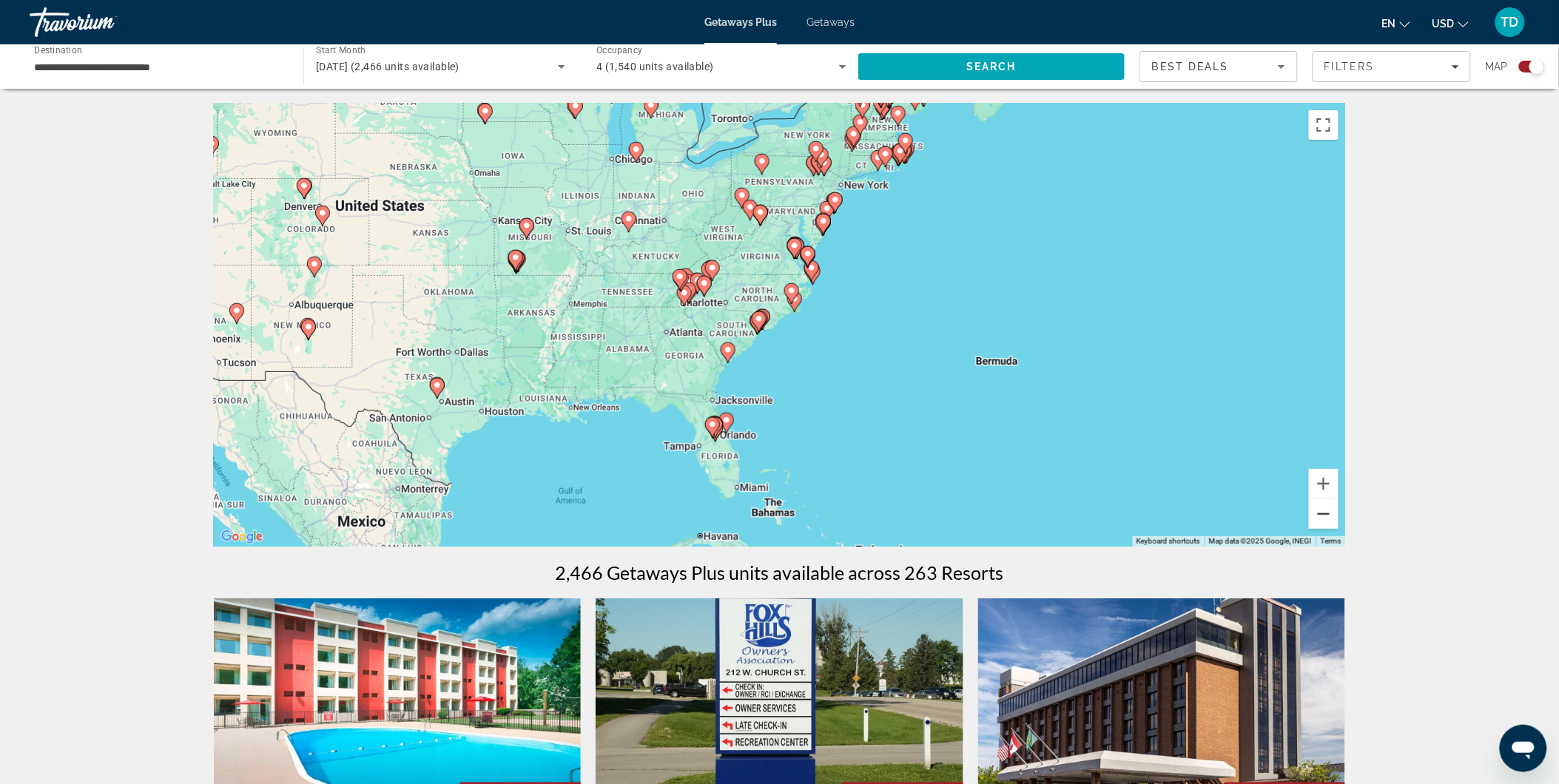
scroll to position [0, 0]
click at [1326, 479] on button "Zoom in" at bounding box center [1323, 484] width 29 height 29
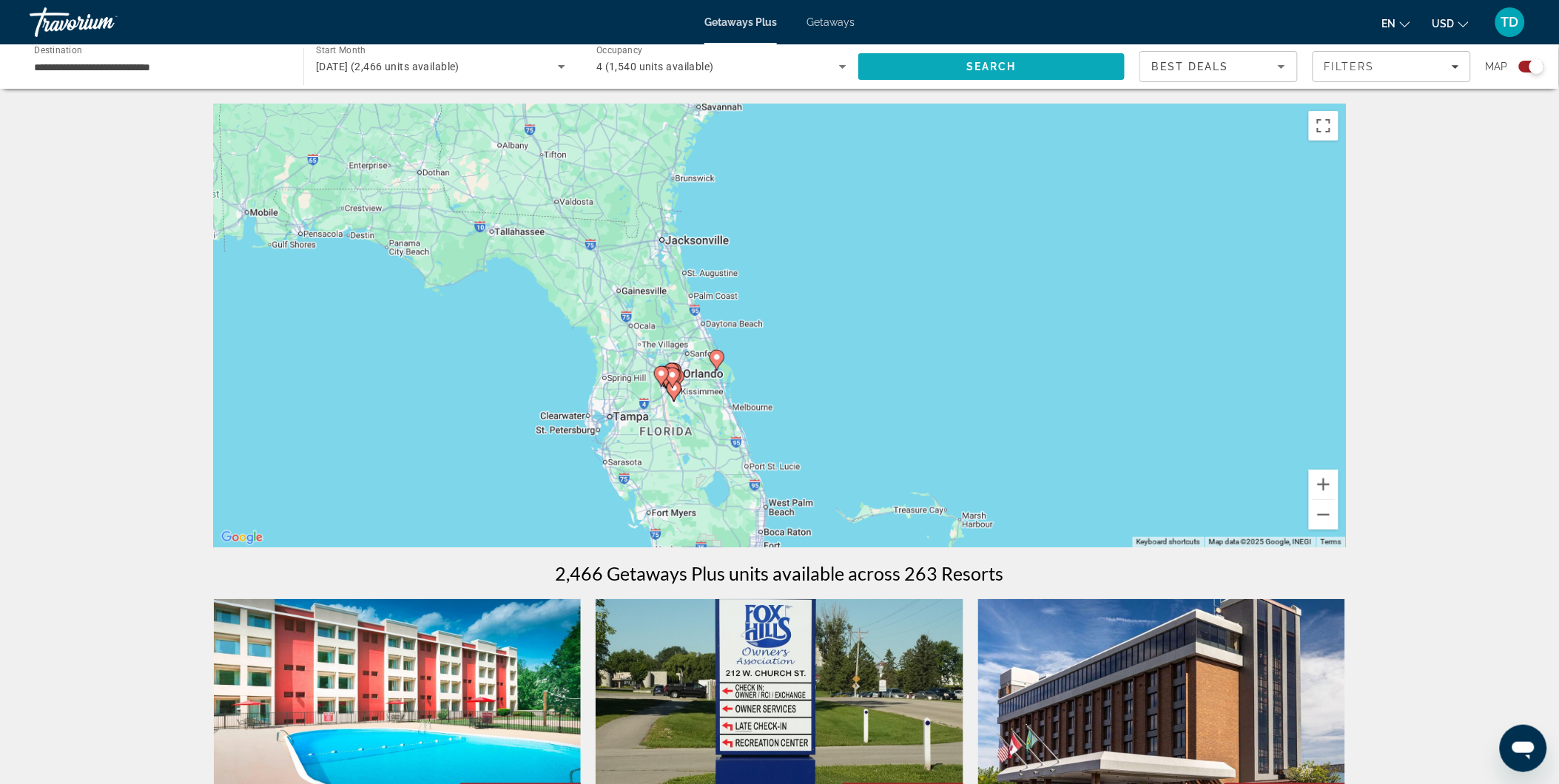
drag, startPoint x: 772, startPoint y: 461, endPoint x: 927, endPoint y: 75, distance: 416.0
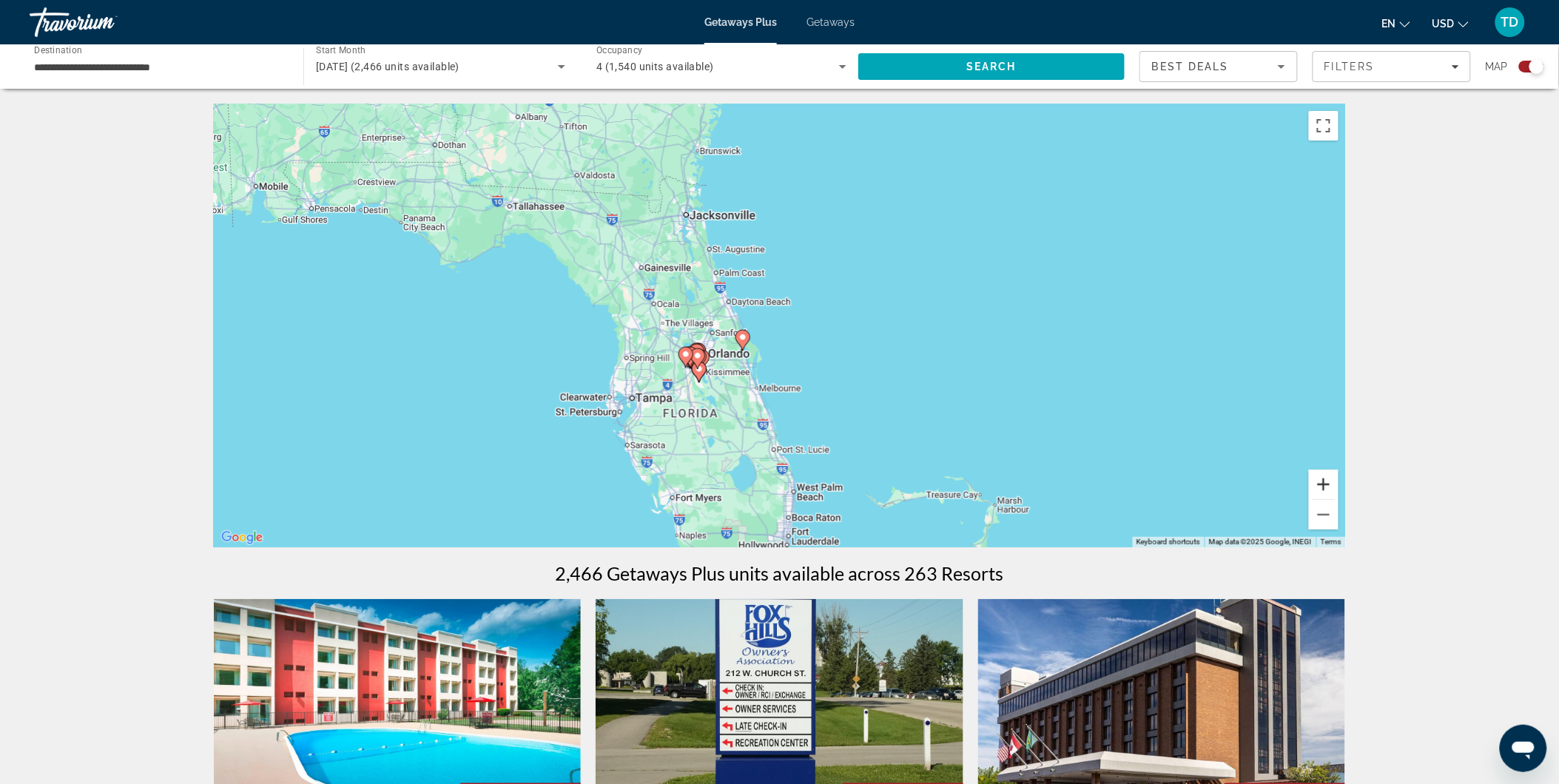
click at [1326, 471] on button "Zoom in" at bounding box center [1323, 484] width 29 height 29
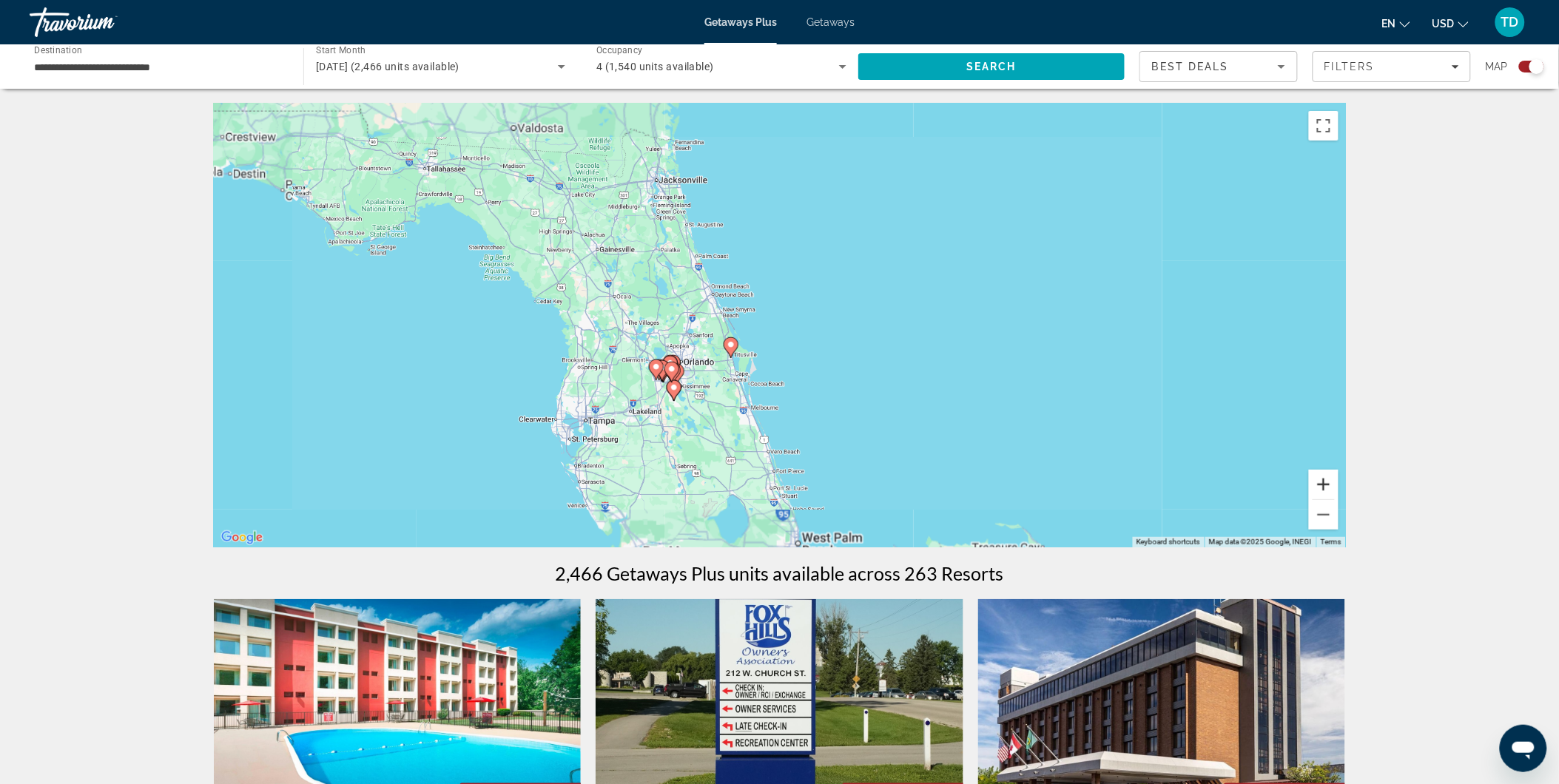
drag, startPoint x: 1324, startPoint y: 473, endPoint x: 1311, endPoint y: 476, distance: 13.3
click at [1324, 474] on button "Zoom in" at bounding box center [1323, 484] width 29 height 29
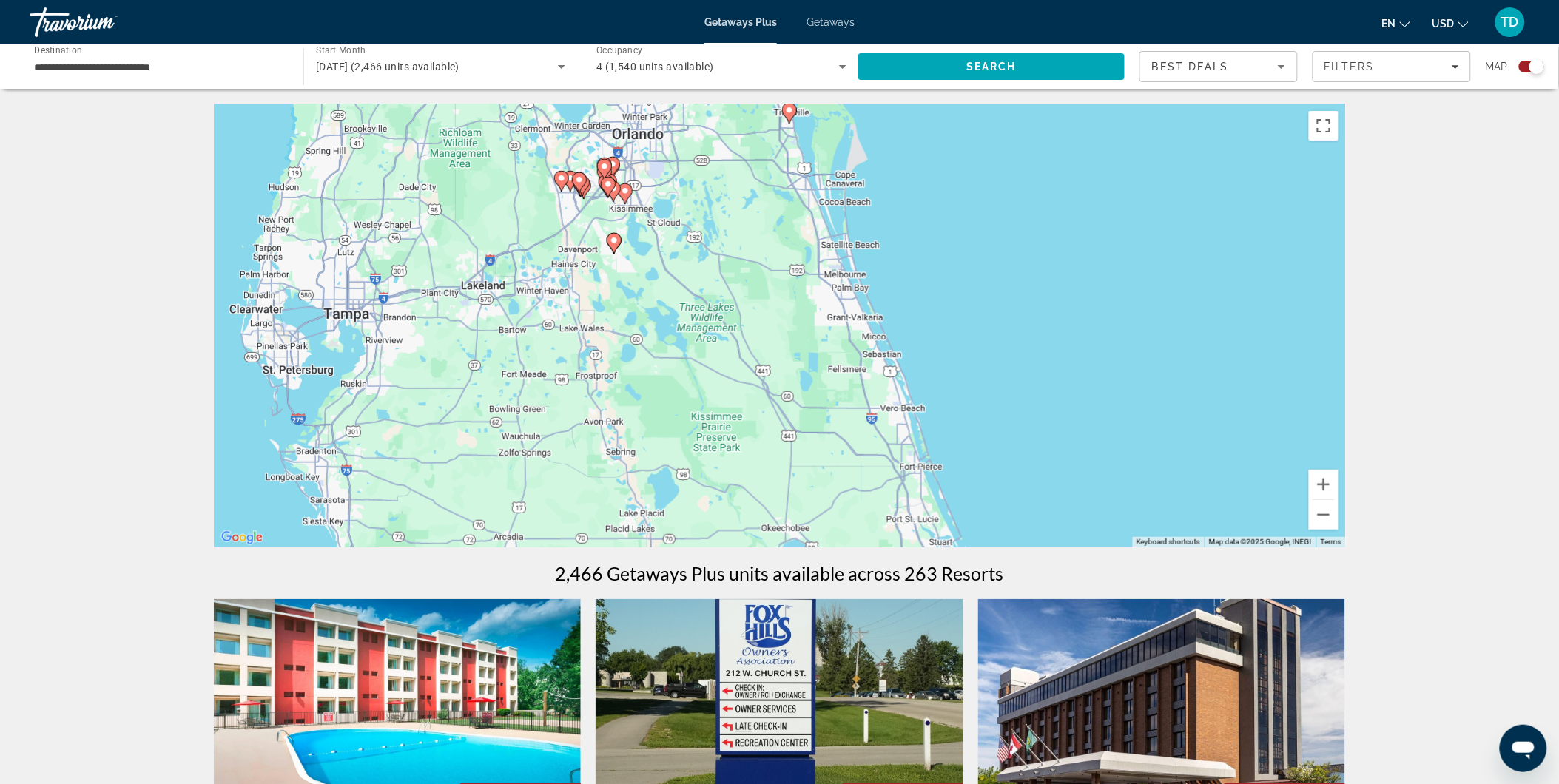
drag, startPoint x: 822, startPoint y: 399, endPoint x: 981, endPoint y: 94, distance: 344.0
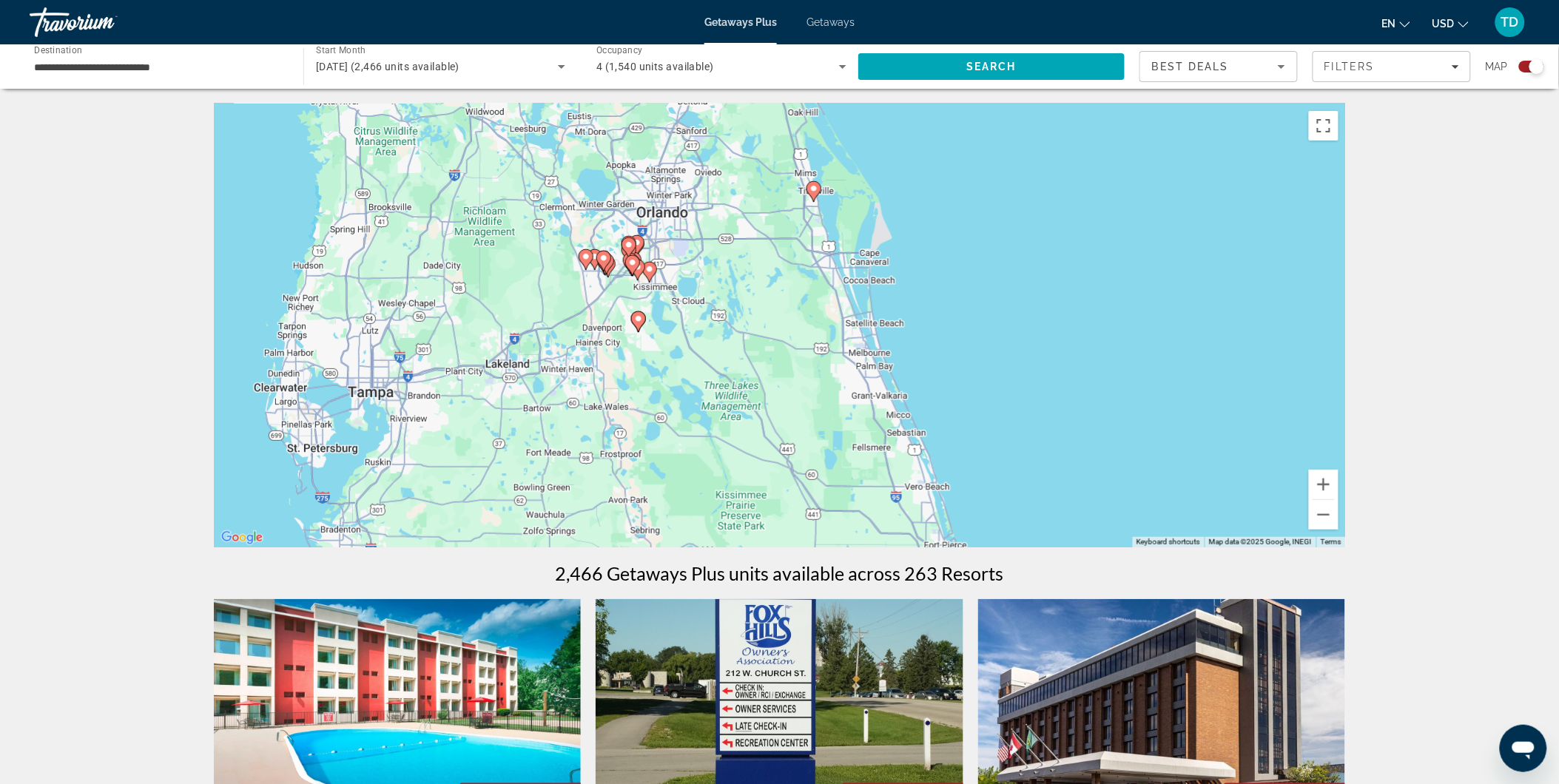
drag, startPoint x: 857, startPoint y: 299, endPoint x: 873, endPoint y: 387, distance: 89.4
click at [885, 401] on div "To activate drag with keyboard, press Alt + Enter. Once in keyboard drag state,…" at bounding box center [780, 325] width 1132 height 444
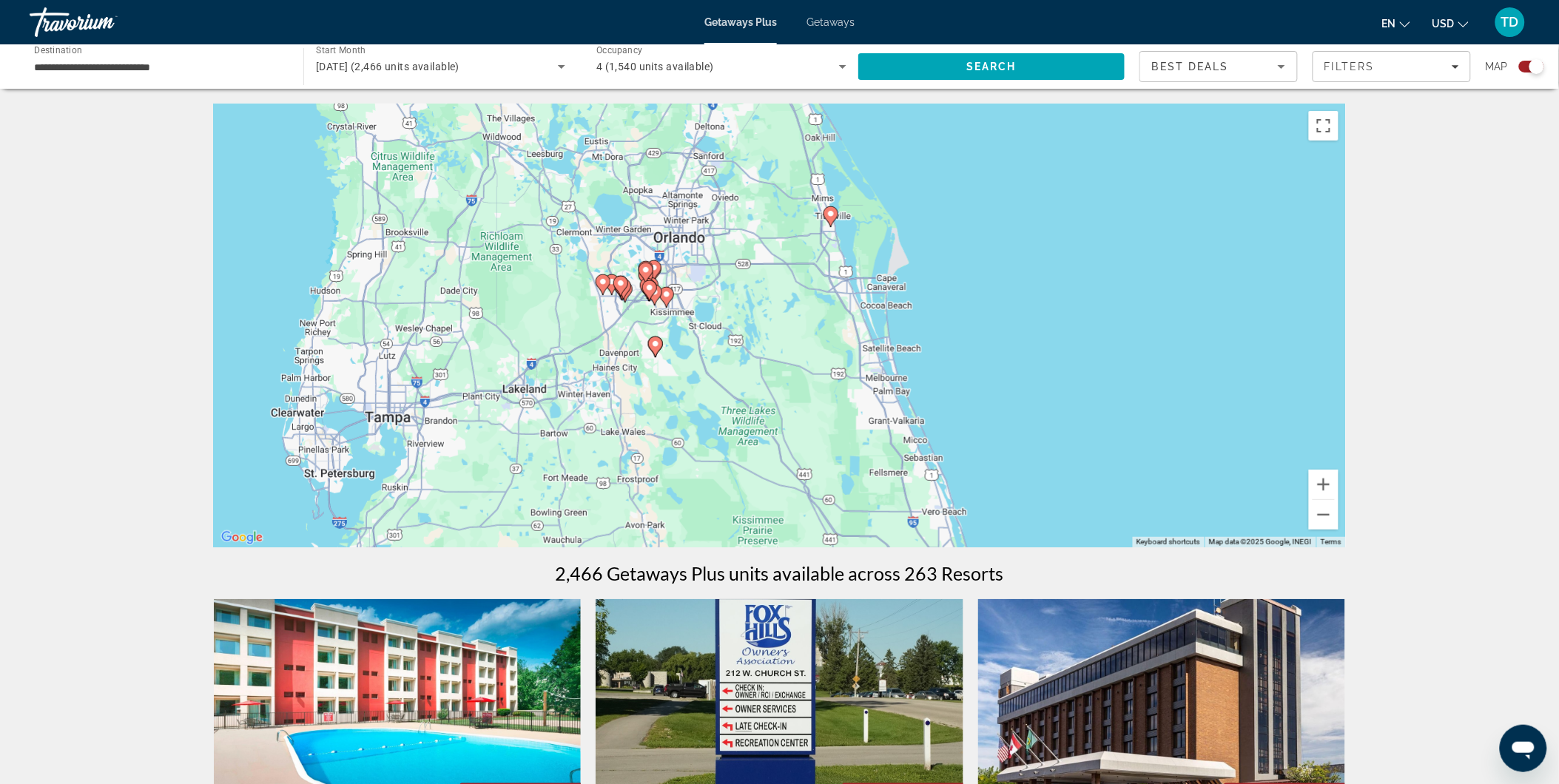
click at [829, 219] on icon "Main content" at bounding box center [830, 216] width 13 height 20
type input "**********"
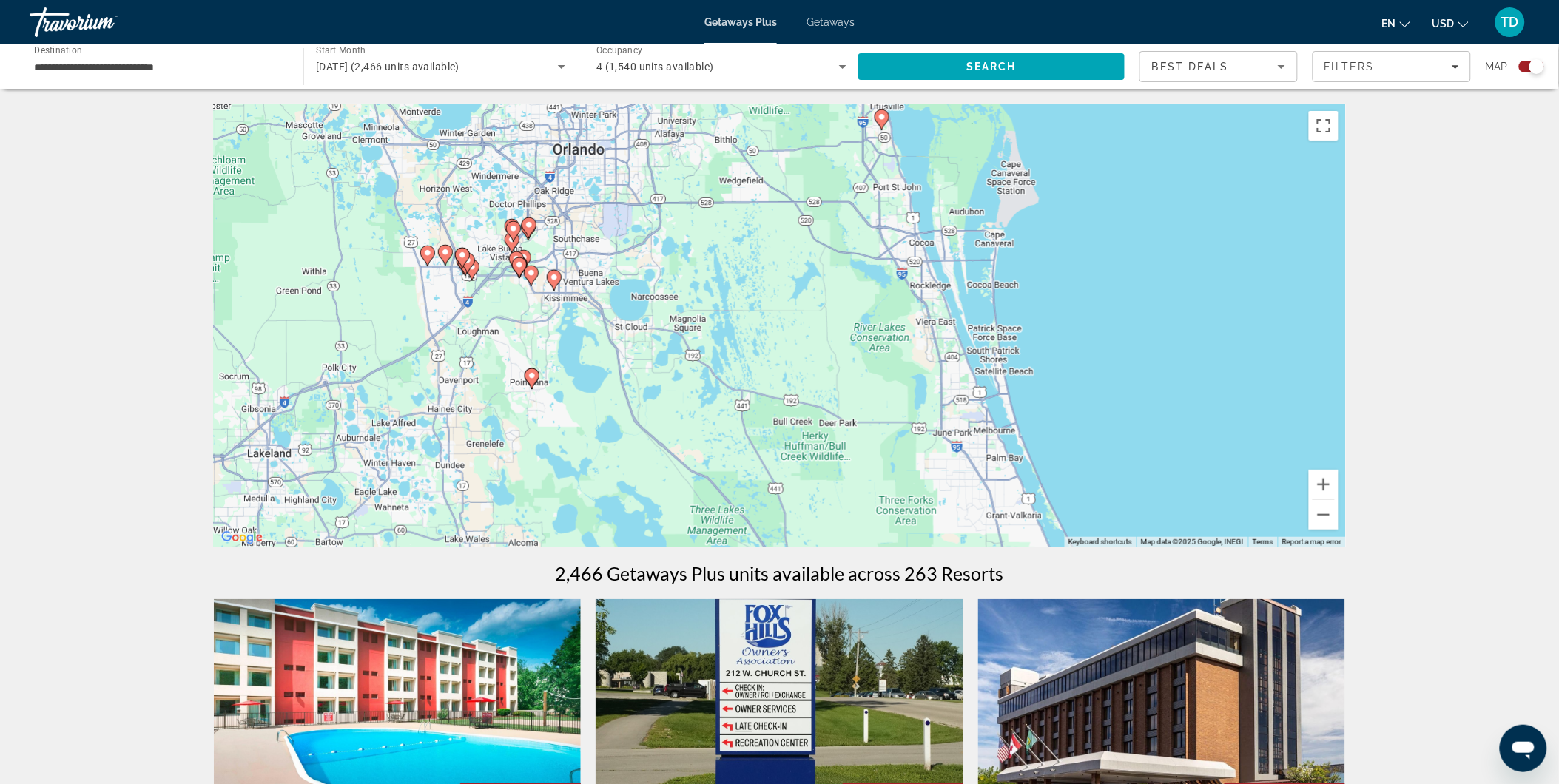
drag, startPoint x: 859, startPoint y: 216, endPoint x: 852, endPoint y: 232, distance: 17.5
click at [858, 216] on div "To navigate, press the arrow keys. To activate drag with keyboard, press Alt + …" at bounding box center [780, 325] width 1132 height 444
drag, startPoint x: 852, startPoint y: 232, endPoint x: 818, endPoint y: 390, distance: 161.6
click at [818, 390] on div "To activate drag with keyboard, press Alt + Enter. Once in keyboard drag state,…" at bounding box center [780, 325] width 1132 height 444
click at [882, 115] on image "Main content" at bounding box center [882, 117] width 9 height 9
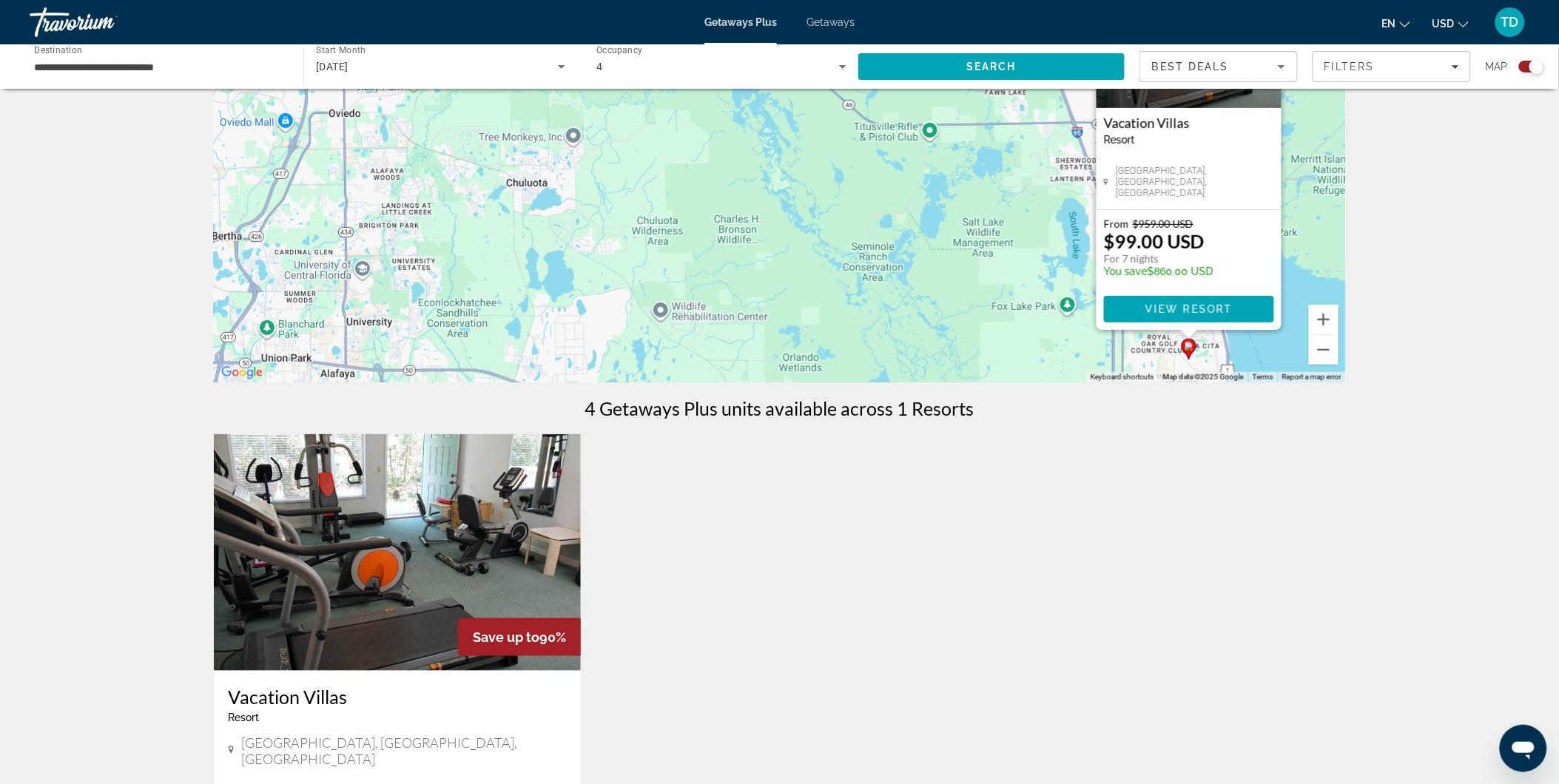
scroll to position [164, 0]
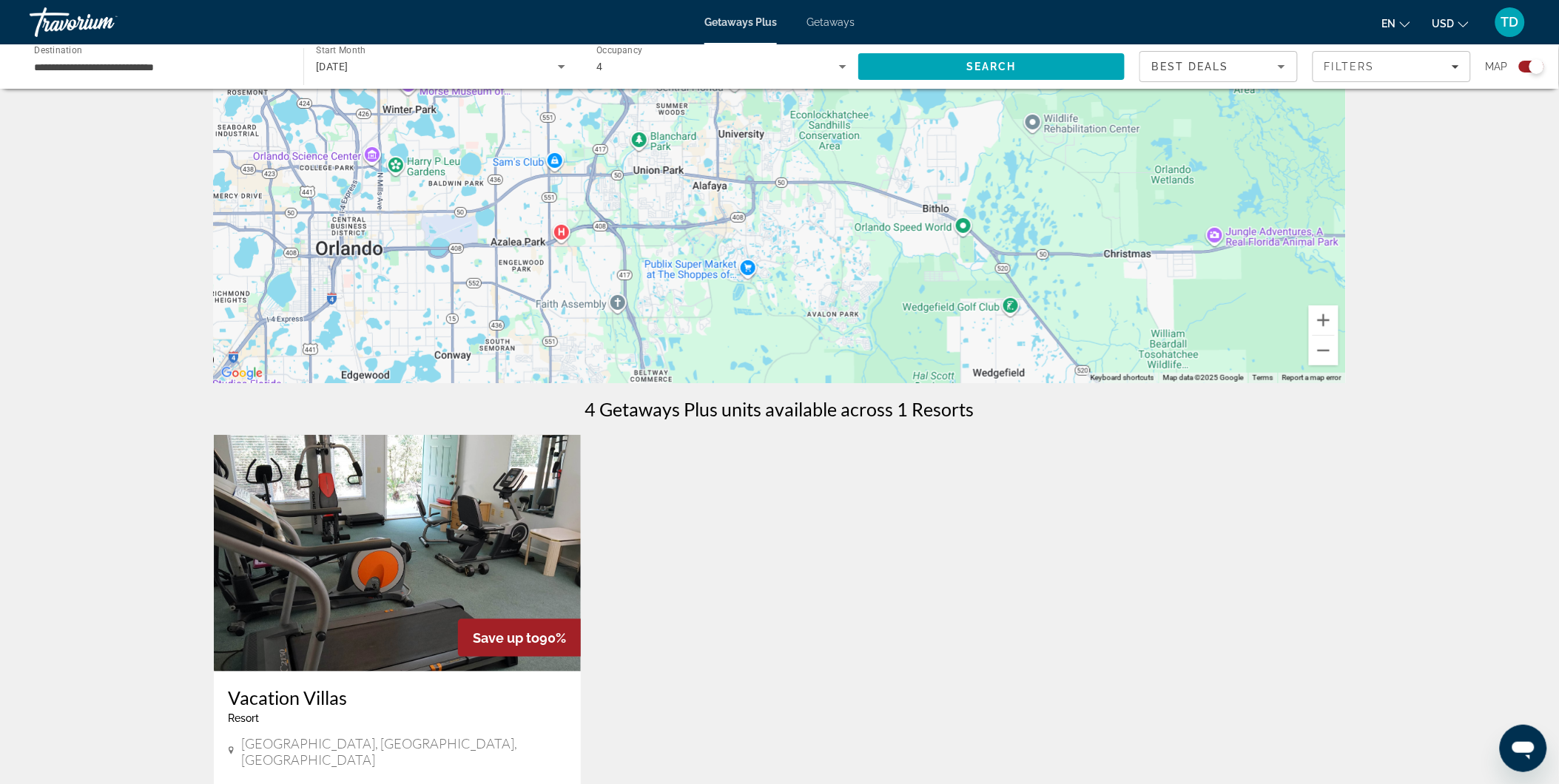
drag, startPoint x: 871, startPoint y: 303, endPoint x: 1243, endPoint y: 113, distance: 417.7
click at [1243, 113] on div "To activate drag with keyboard, press Alt + Enter. Once in keyboard drag state,…" at bounding box center [780, 161] width 1132 height 444
click at [1325, 352] on button "Zoom out" at bounding box center [1323, 350] width 29 height 29
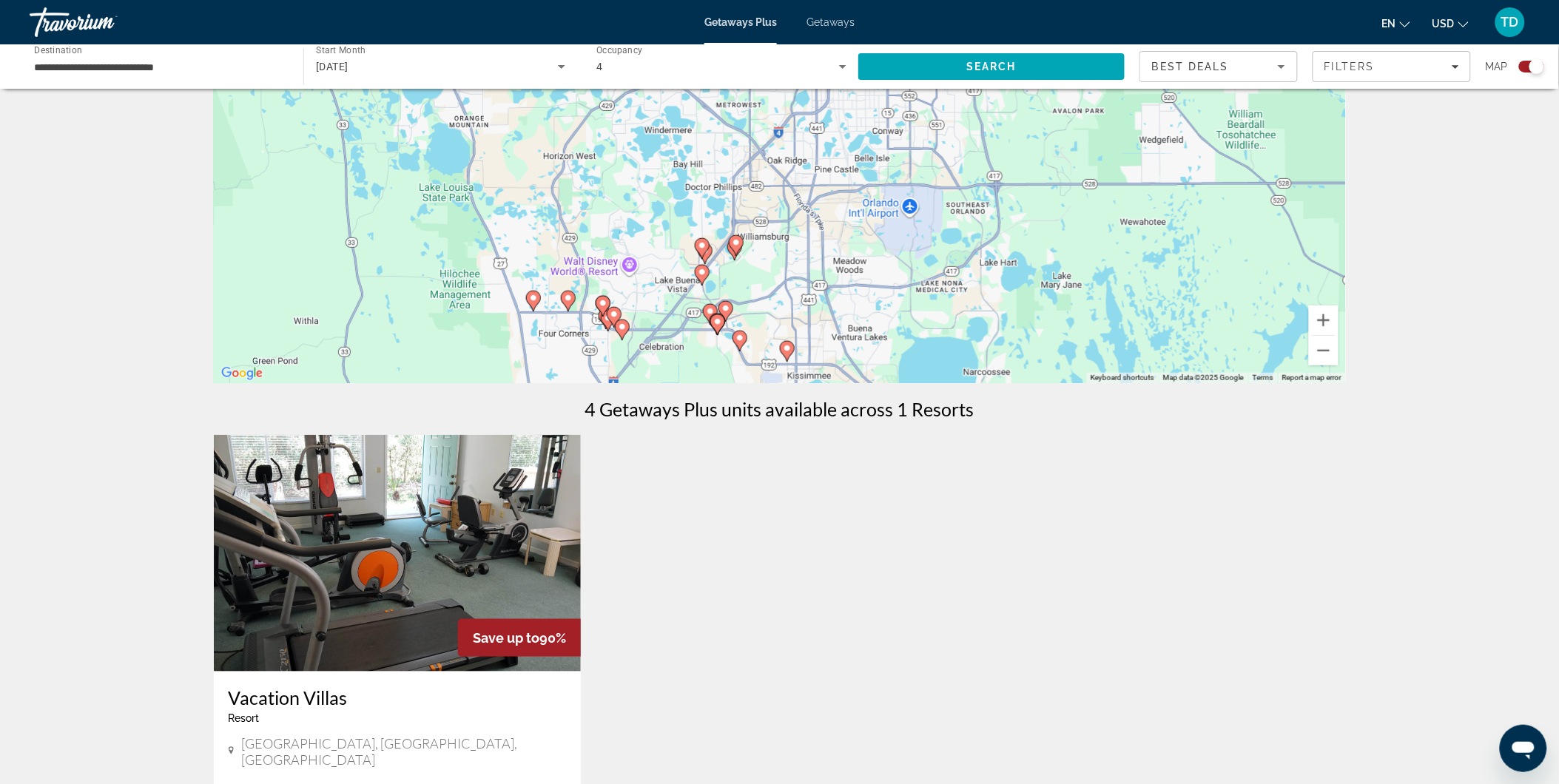
drag, startPoint x: 788, startPoint y: 267, endPoint x: 924, endPoint y: 130, distance: 193.0
click at [1050, 143] on div "To activate drag with keyboard, press Alt + Enter. Once in keyboard drag state,…" at bounding box center [780, 161] width 1132 height 444
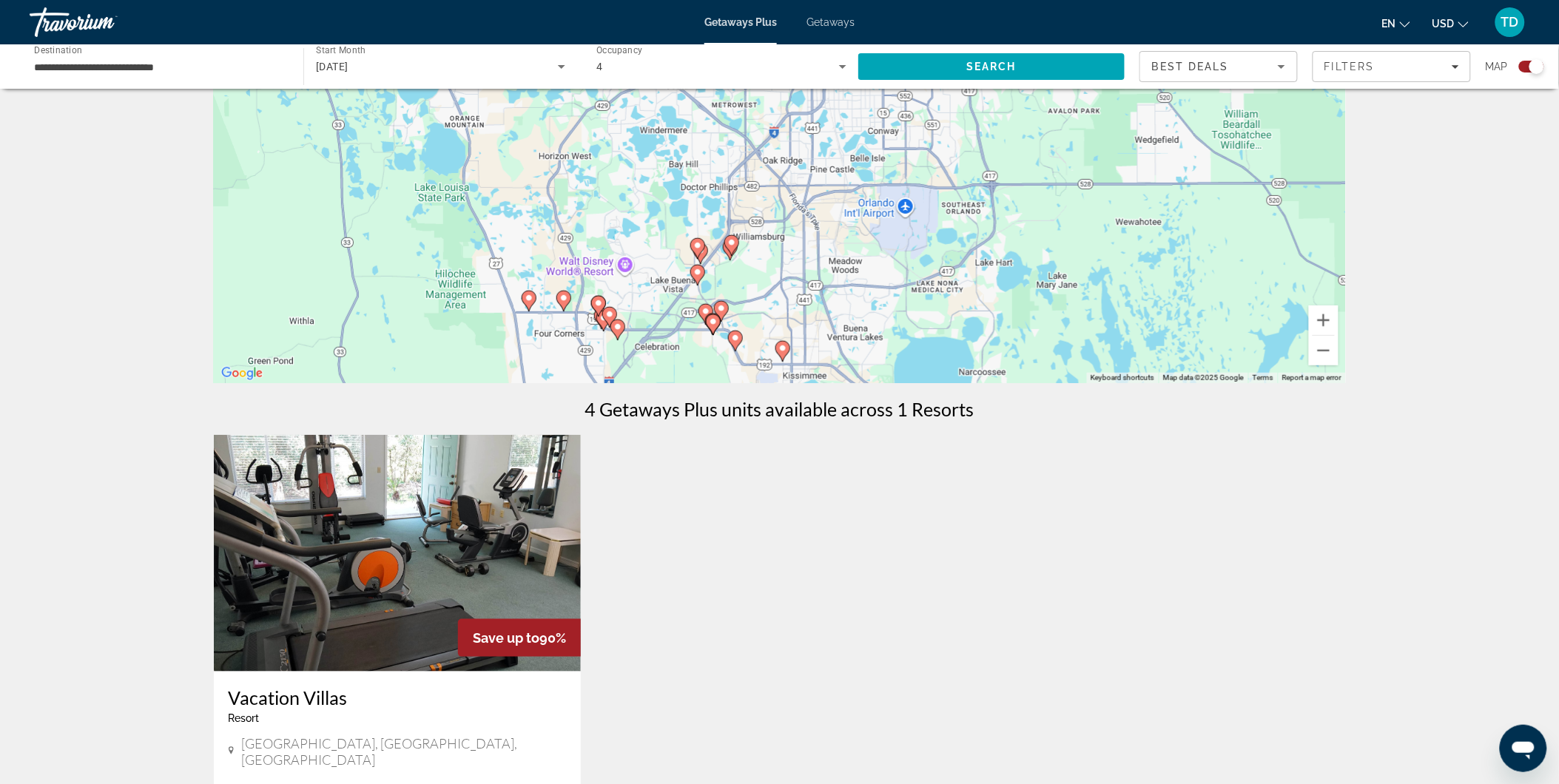
click at [698, 246] on image "Main content" at bounding box center [698, 246] width 9 height 9
type input "**********"
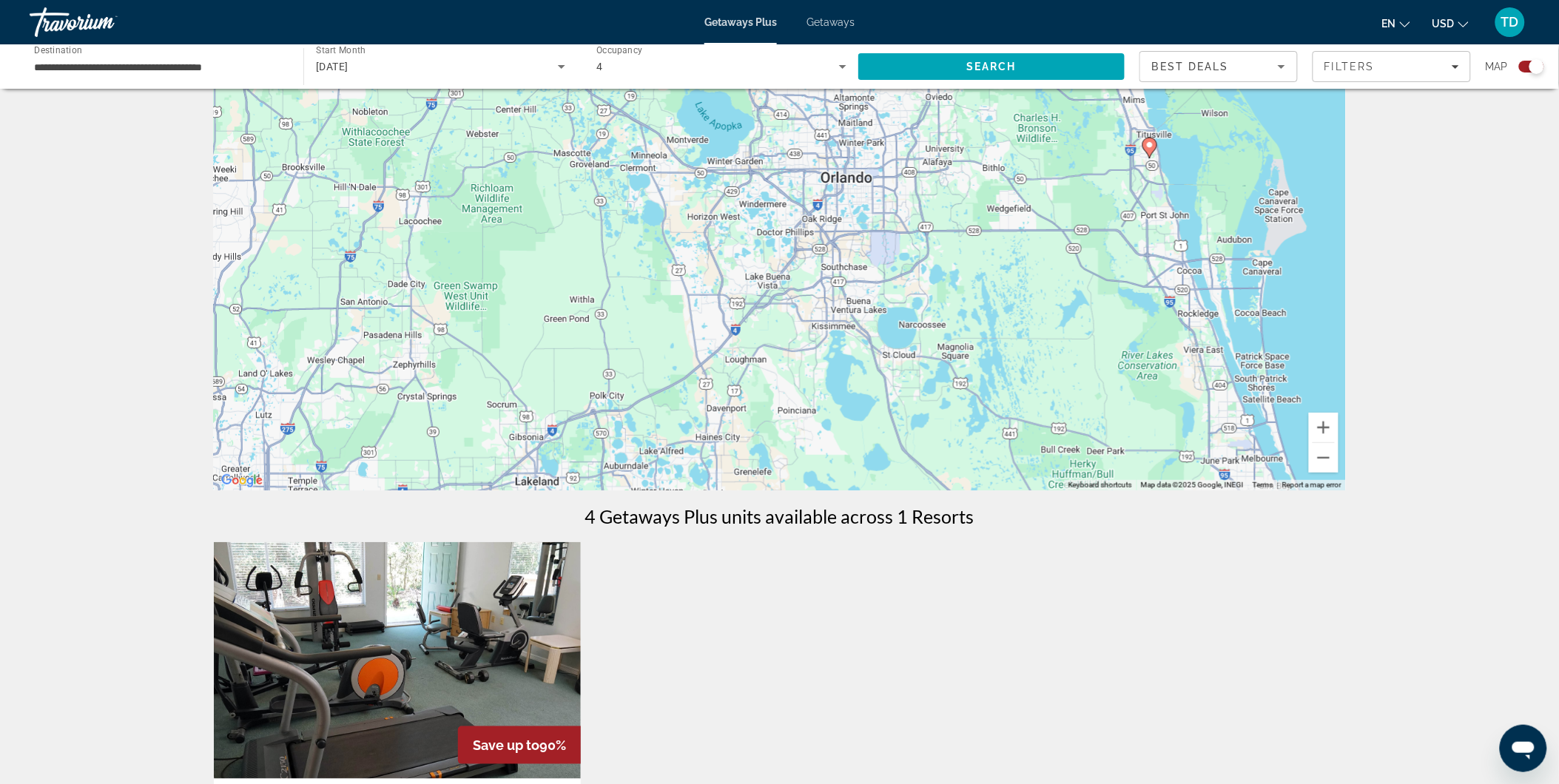
scroll to position [0, 0]
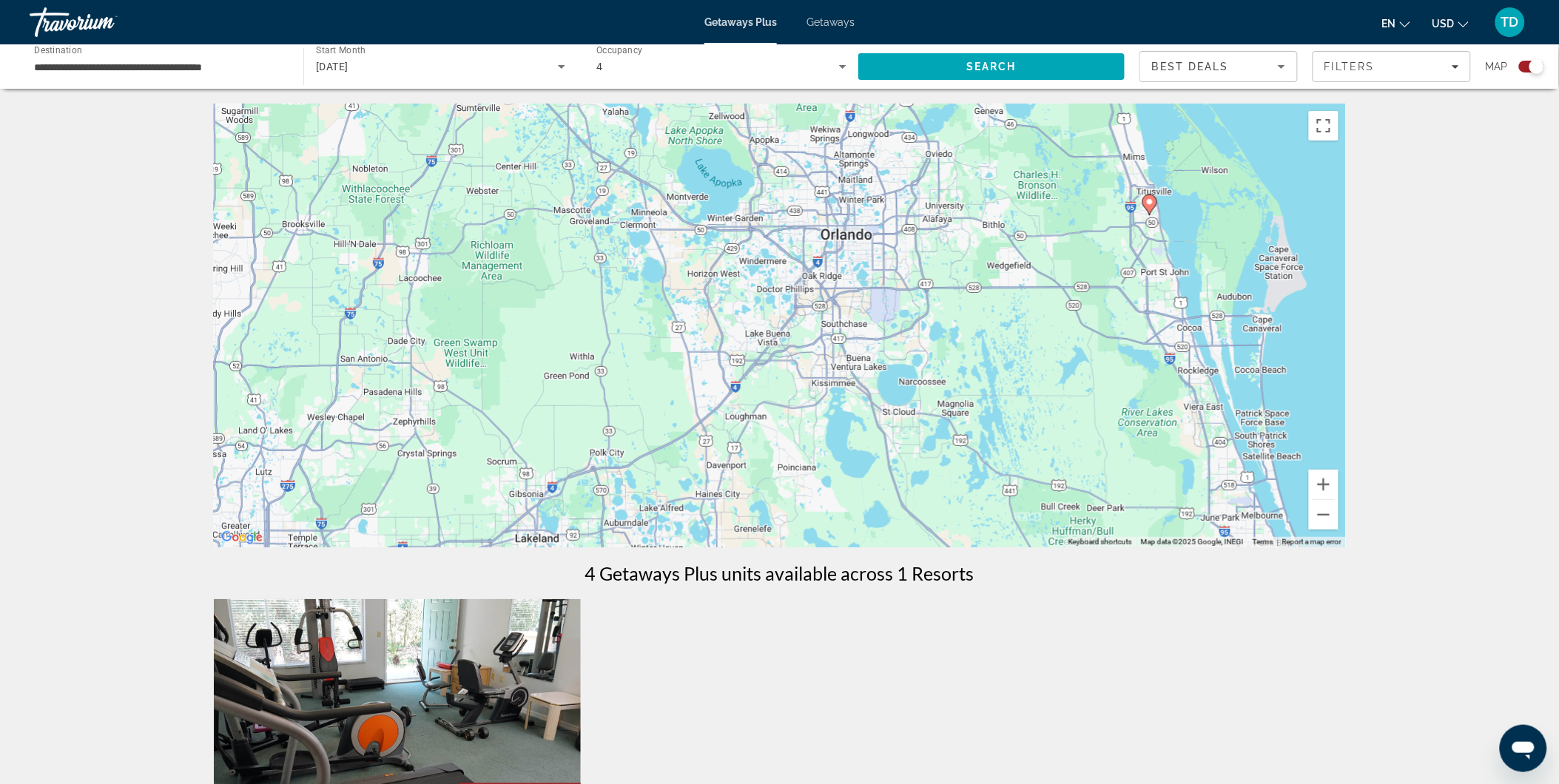
click at [825, 306] on div "To activate drag with keyboard, press Alt + Enter. Once in keyboard drag state,…" at bounding box center [780, 325] width 1132 height 444
click at [1329, 493] on button "Zoom in" at bounding box center [1323, 484] width 29 height 29
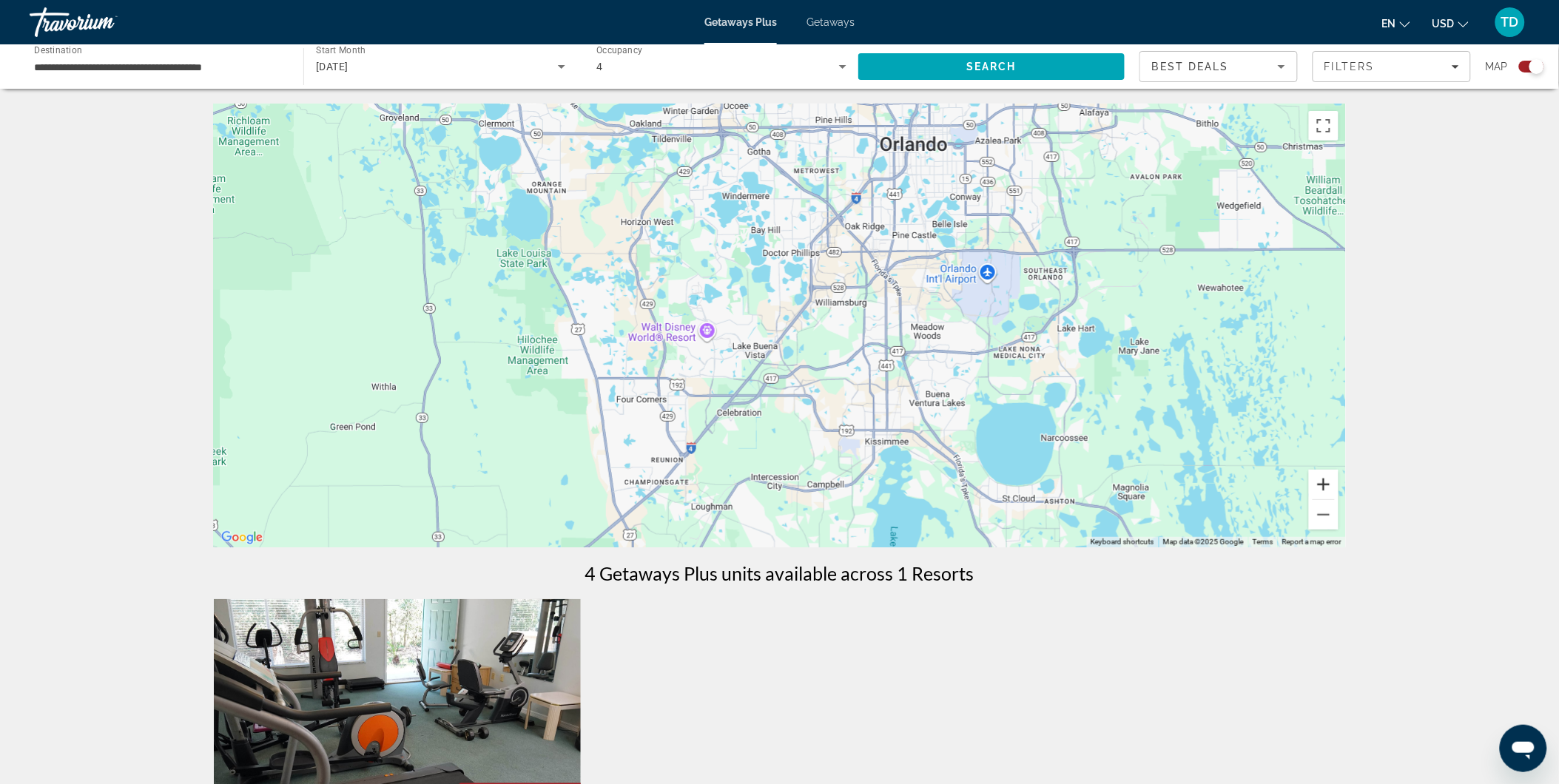
click at [1327, 486] on button "Zoom in" at bounding box center [1323, 484] width 29 height 29
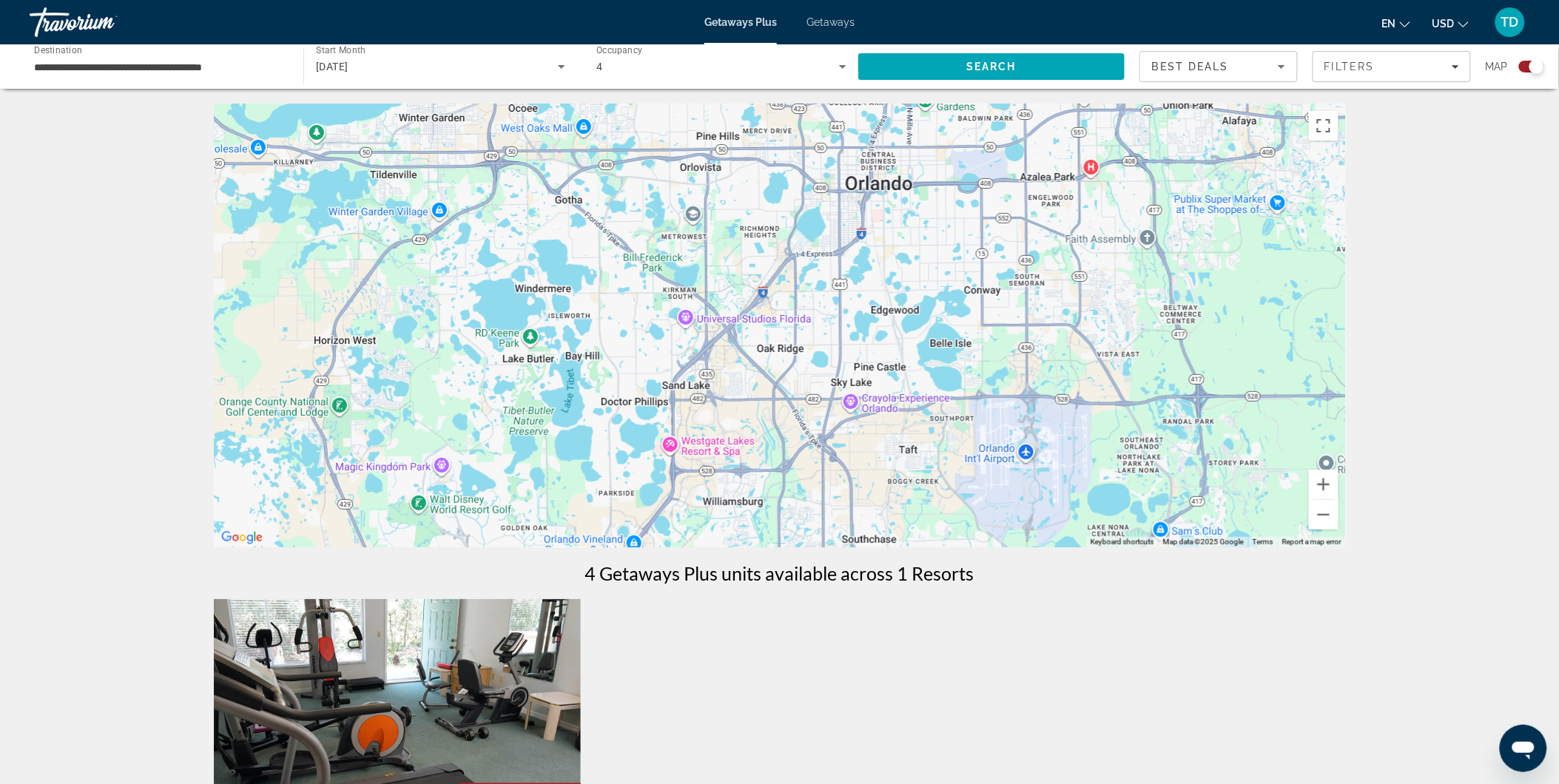
drag, startPoint x: 1124, startPoint y: 283, endPoint x: 955, endPoint y: 507, distance: 280.6
click at [955, 507] on div "Main content" at bounding box center [780, 325] width 1132 height 444
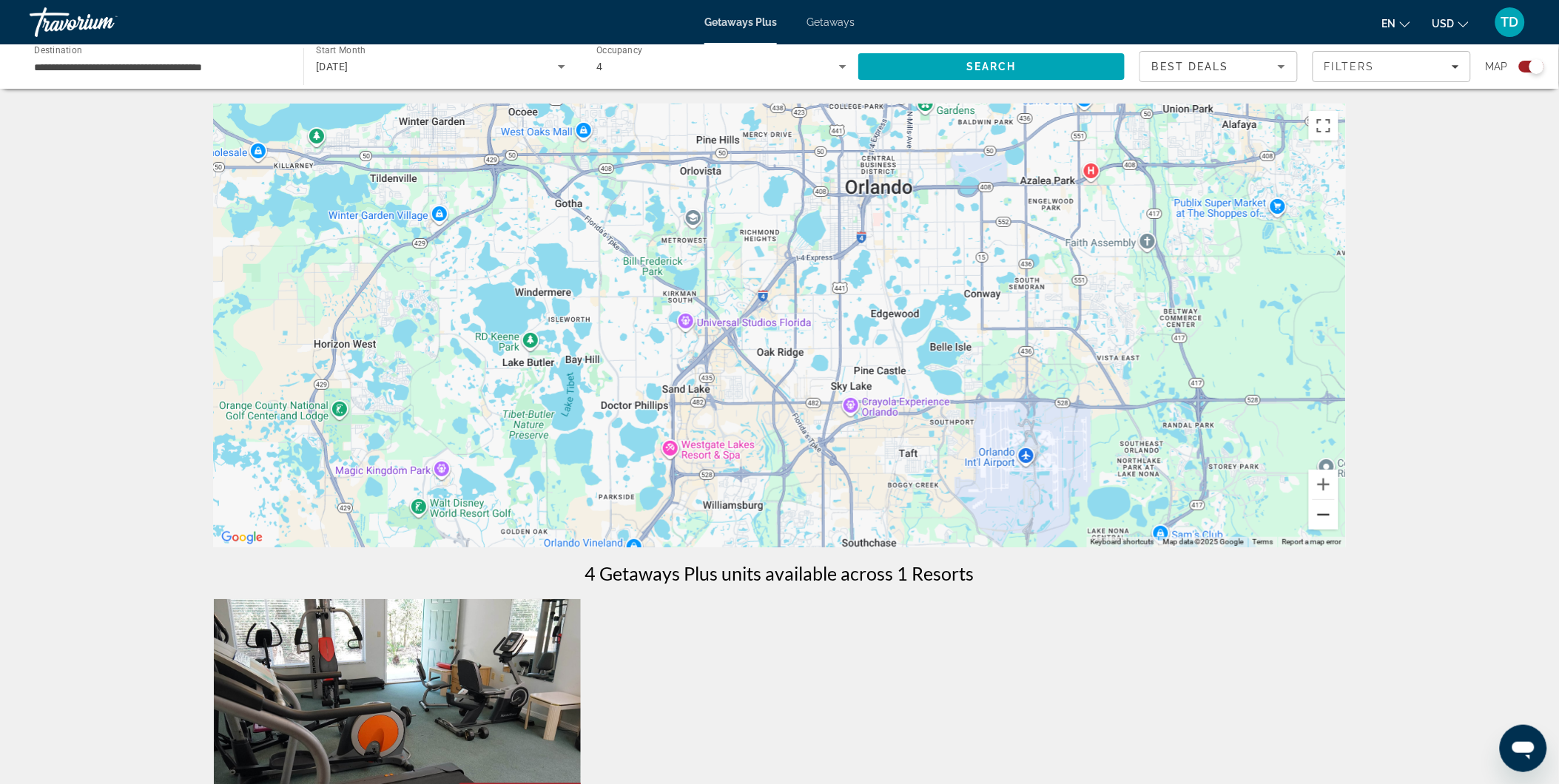
click at [1325, 511] on button "Zoom out" at bounding box center [1323, 514] width 29 height 29
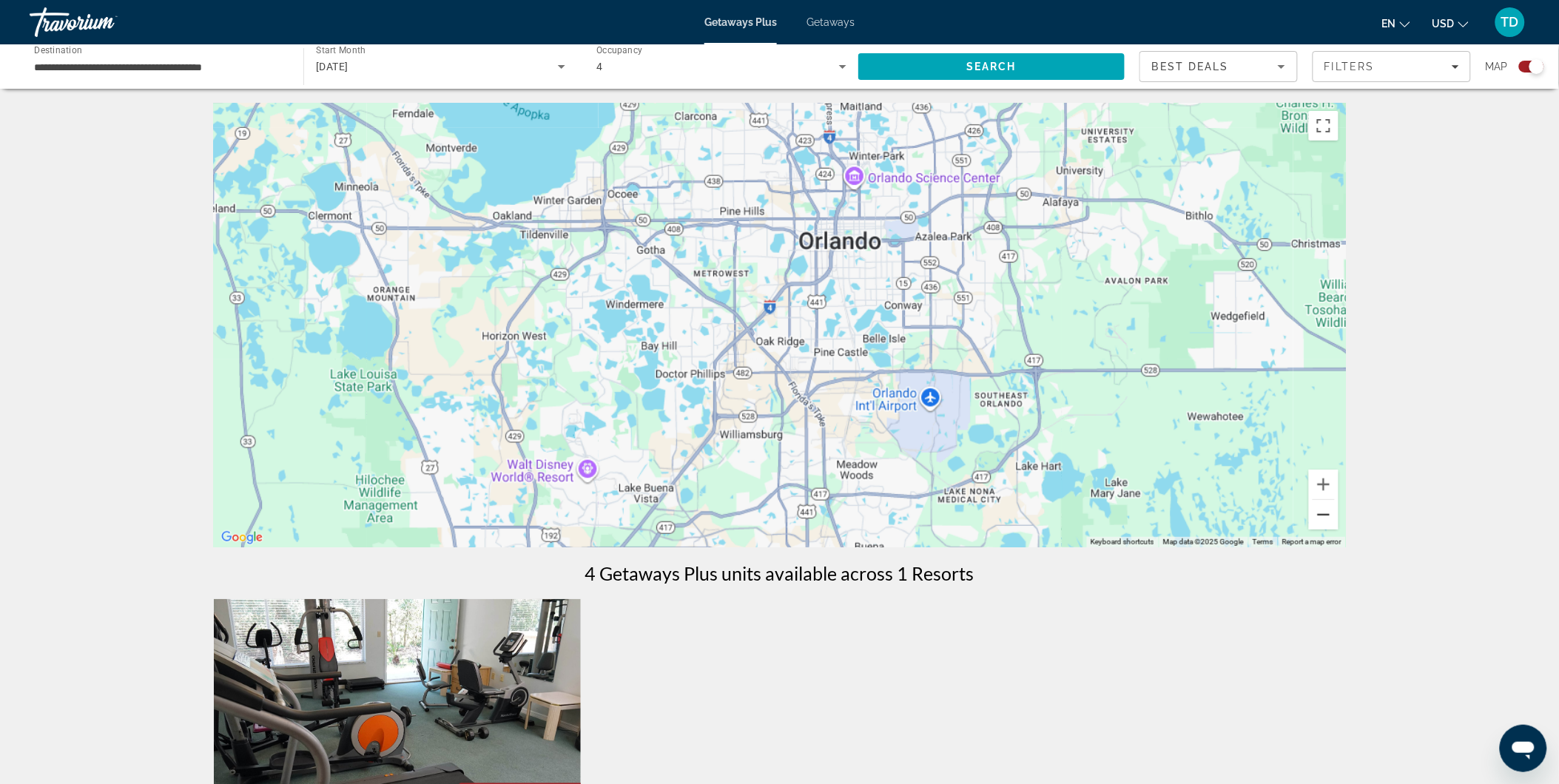
click at [1325, 511] on button "Zoom out" at bounding box center [1323, 514] width 29 height 29
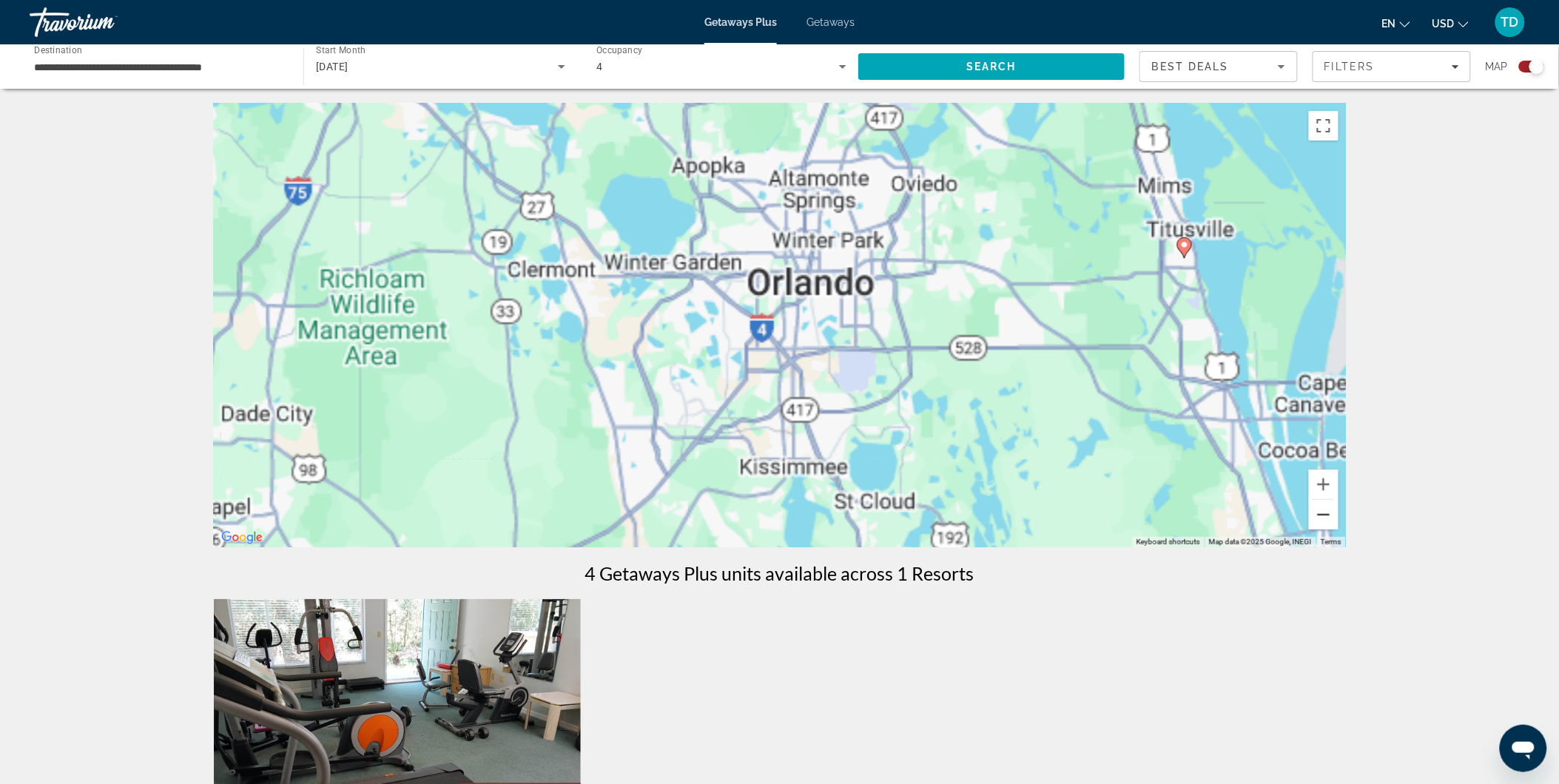
click at [1325, 511] on button "Zoom out" at bounding box center [1323, 514] width 29 height 29
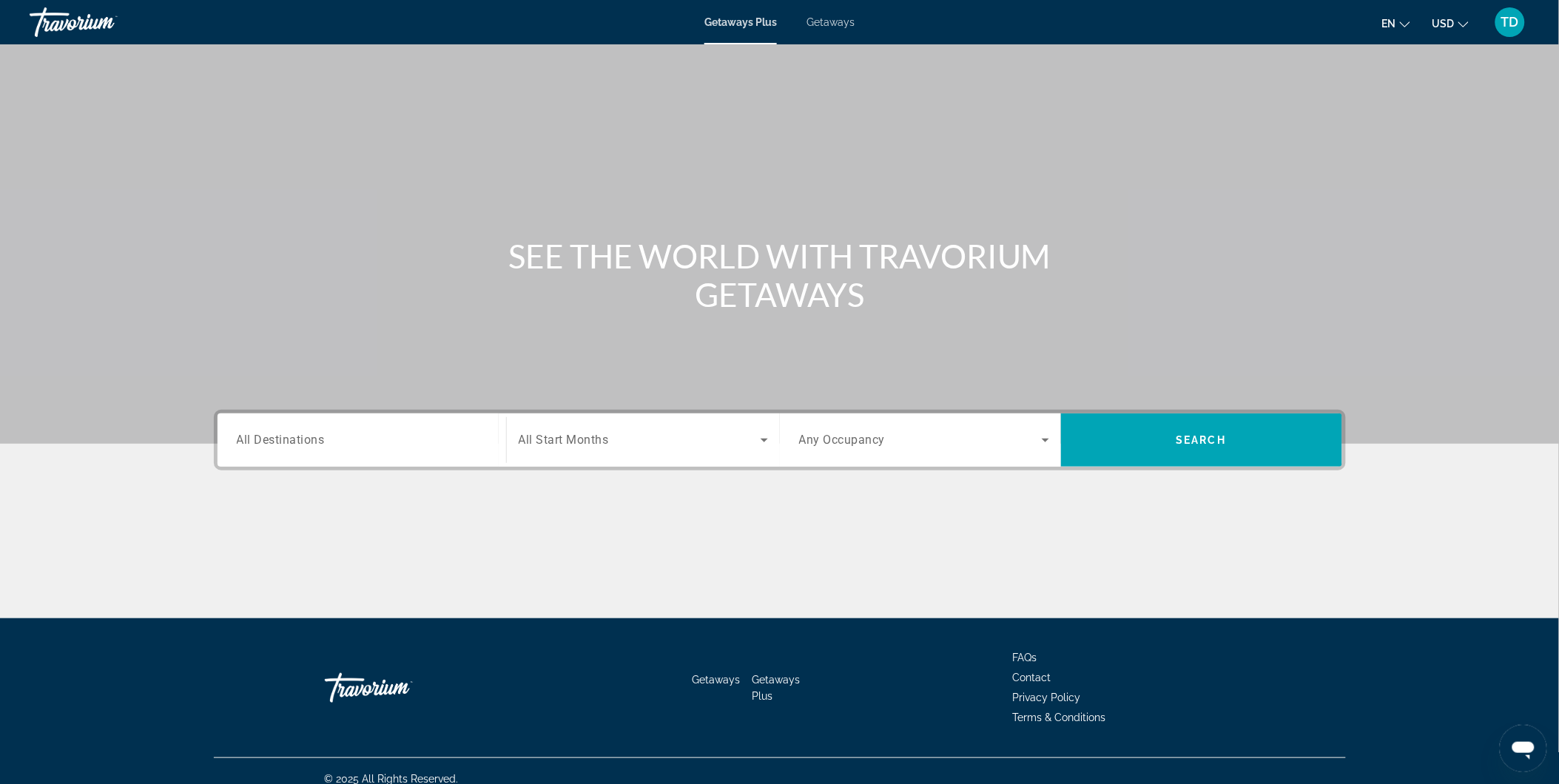
click at [307, 441] on span "All Destinations" at bounding box center [281, 439] width 88 height 14
click at [307, 441] on input "Destination All Destinations" at bounding box center [362, 441] width 250 height 18
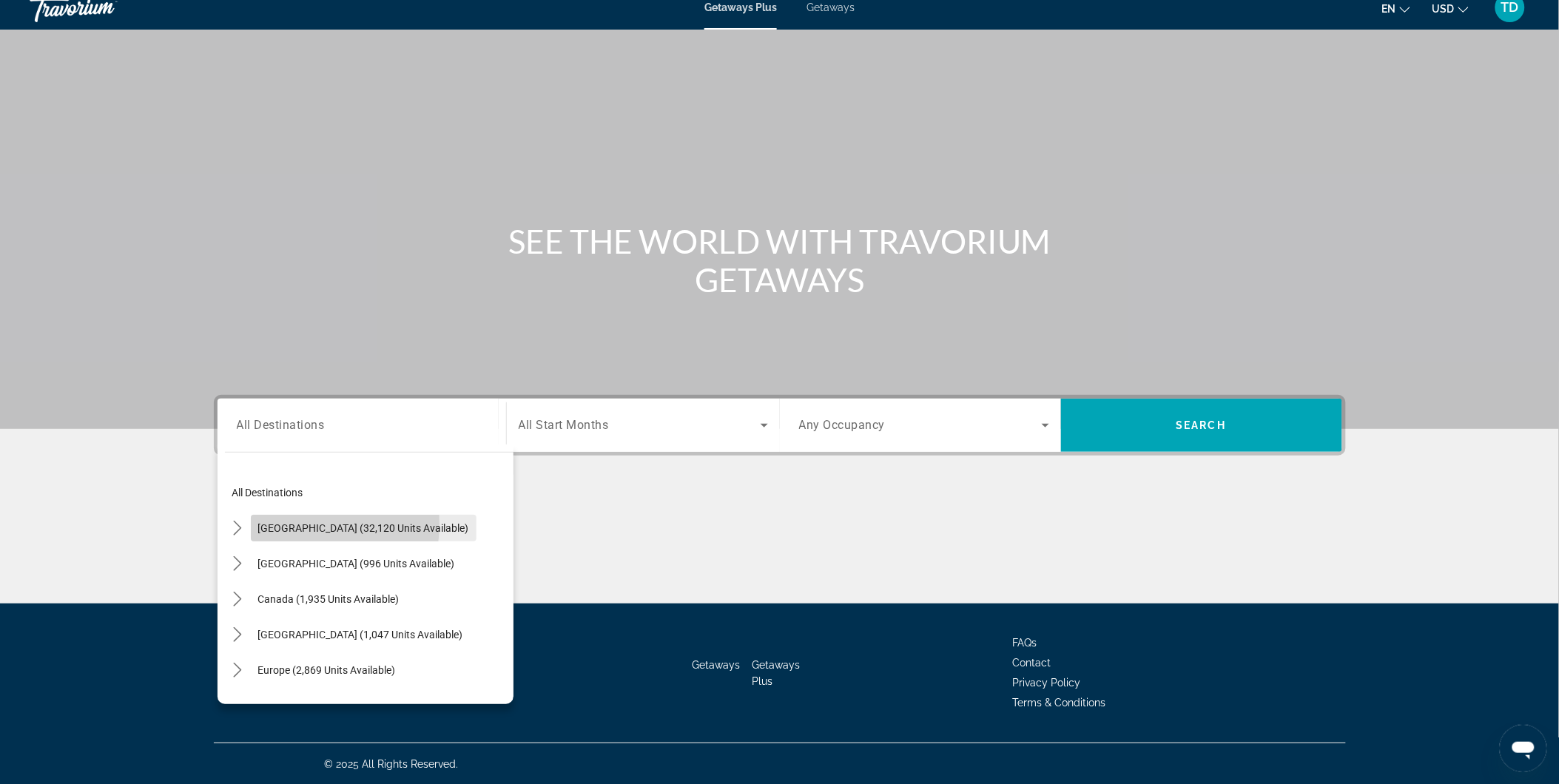
click at [280, 523] on span "[GEOGRAPHIC_DATA] (32,120 units available)" at bounding box center [364, 527] width 211 height 12
type input "**********"
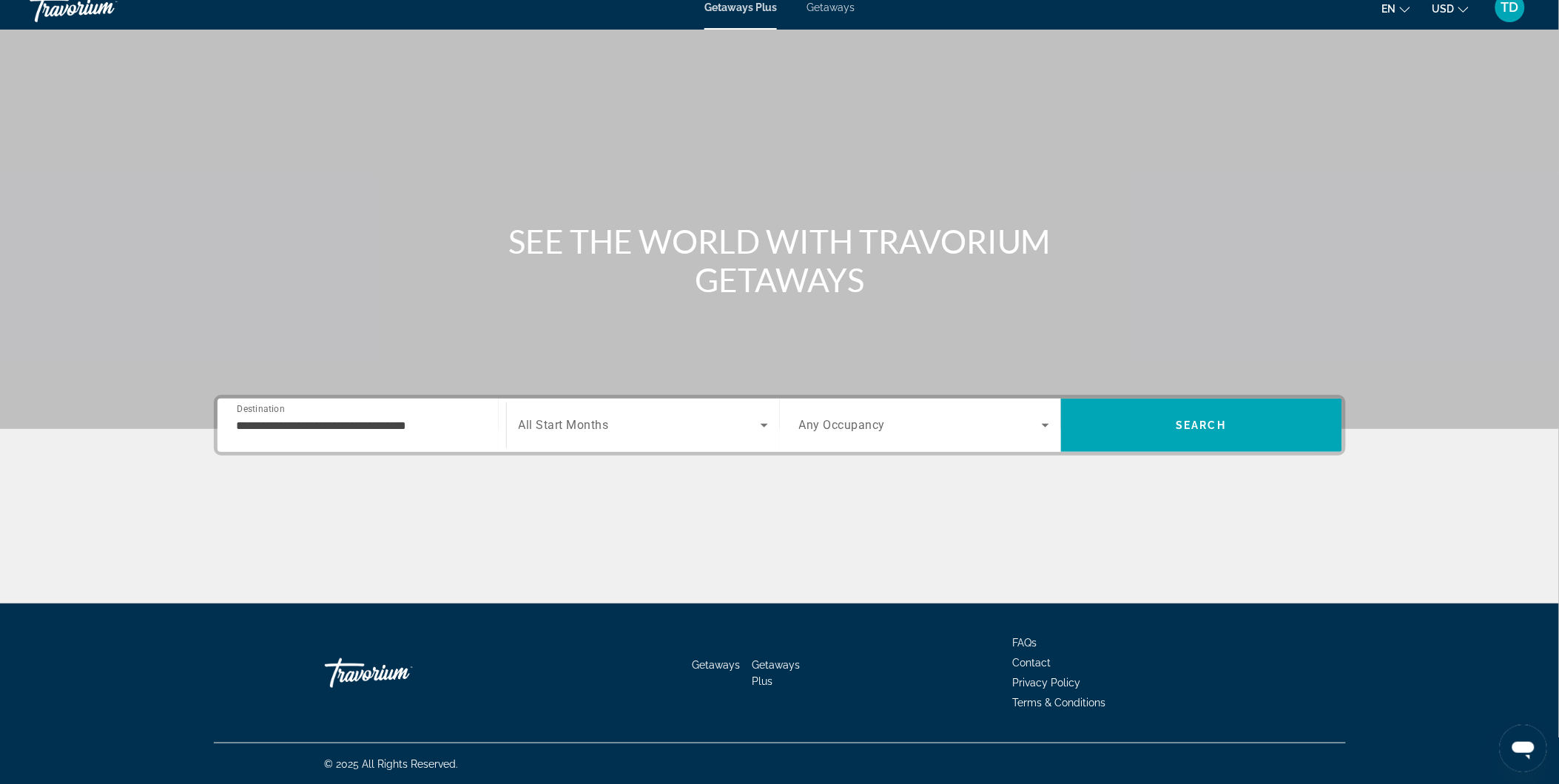
click at [603, 419] on span "All Start Months" at bounding box center [563, 426] width 90 height 14
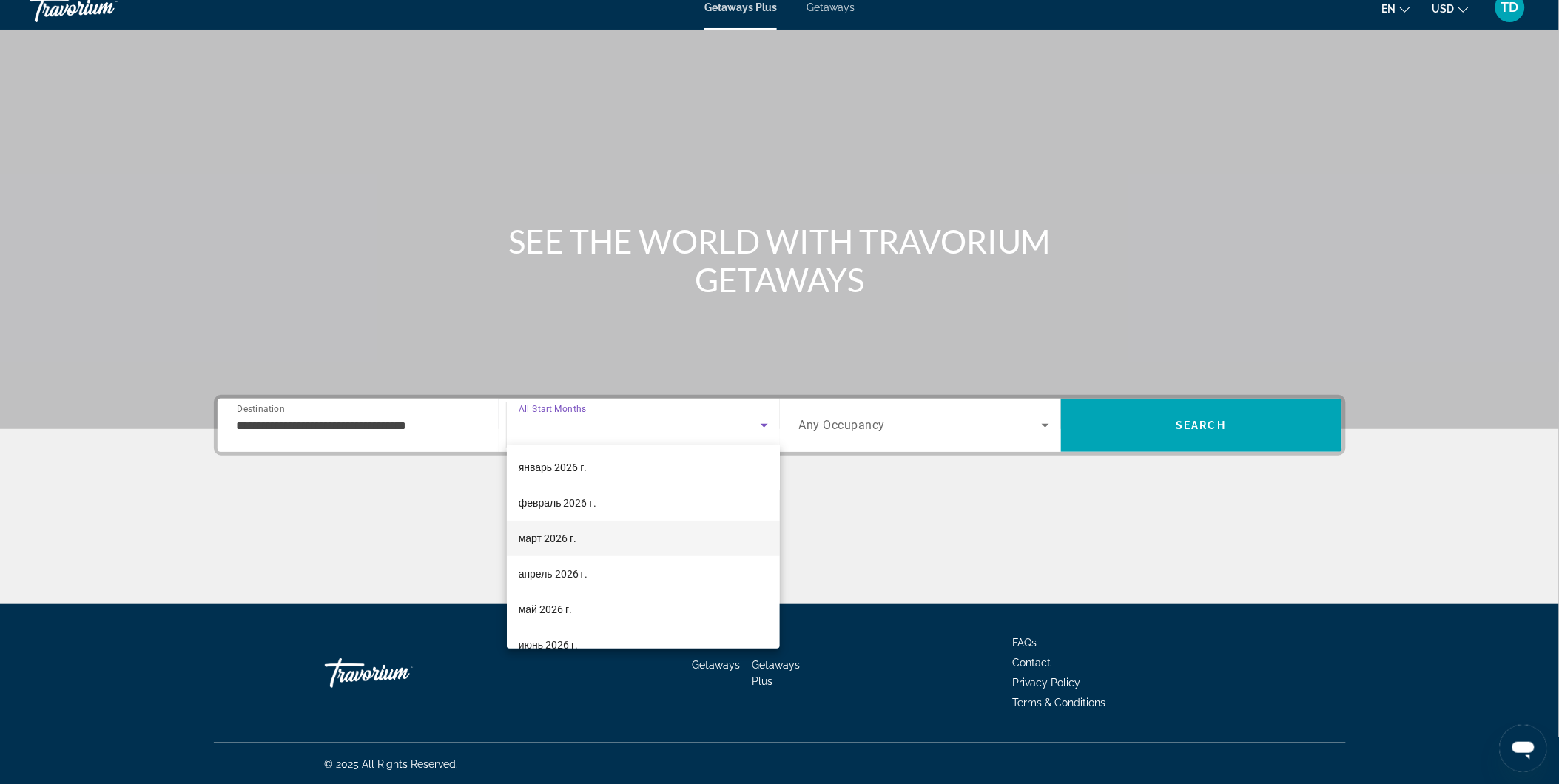
scroll to position [164, 0]
click at [553, 523] on span "март 2026 г." at bounding box center [547, 518] width 58 height 18
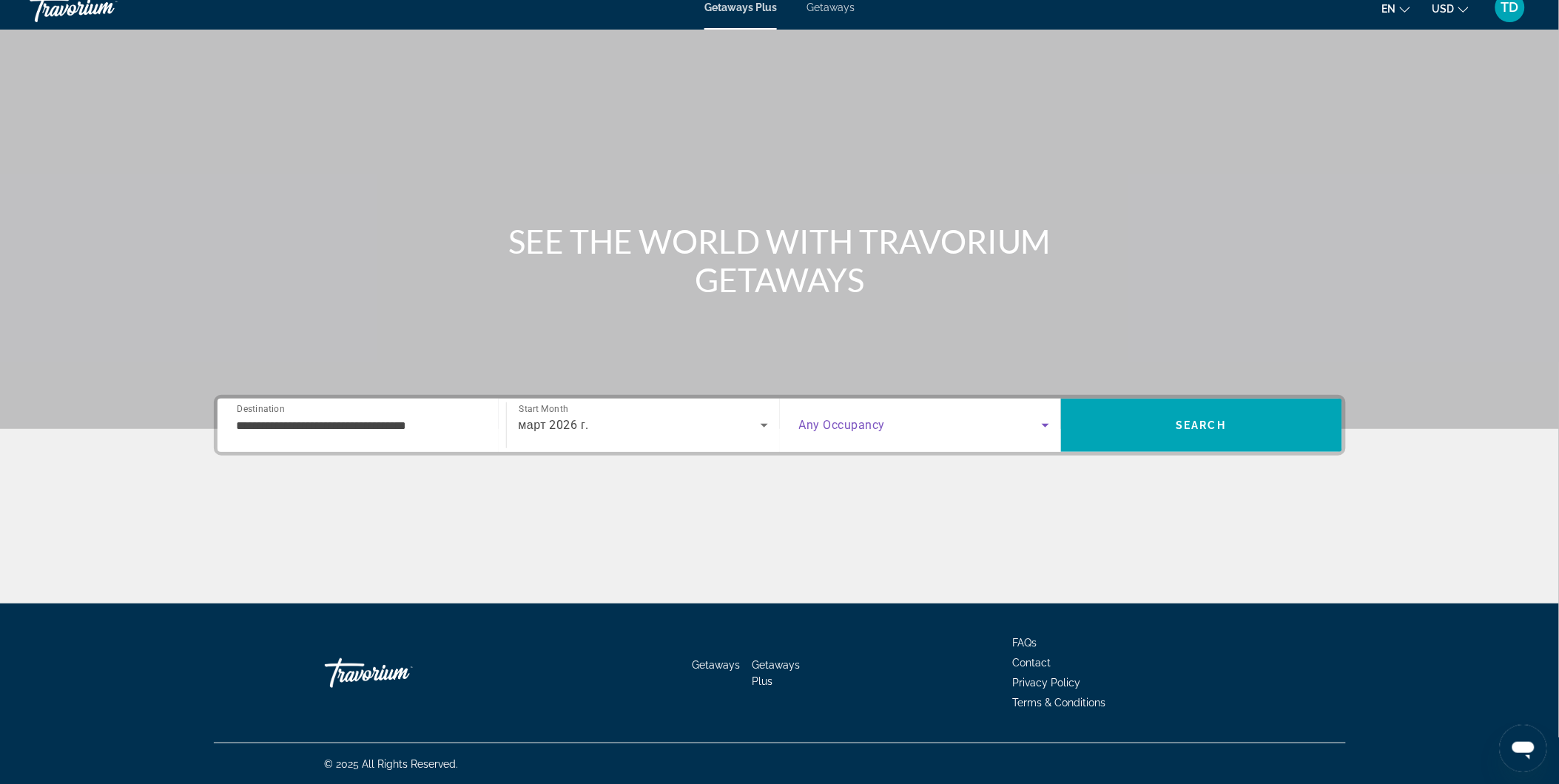
click at [902, 429] on span "Search widget" at bounding box center [920, 425] width 242 height 18
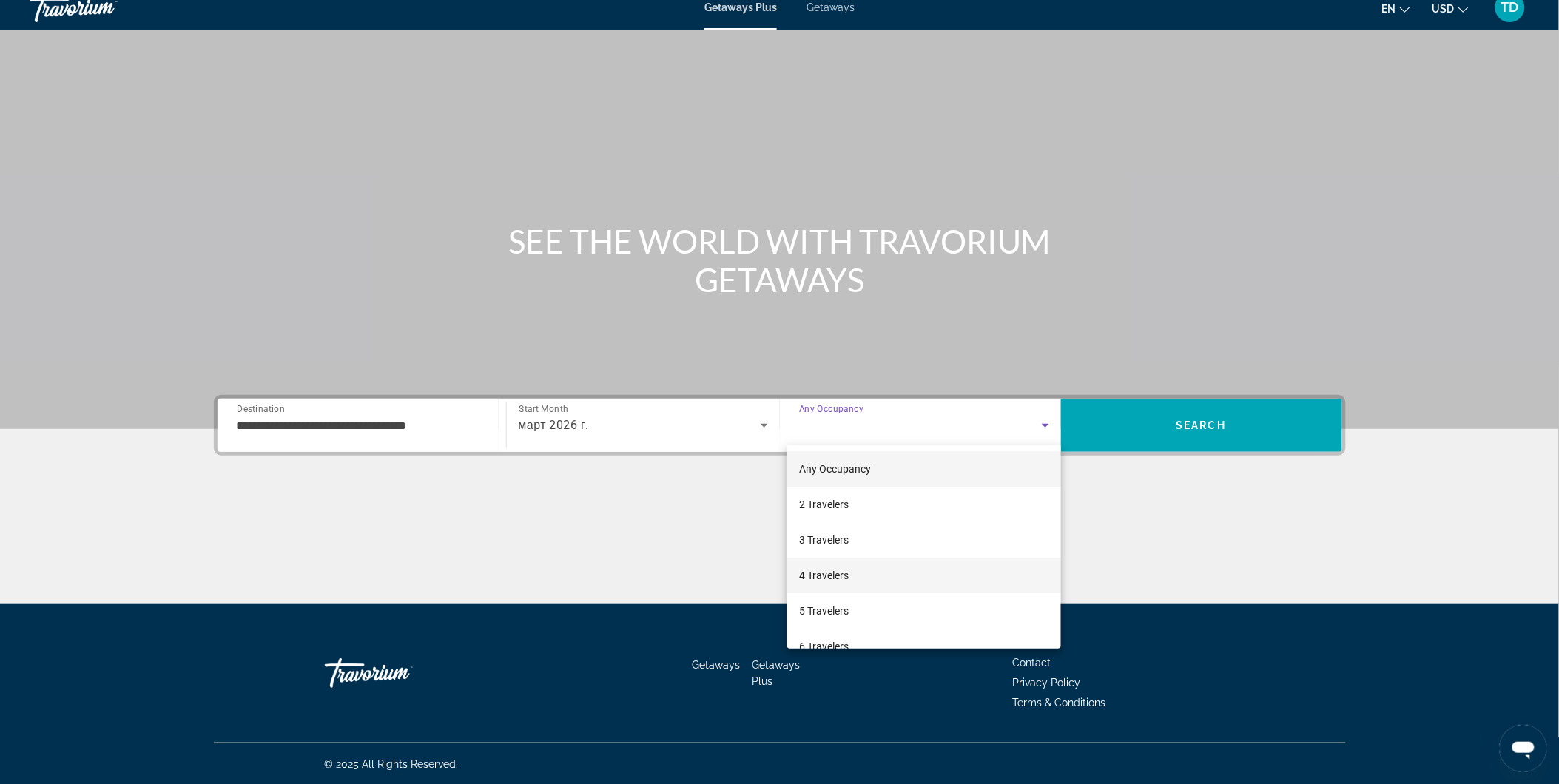
click at [820, 568] on span "4 Travelers" at bounding box center [824, 576] width 50 height 18
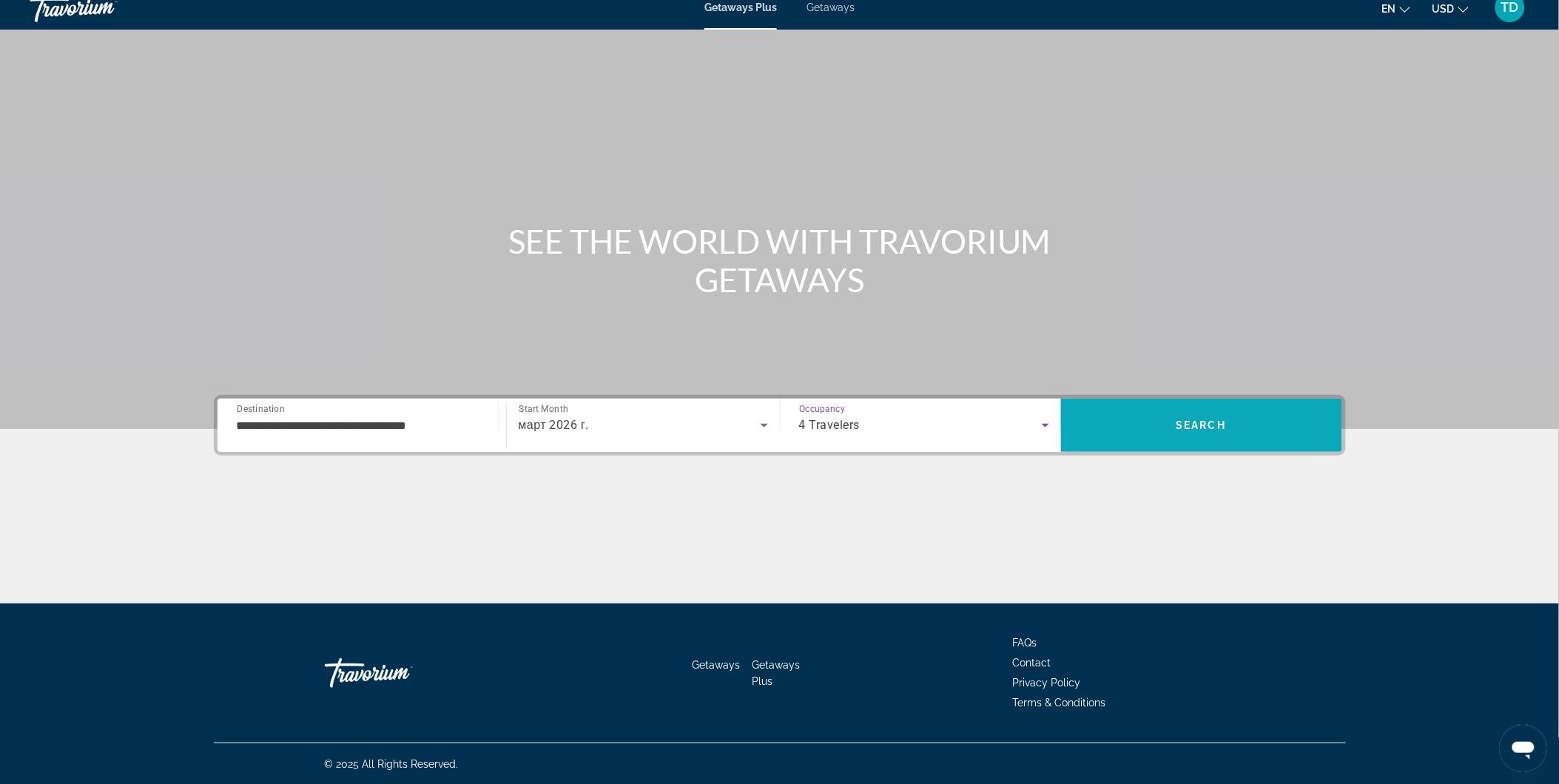
click at [1165, 426] on span "Search" at bounding box center [1201, 425] width 281 height 36
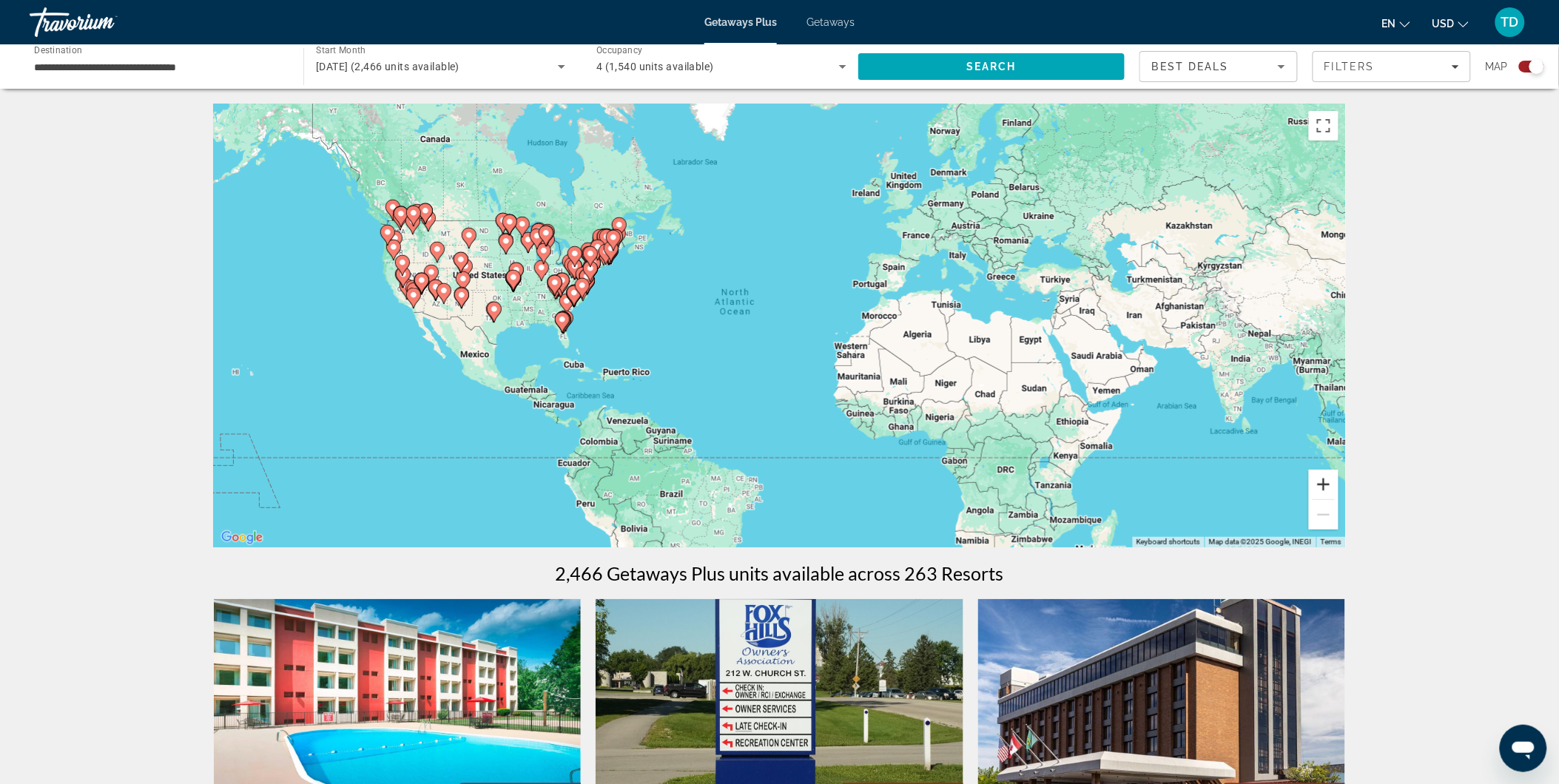
click at [1316, 483] on button "Zoom in" at bounding box center [1323, 484] width 29 height 29
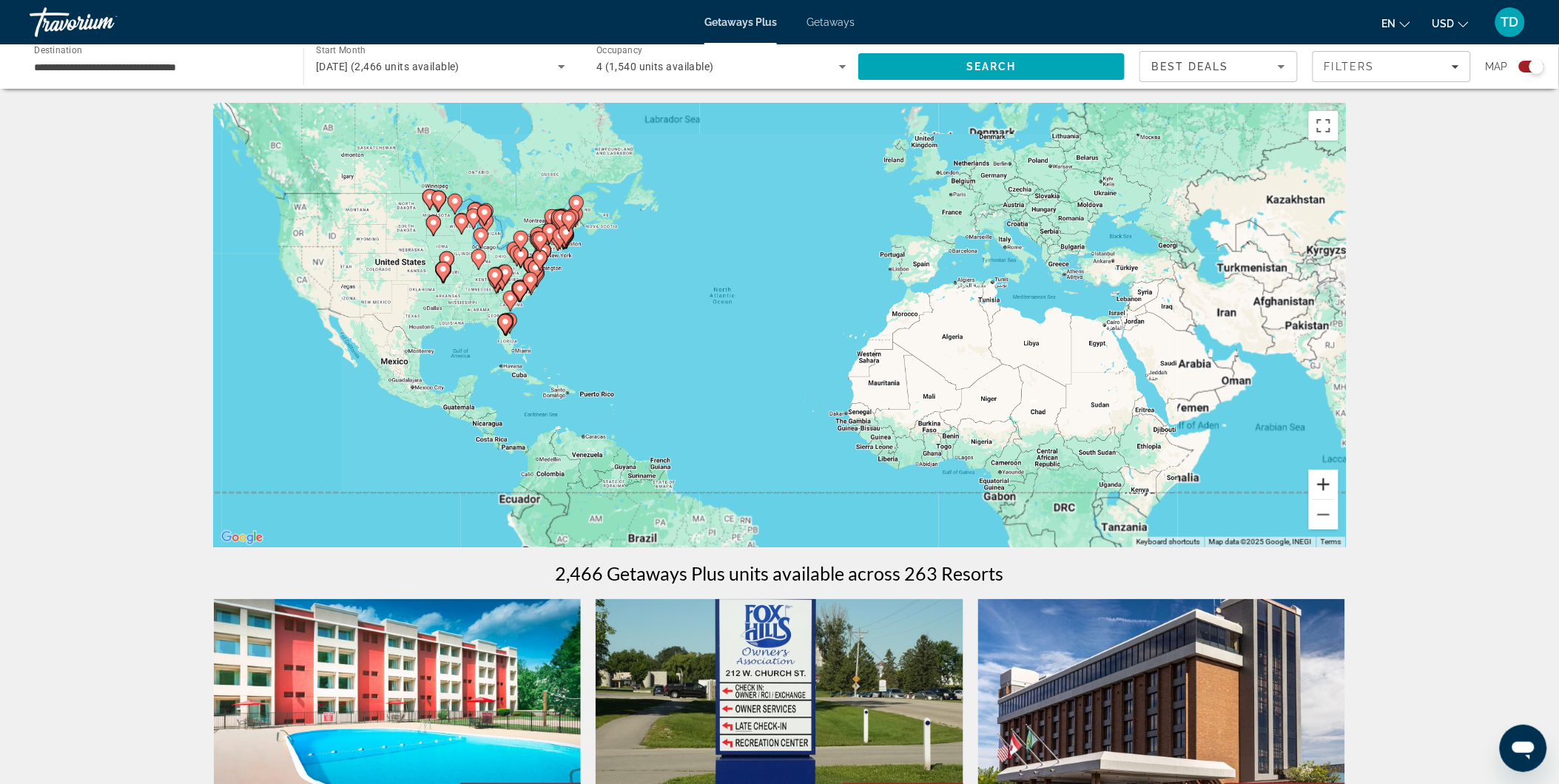
click at [1316, 483] on button "Zoom in" at bounding box center [1323, 484] width 29 height 29
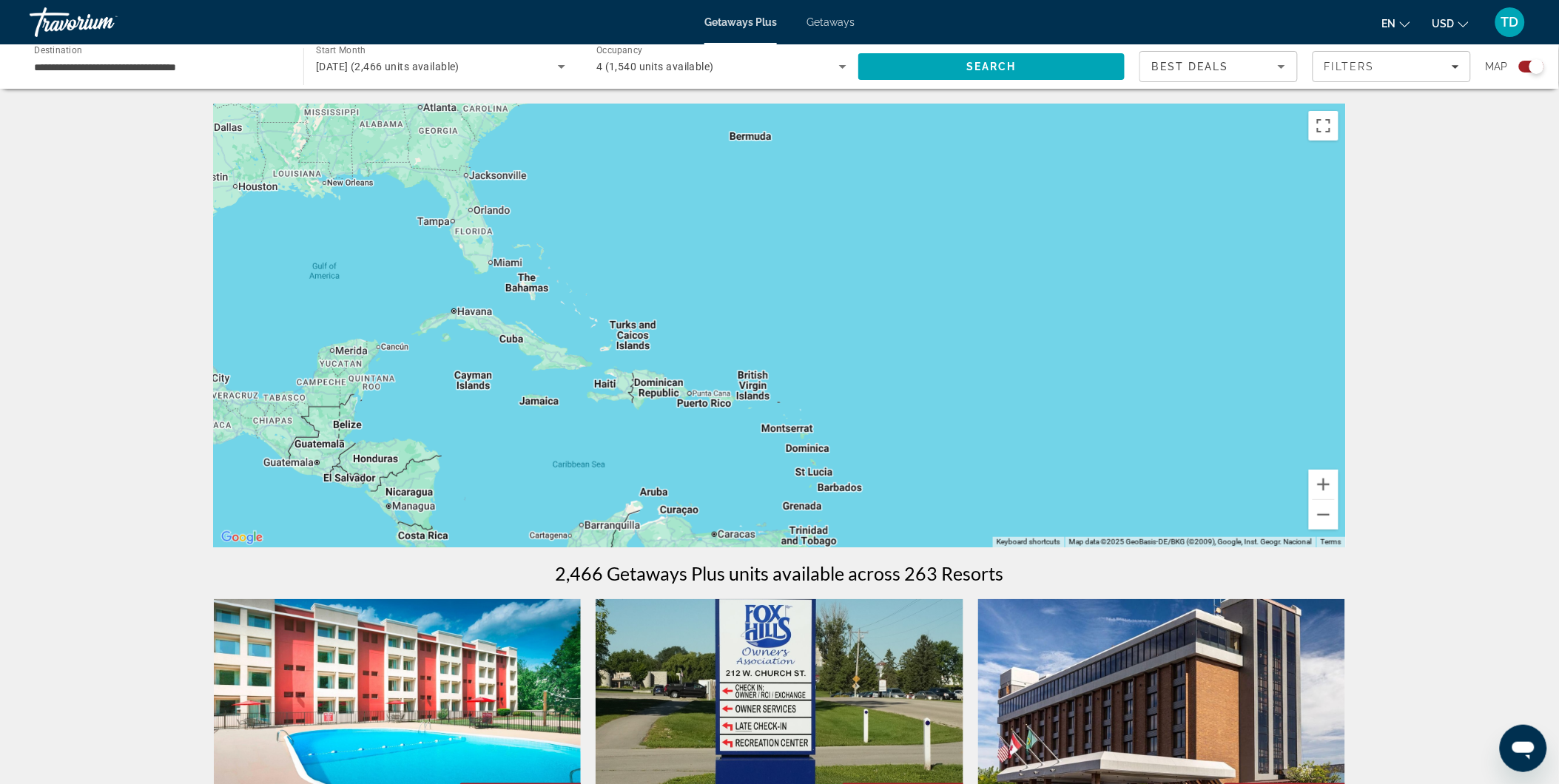
drag, startPoint x: 749, startPoint y: 306, endPoint x: 1121, endPoint y: 176, distance: 394.1
click at [1121, 176] on div "To activate drag with keyboard, press Alt + Enter. Once in keyboard drag state,…" at bounding box center [780, 325] width 1132 height 444
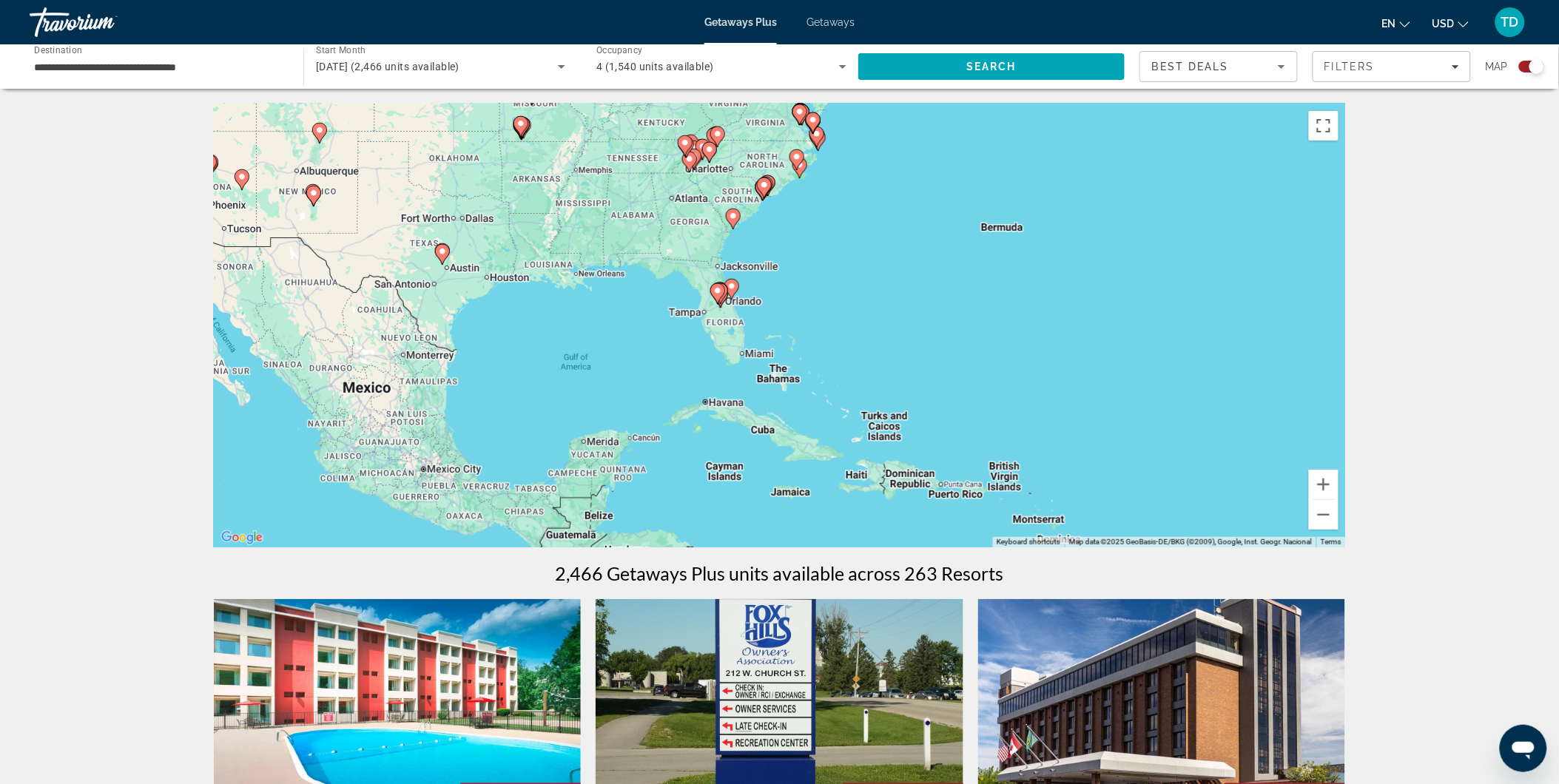
drag, startPoint x: 766, startPoint y: 212, endPoint x: 907, endPoint y: 301, distance: 166.7
click at [907, 301] on div "To activate drag with keyboard, press Alt + Enter. Once in keyboard drag state,…" at bounding box center [780, 325] width 1132 height 444
click at [1332, 483] on button "Zoom in" at bounding box center [1323, 484] width 29 height 29
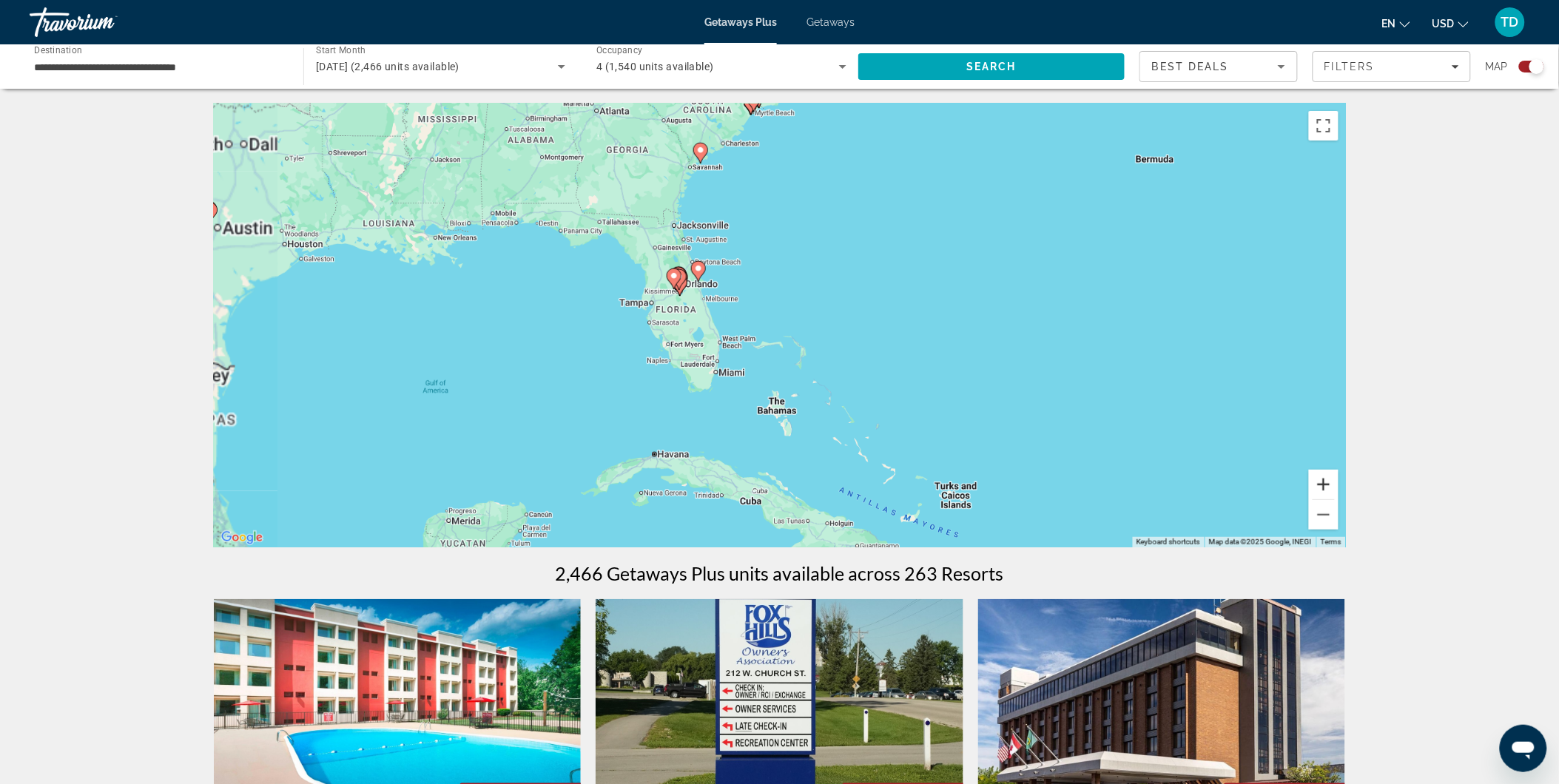
click at [1330, 482] on button "Zoom in" at bounding box center [1323, 484] width 29 height 29
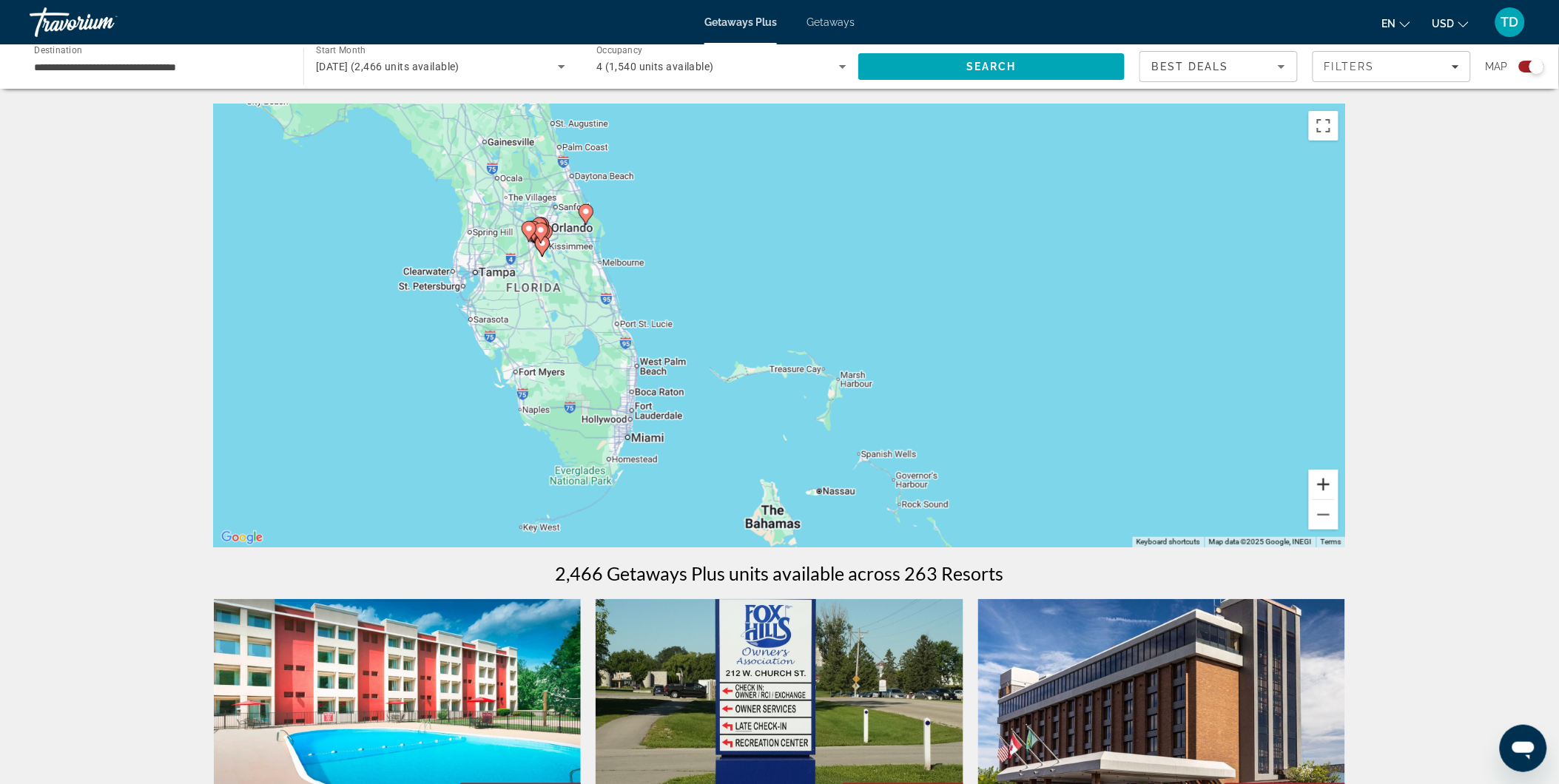
click at [1328, 481] on button "Zoom in" at bounding box center [1323, 484] width 29 height 29
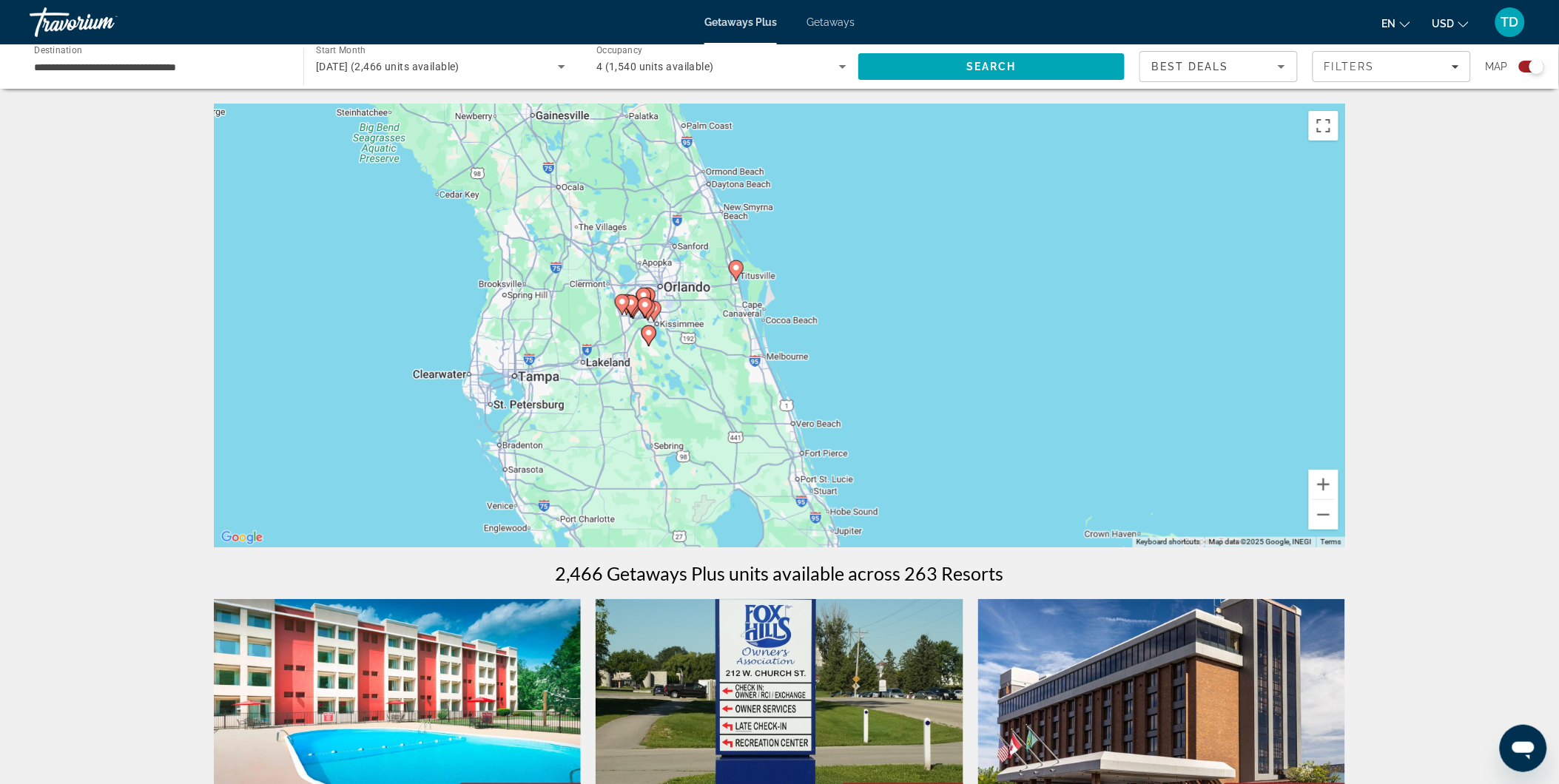
drag, startPoint x: 686, startPoint y: 240, endPoint x: 1010, endPoint y: 389, distance: 356.6
click at [1010, 389] on div "To activate drag with keyboard, press Alt + Enter. Once in keyboard drag state,…" at bounding box center [780, 325] width 1132 height 444
click at [1330, 478] on button "Zoom in" at bounding box center [1323, 484] width 29 height 29
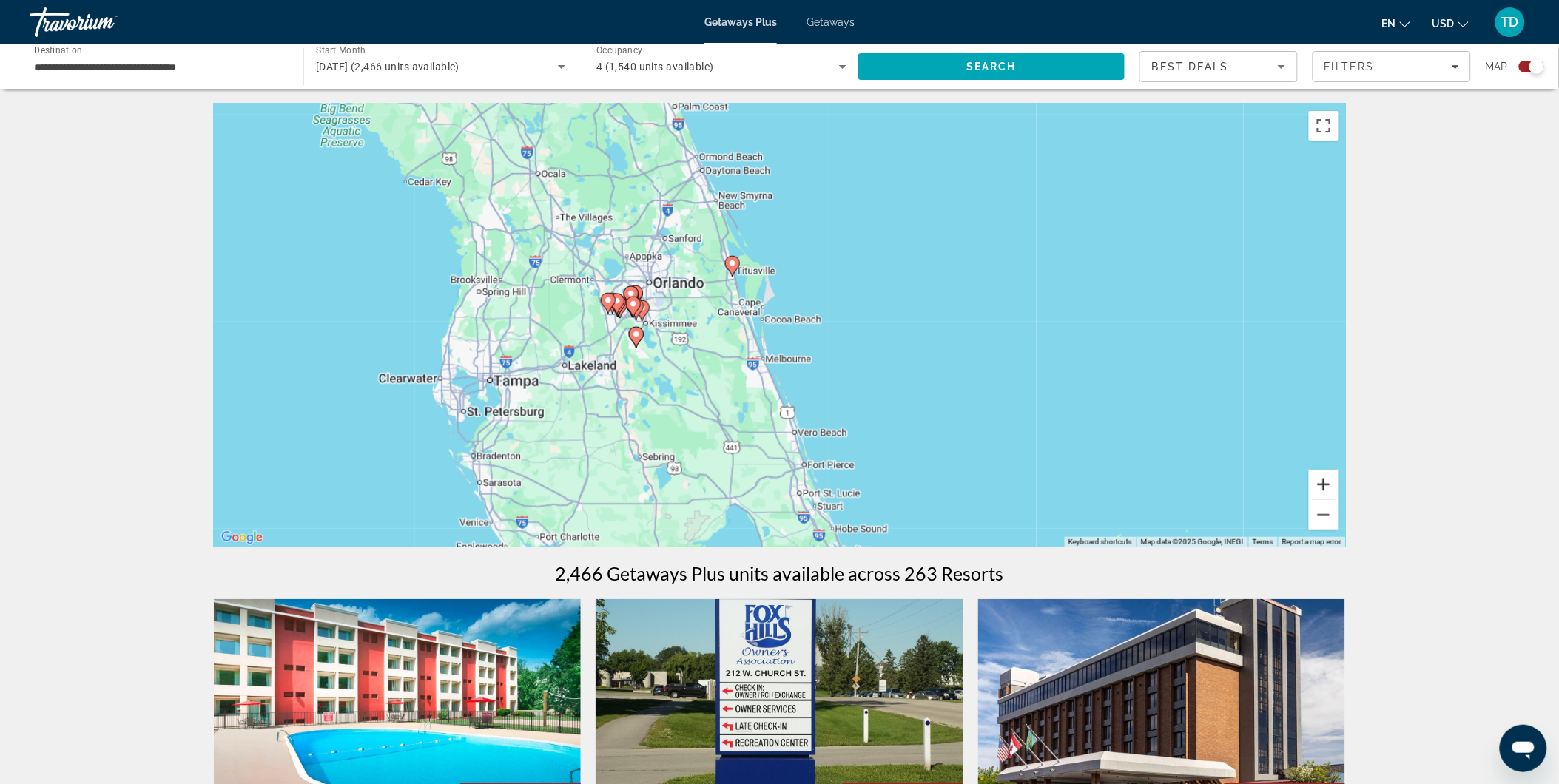
click at [1329, 478] on button "Zoom in" at bounding box center [1323, 484] width 29 height 29
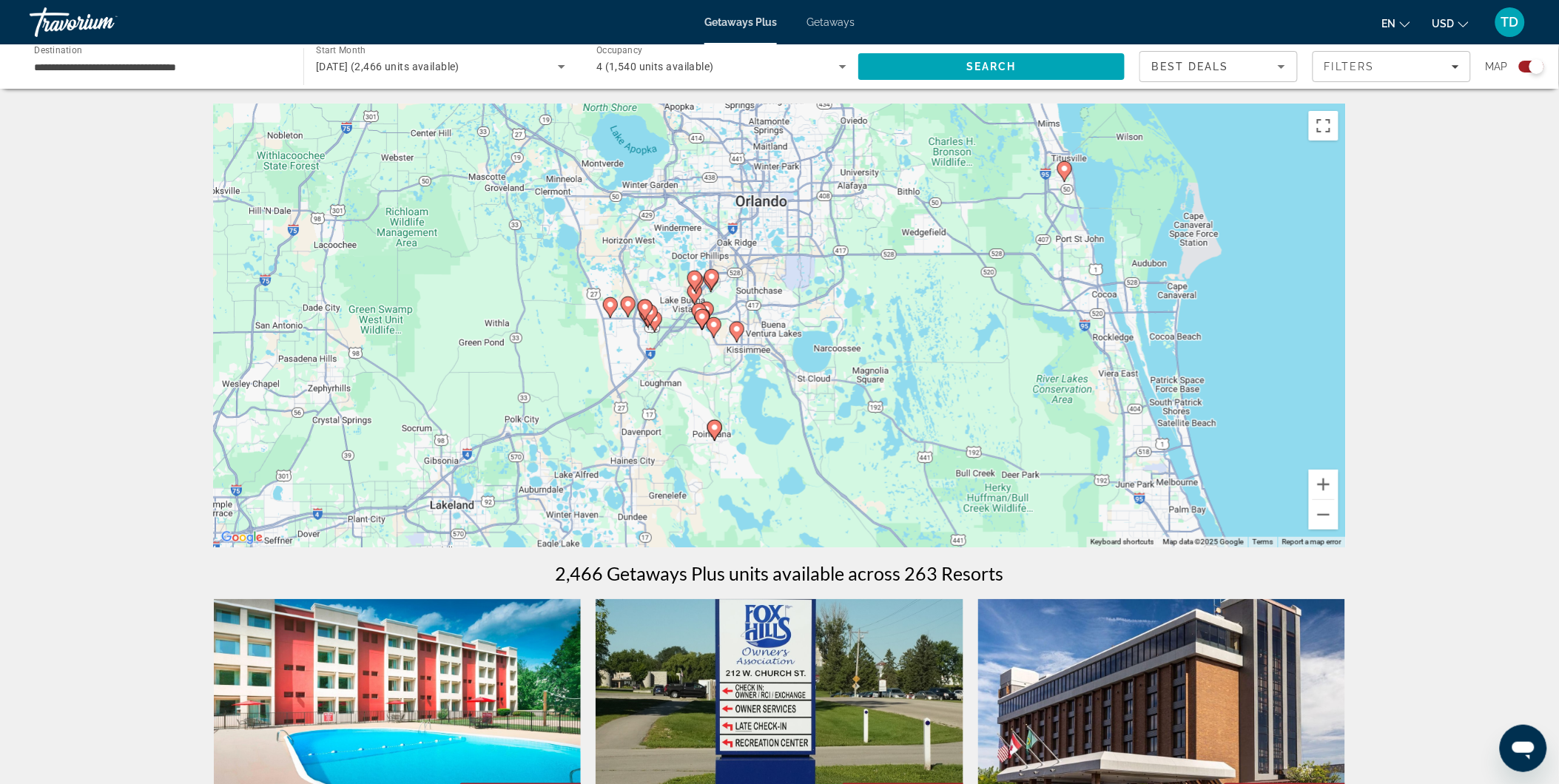
drag, startPoint x: 767, startPoint y: 351, endPoint x: 1189, endPoint y: 386, distance: 423.4
click at [1189, 386] on div "To activate drag with keyboard, press Alt + Enter. Once in keyboard drag state,…" at bounding box center [780, 325] width 1132 height 444
click at [714, 429] on image "Main content" at bounding box center [715, 430] width 9 height 9
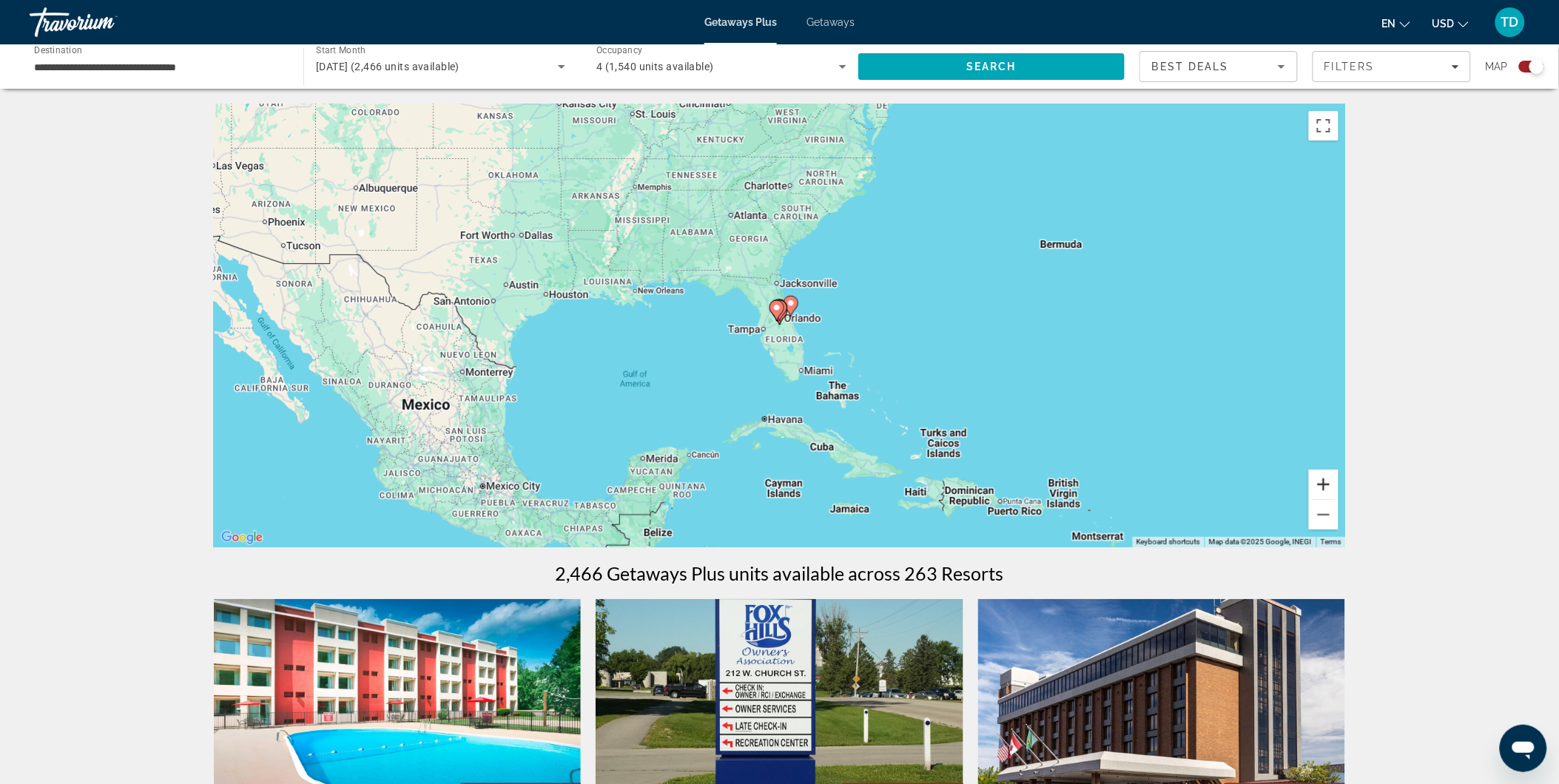
click at [1330, 475] on button "Zoom in" at bounding box center [1323, 484] width 29 height 29
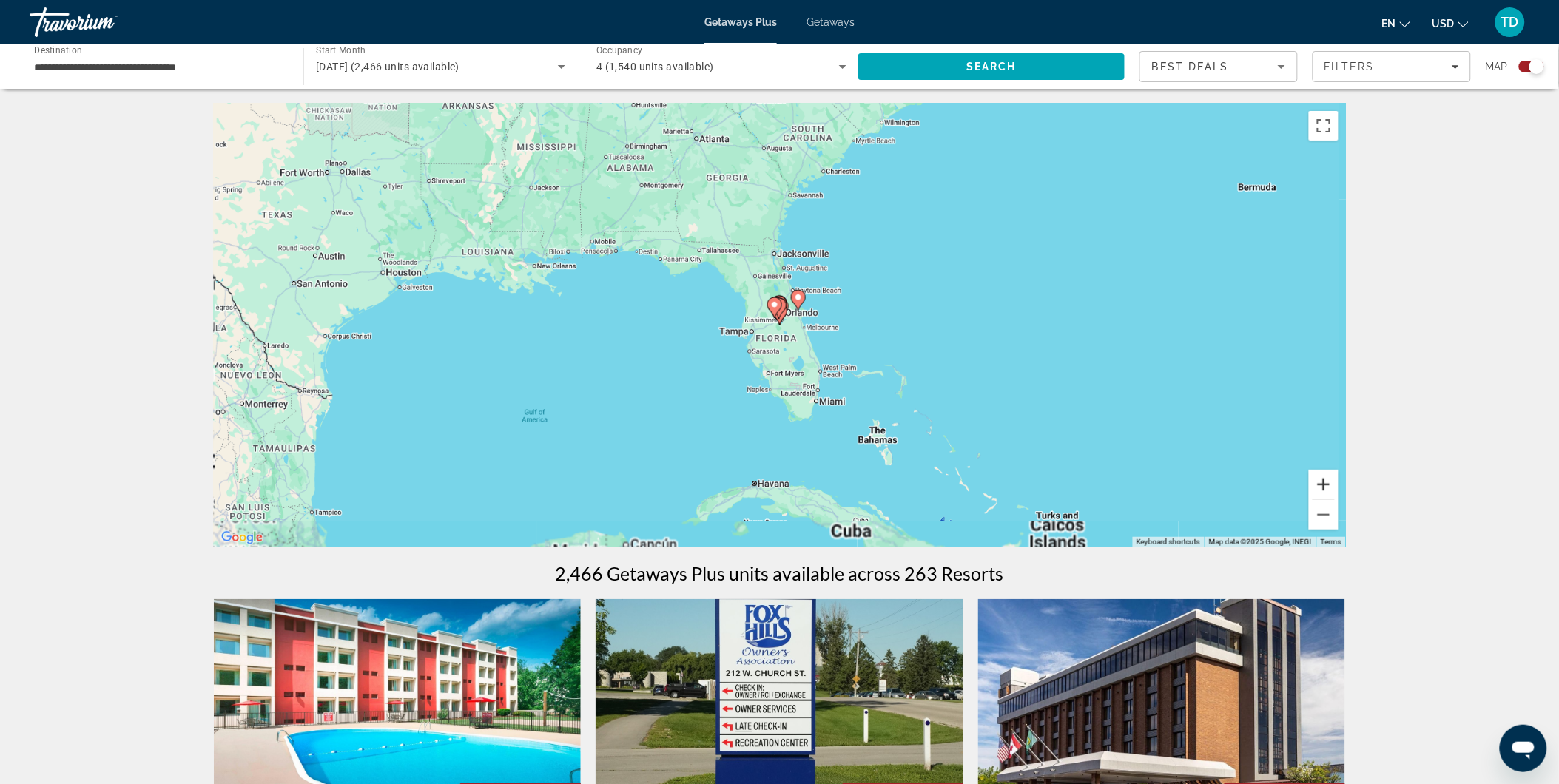
click at [1329, 475] on button "Zoom in" at bounding box center [1323, 484] width 29 height 29
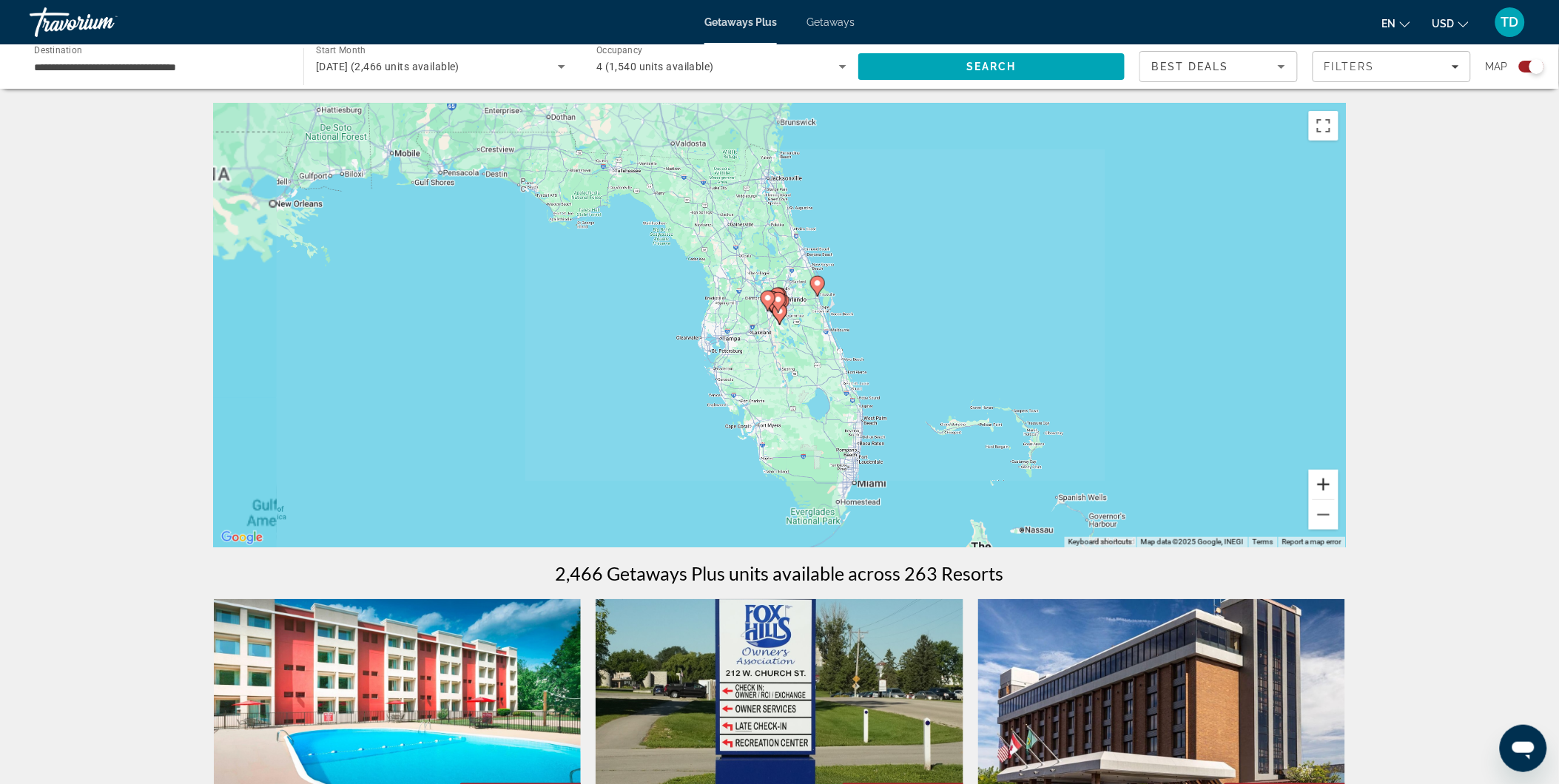
click at [1328, 475] on button "Zoom in" at bounding box center [1323, 484] width 29 height 29
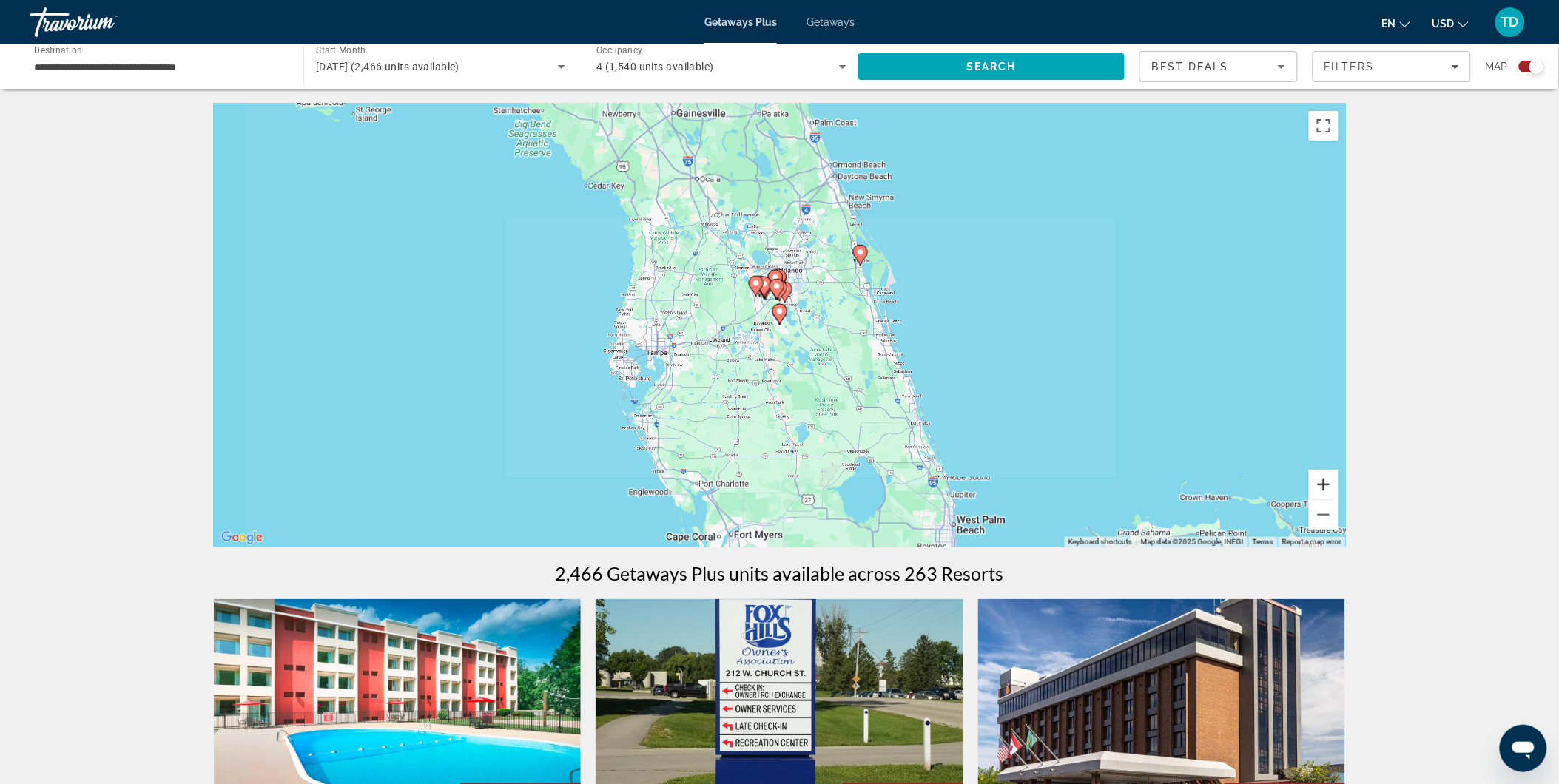
click at [1328, 475] on button "Zoom in" at bounding box center [1323, 484] width 29 height 29
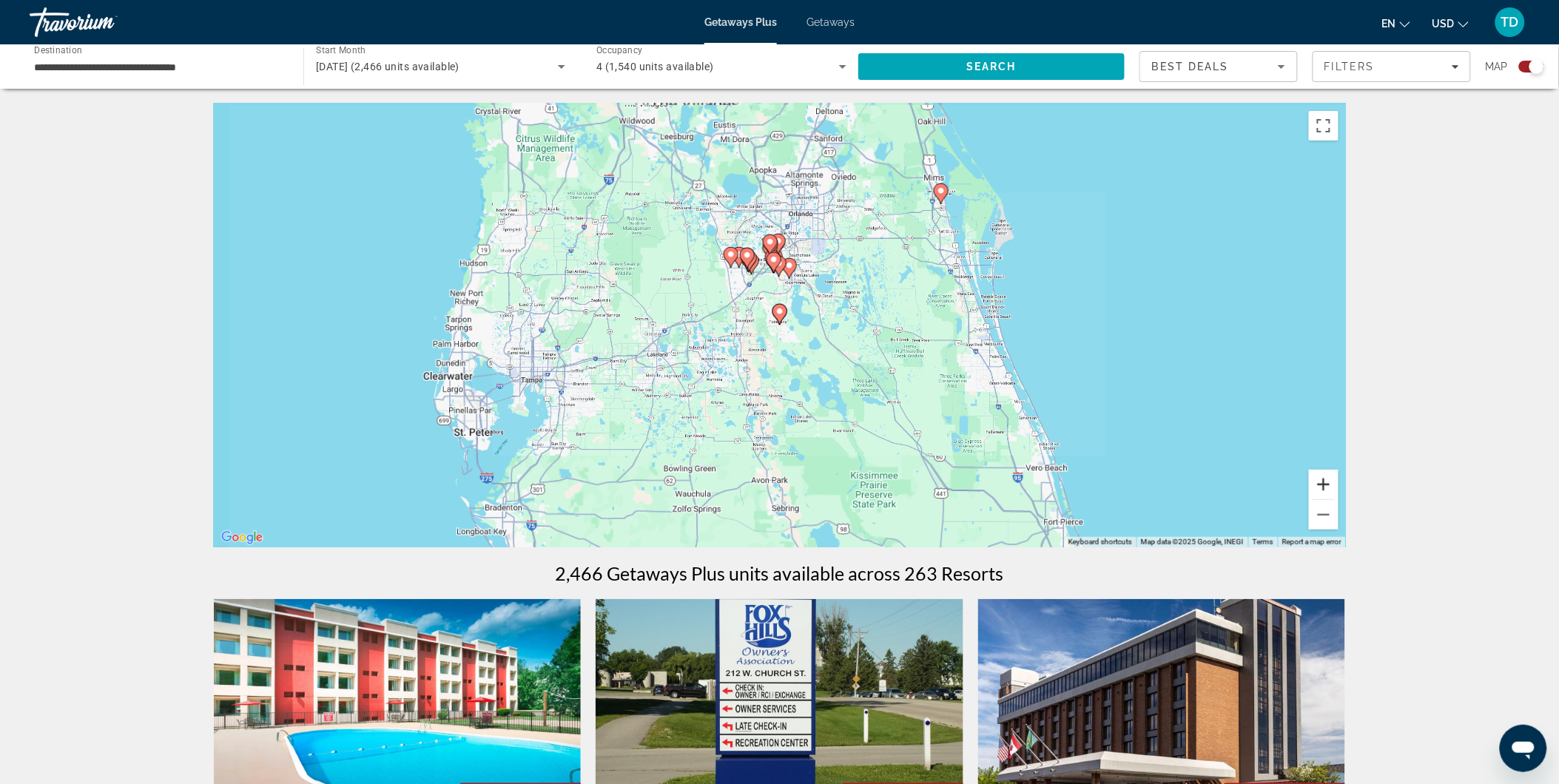
click at [1328, 475] on button "Zoom in" at bounding box center [1323, 484] width 29 height 29
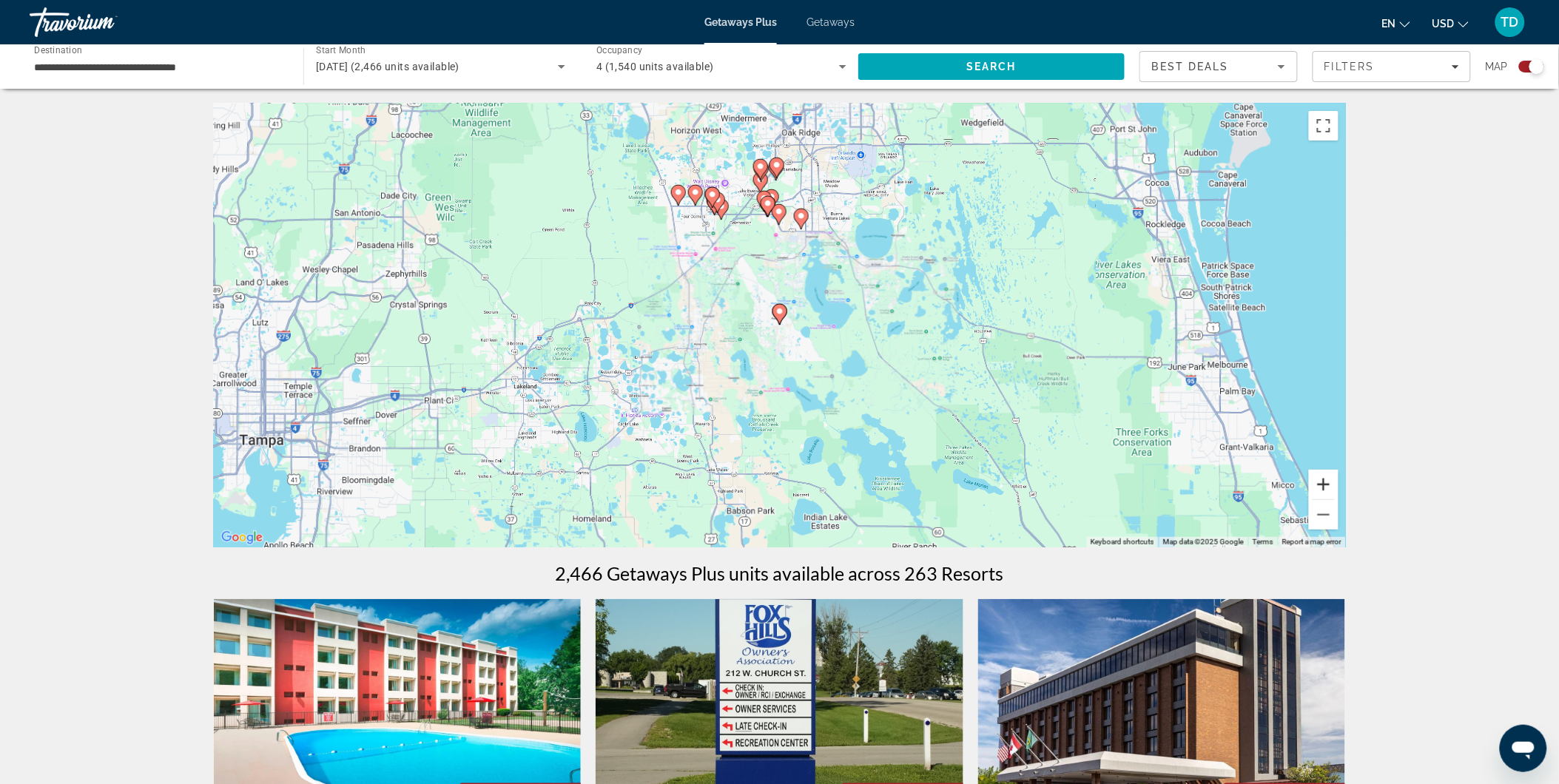
click at [1328, 475] on button "Zoom in" at bounding box center [1323, 484] width 29 height 29
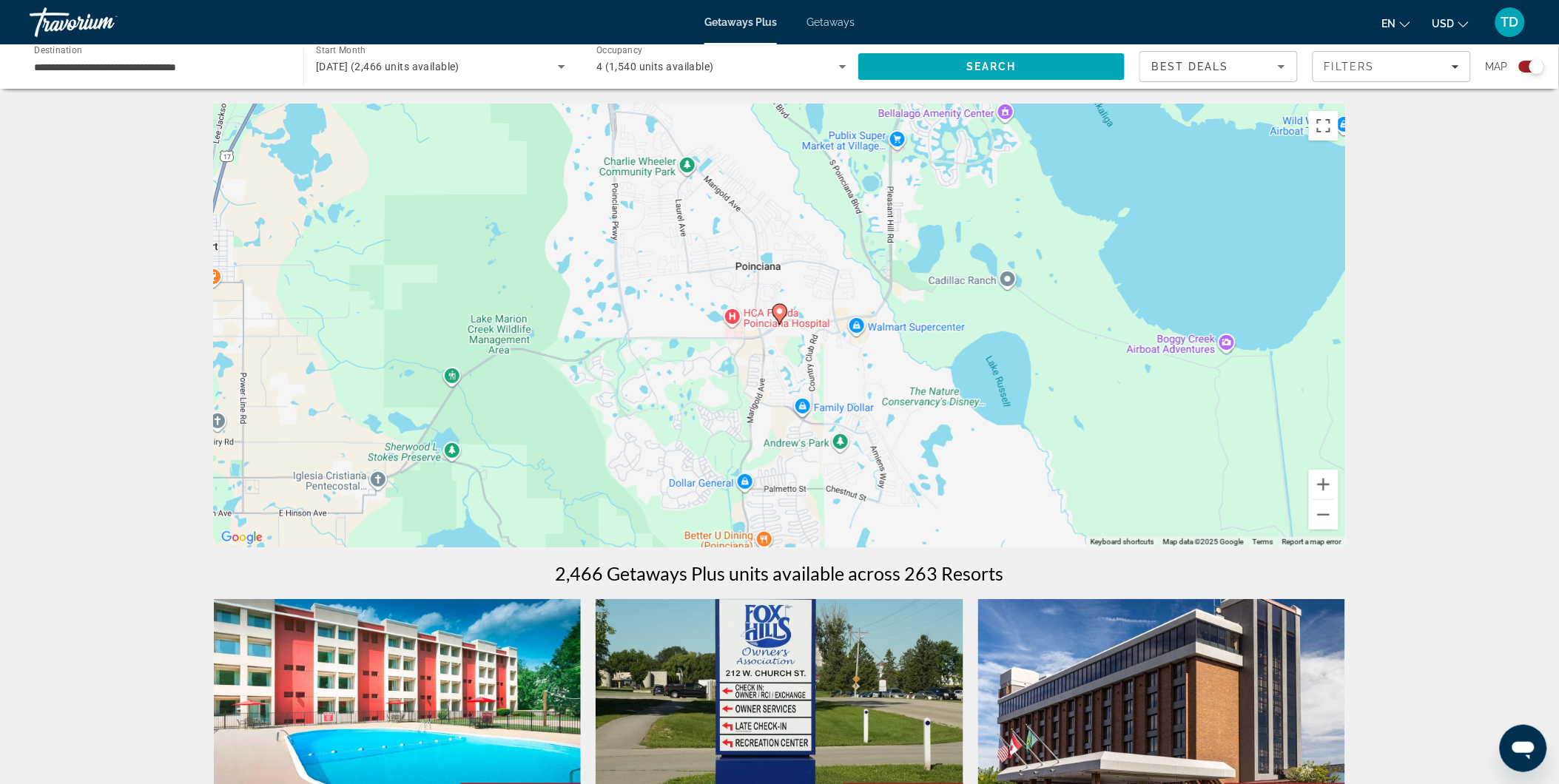
click at [779, 311] on image "Main content" at bounding box center [780, 311] width 9 height 9
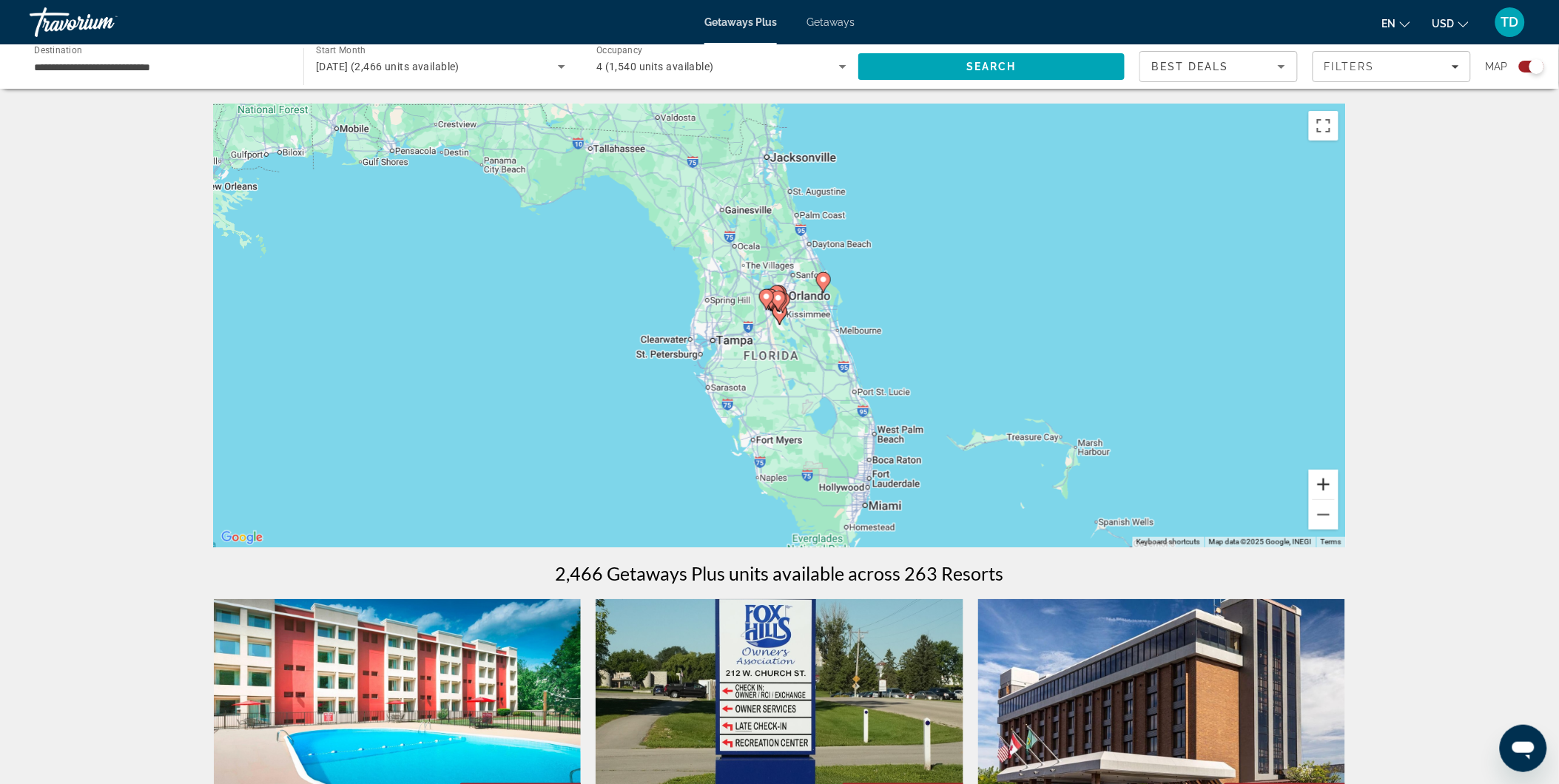
click at [1329, 483] on button "Zoom in" at bounding box center [1323, 484] width 29 height 29
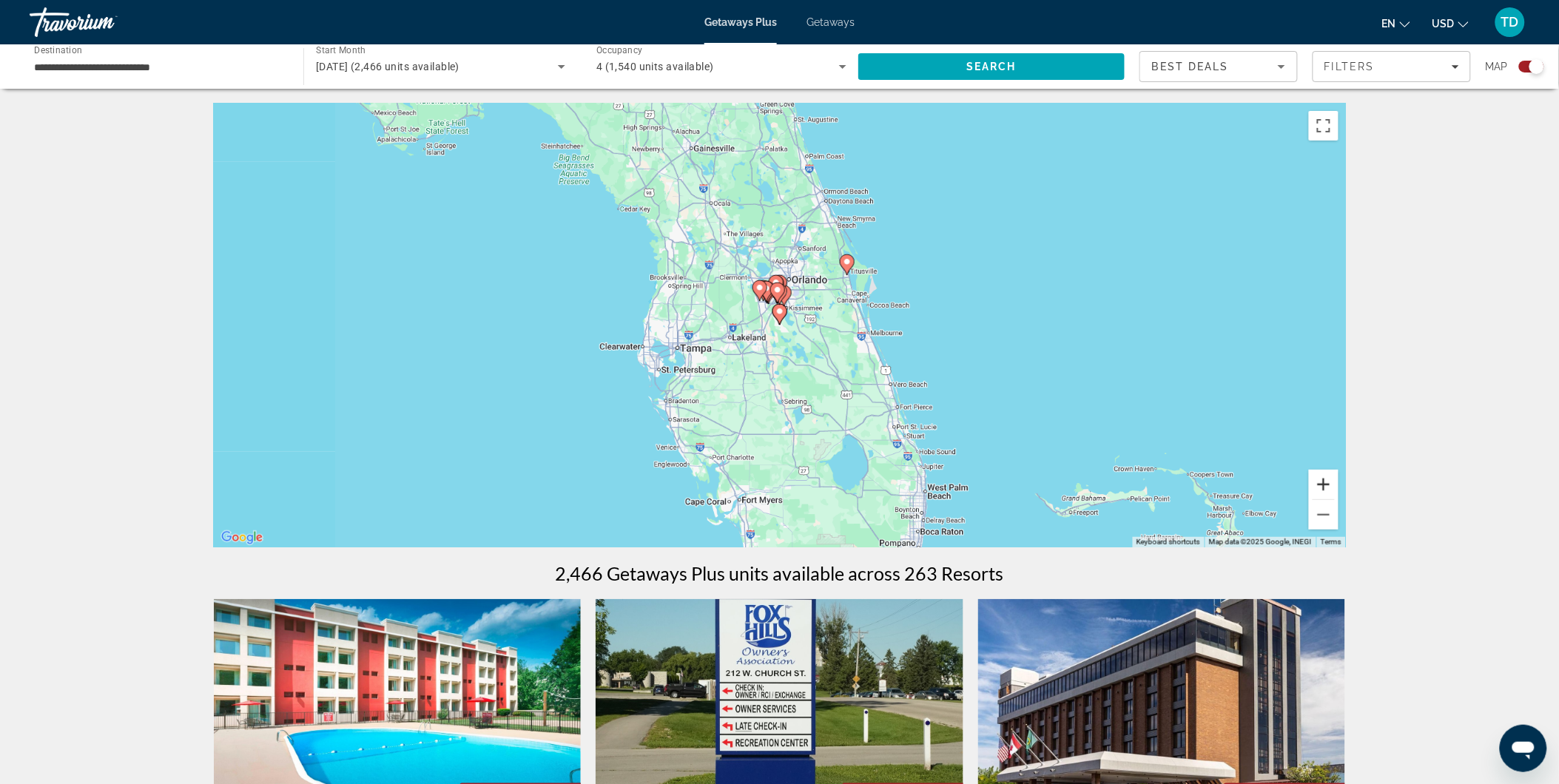
click at [1329, 480] on button "Zoom in" at bounding box center [1323, 484] width 29 height 29
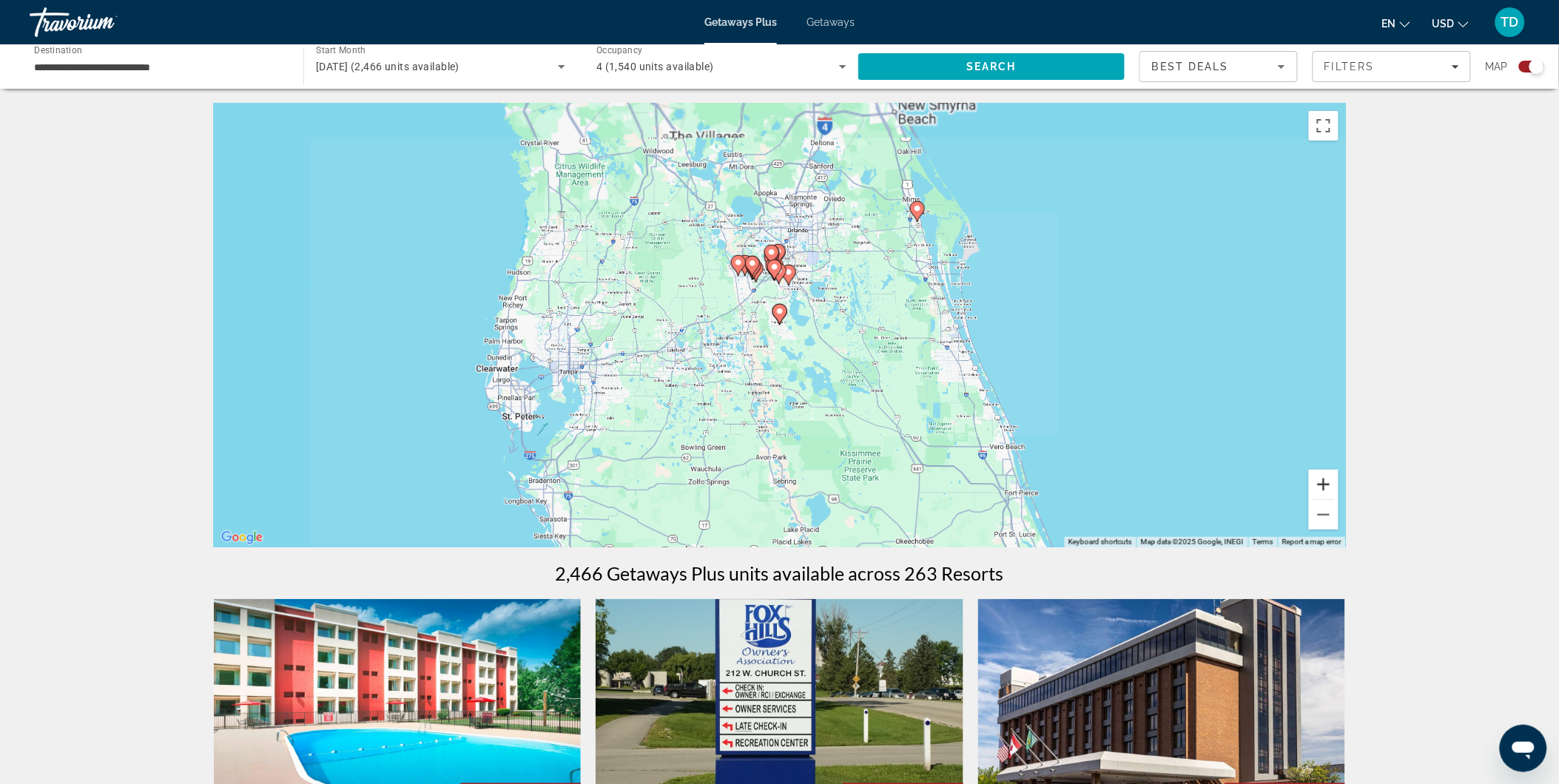
click at [1328, 479] on button "Zoom in" at bounding box center [1323, 484] width 29 height 29
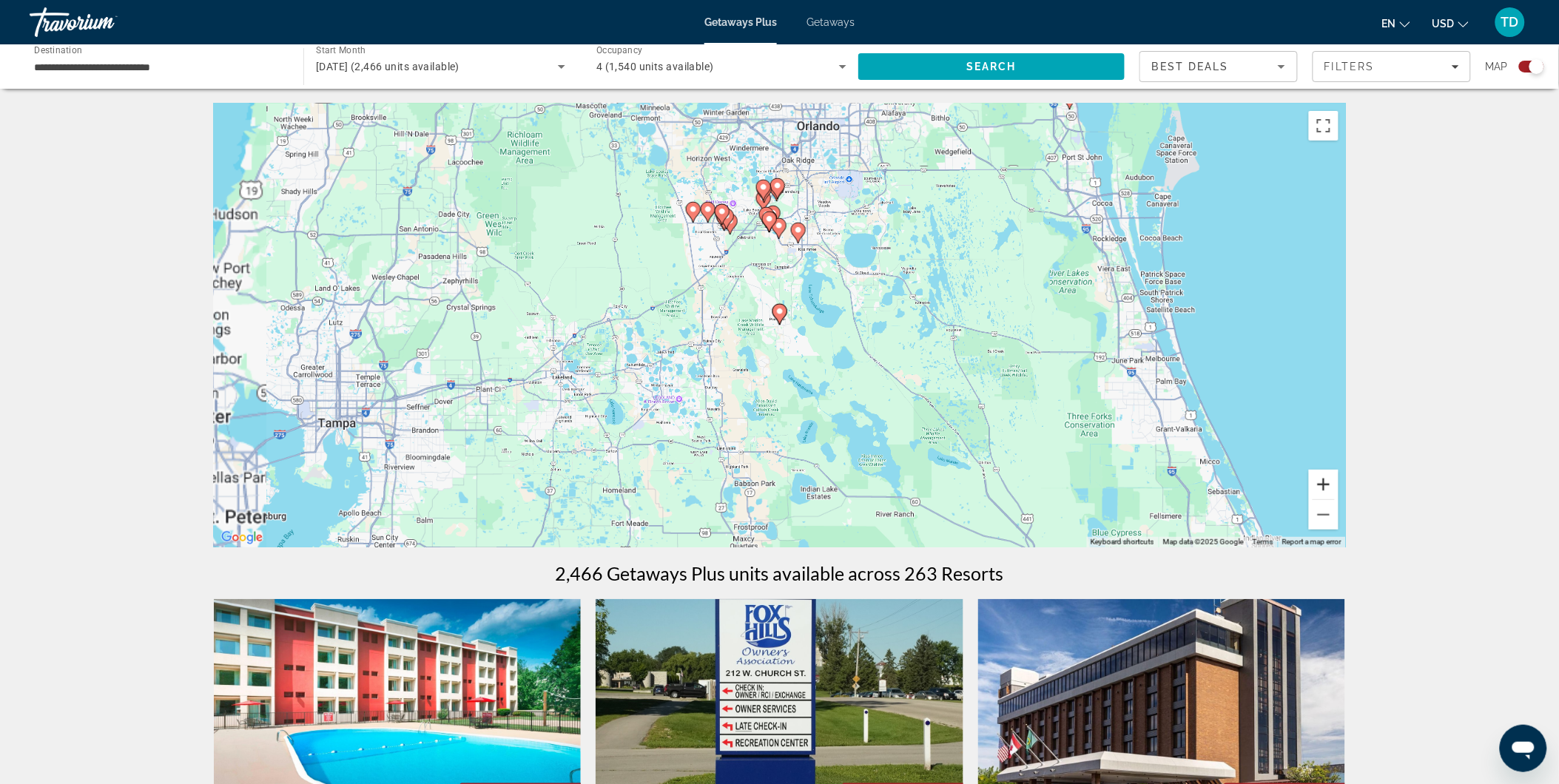
click at [1328, 479] on button "Zoom in" at bounding box center [1323, 484] width 29 height 29
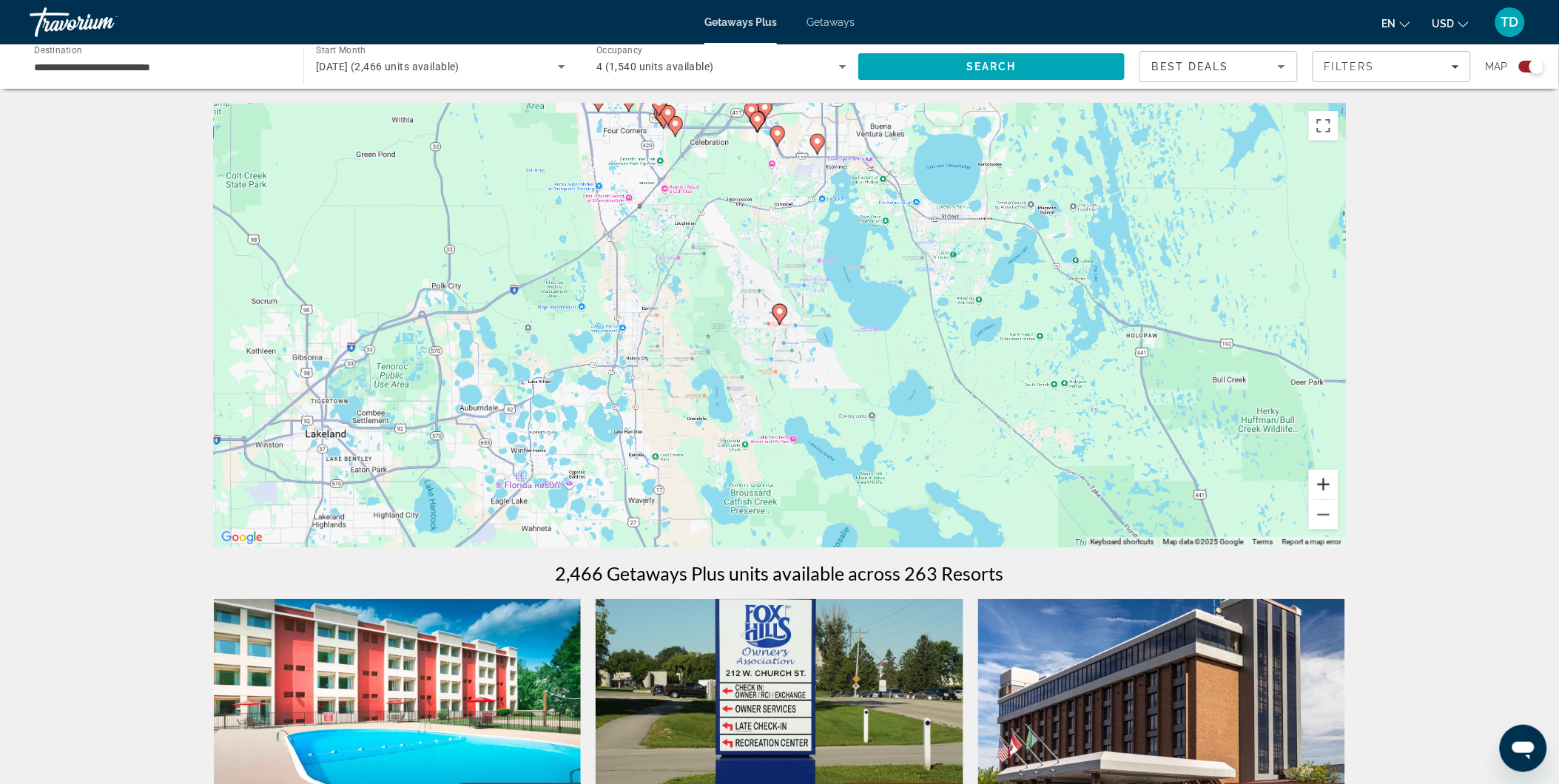
click at [1328, 479] on button "Zoom in" at bounding box center [1323, 484] width 29 height 29
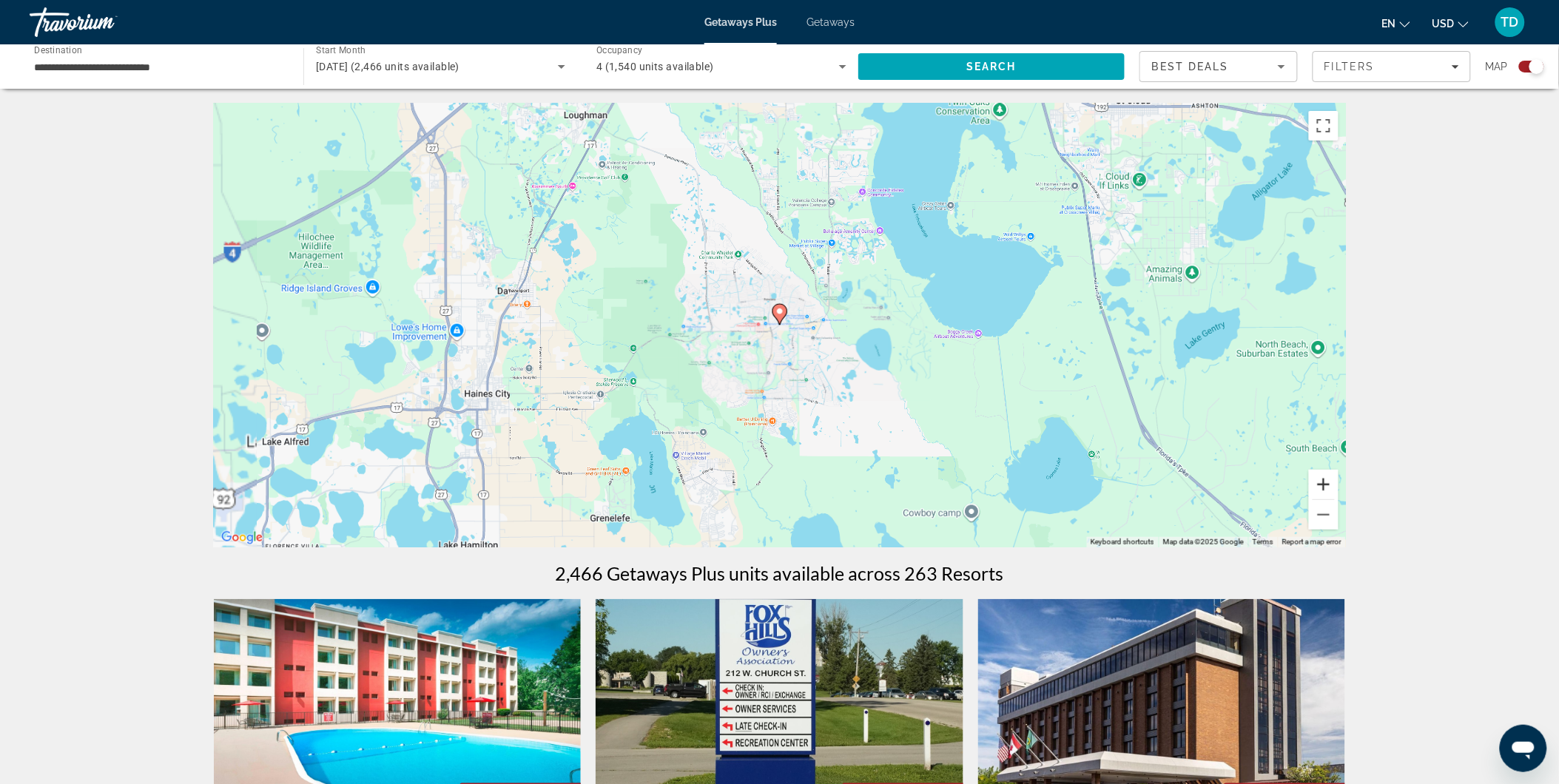
click at [1328, 479] on button "Zoom in" at bounding box center [1323, 484] width 29 height 29
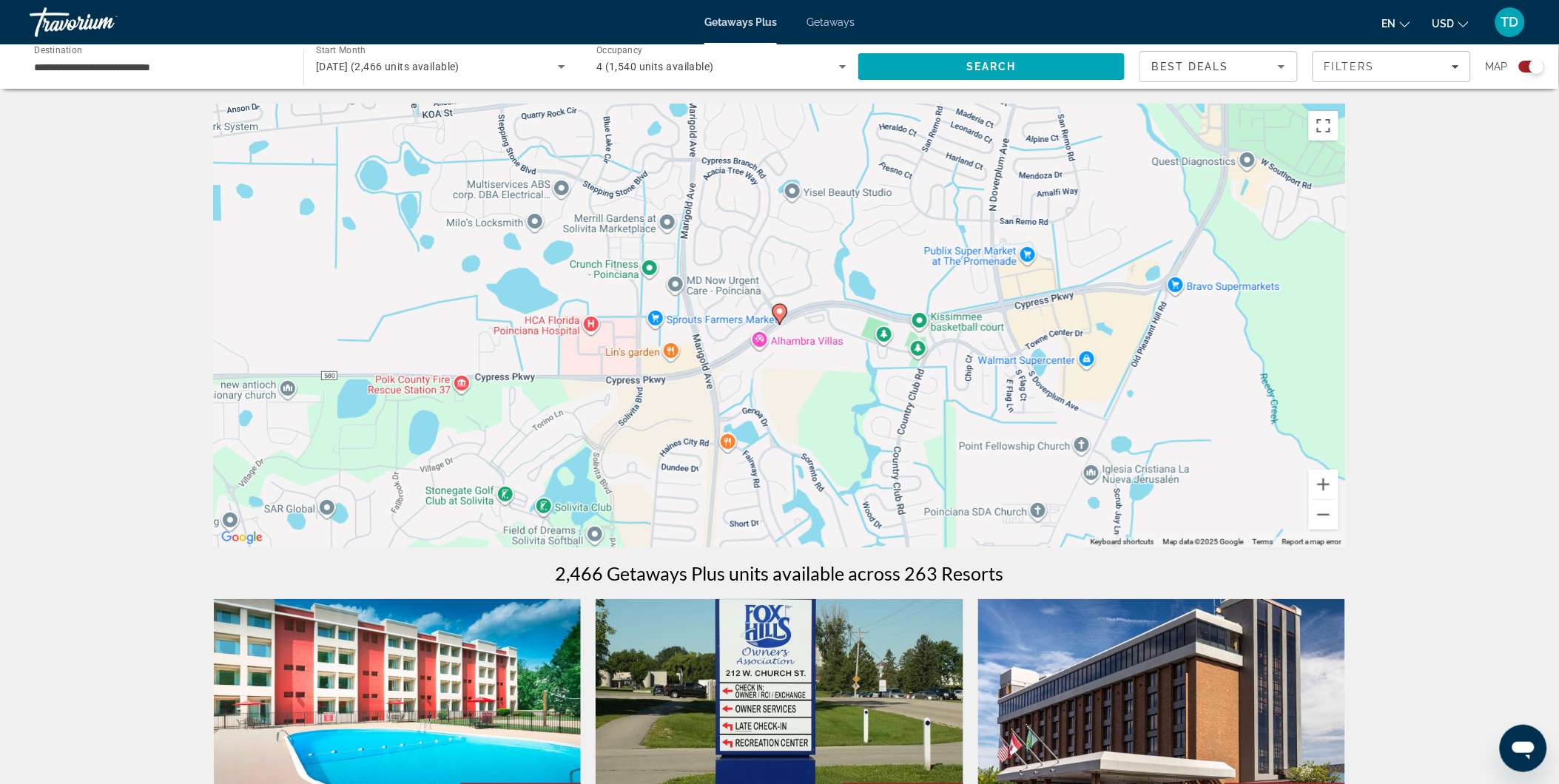
click at [782, 306] on icon "Main content" at bounding box center [778, 314] width 13 height 20
type input "**********"
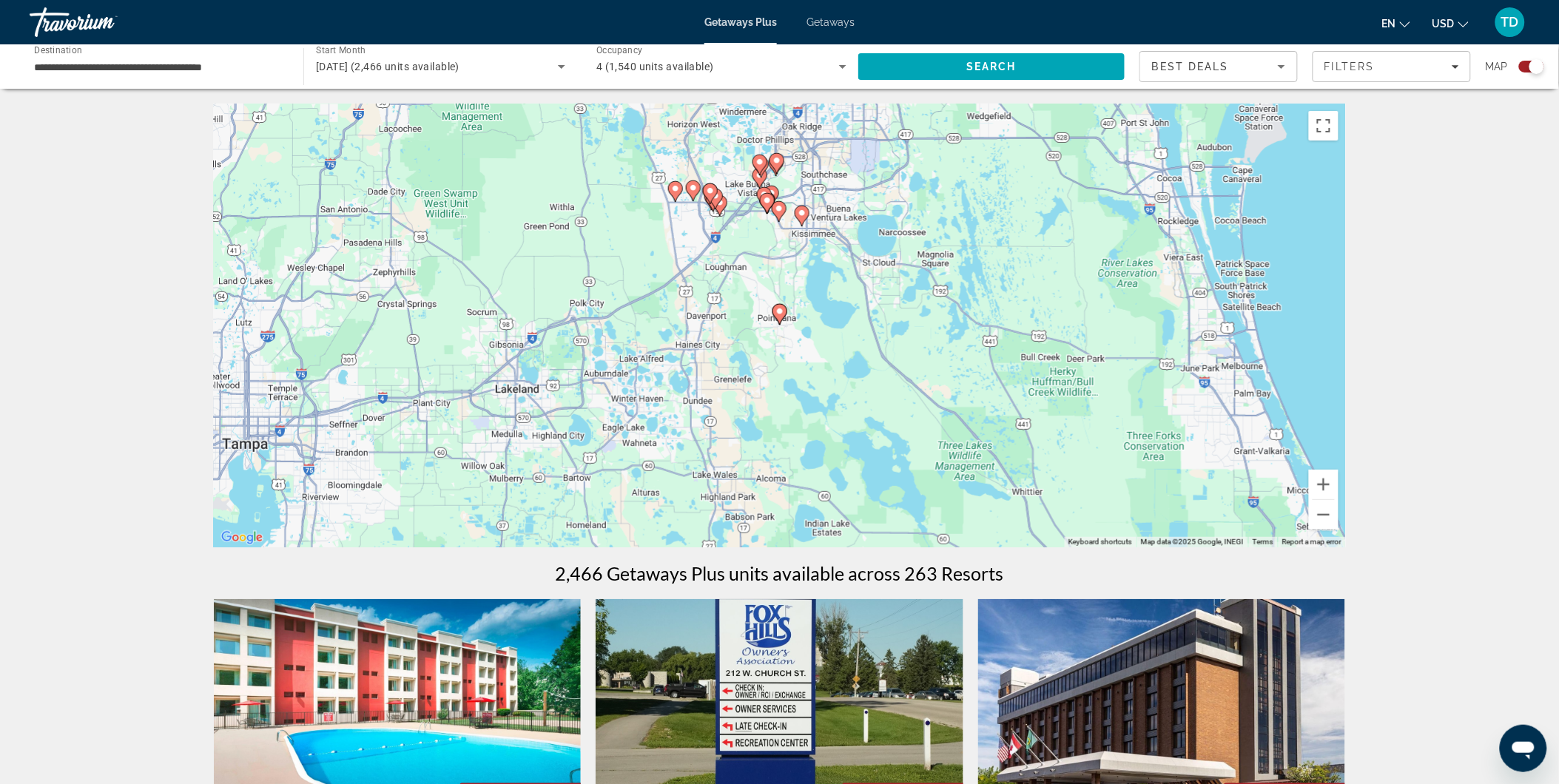
click at [808, 215] on icon "Main content" at bounding box center [800, 216] width 13 height 20
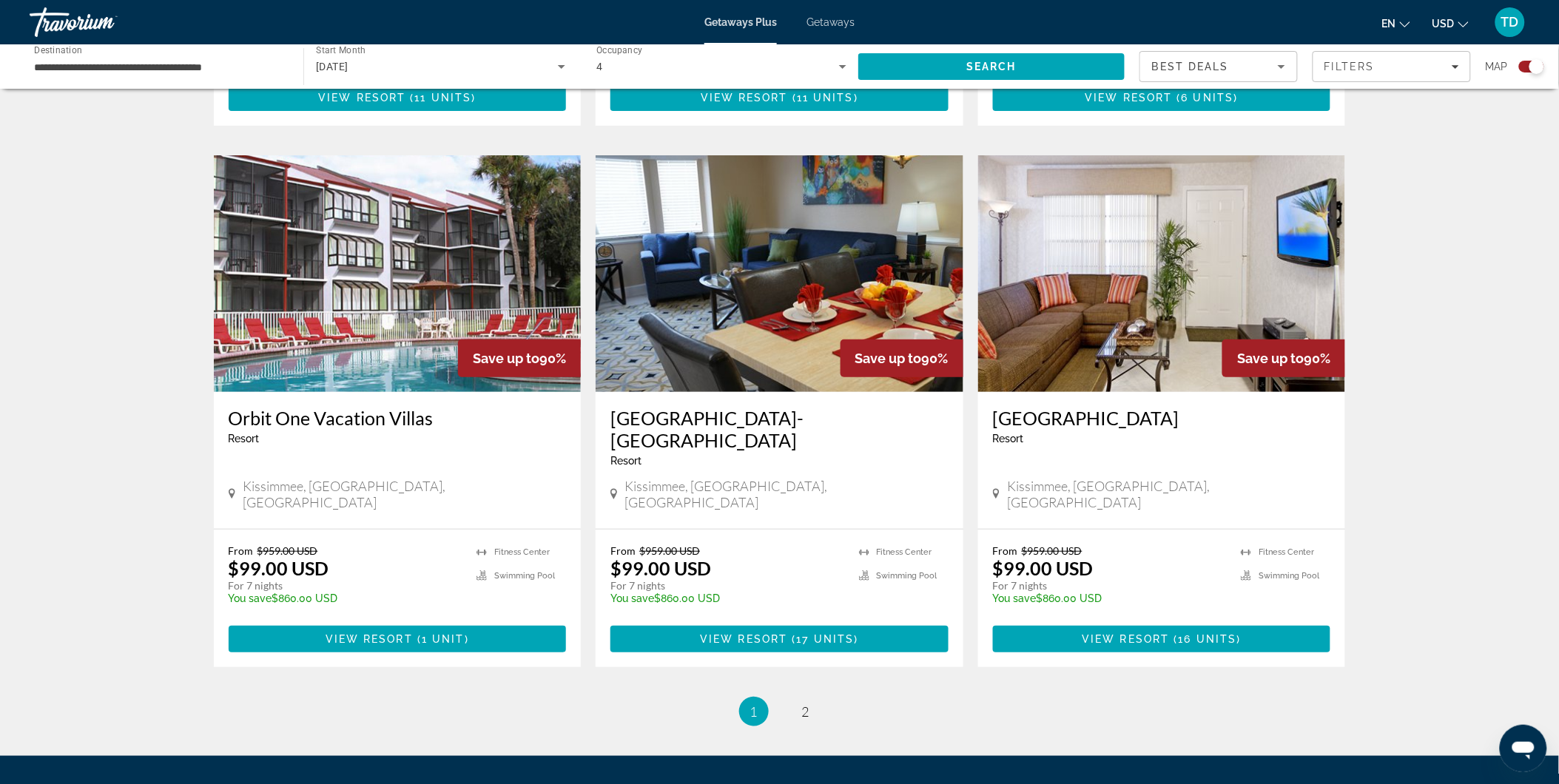
scroll to position [2054, 0]
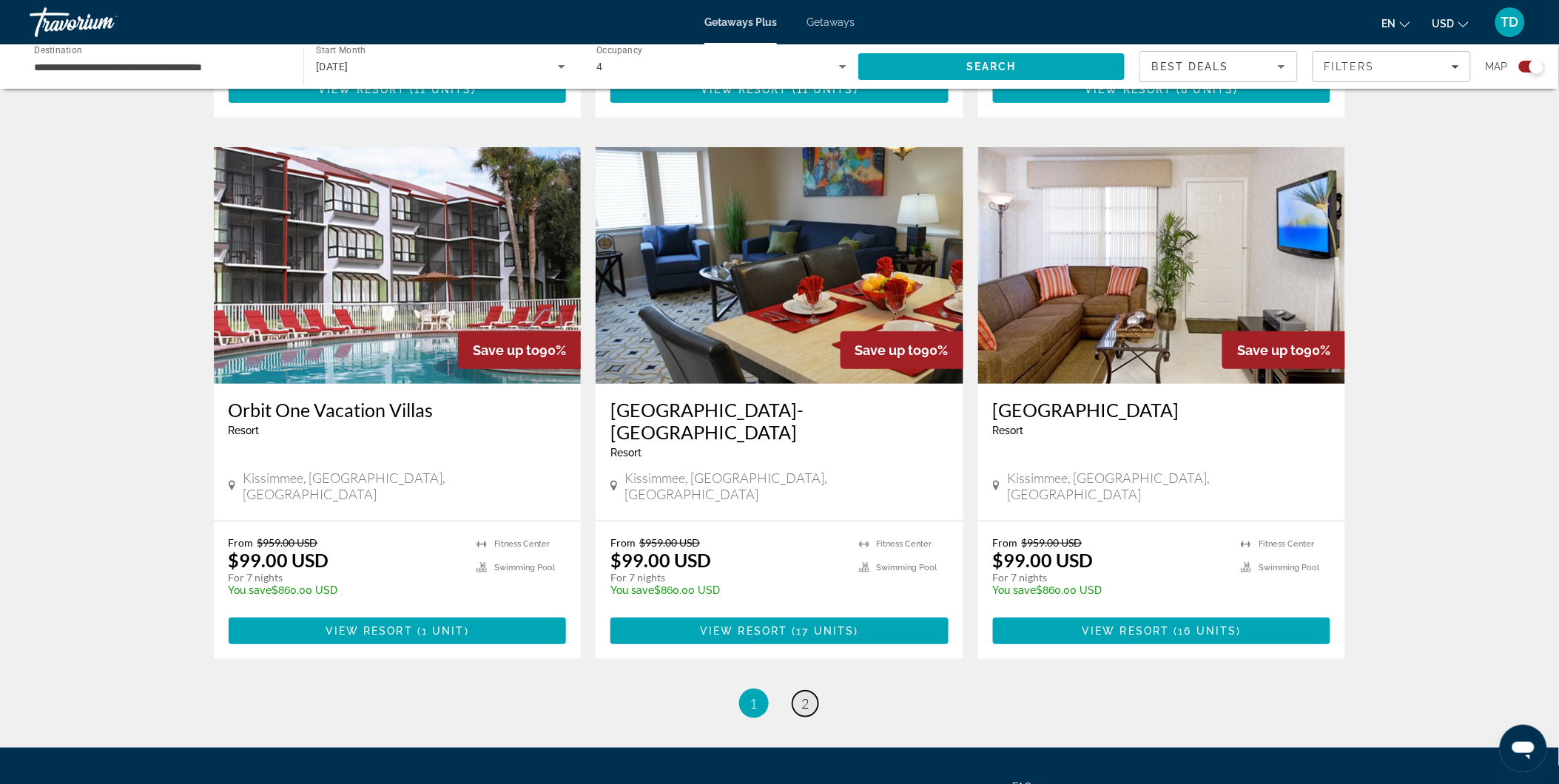
click at [802, 695] on span "2" at bounding box center [806, 703] width 7 height 16
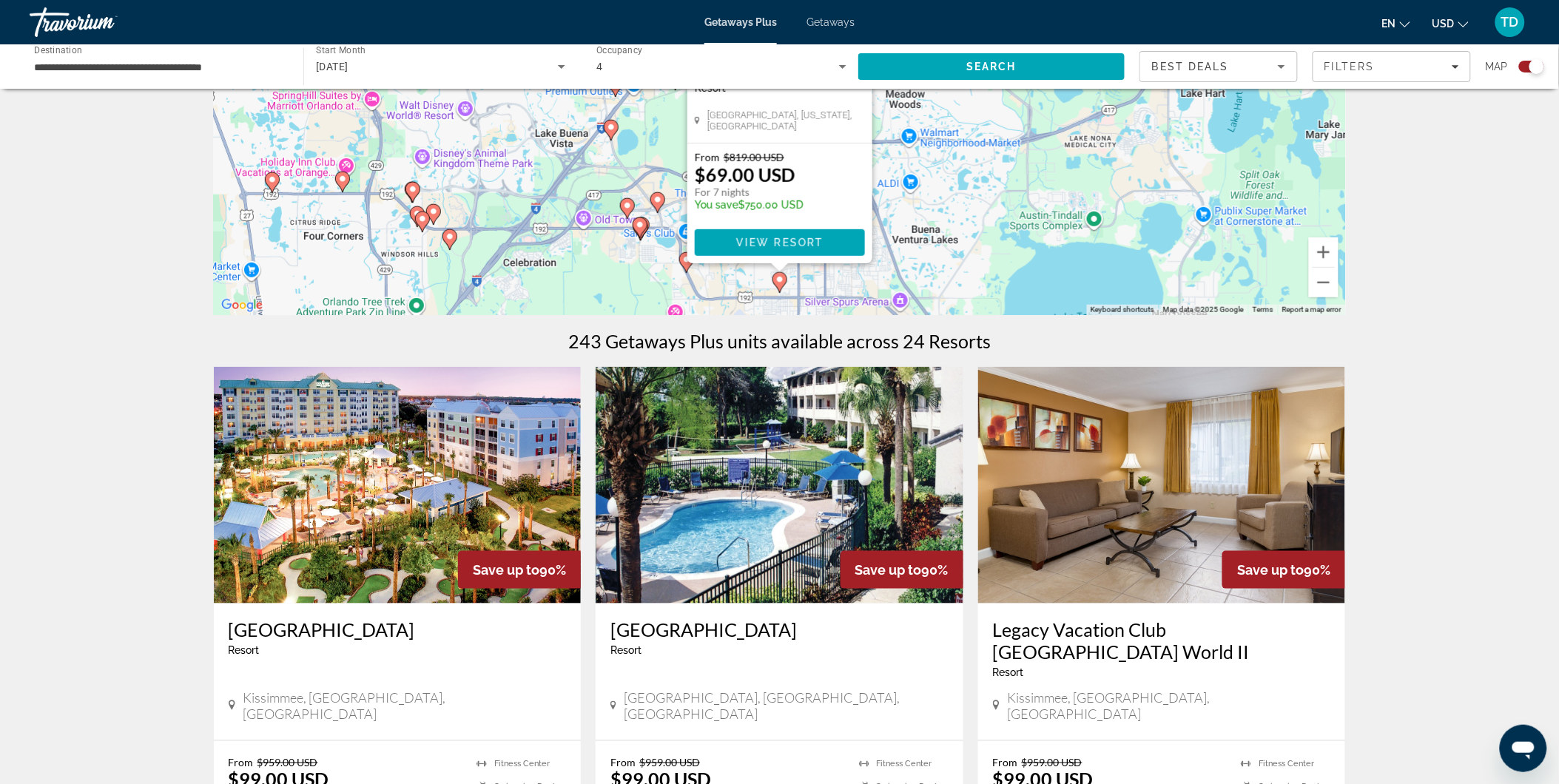
scroll to position [328, 0]
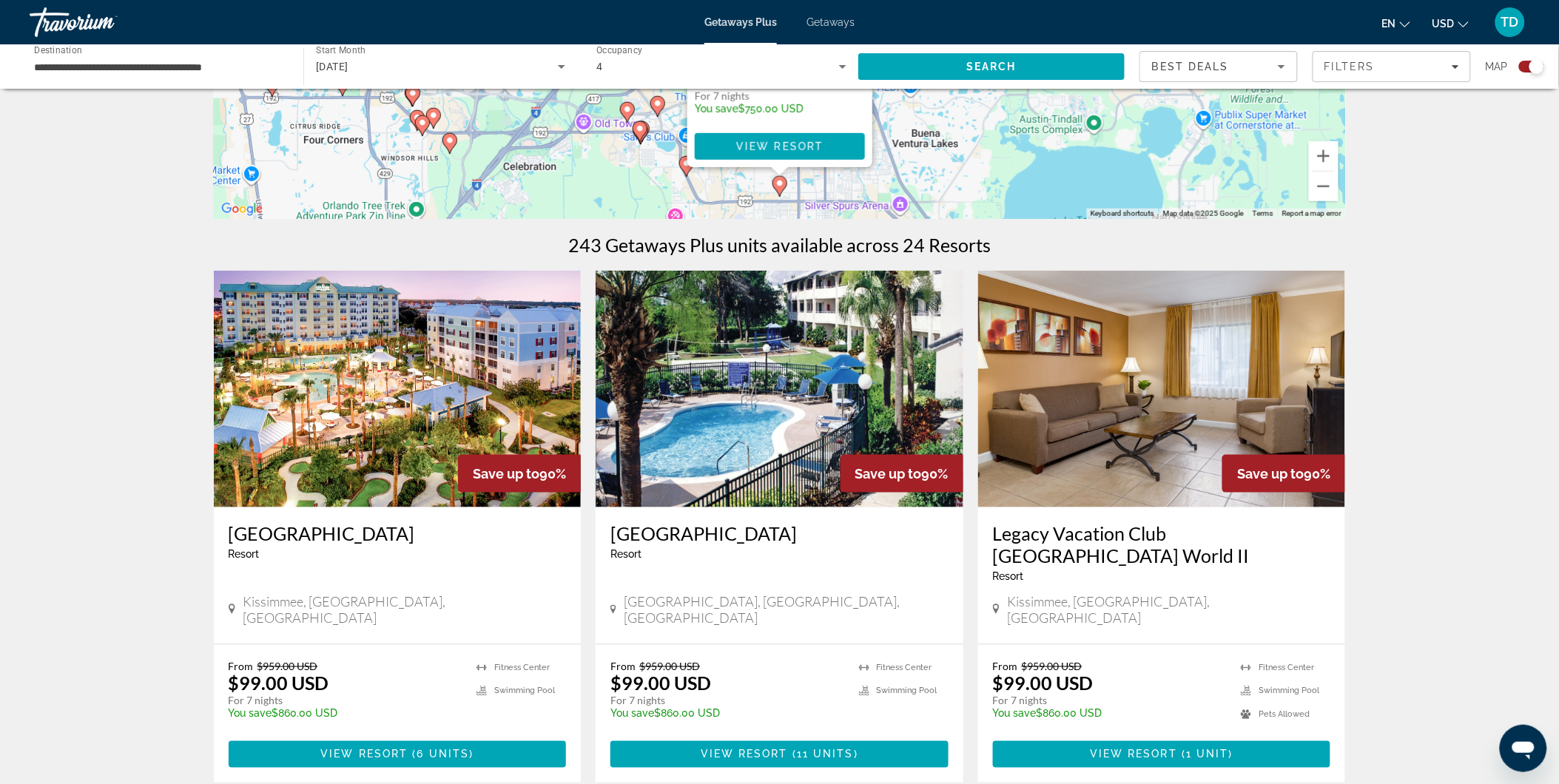
click at [815, 395] on img "Main content" at bounding box center [779, 389] width 367 height 237
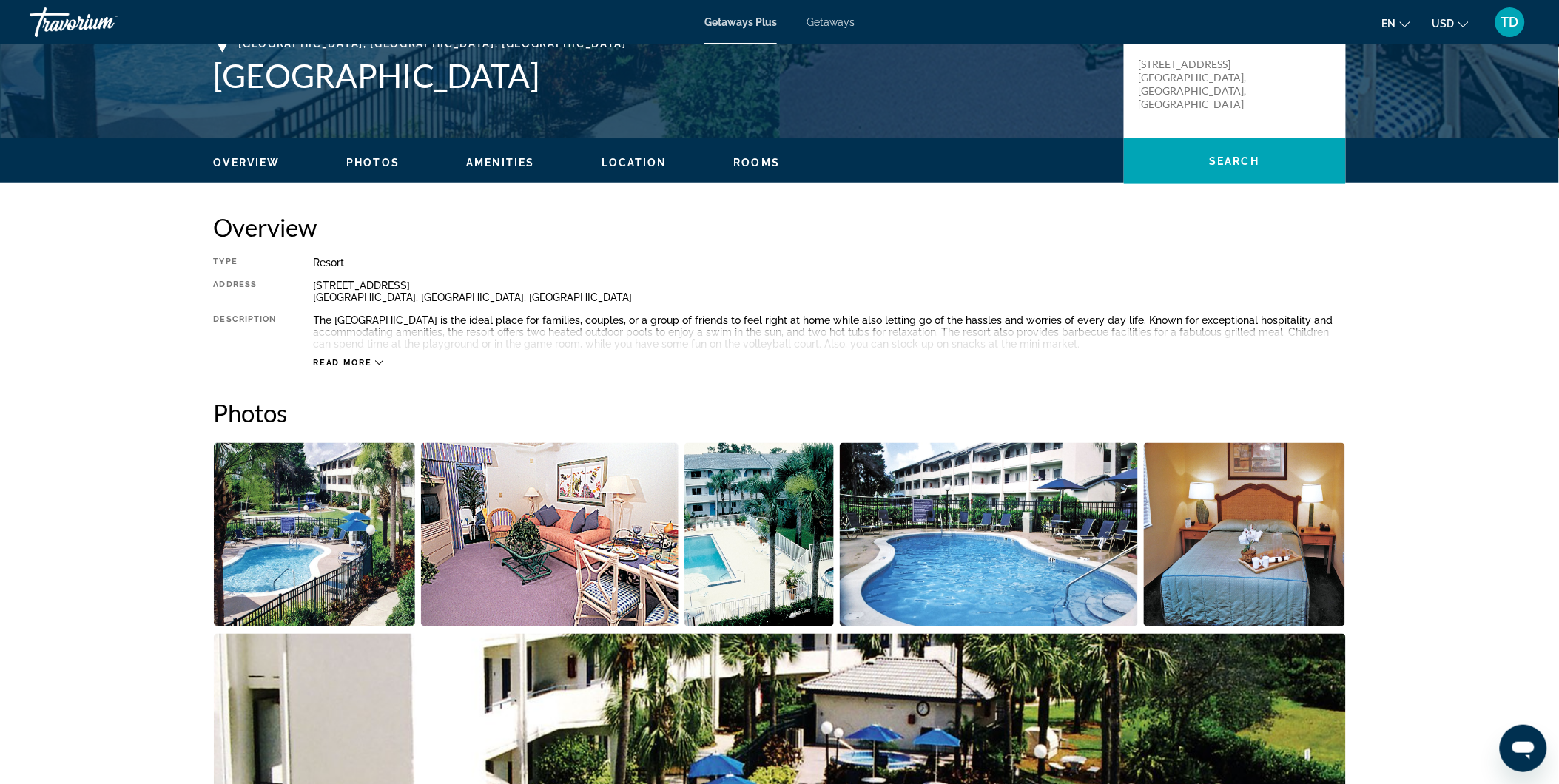
scroll to position [411, 0]
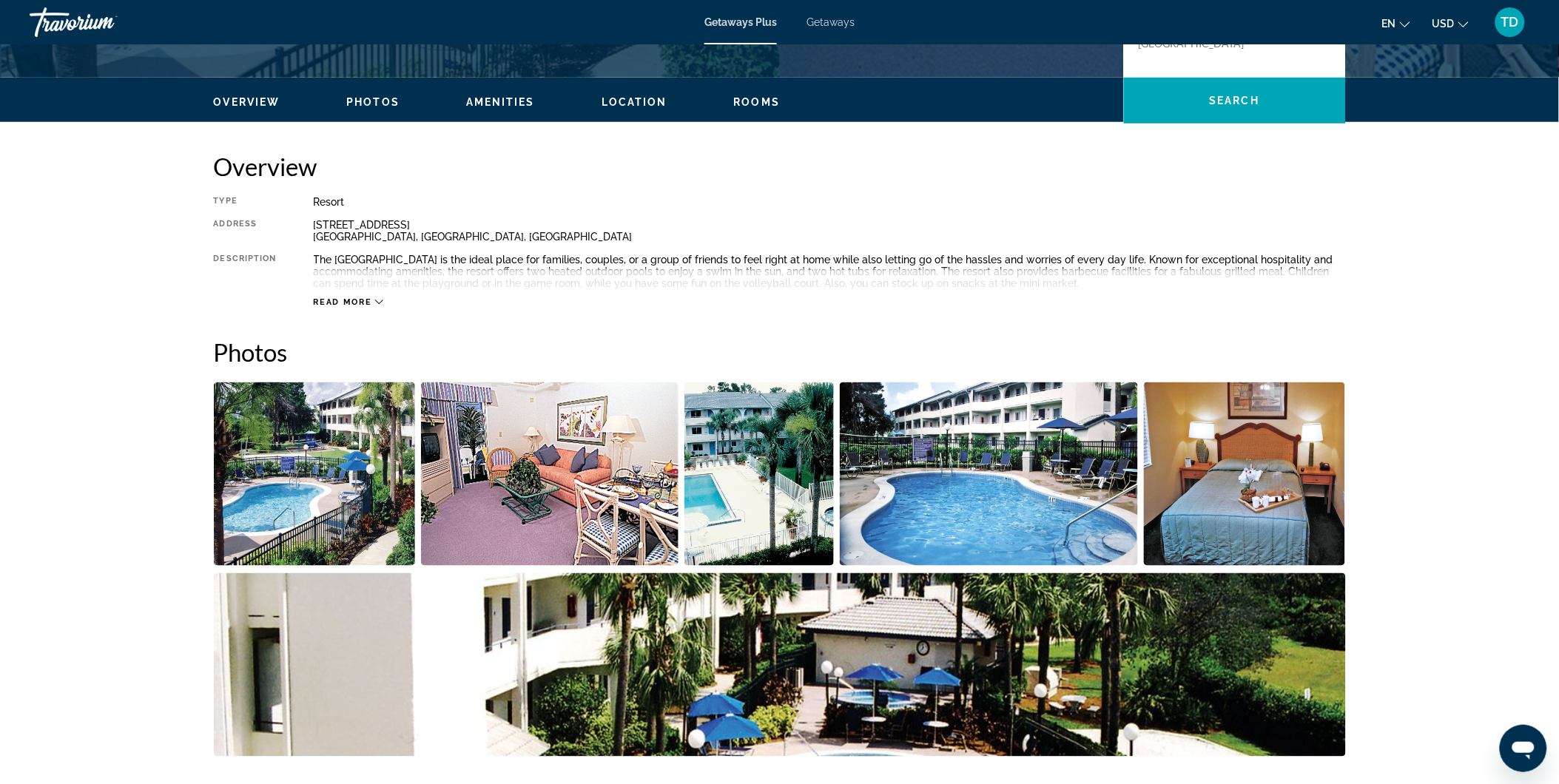
click at [298, 469] on img "Open full-screen image slider" at bounding box center [315, 474] width 202 height 184
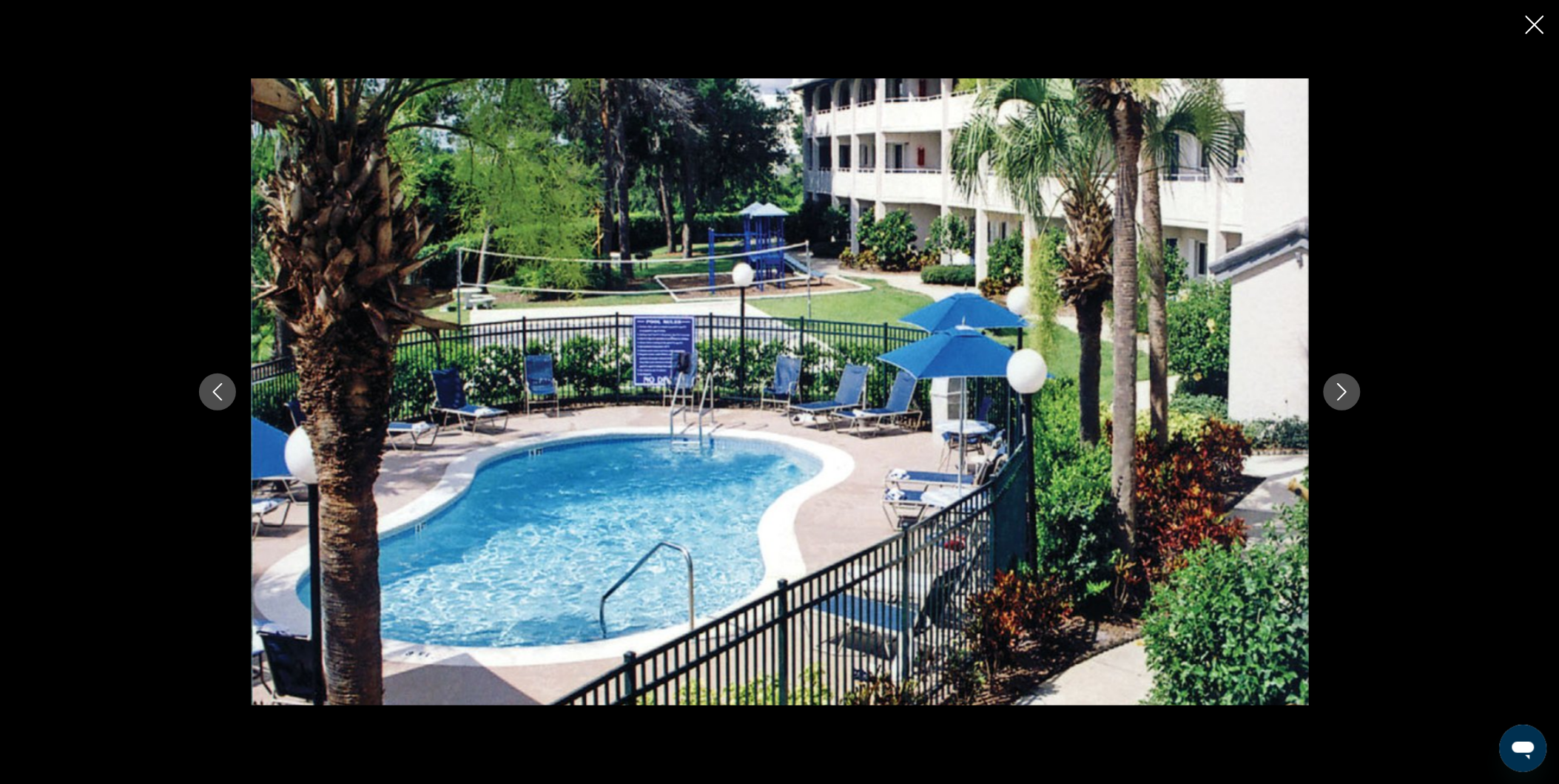
click at [1354, 396] on button "Next image" at bounding box center [1342, 391] width 37 height 37
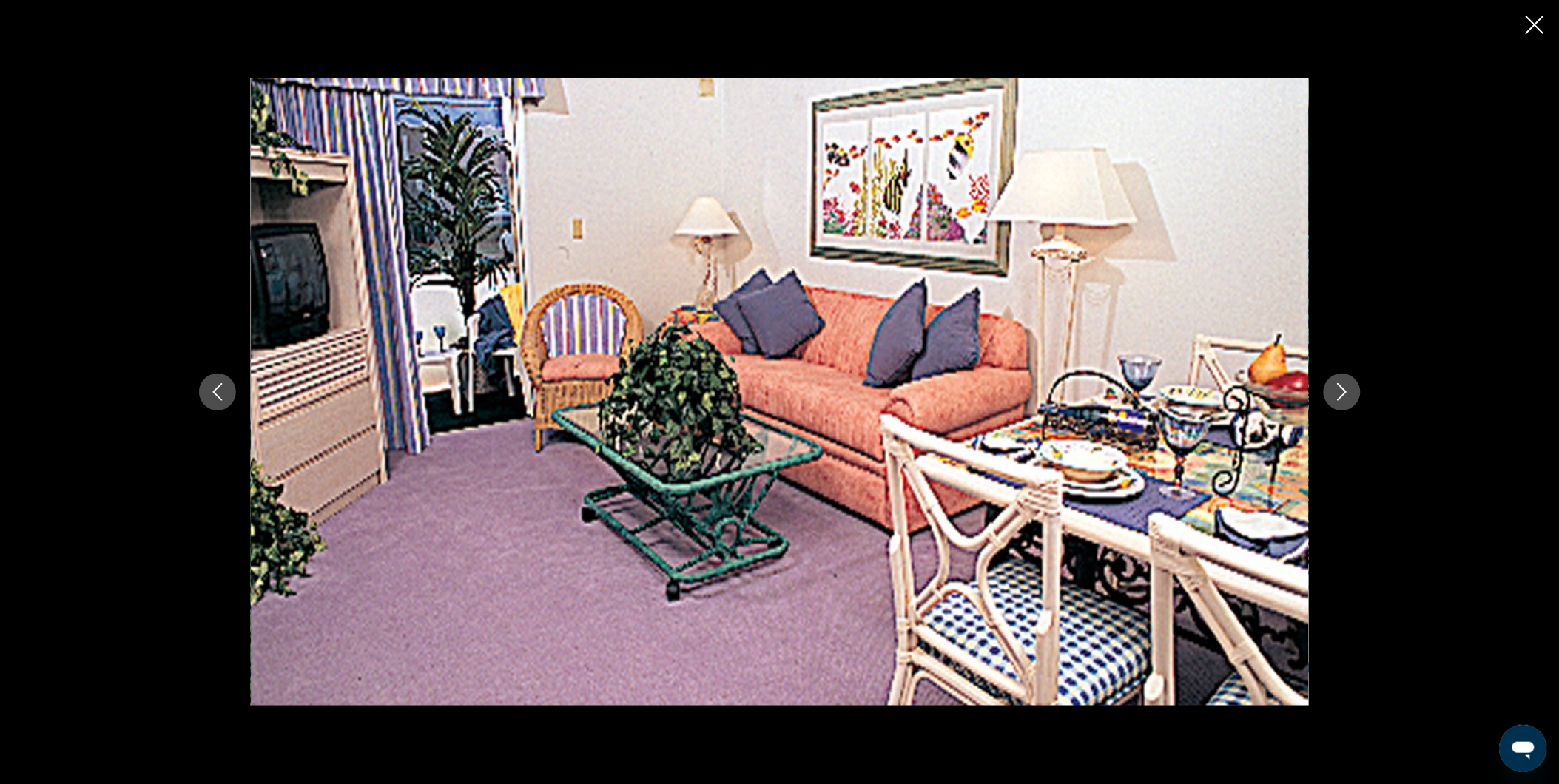
click at [1350, 396] on icon "Next image" at bounding box center [1342, 392] width 18 height 18
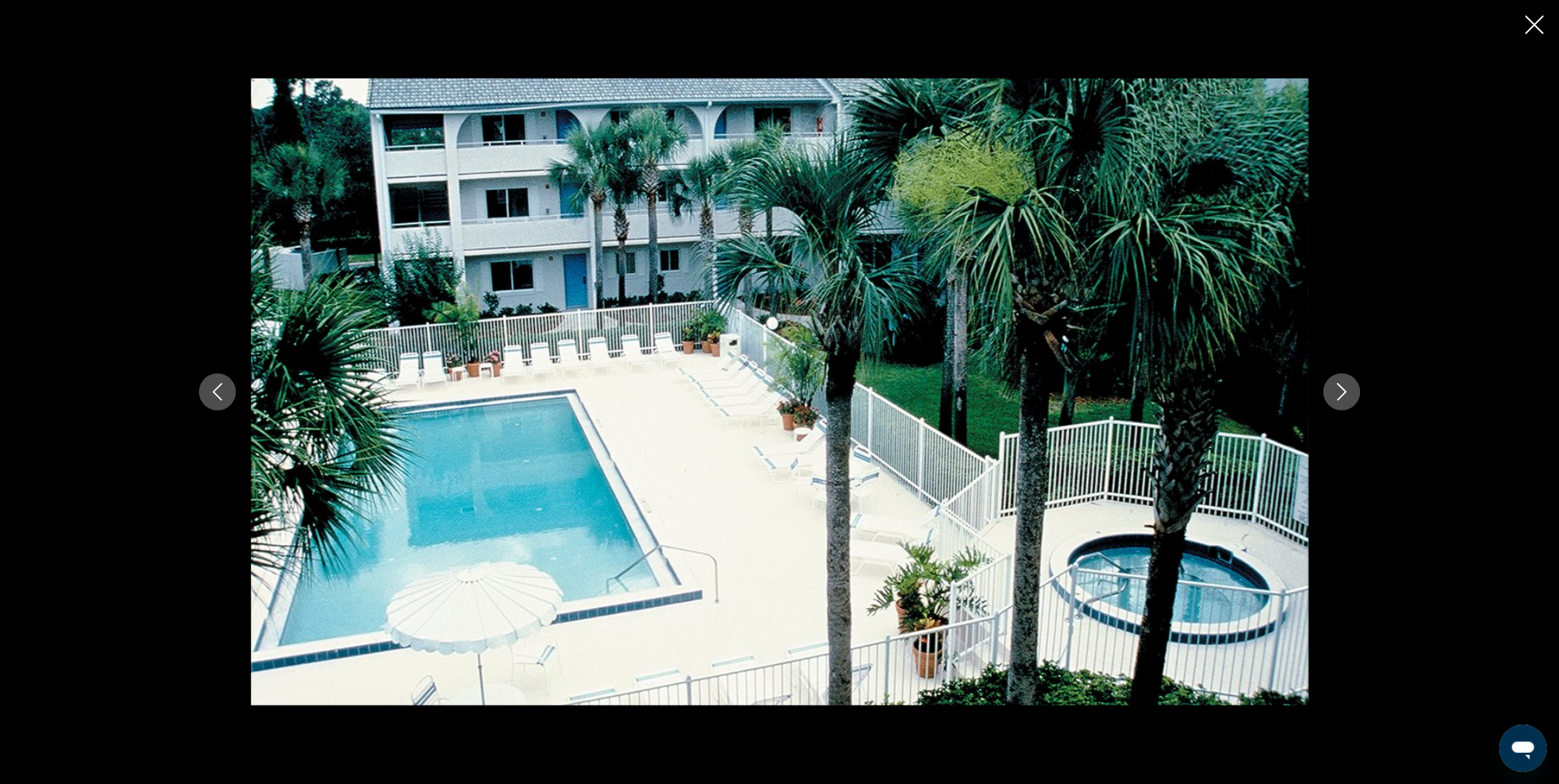
click at [1350, 396] on icon "Next image" at bounding box center [1342, 392] width 18 height 18
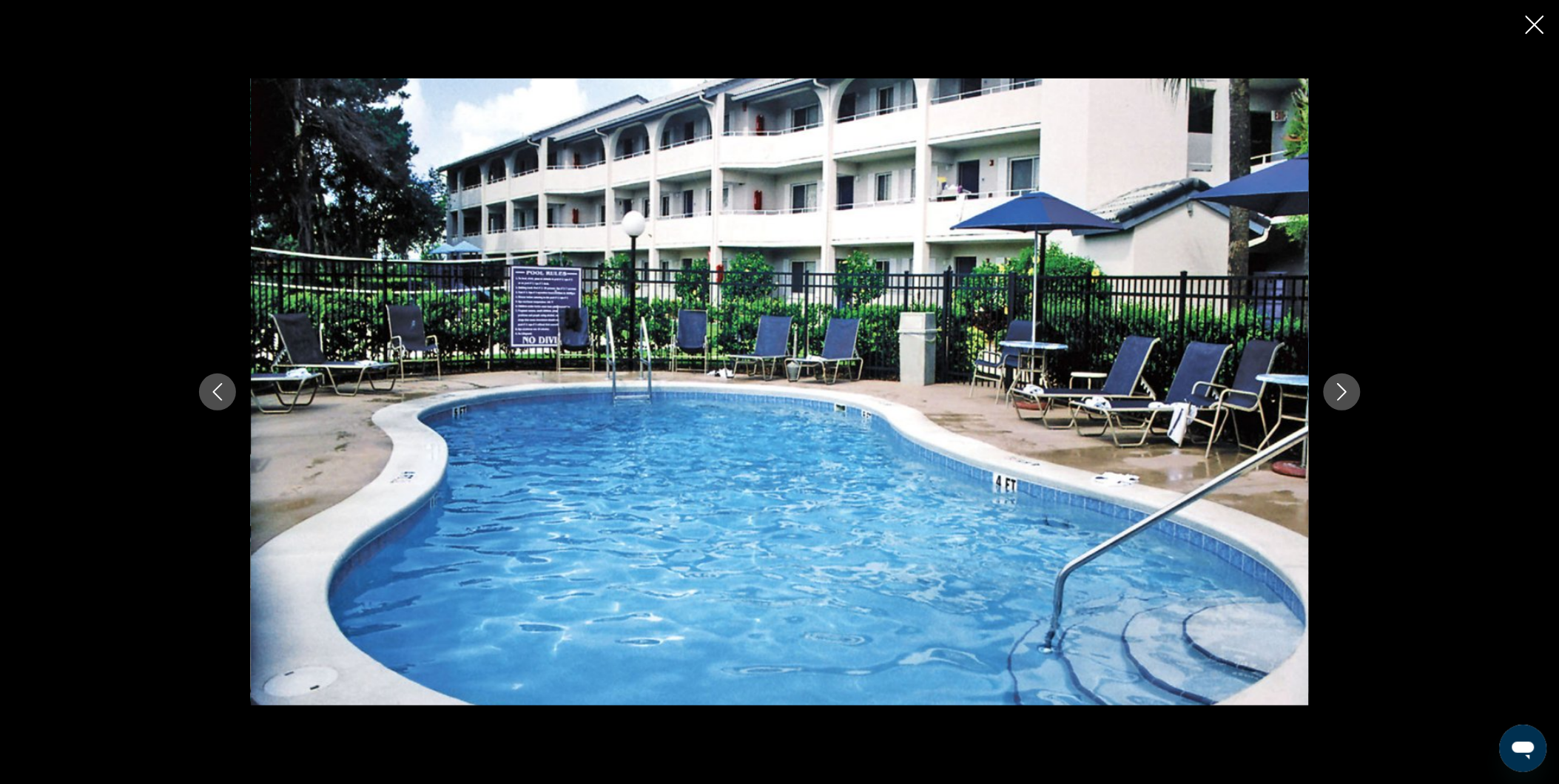
click at [1350, 396] on icon "Next image" at bounding box center [1342, 392] width 18 height 18
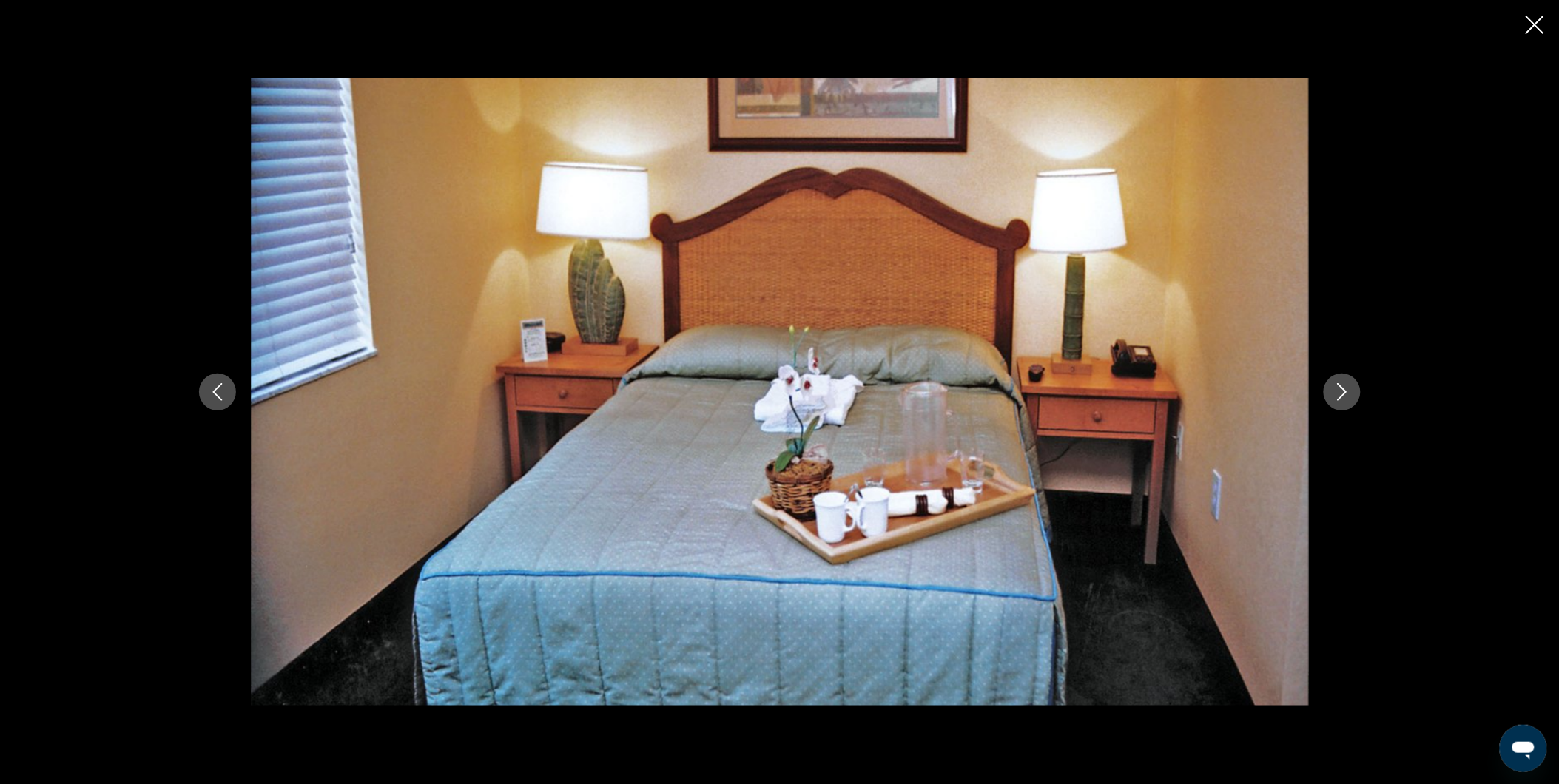
click at [1350, 396] on icon "Next image" at bounding box center [1342, 392] width 18 height 18
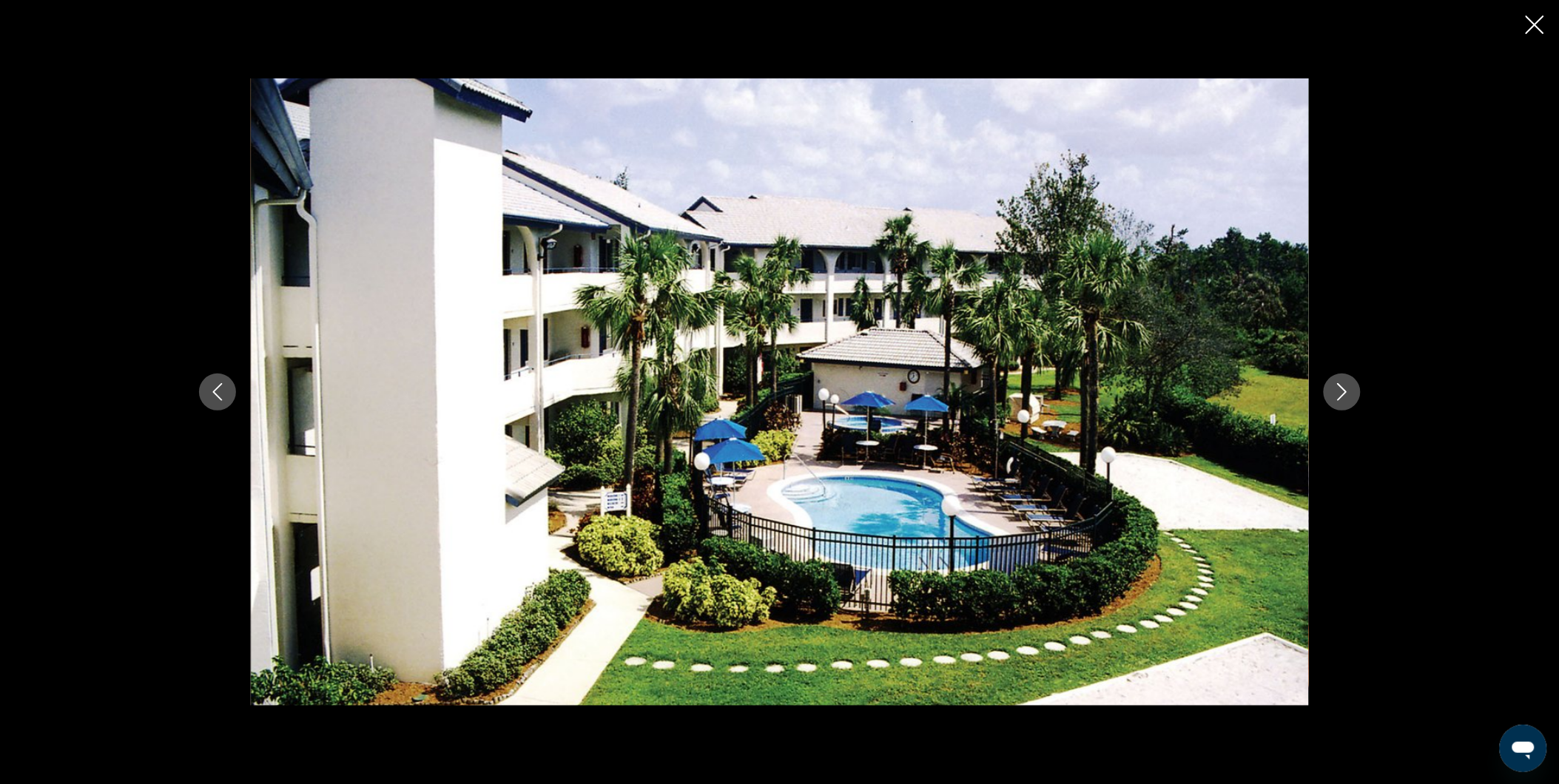
click at [1350, 396] on icon "Next image" at bounding box center [1342, 392] width 18 height 18
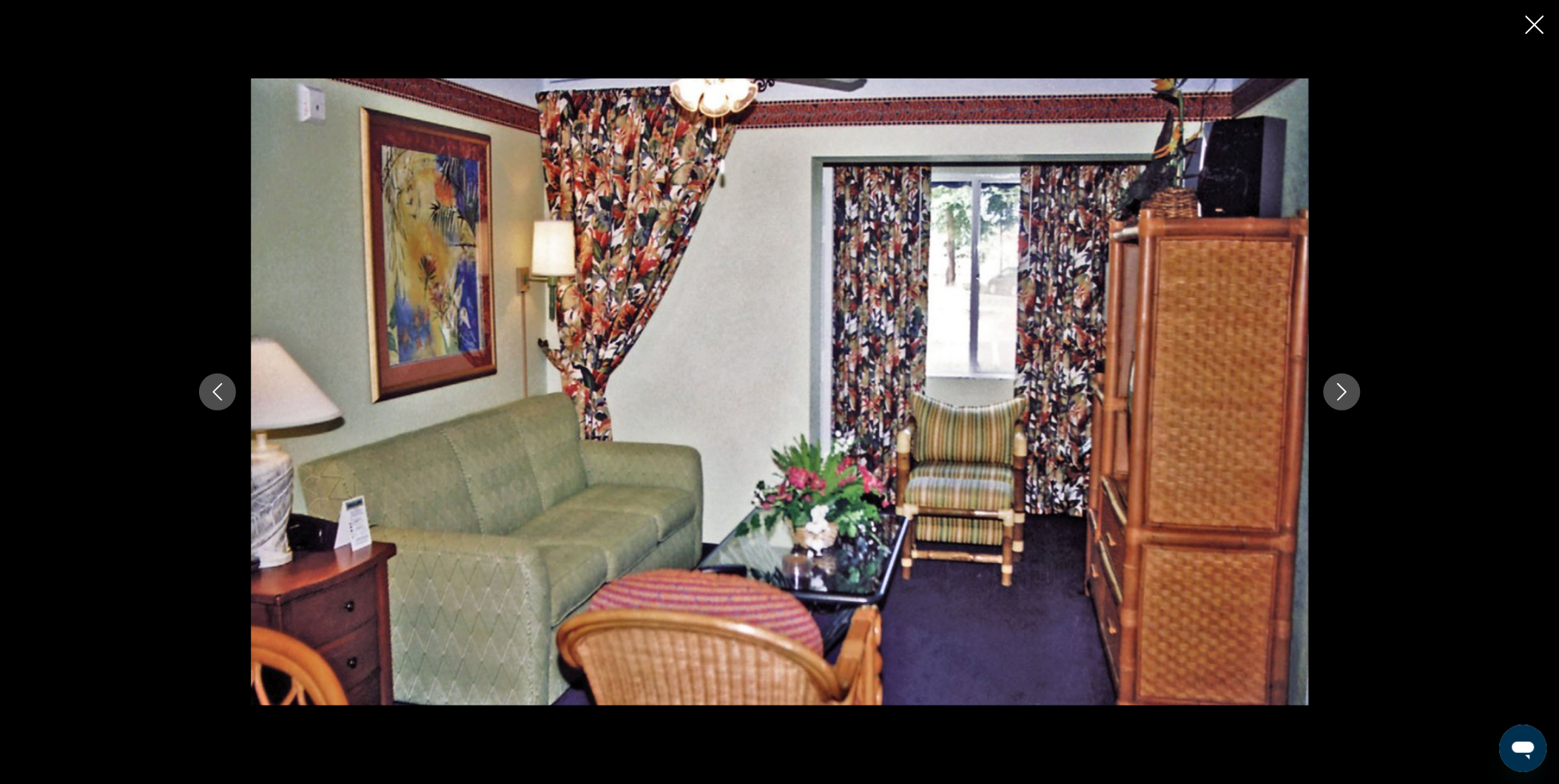
click at [1355, 396] on button "Next image" at bounding box center [1342, 391] width 37 height 37
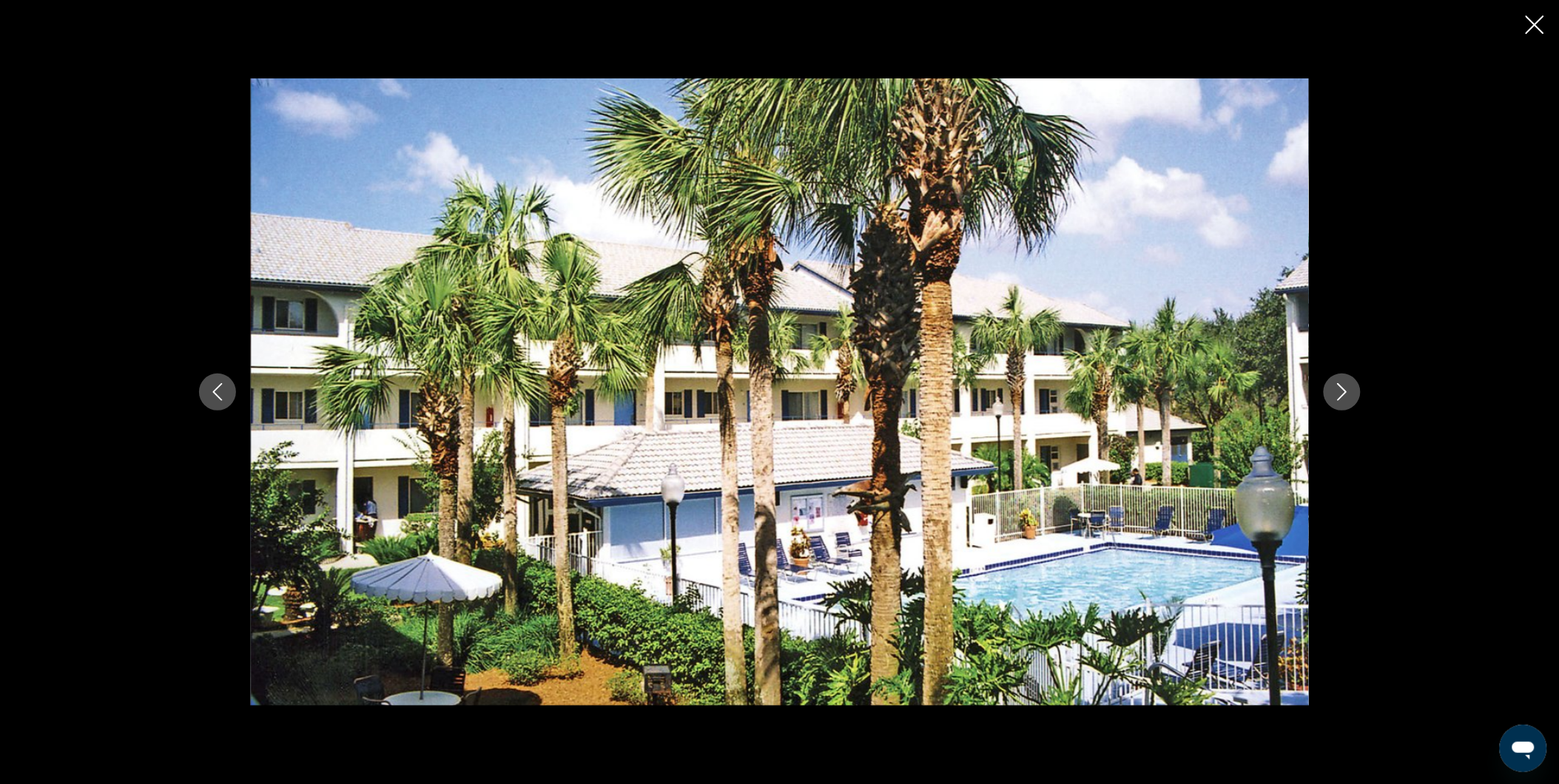
click at [1355, 396] on button "Next image" at bounding box center [1342, 391] width 37 height 37
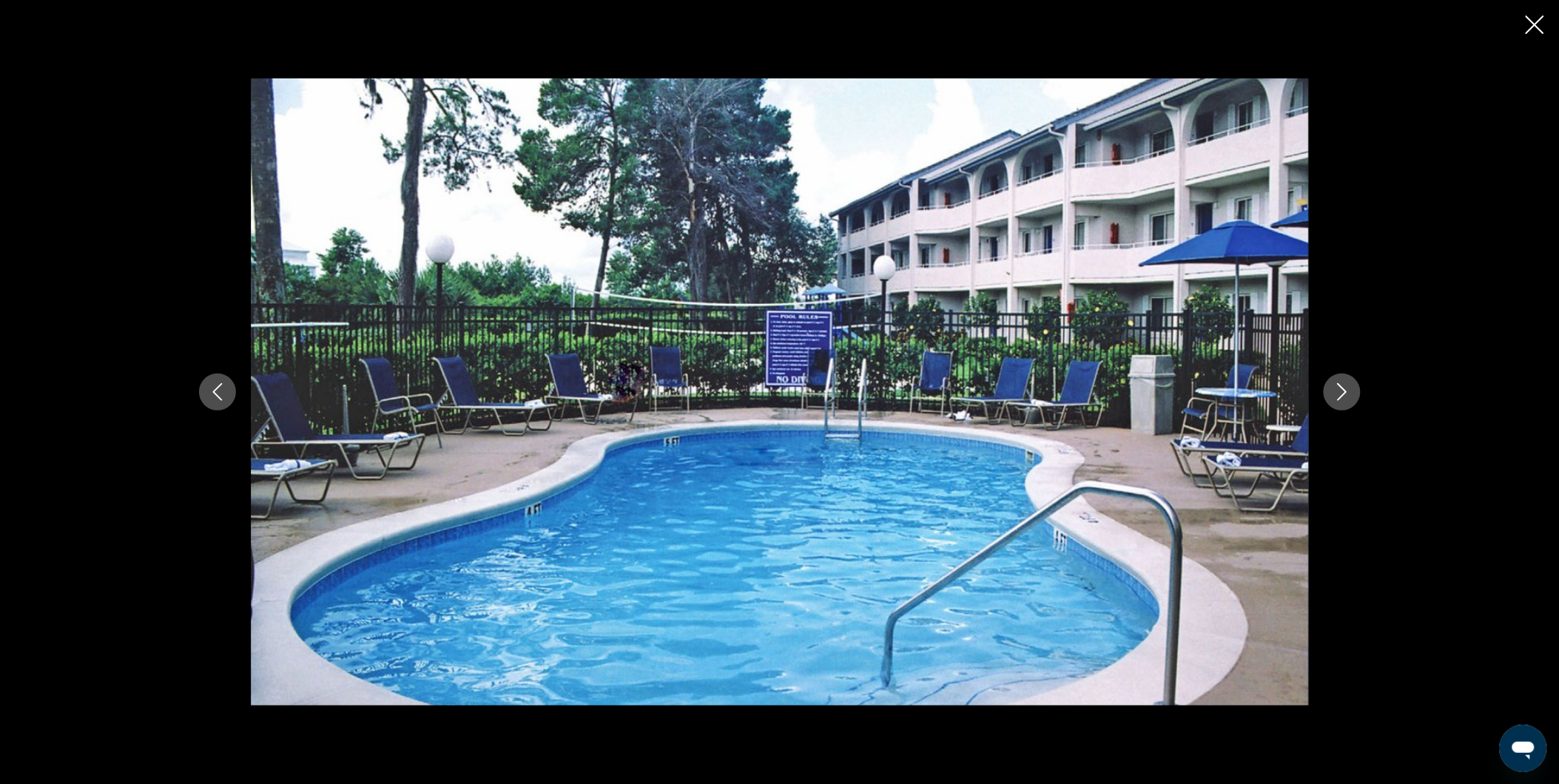
click at [1355, 396] on button "Next image" at bounding box center [1342, 391] width 37 height 37
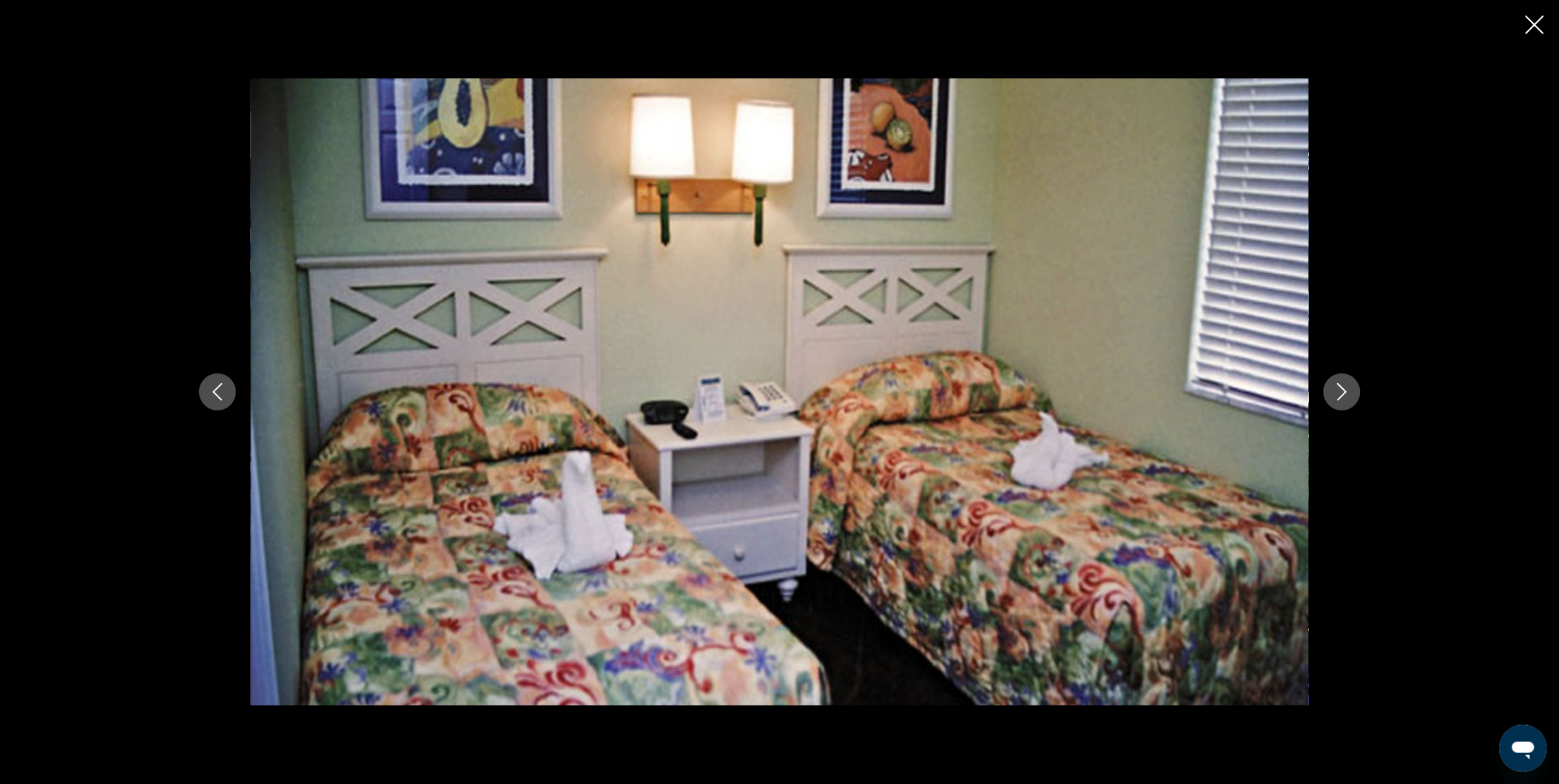
click at [1341, 397] on icon "Next image" at bounding box center [1342, 392] width 18 height 18
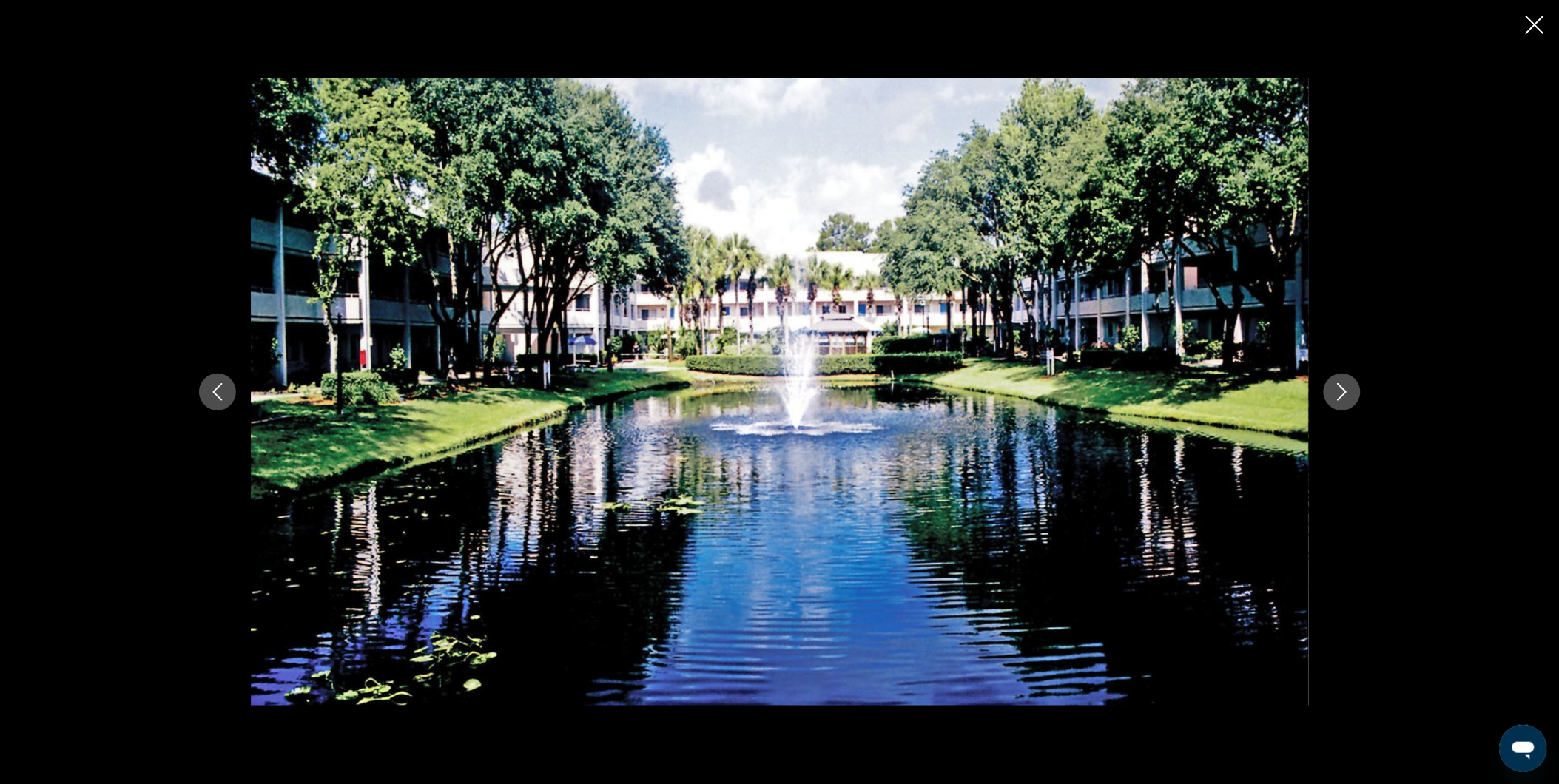
click at [1544, 16] on div "prev next" at bounding box center [779, 392] width 1559 height 784
click at [1536, 26] on icon "Close slideshow" at bounding box center [1534, 24] width 19 height 19
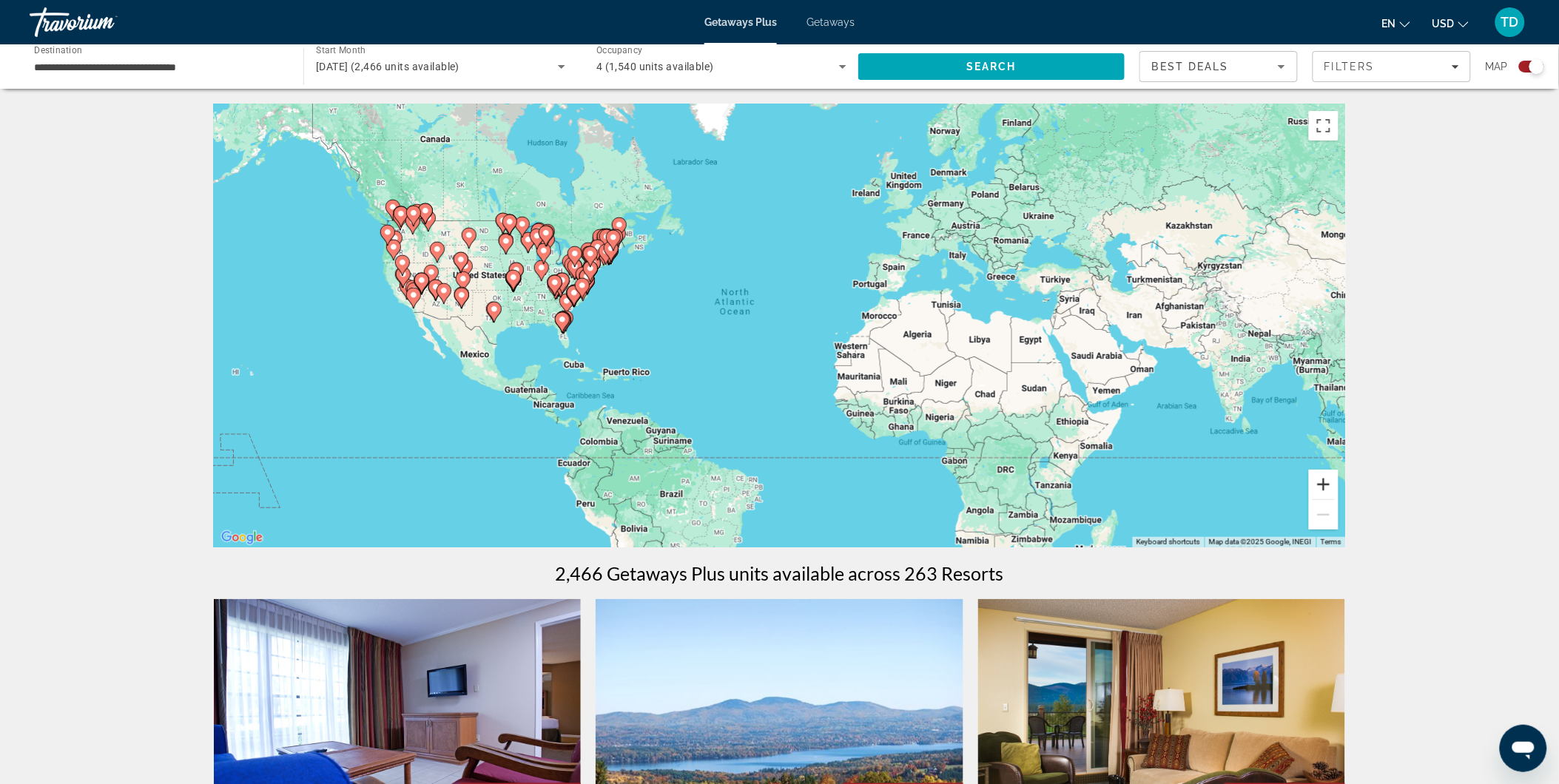
click at [1324, 485] on button "Zoom in" at bounding box center [1323, 484] width 29 height 29
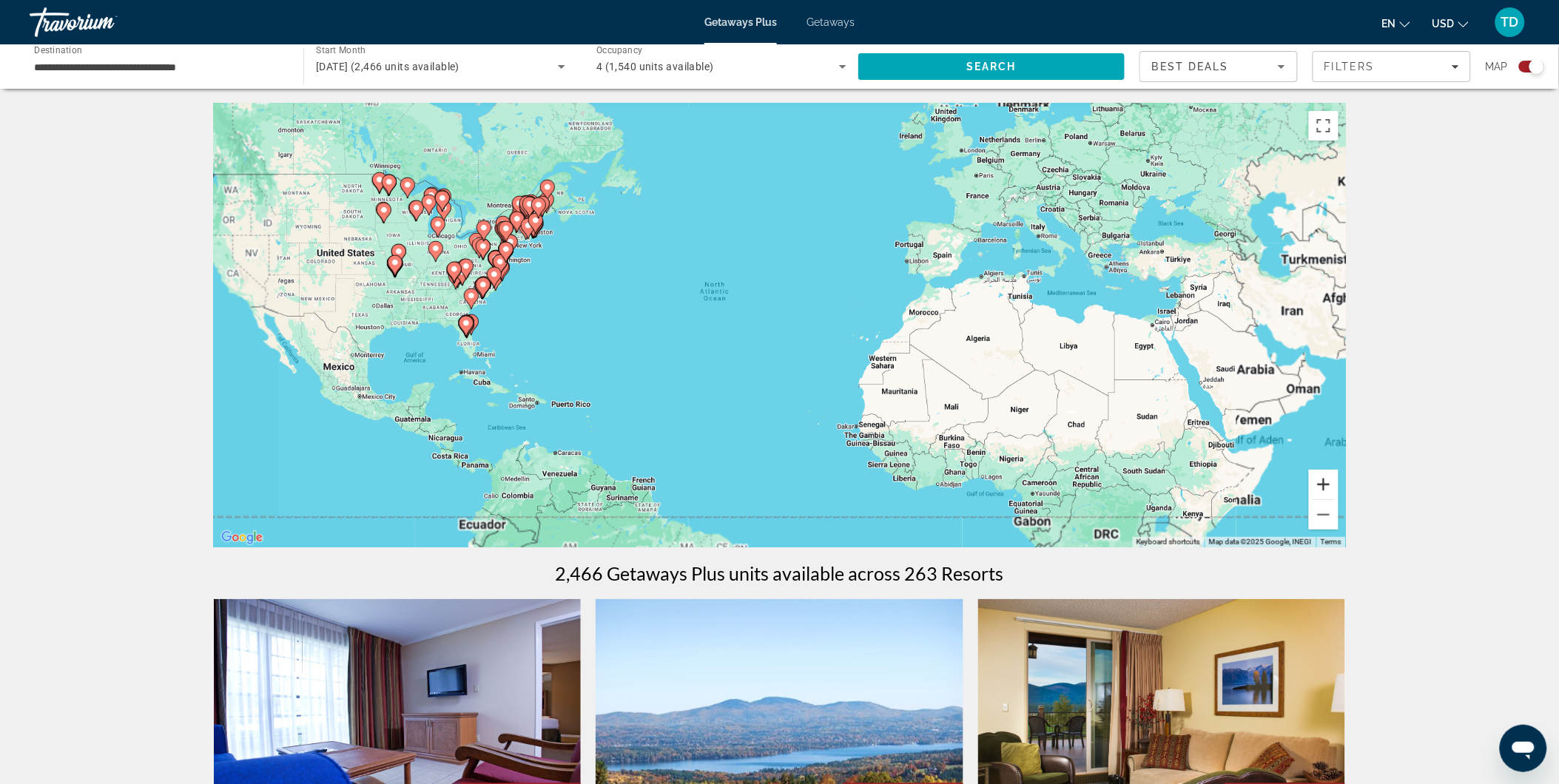
click at [1325, 480] on button "Zoom in" at bounding box center [1323, 484] width 29 height 29
click at [1327, 479] on button "Zoom in" at bounding box center [1323, 484] width 29 height 29
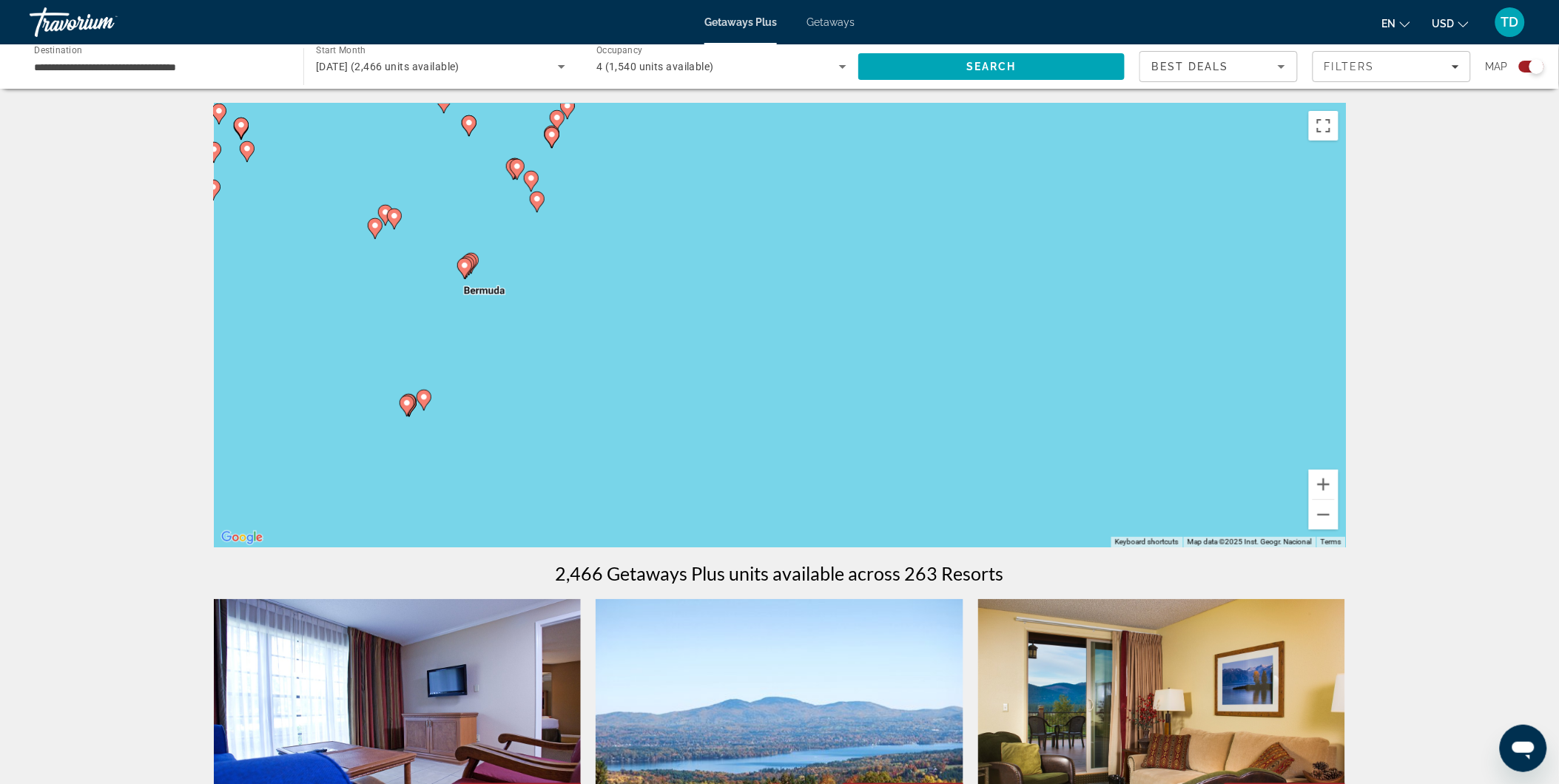
drag, startPoint x: 735, startPoint y: 368, endPoint x: 1251, endPoint y: 397, distance: 516.8
click at [1251, 397] on div "To activate drag with keyboard, press Alt + Enter. Once in keyboard drag state,…" at bounding box center [780, 325] width 1132 height 444
click at [1336, 513] on button "Zoom out" at bounding box center [1323, 514] width 29 height 29
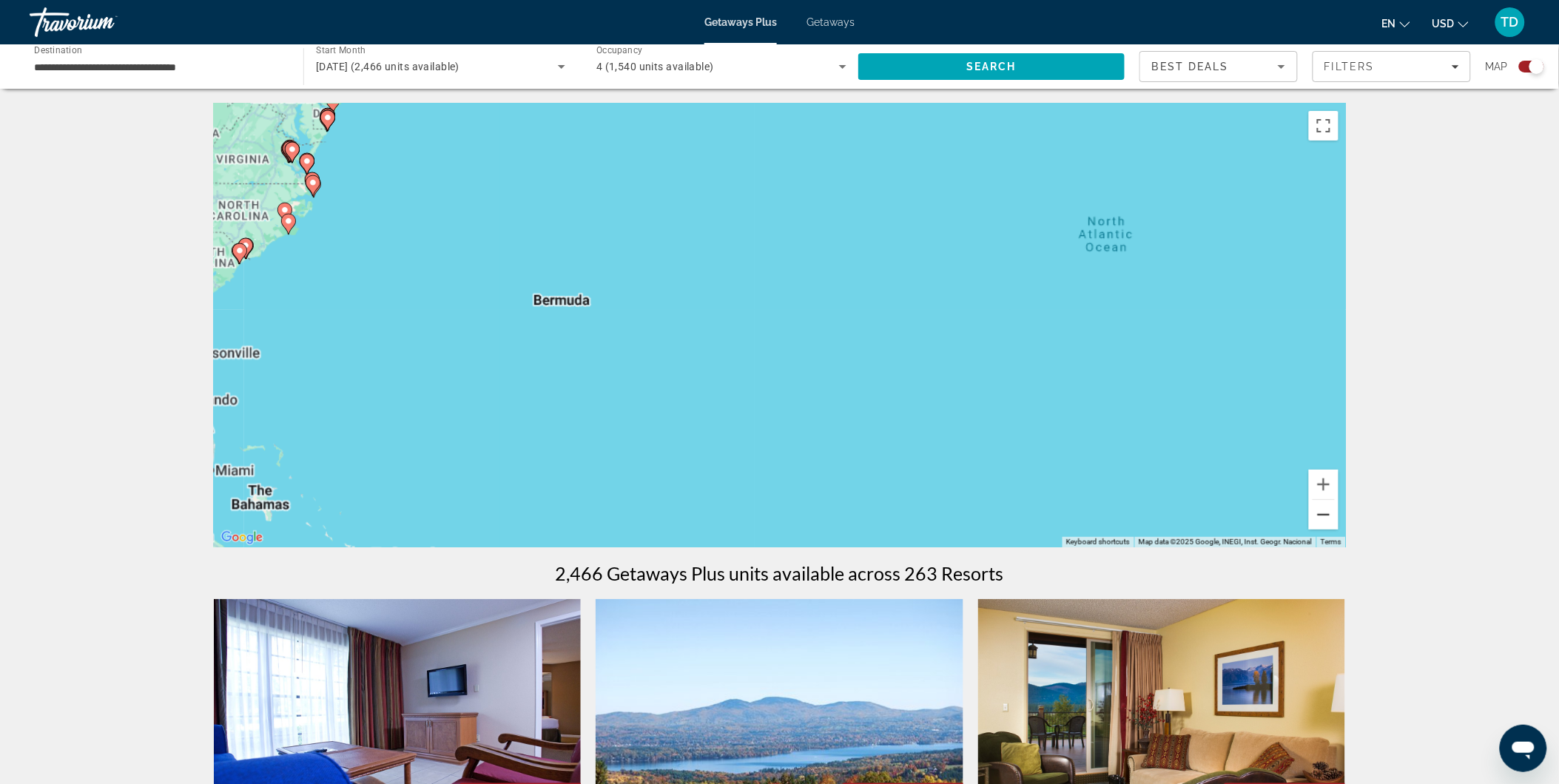
click at [1318, 515] on button "Zoom out" at bounding box center [1323, 514] width 29 height 29
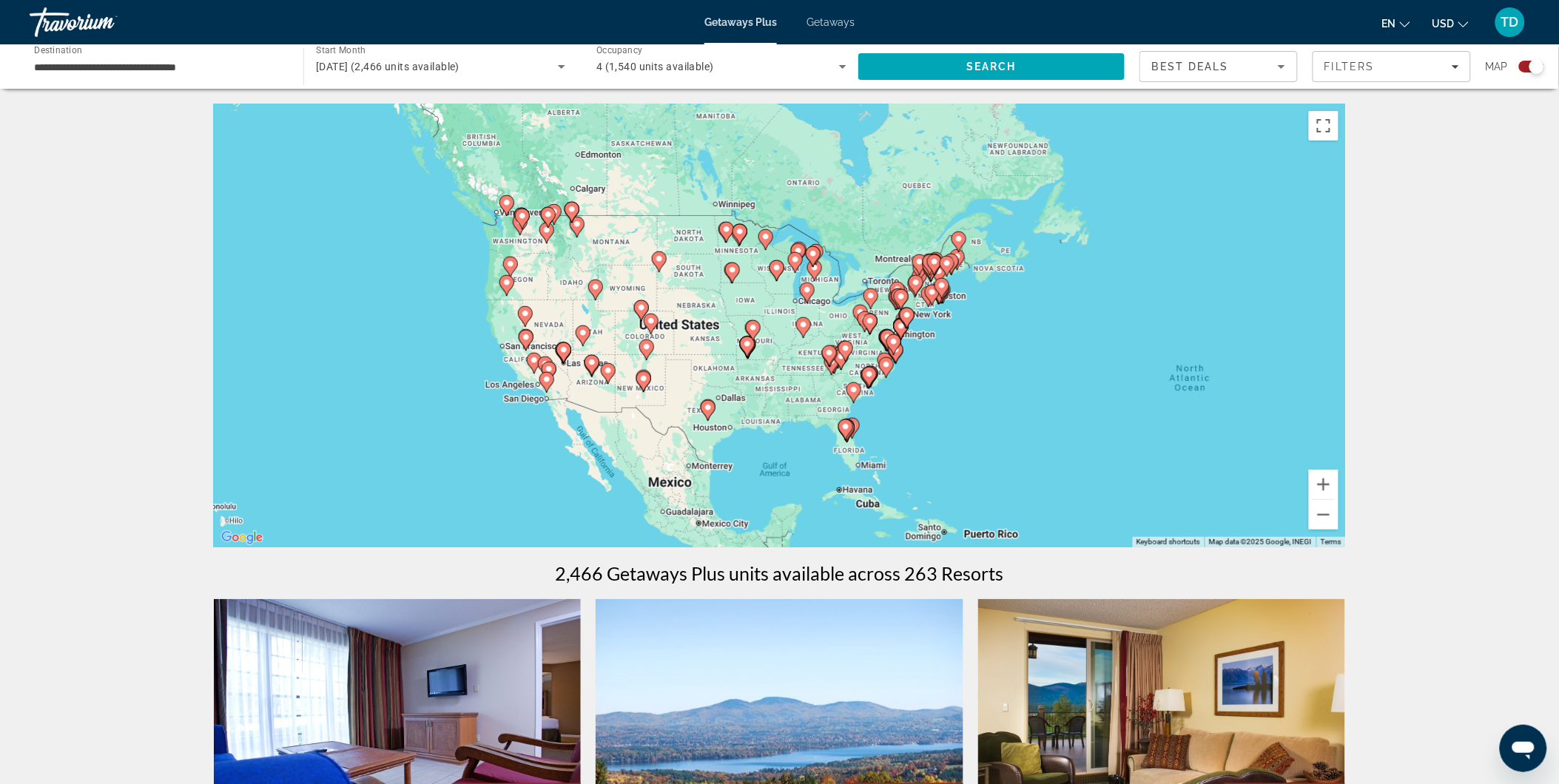
drag, startPoint x: 810, startPoint y: 357, endPoint x: 1103, endPoint y: 446, distance: 306.2
click at [1103, 446] on div "To activate drag with keyboard, press Alt + Enter. Once in keyboard drag state,…" at bounding box center [780, 325] width 1132 height 444
click at [1317, 485] on button "Zoom in" at bounding box center [1323, 484] width 29 height 29
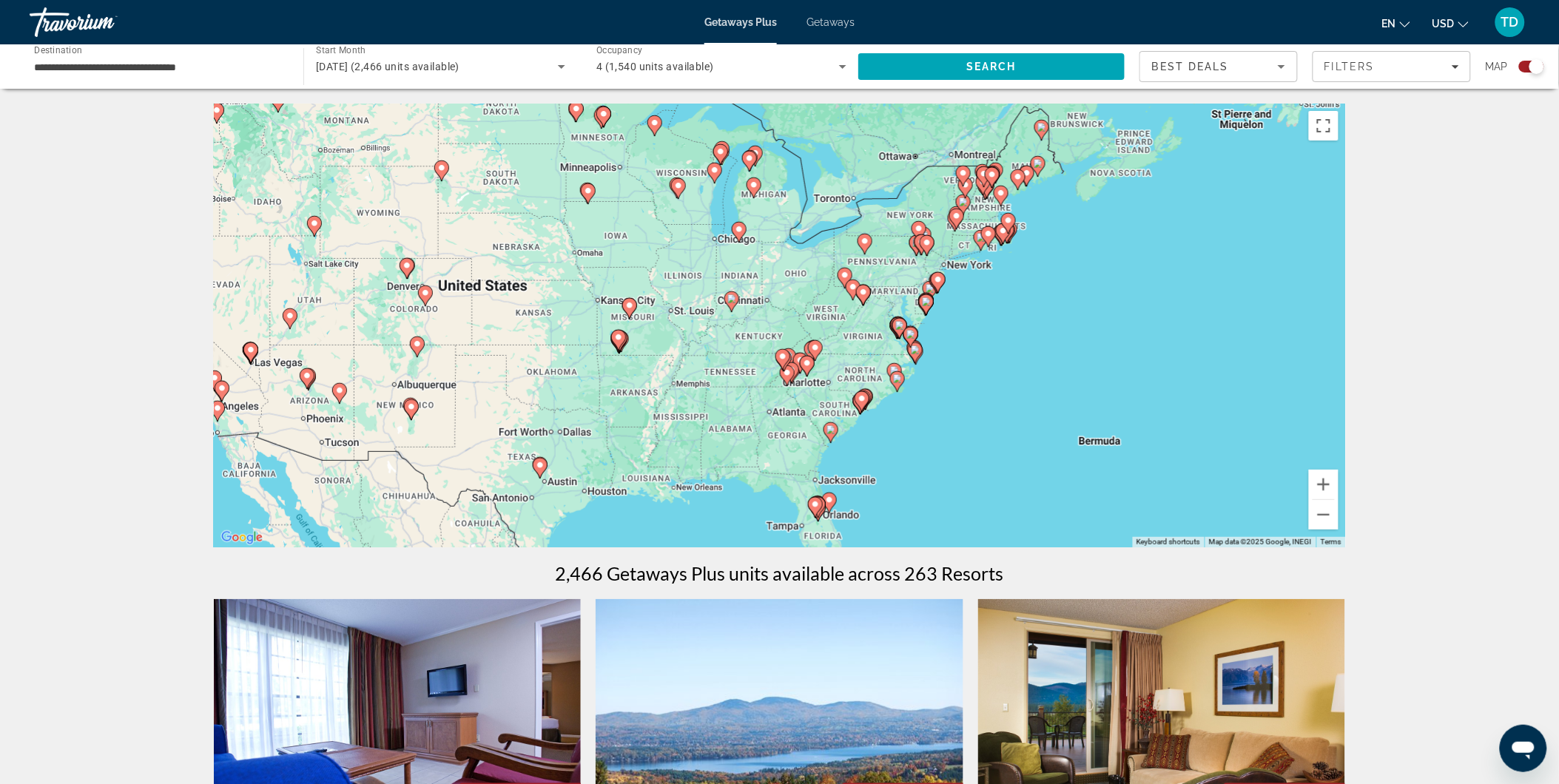
drag, startPoint x: 1112, startPoint y: 397, endPoint x: 1015, endPoint y: 357, distance: 104.9
click at [1015, 357] on div "To activate drag with keyboard, press Alt + Enter. Once in keyboard drag state,…" at bounding box center [780, 325] width 1132 height 444
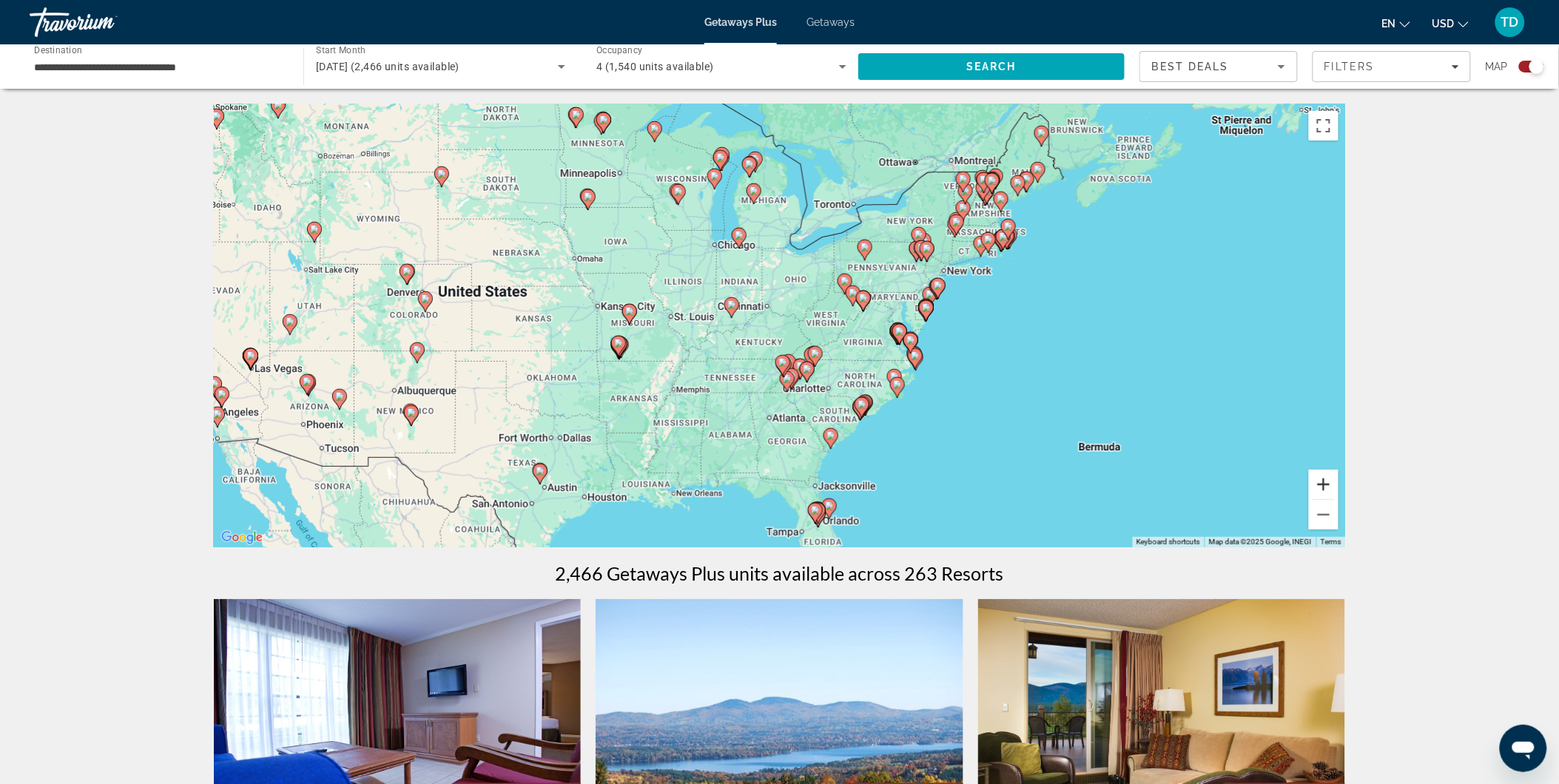
drag, startPoint x: 1342, startPoint y: 489, endPoint x: 1324, endPoint y: 497, distance: 19.7
click at [1342, 489] on div "To activate drag with keyboard, press Alt + Enter. Once in keyboard drag state,…" at bounding box center [780, 325] width 1132 height 444
click at [1325, 480] on button "Zoom in" at bounding box center [1323, 484] width 29 height 29
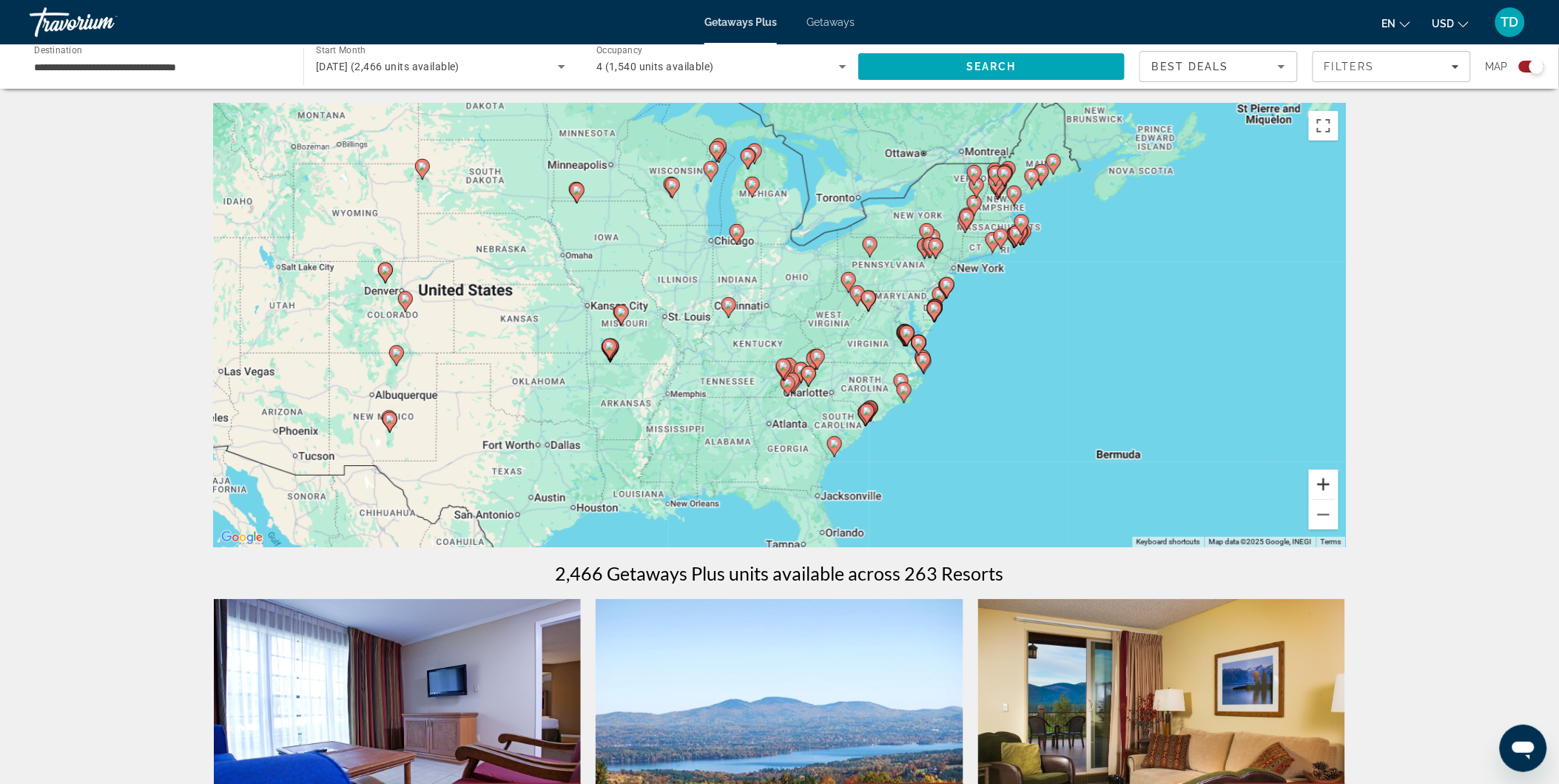
click at [1325, 480] on button "Zoom in" at bounding box center [1323, 484] width 29 height 29
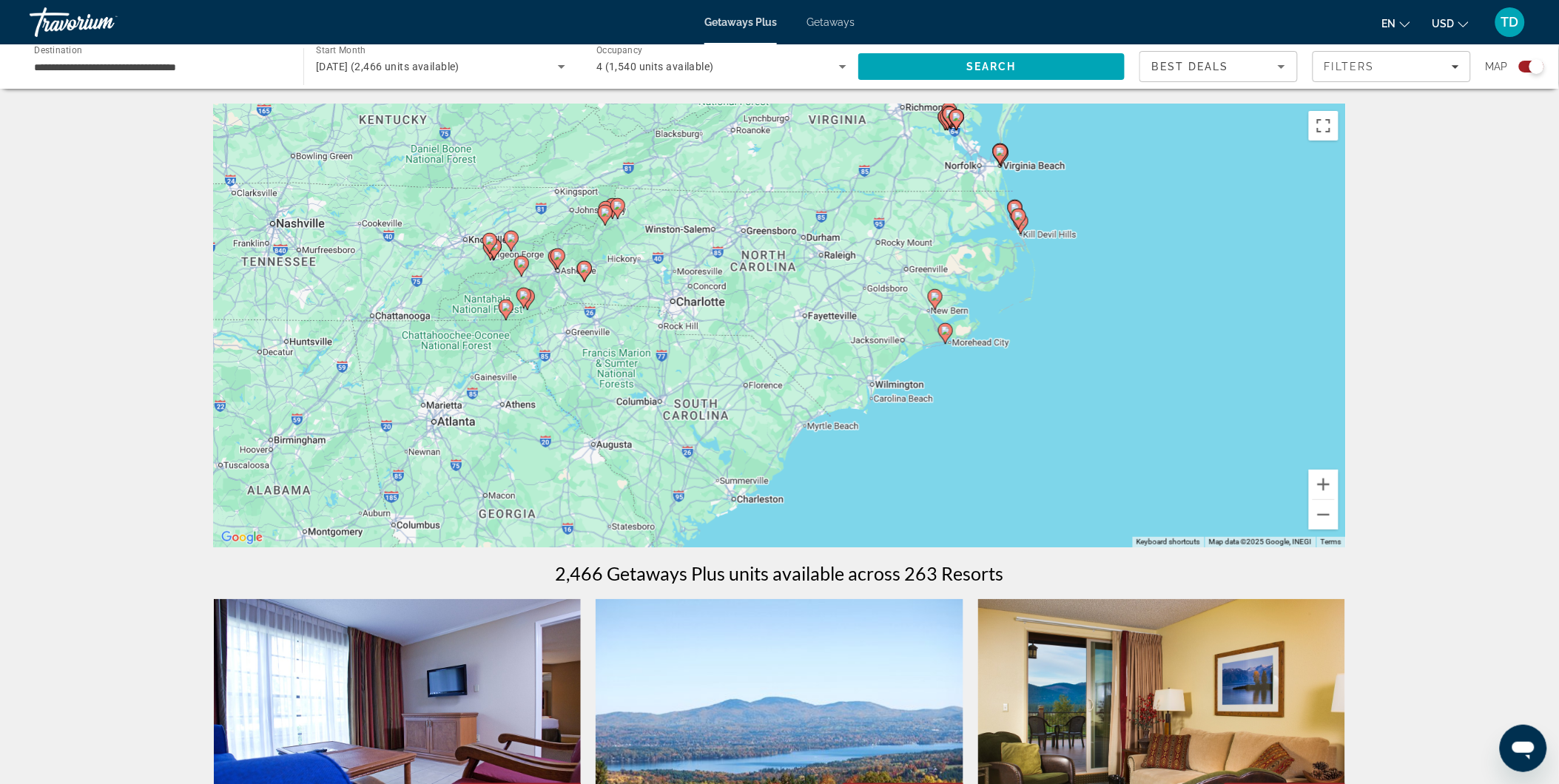
drag, startPoint x: 890, startPoint y: 306, endPoint x: 701, endPoint y: 115, distance: 268.7
click at [701, 115] on div "To activate drag with keyboard, press Alt + Enter. Once in keyboard drag state,…" at bounding box center [780, 325] width 1132 height 444
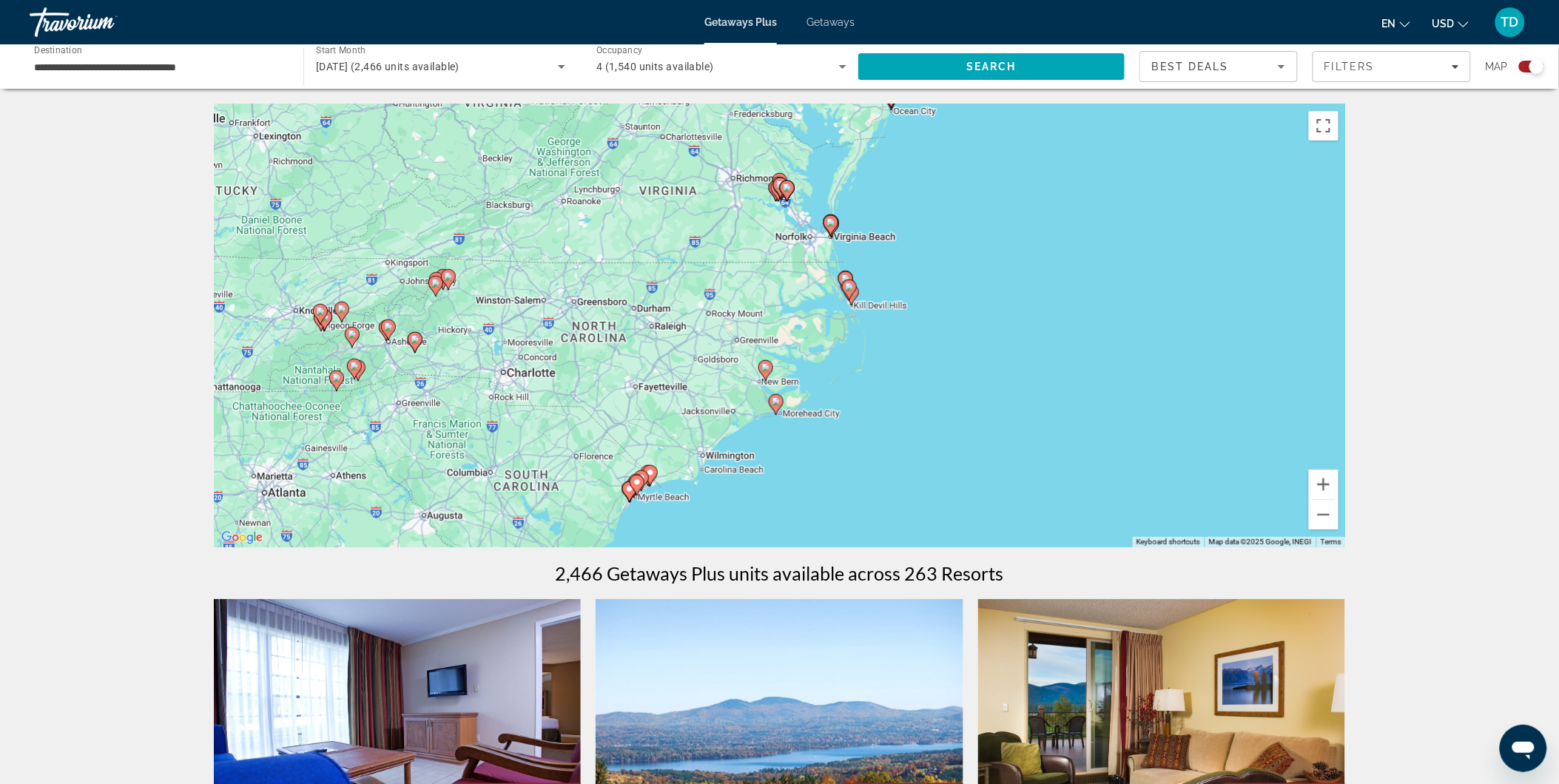
drag, startPoint x: 987, startPoint y: 450, endPoint x: 783, endPoint y: 570, distance: 236.7
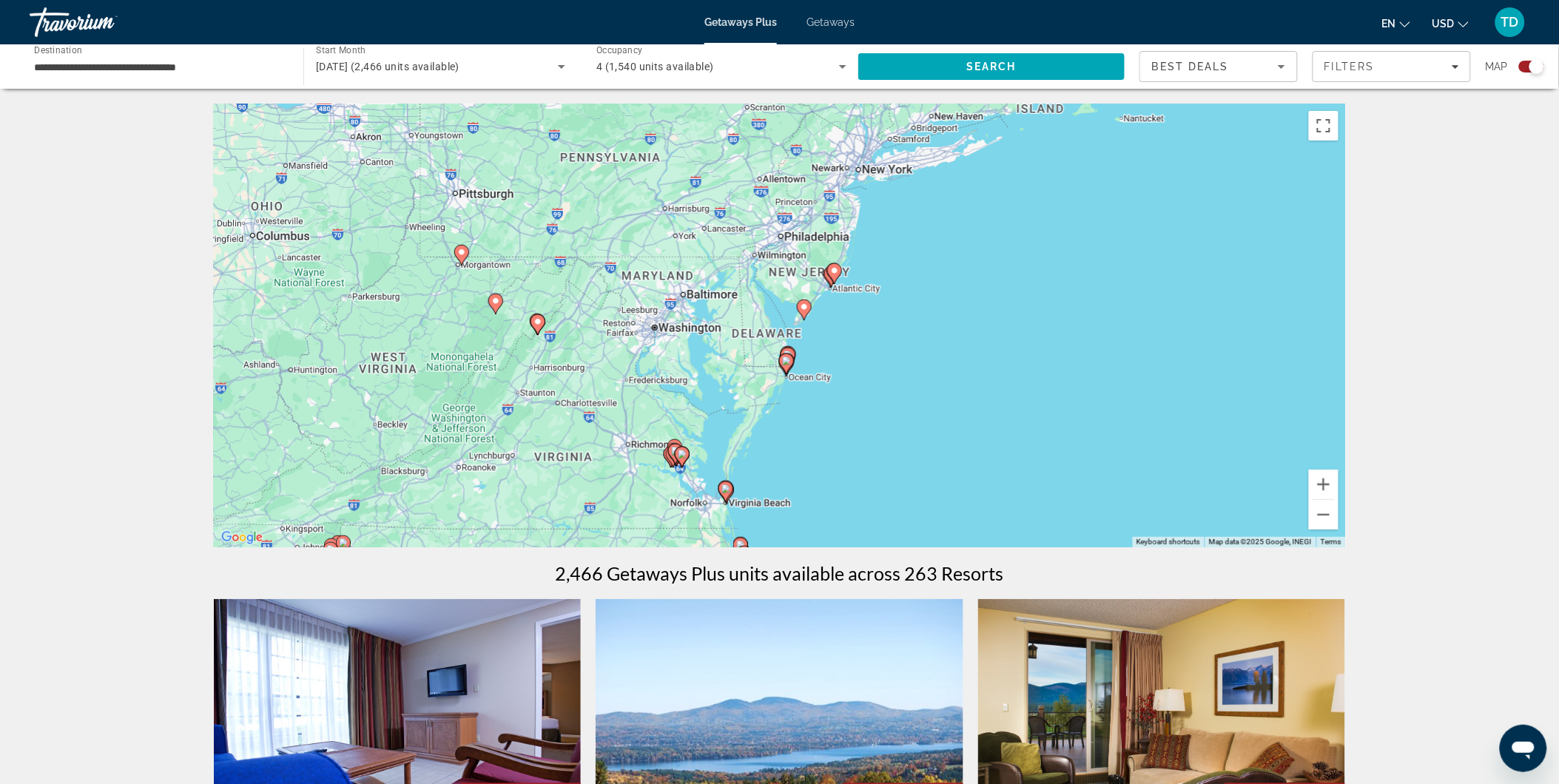
drag, startPoint x: 938, startPoint y: 283, endPoint x: 907, endPoint y: 442, distance: 162.0
click at [907, 442] on div "To activate drag with keyboard, press Alt + Enter. Once in keyboard drag state,…" at bounding box center [780, 325] width 1132 height 444
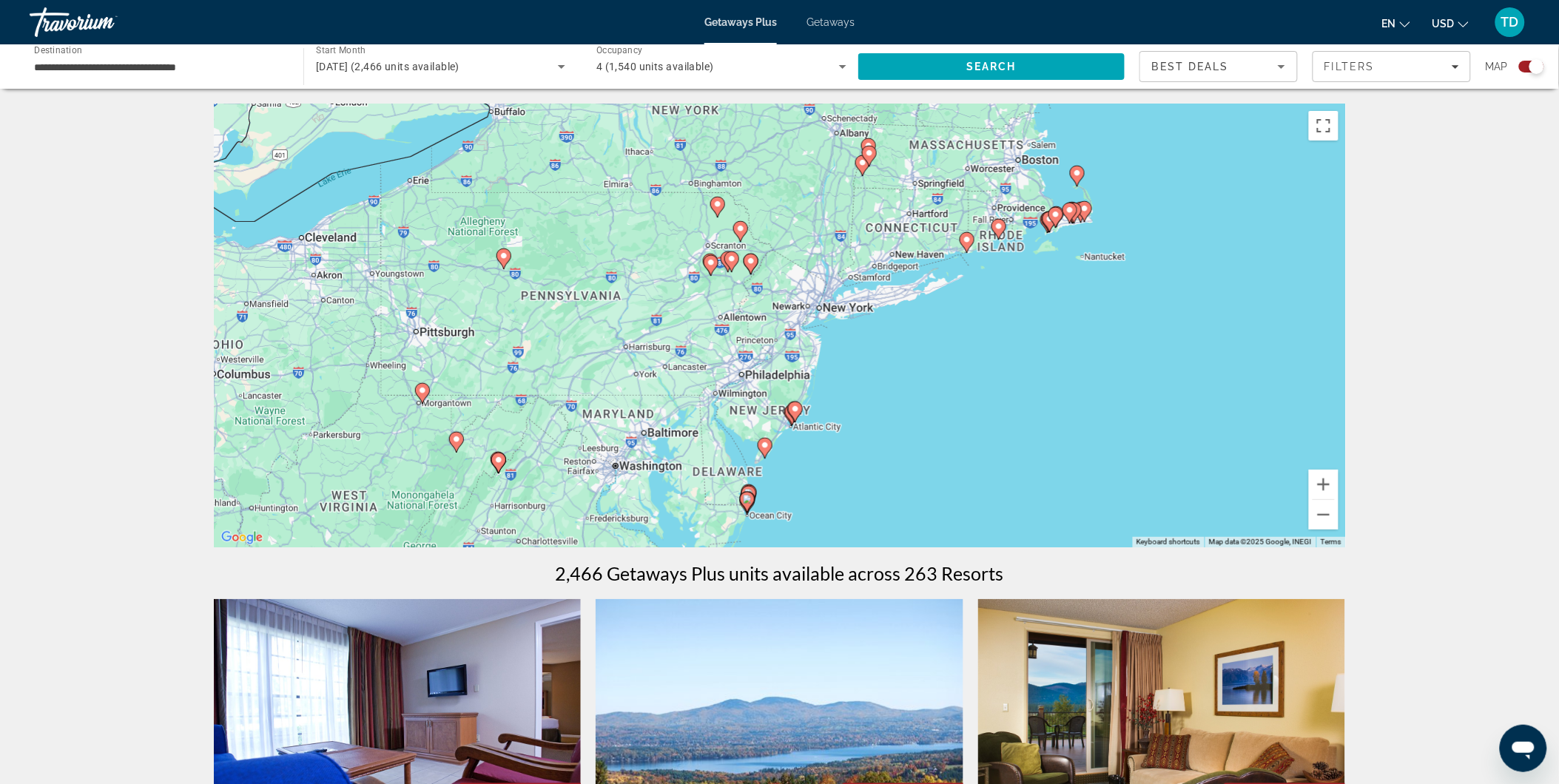
drag, startPoint x: 999, startPoint y: 254, endPoint x: 960, endPoint y: 394, distance: 145.3
click at [960, 394] on div "To activate drag with keyboard, press Alt + Enter. Once in keyboard drag state,…" at bounding box center [780, 325] width 1132 height 444
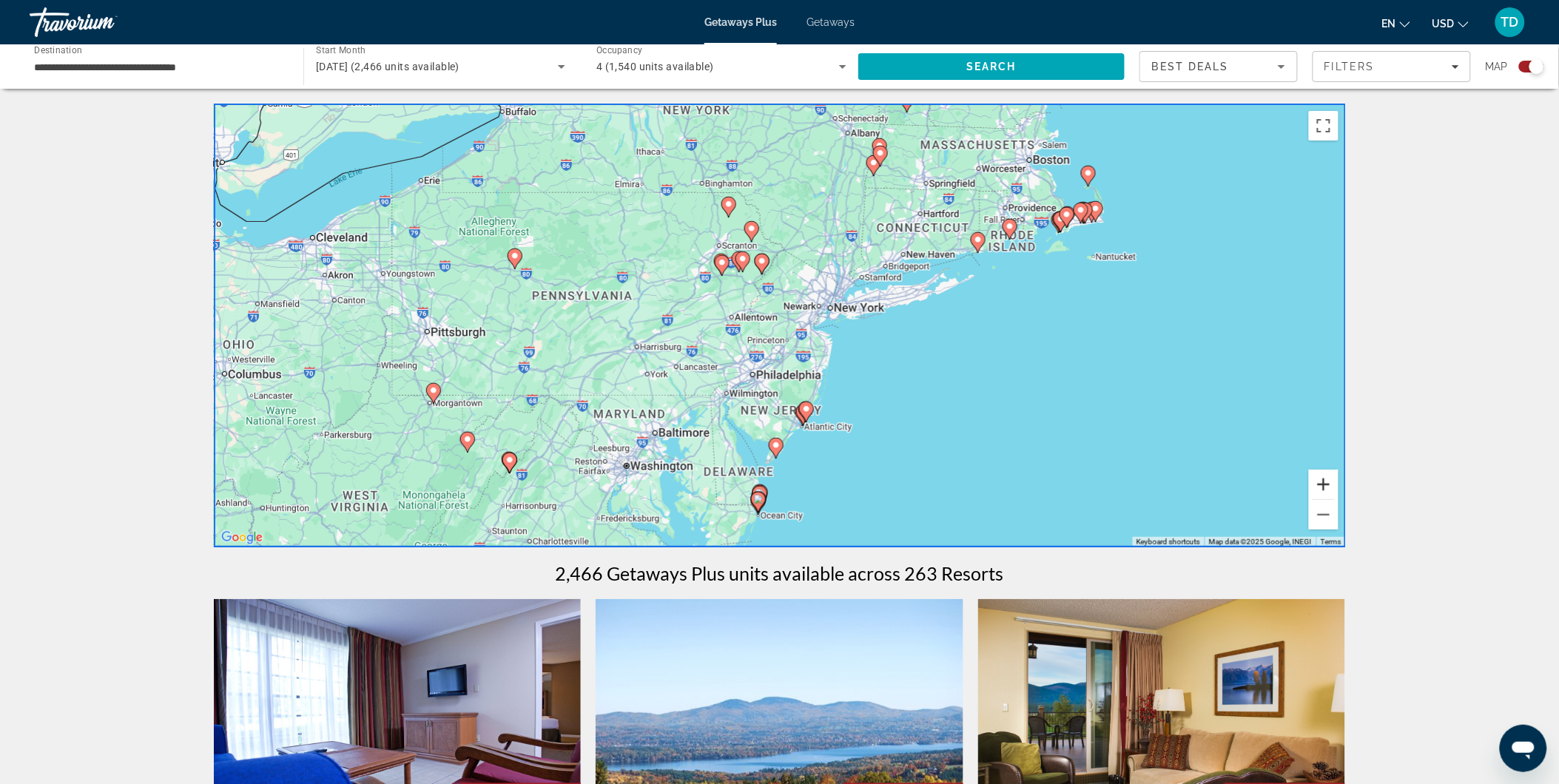
click at [1330, 486] on button "Zoom in" at bounding box center [1323, 484] width 29 height 29
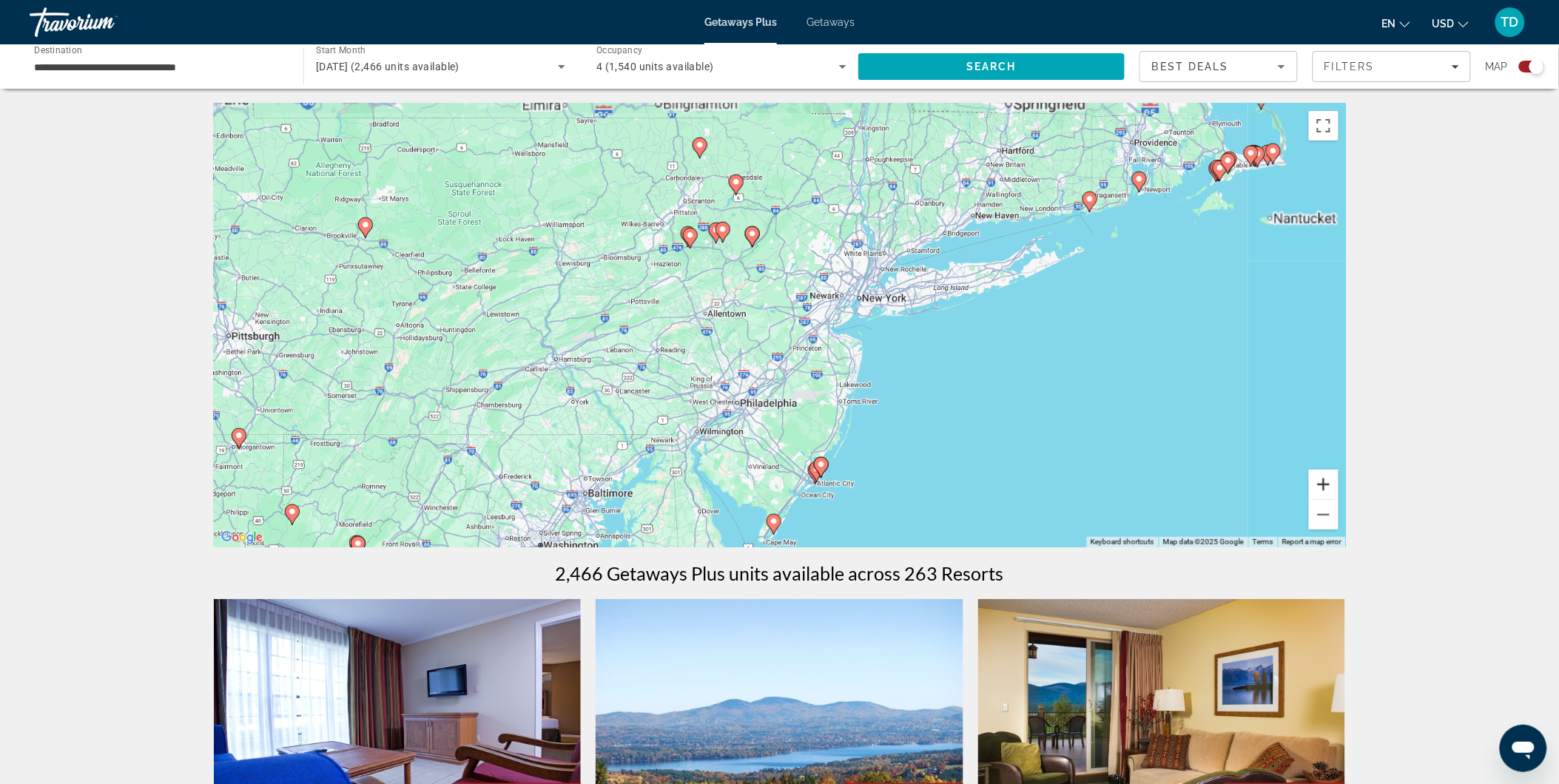
click at [1330, 486] on button "Zoom in" at bounding box center [1323, 484] width 29 height 29
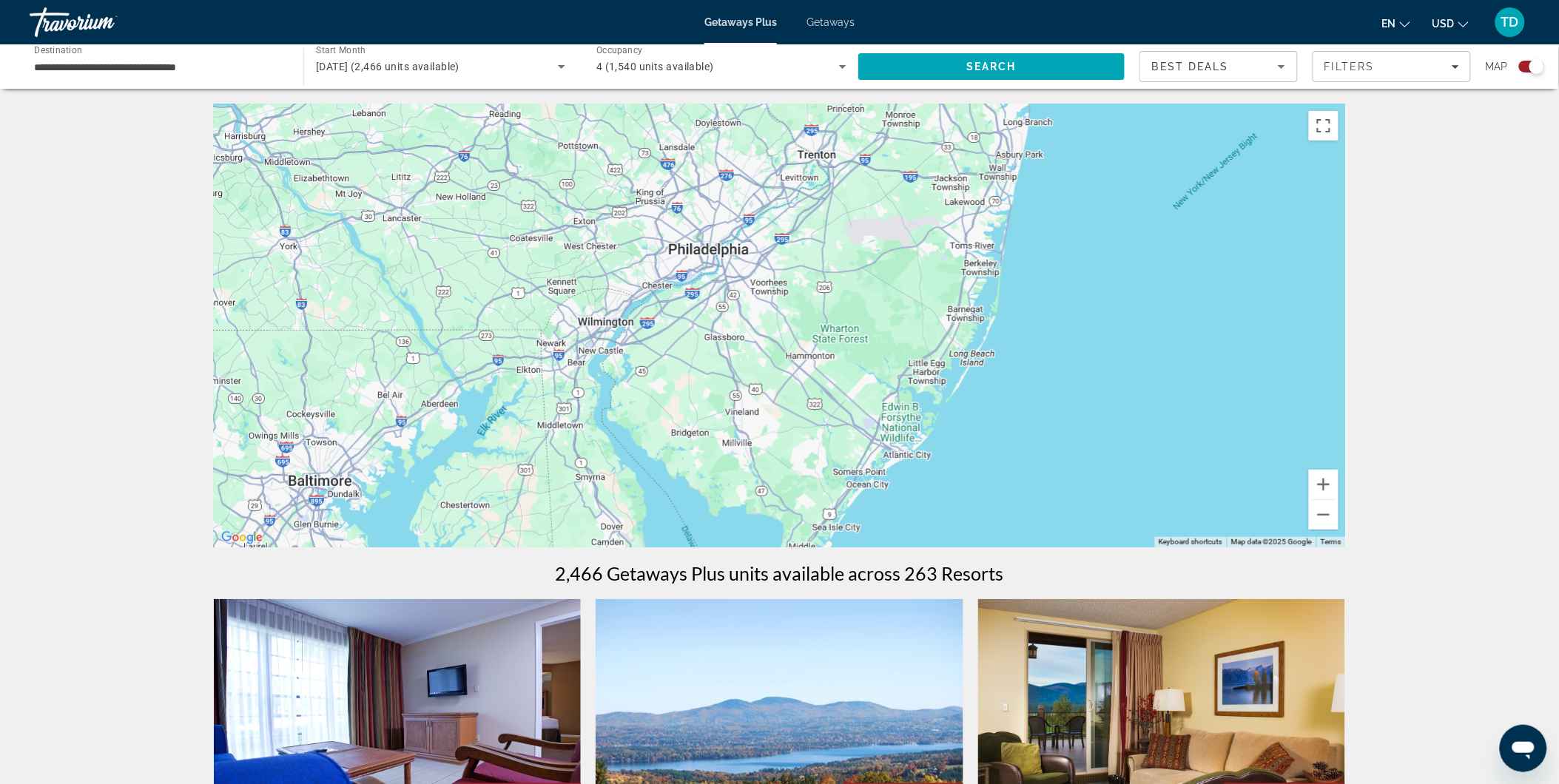
drag, startPoint x: 1060, startPoint y: 428, endPoint x: 1073, endPoint y: 278, distance: 150.6
click at [1097, 155] on div "To activate drag with keyboard, press Alt + Enter. Once in keyboard drag state,…" at bounding box center [780, 325] width 1132 height 444
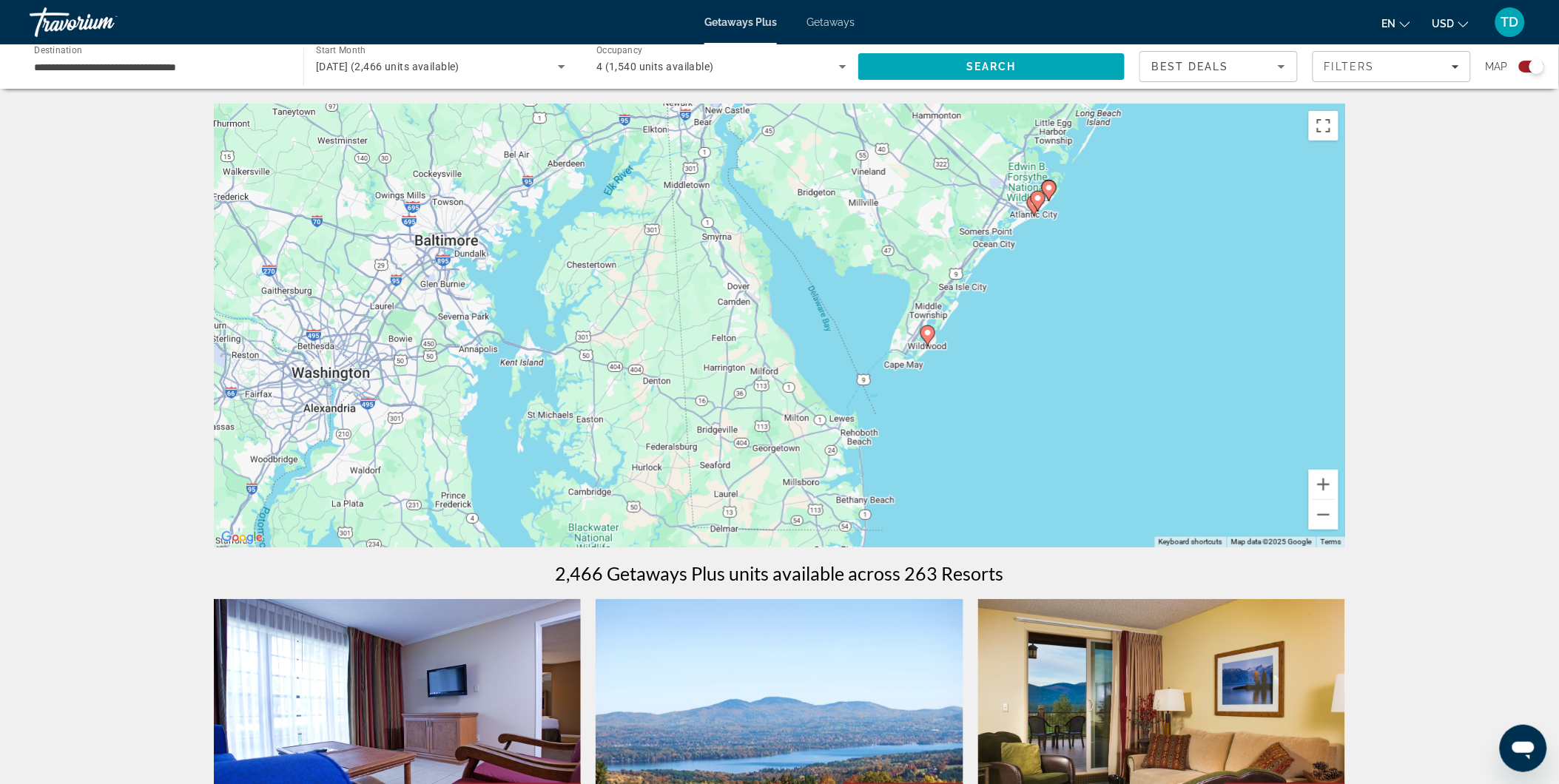
drag, startPoint x: 1061, startPoint y: 331, endPoint x: 1177, endPoint y: 150, distance: 215.0
click at [1177, 151] on div "To activate drag with keyboard, press Alt + Enter. Once in keyboard drag state,…" at bounding box center [780, 325] width 1132 height 444
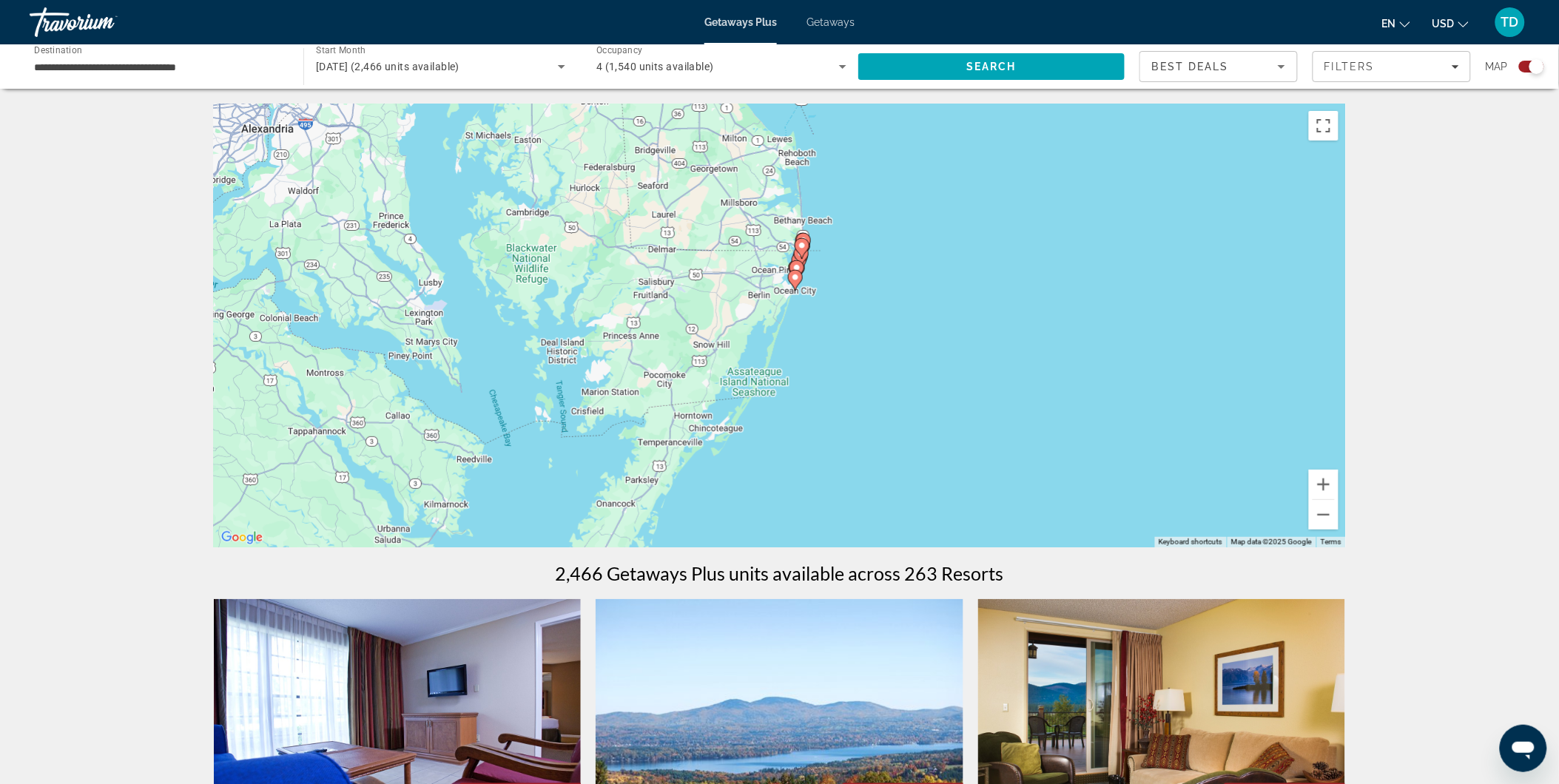
drag, startPoint x: 963, startPoint y: 404, endPoint x: 919, endPoint y: 197, distance: 211.6
click at [919, 197] on div "To activate drag with keyboard, press Alt + Enter. Once in keyboard drag state,…" at bounding box center [780, 325] width 1132 height 444
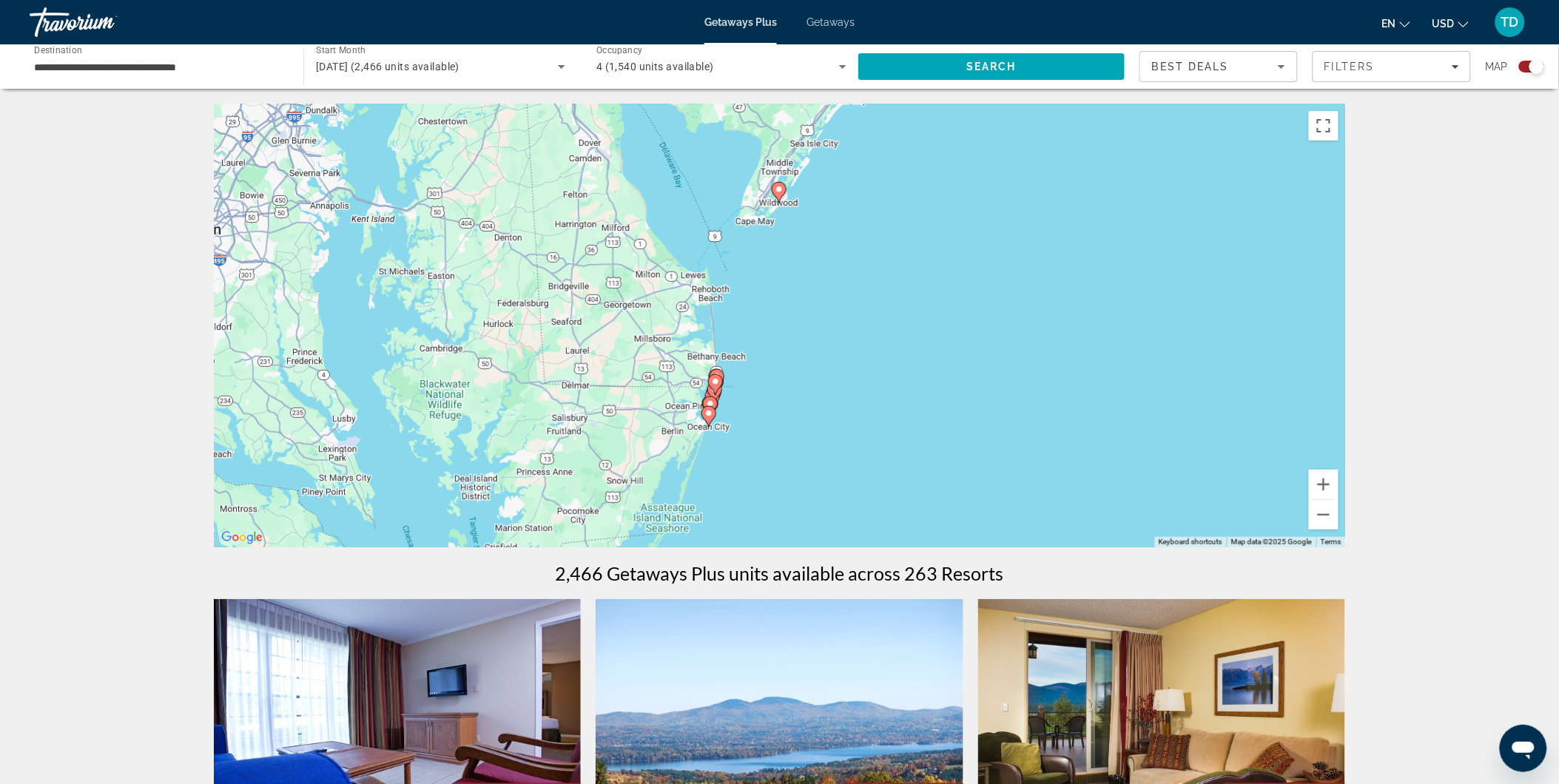
drag, startPoint x: 913, startPoint y: 386, endPoint x: 800, endPoint y: 554, distance: 202.5
click at [1333, 481] on button "Zoom in" at bounding box center [1323, 484] width 29 height 29
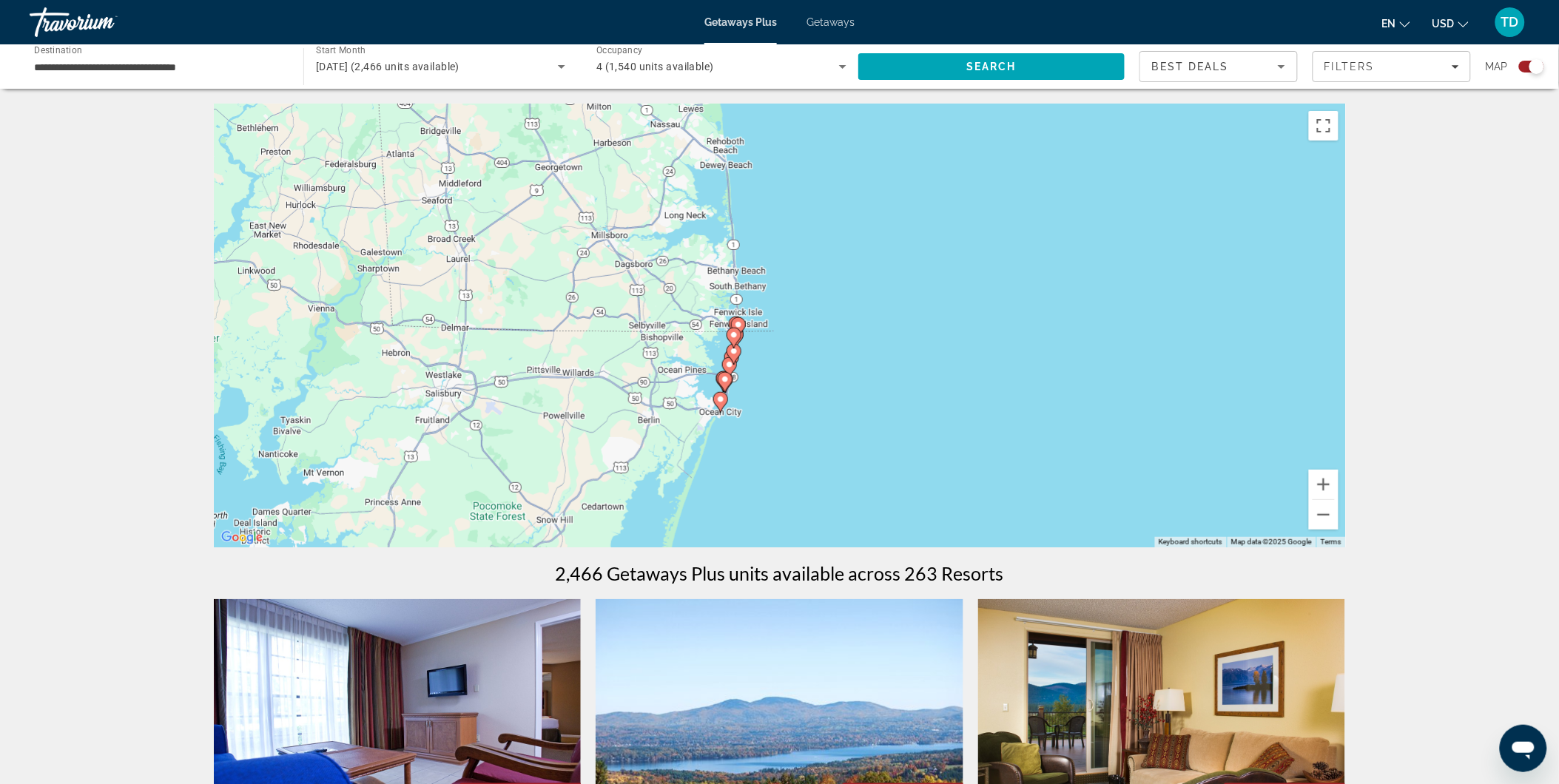
drag, startPoint x: 930, startPoint y: 403, endPoint x: 1013, endPoint y: 315, distance: 121.0
click at [1015, 311] on div "To activate drag with keyboard, press Alt + Enter. Once in keyboard drag state,…" at bounding box center [780, 325] width 1132 height 444
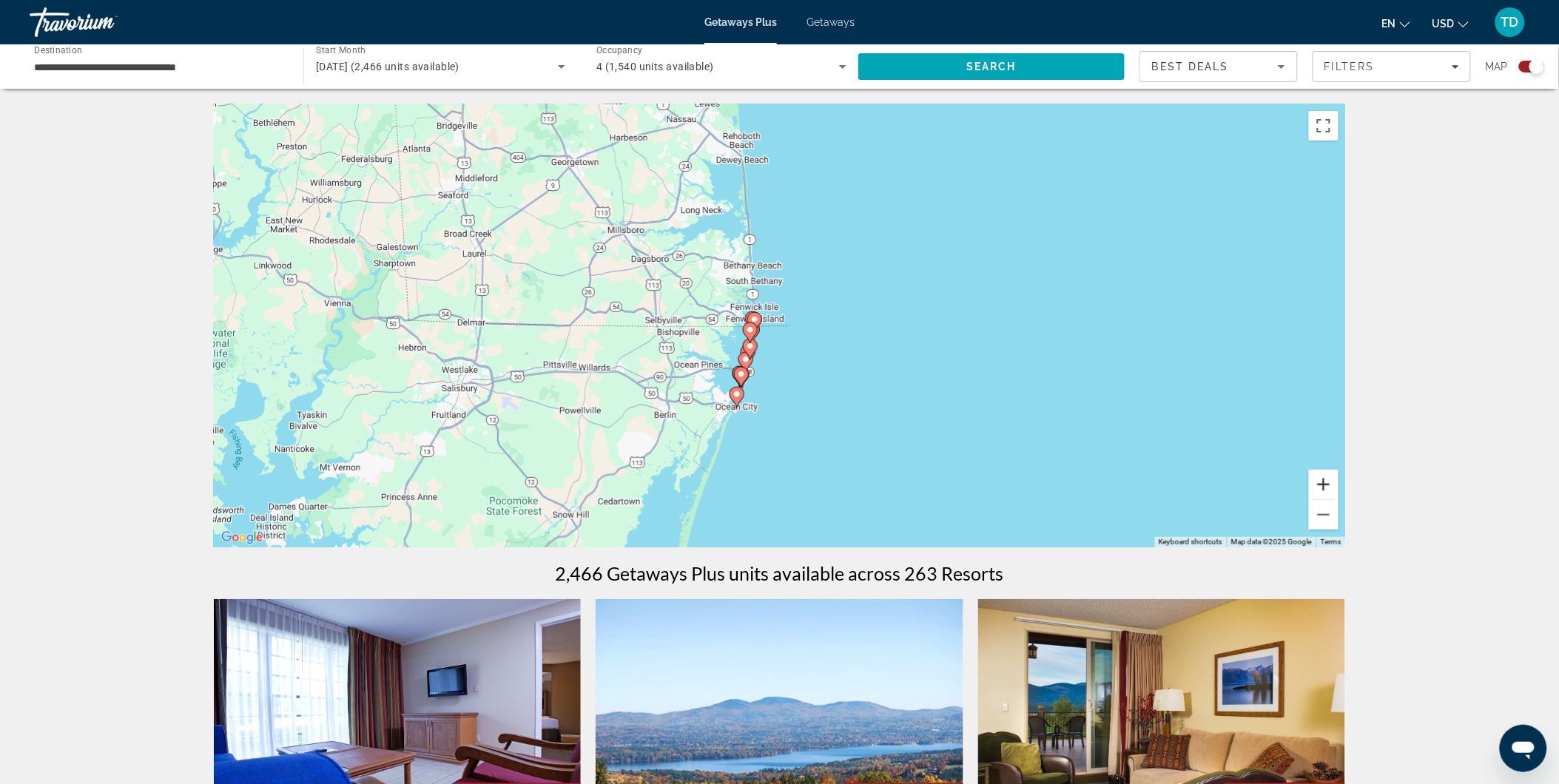
click at [1320, 484] on button "Zoom in" at bounding box center [1323, 484] width 29 height 29
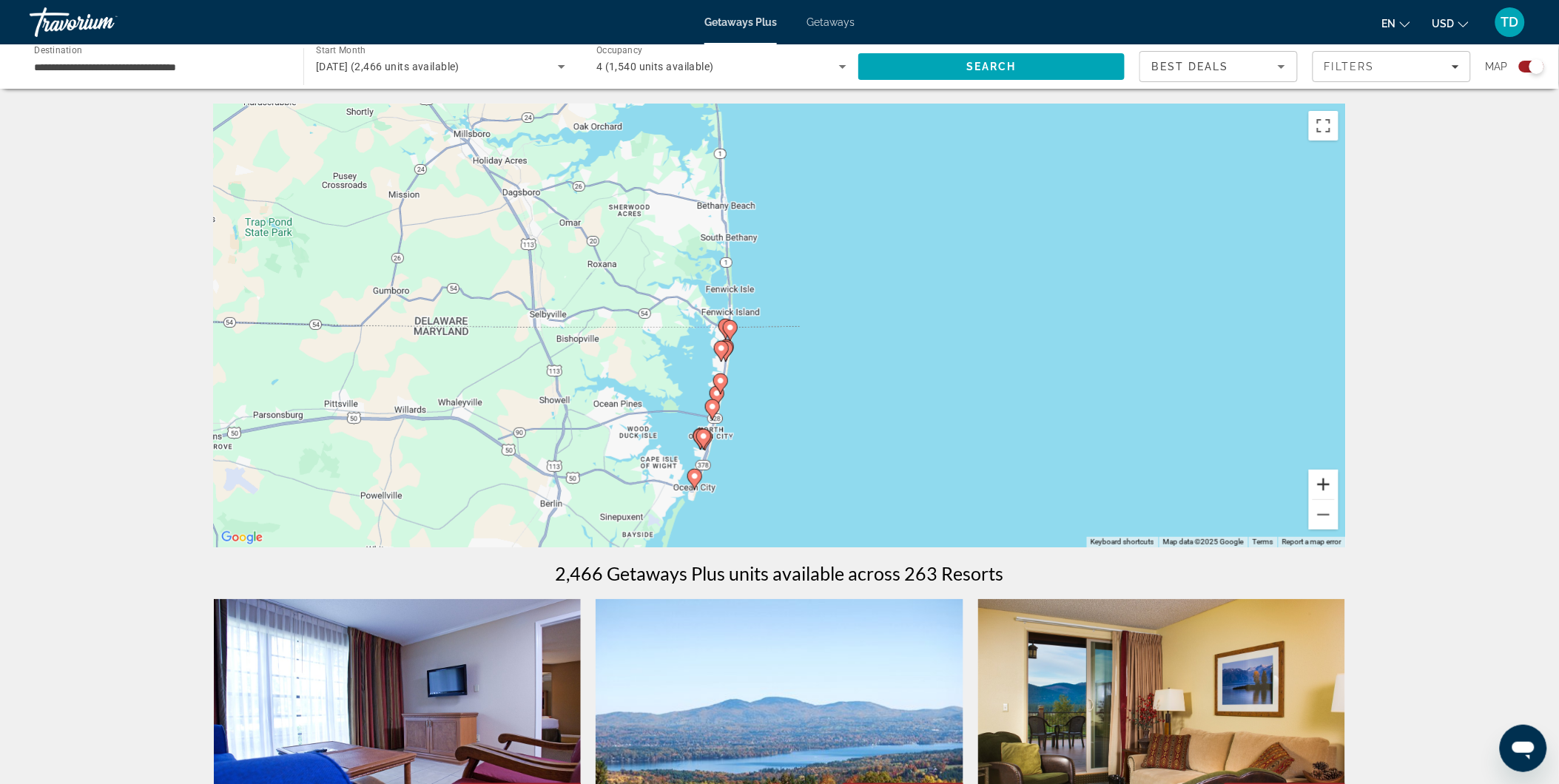
click at [1320, 484] on button "Zoom in" at bounding box center [1323, 484] width 29 height 29
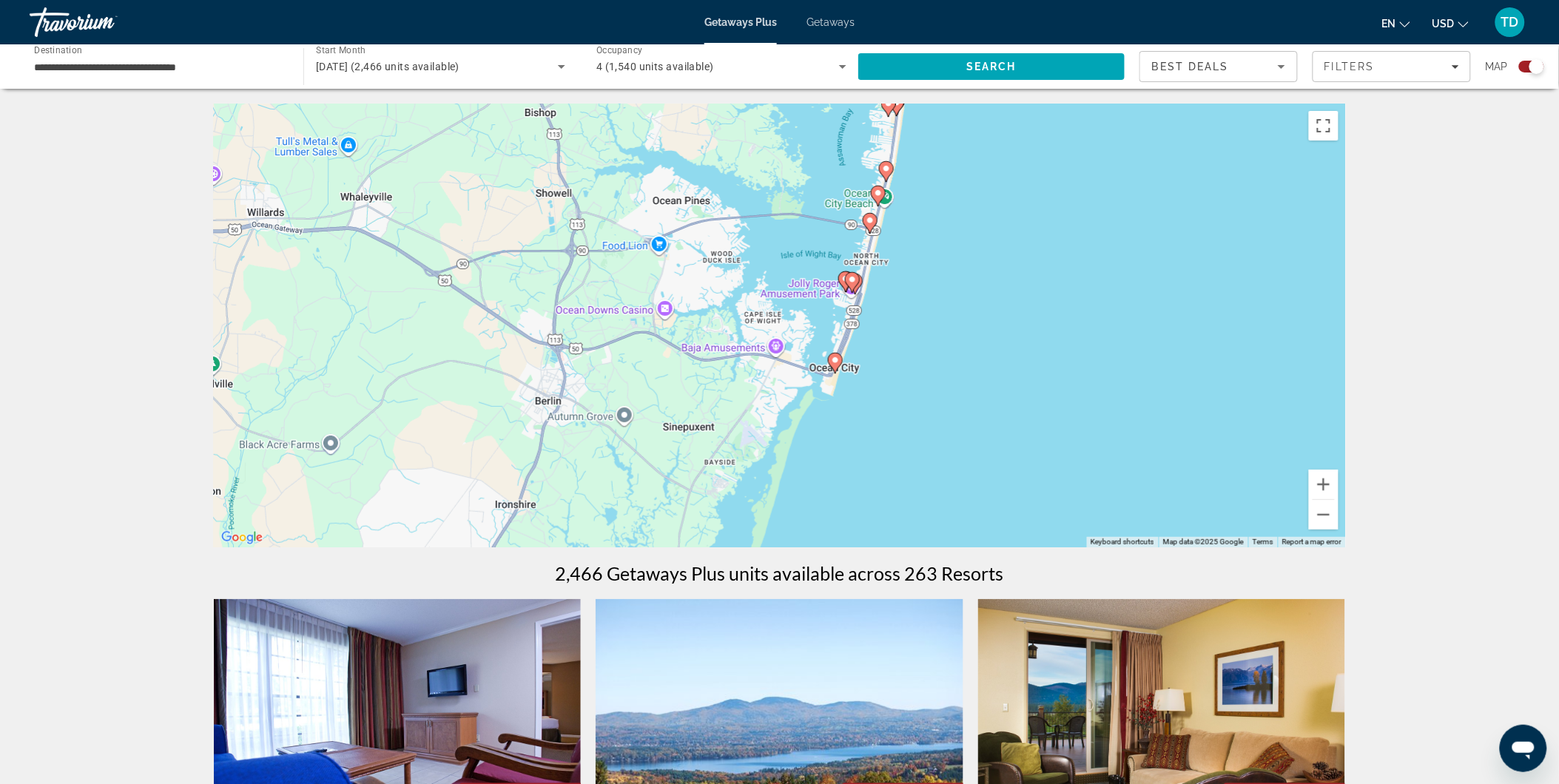
drag, startPoint x: 824, startPoint y: 415, endPoint x: 1048, endPoint y: 132, distance: 360.9
click at [1048, 132] on div "To activate drag with keyboard, press Alt + Enter. Once in keyboard drag state,…" at bounding box center [780, 325] width 1132 height 444
click at [834, 356] on image "Main content" at bounding box center [835, 360] width 9 height 9
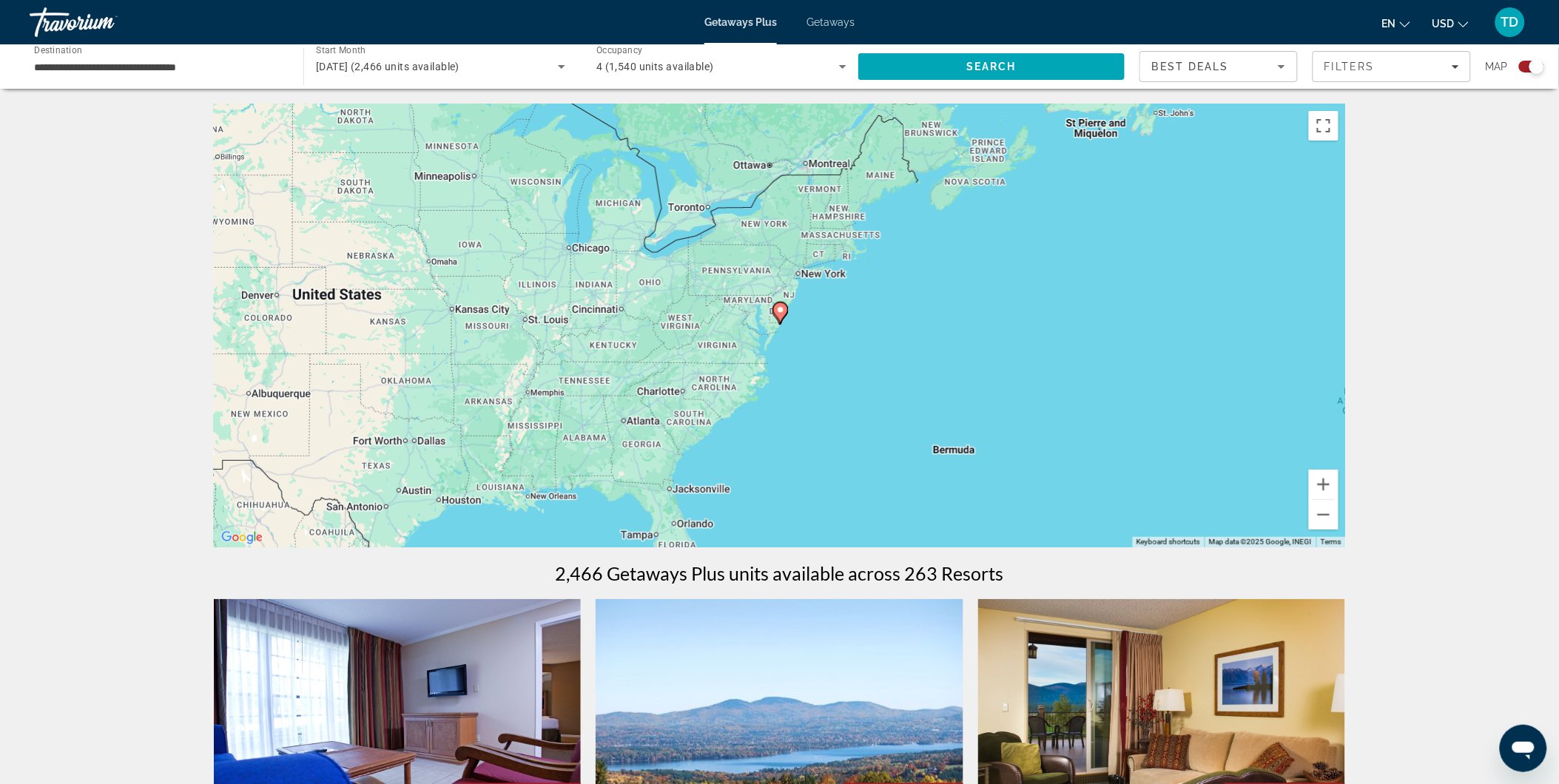
click at [781, 308] on image "Main content" at bounding box center [781, 310] width 9 height 9
type input "**********"
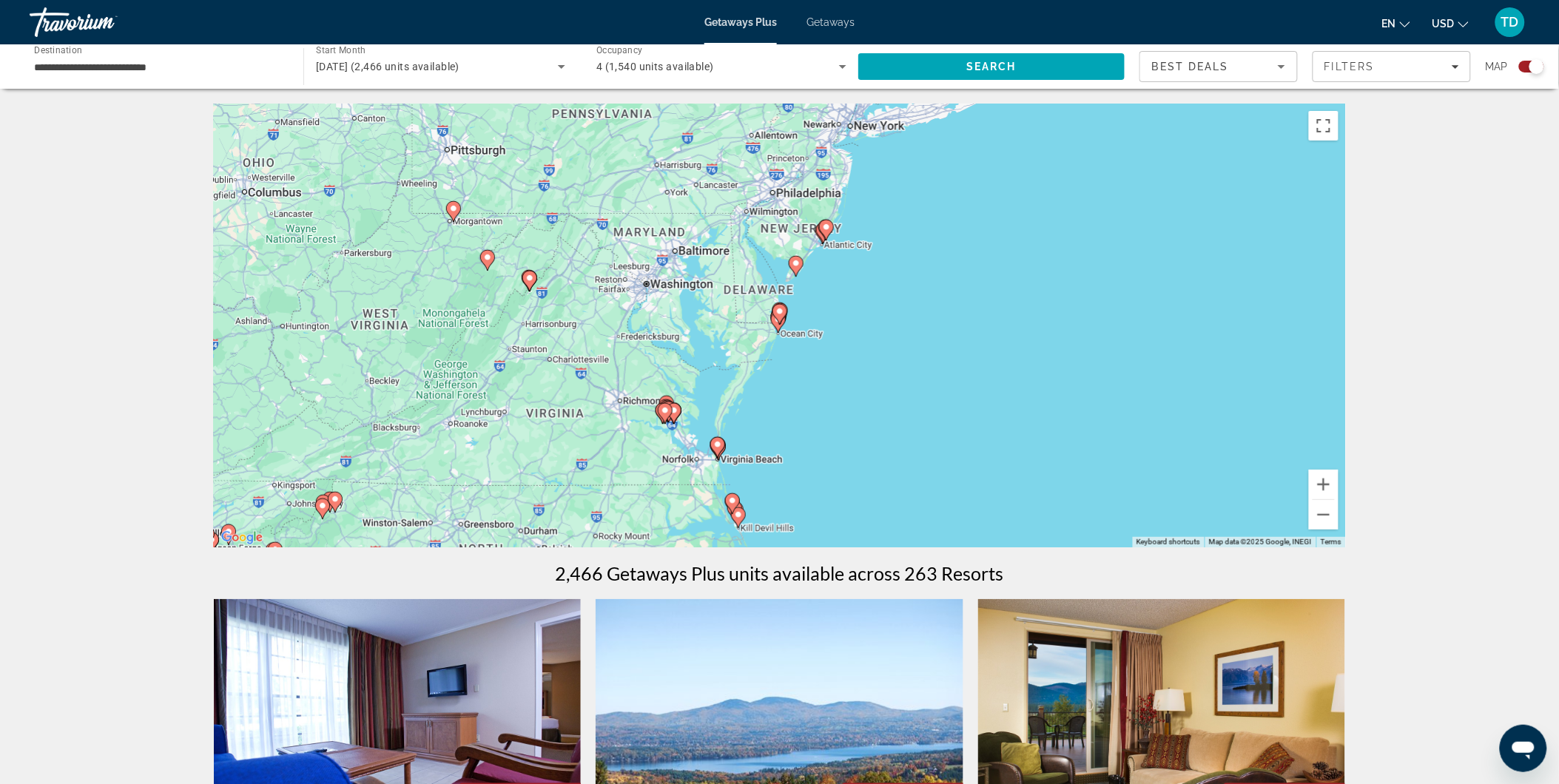
click at [781, 308] on image "Main content" at bounding box center [780, 311] width 9 height 9
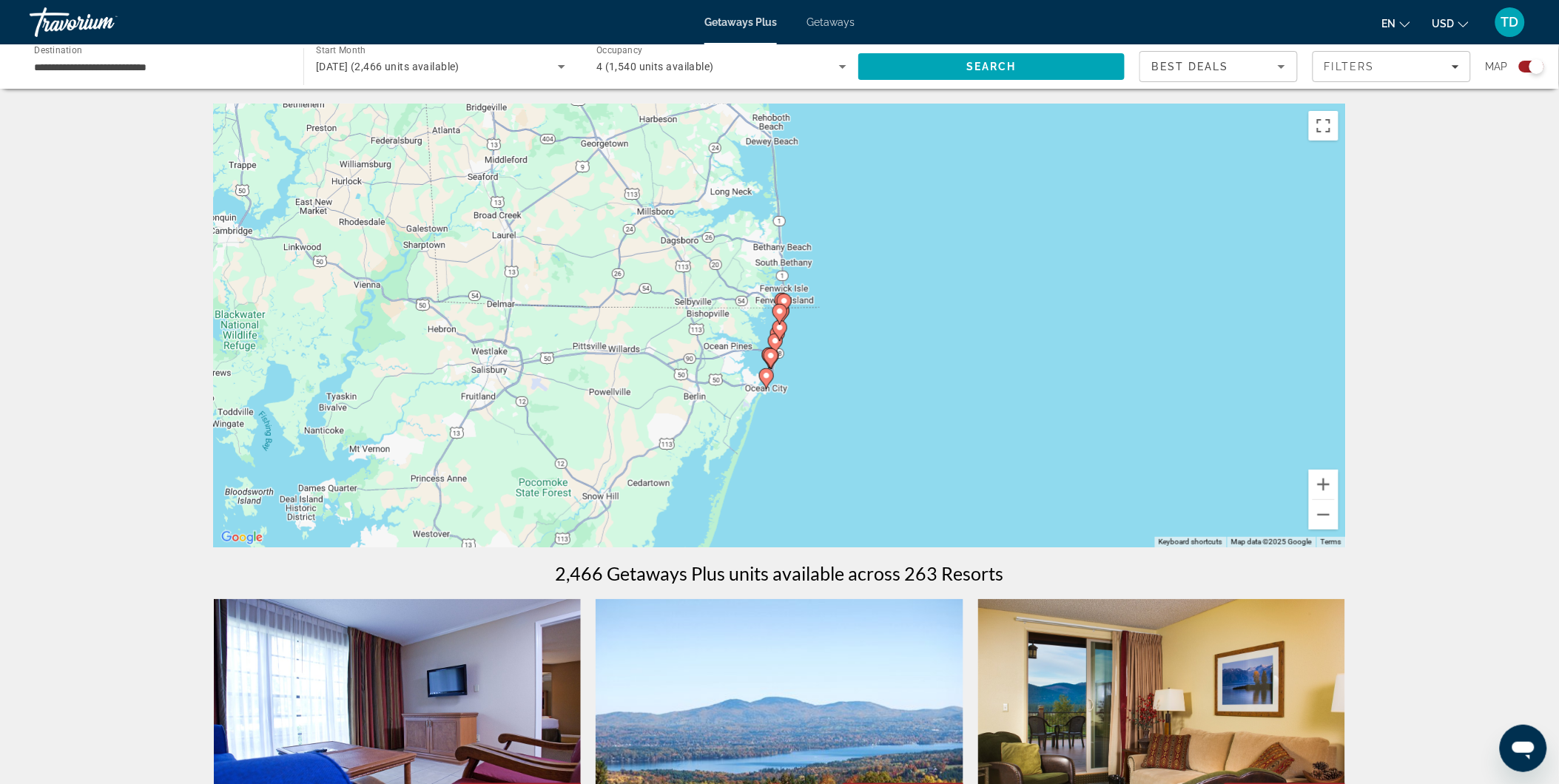
click at [781, 306] on image "Main content" at bounding box center [780, 311] width 9 height 9
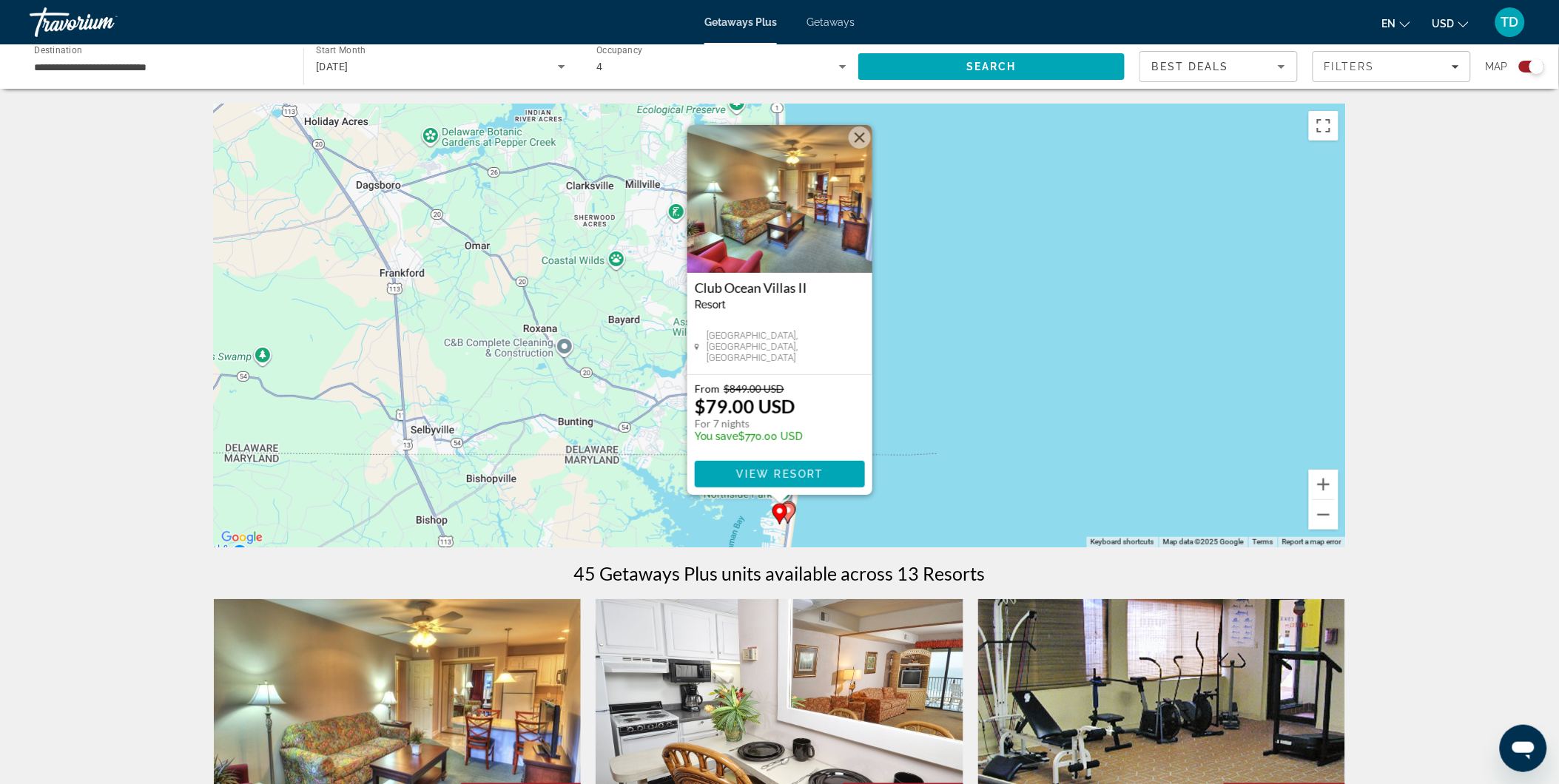
click at [1172, 282] on div "To activate drag with keyboard, press Alt + Enter. Once in keyboard drag state,…" at bounding box center [780, 325] width 1132 height 444
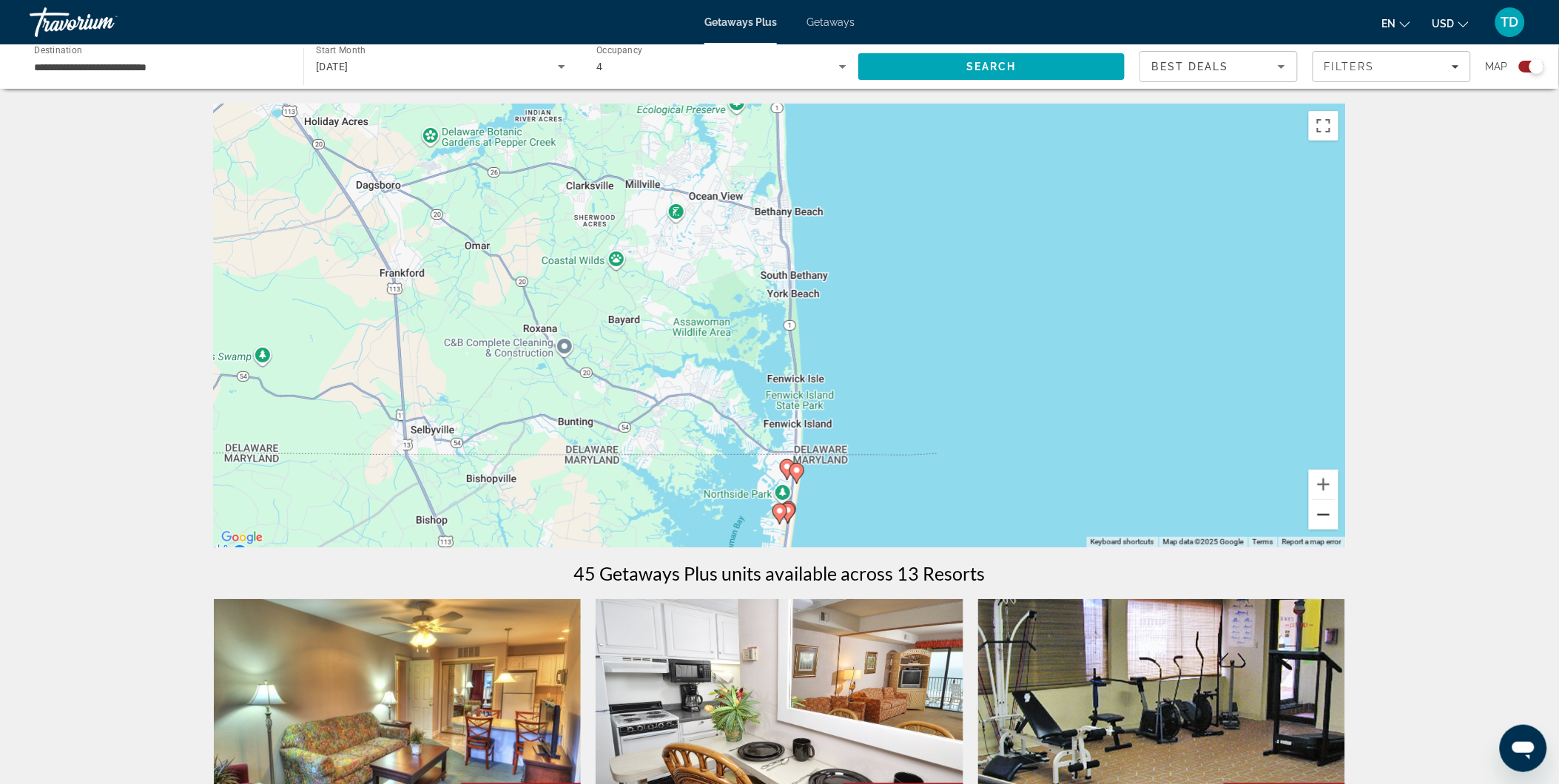
click at [1321, 508] on button "Zoom out" at bounding box center [1323, 514] width 29 height 29
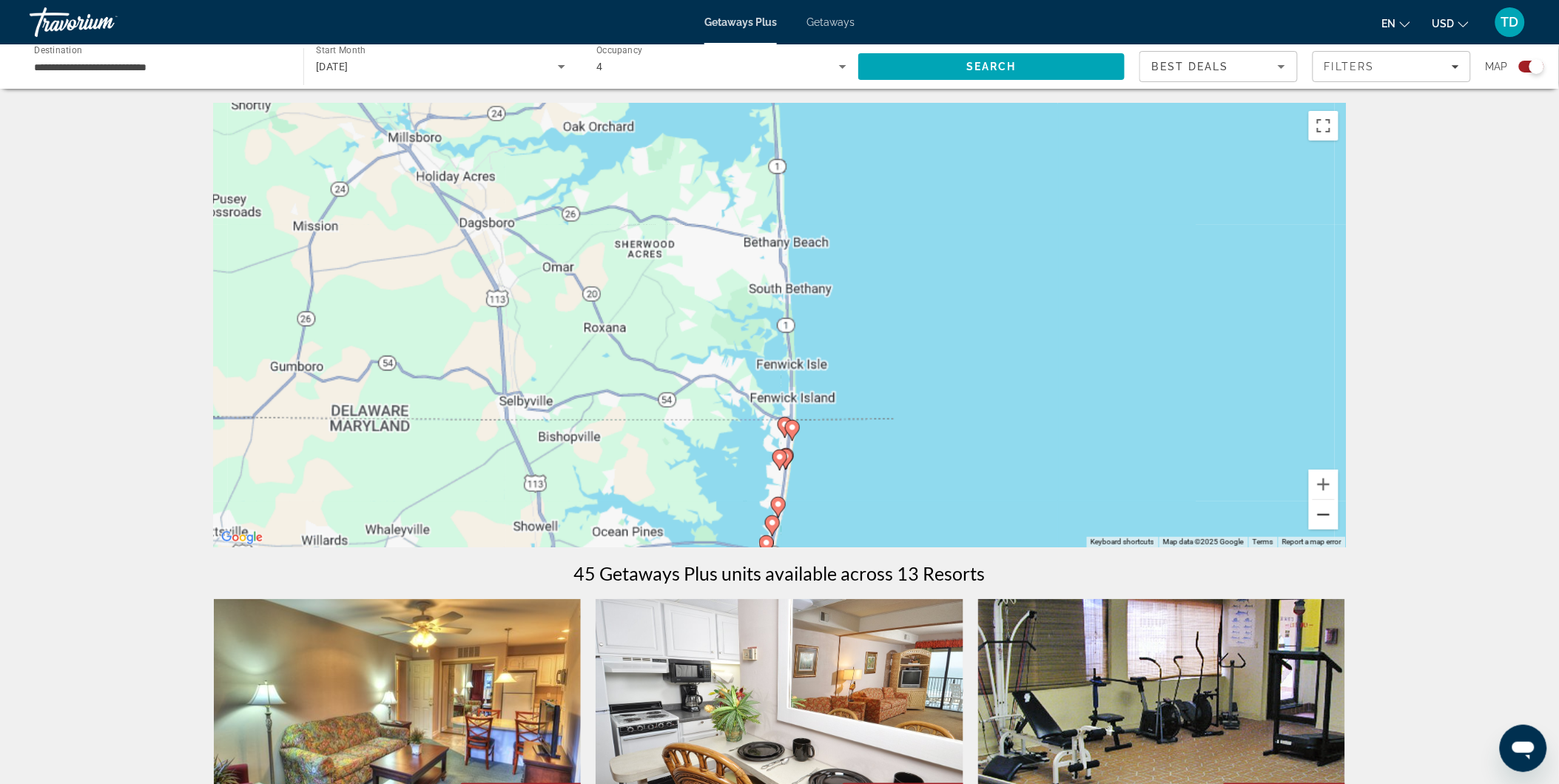
click at [1321, 508] on button "Zoom out" at bounding box center [1323, 514] width 29 height 29
